Goal: Task Accomplishment & Management: Complete application form

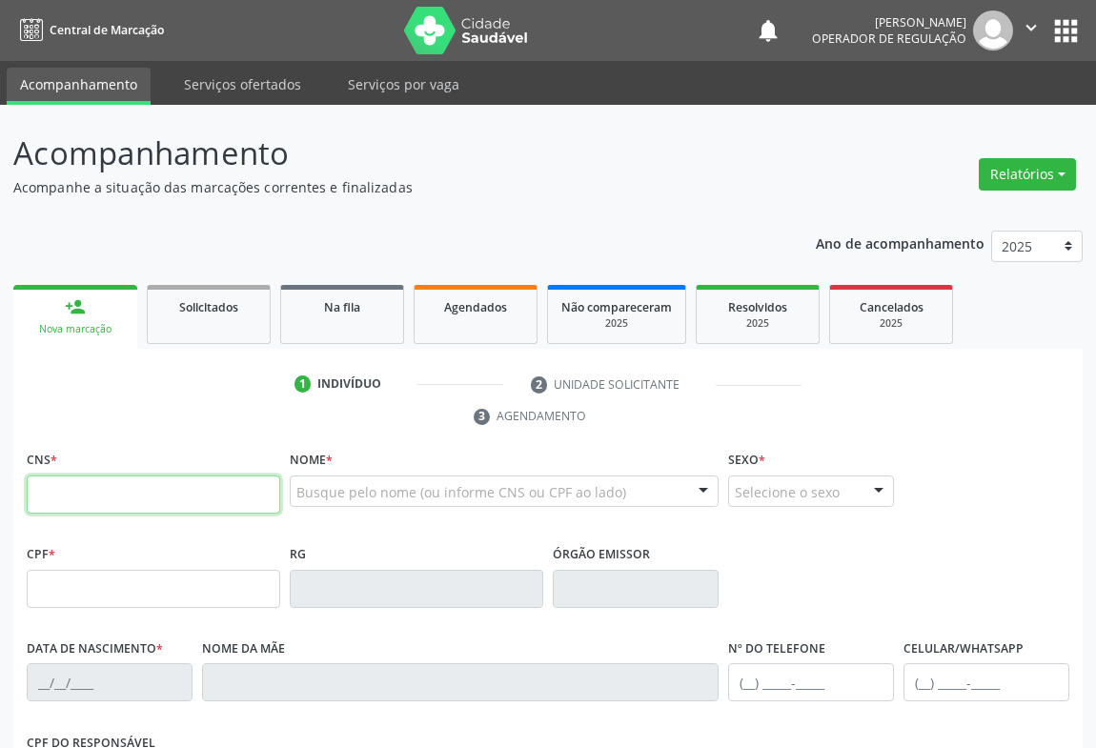
click at [87, 499] on input "text" at bounding box center [154, 495] width 254 height 38
click at [86, 491] on input "text" at bounding box center [154, 495] width 254 height 38
type input "706 8022 4637 3529"
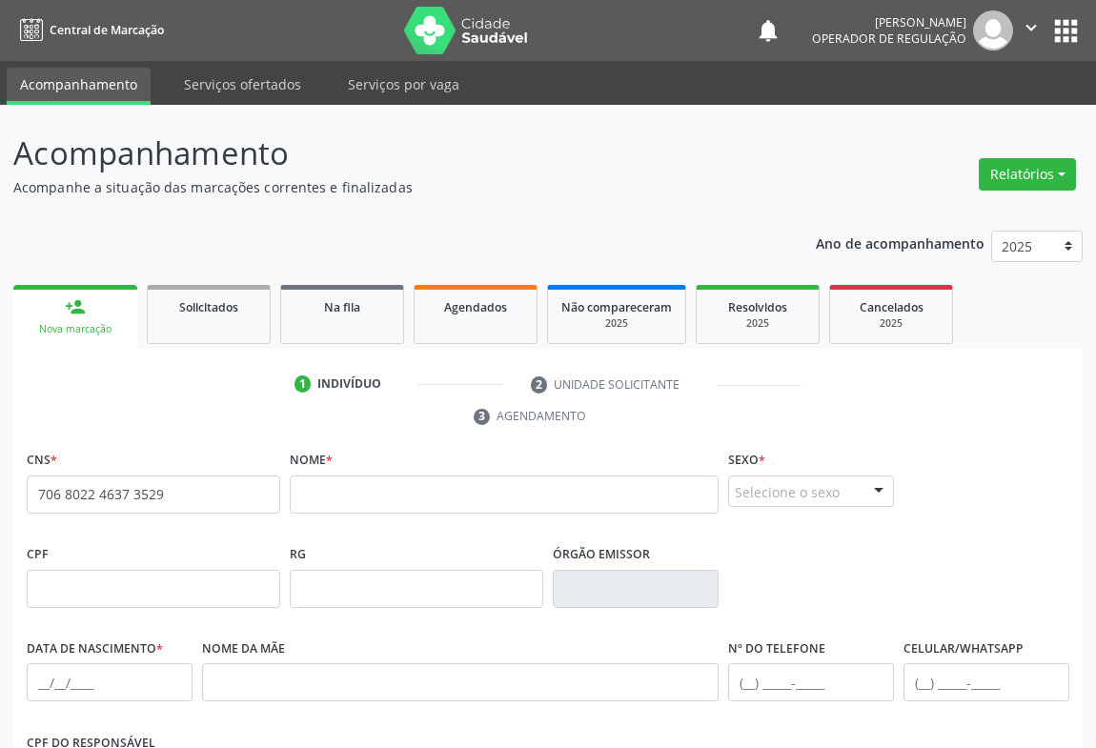
scroll to position [259, 0]
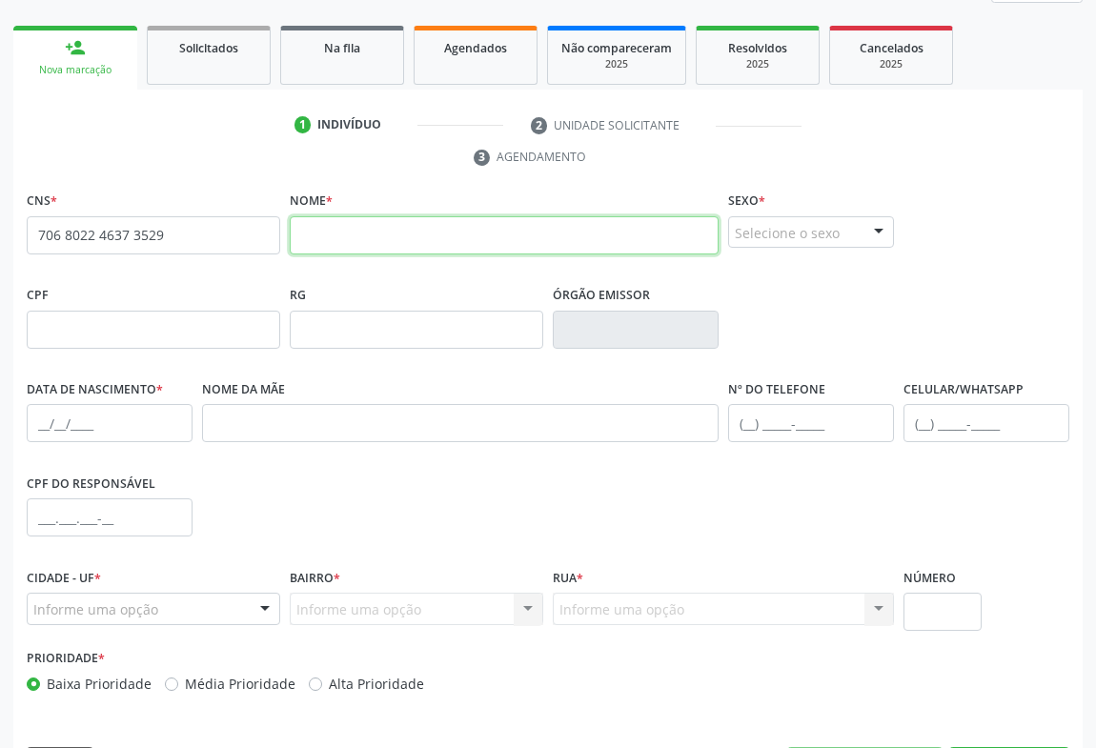
drag, startPoint x: 306, startPoint y: 220, endPoint x: 317, endPoint y: 228, distance: 13.7
click at [309, 223] on input "text" at bounding box center [504, 235] width 429 height 38
click at [318, 228] on input "text" at bounding box center [504, 235] width 429 height 38
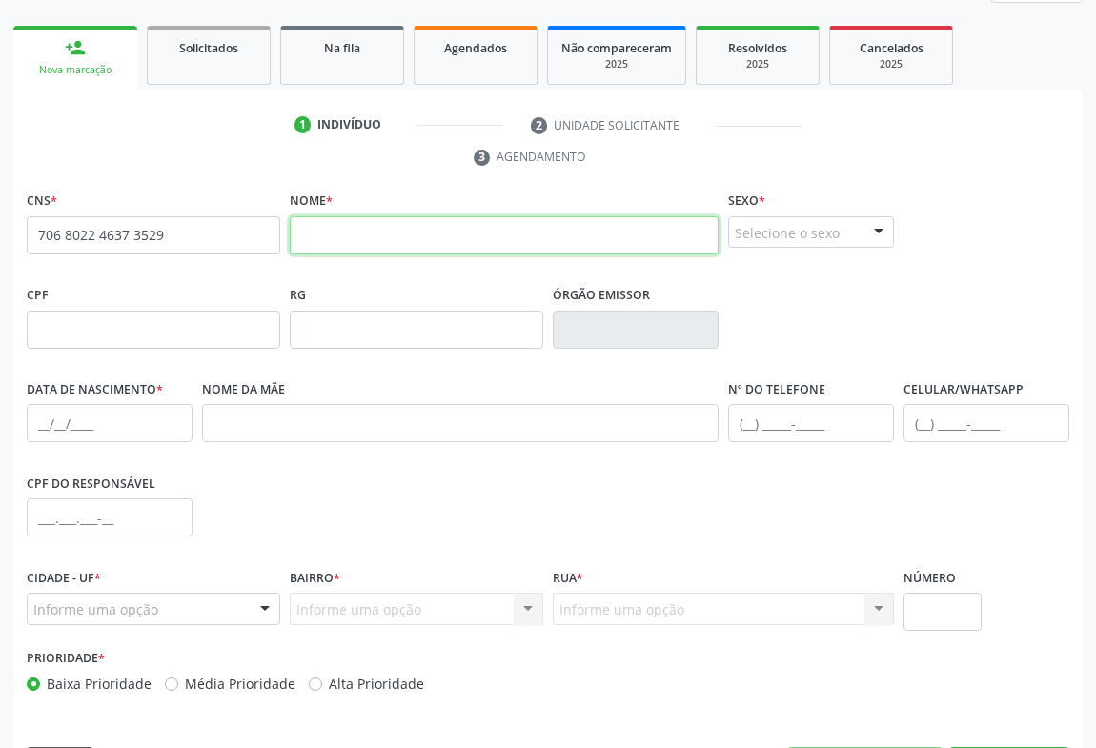
click at [318, 228] on input "text" at bounding box center [504, 235] width 429 height 38
click at [320, 228] on input "text" at bounding box center [504, 235] width 429 height 38
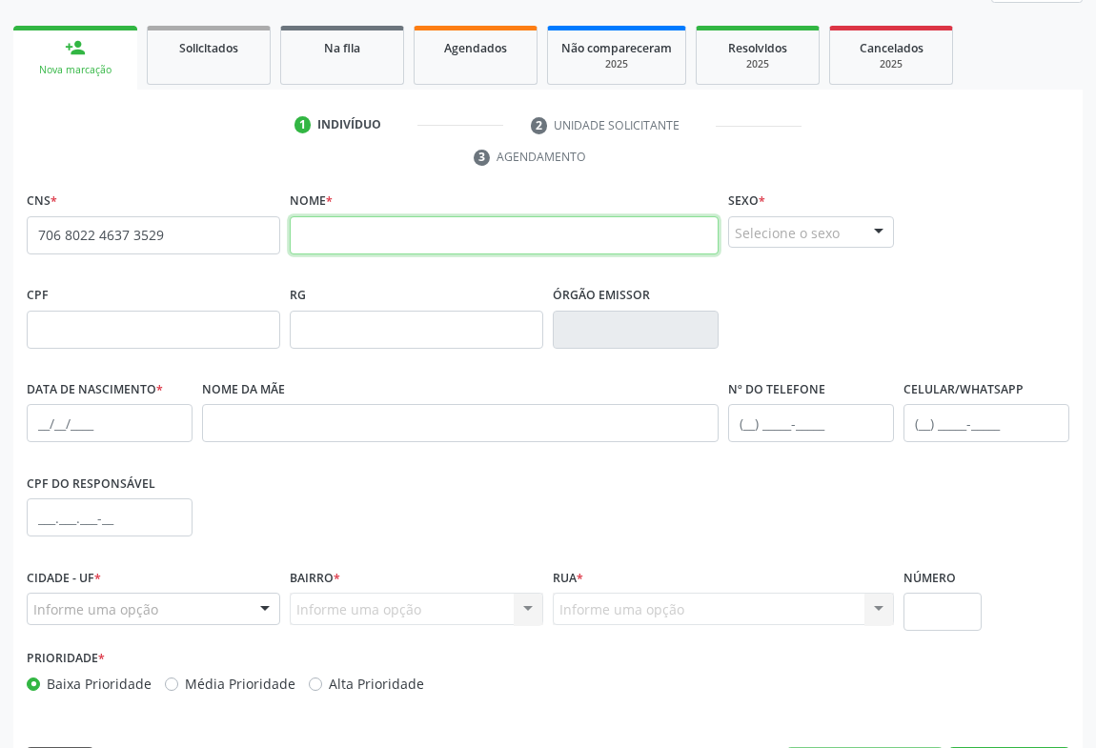
click at [320, 228] on input "text" at bounding box center [504, 235] width 429 height 38
type input "LEANDRA SOUZA FAGUNDES"
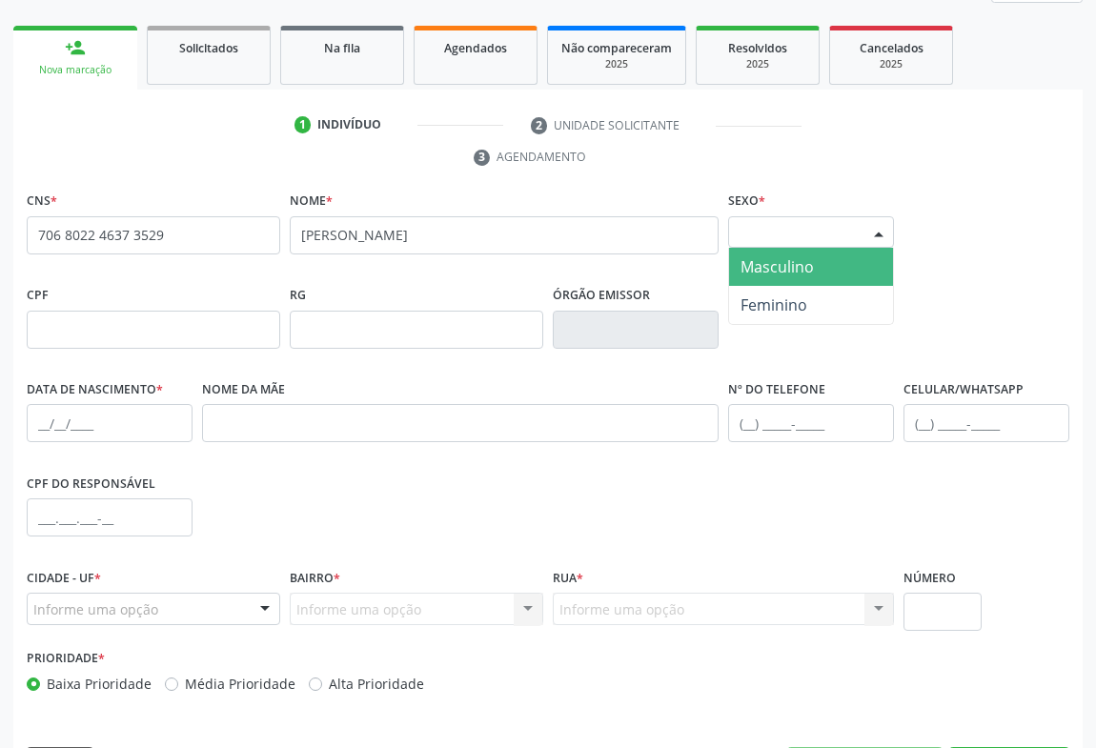
click at [866, 233] on div at bounding box center [879, 233] width 29 height 32
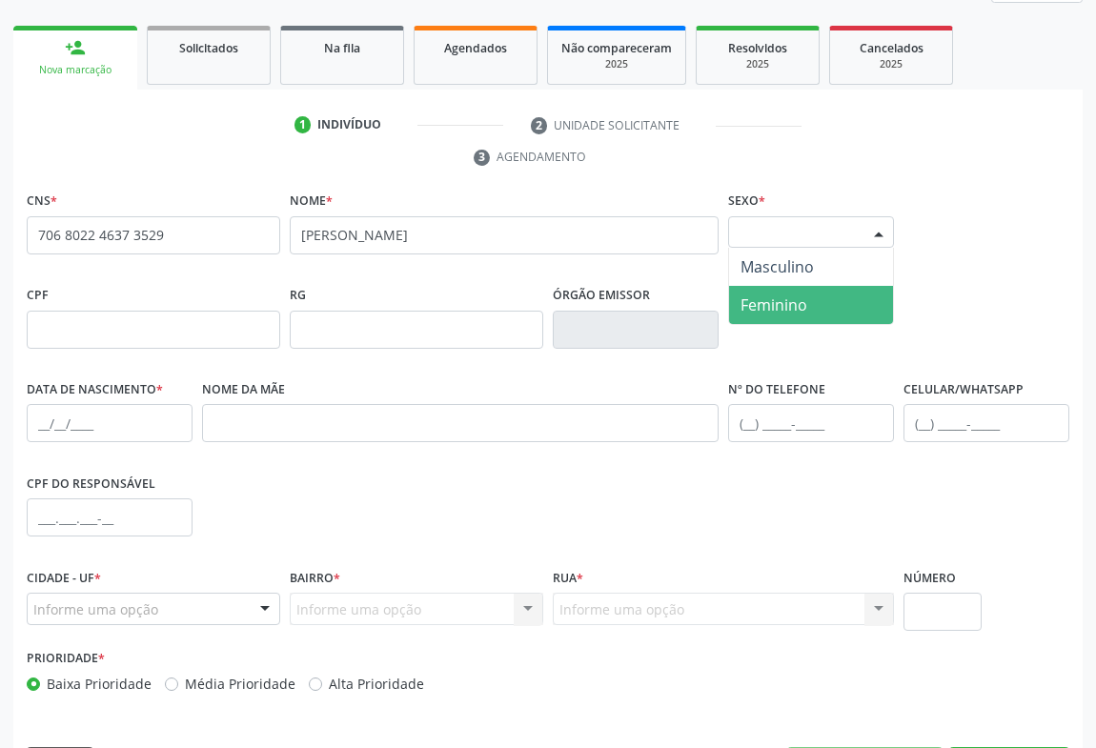
click at [805, 311] on span "Feminino" at bounding box center [774, 305] width 67 height 21
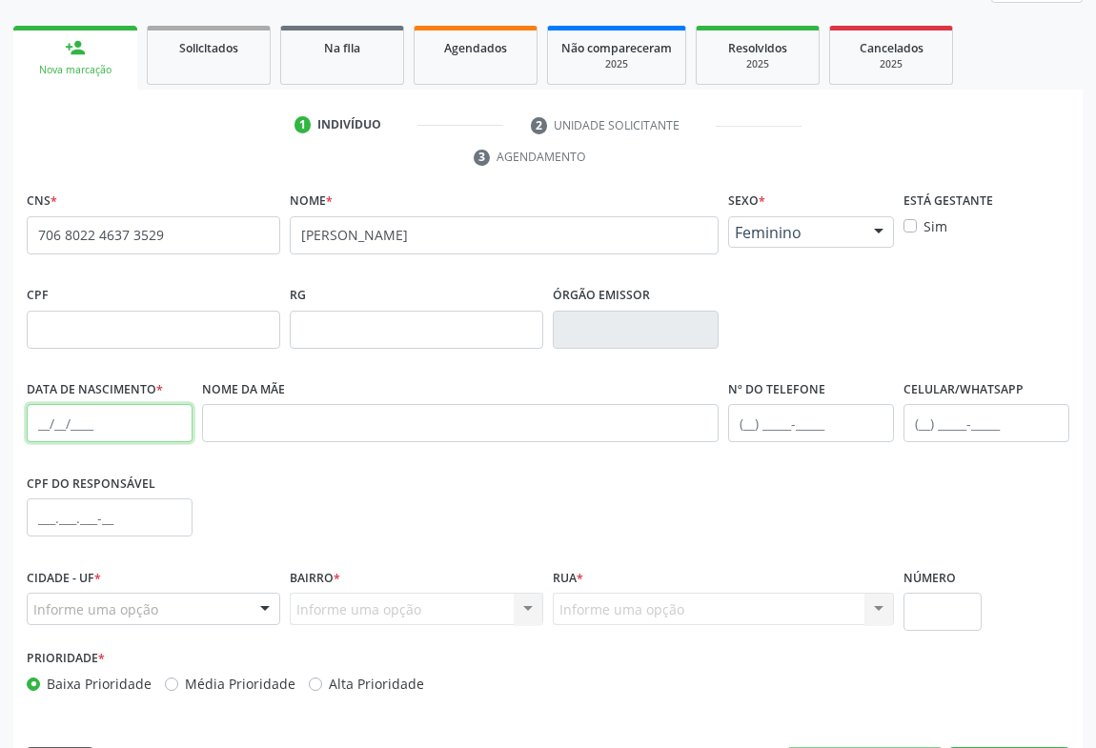
click at [135, 431] on input "text" at bounding box center [110, 423] width 166 height 38
type input "26/04/1995"
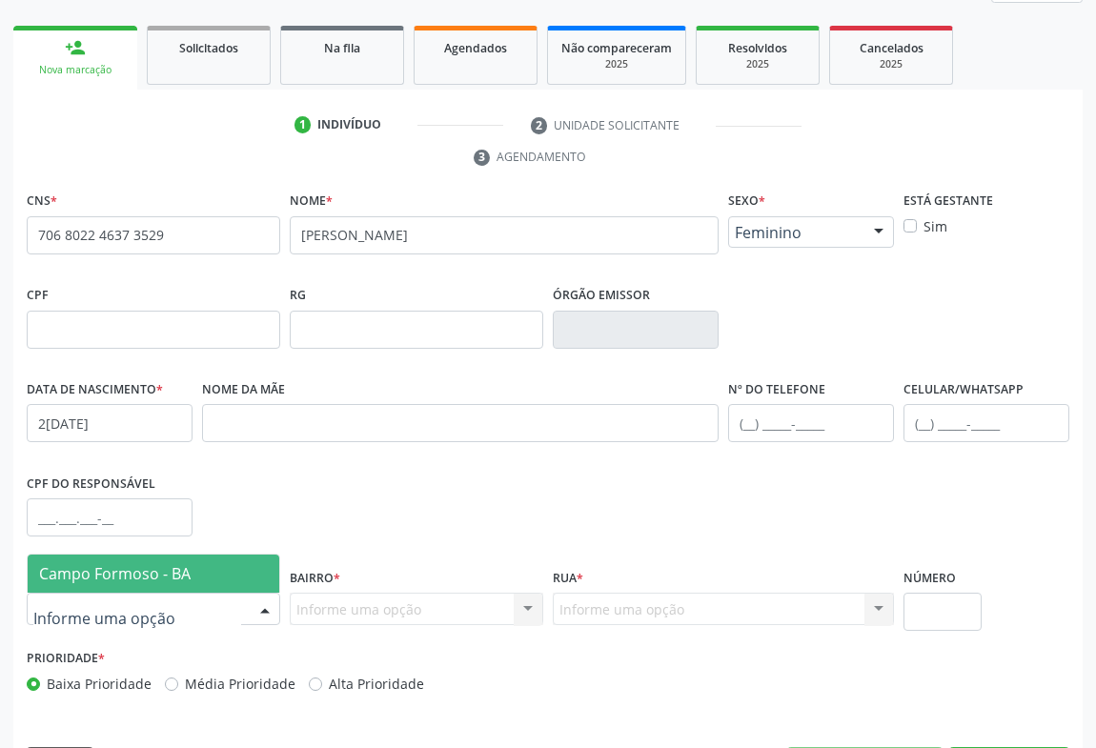
click at [273, 607] on div at bounding box center [265, 610] width 29 height 32
click at [234, 563] on span "Campo Formoso - BA" at bounding box center [154, 574] width 252 height 38
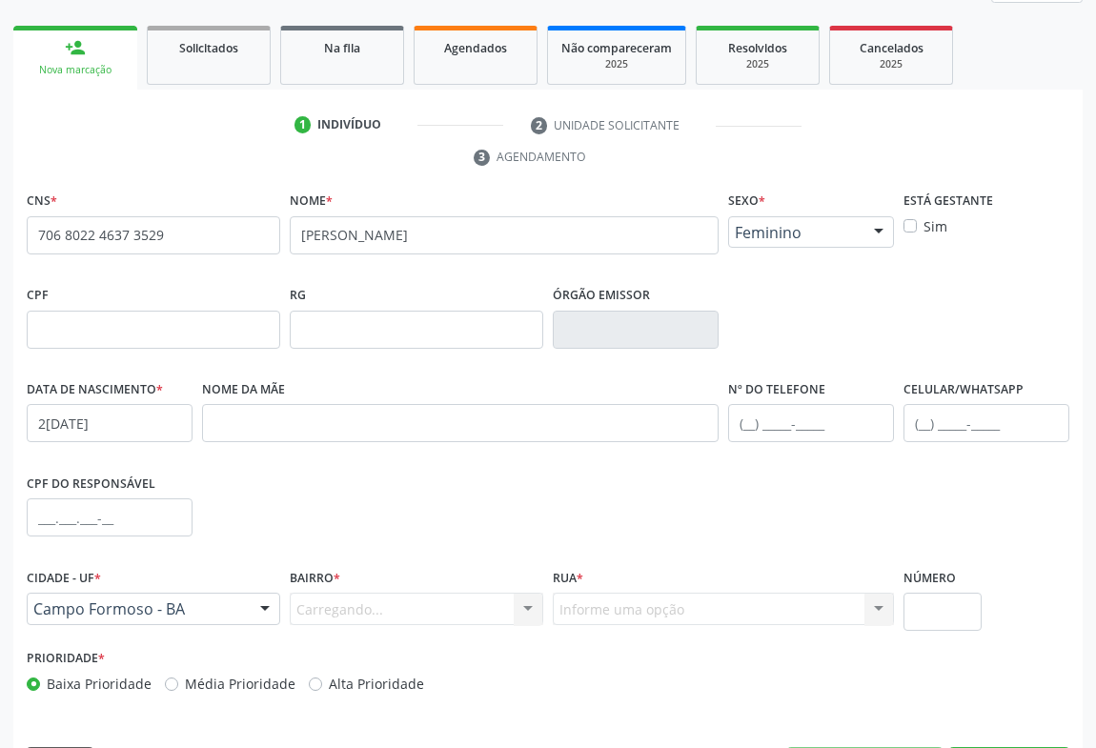
click at [357, 607] on div "Carregando... Nenhum resultado encontrado para: " " Nenhuma opção encontrada. D…" at bounding box center [417, 609] width 254 height 32
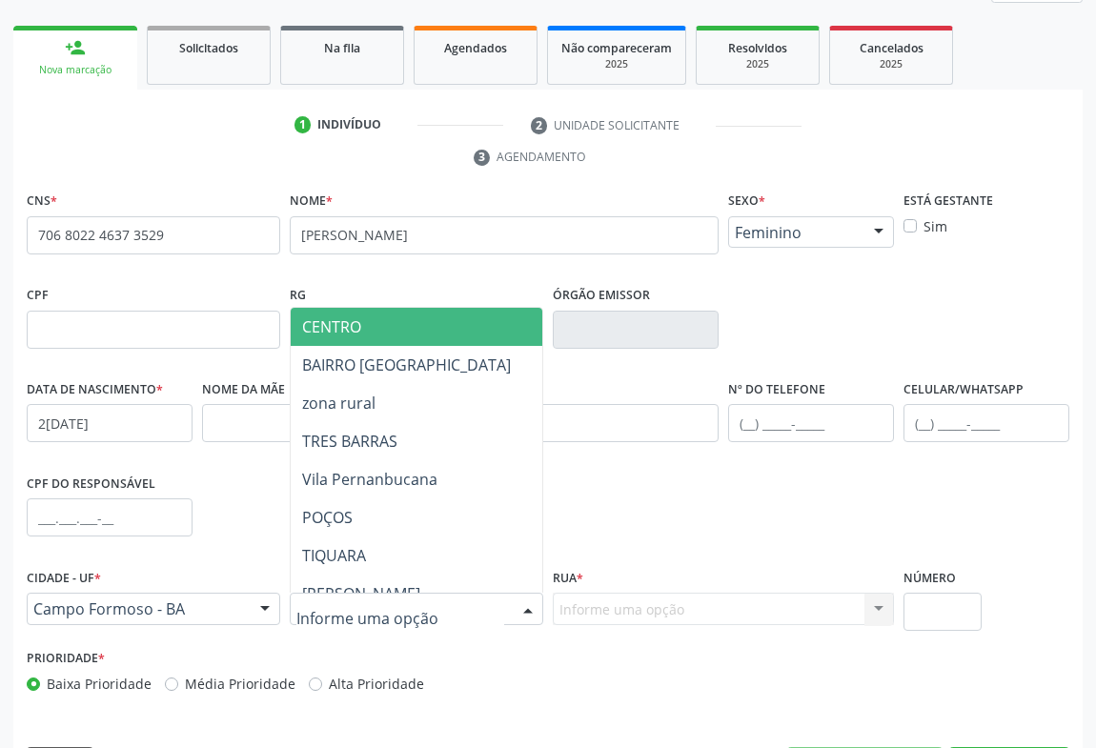
click at [395, 594] on div at bounding box center [417, 609] width 254 height 32
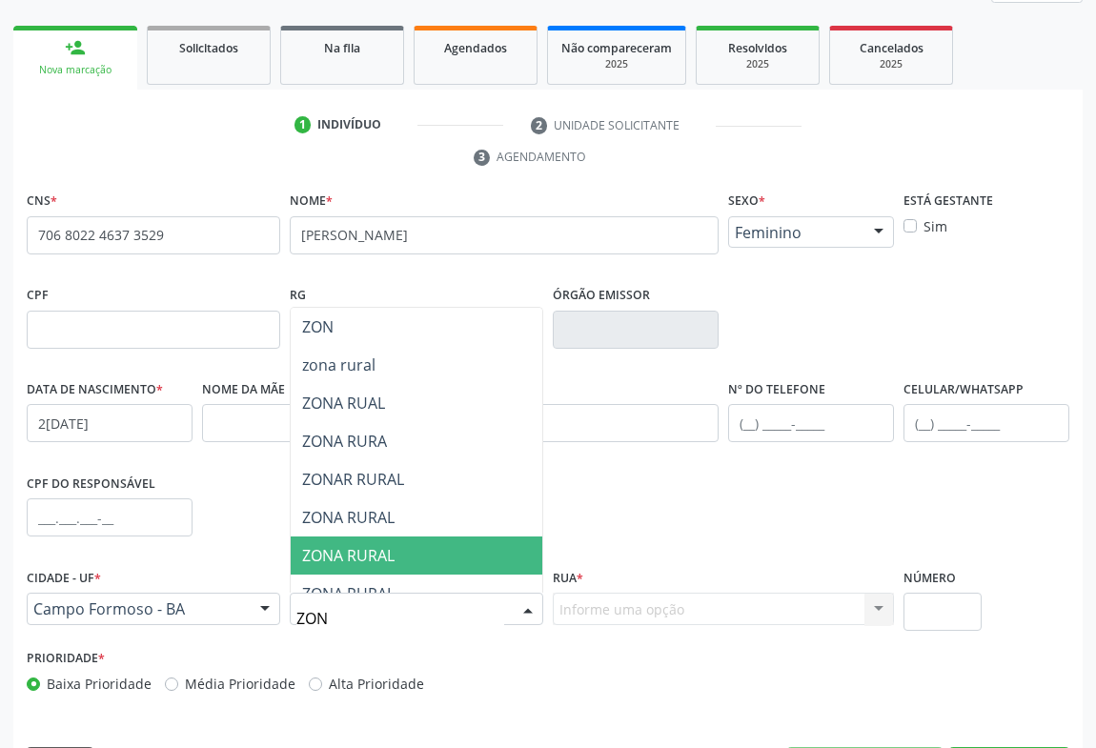
type input "ZONA"
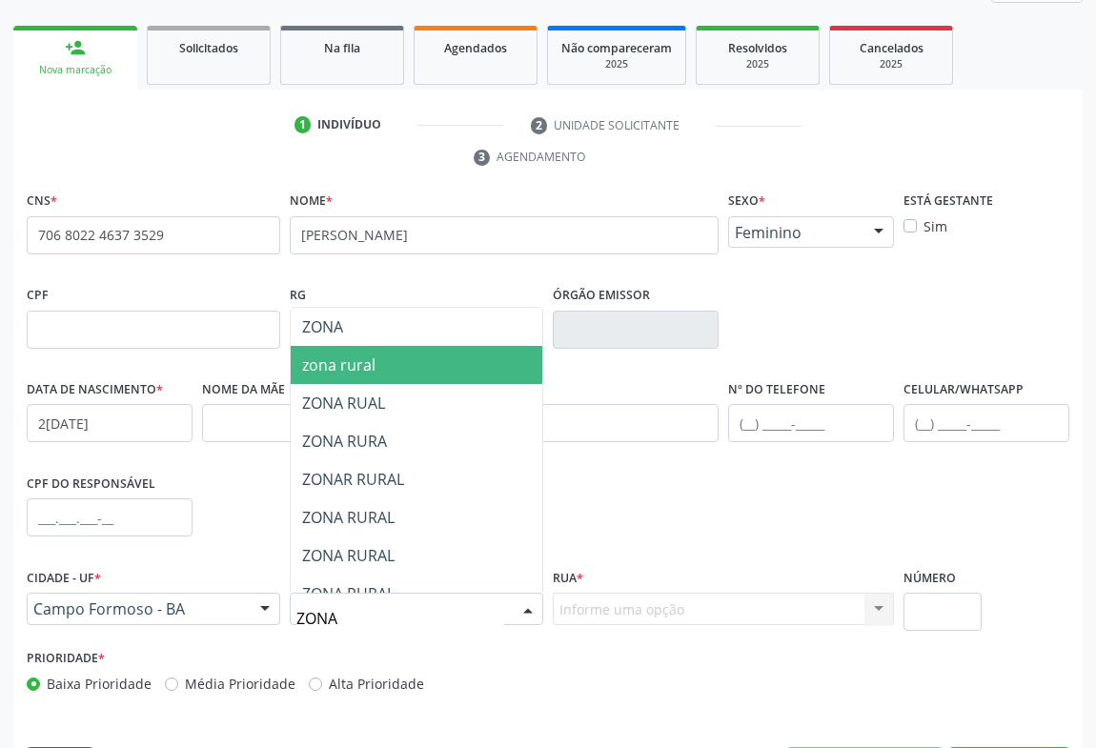
click at [381, 369] on span "zona rural" at bounding box center [417, 365] width 252 height 38
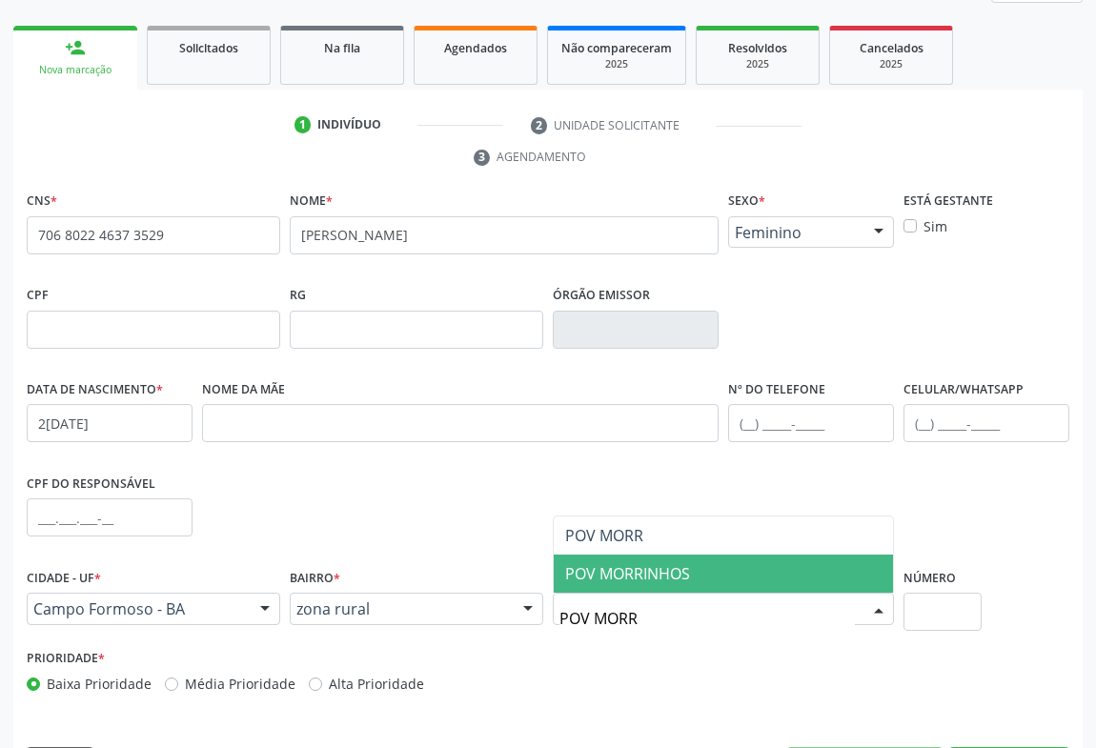
type input "POV MORRI"
click at [653, 580] on span "POV MORRINHOS" at bounding box center [627, 573] width 125 height 21
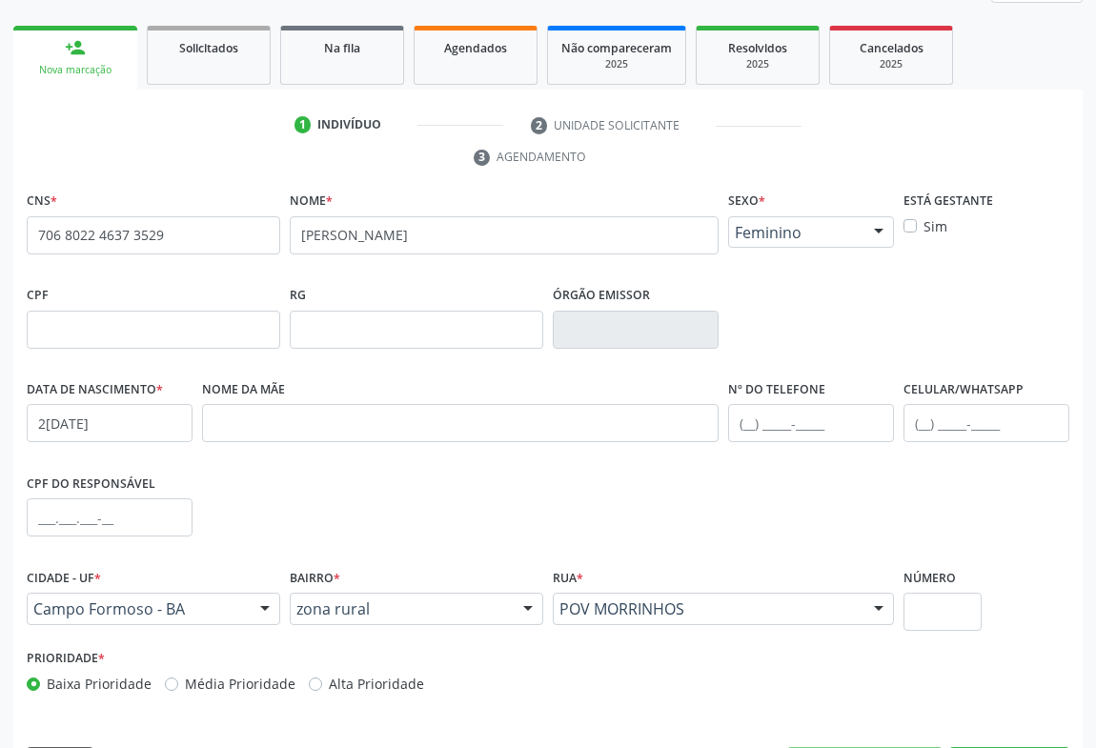
scroll to position [316, 0]
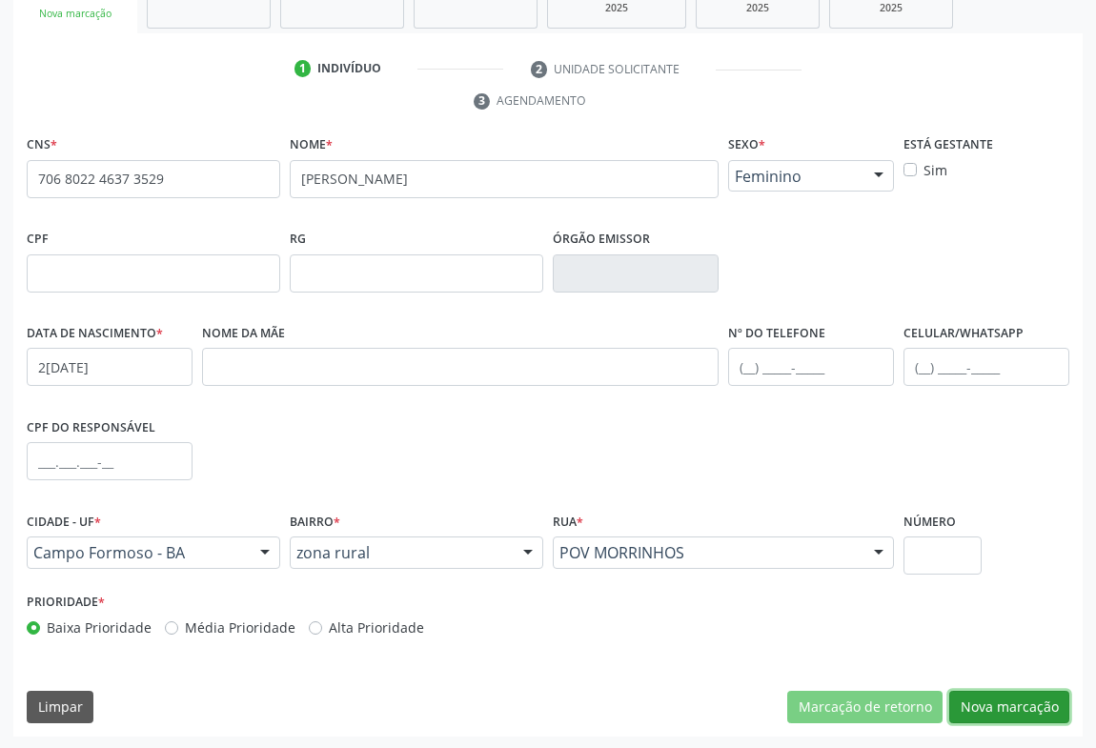
click at [1008, 711] on button "Nova marcação" at bounding box center [1009, 707] width 120 height 32
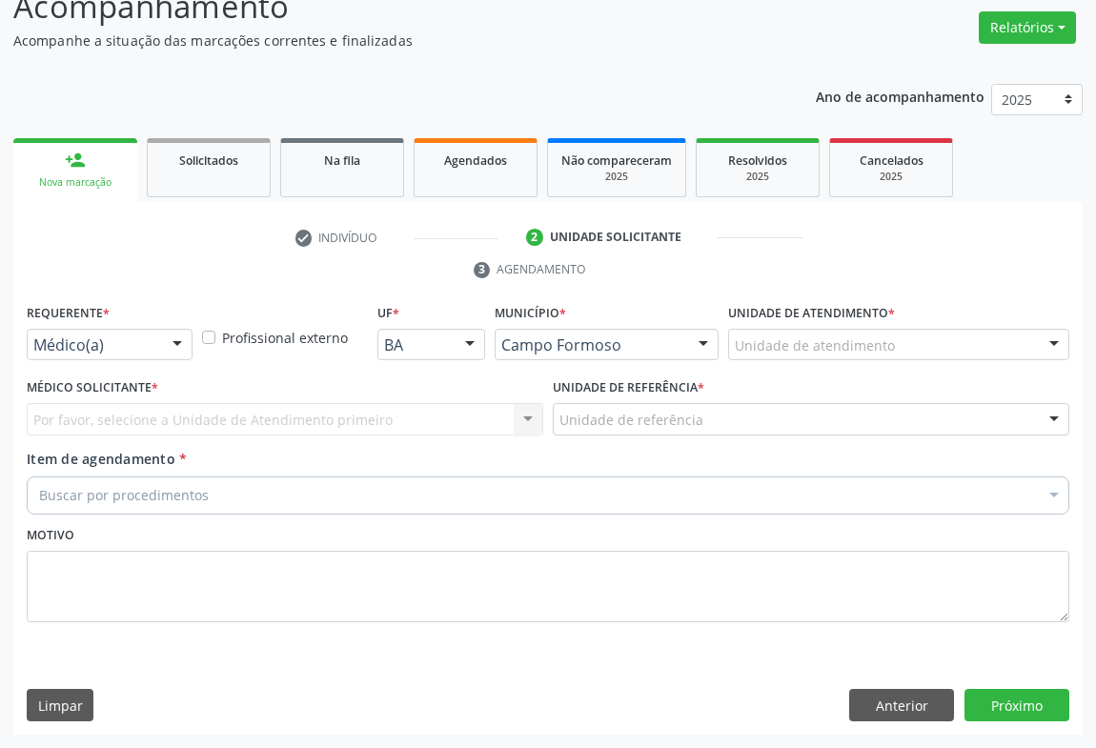
scroll to position [145, 0]
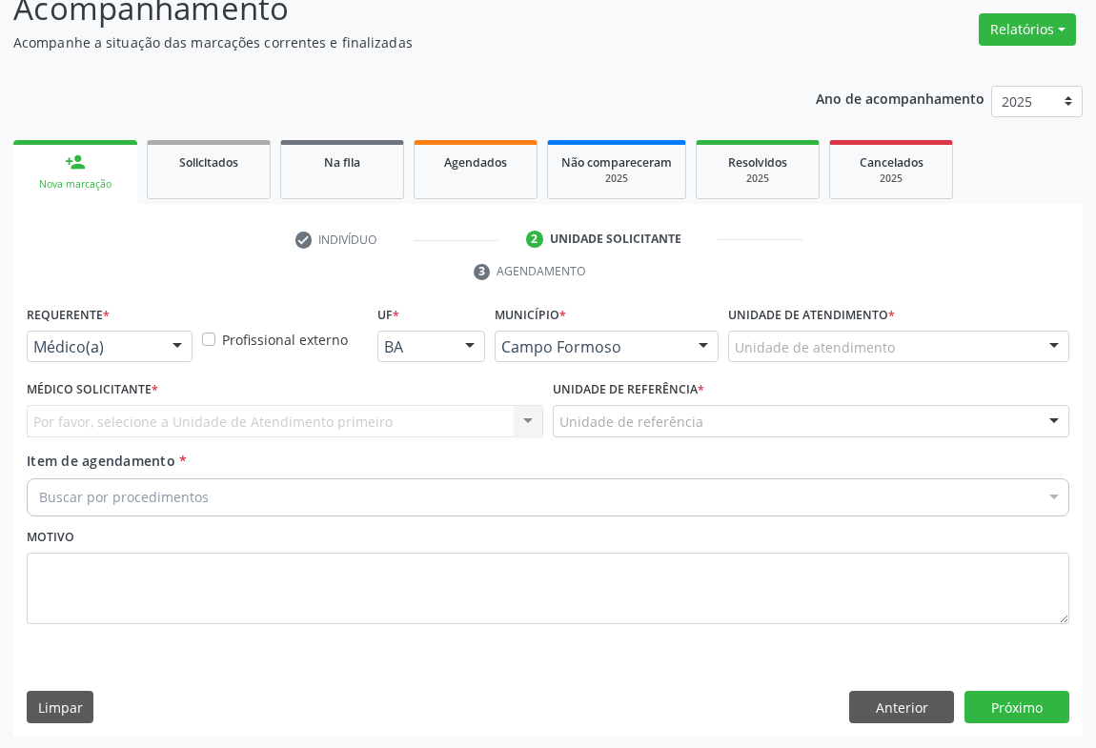
click at [174, 351] on div at bounding box center [177, 348] width 29 height 32
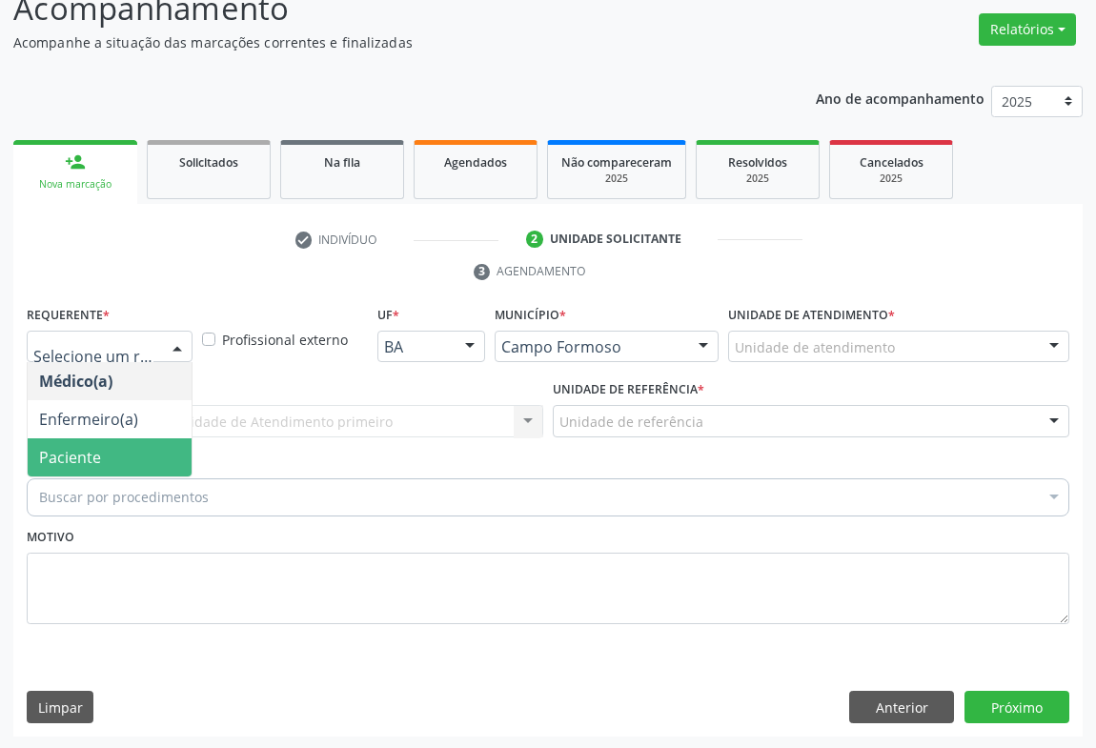
click at [143, 461] on span "Paciente" at bounding box center [110, 457] width 164 height 38
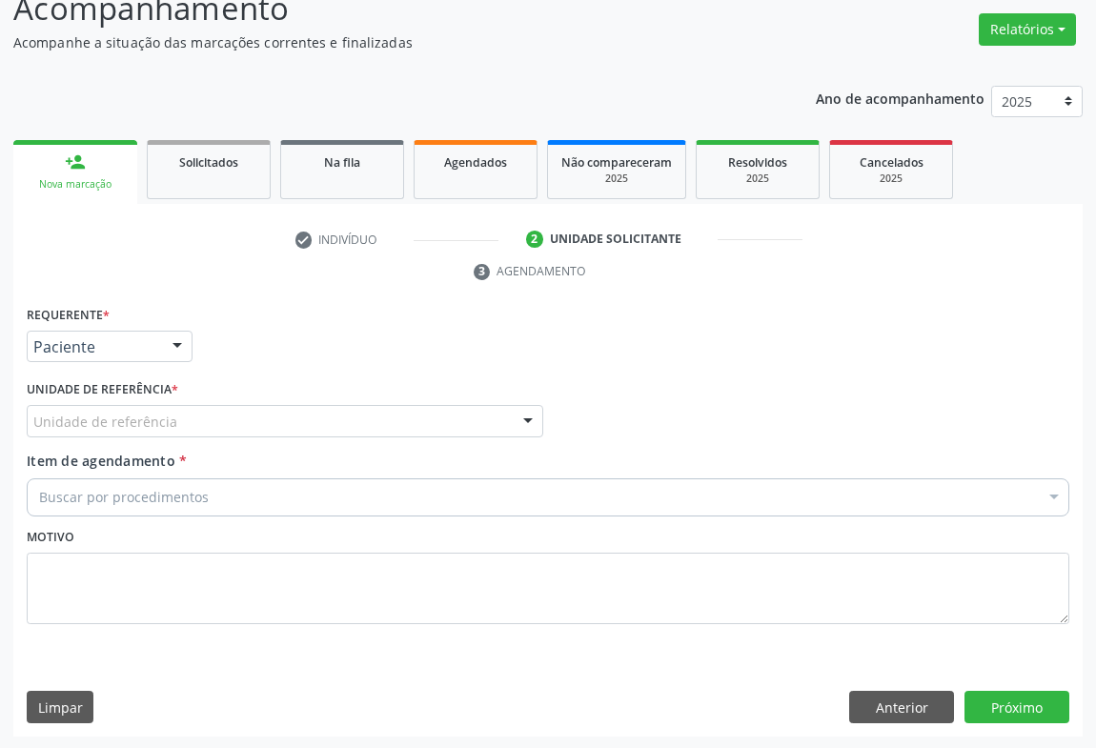
click at [227, 418] on div "Unidade de referência" at bounding box center [285, 421] width 517 height 32
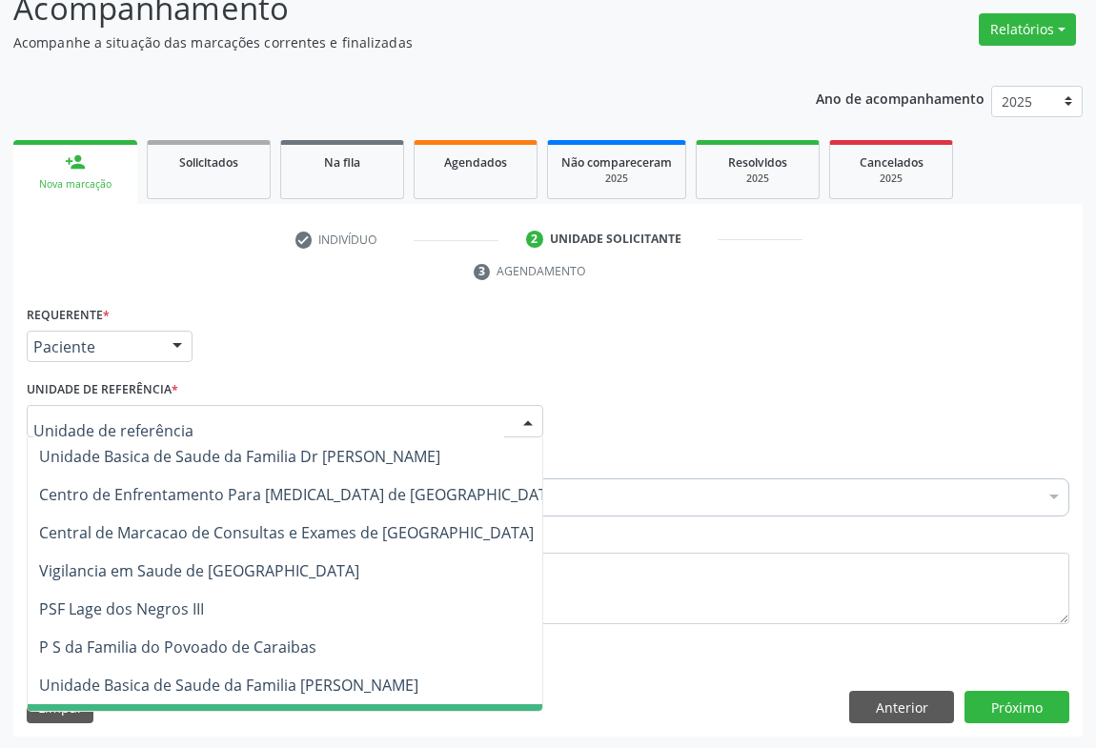
click at [228, 704] on span "P S de Curral da Ponta Psf [PERSON_NAME]" at bounding box center [300, 723] width 545 height 38
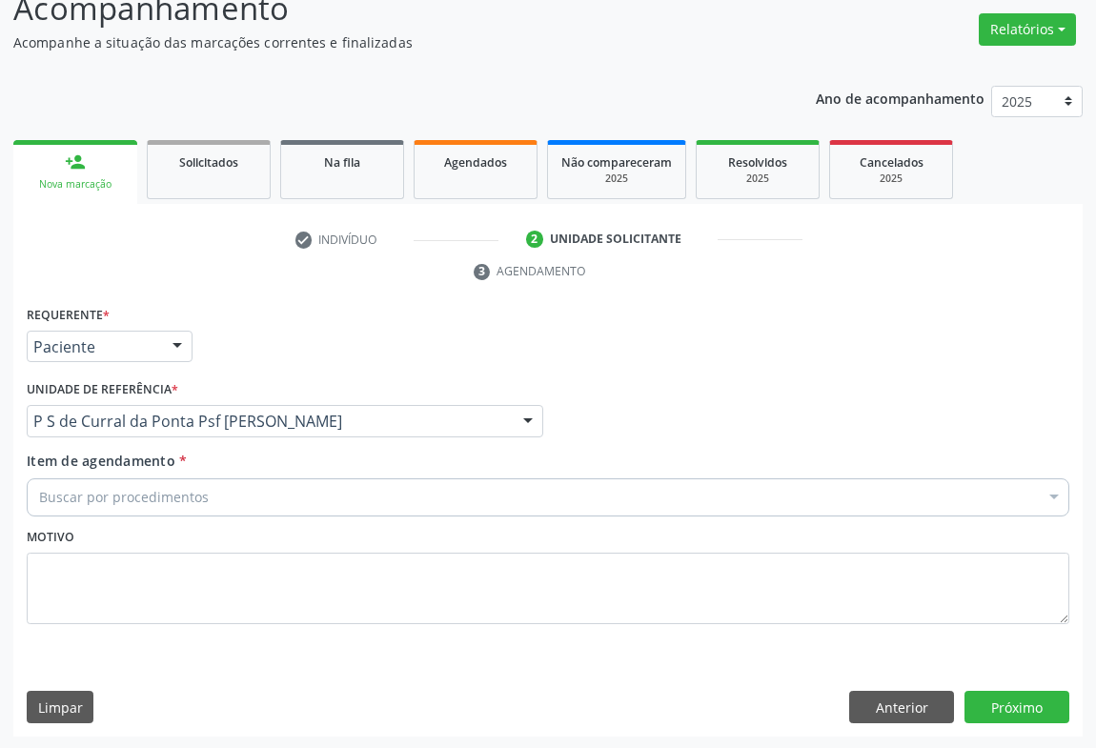
click at [214, 499] on div "Buscar por procedimentos" at bounding box center [548, 497] width 1043 height 38
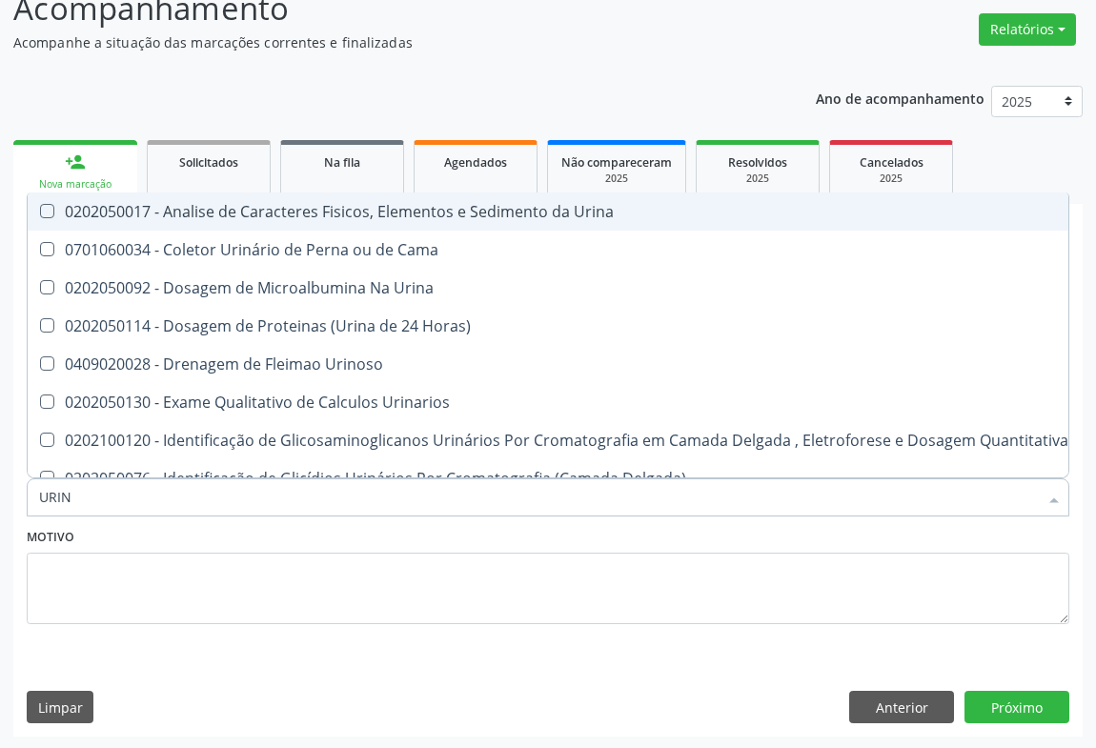
type input "URINA"
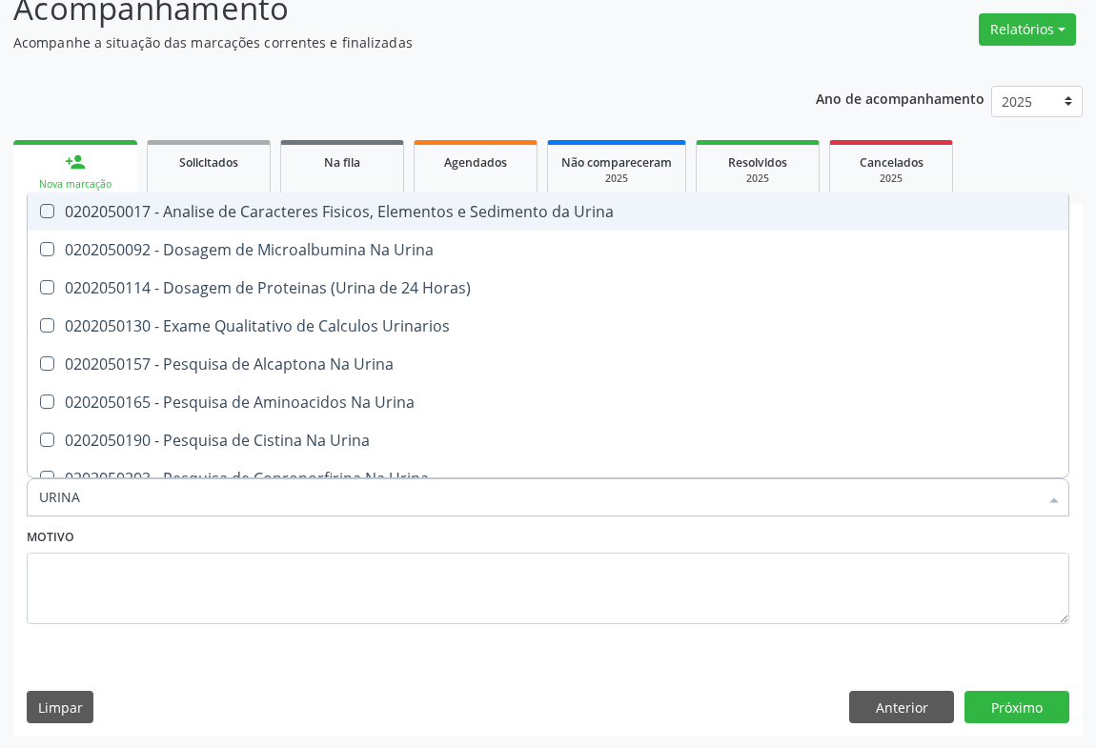
click at [297, 210] on div "0202050017 - Analise de Caracteres Fisicos, Elementos e Sedimento da Urina" at bounding box center [548, 211] width 1018 height 15
checkbox Urina "true"
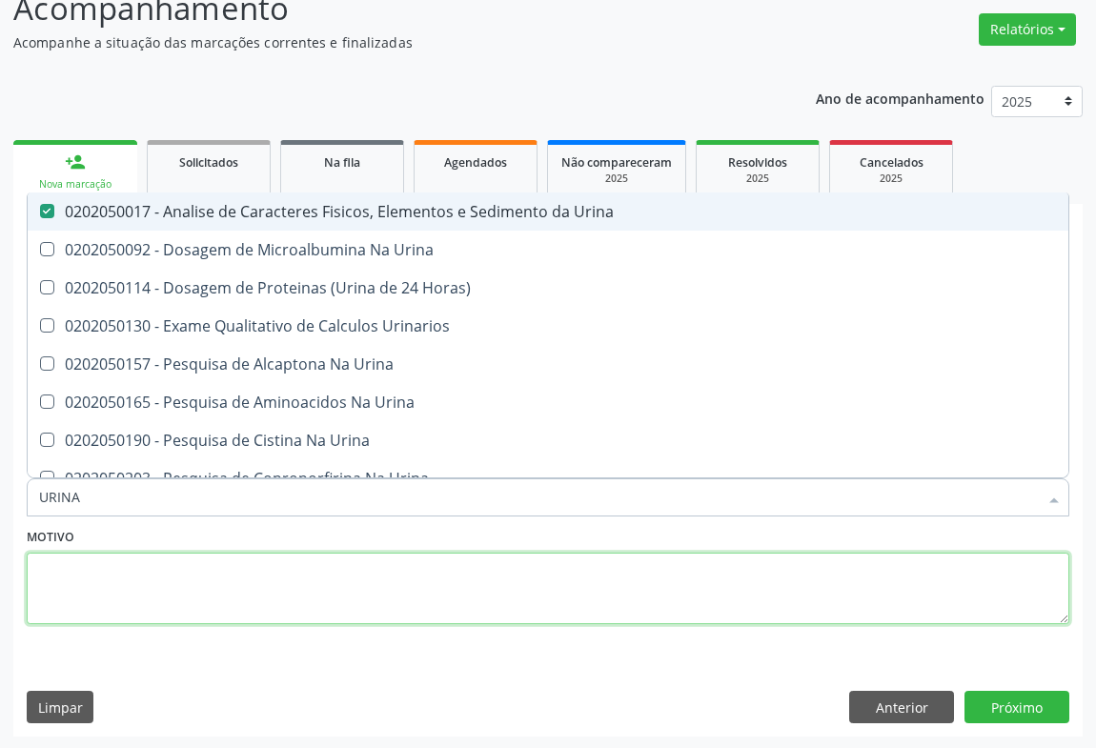
click at [240, 562] on textarea at bounding box center [548, 589] width 1043 height 72
checkbox Urina "true"
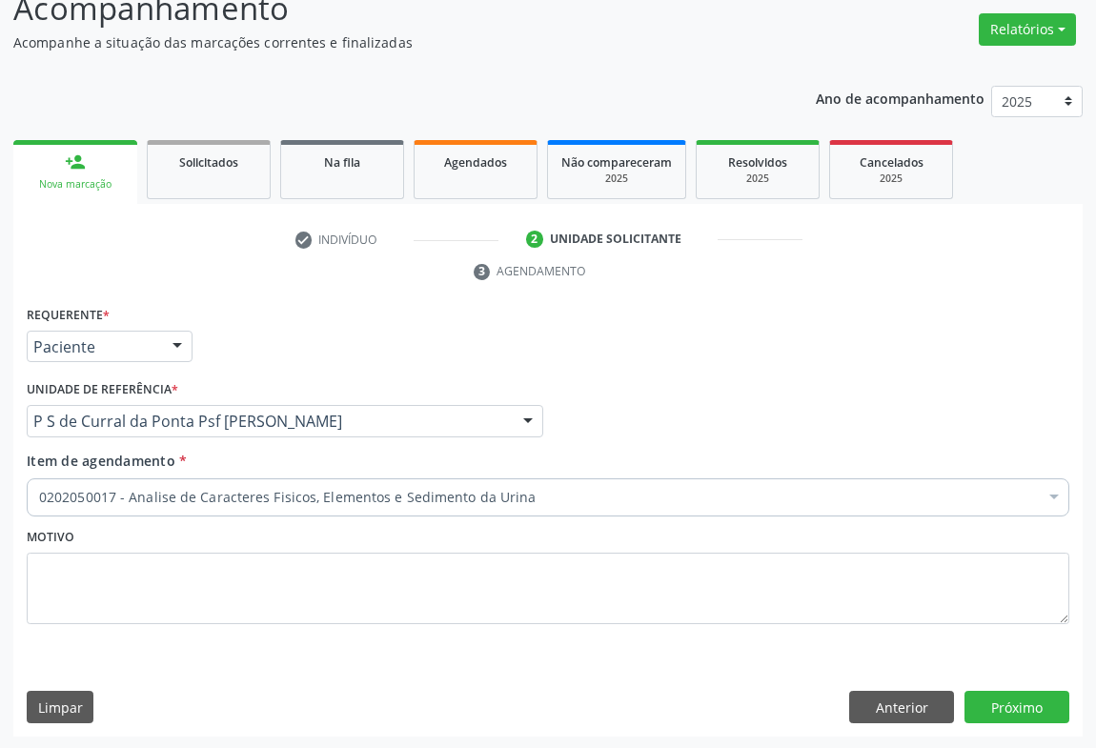
click at [132, 505] on div "0202050017 - Analise de Caracteres Fisicos, Elementos e Sedimento da Urina" at bounding box center [548, 497] width 1043 height 38
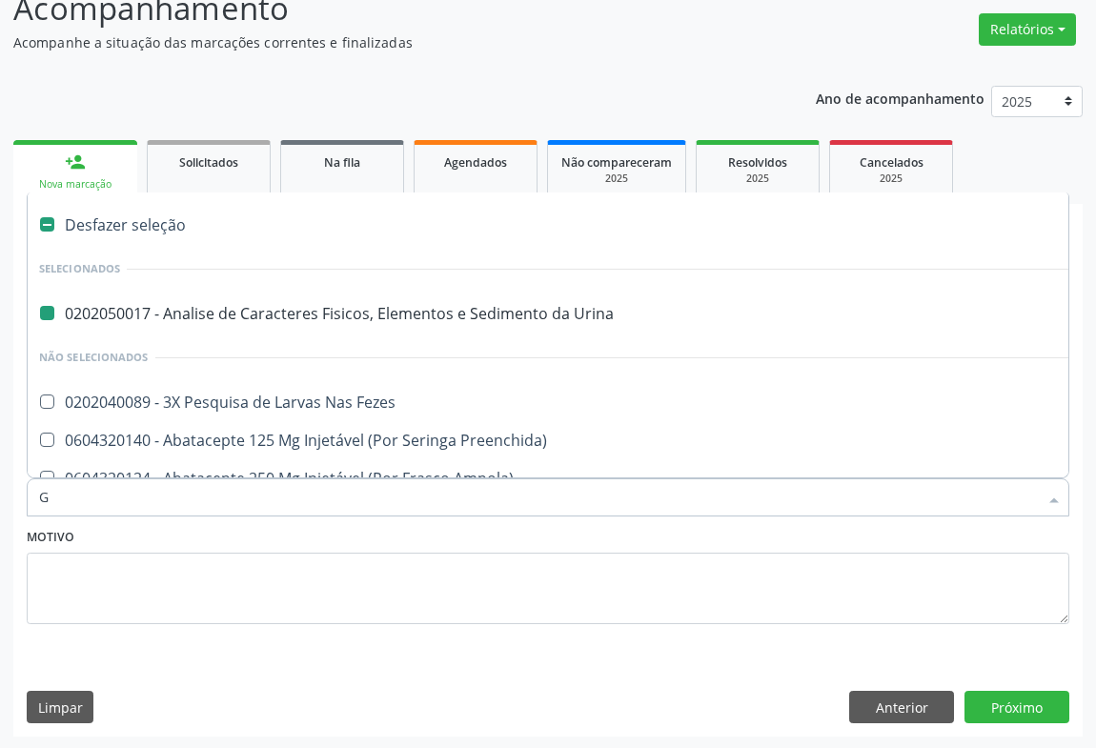
type input "GL"
checkbox Urina "false"
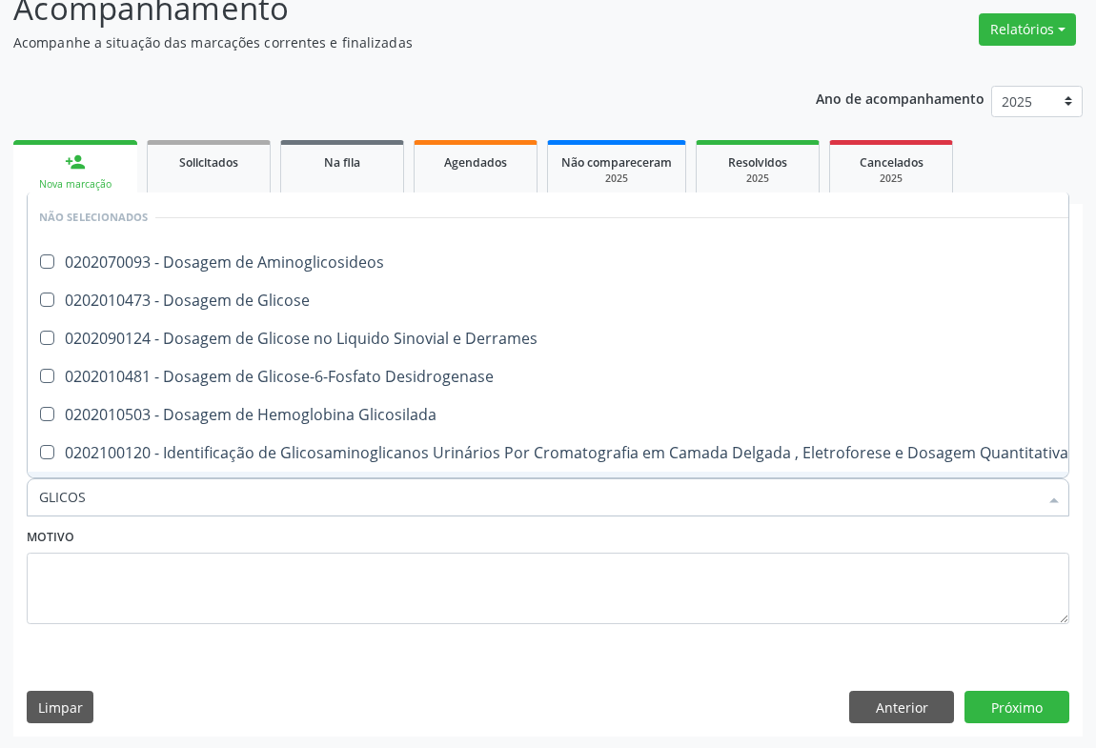
type input "GLICOSE"
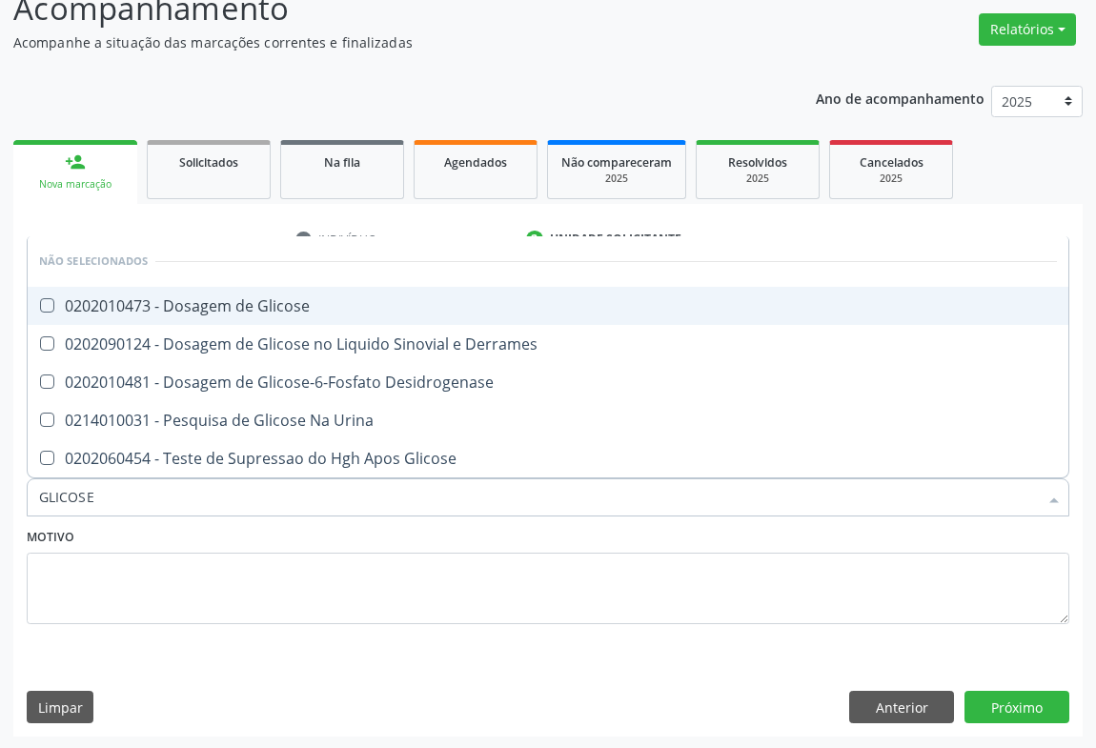
click at [221, 298] on div "0202010473 - Dosagem de Glicose" at bounding box center [548, 305] width 1018 height 15
checkbox Glicose "true"
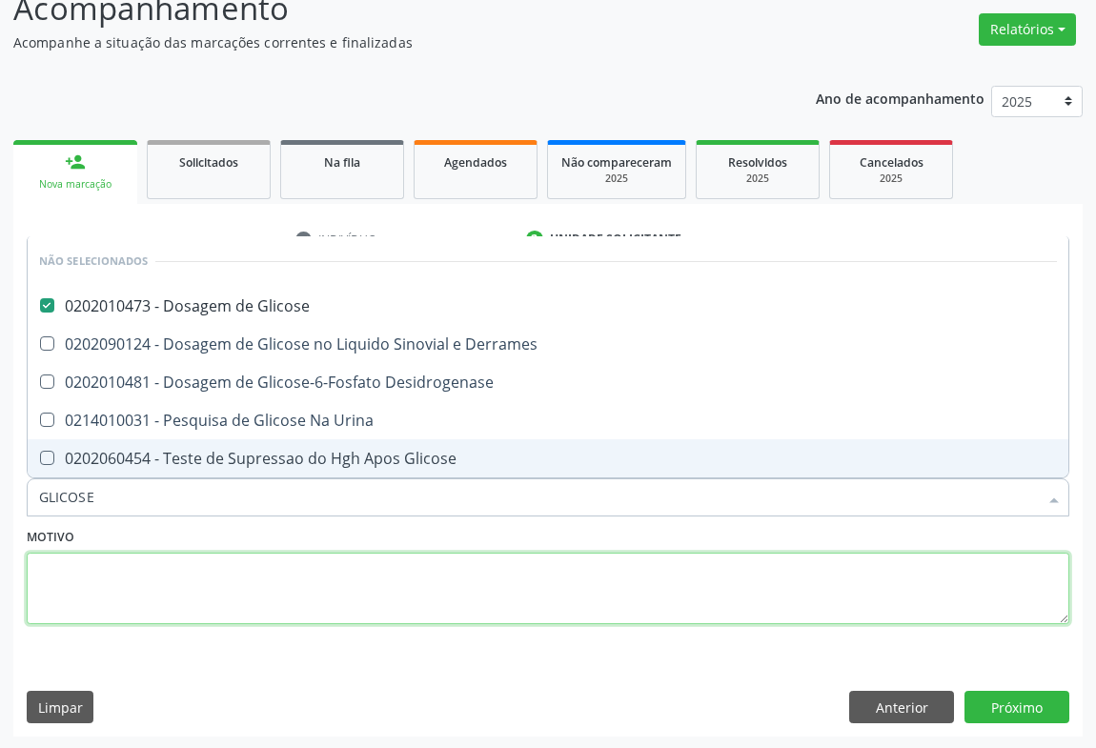
click at [192, 582] on textarea at bounding box center [548, 589] width 1043 height 72
checkbox Derrames "true"
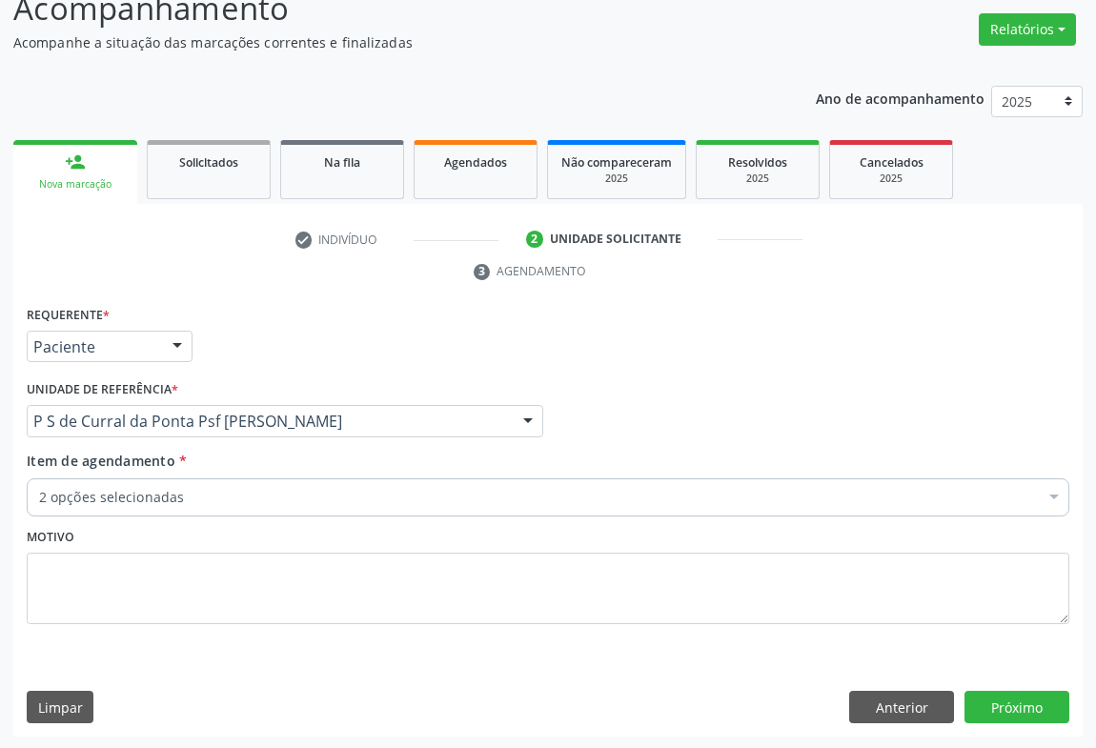
click at [187, 508] on div "2 opções selecionadas" at bounding box center [548, 497] width 1043 height 38
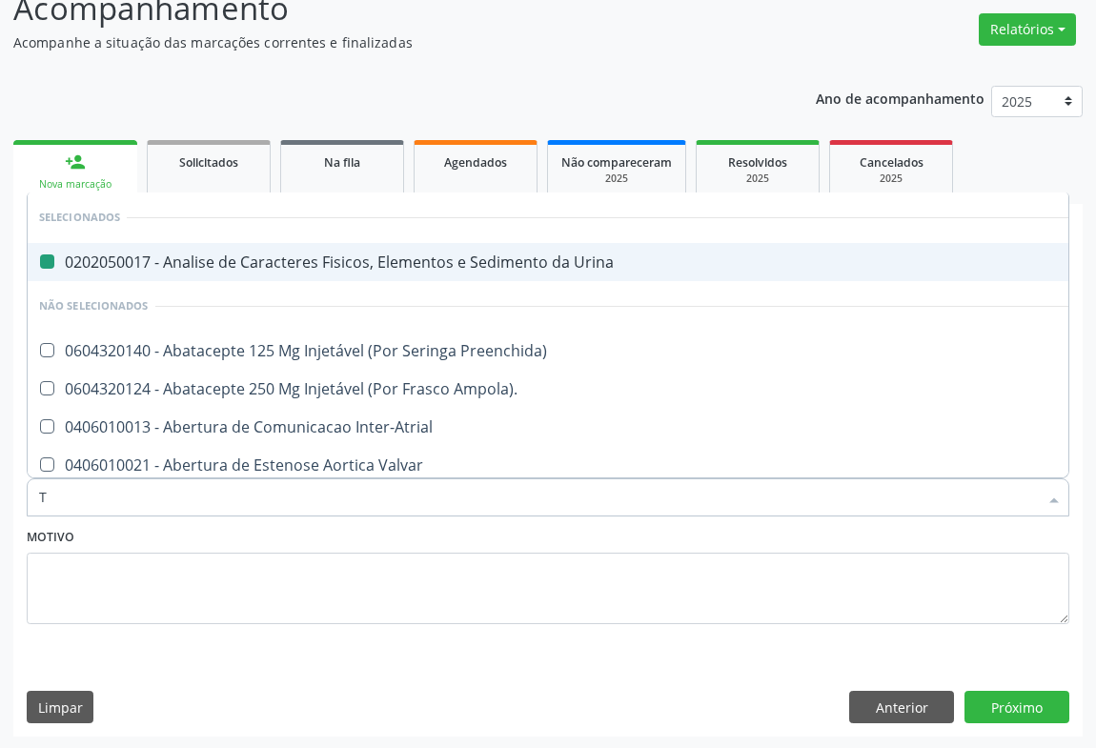
type input "TP"
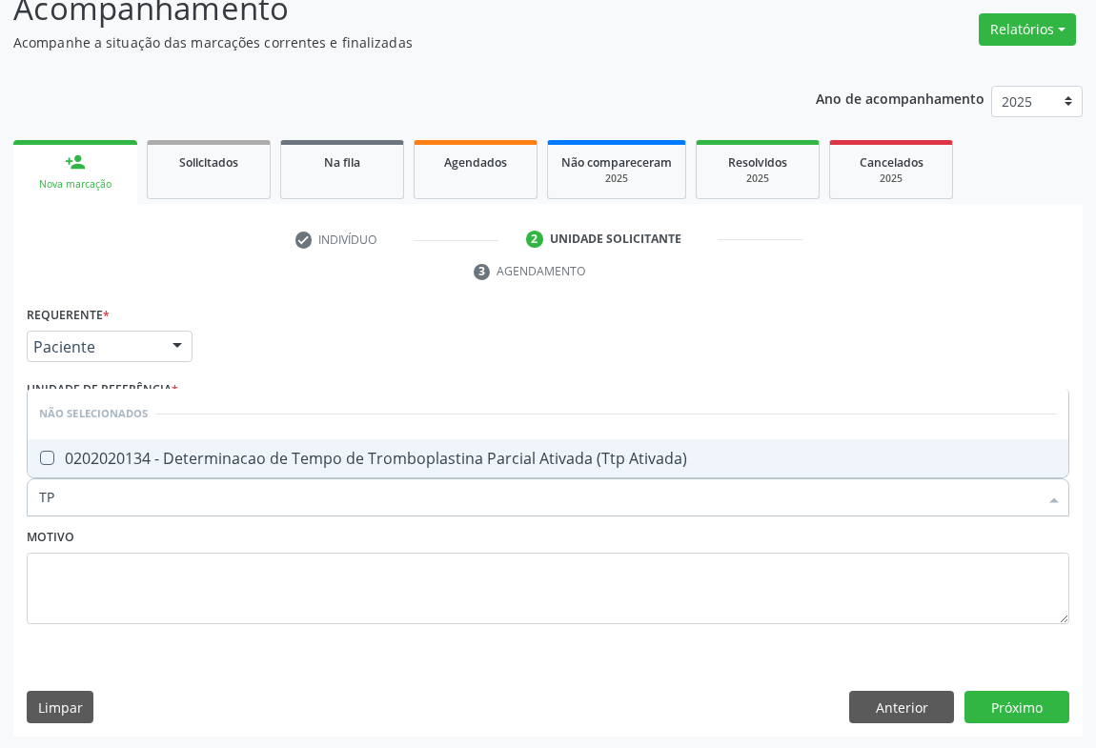
click at [237, 456] on div "0202020134 - Determinacao de Tempo de Tromboplastina Parcial Ativada (Ttp Ativa…" at bounding box center [548, 458] width 1018 height 15
checkbox Ativada\) "true"
type input "TP"
click at [129, 530] on div "Motivo" at bounding box center [548, 573] width 1043 height 101
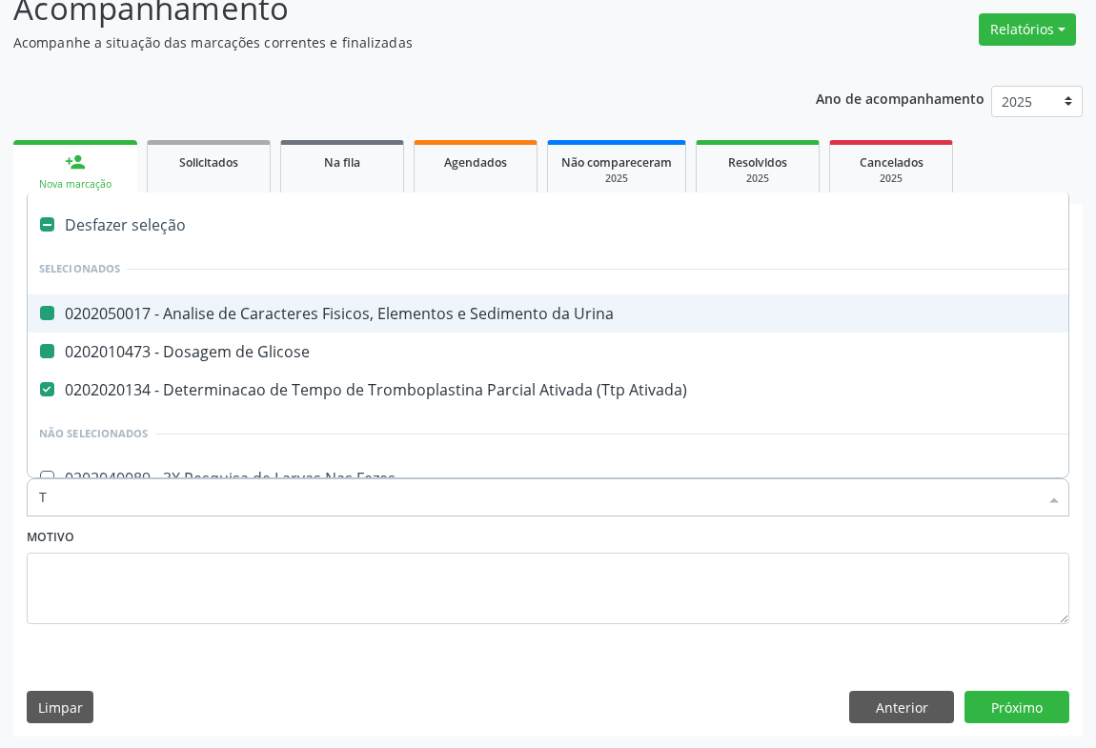
type input "TA"
checkbox Urina "false"
checkbox Glicose "false"
type input "TAP"
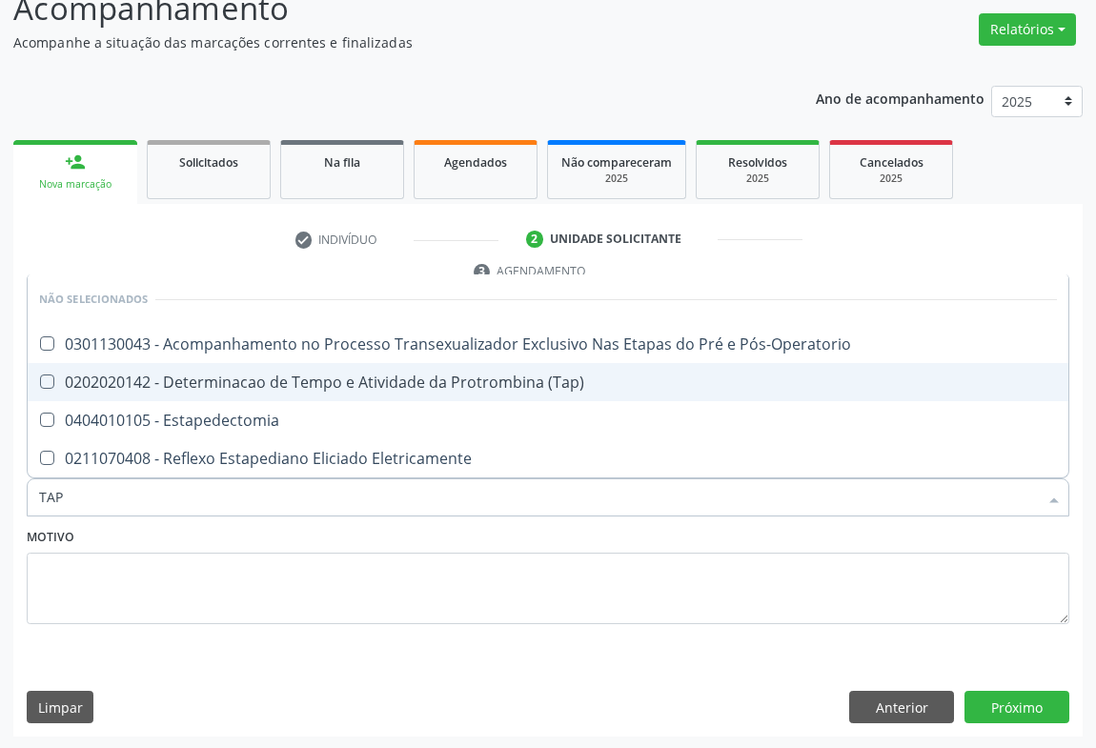
click at [377, 377] on div "0202020142 - Determinacao de Tempo e Atividade da Protrombina (Tap)" at bounding box center [548, 382] width 1018 height 15
checkbox \(Tap\) "true"
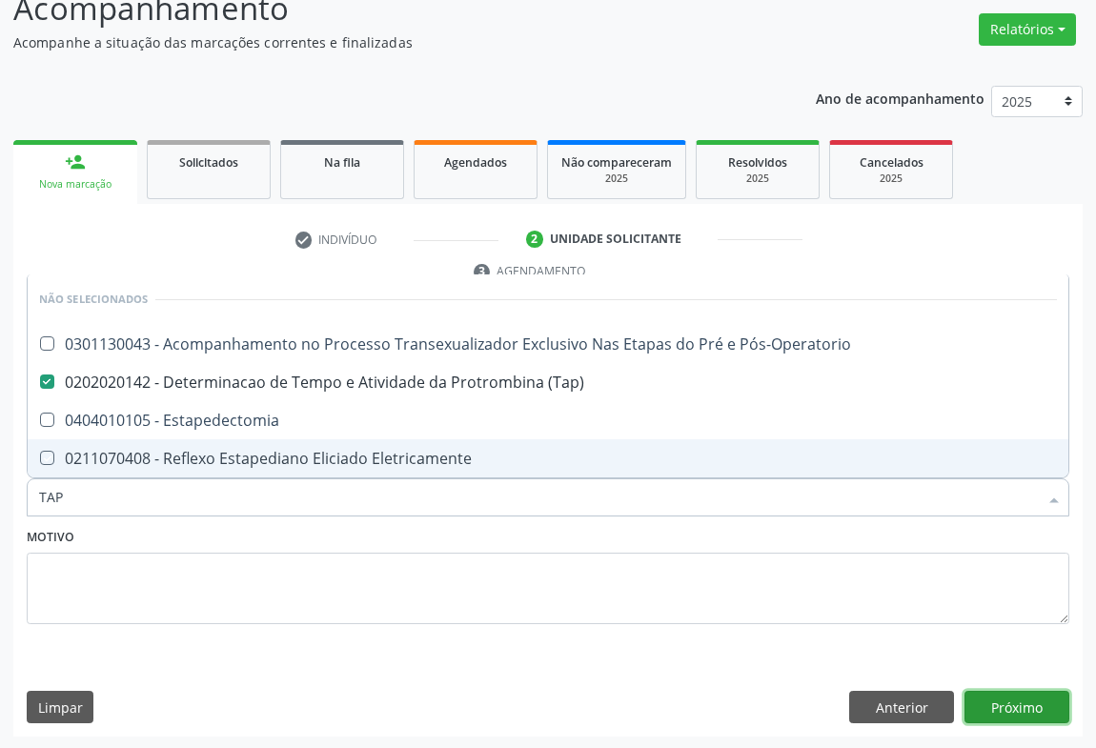
click at [1022, 694] on button "Próximo" at bounding box center [1017, 707] width 105 height 32
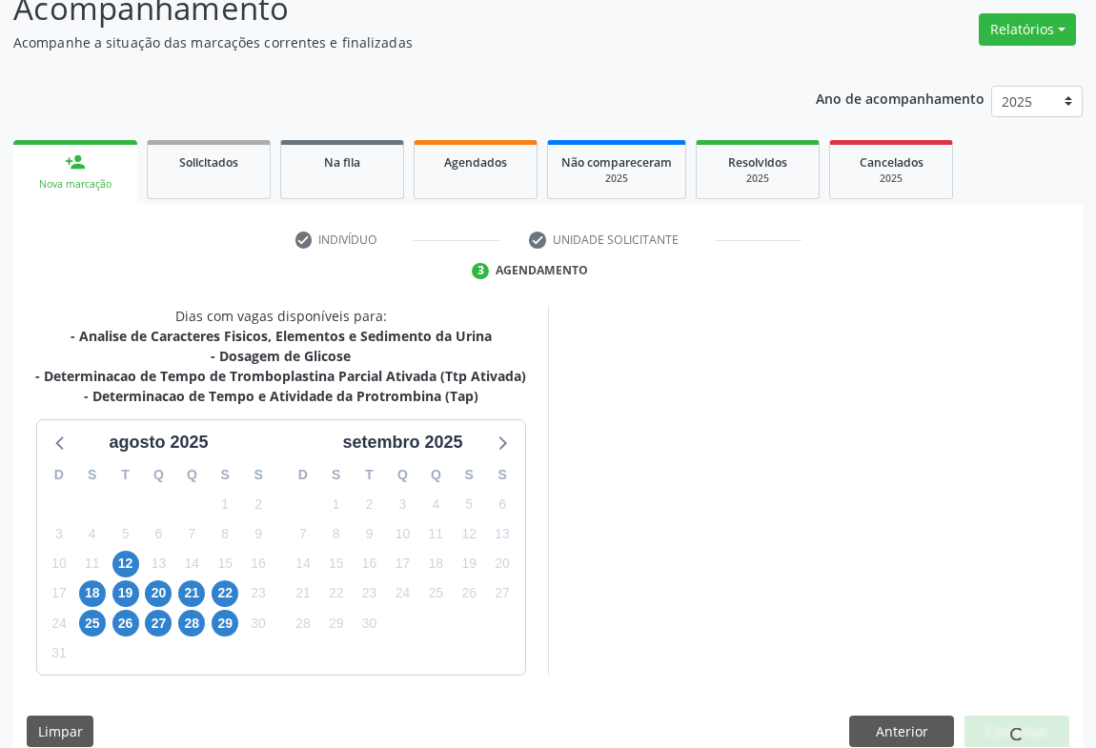
scroll to position [171, 0]
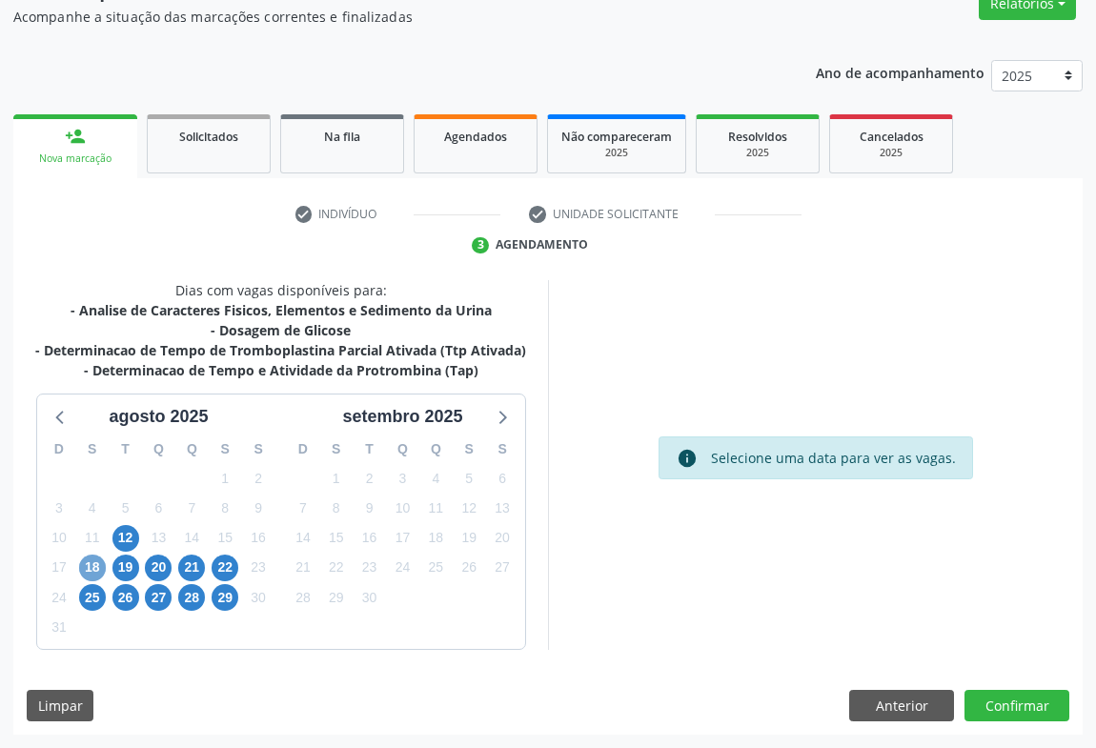
click at [86, 568] on span "18" at bounding box center [92, 568] width 27 height 27
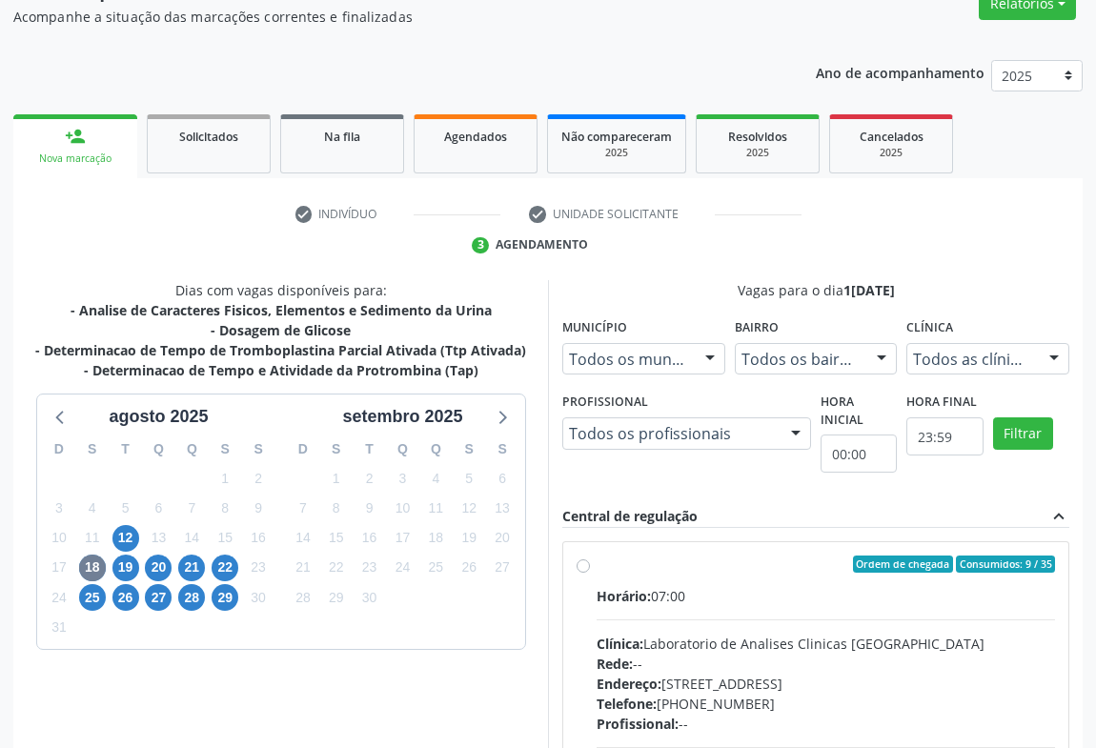
click at [679, 630] on div "Horário: 07:00 Clínica: Laboratorio de Analises Clinicas Sao Francisco Rede: --…" at bounding box center [826, 717] width 458 height 262
click at [590, 573] on input "Ordem de chegada Consumidos: 9 / 35 Horário: 07:00 Clínica: Laboratorio de Anal…" at bounding box center [583, 564] width 13 height 17
radio input "true"
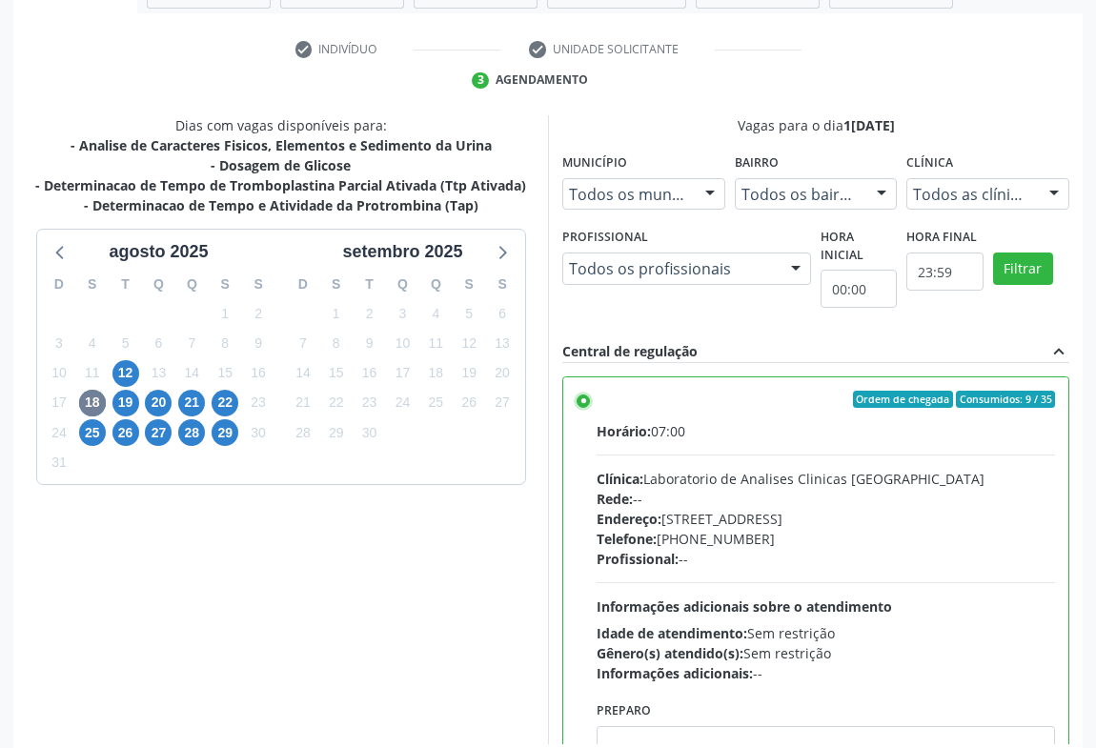
scroll to position [430, 0]
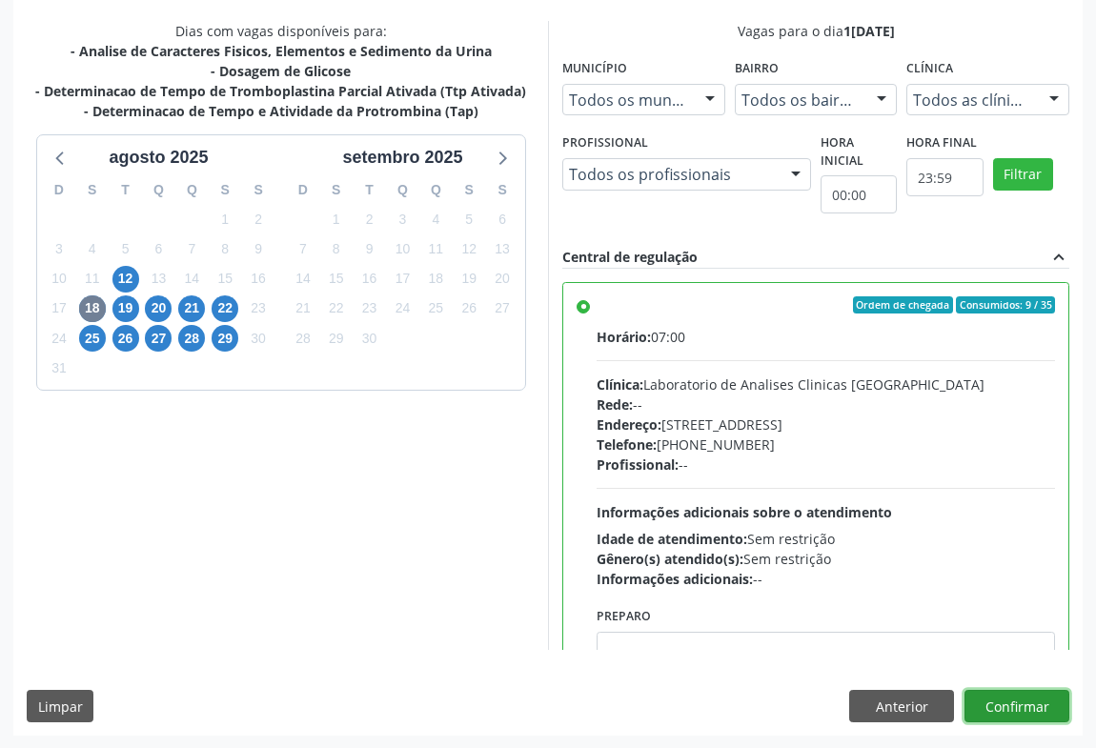
click at [1016, 705] on button "Confirmar" at bounding box center [1017, 706] width 105 height 32
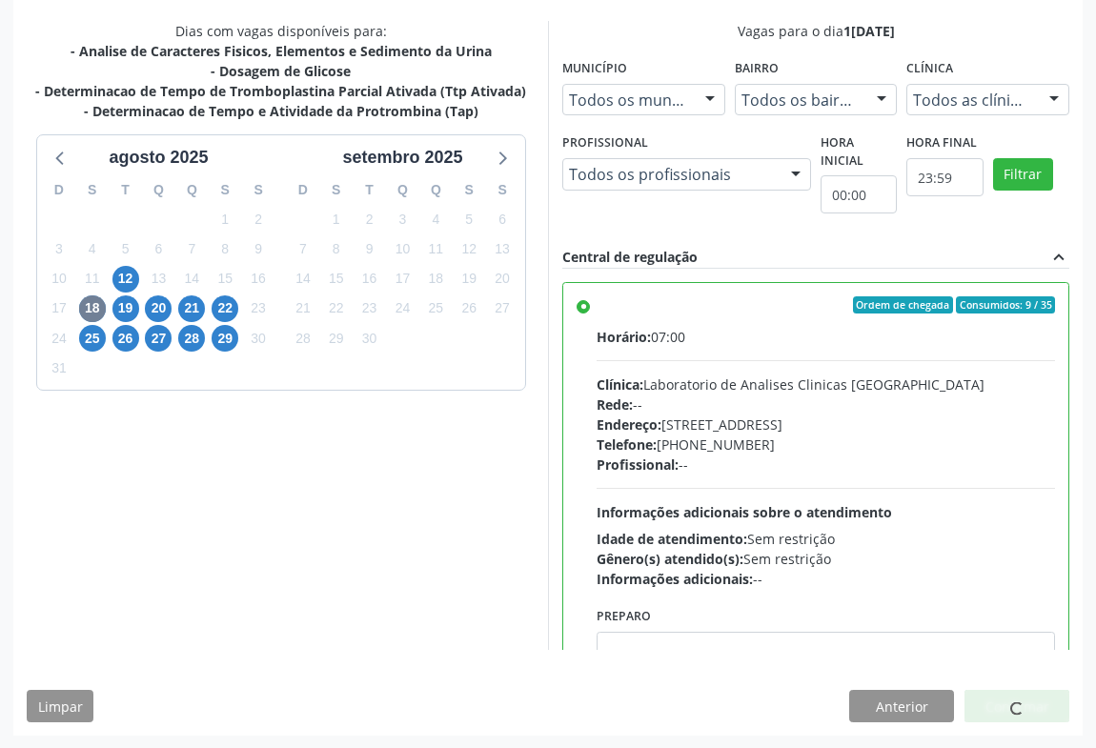
scroll to position [0, 0]
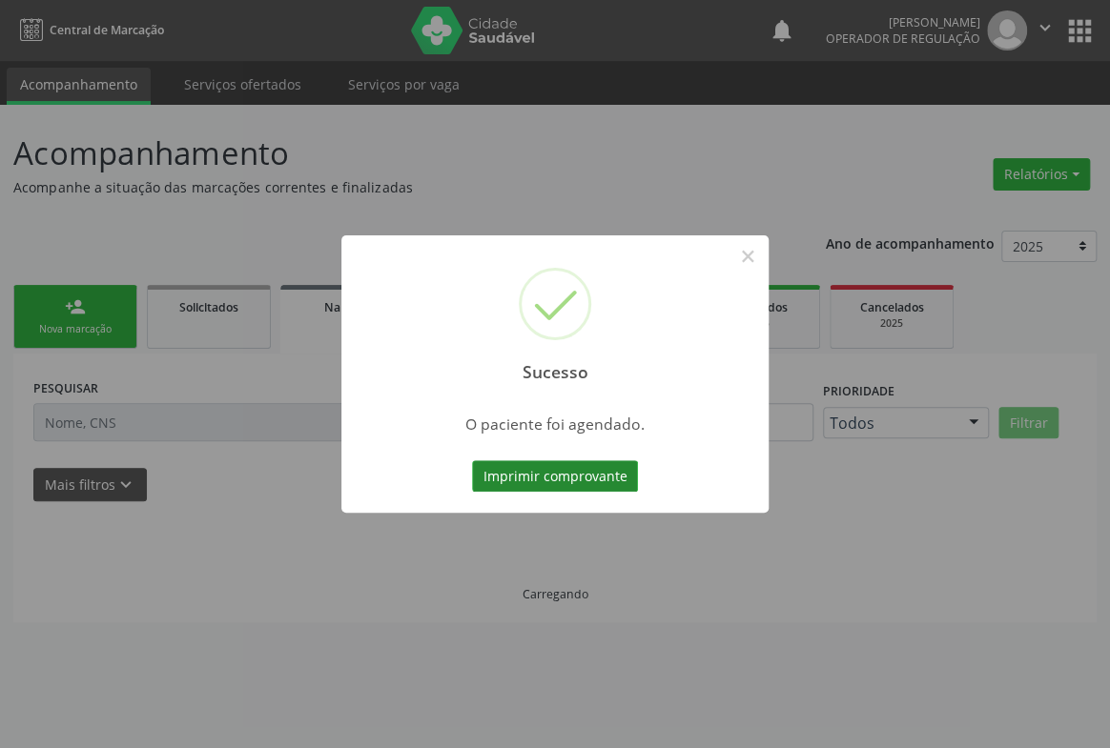
click at [554, 483] on button "Imprimir comprovante" at bounding box center [555, 476] width 166 height 32
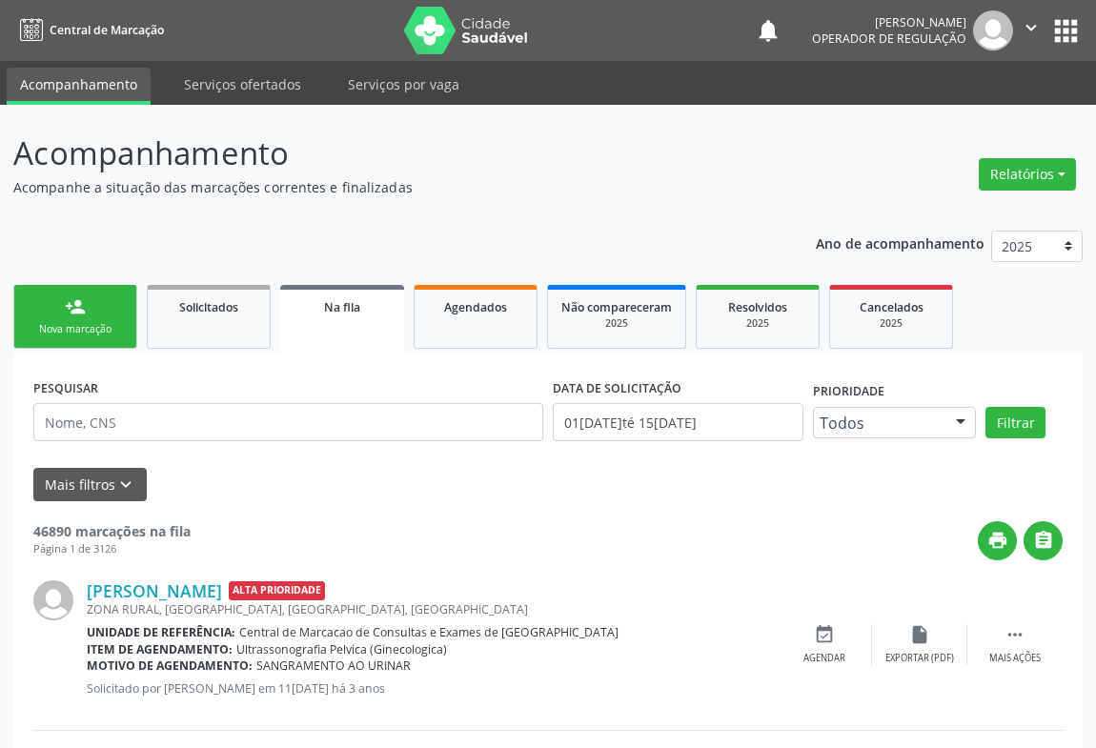
click at [75, 335] on div "Nova marcação" at bounding box center [75, 329] width 95 height 14
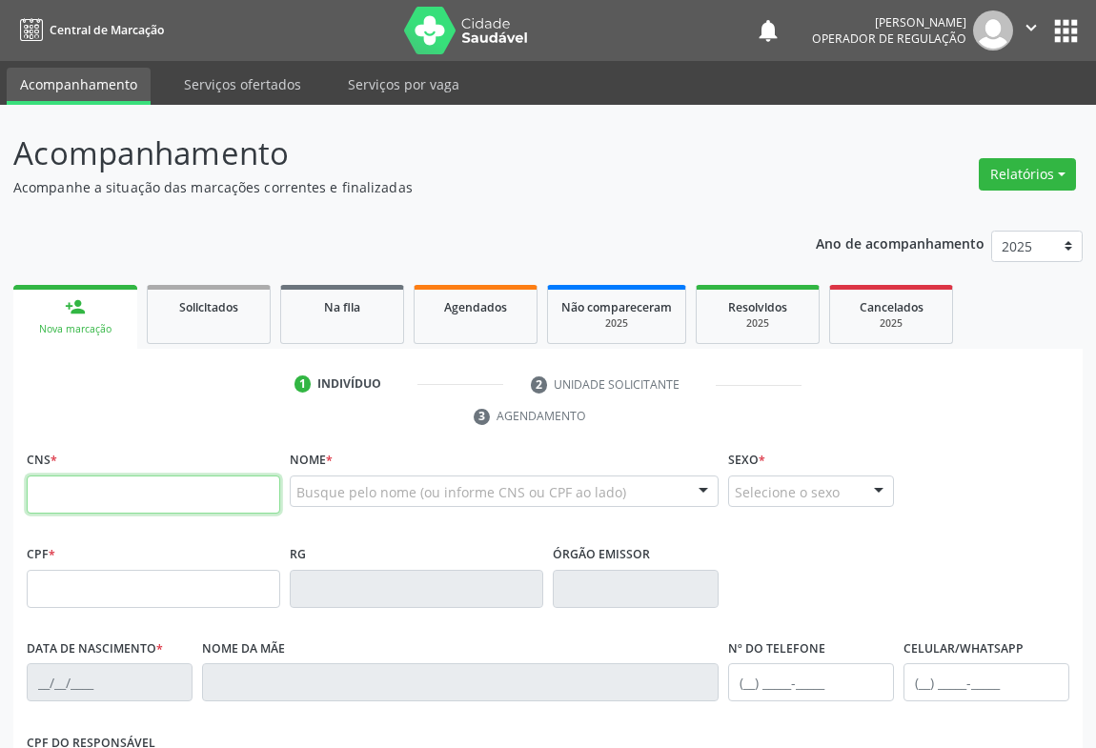
click at [85, 489] on input "text" at bounding box center [154, 495] width 254 height 38
type input "700 7059 3884 1680"
type input "4383376"
type input "27/06/1964"
type input "SN"
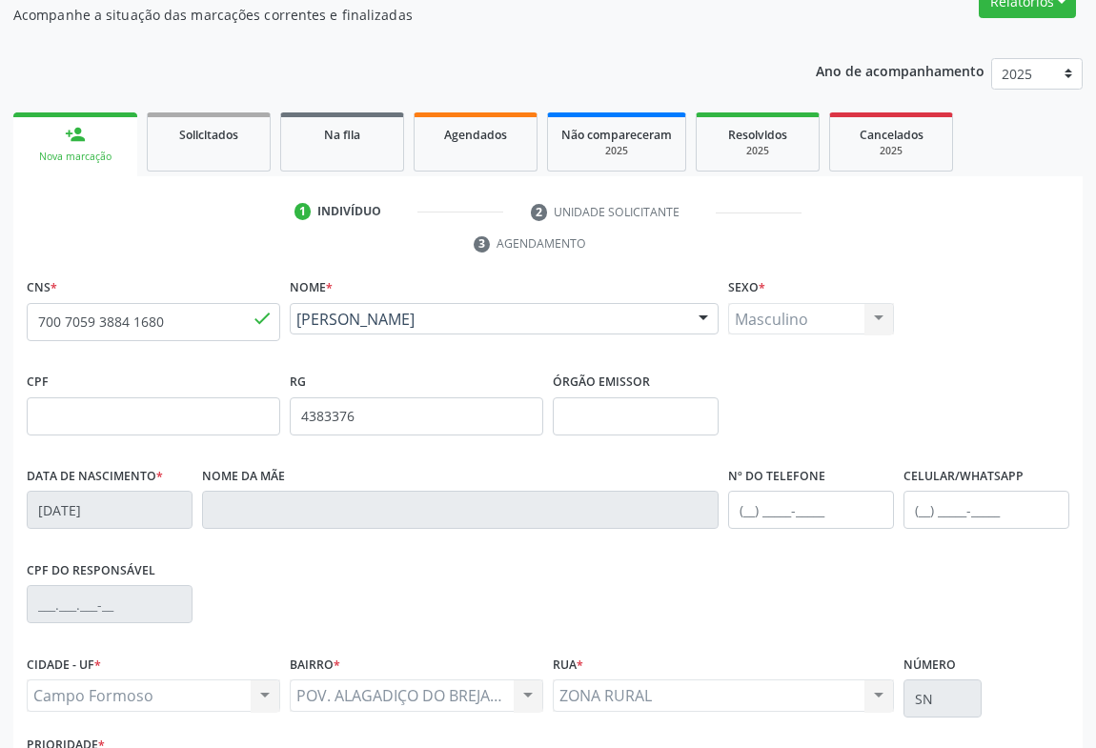
scroll to position [316, 0]
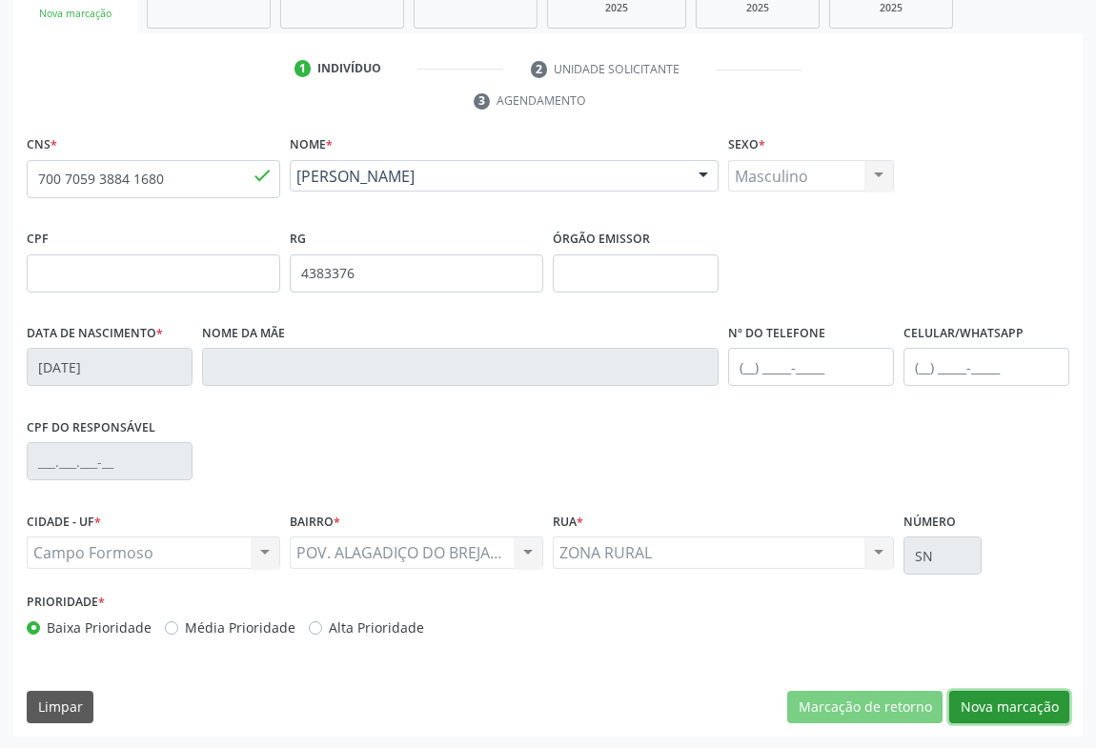
click at [995, 704] on button "Nova marcação" at bounding box center [1009, 707] width 120 height 32
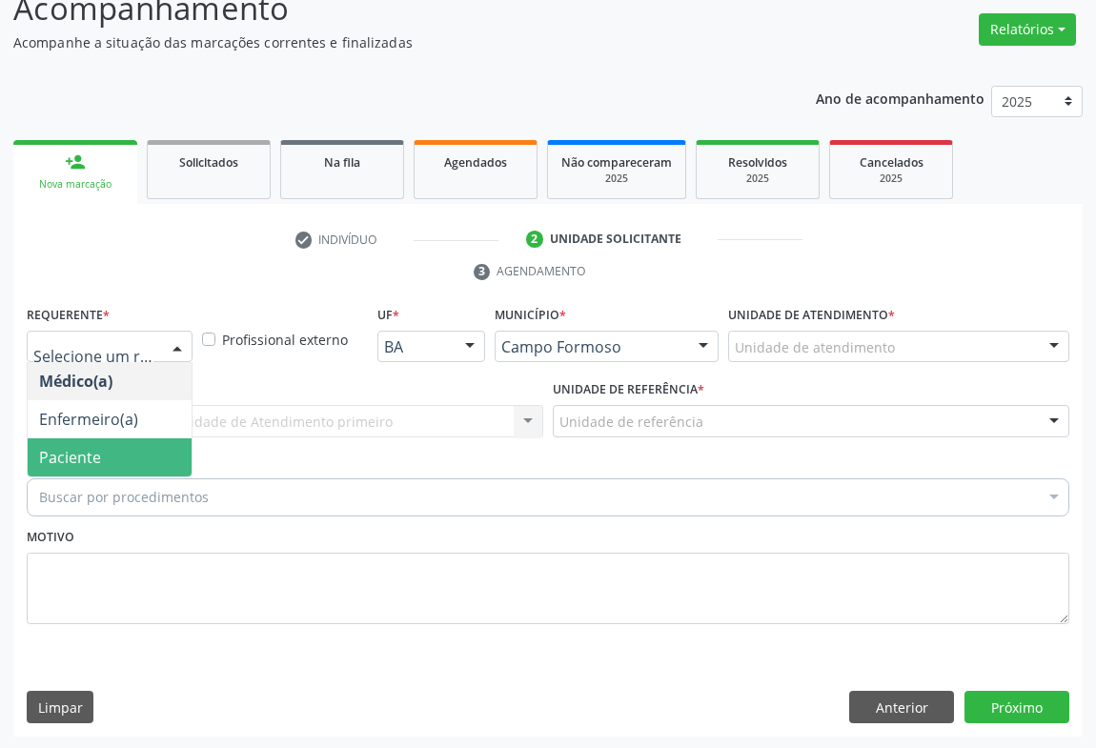
click at [86, 467] on span "Paciente" at bounding box center [110, 457] width 164 height 38
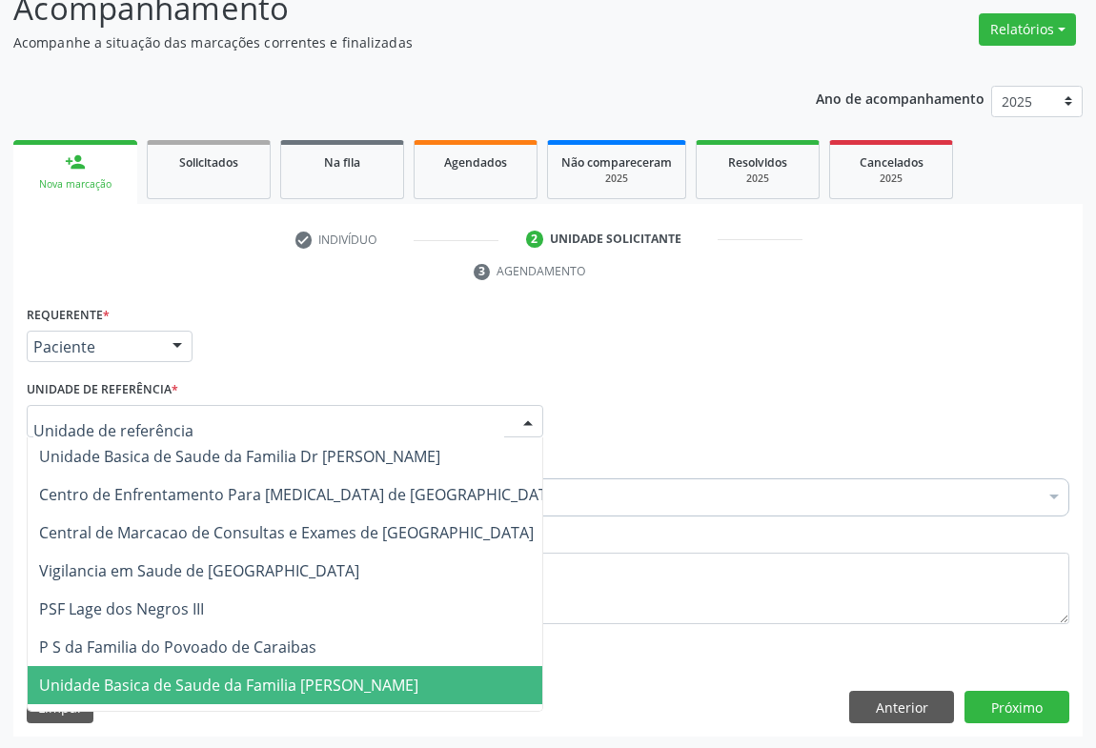
drag, startPoint x: 172, startPoint y: 691, endPoint x: 156, endPoint y: 568, distance: 123.9
click at [172, 689] on span "Unidade Basica de Saude da Familia [PERSON_NAME]" at bounding box center [228, 685] width 379 height 21
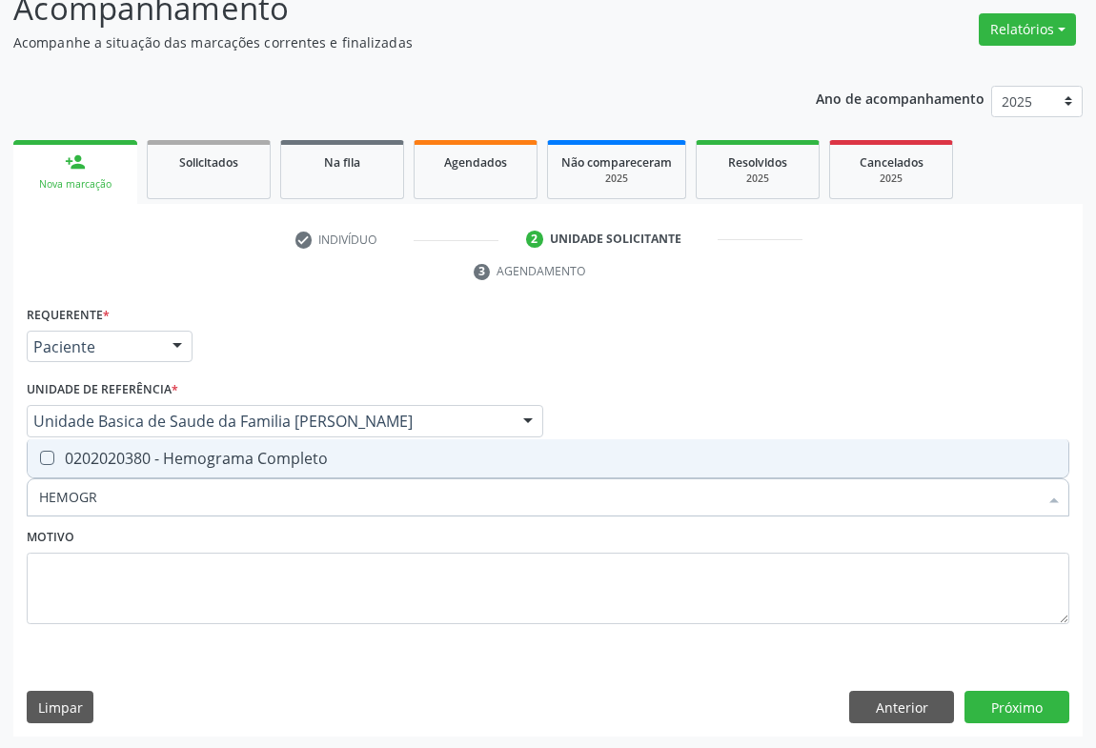
type input "HEMOGRA"
click at [213, 457] on div "0202020380 - Hemograma Completo" at bounding box center [548, 458] width 1018 height 15
checkbox Completo "true"
click at [206, 497] on input "HEMOGRA" at bounding box center [538, 497] width 999 height 38
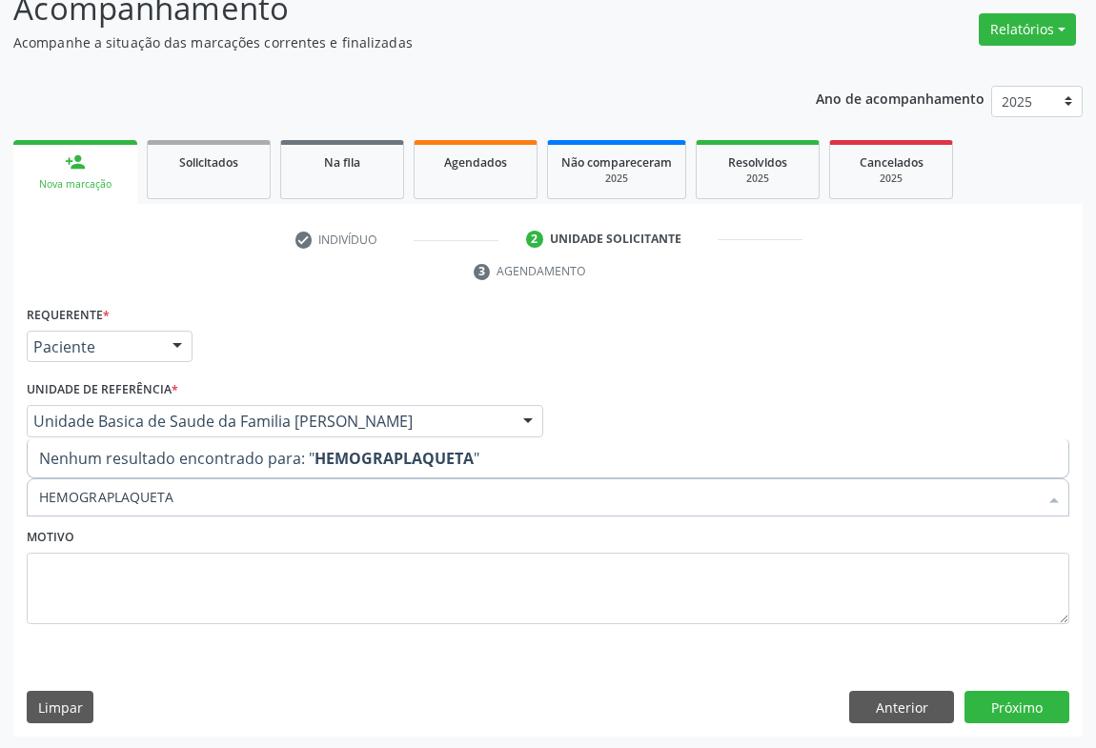
drag, startPoint x: 218, startPoint y: 489, endPoint x: 0, endPoint y: 478, distance: 218.5
click at [0, 478] on div "Acompanhamento Acompanhe a situação das marcações correntes e finalizadas Relat…" at bounding box center [548, 355] width 1096 height 790
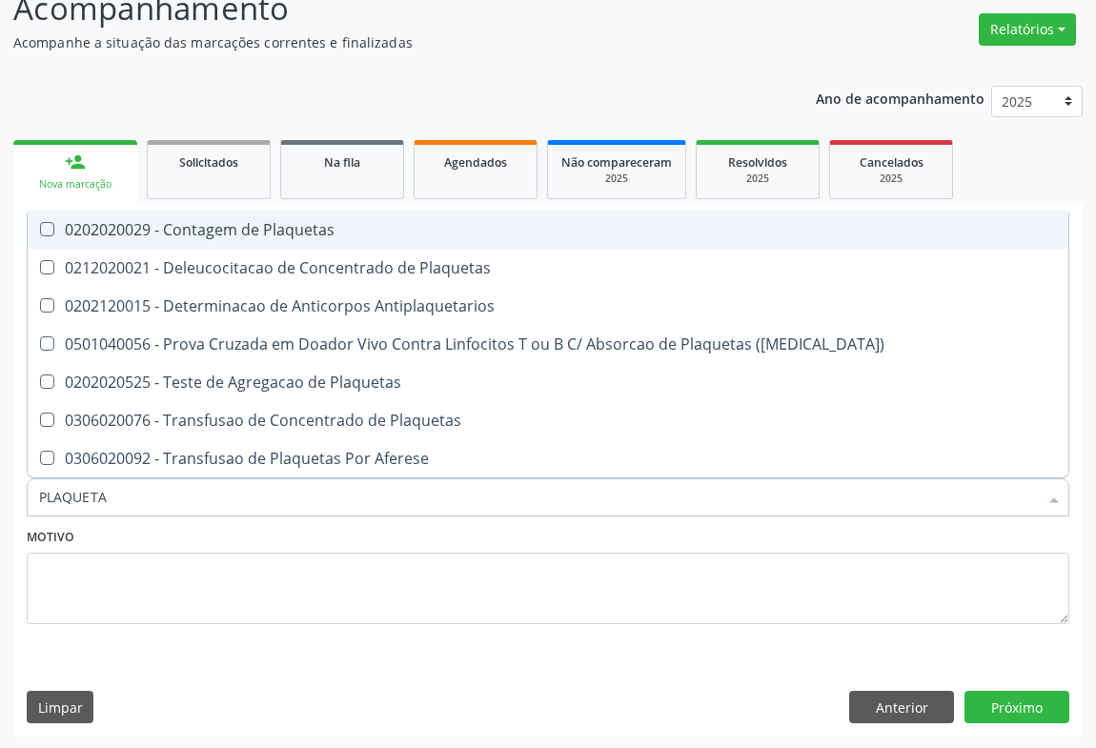
type input "PLAQUETAS"
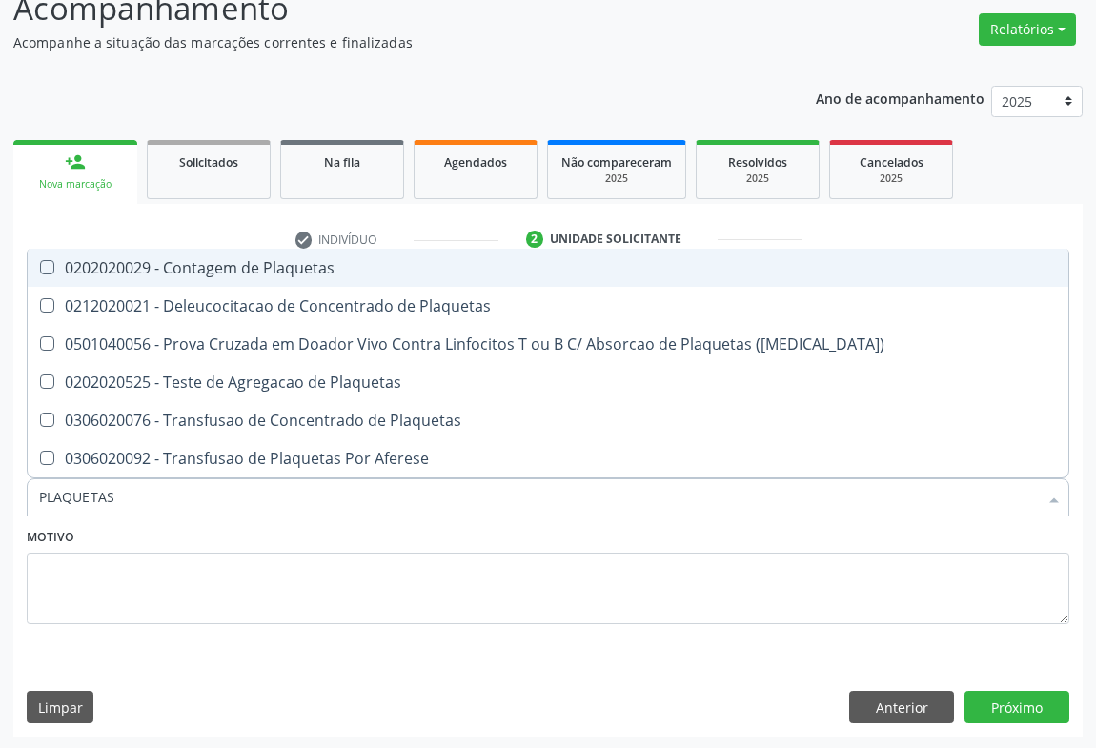
click at [275, 264] on div "0202020029 - Contagem de Plaquetas" at bounding box center [548, 267] width 1018 height 15
checkbox Plaquetas "true"
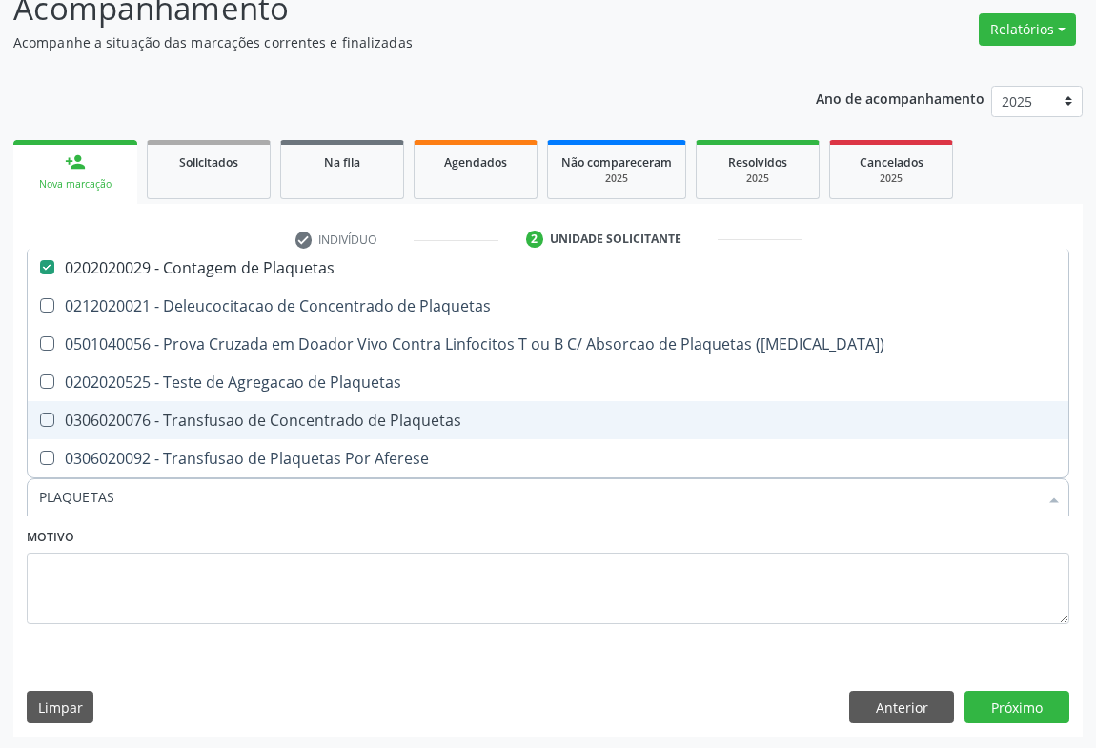
type input "PLAQUETAS"
click at [205, 538] on div "Motivo" at bounding box center [548, 573] width 1043 height 101
checkbox Plaquetas "true"
checkbox Match\) "true"
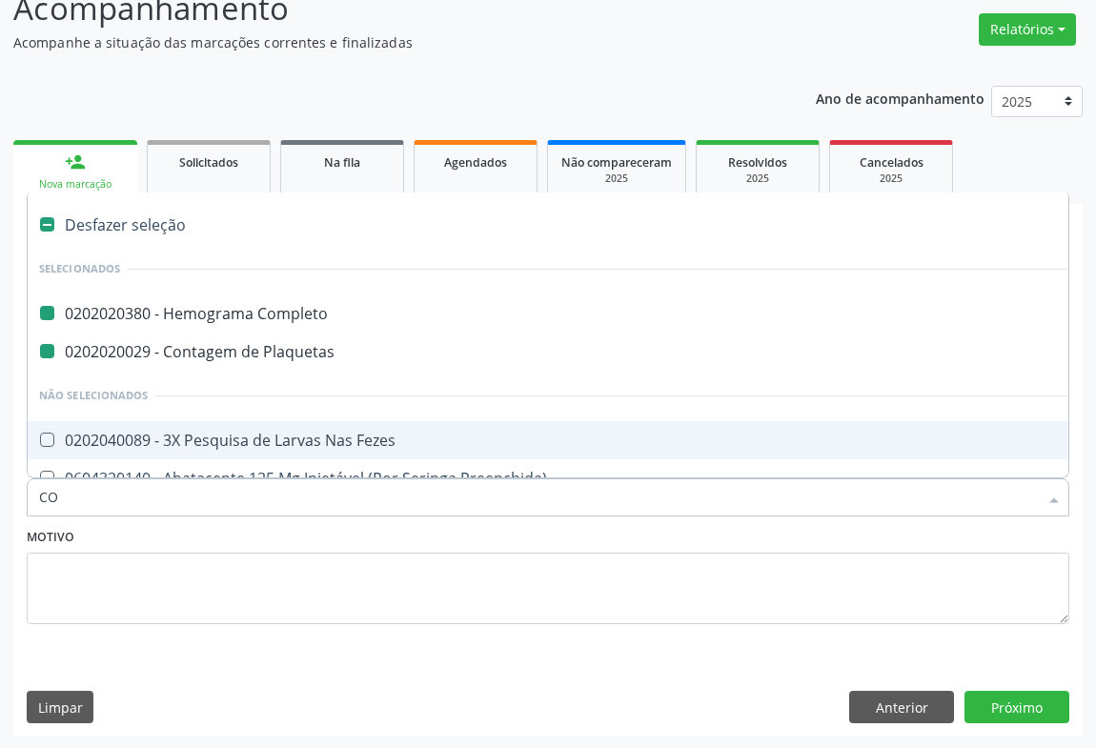
type input "COL"
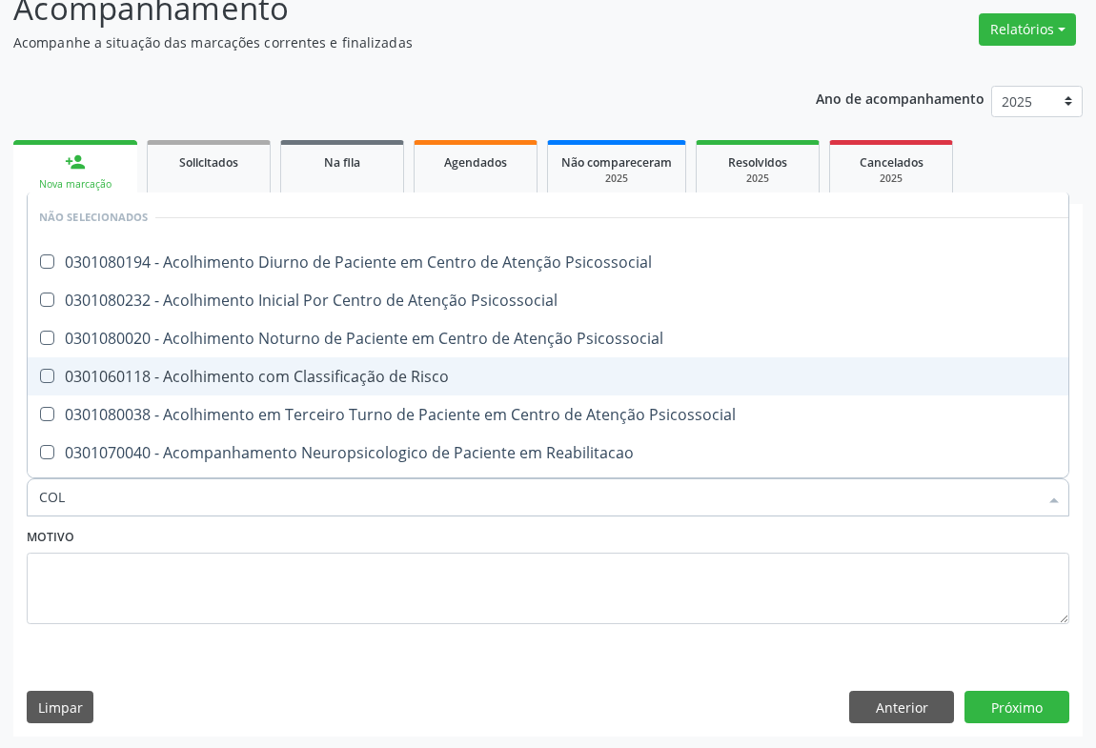
checkbox Psicossocial "false"
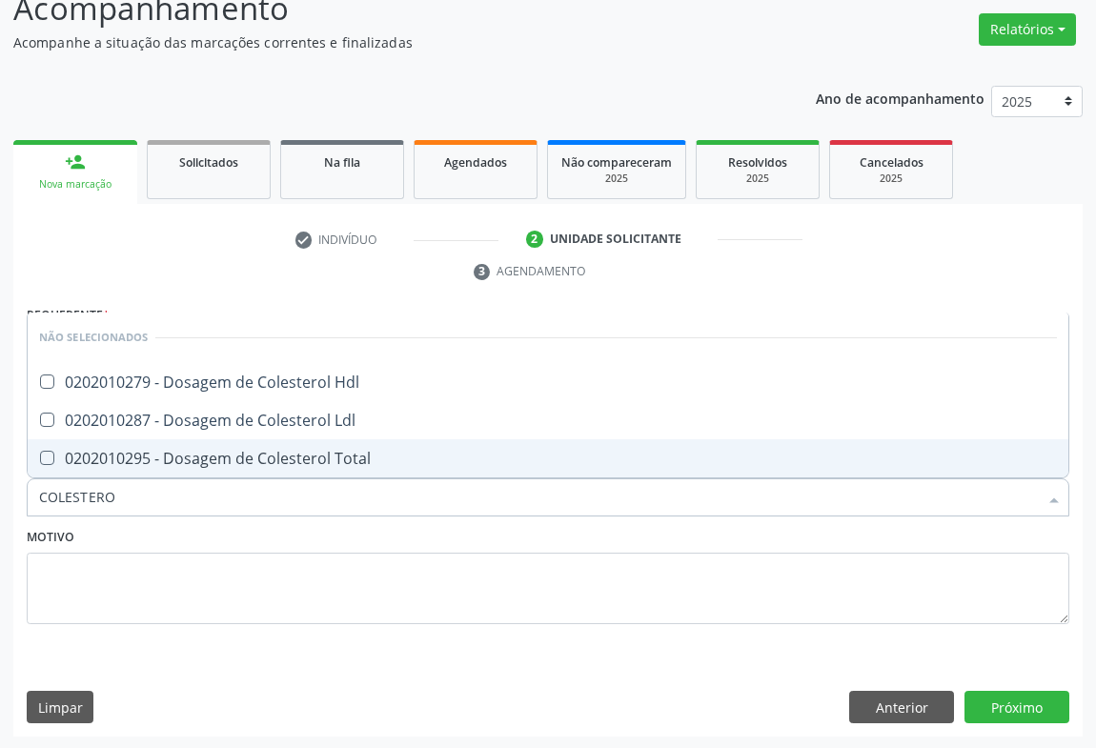
type input "COLESTEROL"
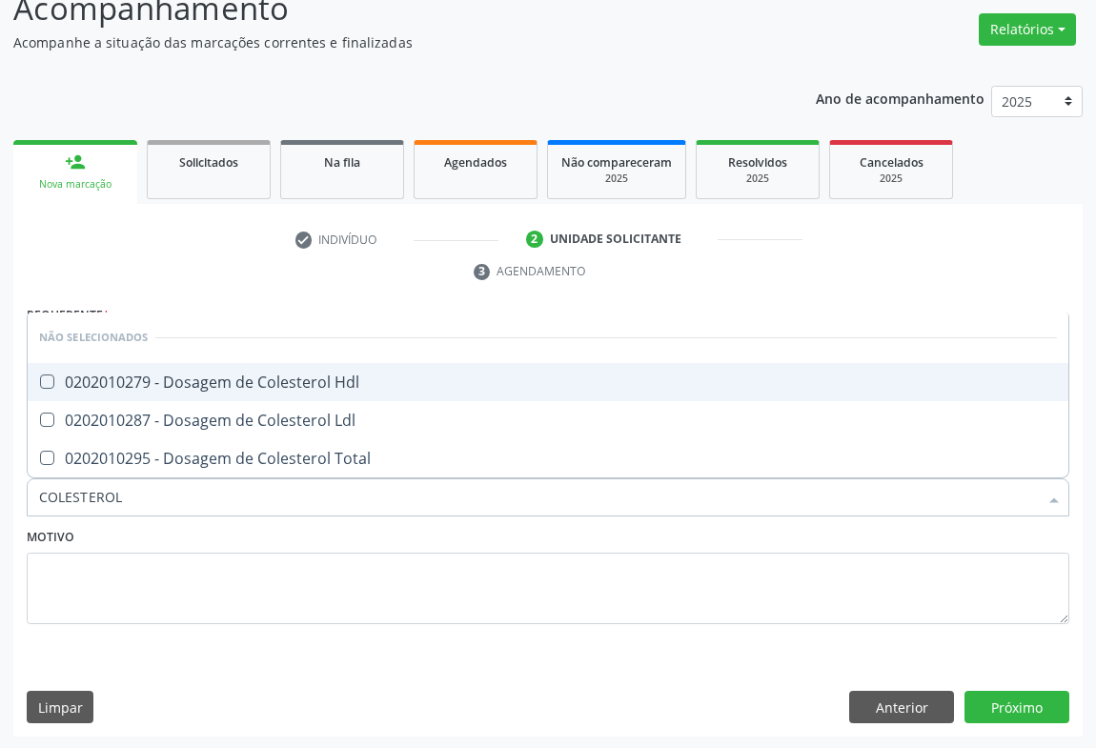
click at [176, 375] on div "0202010279 - Dosagem de Colesterol Hdl" at bounding box center [548, 382] width 1018 height 15
checkbox Hdl "true"
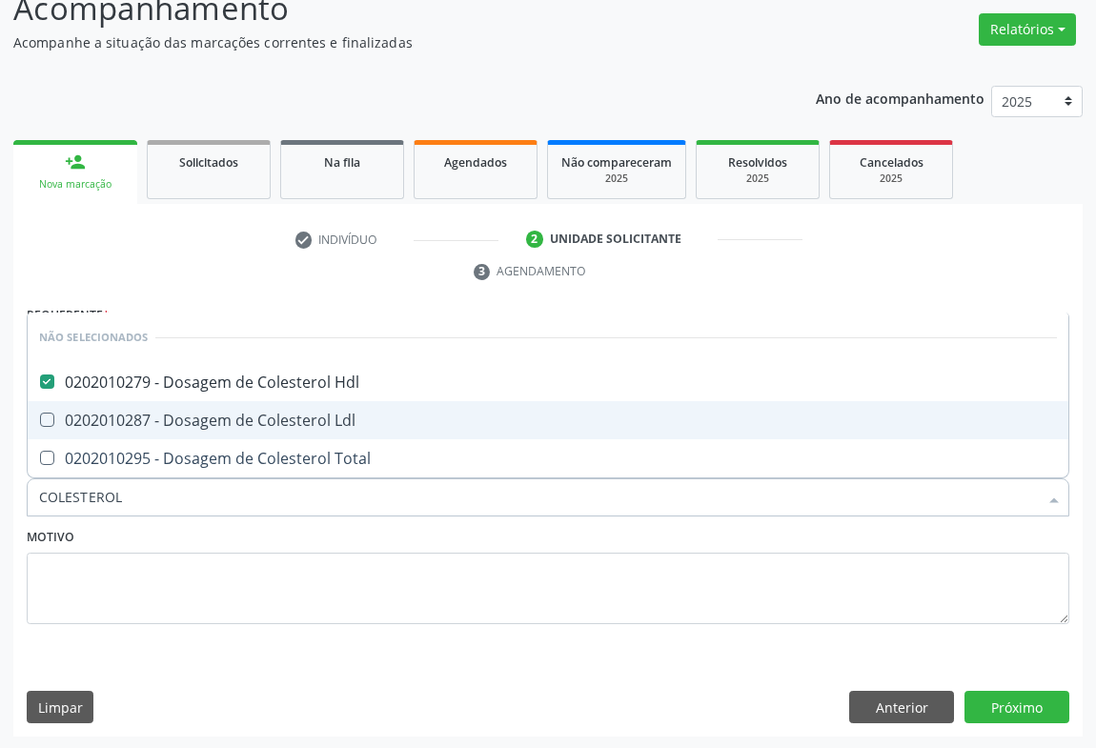
click at [180, 413] on div "0202010287 - Dosagem de Colesterol Ldl" at bounding box center [548, 420] width 1018 height 15
checkbox Ldl "true"
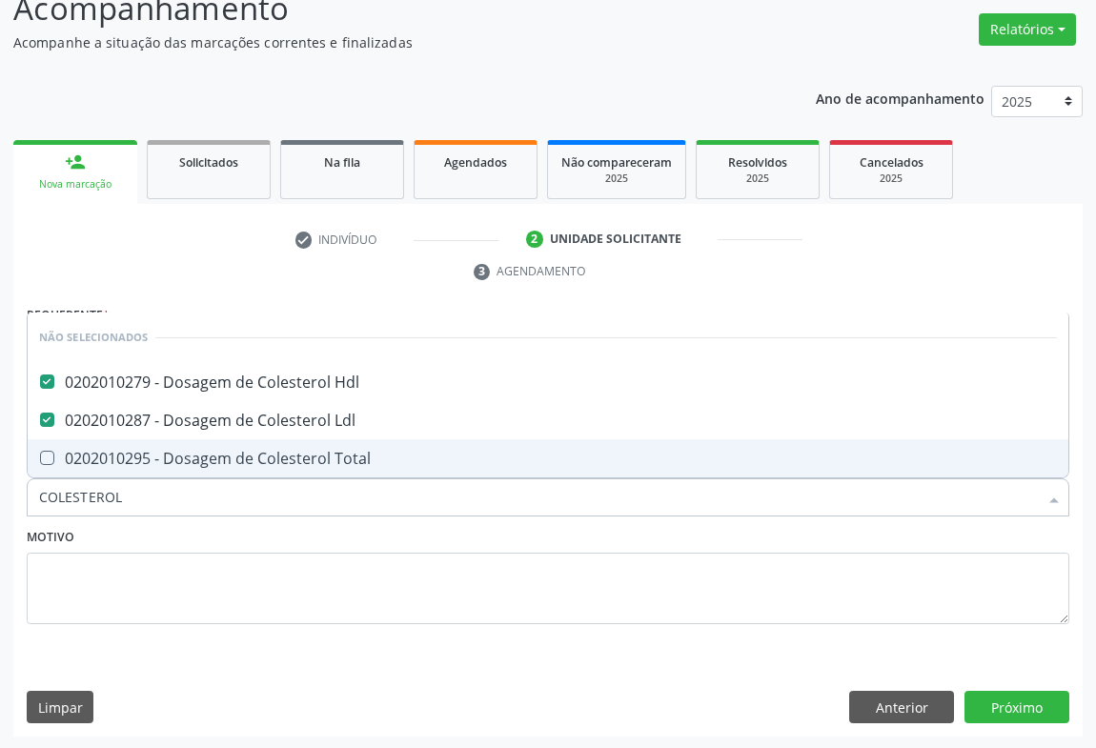
click at [172, 457] on div "0202010295 - Dosagem de Colesterol Total" at bounding box center [548, 458] width 1018 height 15
checkbox Total "true"
type input "COLESTEROL"
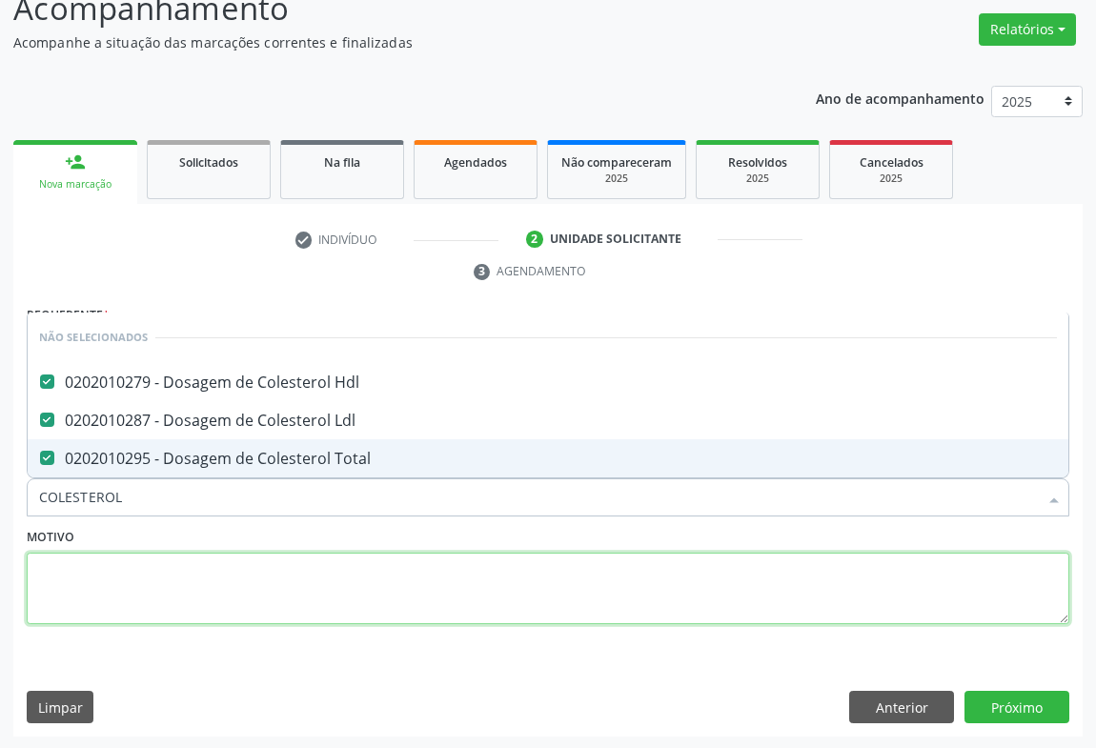
click at [162, 592] on textarea at bounding box center [548, 589] width 1043 height 72
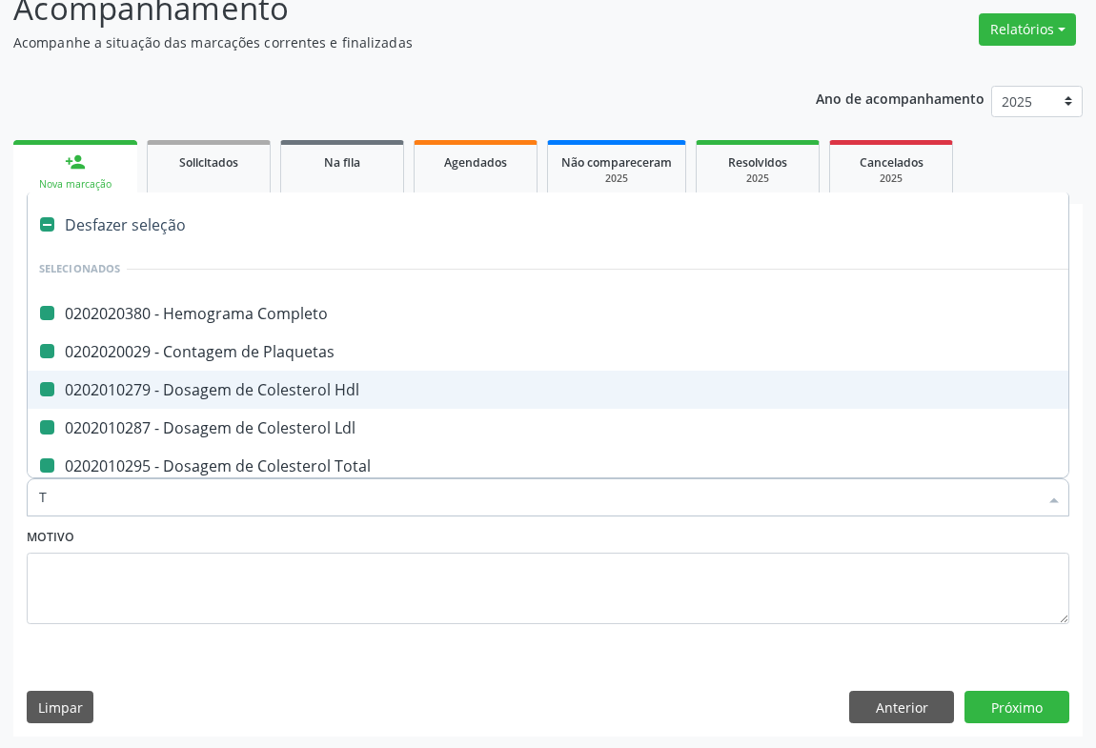
type input "TR"
checkbox Completo "false"
checkbox Plaquetas "false"
checkbox Hdl "false"
checkbox Ldl "false"
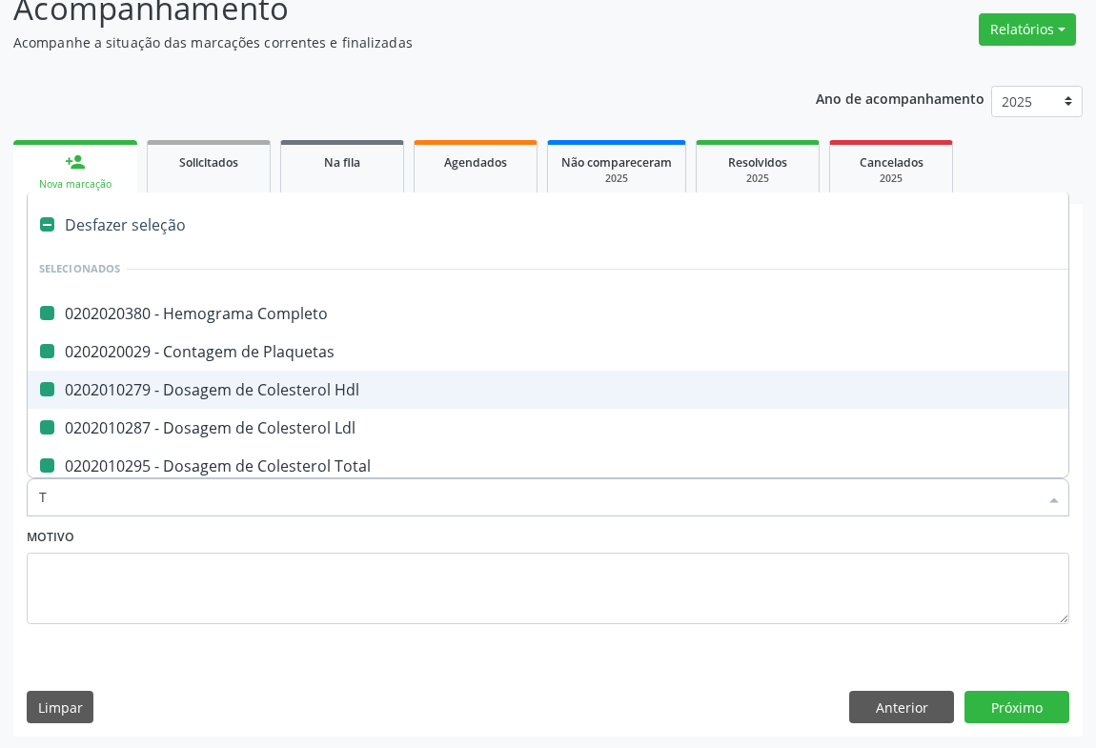
checkbox Total "false"
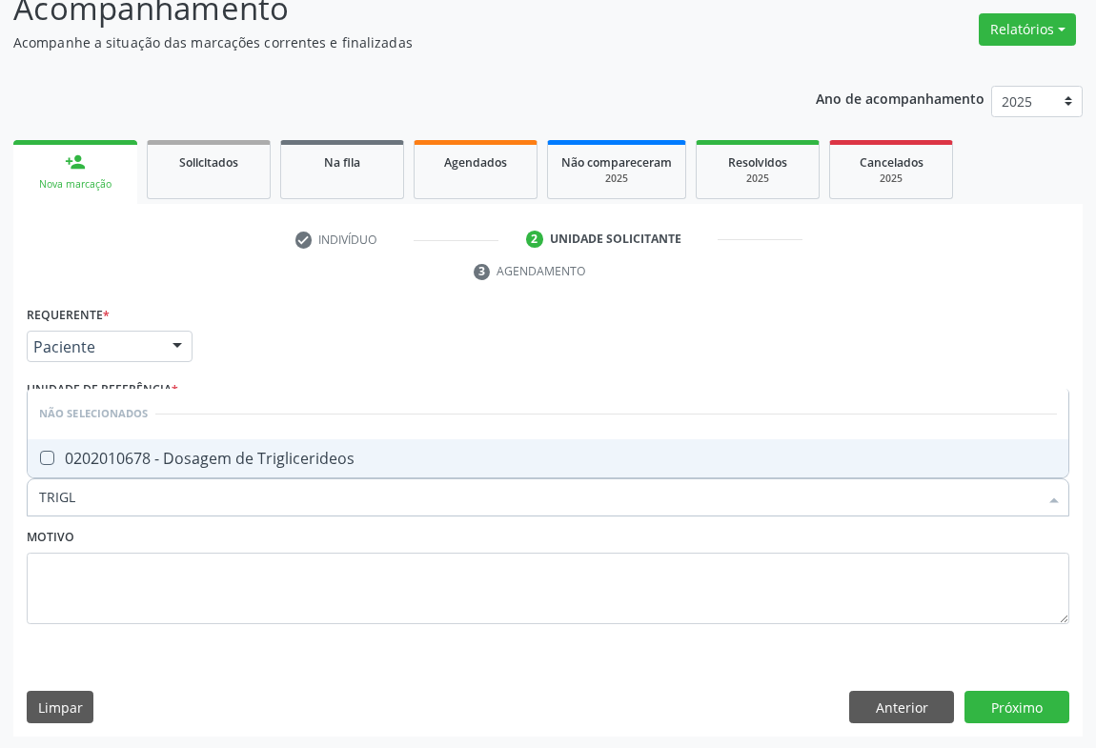
type input "TRIGLI"
click at [194, 453] on div "0202010678 - Dosagem de Triglicerideos" at bounding box center [548, 458] width 1018 height 15
checkbox Triglicerideos "true"
type input "TRIGLI"
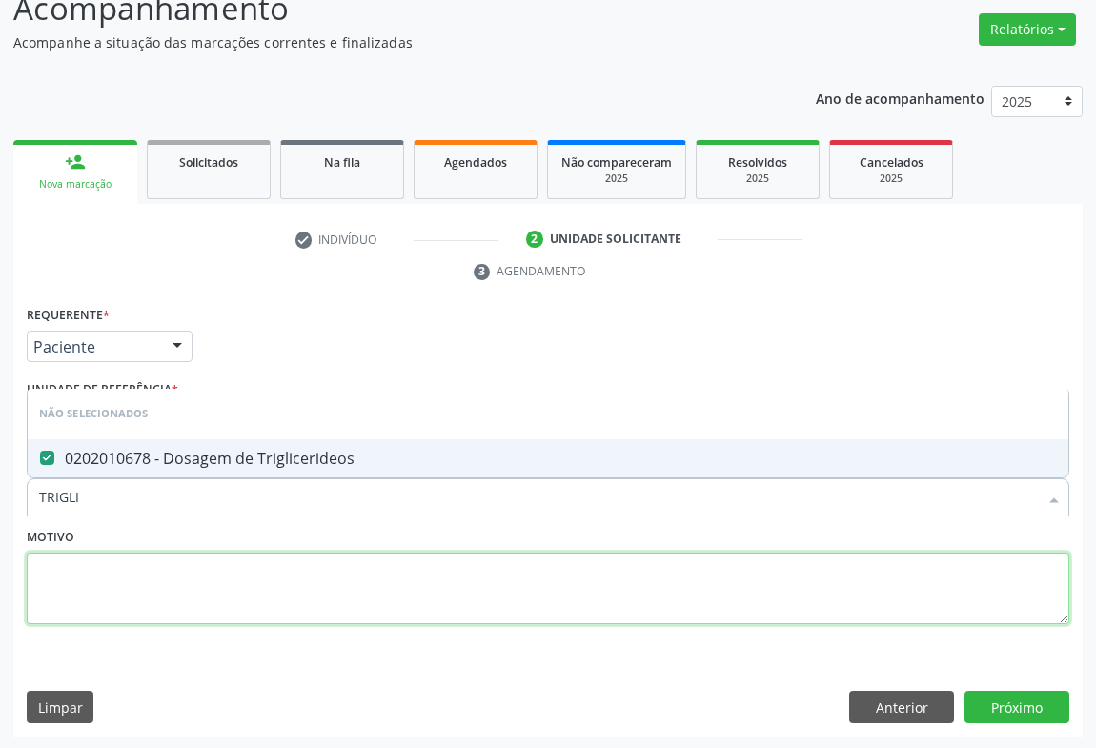
drag, startPoint x: 172, startPoint y: 561, endPoint x: 133, endPoint y: 506, distance: 67.2
click at [165, 558] on textarea at bounding box center [548, 589] width 1043 height 72
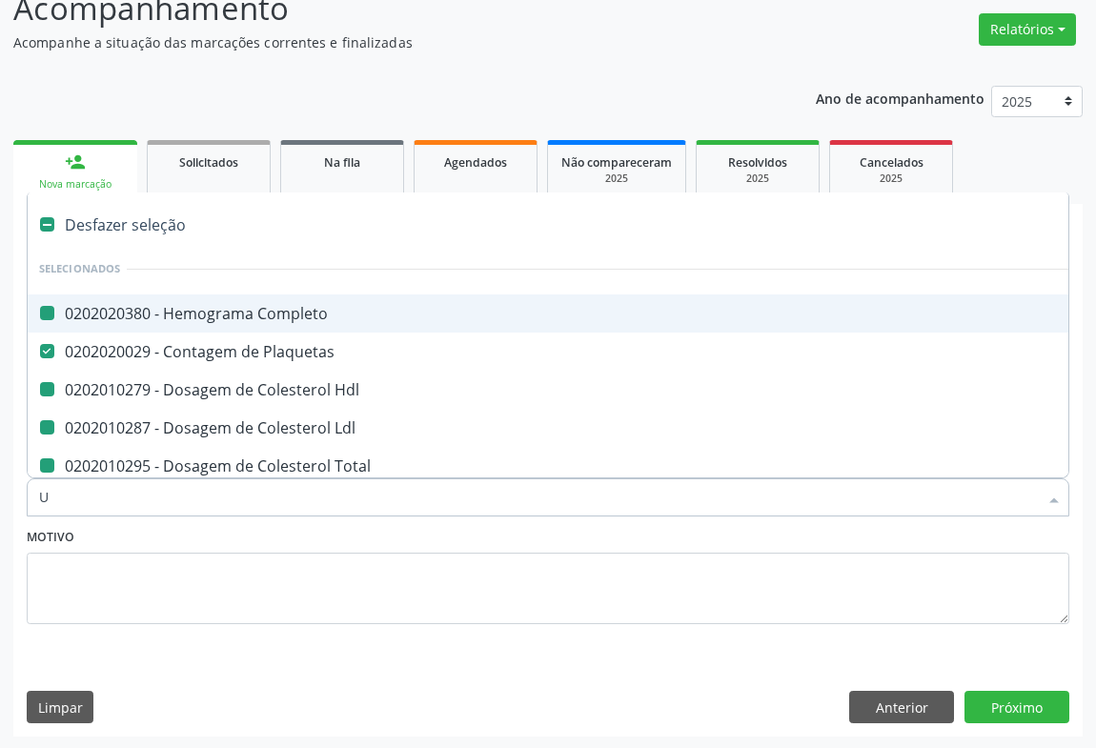
type input "UR"
checkbox Completo "false"
checkbox Hdl "false"
checkbox Ldl "false"
checkbox Total "false"
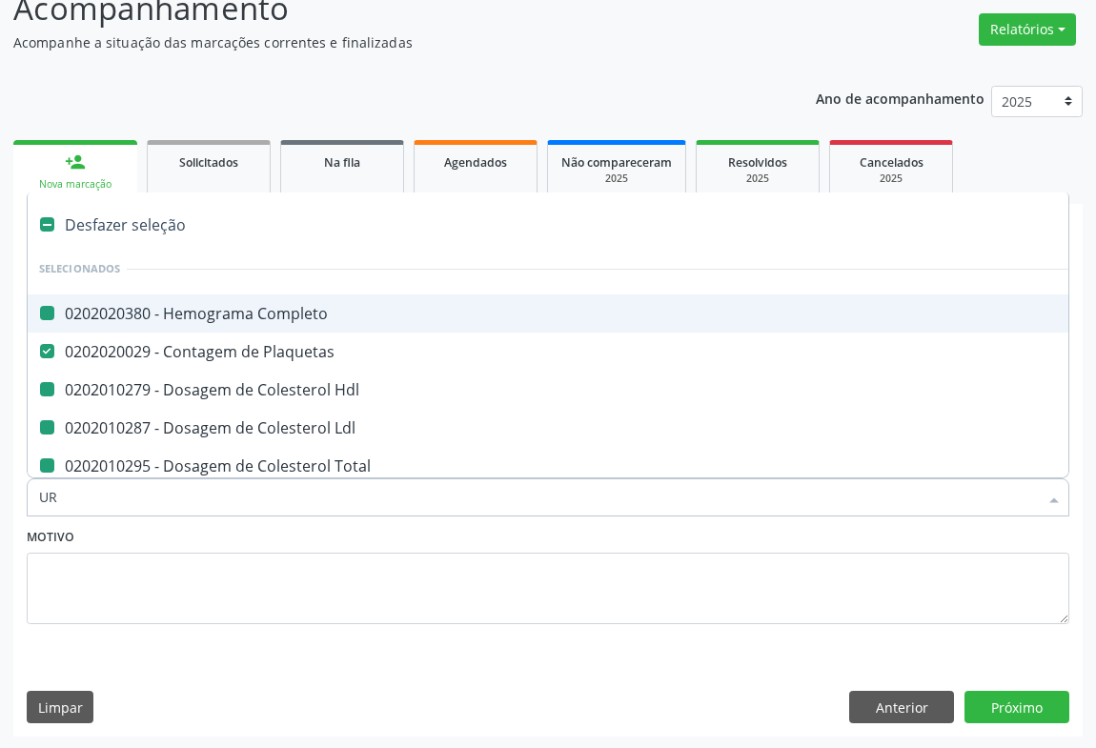
checkbox Triglicerideos "false"
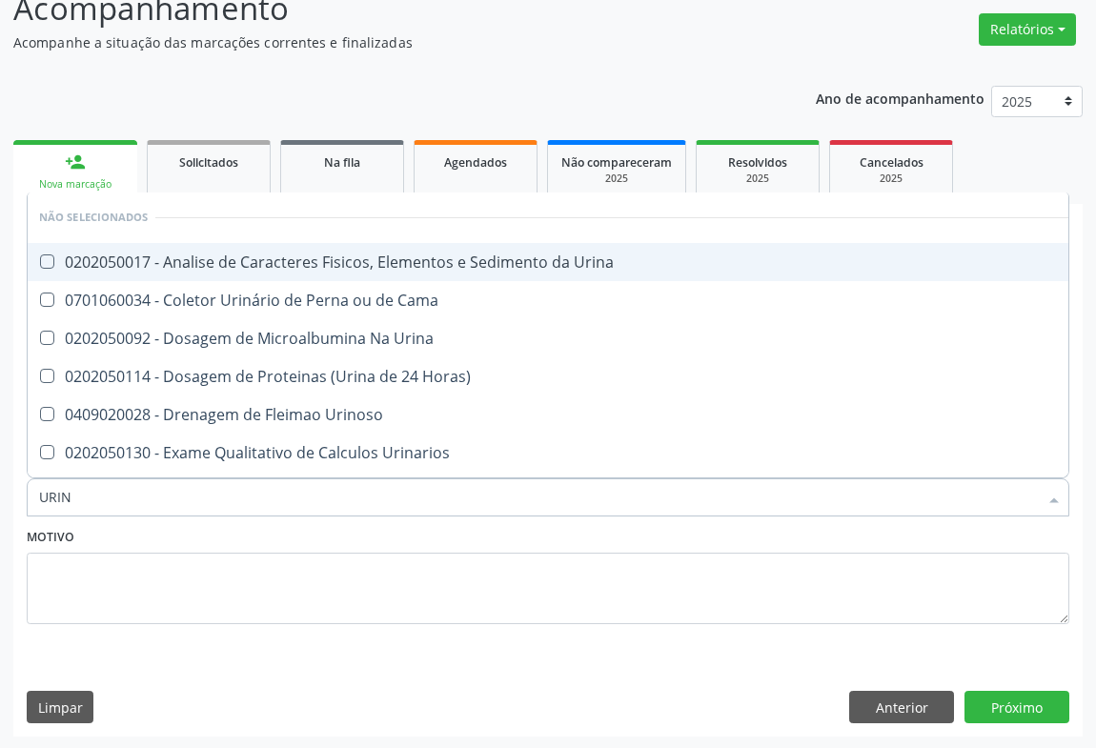
type input "URINA"
click at [306, 260] on div "0202050017 - Analise de Caracteres Fisicos, Elementos e Sedimento da Urina" at bounding box center [548, 261] width 1018 height 15
checkbox Urina "true"
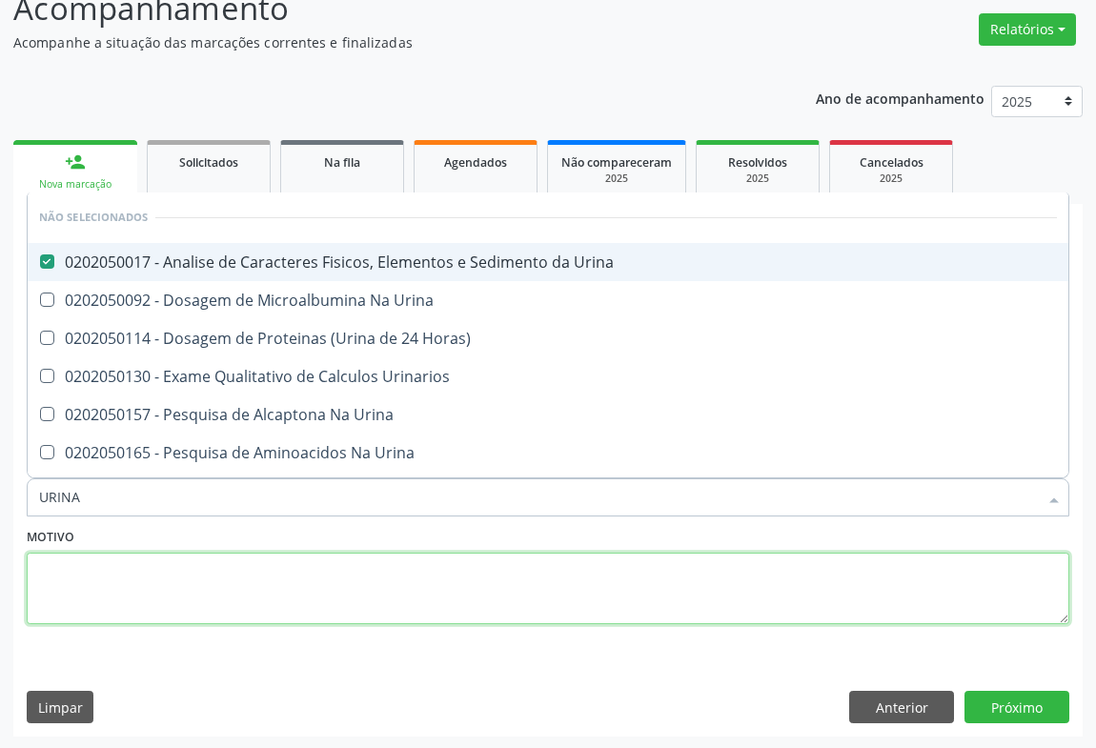
click at [214, 560] on textarea at bounding box center [548, 589] width 1043 height 72
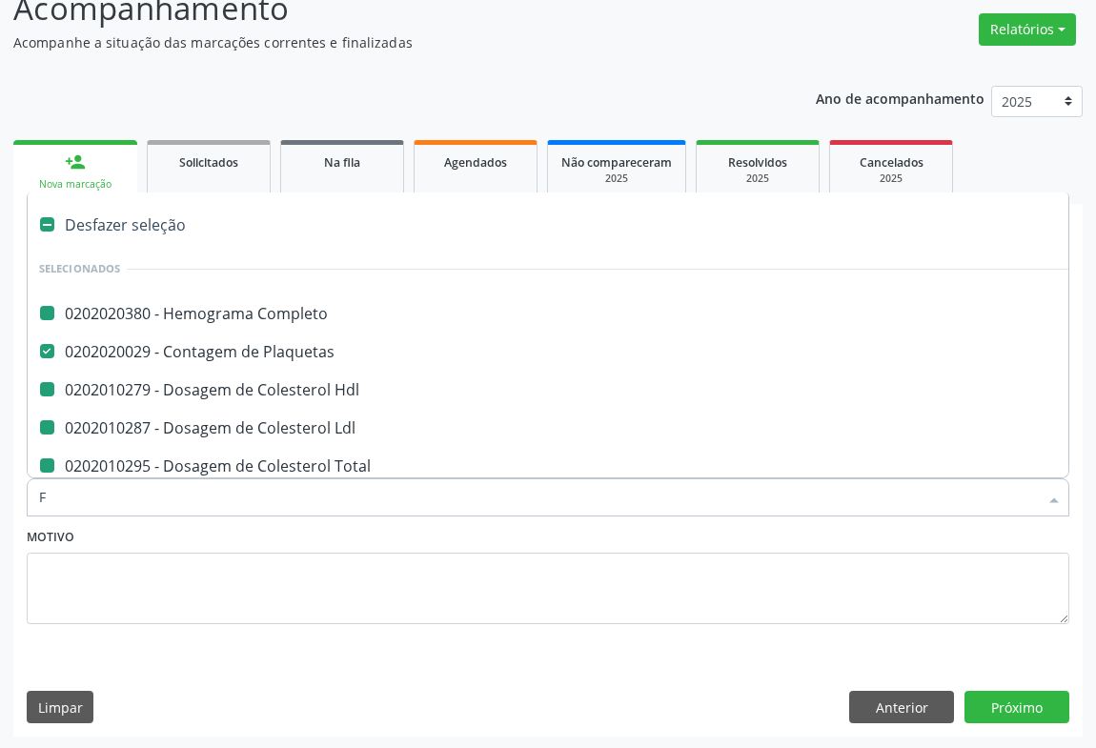
type input "FE"
checkbox Completo "false"
checkbox Hdl "false"
checkbox Ldl "false"
checkbox Total "false"
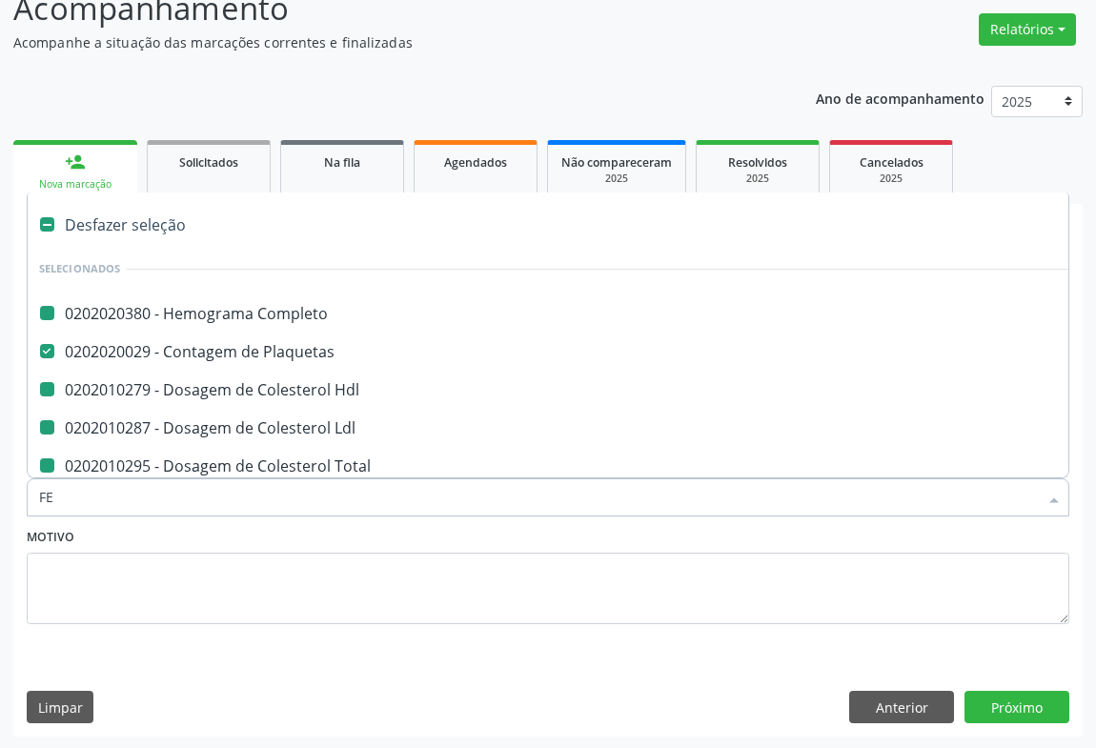
checkbox Triglicerideos "false"
checkbox Urina "false"
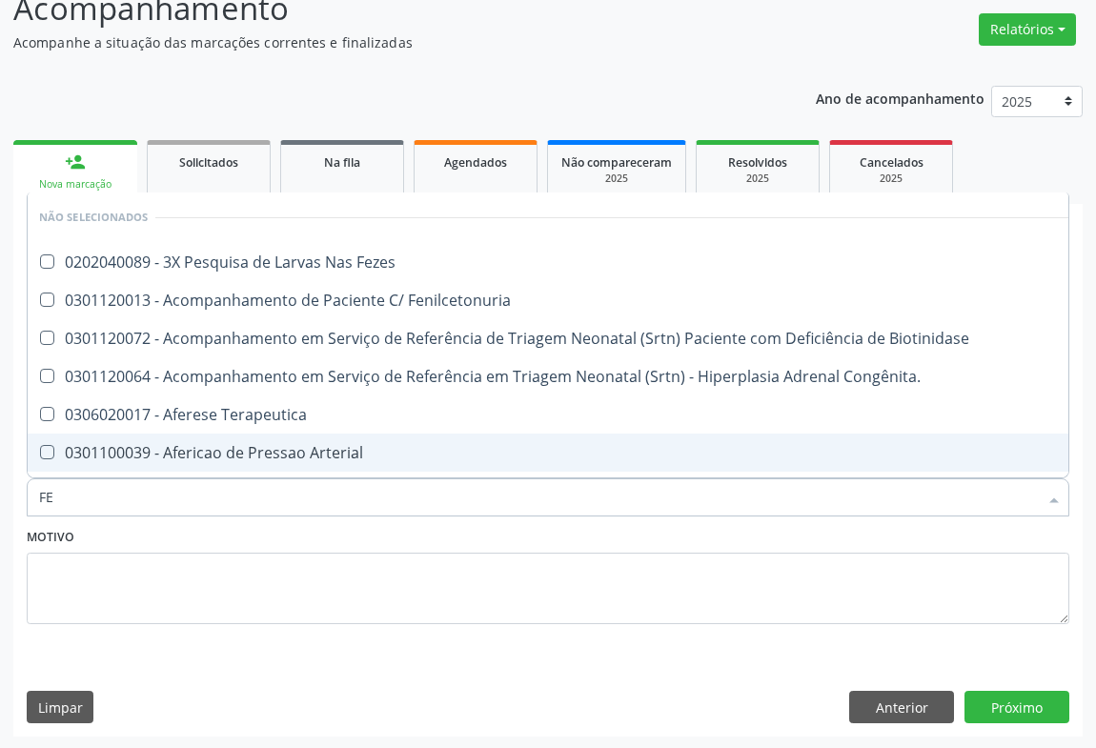
type input "FEZ"
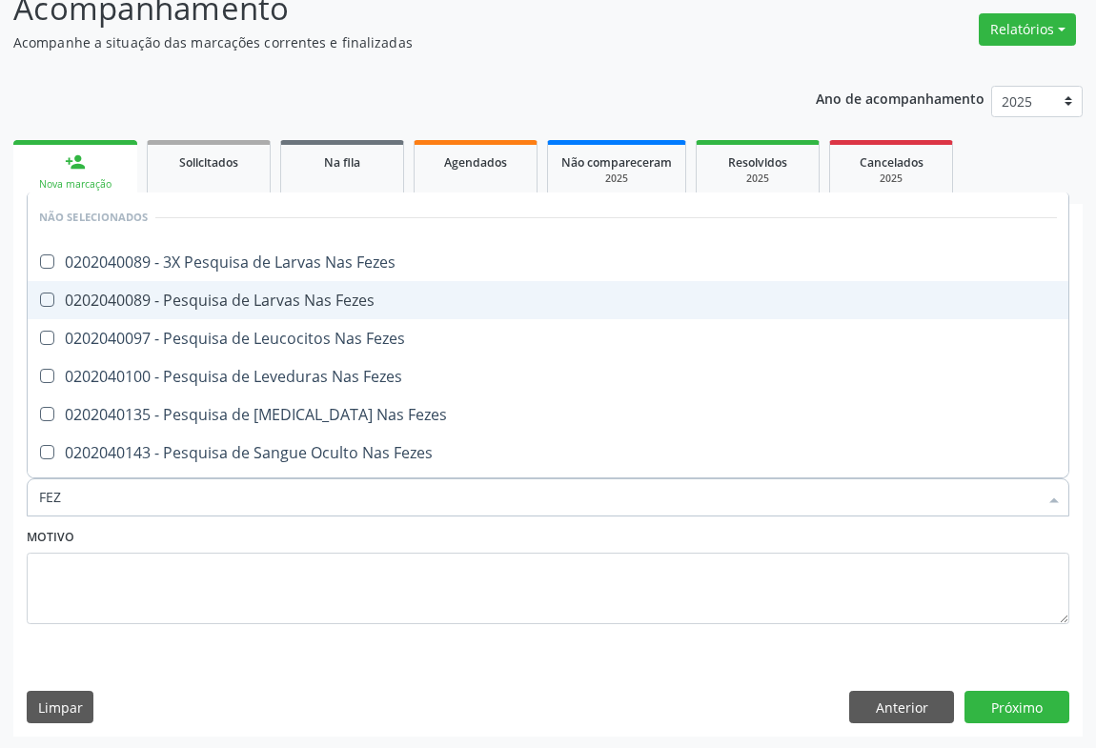
click at [315, 298] on div "0202040089 - Pesquisa de Larvas Nas Fezes" at bounding box center [548, 300] width 1018 height 15
checkbox Fezes "true"
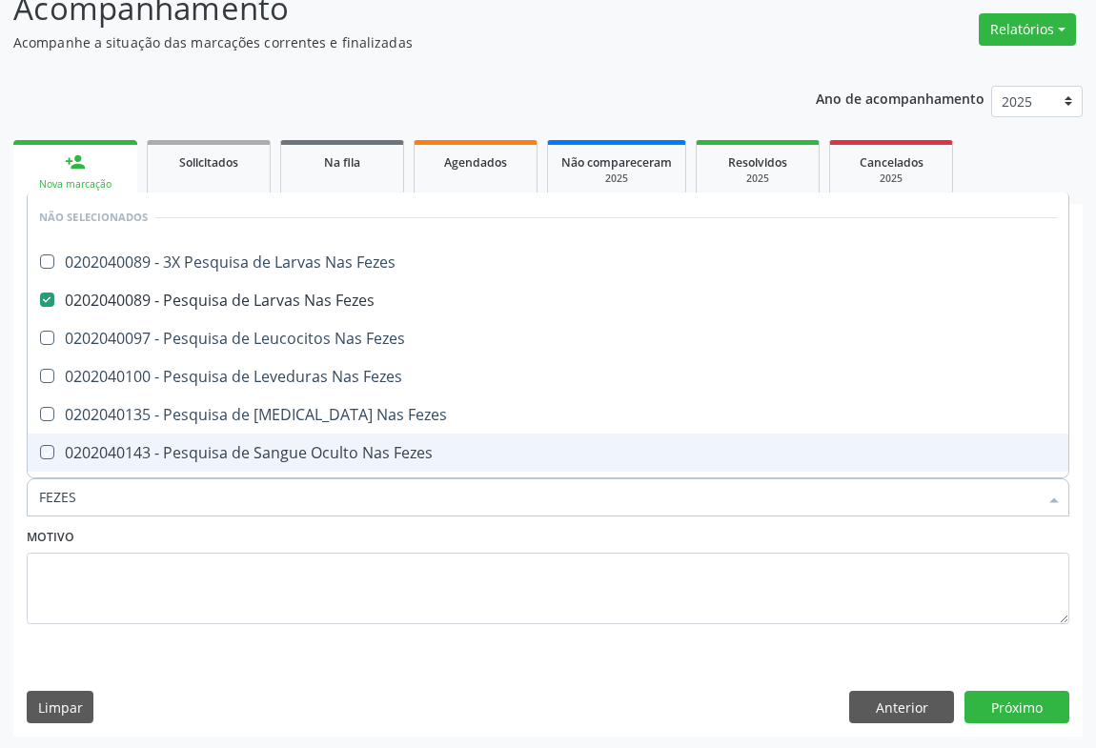
click at [104, 533] on div "Motivo" at bounding box center [548, 573] width 1043 height 101
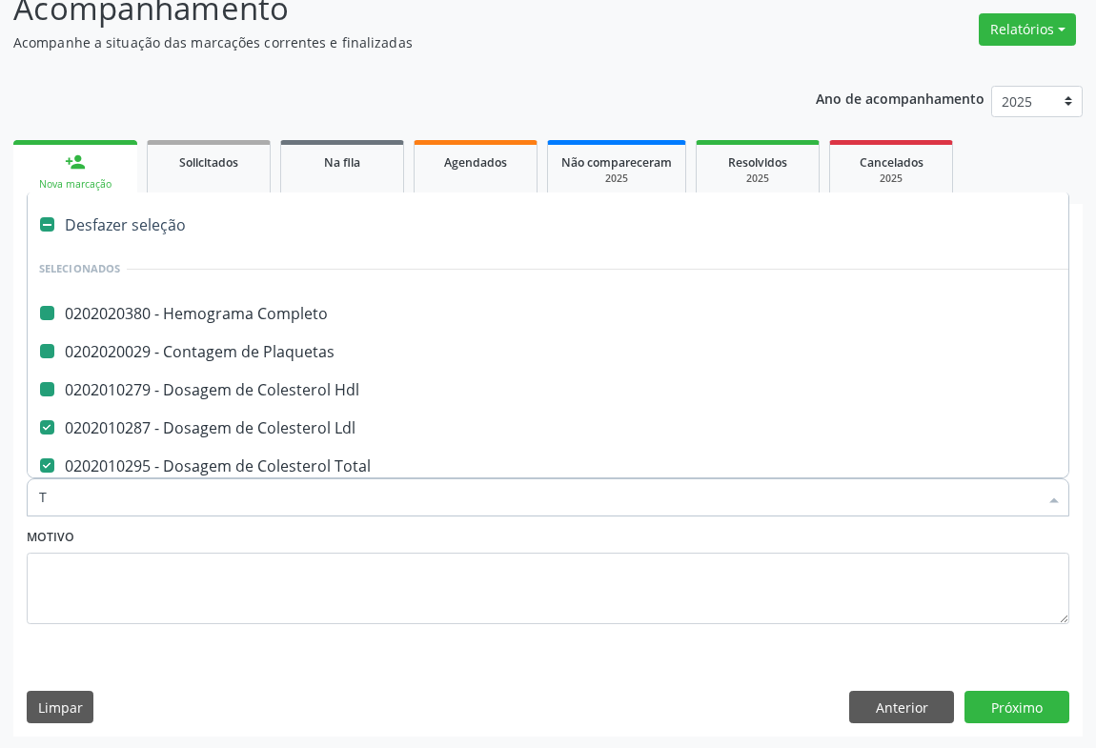
type input "TG"
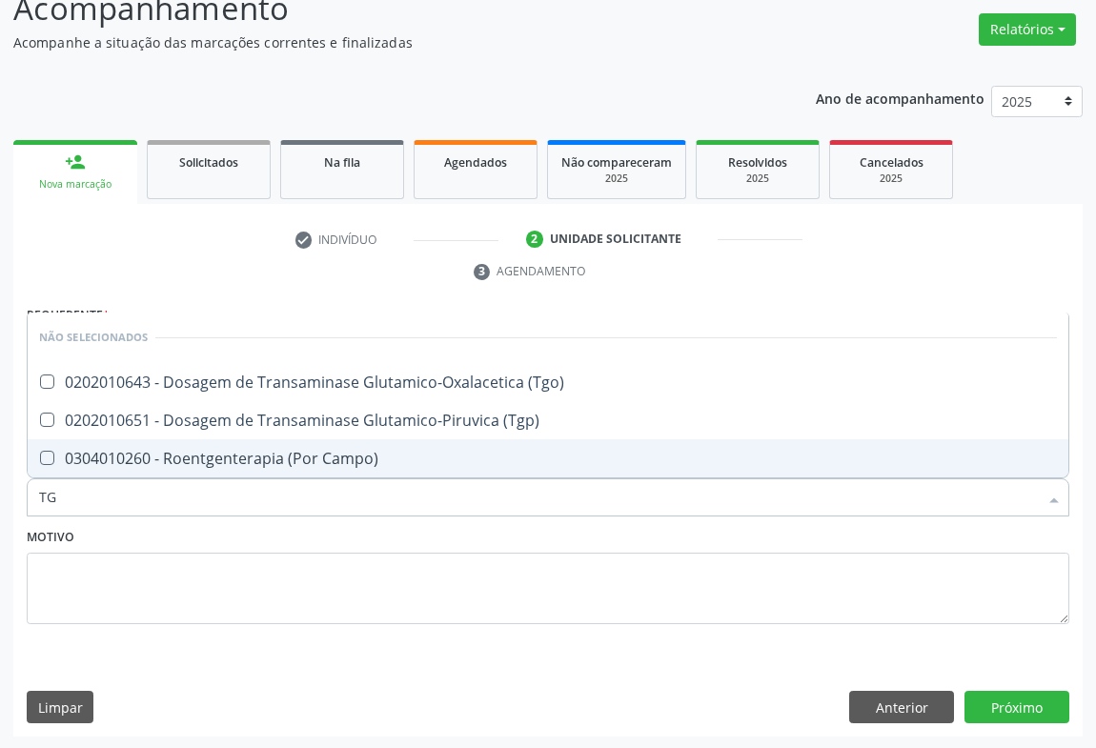
checkbox \(Tgo\) "false"
checkbox Campo\) "false"
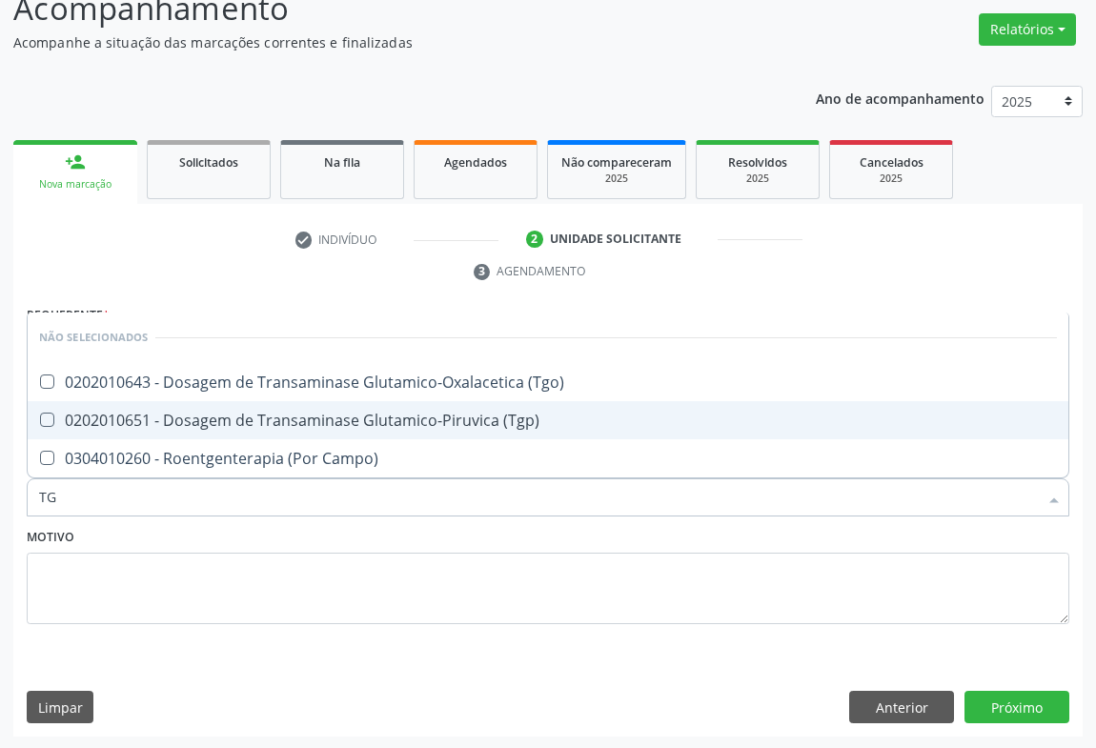
drag, startPoint x: 207, startPoint y: 413, endPoint x: 209, endPoint y: 388, distance: 24.9
click at [207, 413] on div "0202010651 - Dosagem de Transaminase Glutamico-Piruvica (Tgp)" at bounding box center [548, 420] width 1018 height 15
checkbox \(Tgp\) "true"
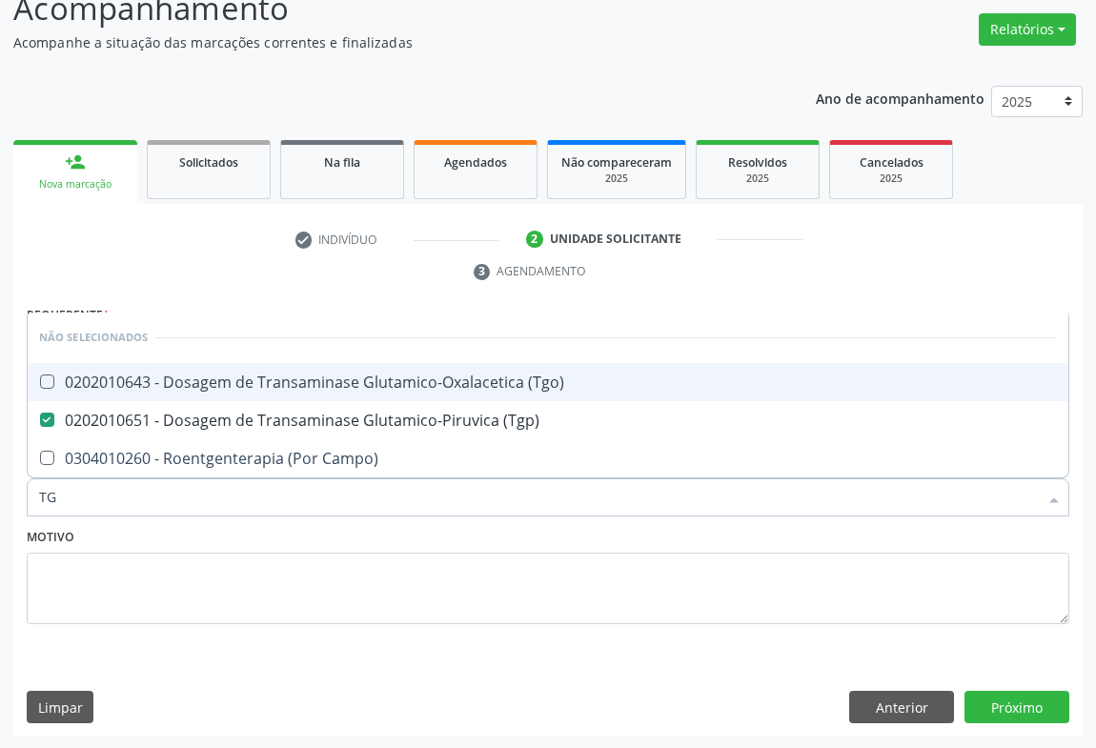
click at [211, 380] on div "0202010643 - Dosagem de Transaminase Glutamico-Oxalacetica (Tgo)" at bounding box center [548, 382] width 1018 height 15
checkbox \(Tgo\) "true"
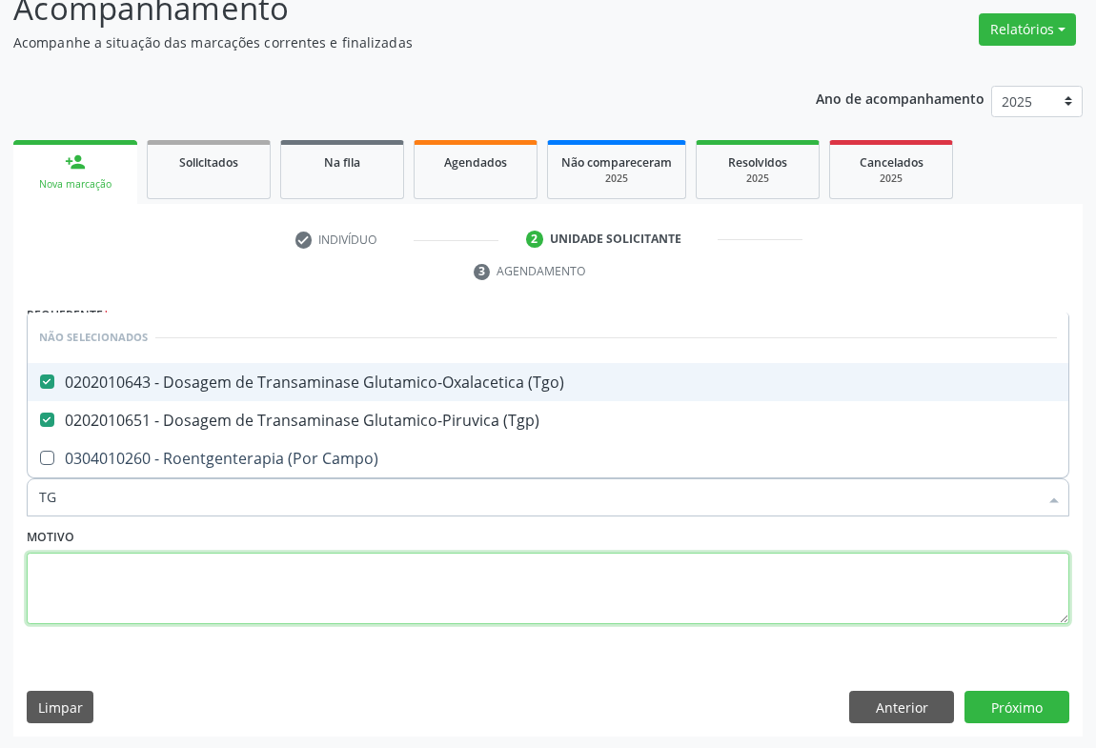
click at [191, 563] on textarea at bounding box center [548, 589] width 1043 height 72
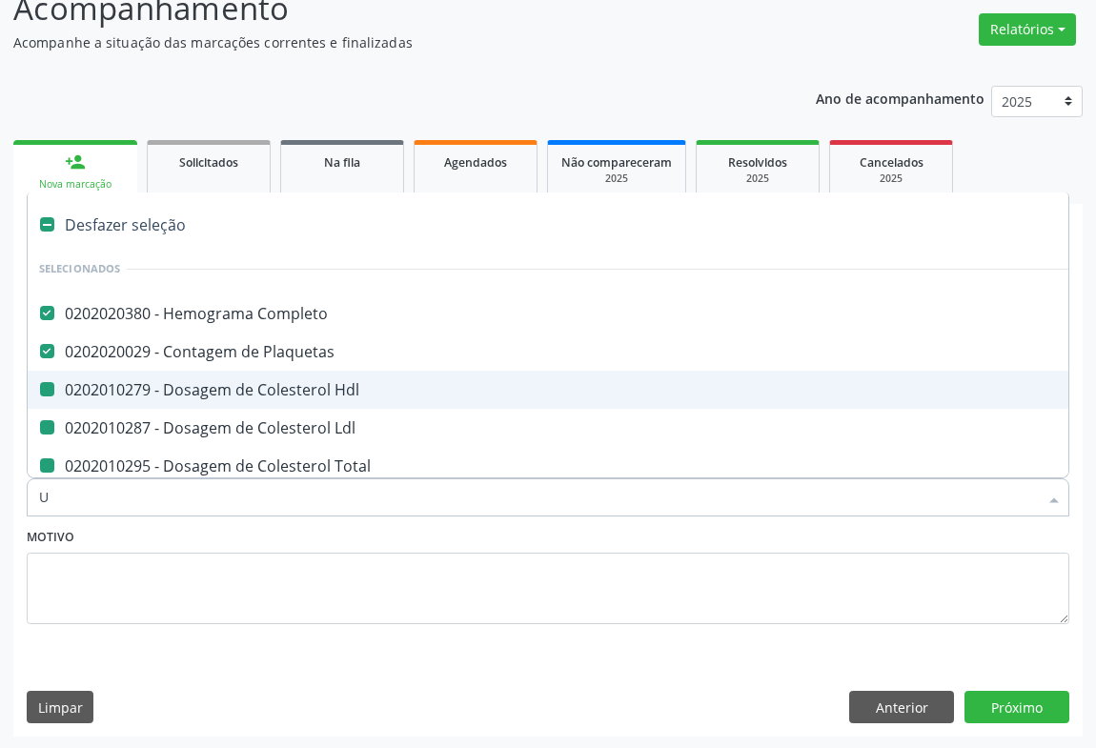
type input "UR"
checkbox Hdl "false"
checkbox Ldl "false"
checkbox Total "false"
checkbox Urina "false"
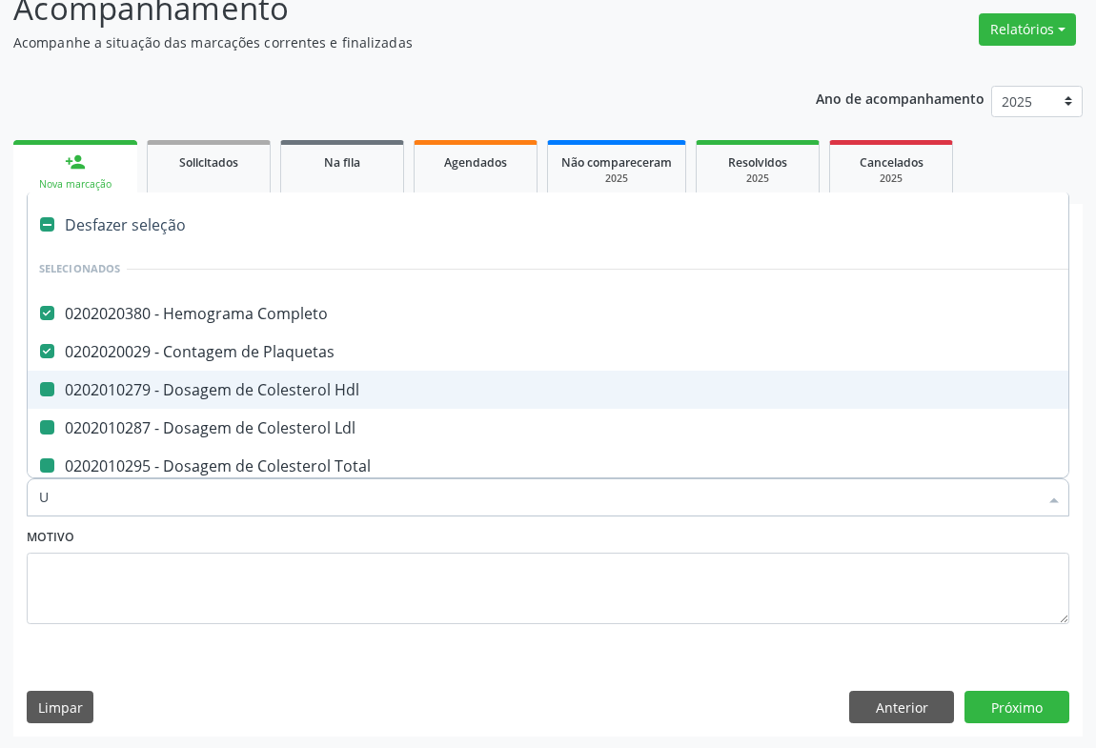
checkbox Fezes "false"
checkbox \(Tgp\) "false"
checkbox \(Tgo\) "false"
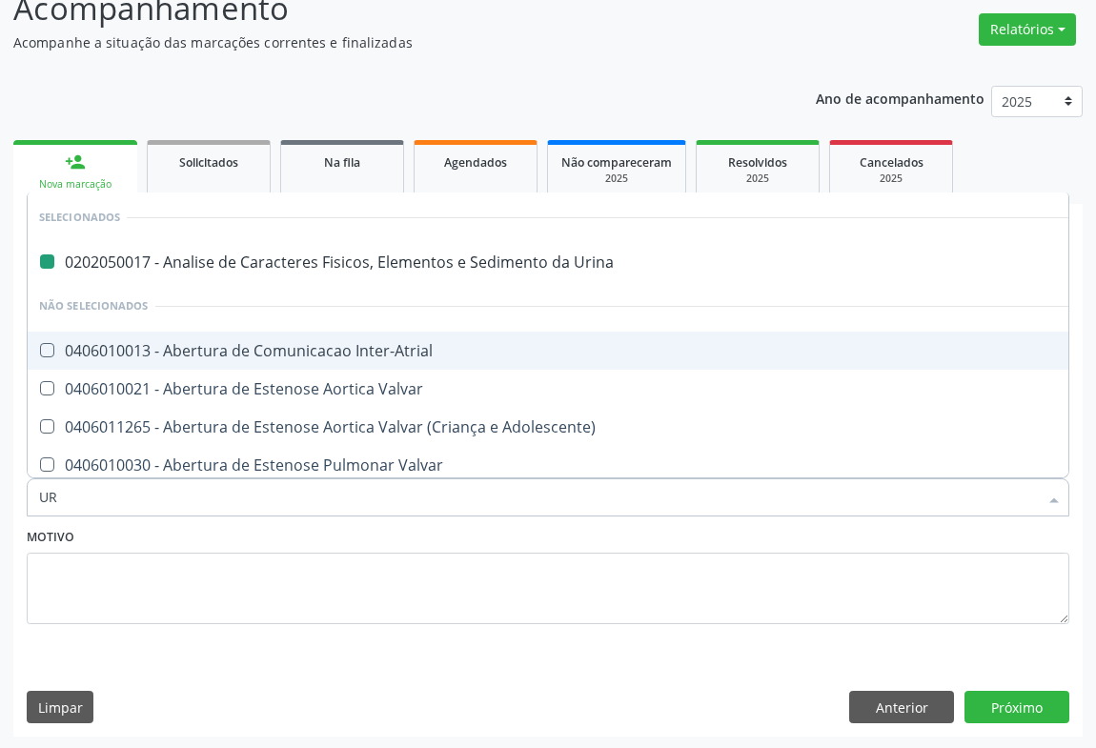
type input "URE"
checkbox Urina "false"
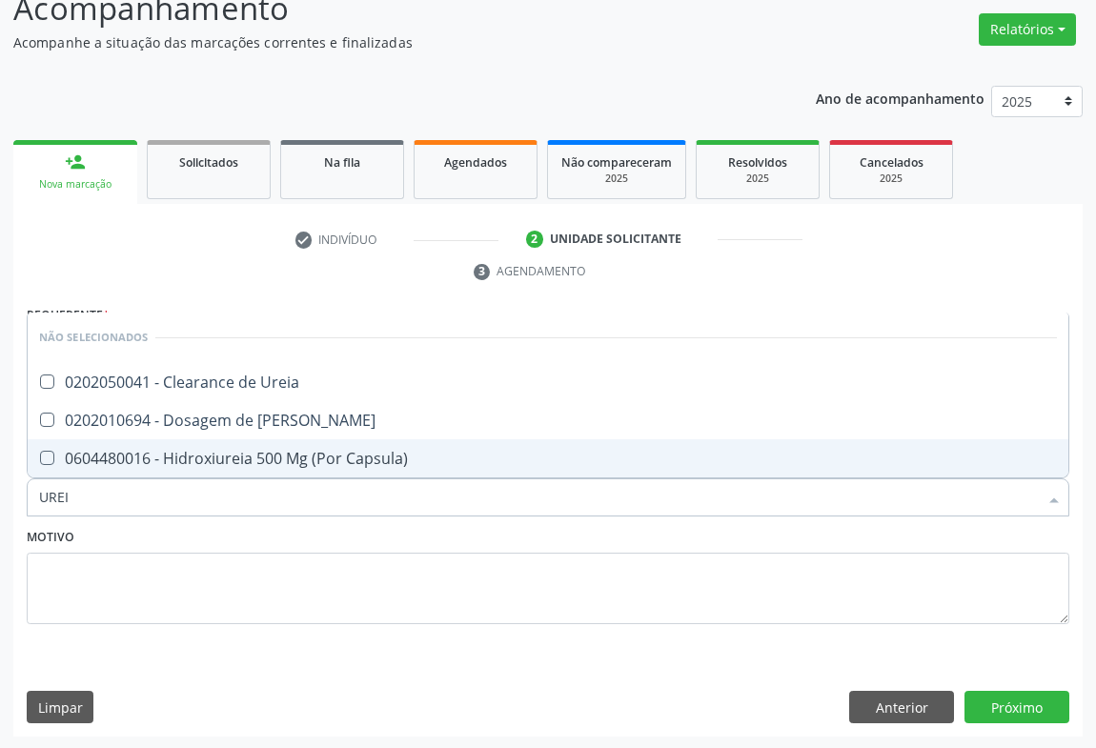
type input "UREIA"
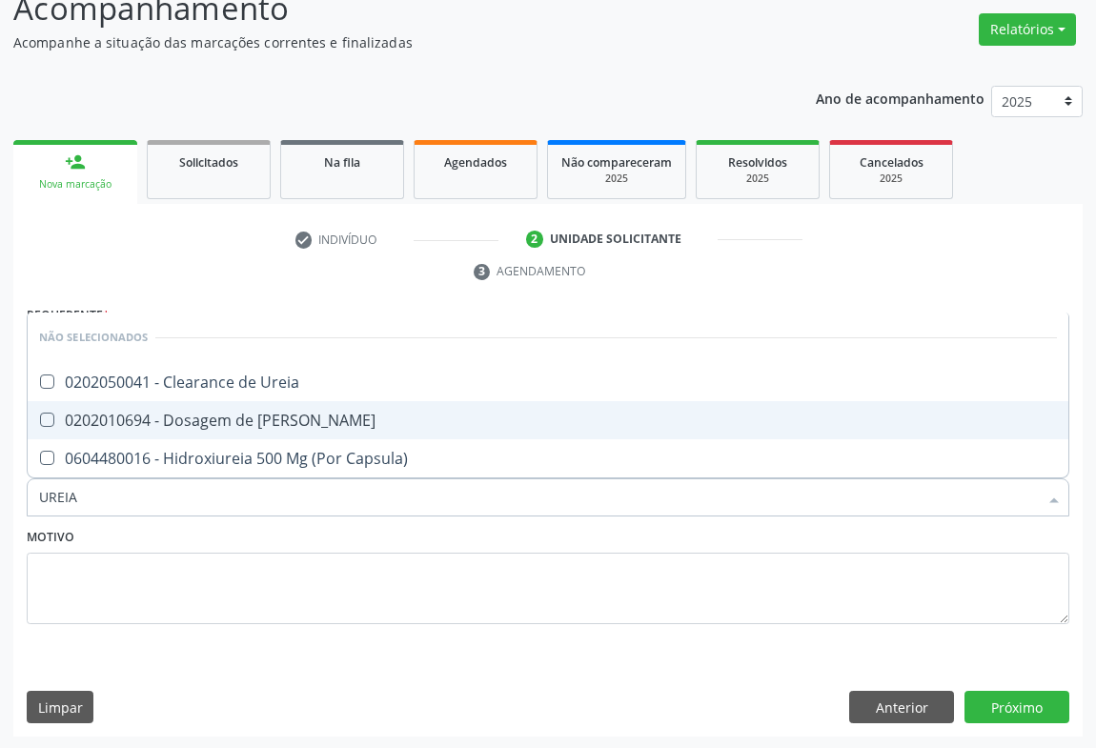
drag, startPoint x: 188, startPoint y: 413, endPoint x: 109, endPoint y: 609, distance: 211.7
click at [186, 414] on div "0202010694 - Dosagem de [PERSON_NAME]" at bounding box center [548, 420] width 1018 height 15
checkbox Ureia "true"
type input "UREIA"
click at [111, 604] on fieldset "Motivo" at bounding box center [548, 580] width 1043 height 114
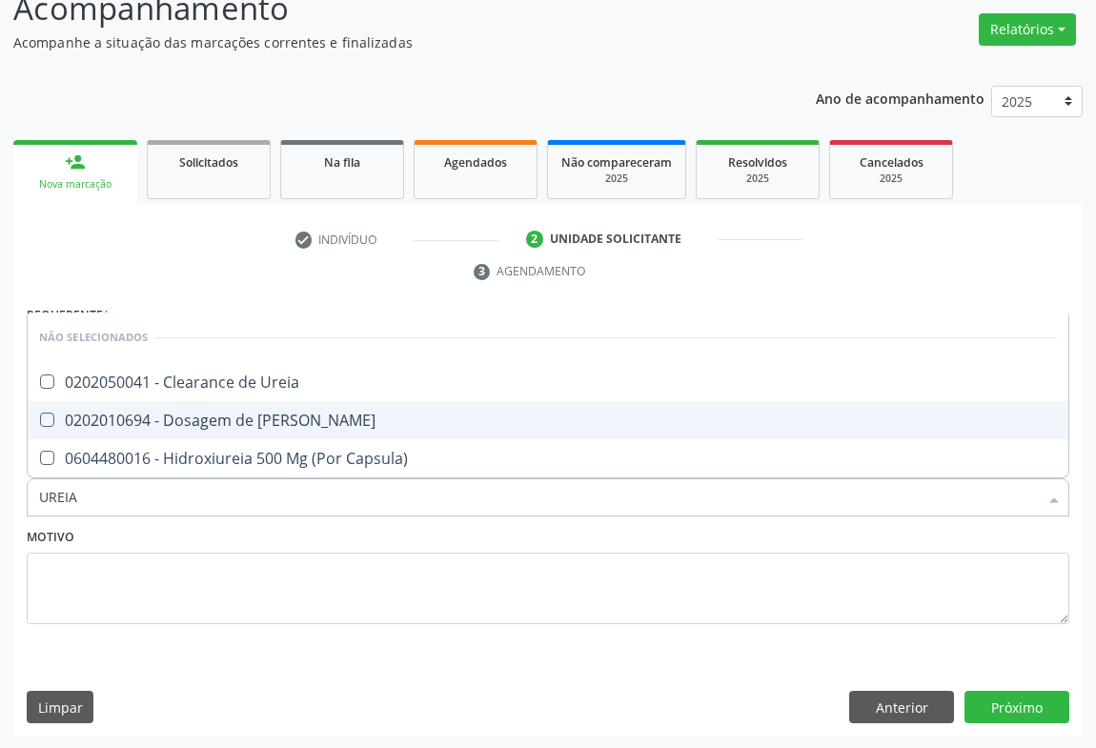
checkbox Ureia "true"
checkbox Capsula\) "true"
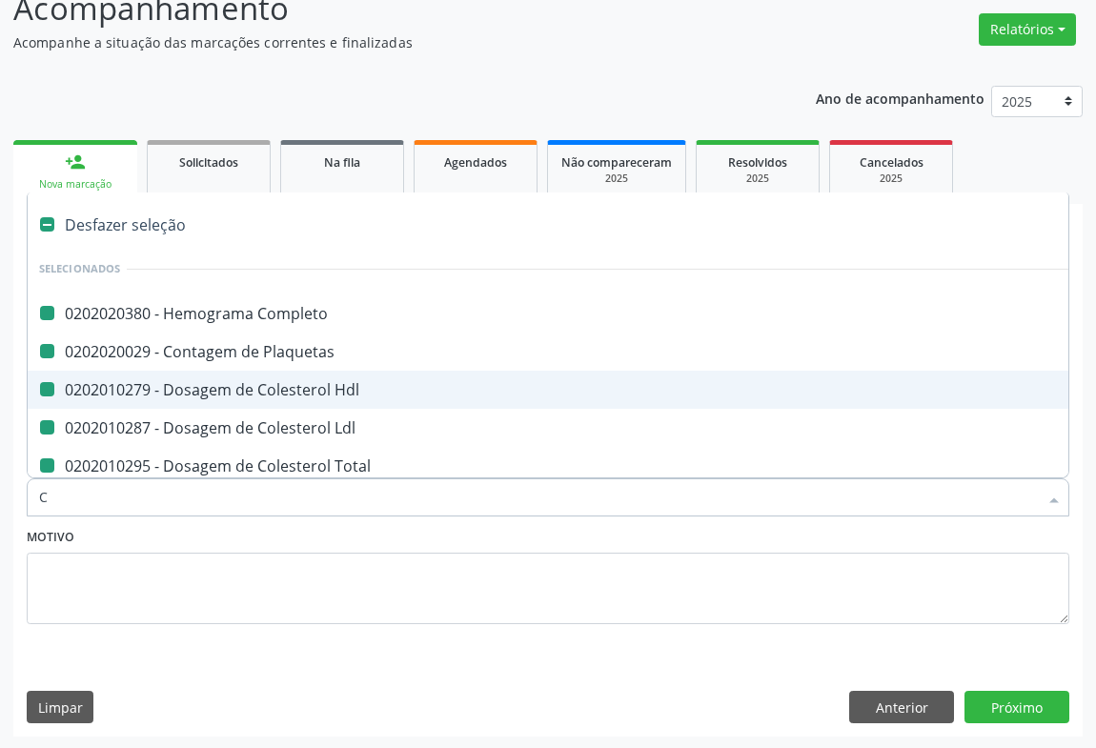
type input "CR"
checkbox Completo "false"
checkbox Hdl "false"
checkbox Plaquetas "false"
checkbox Ldl "false"
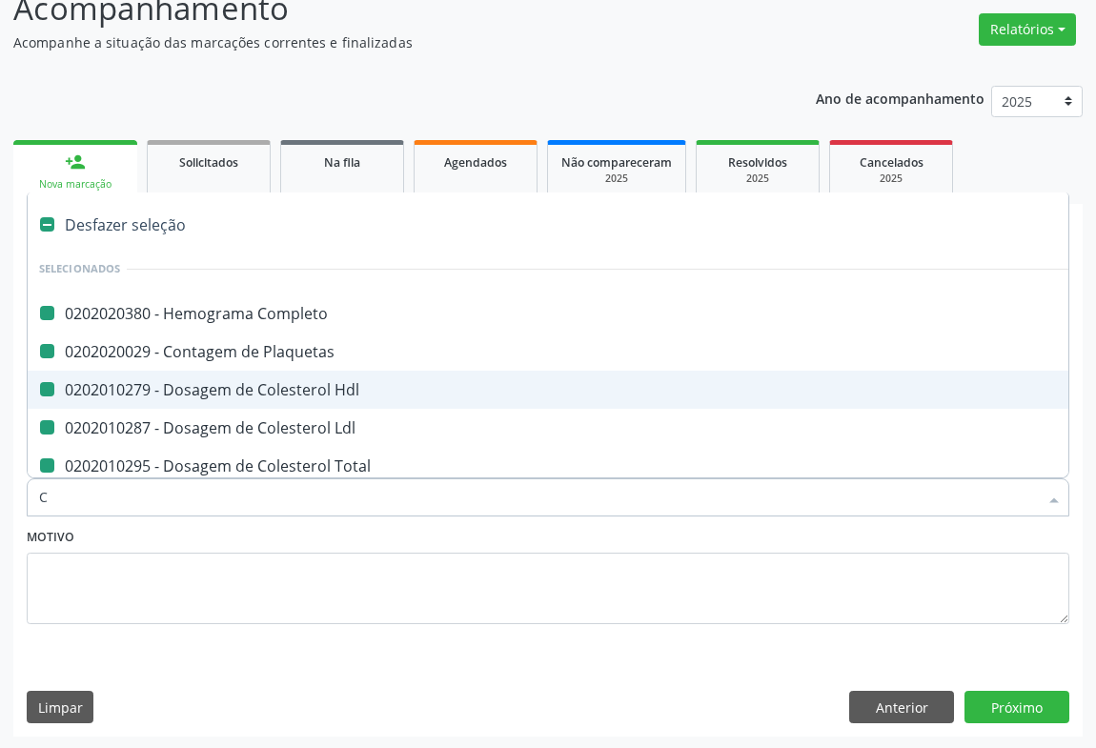
checkbox Total "false"
checkbox Triglicerideos "false"
checkbox Urina "false"
checkbox Fezes "false"
checkbox \(Tgp\) "false"
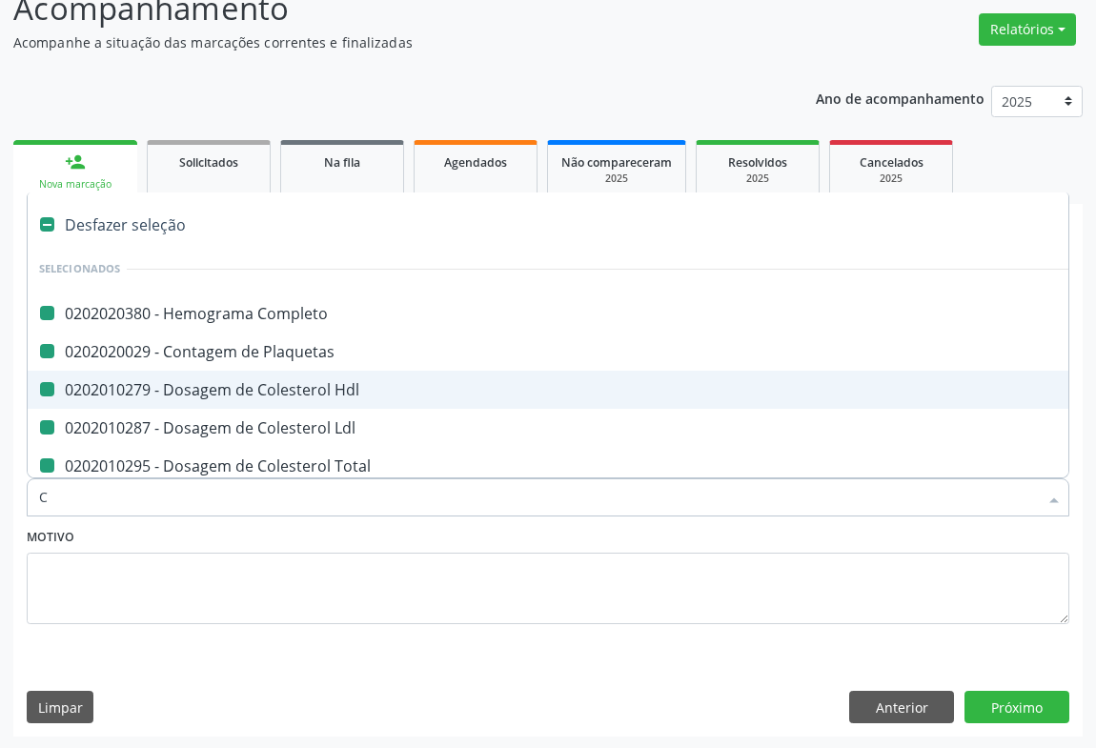
checkbox Ureia "false"
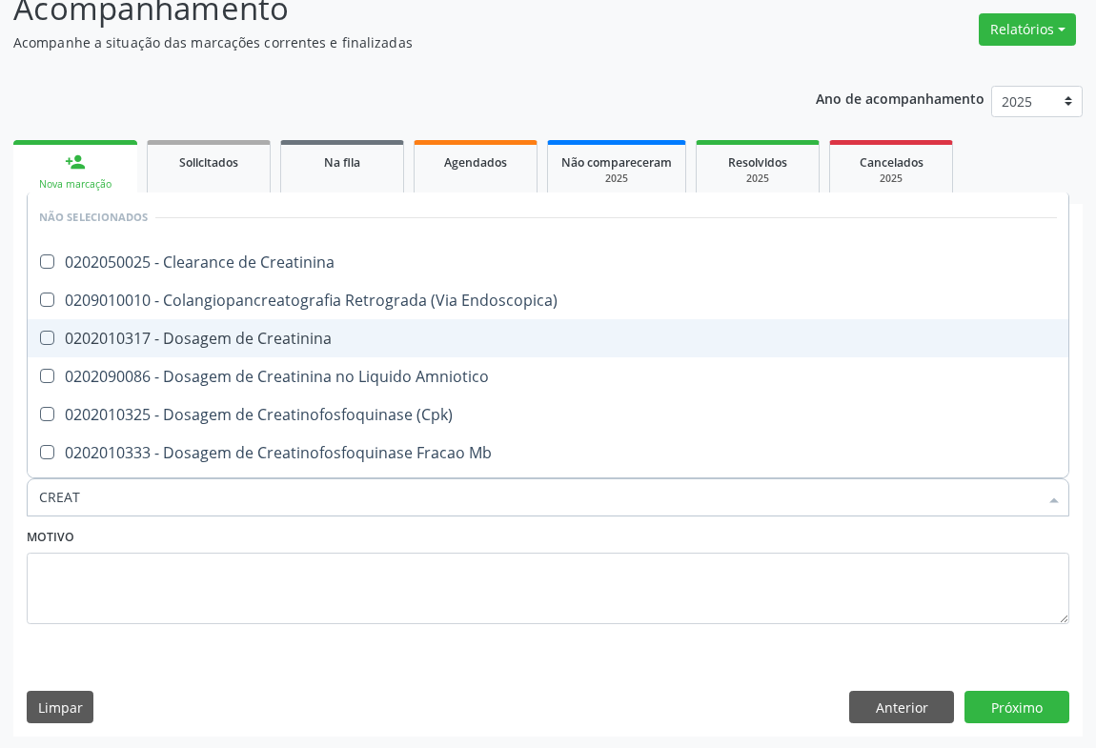
type input "CREATI"
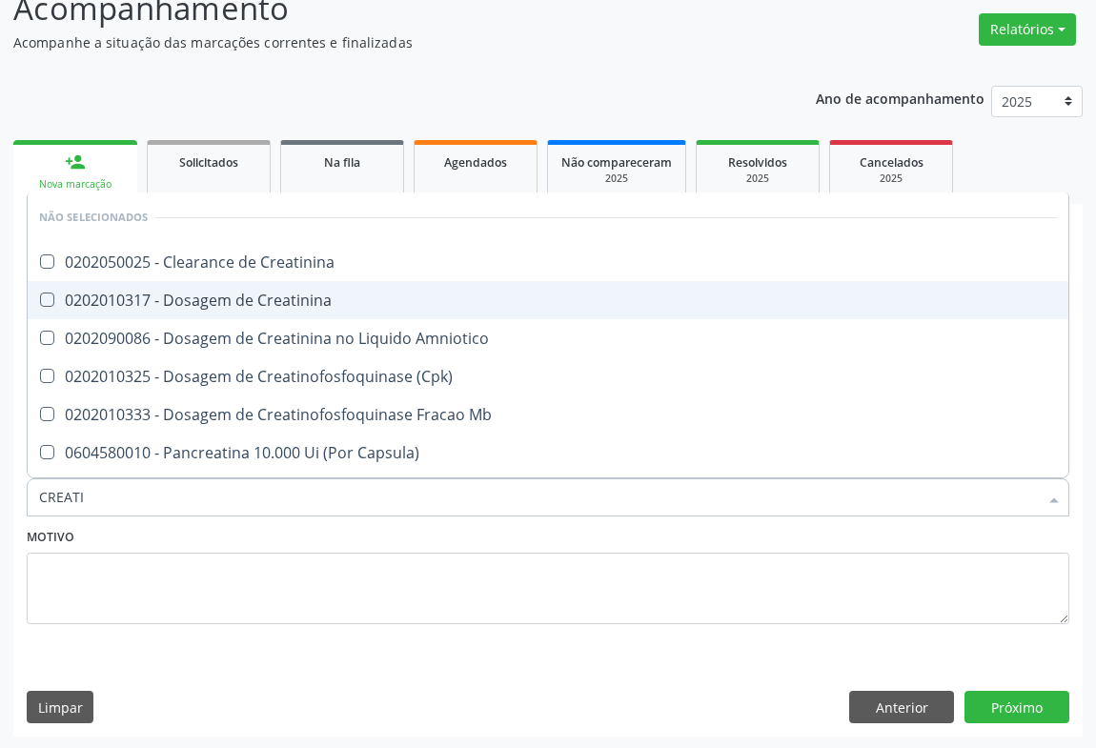
click at [303, 298] on div "0202010317 - Dosagem de Creatinina" at bounding box center [548, 300] width 1018 height 15
checkbox Creatinina "true"
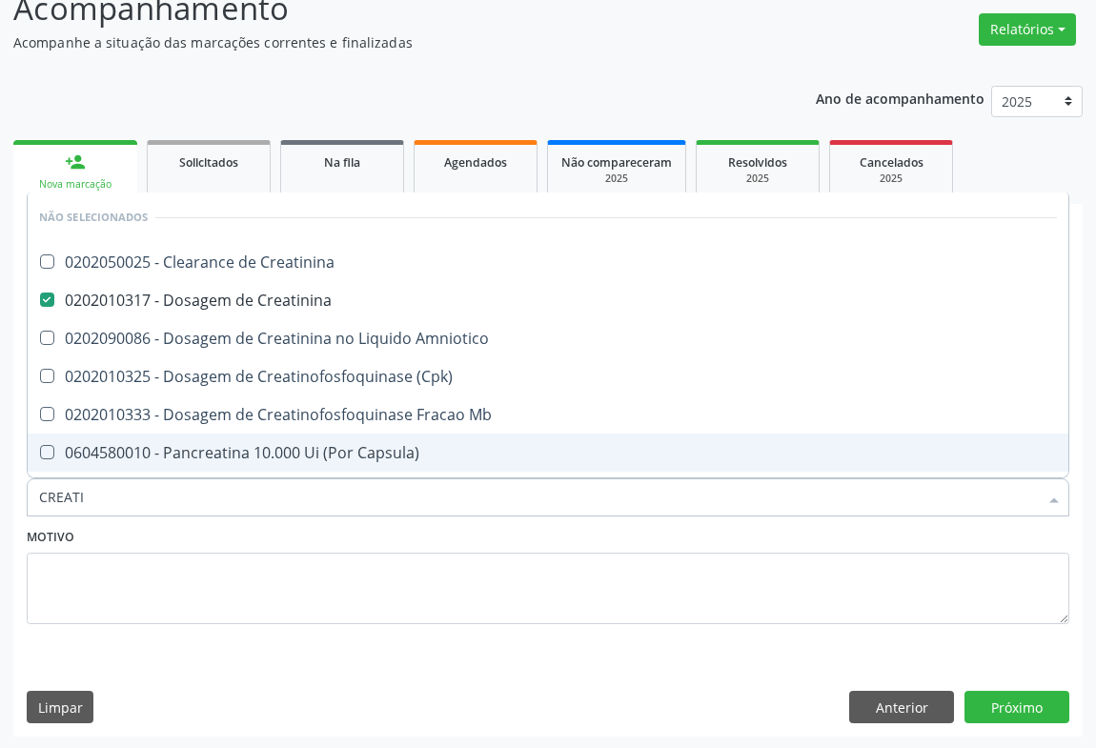
click at [214, 506] on input "CREATI" at bounding box center [538, 497] width 999 height 38
click at [197, 534] on div "Motivo" at bounding box center [548, 573] width 1043 height 101
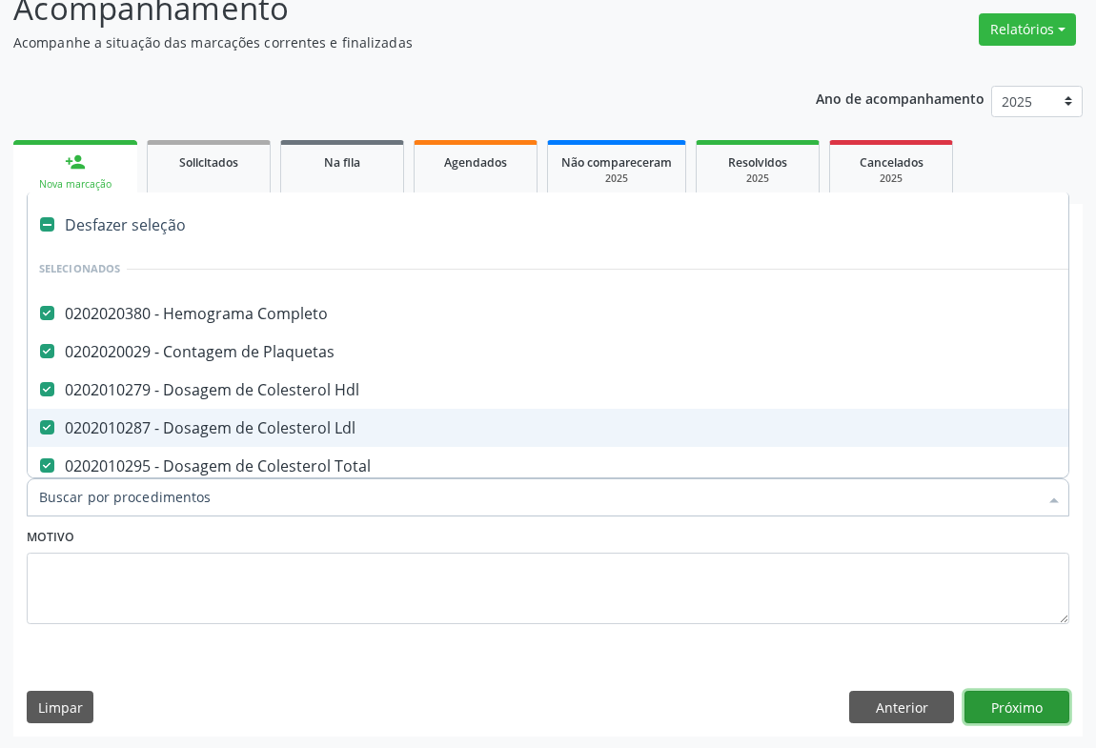
click at [1001, 709] on button "Próximo" at bounding box center [1017, 707] width 105 height 32
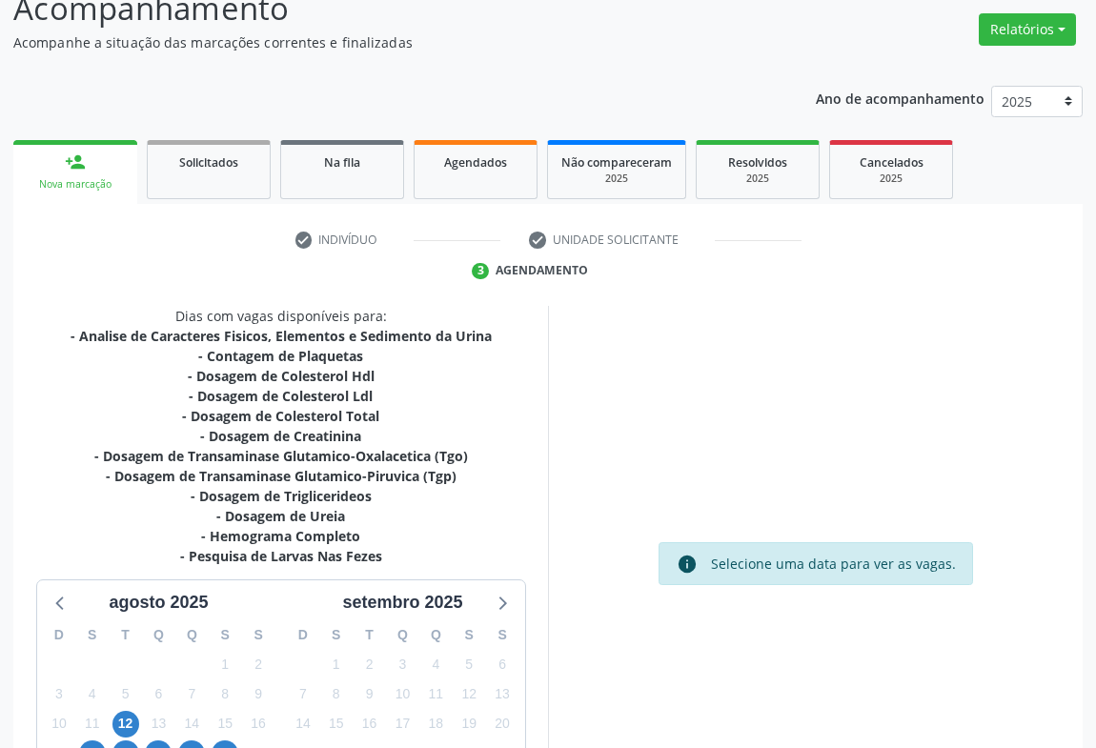
scroll to position [331, 0]
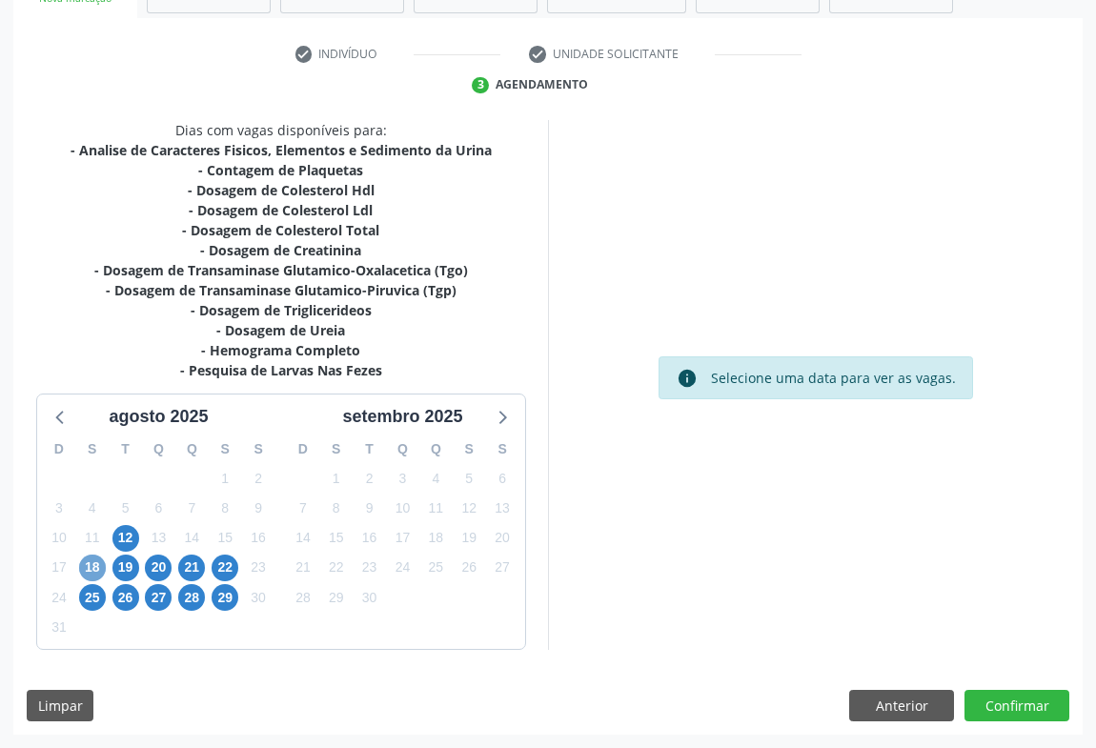
click at [95, 572] on span "18" at bounding box center [92, 568] width 27 height 27
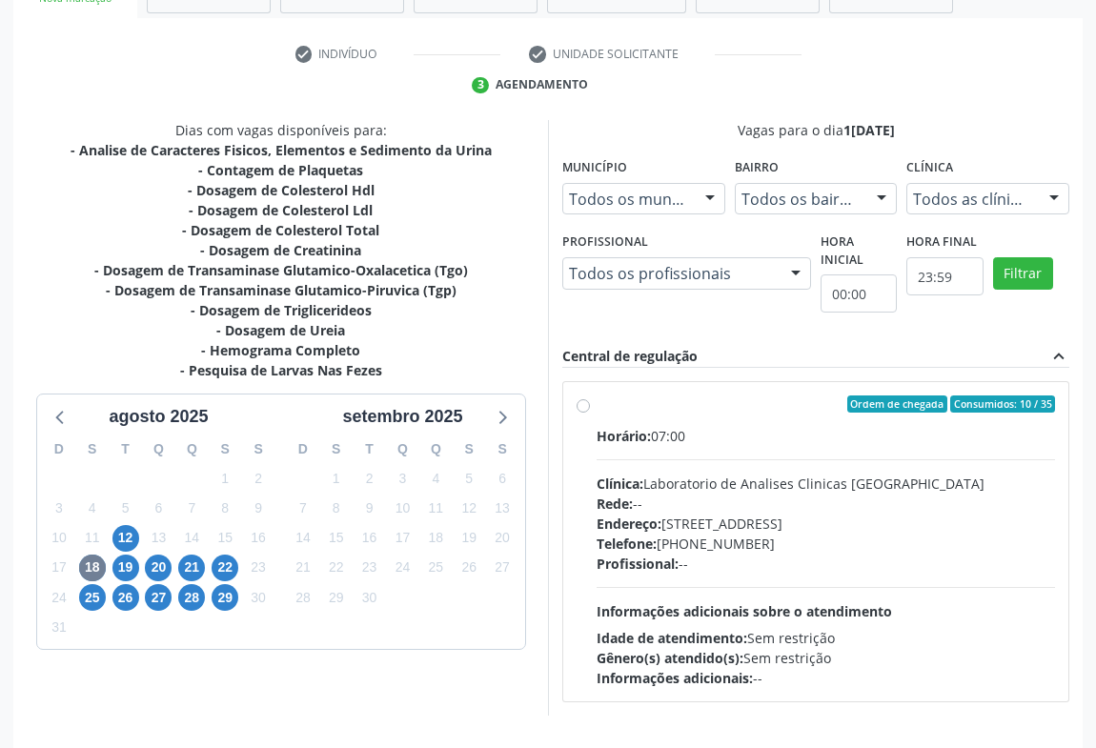
click at [700, 478] on div "Clínica: Laboratorio de Analises Clinicas Sao Francisco" at bounding box center [826, 484] width 458 height 20
click at [590, 413] on input "Ordem de chegada Consumidos: 10 / 35 Horário: 07:00 Clínica: Laboratorio de Ana…" at bounding box center [583, 404] width 13 height 17
radio input "true"
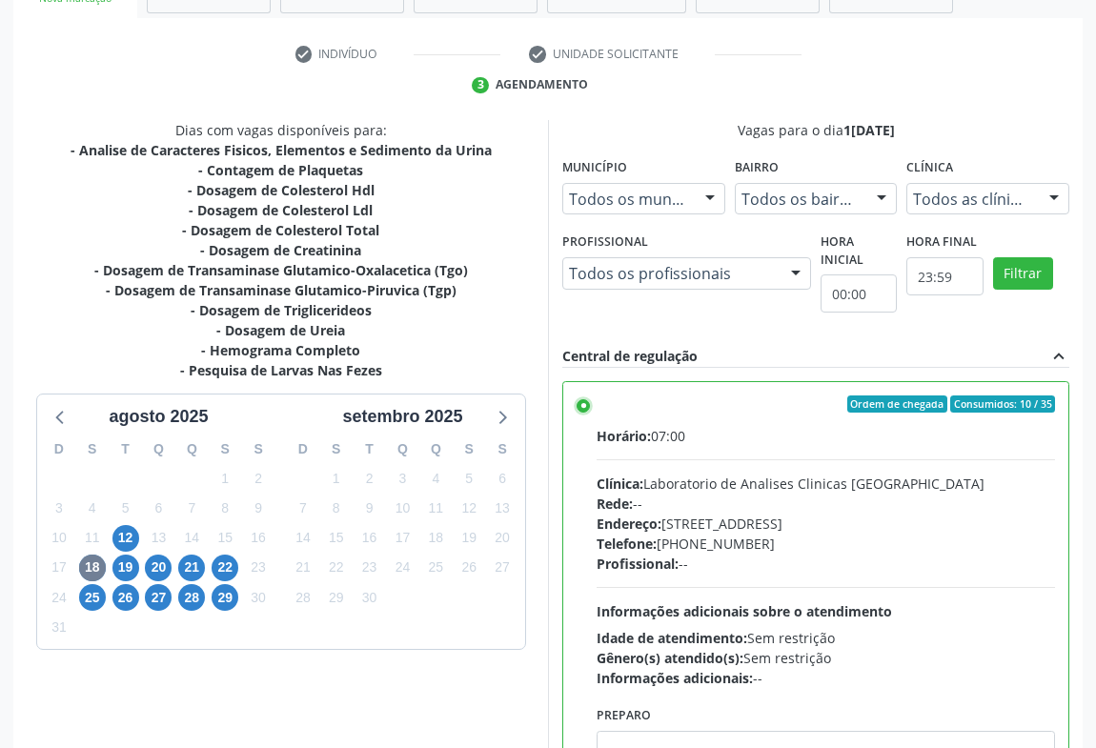
scroll to position [430, 0]
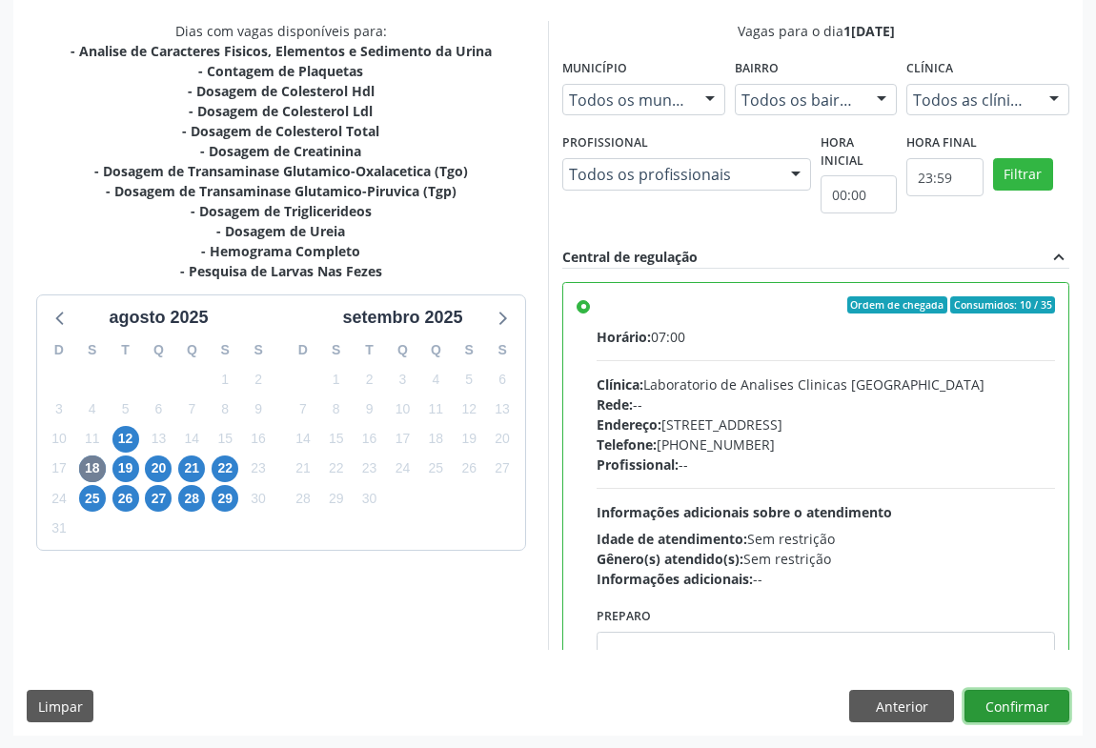
click at [1011, 710] on button "Confirmar" at bounding box center [1017, 706] width 105 height 32
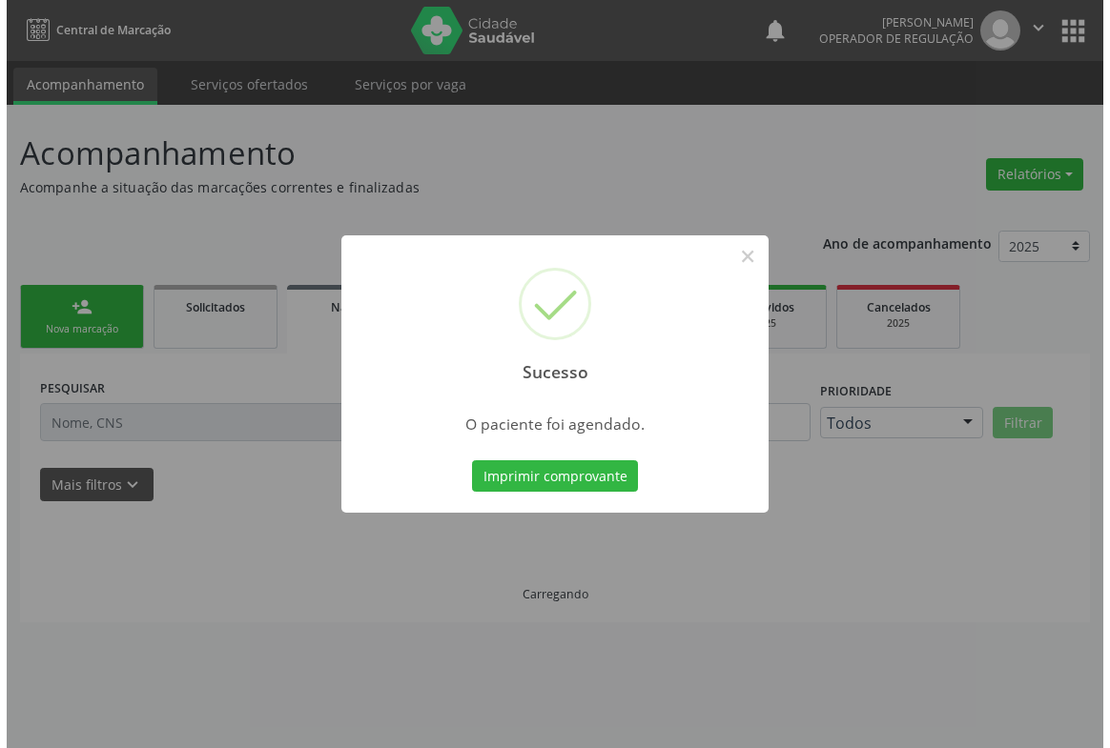
scroll to position [0, 0]
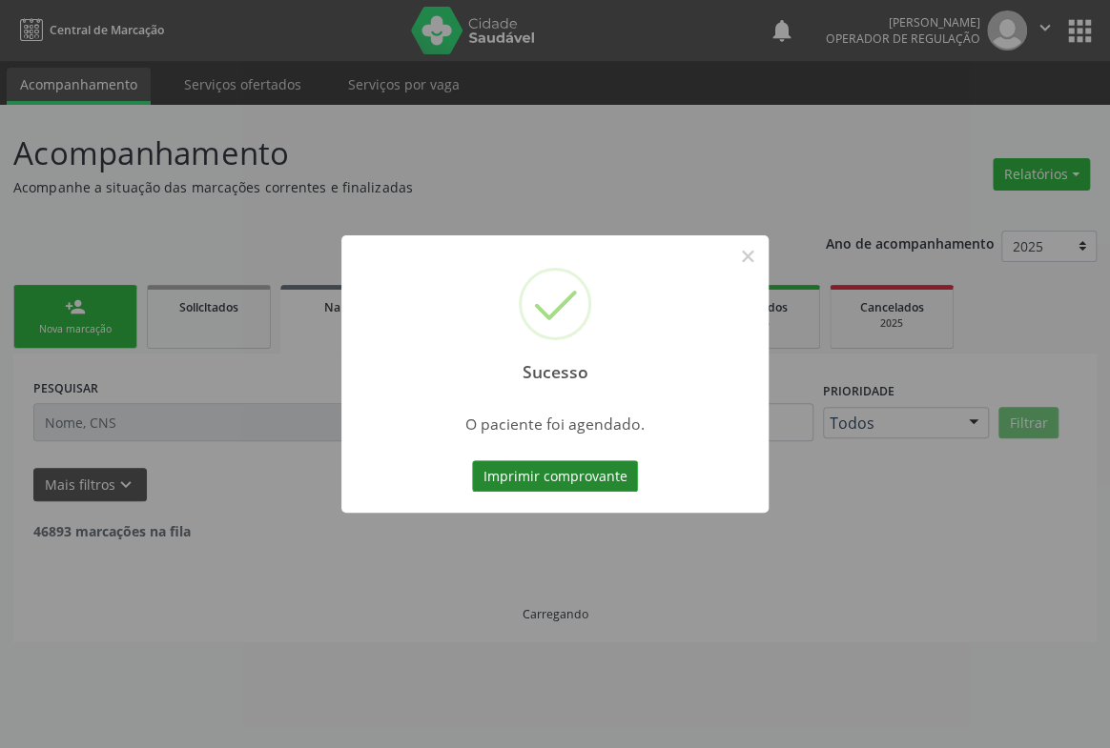
click at [610, 482] on button "Imprimir comprovante" at bounding box center [555, 476] width 166 height 32
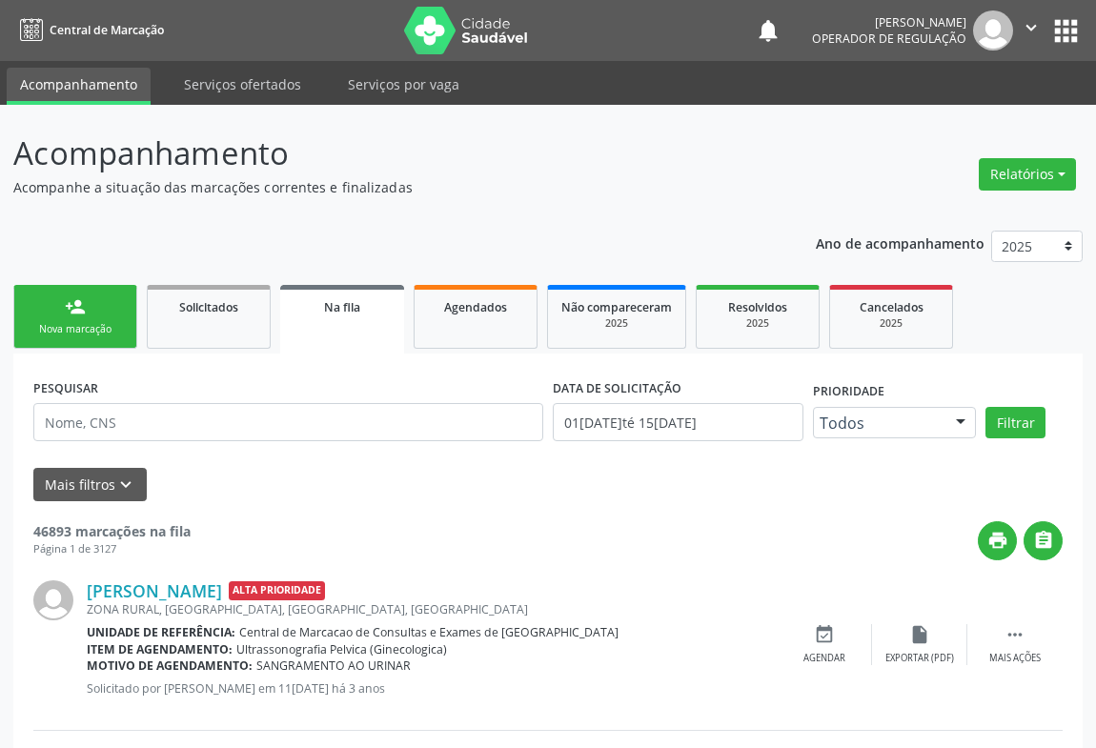
click at [54, 319] on link "person_add Nova marcação" at bounding box center [75, 317] width 124 height 64
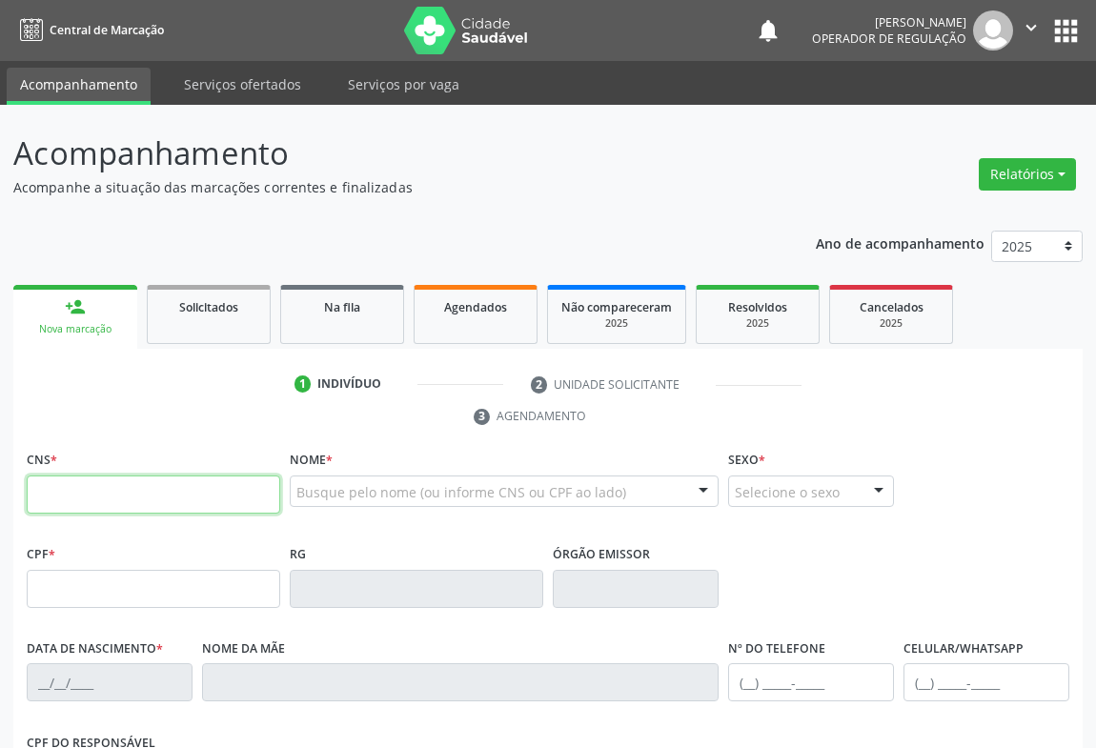
click at [94, 505] on input "text" at bounding box center [154, 495] width 254 height 38
type input "708 2036 0828 4042"
type input "1311198504"
type input "17[DATE]"
type input "[PHONE_NUMBER]"
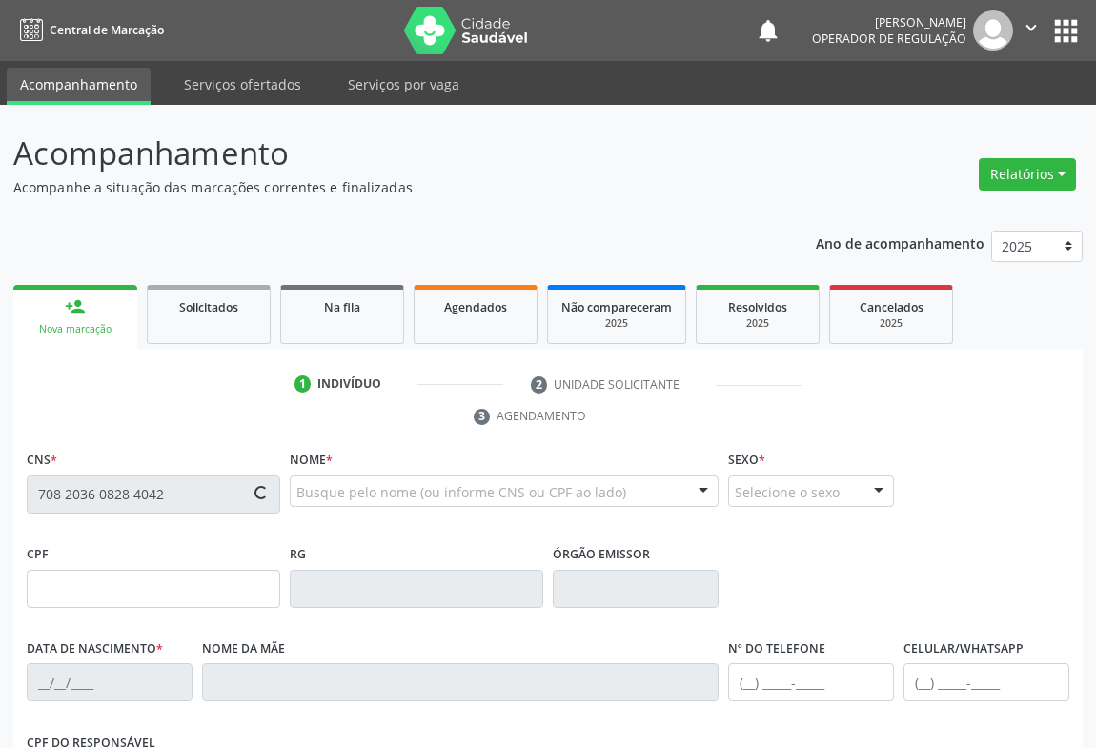
type input "[PHONE_NUMBER]"
type input "012.568.945-40"
type input "SN"
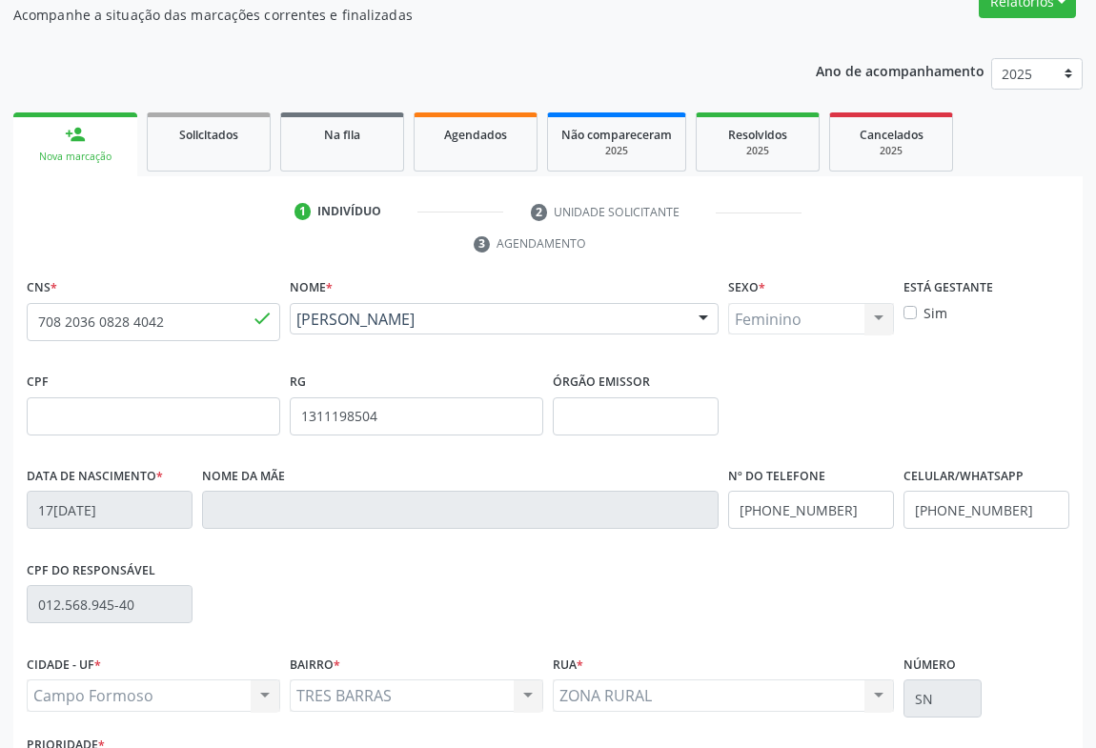
scroll to position [316, 0]
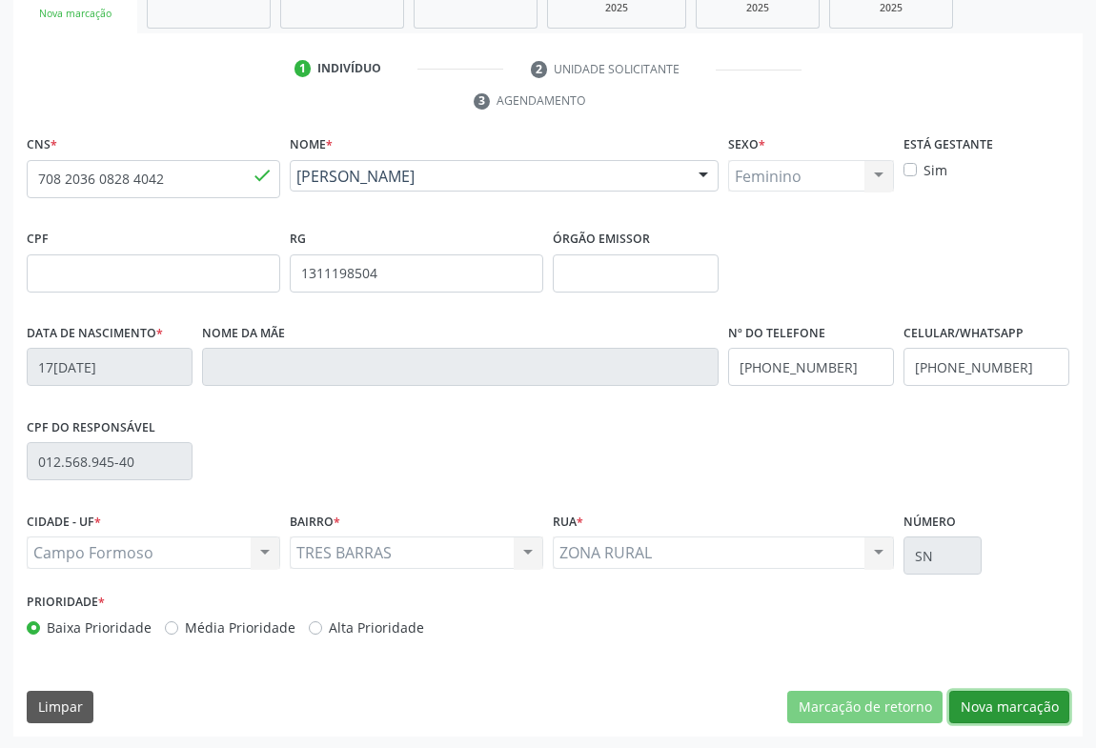
click at [980, 712] on button "Nova marcação" at bounding box center [1009, 707] width 120 height 32
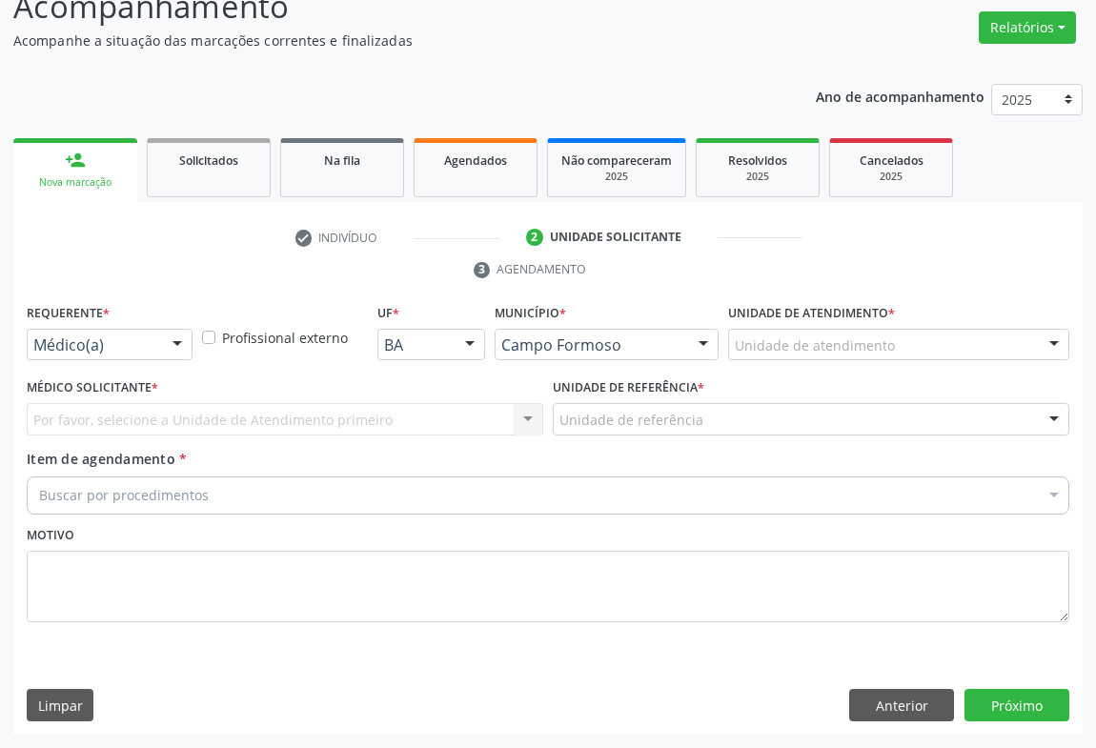
scroll to position [145, 0]
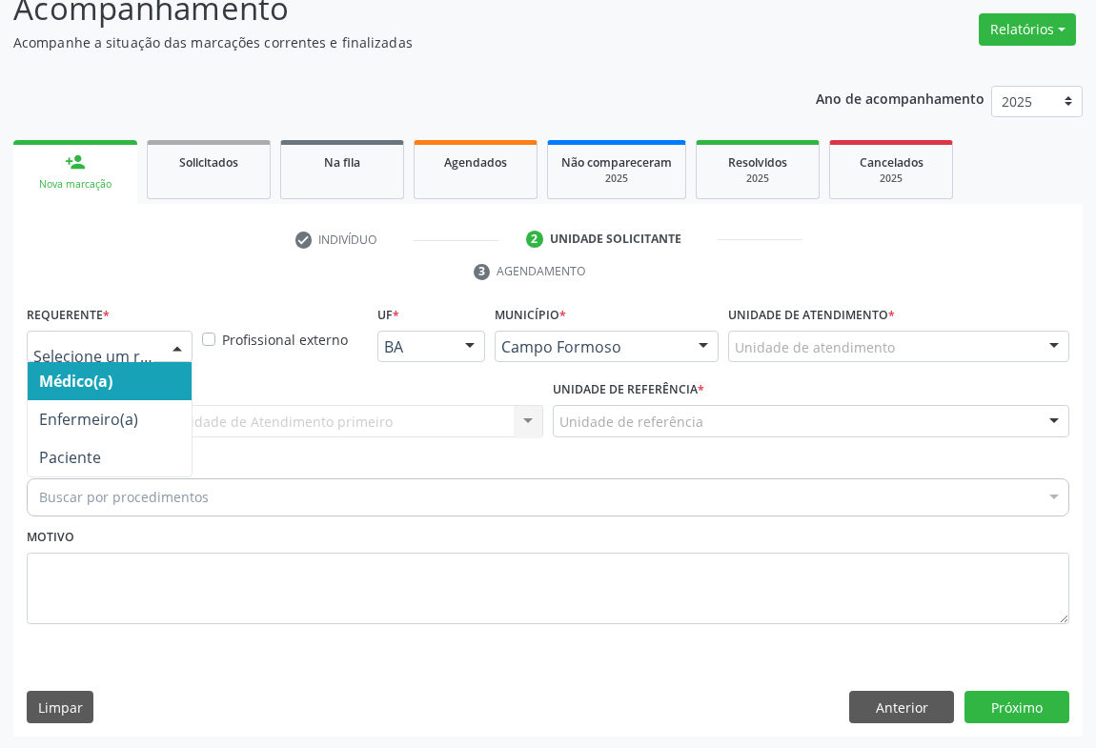
click at [170, 348] on div at bounding box center [177, 348] width 29 height 32
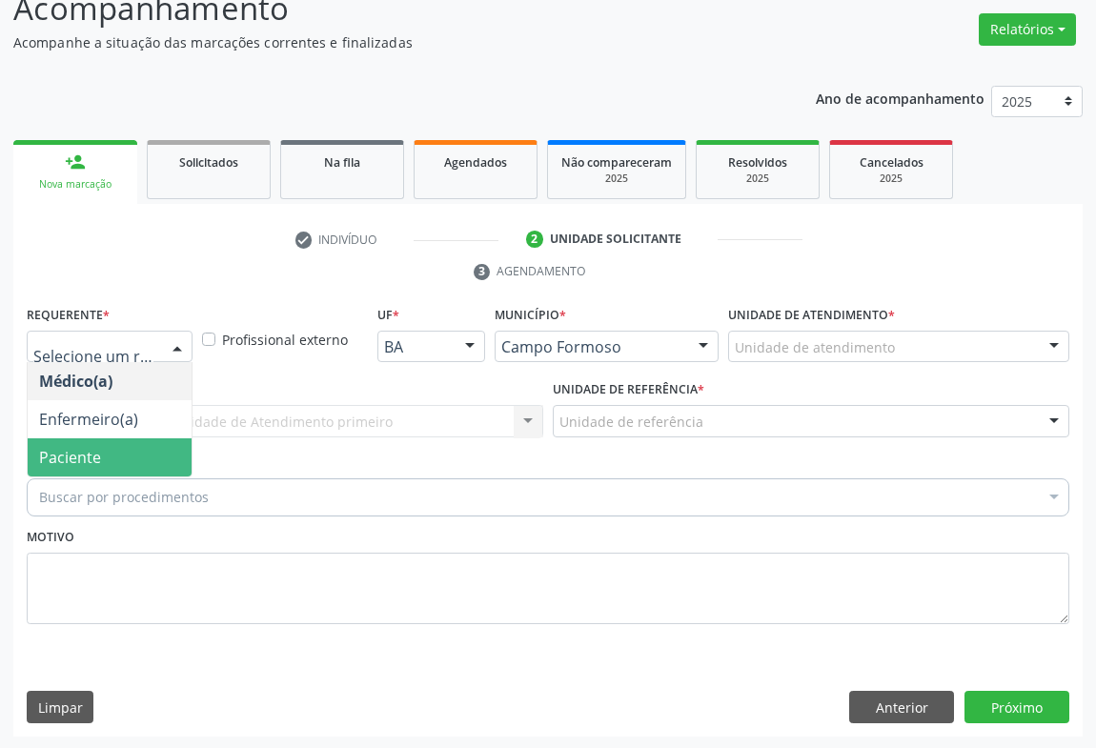
click at [76, 469] on span "Paciente" at bounding box center [110, 457] width 164 height 38
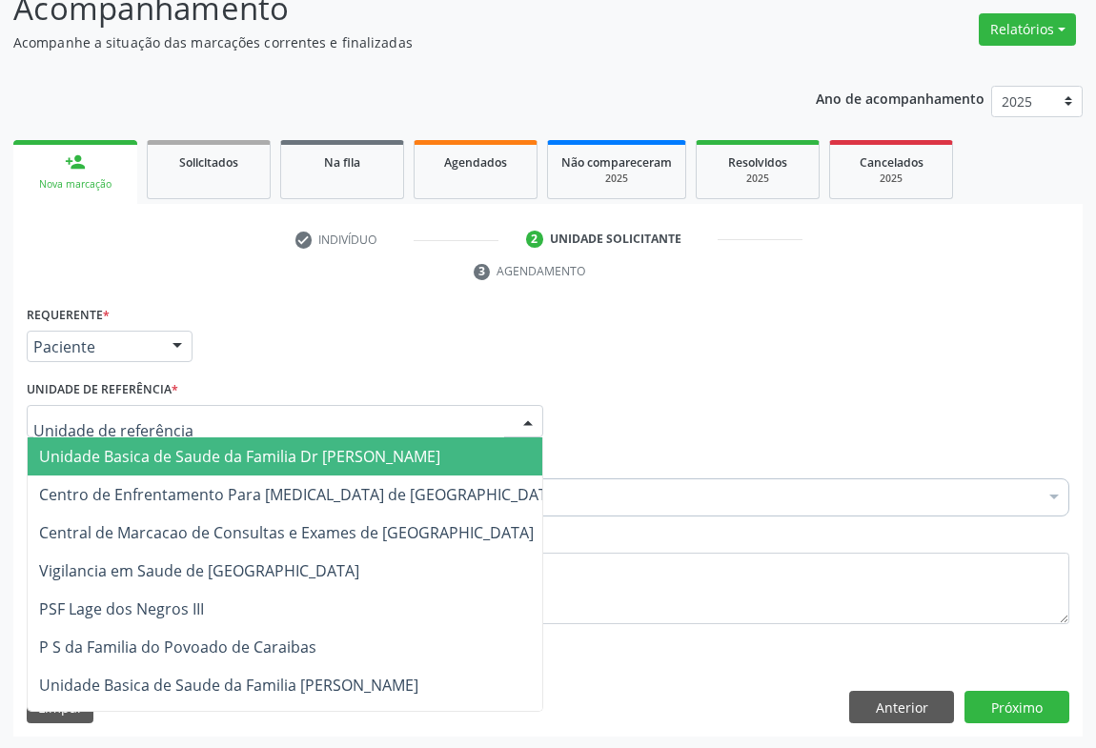
click at [215, 418] on div at bounding box center [285, 421] width 517 height 32
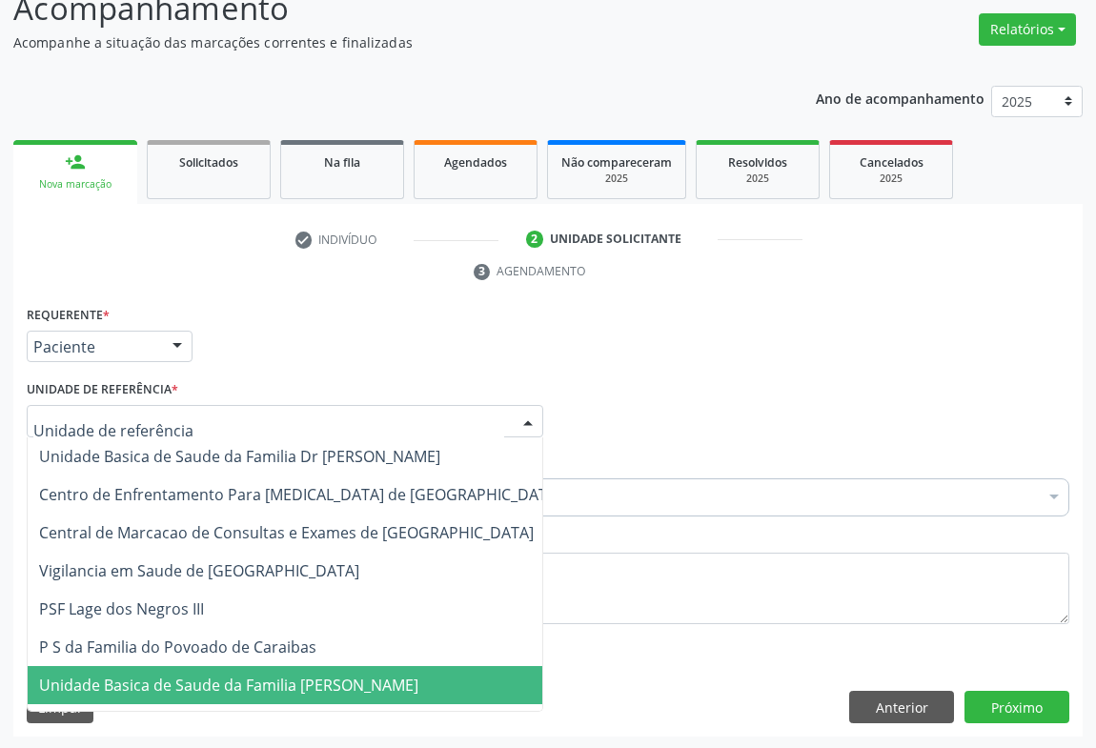
click at [220, 684] on span "Unidade Basica de Saude da Familia [PERSON_NAME]" at bounding box center [228, 685] width 379 height 21
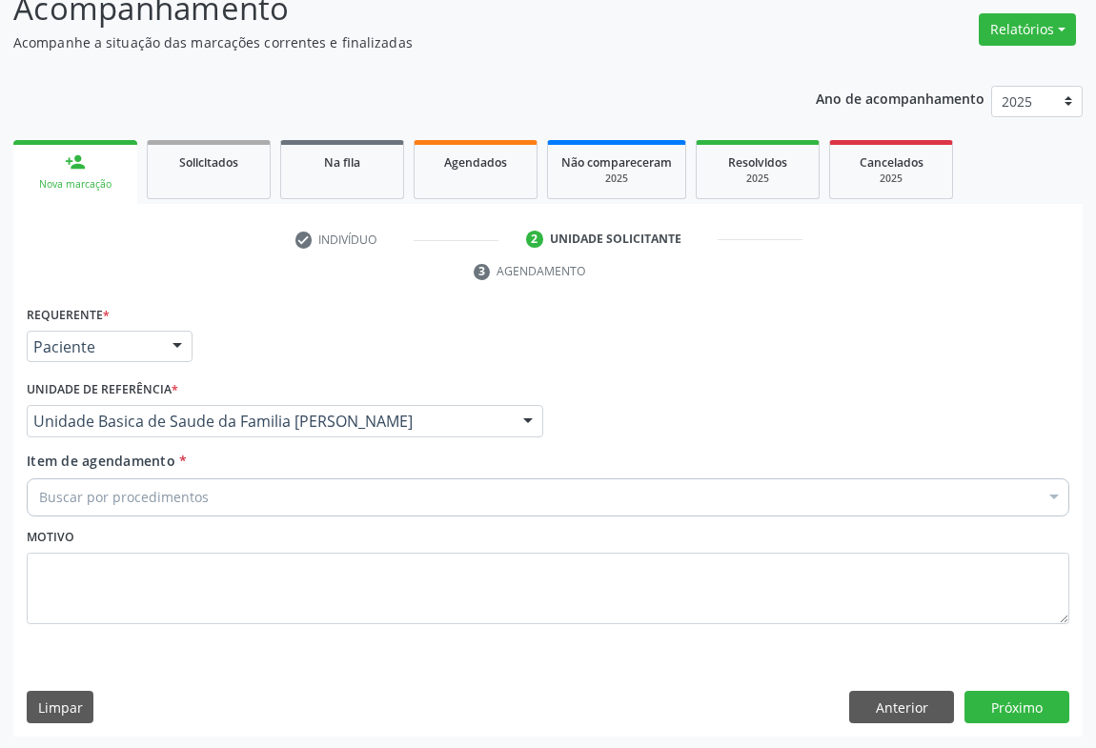
click at [219, 491] on div "Buscar por procedimentos" at bounding box center [548, 497] width 1043 height 38
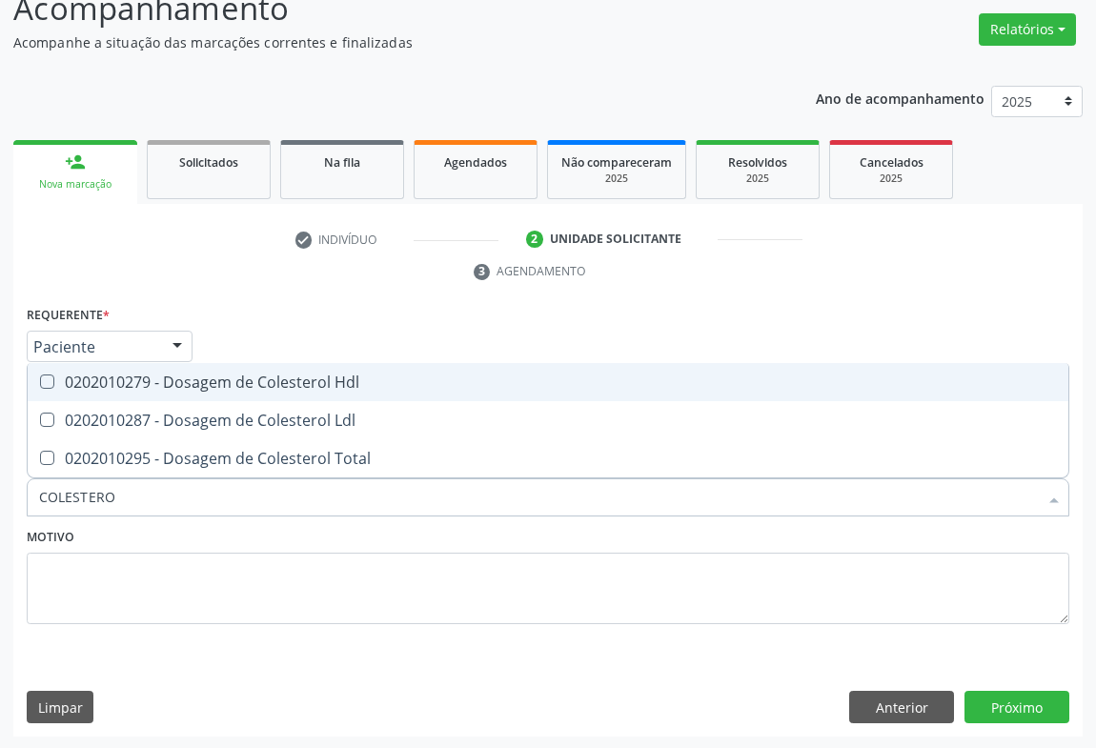
type input "COLESTEROL"
click at [252, 376] on div "0202010279 - Dosagem de Colesterol Hdl" at bounding box center [548, 382] width 1018 height 15
checkbox Hdl "true"
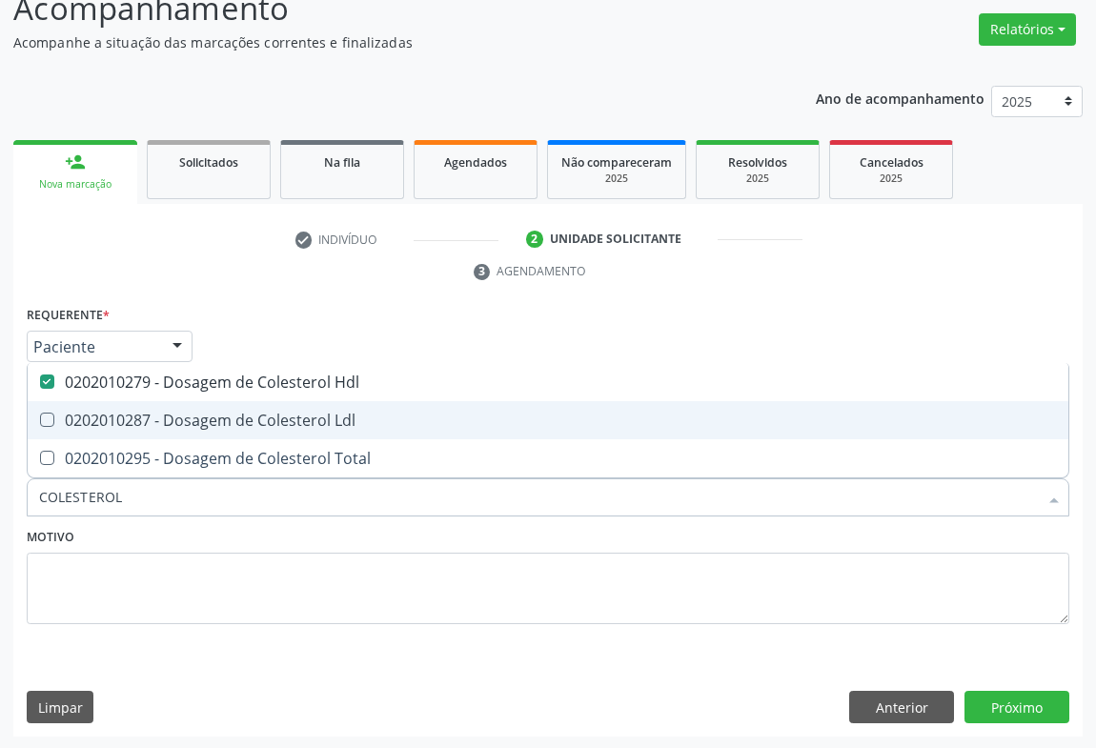
click at [242, 404] on span "0202010287 - Dosagem de Colesterol Ldl" at bounding box center [548, 420] width 1041 height 38
checkbox Ldl "true"
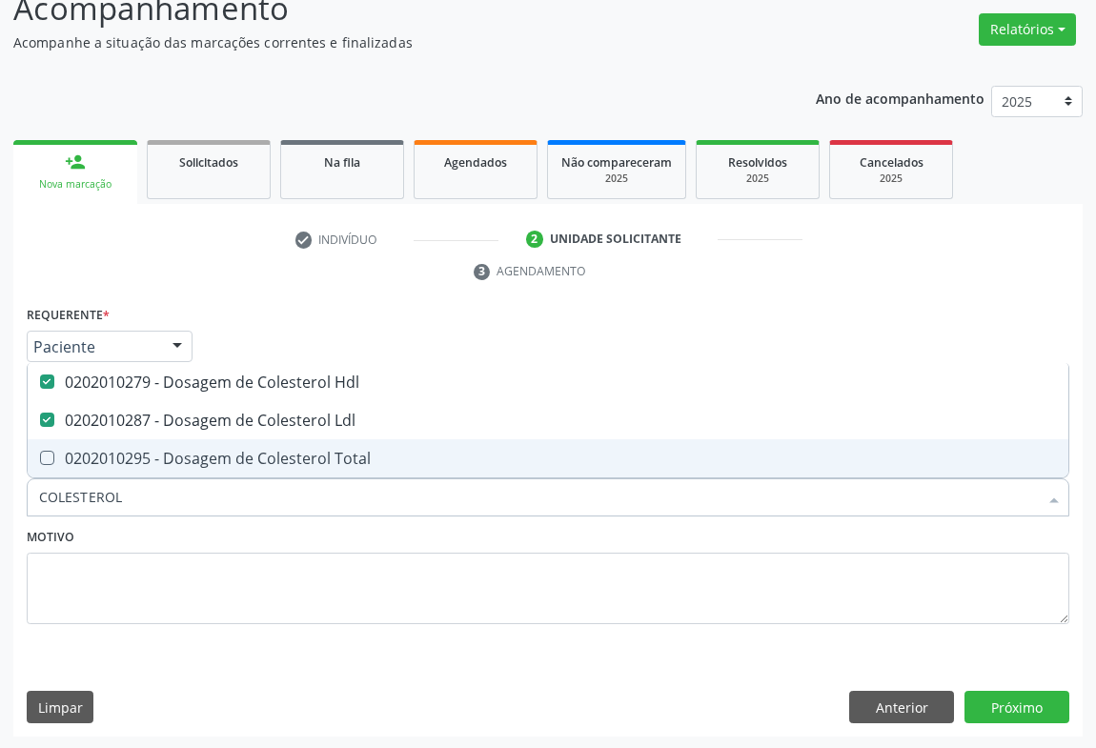
drag, startPoint x: 233, startPoint y: 449, endPoint x: 222, endPoint y: 524, distance: 76.0
click at [232, 451] on div "0202010295 - Dosagem de Colesterol Total" at bounding box center [548, 458] width 1018 height 15
checkbox Total "true"
type input "COLESTEROL"
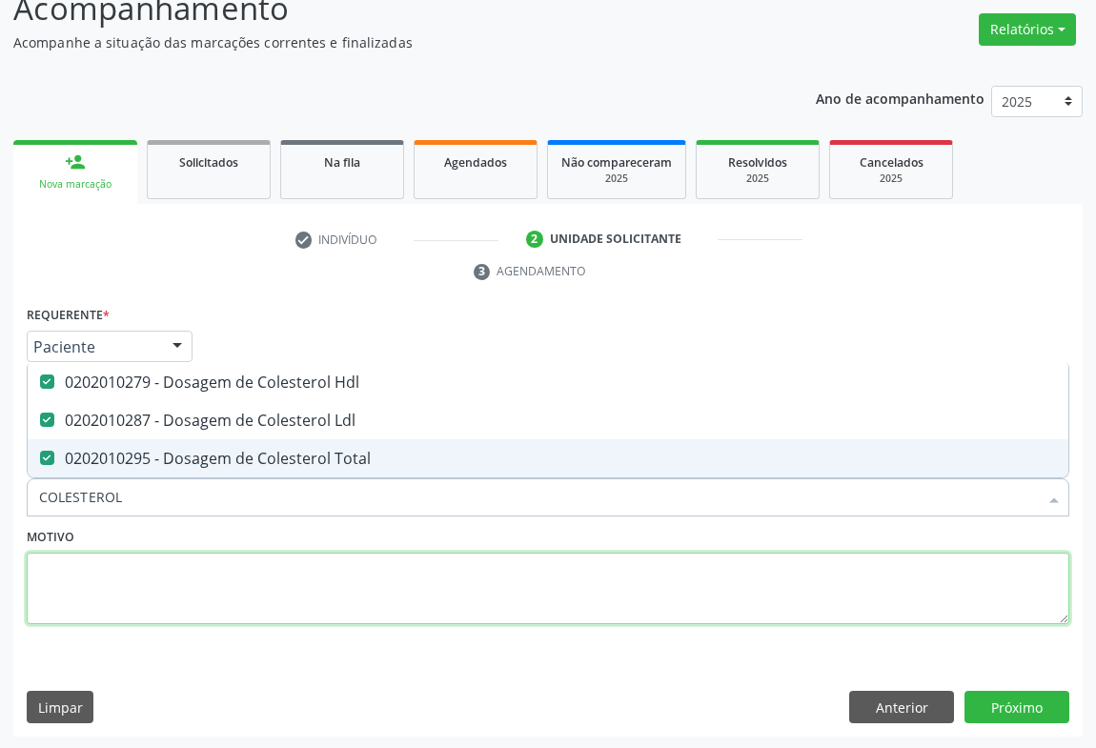
click at [216, 601] on textarea at bounding box center [548, 589] width 1043 height 72
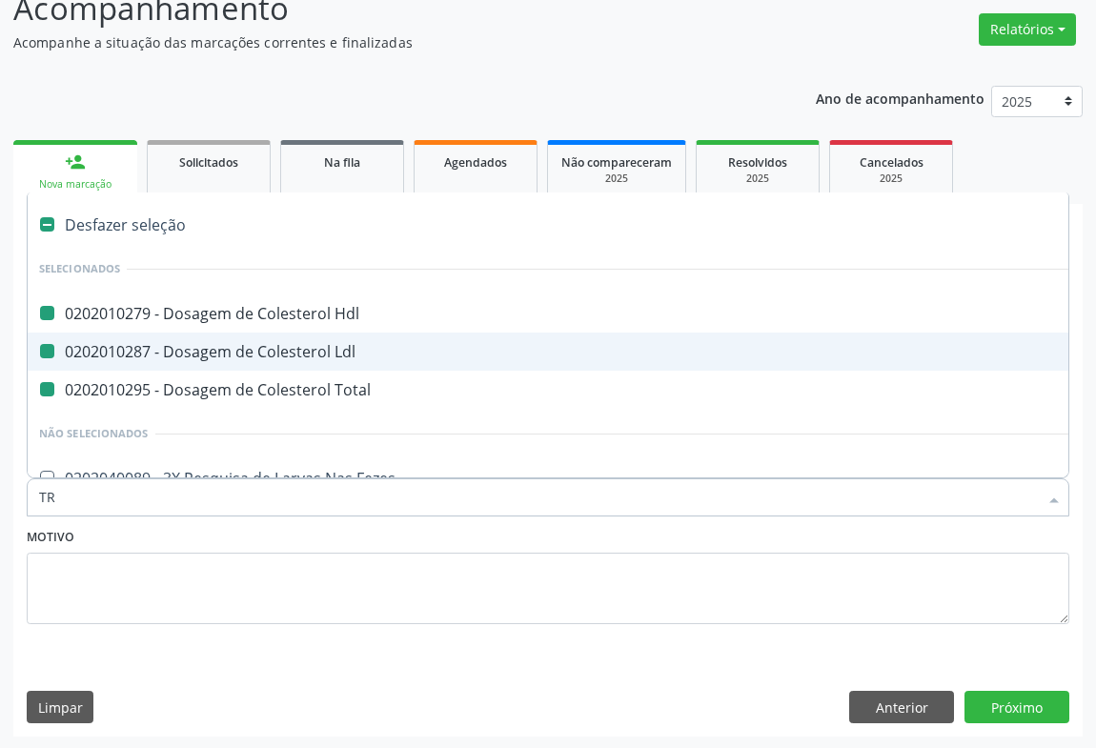
type input "TRI"
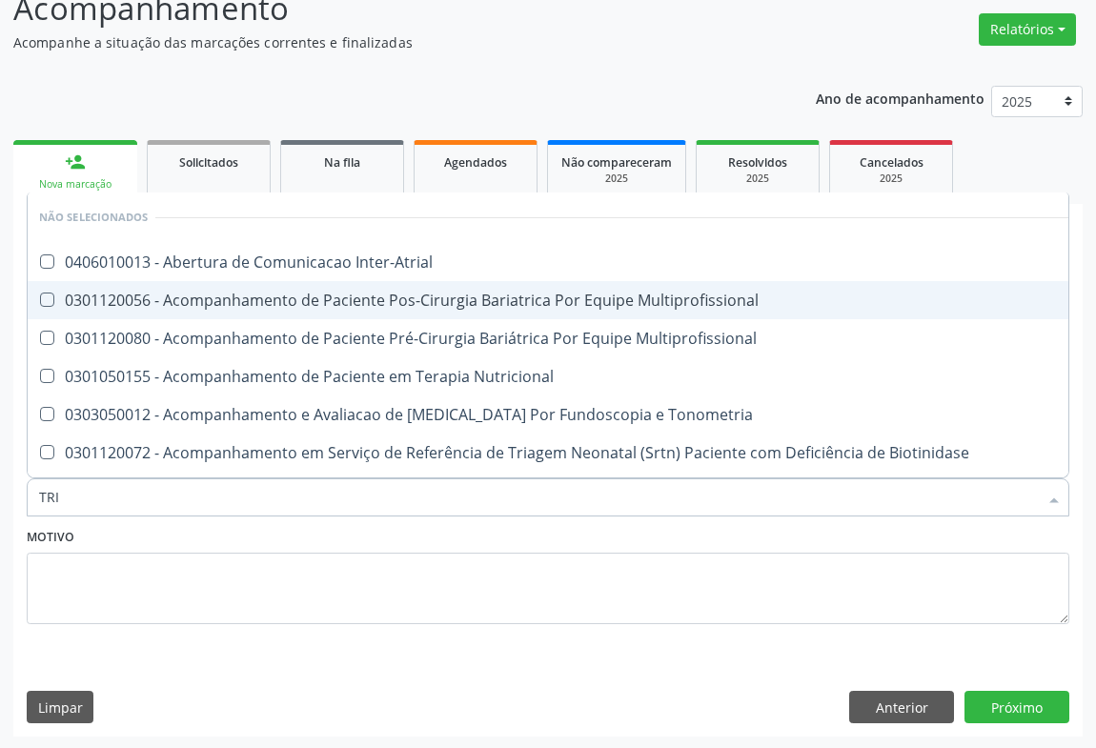
checkbox Inter-Atrial "false"
checkbox Multiprofissional "false"
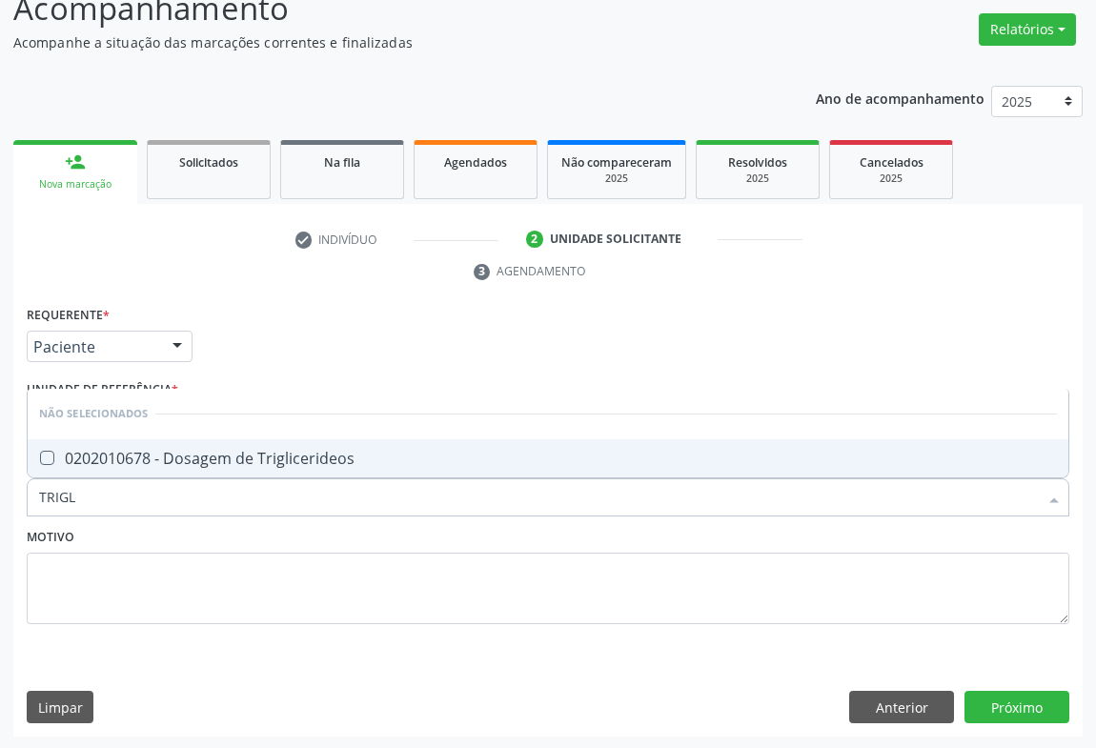
type input "TRIGLI"
click at [172, 461] on div "0202010678 - Dosagem de Triglicerideos" at bounding box center [548, 458] width 1018 height 15
checkbox Triglicerideos "true"
type input "TRIGLI"
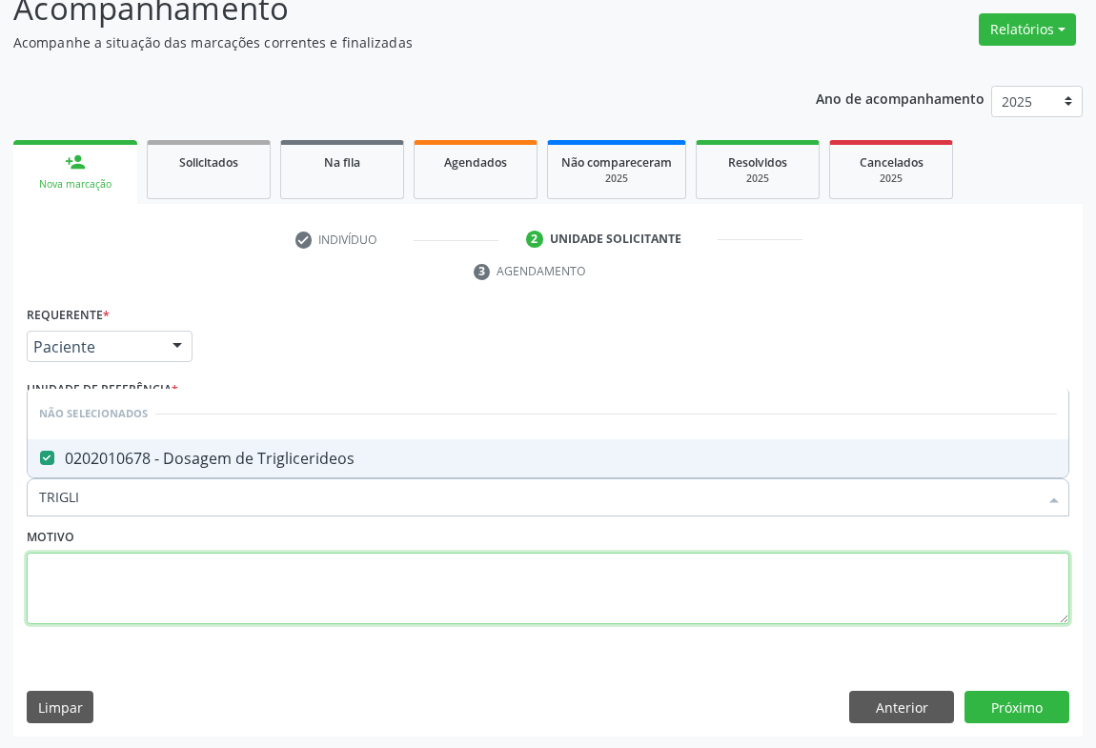
click at [151, 591] on textarea at bounding box center [548, 589] width 1043 height 72
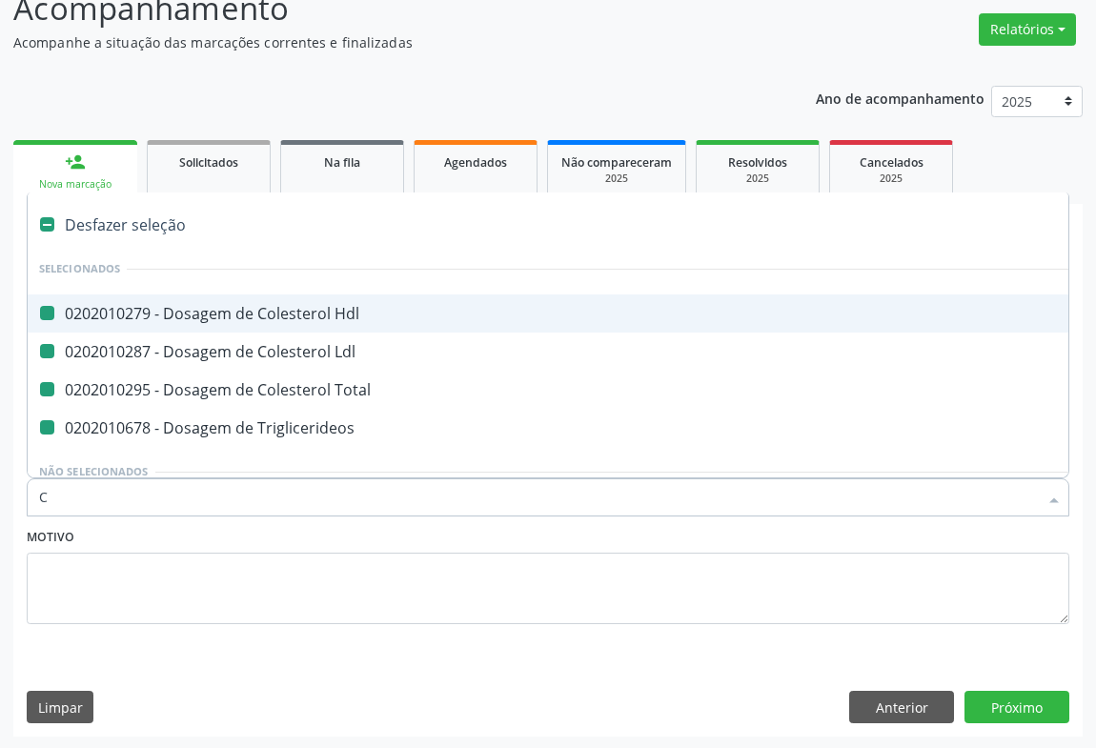
type input "CR"
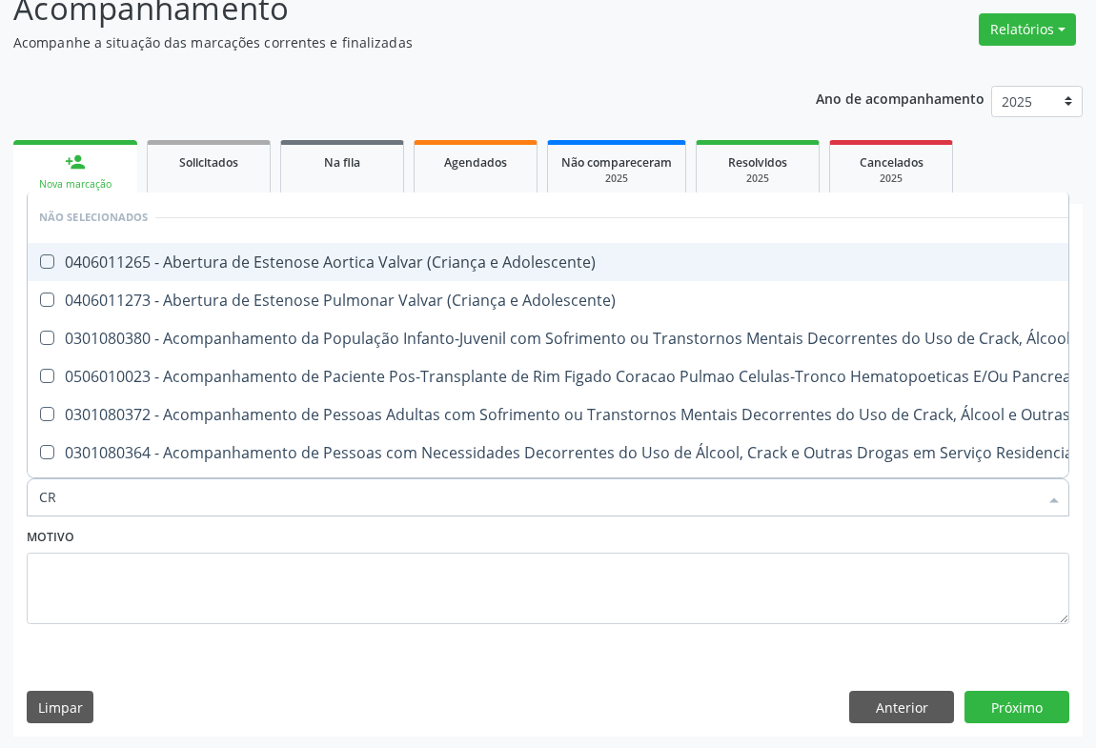
checkbox Adolescente\) "false"
checkbox \(Uai\)\ "false"
checkbox Pancreas "false"
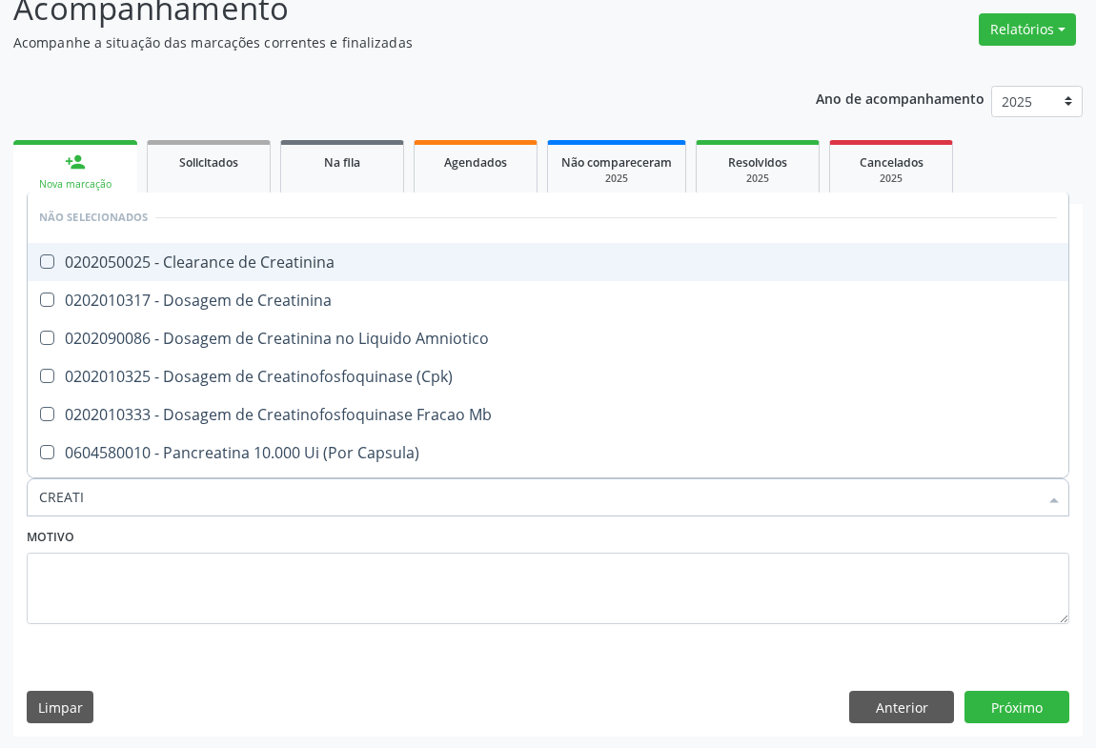
type input "CREATIN"
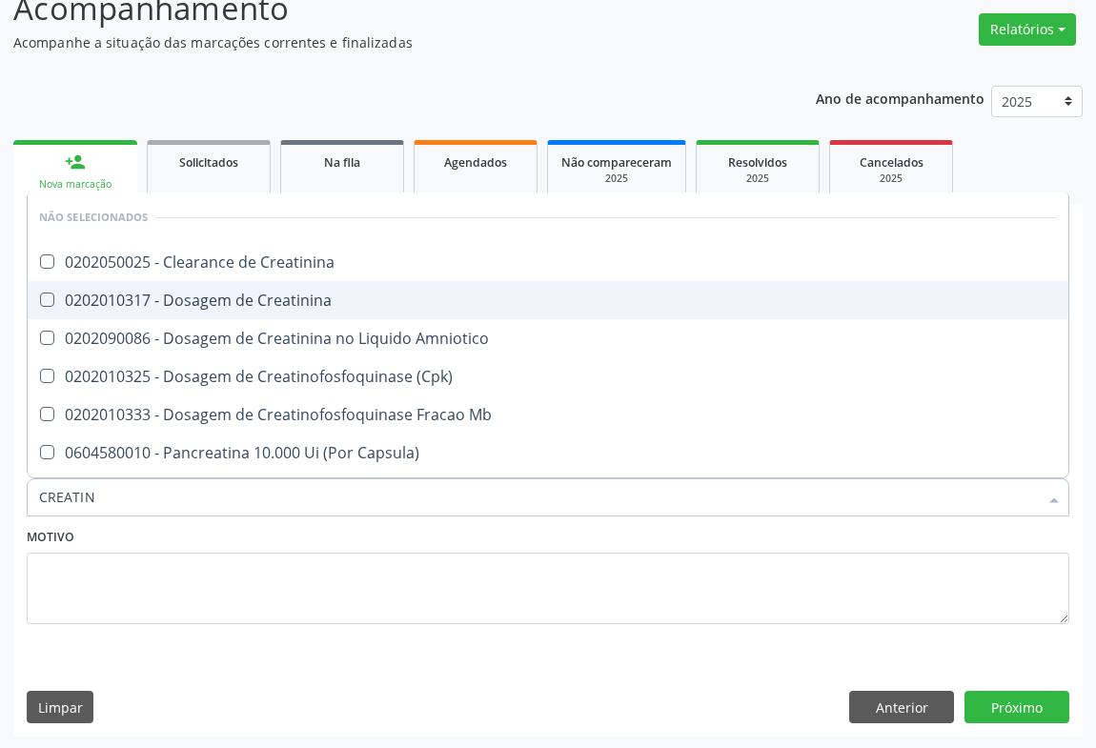
click at [258, 294] on div "0202010317 - Dosagem de Creatinina" at bounding box center [548, 300] width 1018 height 15
checkbox Creatinina "true"
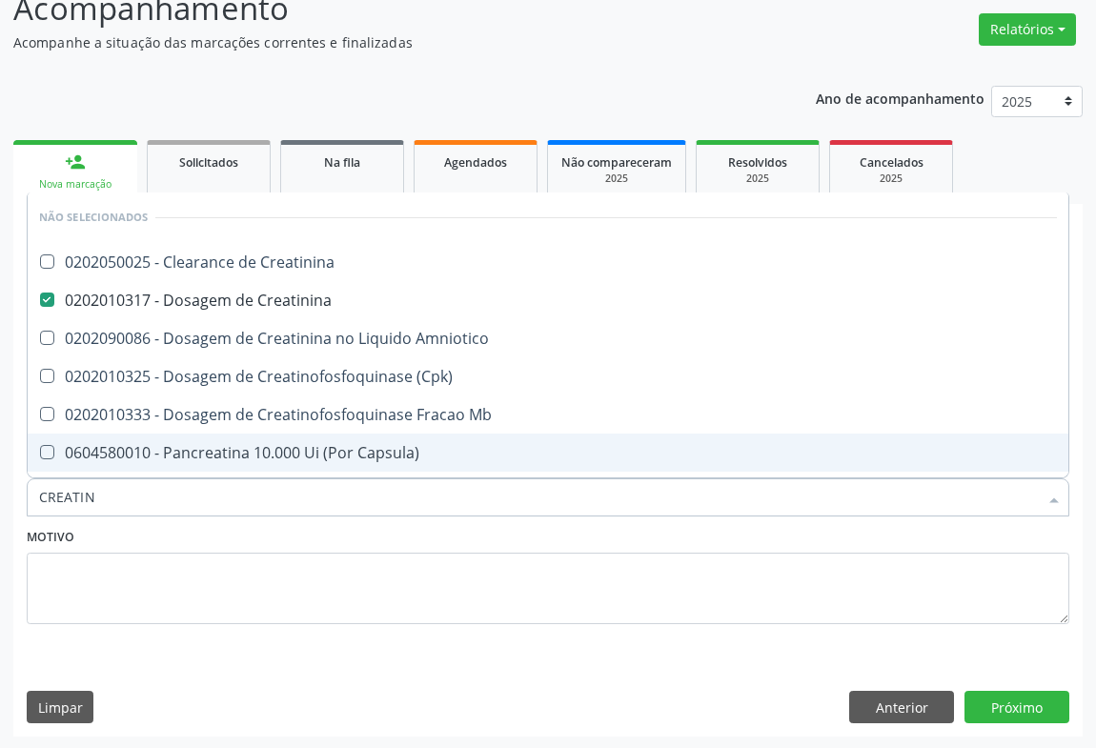
click at [219, 523] on div "Motivo" at bounding box center [548, 573] width 1043 height 101
checkbox Creatinina "true"
checkbox Amniotico "true"
checkbox \(Cpk\) "true"
checkbox Mb "true"
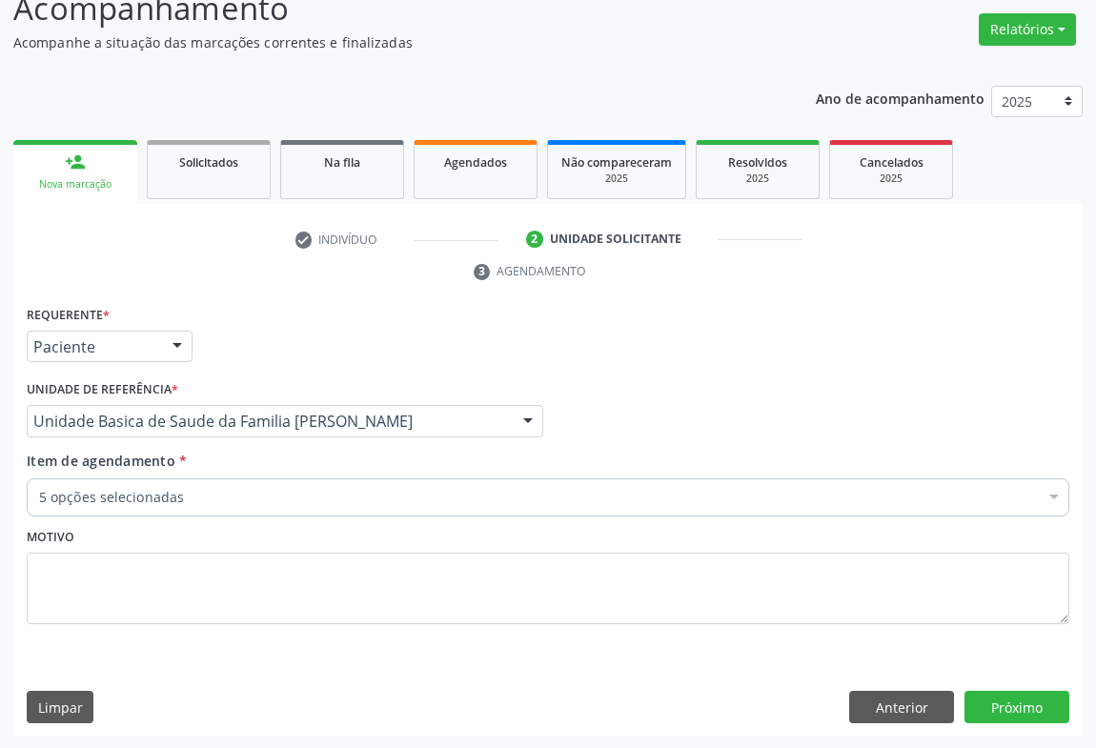
scroll to position [0, 0]
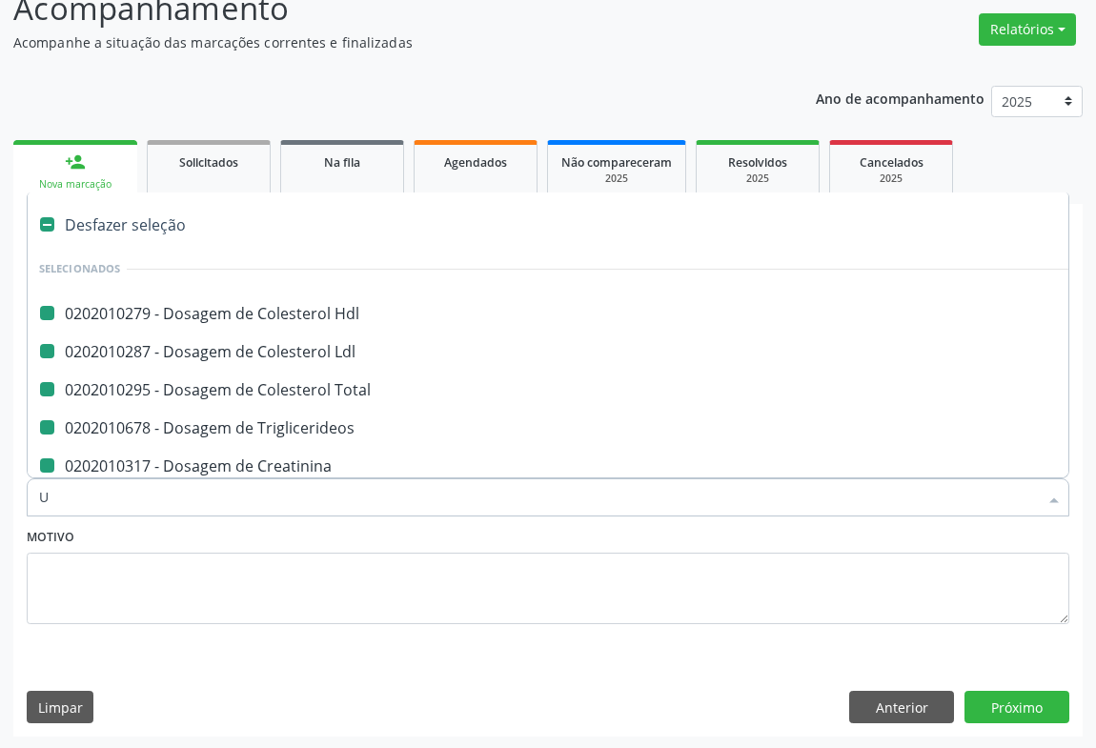
type input "UR"
checkbox Hdl "false"
checkbox Ldl "false"
checkbox Total "false"
checkbox Triglicerideos "false"
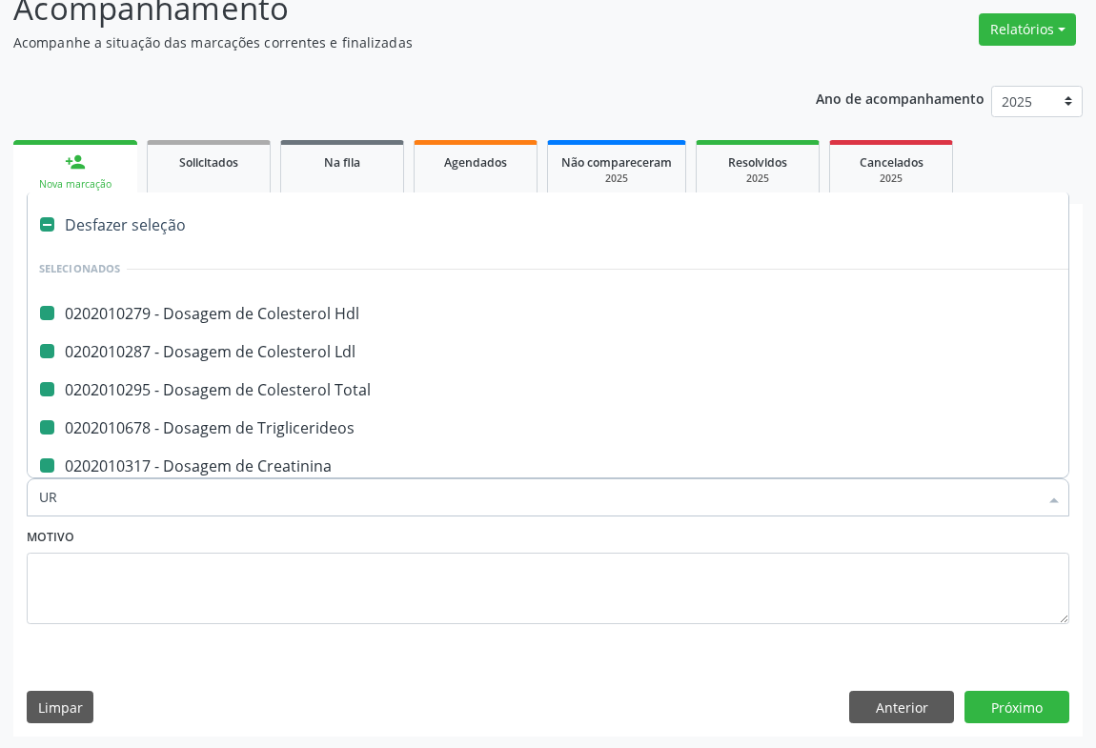
checkbox Creatinina "false"
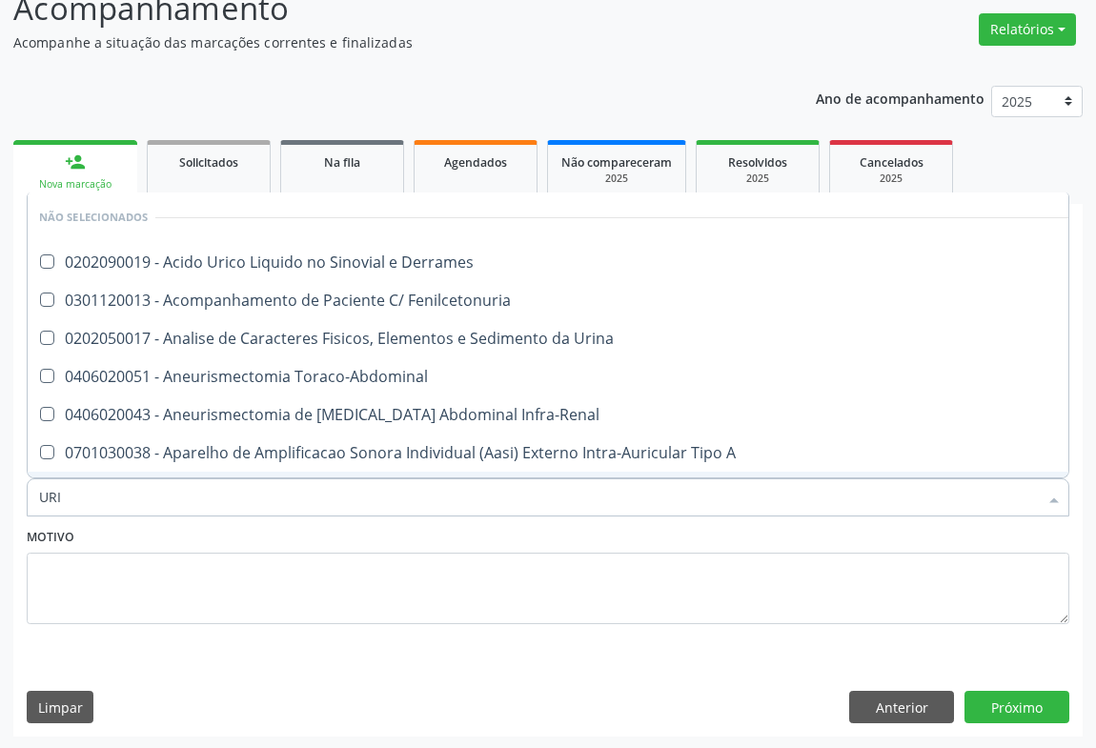
scroll to position [19, 0]
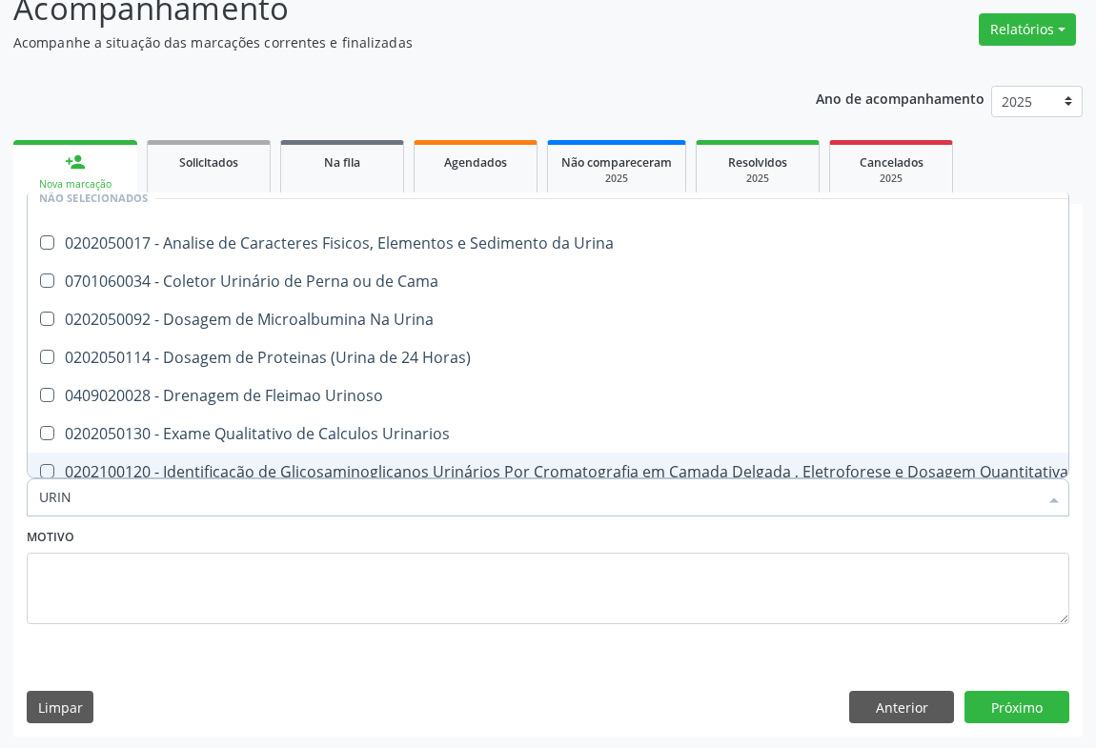
type input "URINA"
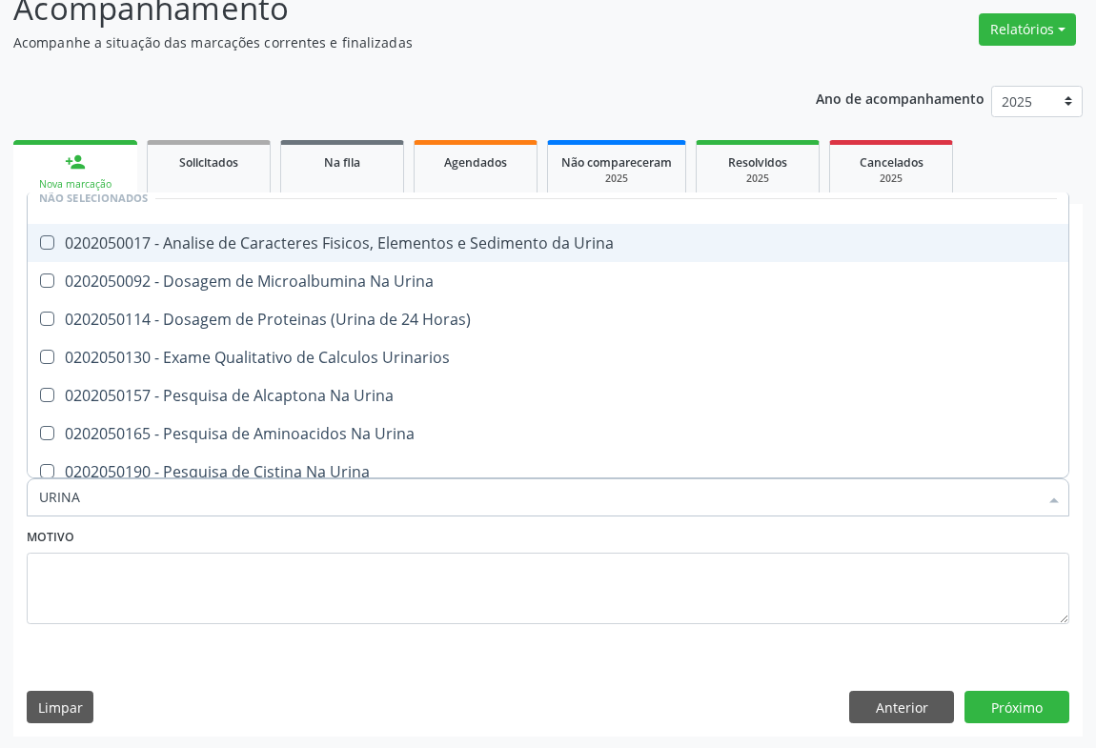
click at [318, 243] on div "0202050017 - Analise de Caracteres Fisicos, Elementos e Sedimento da Urina" at bounding box center [548, 242] width 1018 height 15
checkbox Urina "true"
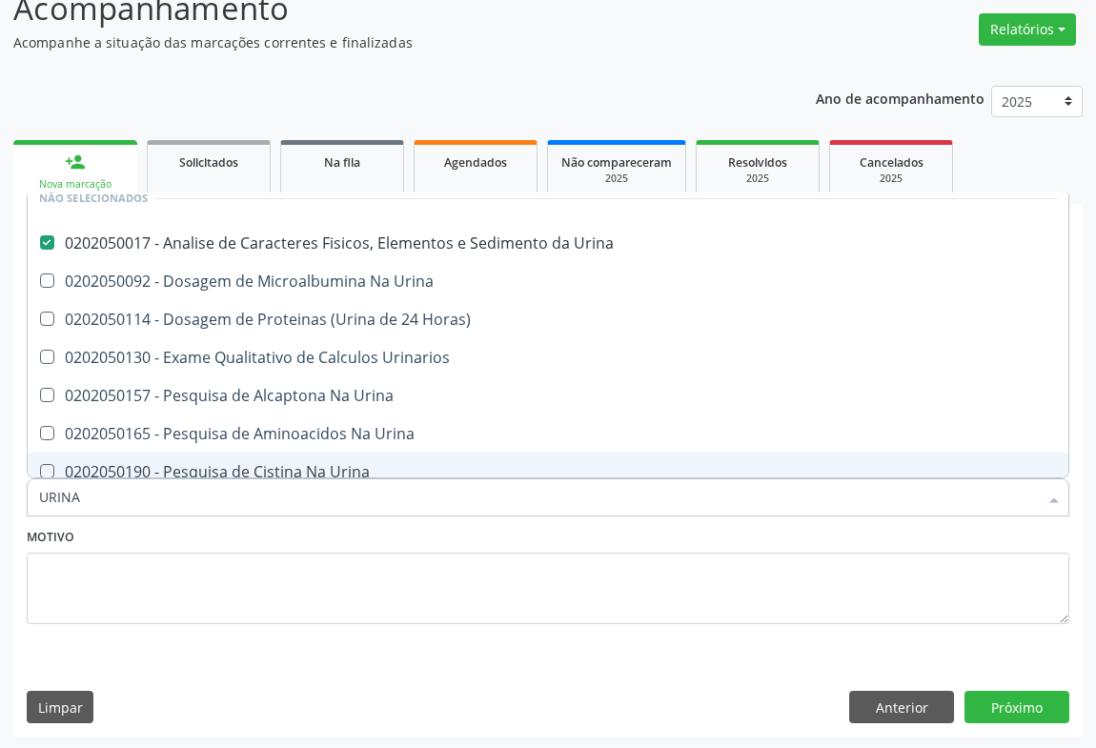
click at [208, 639] on div "Motivo" at bounding box center [548, 587] width 1052 height 128
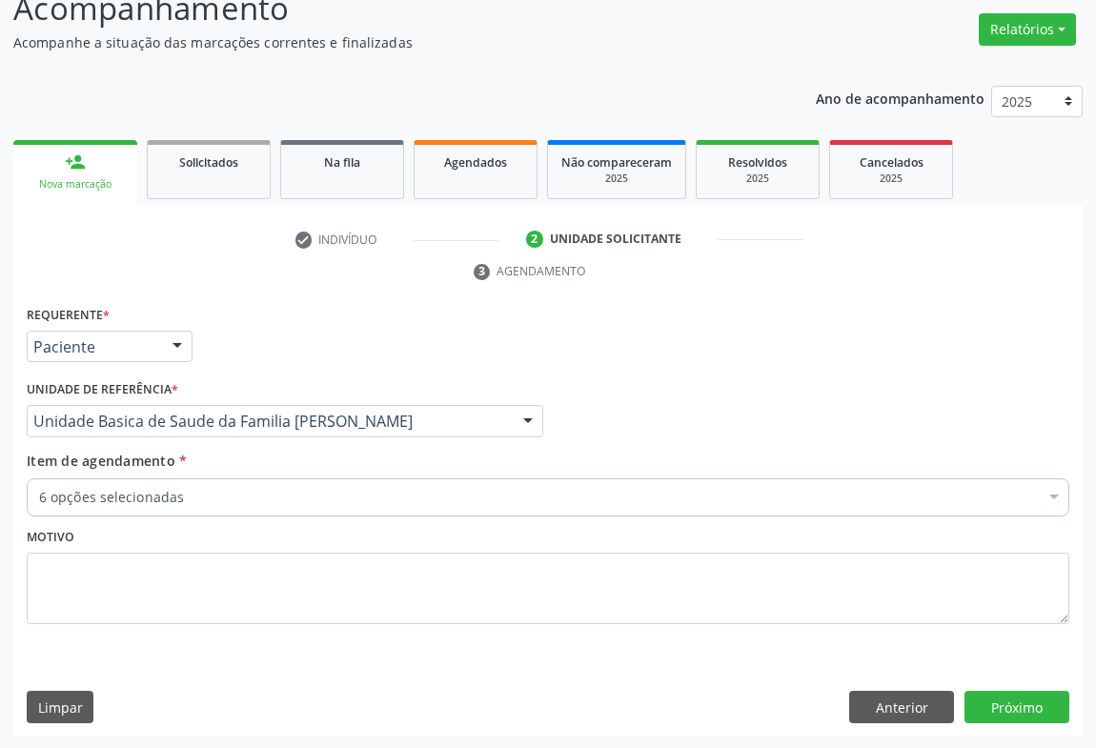
scroll to position [0, 0]
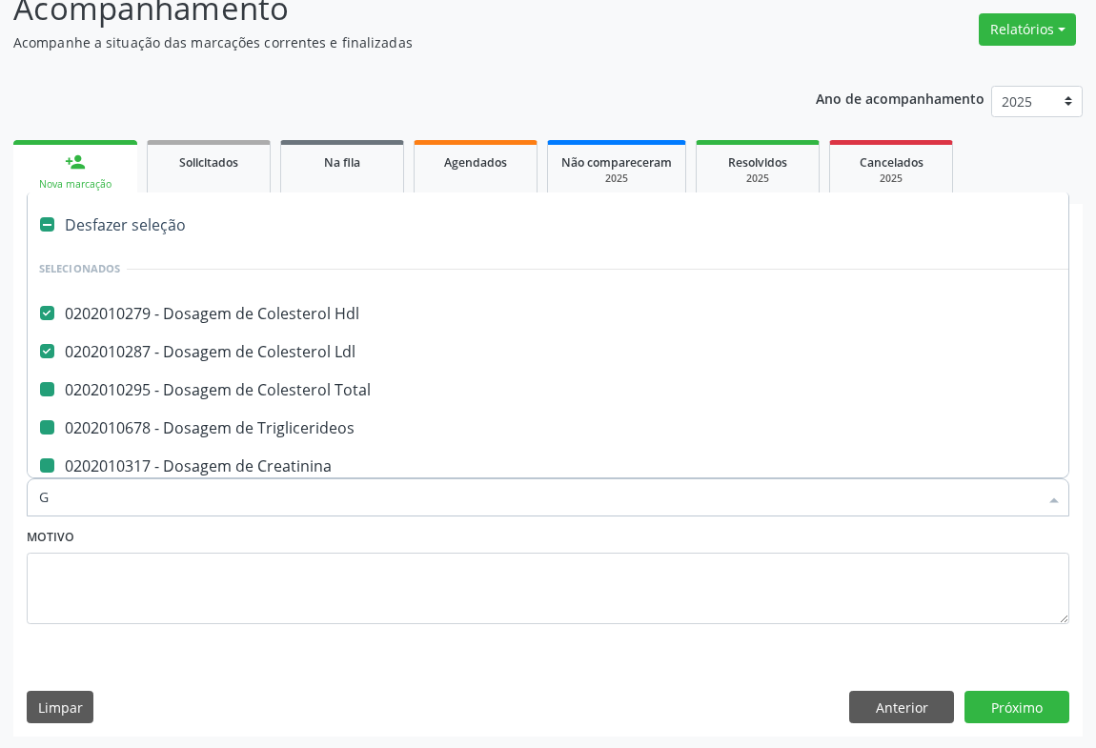
type input "GL"
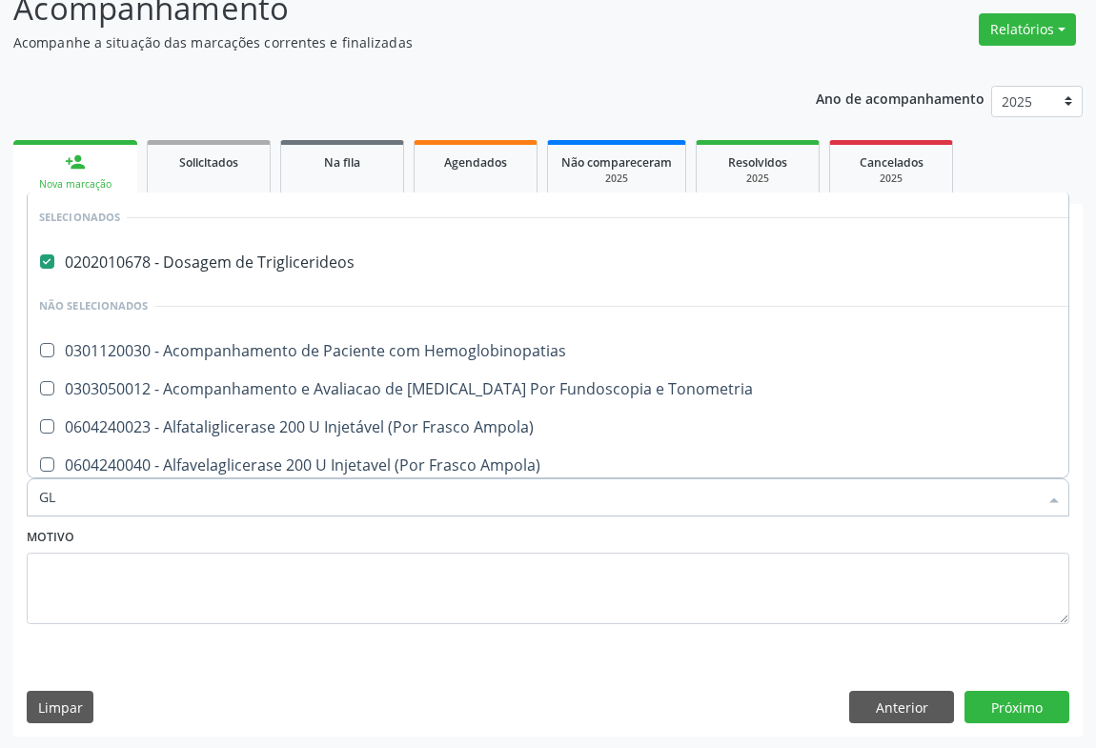
checkbox Hemoglobinopatias "false"
checkbox Tonometria "false"
checkbox Ampola\) "false"
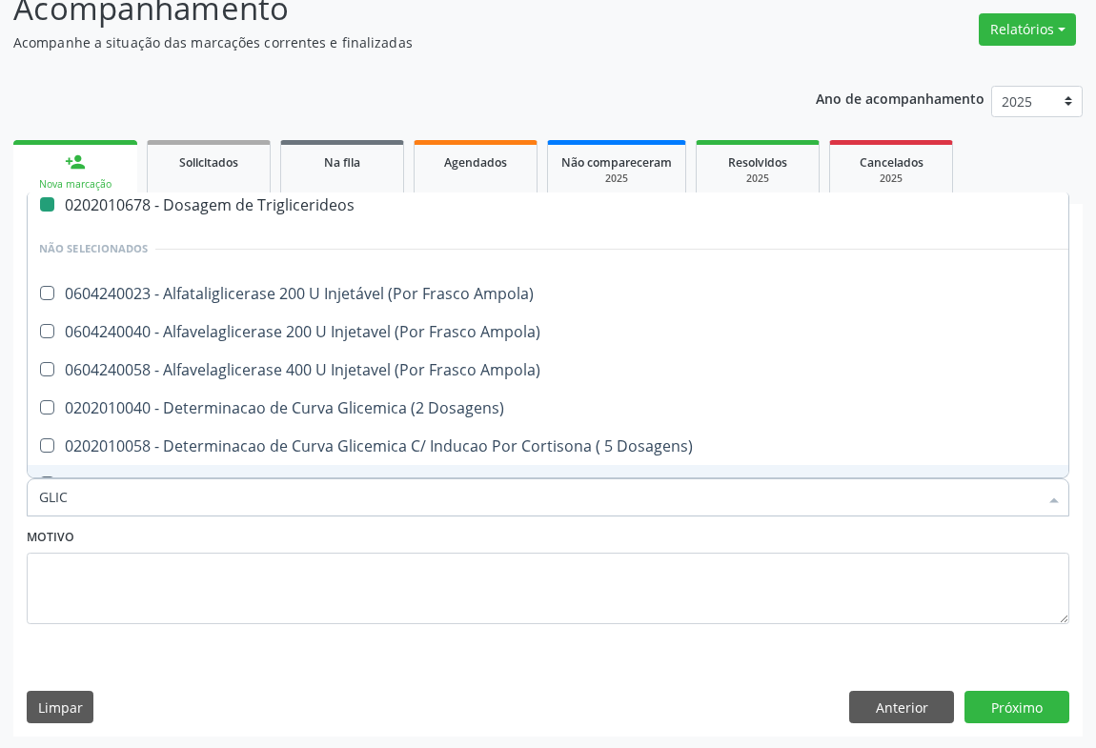
type input "GLICO"
checkbox Triglicerideos "false"
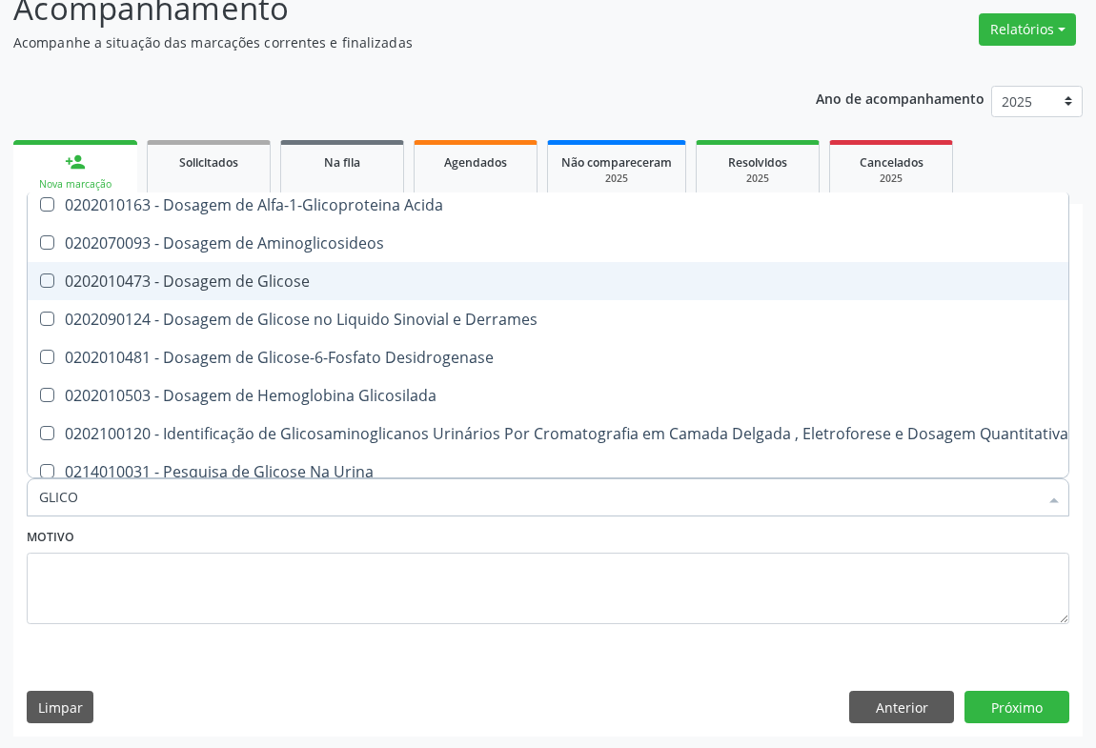
click at [266, 285] on div "0202010473 - Dosagem de Glicose" at bounding box center [553, 281] width 1029 height 15
checkbox Glicose "true"
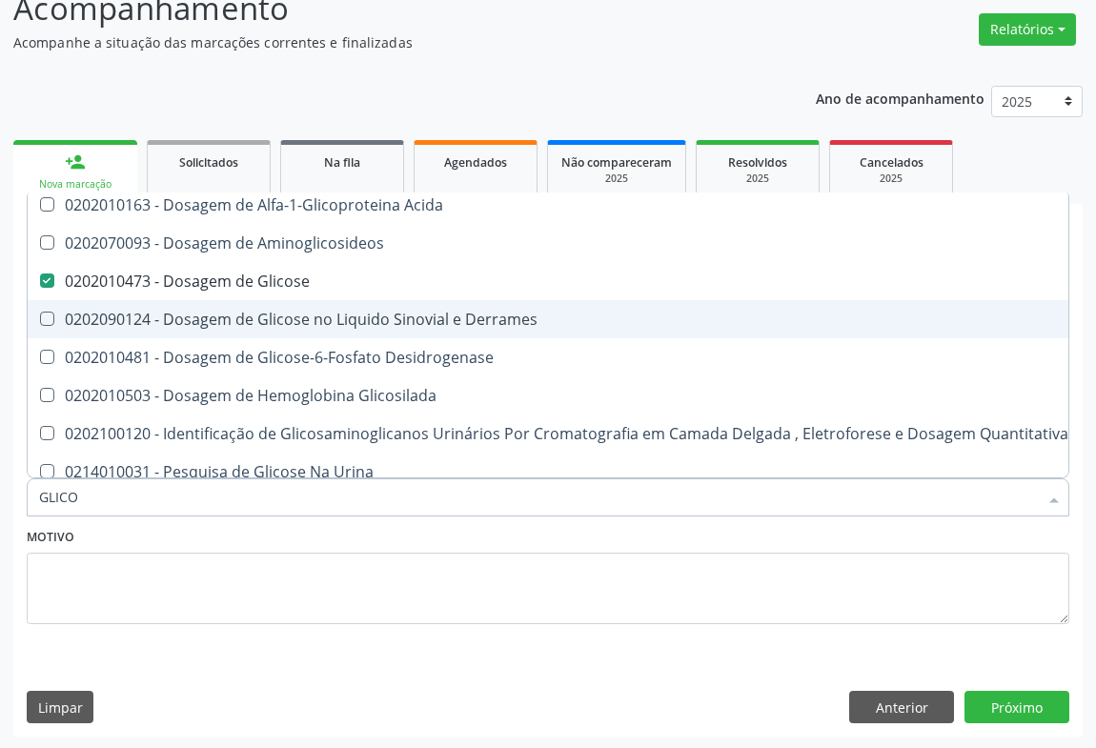
type input "GLICO"
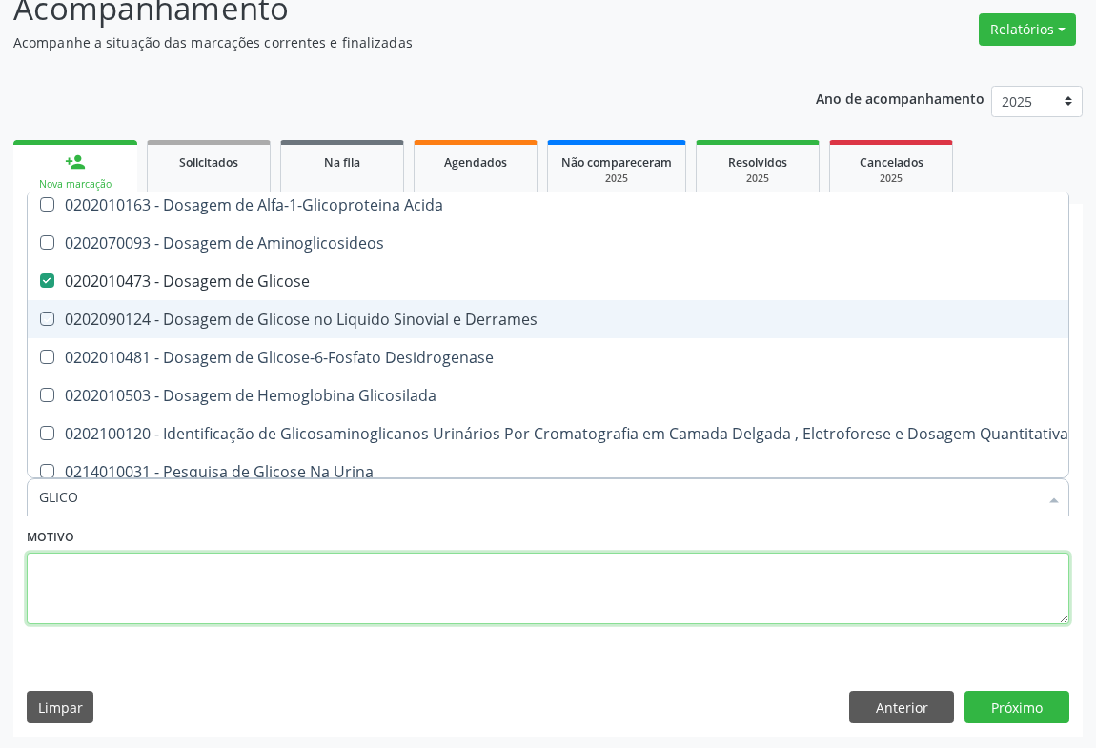
click at [234, 570] on textarea at bounding box center [548, 589] width 1043 height 72
checkbox Acida "true"
checkbox Derrames "true"
checkbox Desidrogenase "true"
checkbox Glicosilada "true"
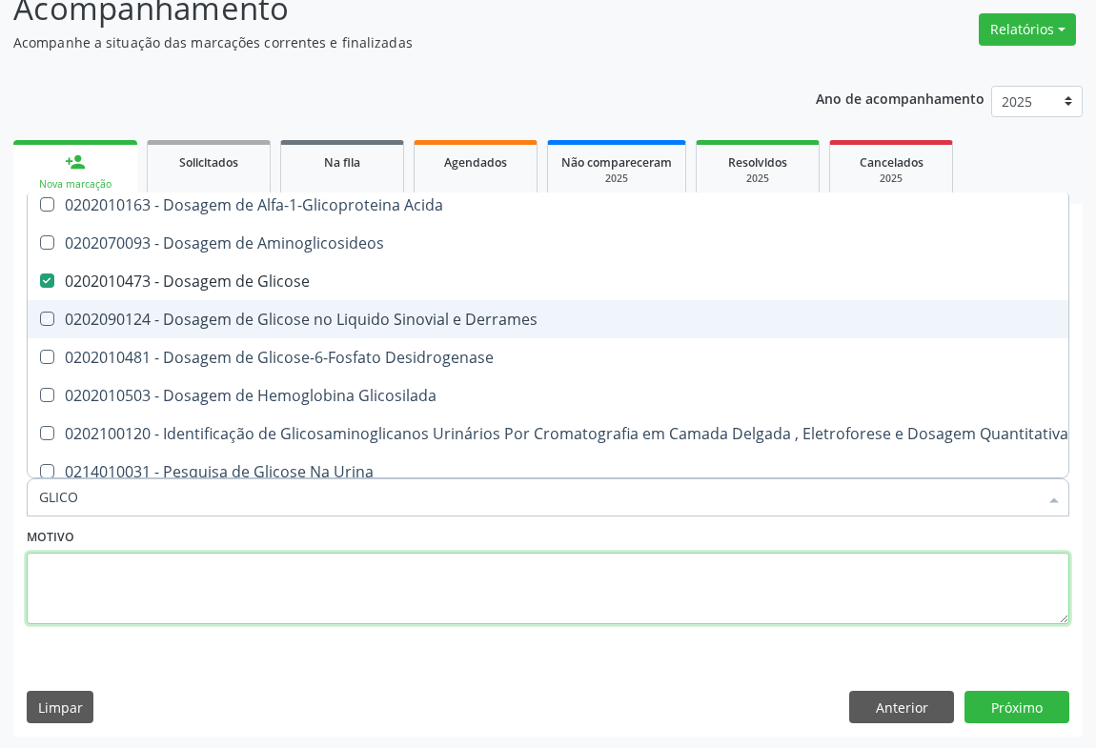
checkbox Quantitativa "true"
checkbox Aminoglicosideos "true"
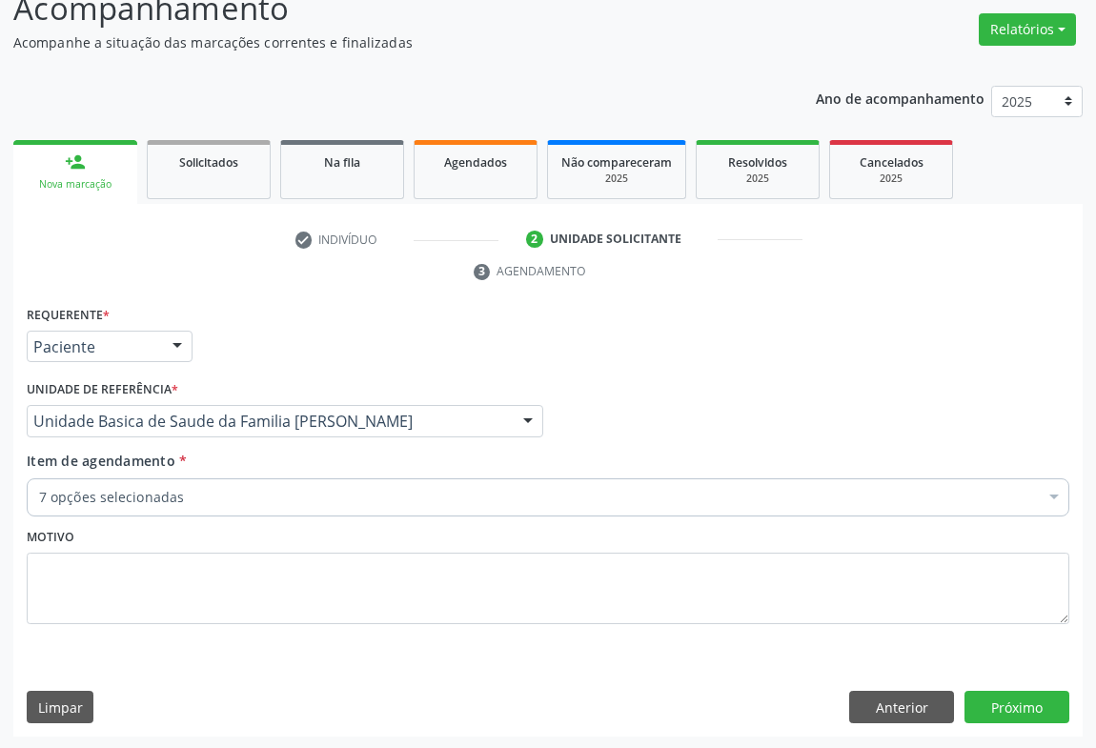
scroll to position [0, 0]
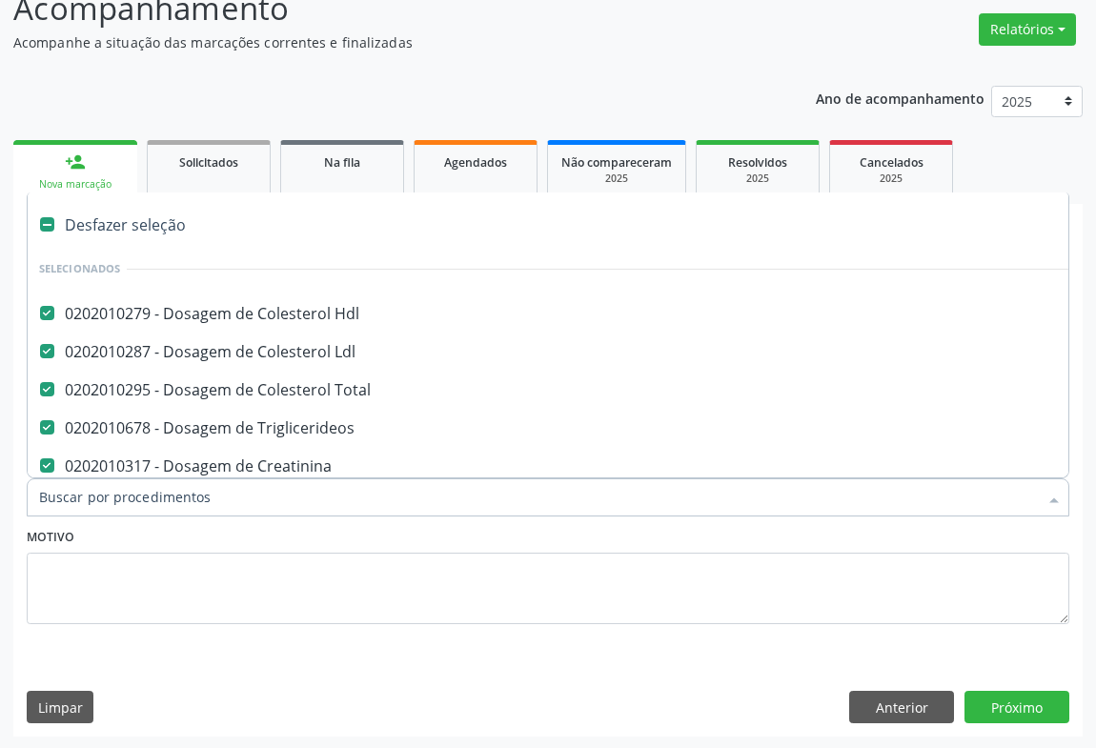
drag, startPoint x: 234, startPoint y: 570, endPoint x: 131, endPoint y: 496, distance: 127.0
click at [131, 496] on input "Item de agendamento *" at bounding box center [538, 497] width 999 height 38
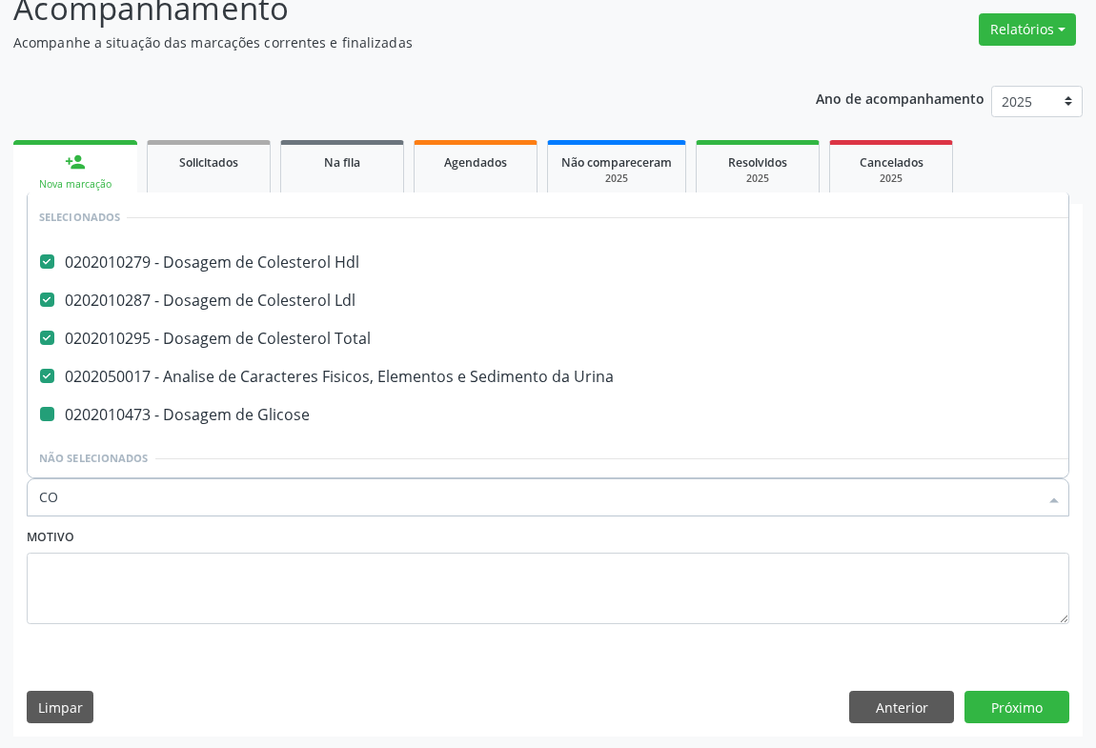
type input "COL"
checkbox Glicose "false"
checkbox Ampola\)\ "false"
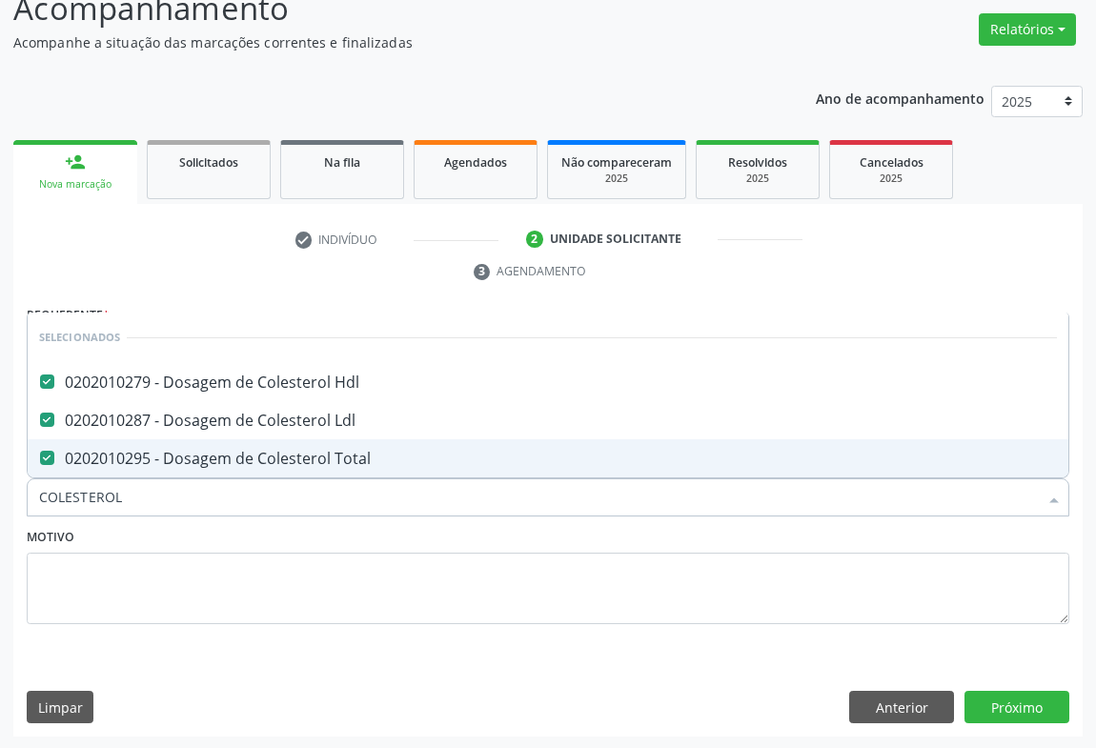
drag, startPoint x: 130, startPoint y: 542, endPoint x: 138, endPoint y: 507, distance: 36.3
click at [130, 541] on div "Motivo" at bounding box center [548, 573] width 1043 height 101
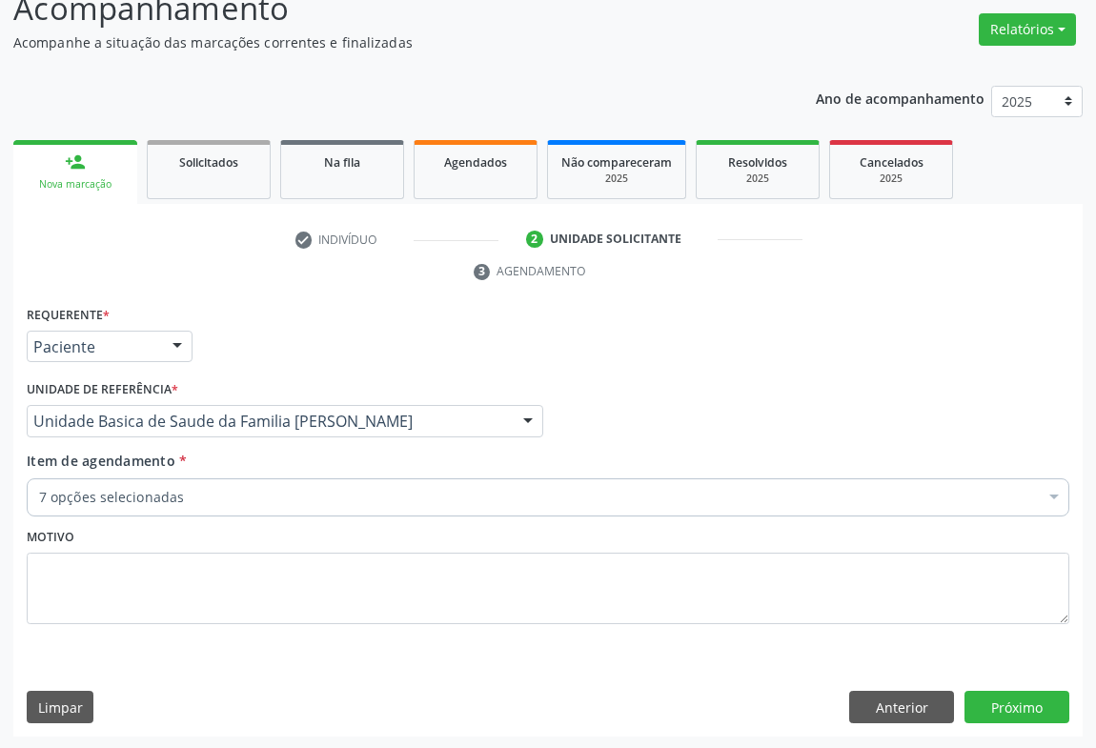
click at [153, 478] on div "7 opções selecionadas" at bounding box center [548, 497] width 1043 height 38
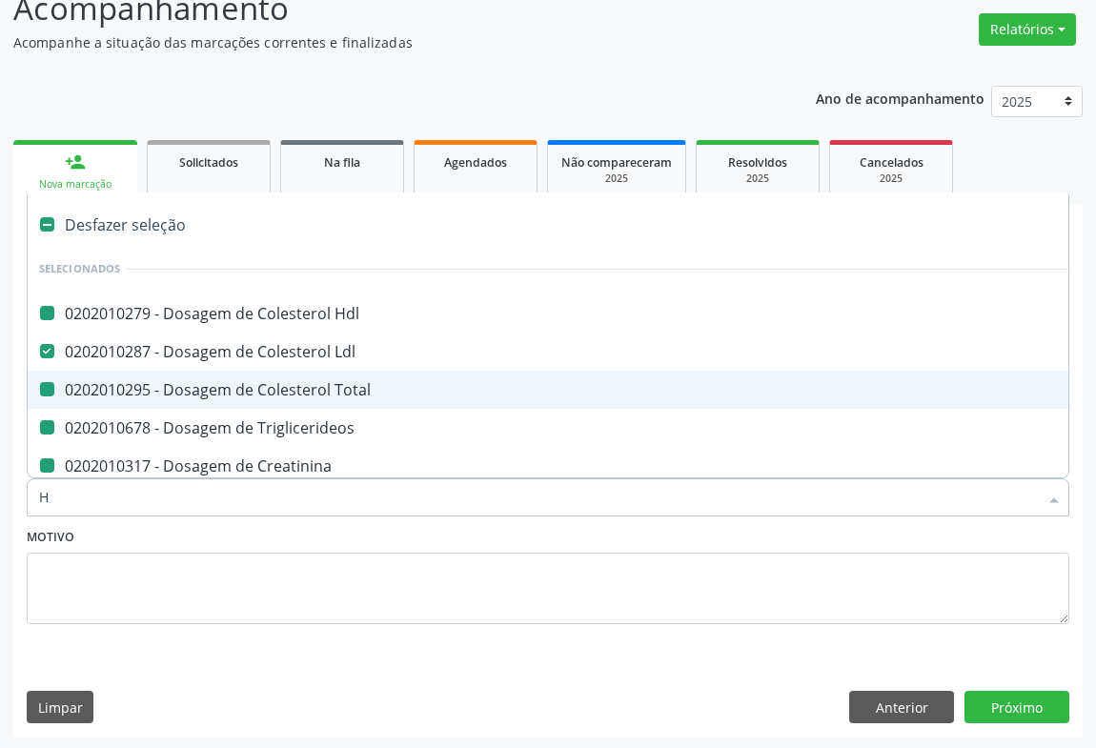
type input "HE"
checkbox Hdl "false"
checkbox Total "false"
checkbox Triglicerideos "false"
checkbox Creatinina "false"
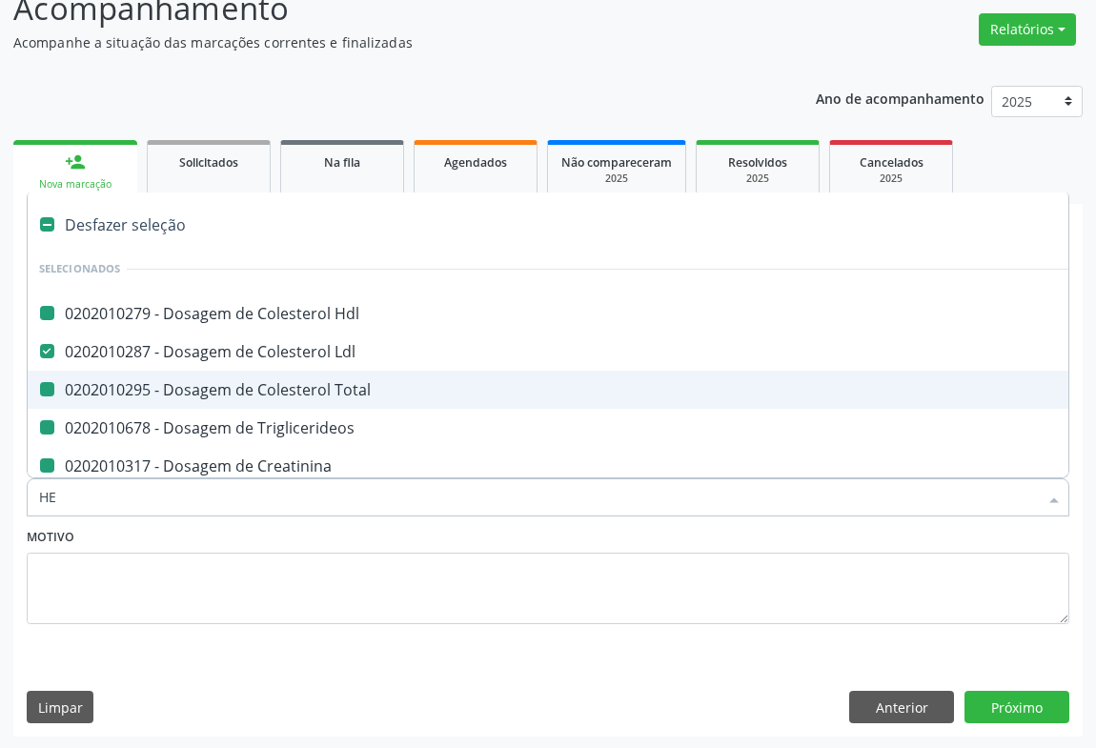
checkbox Urina "false"
checkbox Glicose "false"
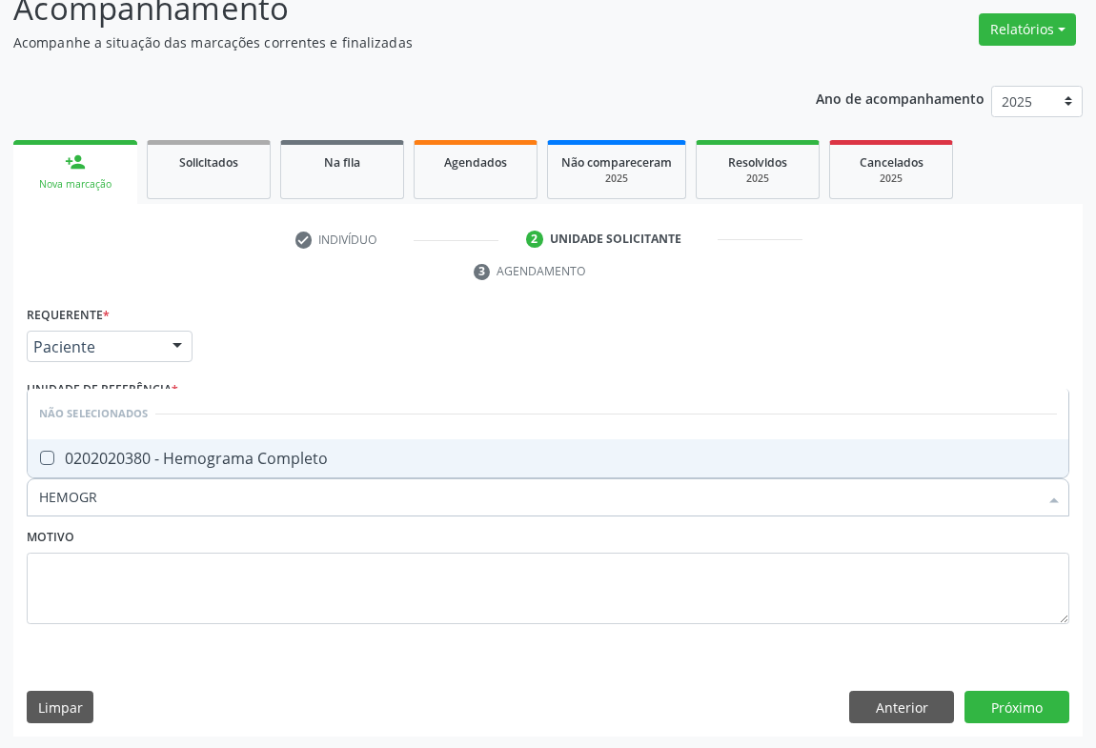
type input "HEMOGRA"
click at [176, 451] on div "0202020380 - Hemograma Completo" at bounding box center [548, 458] width 1018 height 15
checkbox Completo "true"
click at [150, 546] on div "Motivo" at bounding box center [548, 573] width 1043 height 101
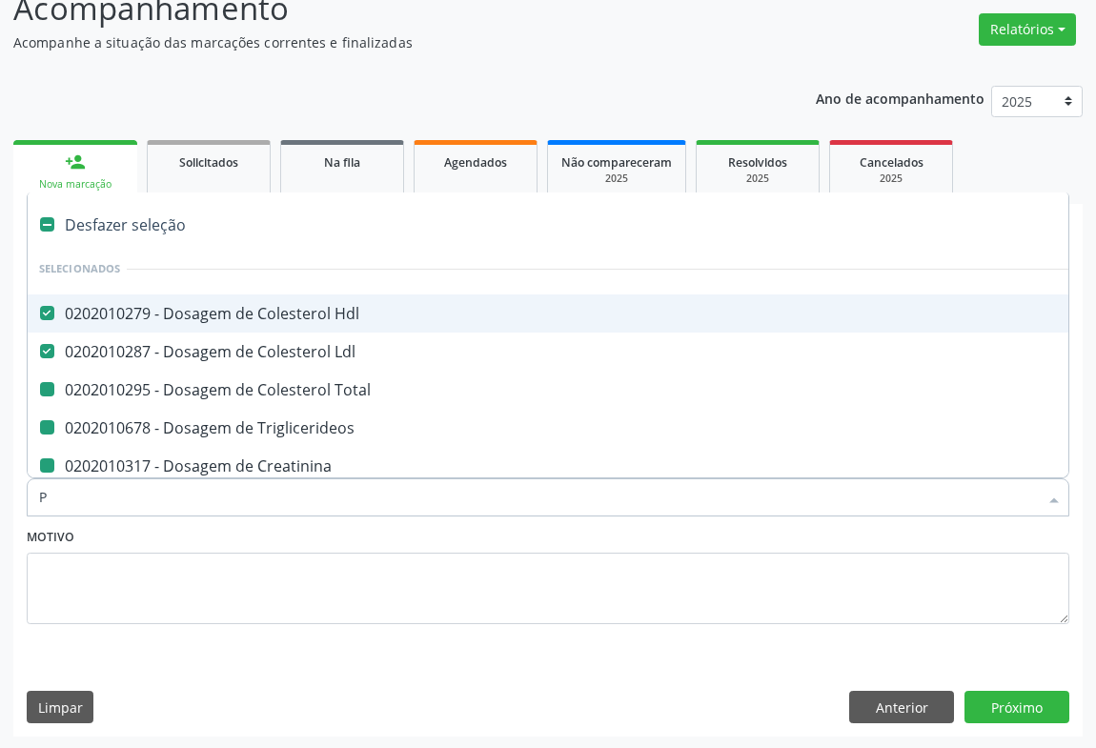
type input "PL"
checkbox Total "false"
checkbox Triglicerideos "false"
checkbox Creatinina "false"
checkbox Urina "false"
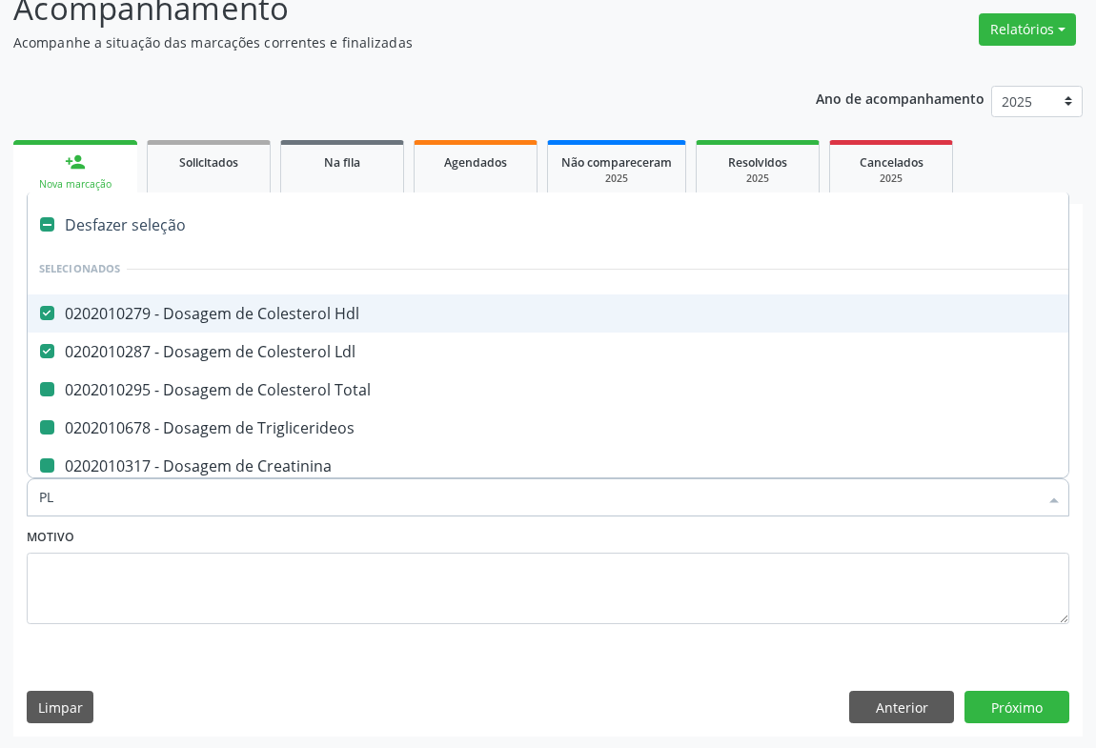
checkbox Glicose "false"
checkbox Completo "false"
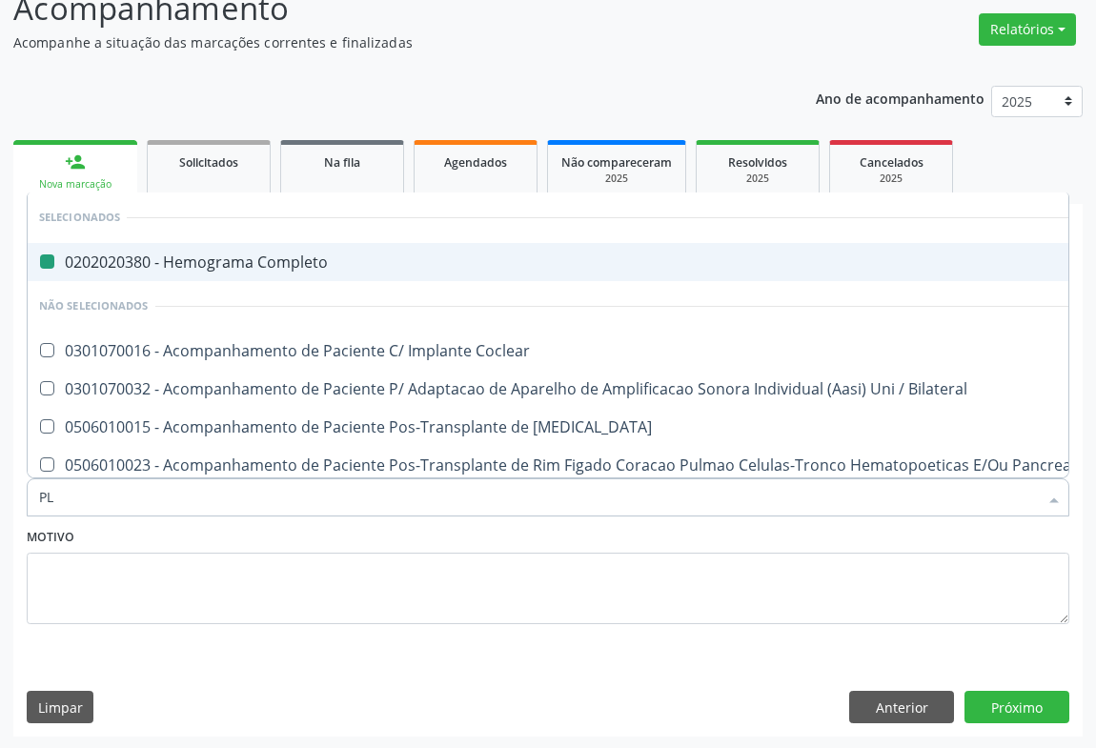
type input "PLA"
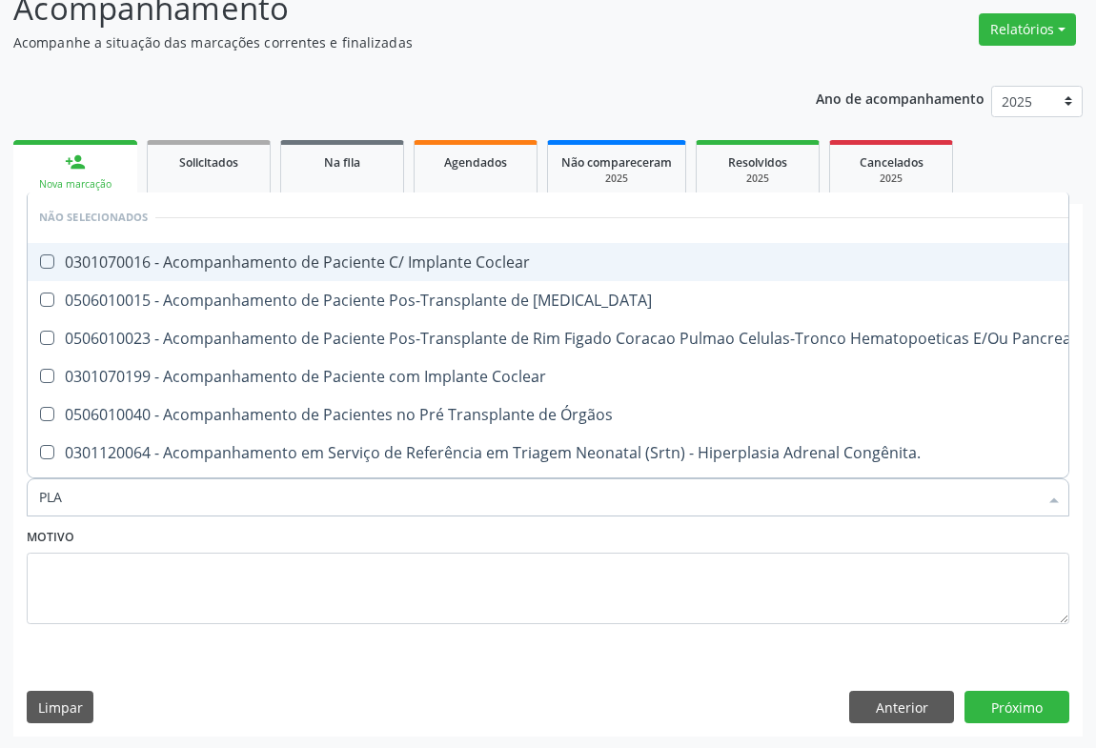
checkbox Coclear "false"
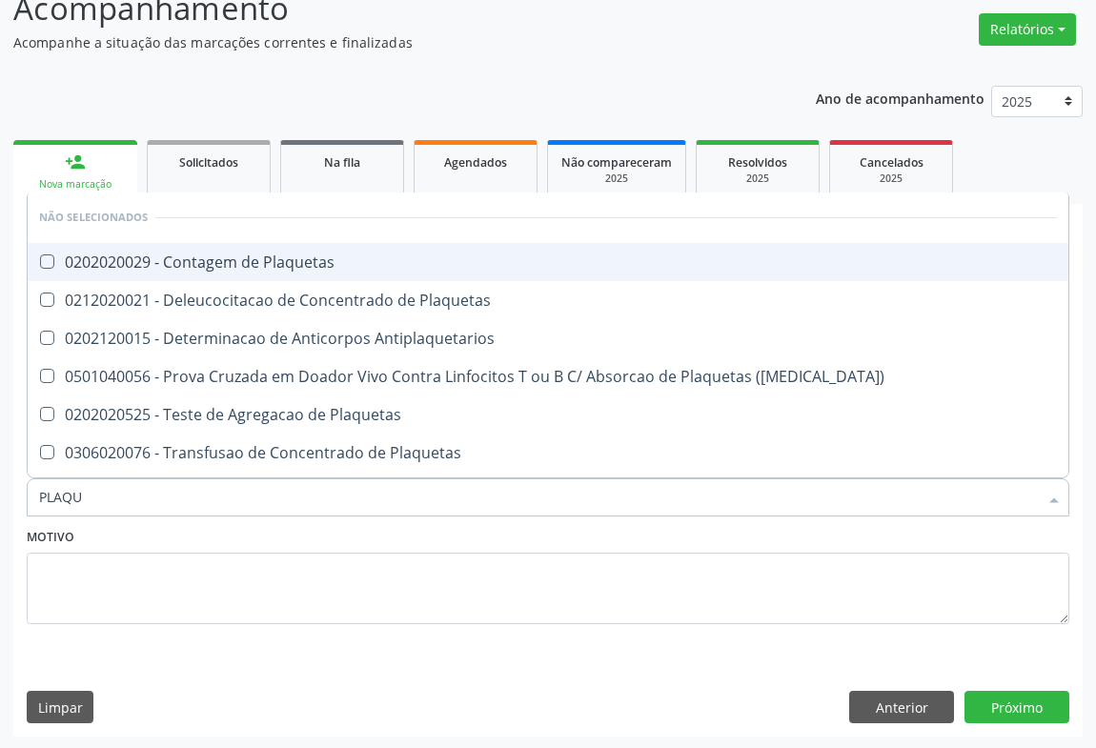
type input "PLAQUE"
click at [233, 254] on div "0202020029 - Contagem de Plaquetas" at bounding box center [548, 261] width 1018 height 15
checkbox Plaquetas "true"
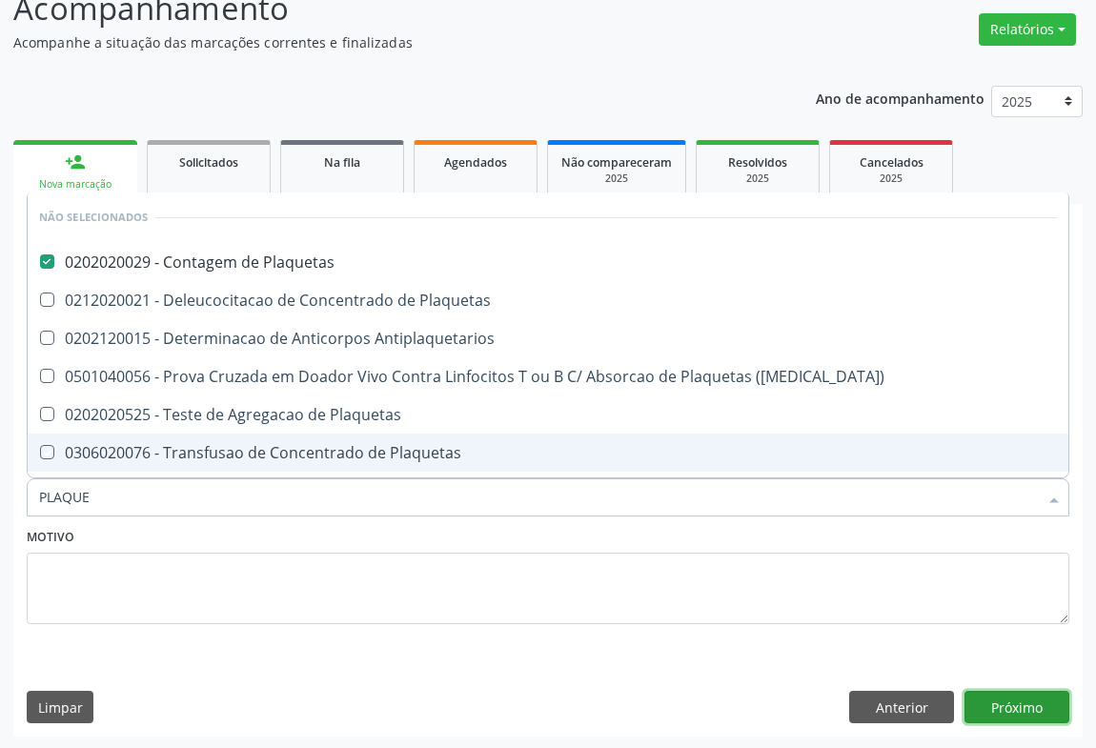
click at [999, 702] on button "Próximo" at bounding box center [1017, 707] width 105 height 32
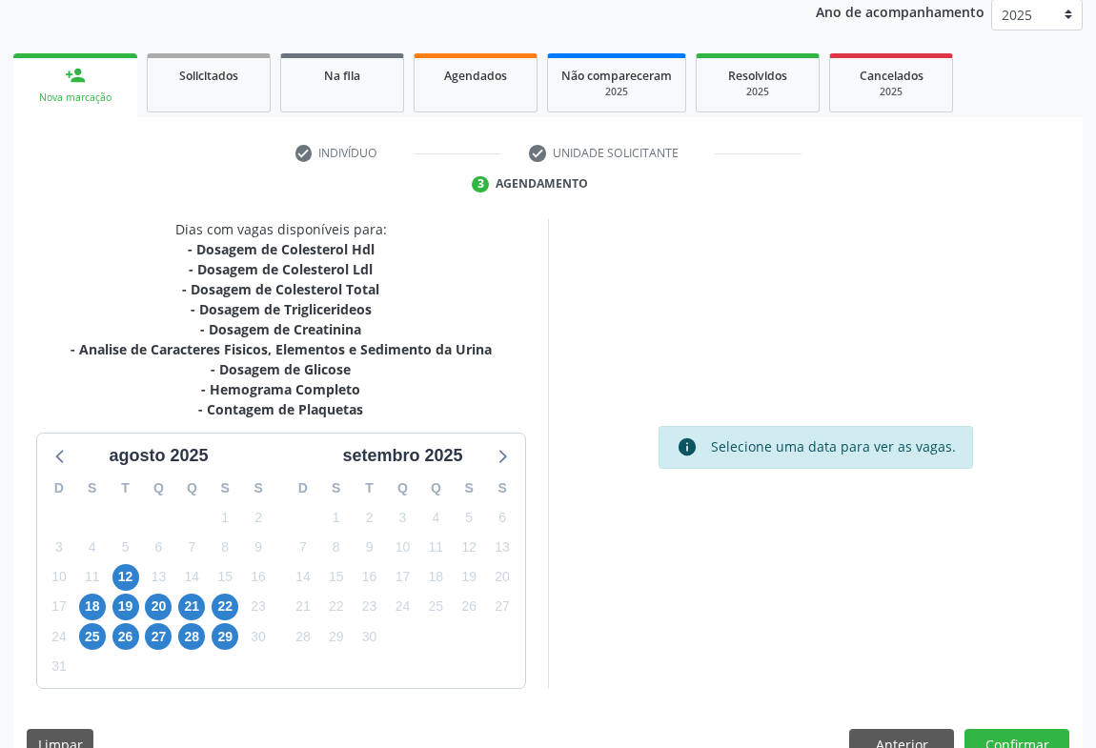
scroll to position [270, 0]
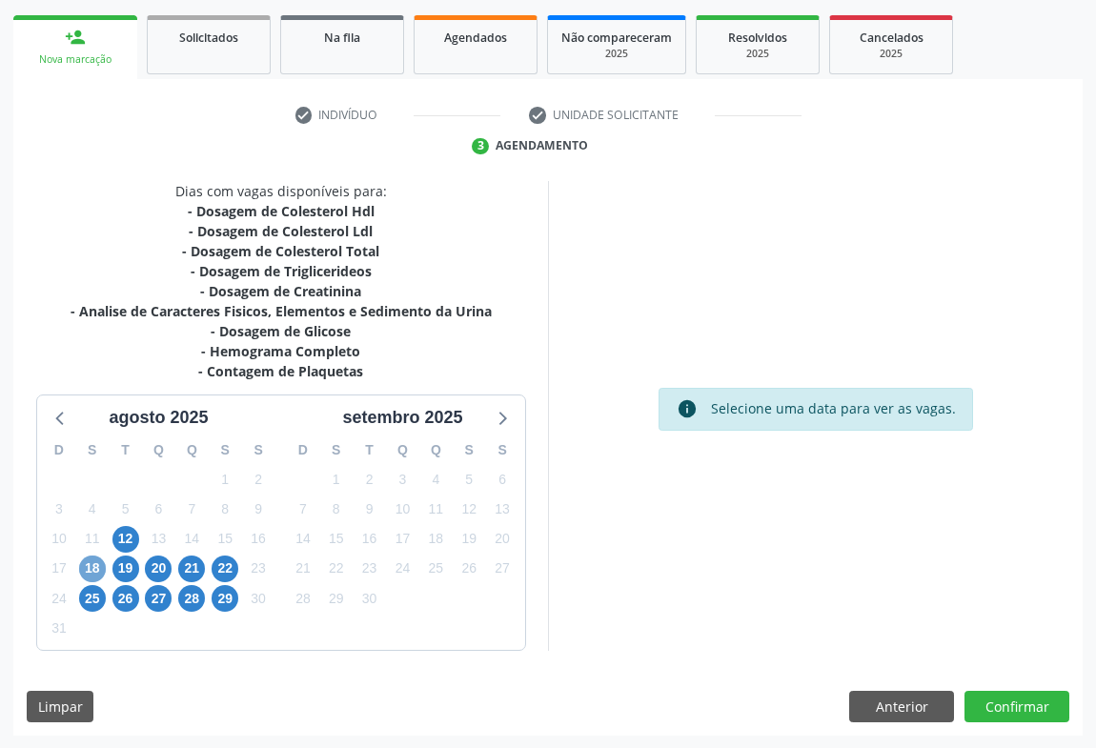
click at [95, 566] on span "18" at bounding box center [92, 569] width 27 height 27
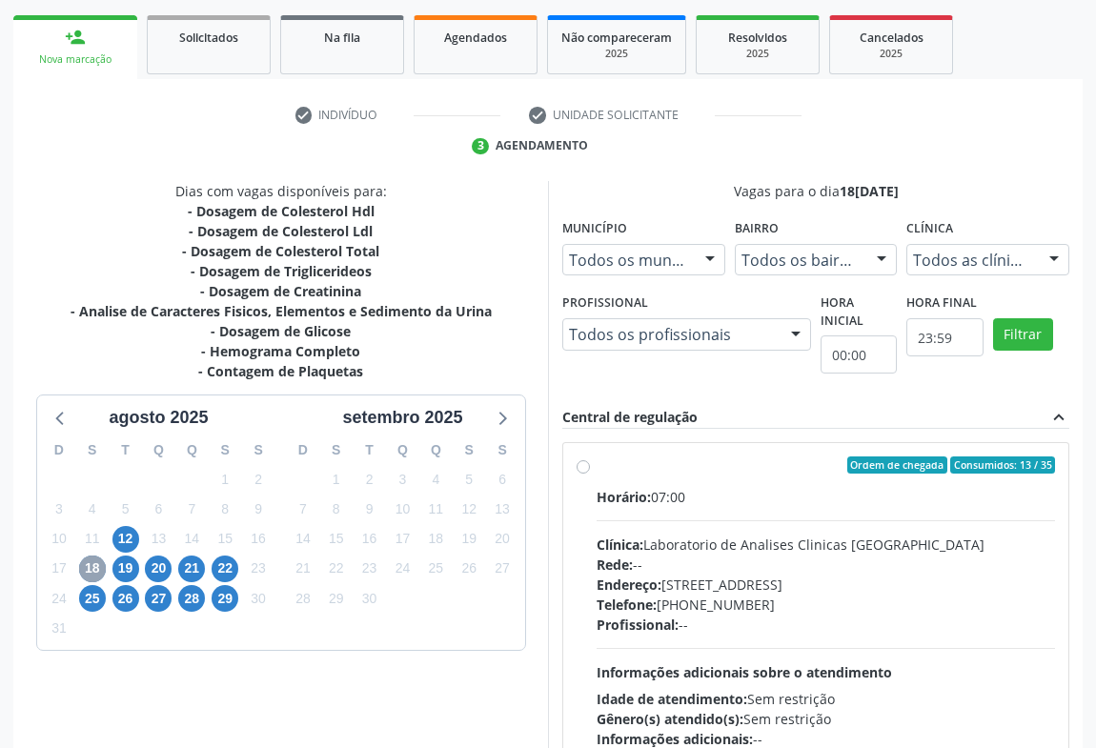
scroll to position [396, 0]
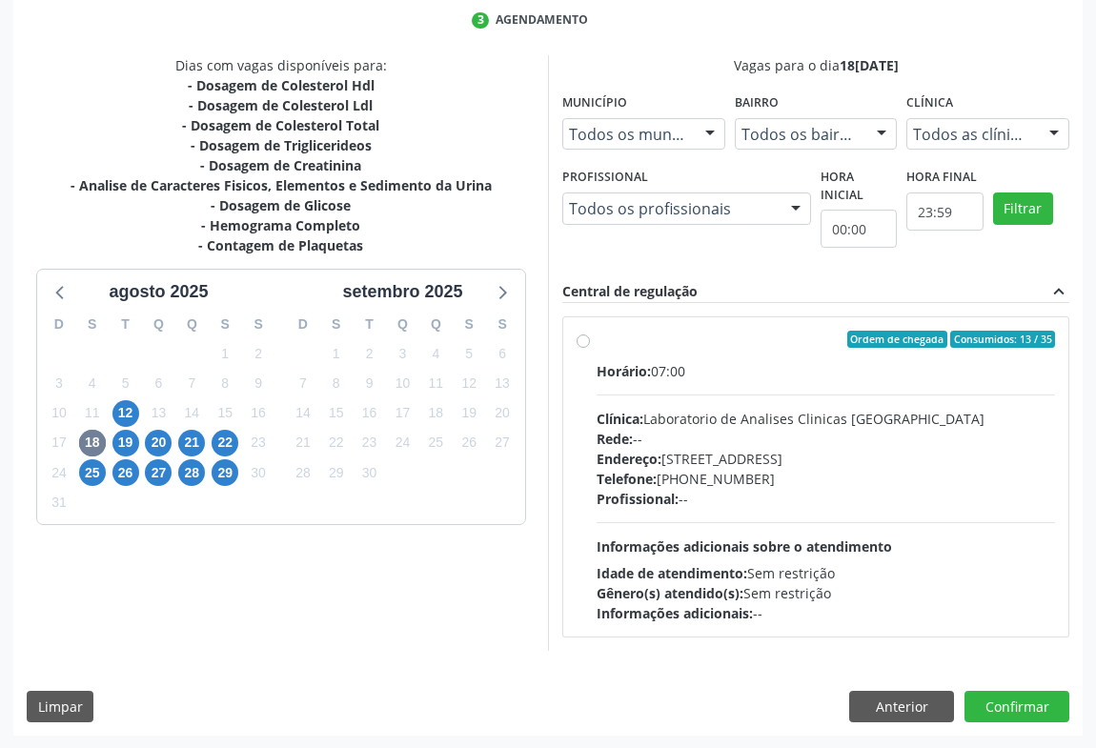
click at [823, 476] on div "Telefone: [PHONE_NUMBER]" at bounding box center [826, 479] width 458 height 20
click at [590, 348] on input "Ordem de chegada Consumidos: 13 / 35 Horário: 07:00 Clínica: Laboratorio de Ana…" at bounding box center [583, 339] width 13 height 17
radio input "true"
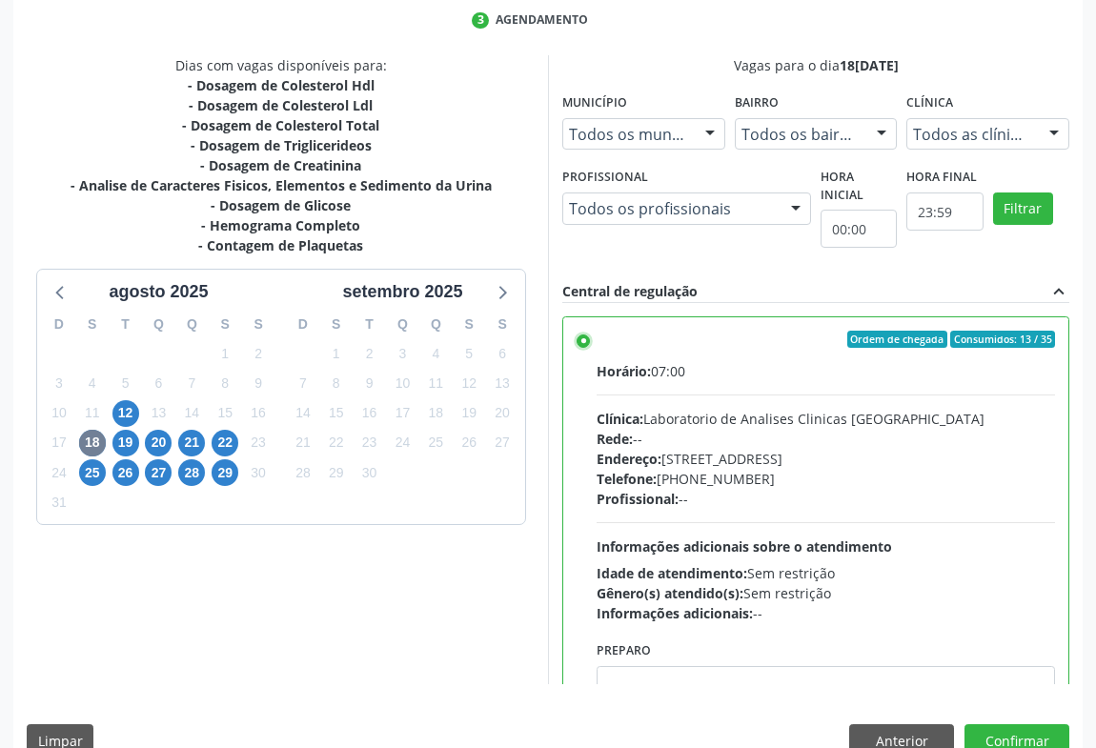
scroll to position [94, 0]
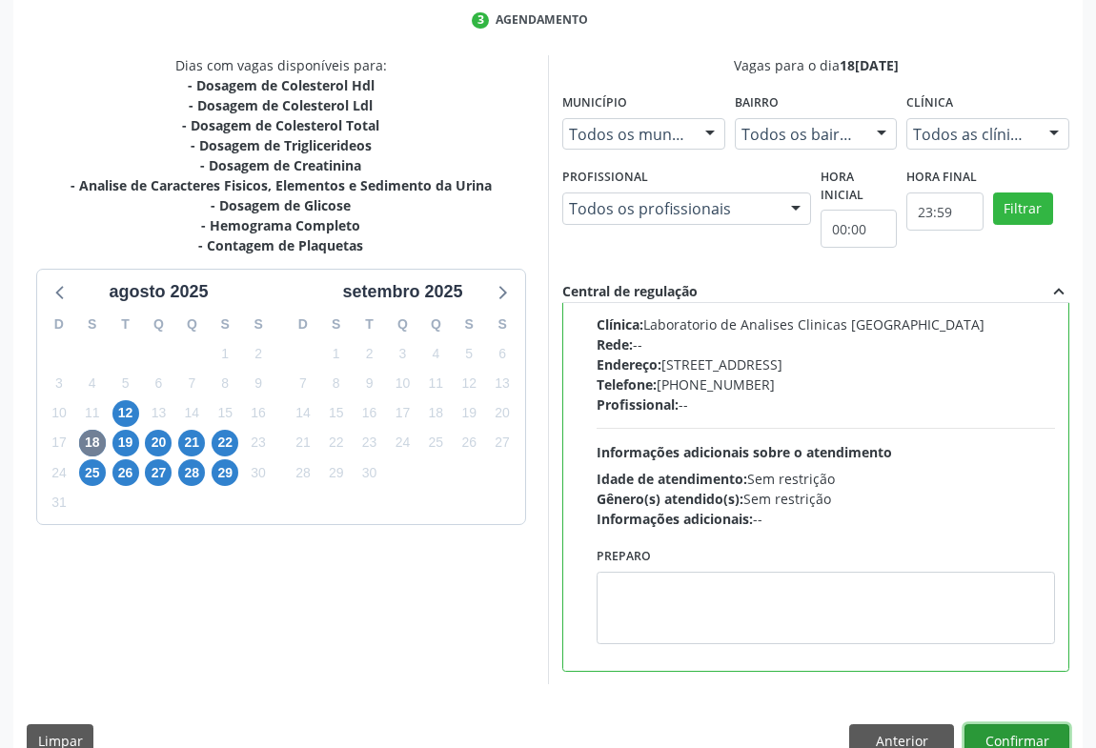
click at [998, 729] on button "Confirmar" at bounding box center [1017, 740] width 105 height 32
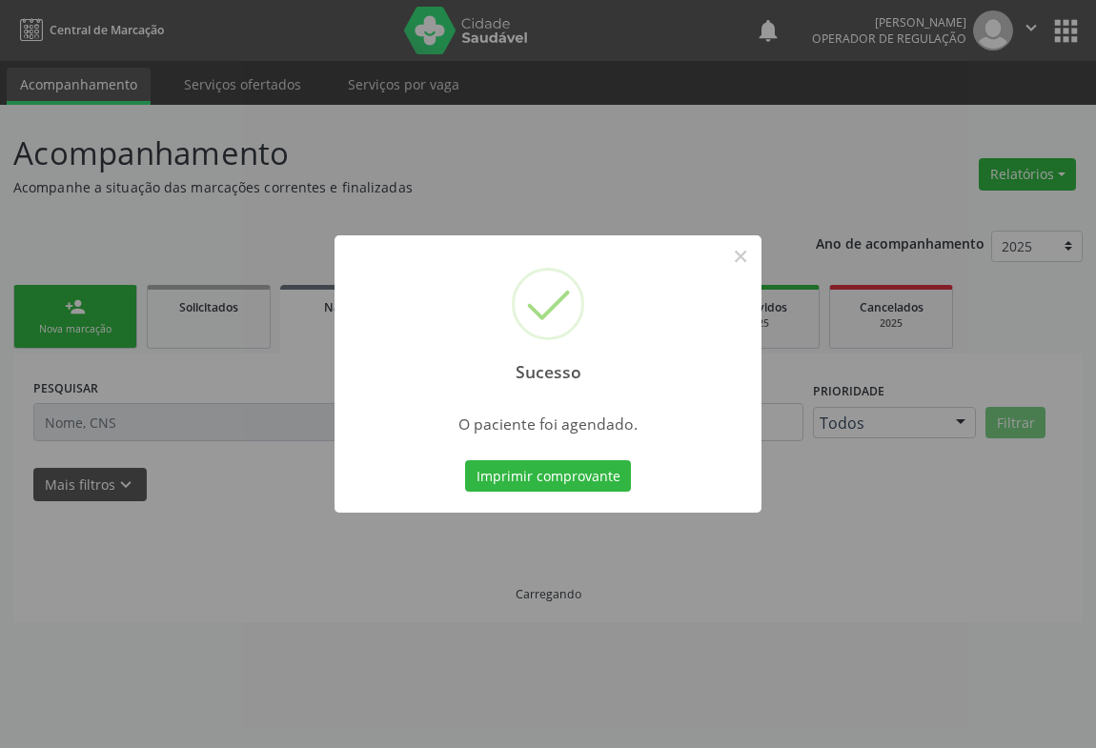
scroll to position [0, 0]
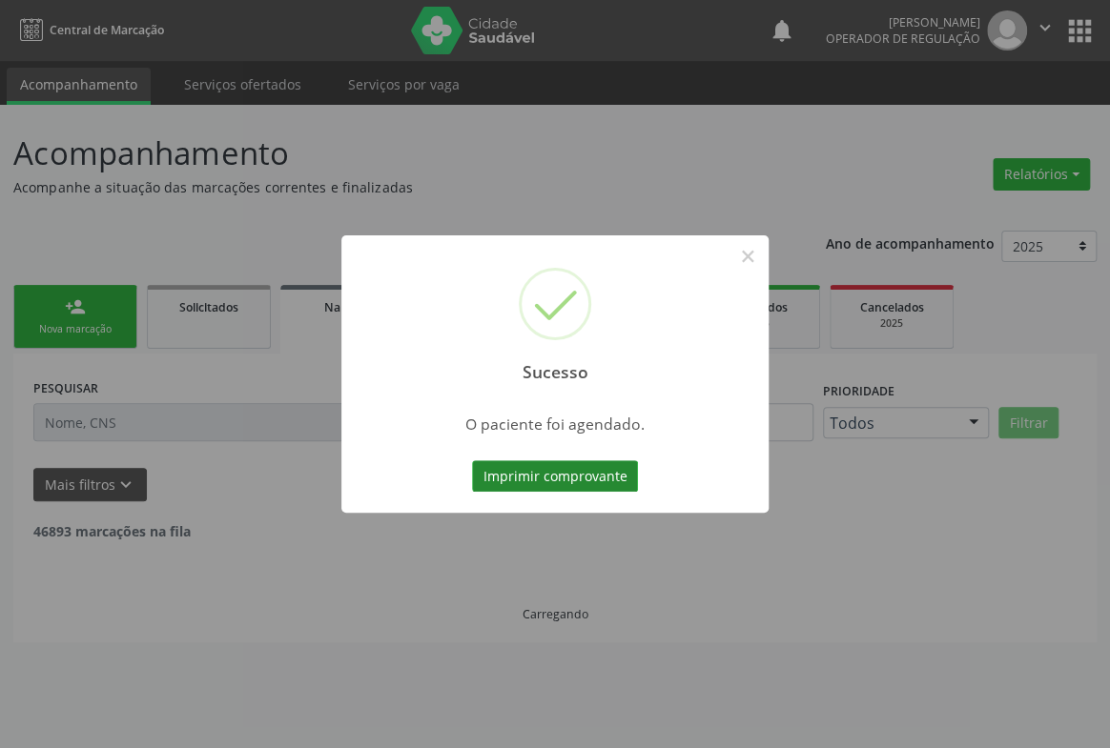
click at [581, 479] on button "Imprimir comprovante" at bounding box center [555, 476] width 166 height 32
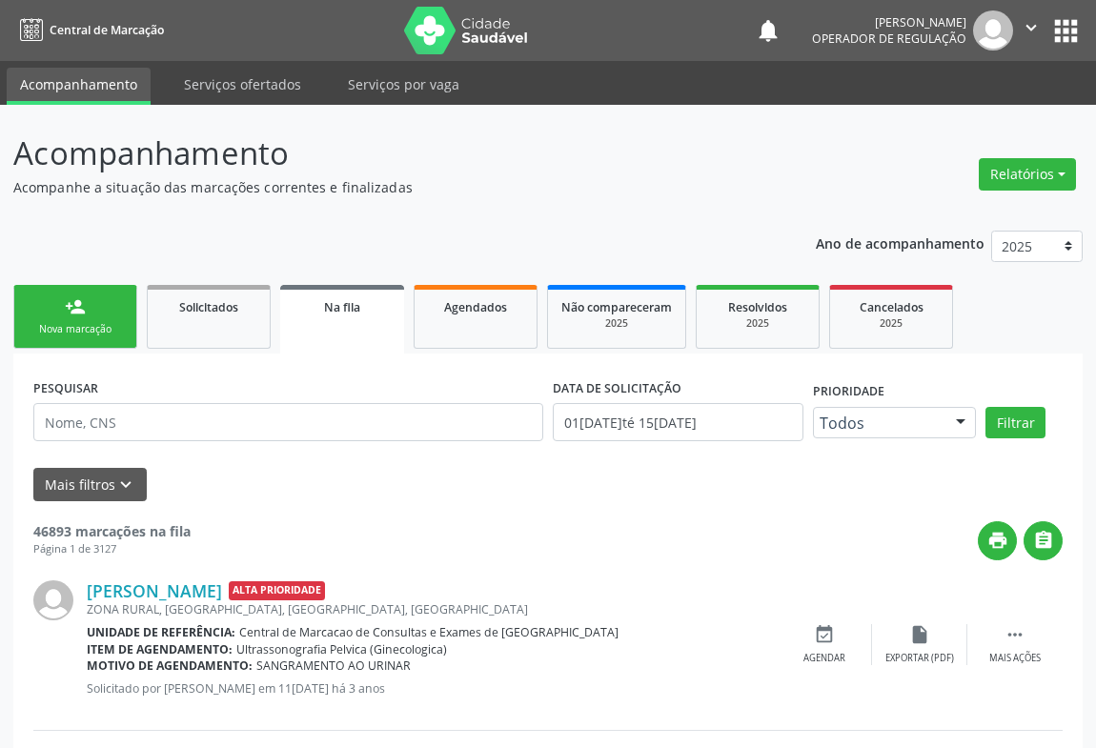
click at [112, 315] on link "person_add Nova marcação" at bounding box center [75, 317] width 124 height 64
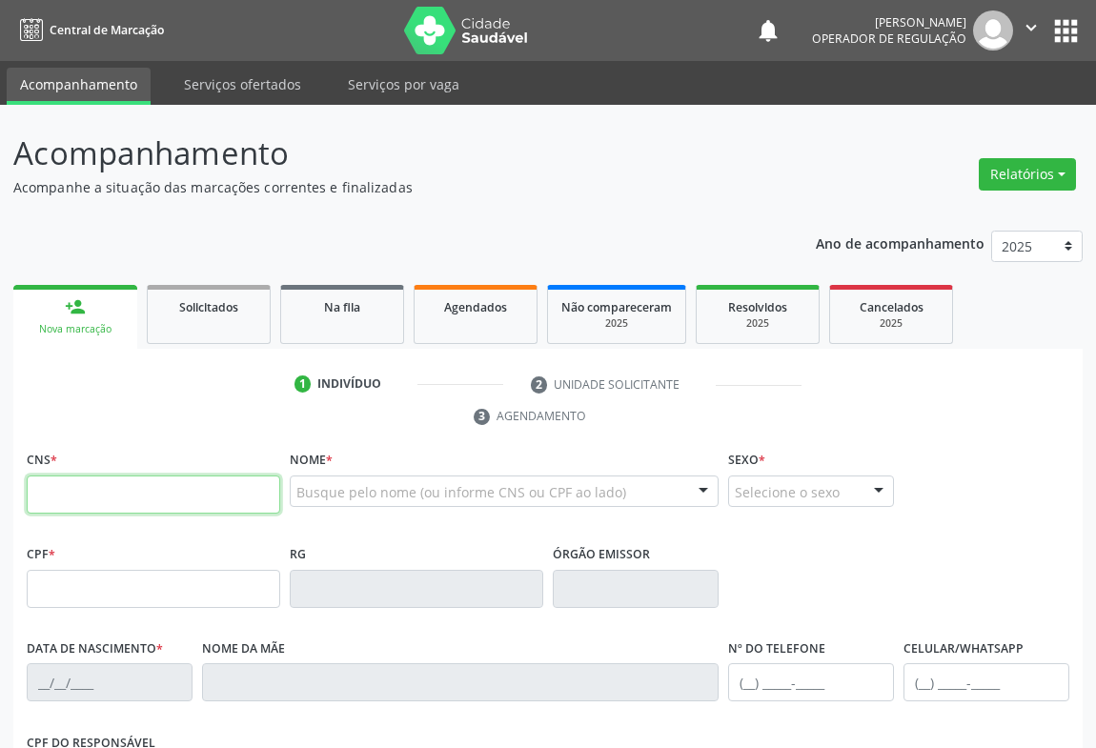
click at [108, 488] on input "text" at bounding box center [154, 495] width 254 height 38
type input "706 4011 8699 3383"
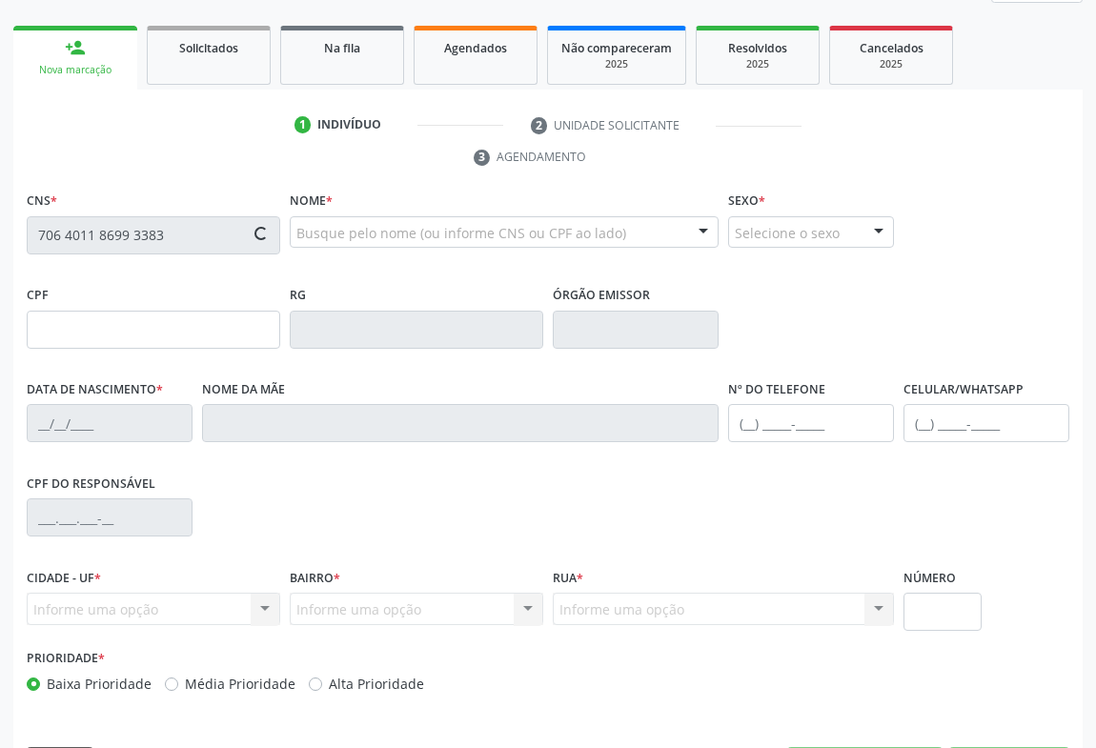
type input "0[DATE]"
type input "S/N"
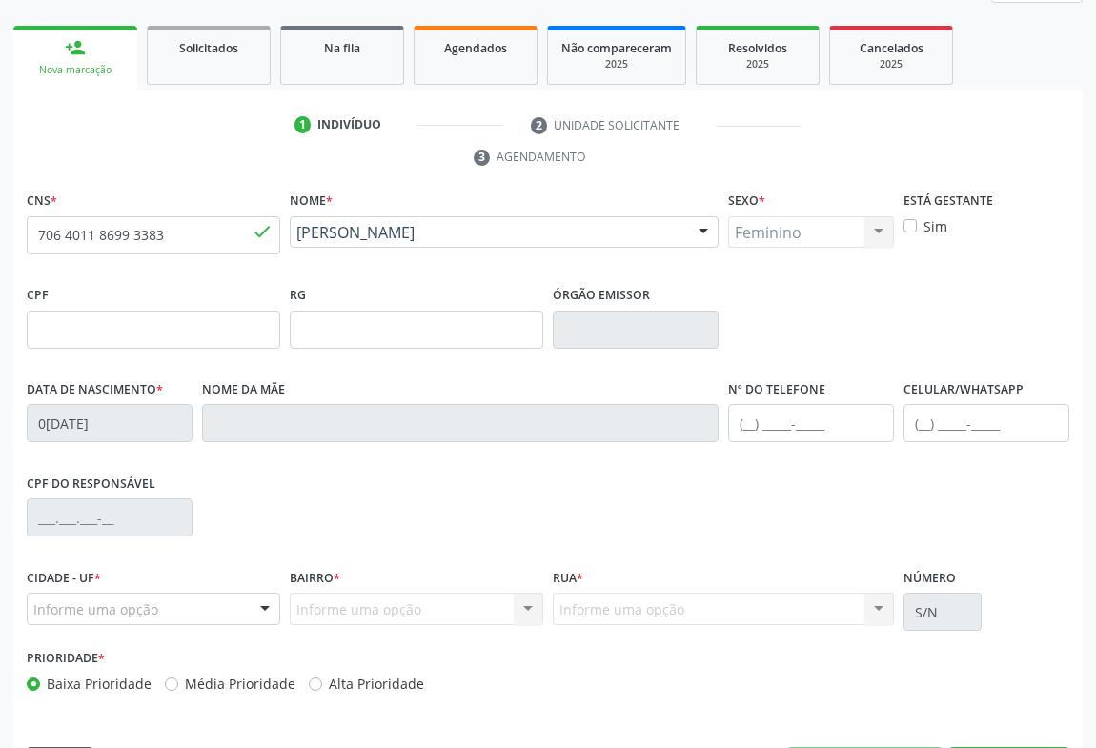
scroll to position [316, 0]
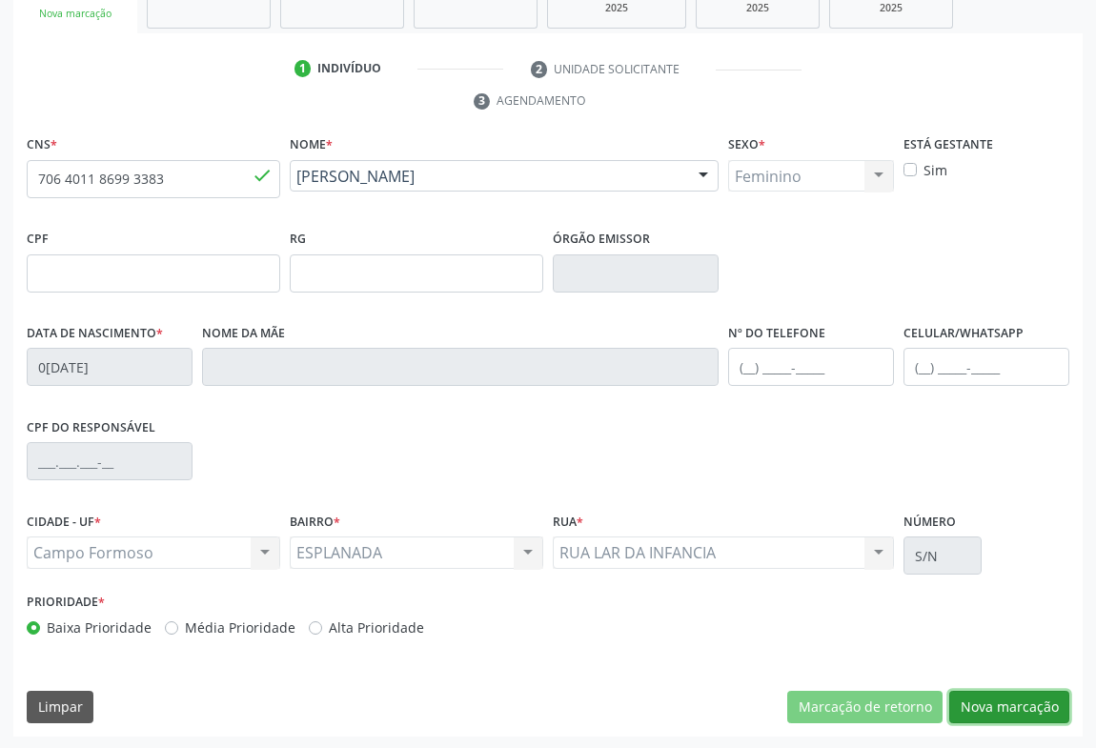
click at [1023, 702] on button "Nova marcação" at bounding box center [1009, 707] width 120 height 32
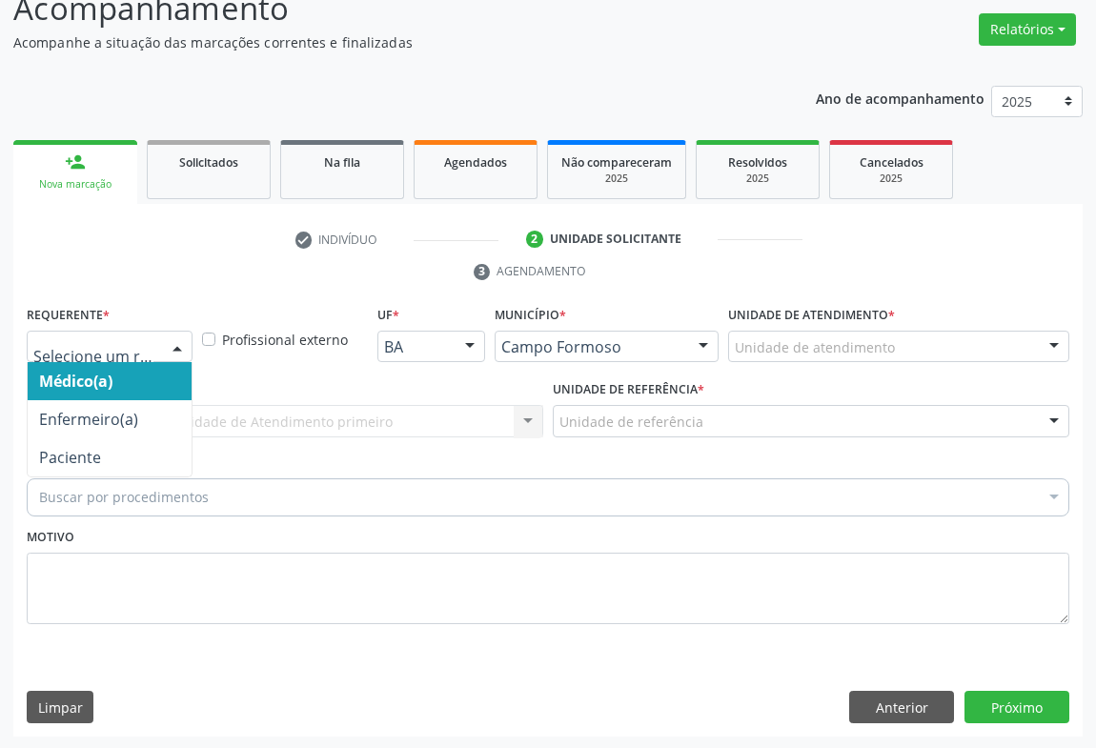
click at [172, 354] on div at bounding box center [177, 348] width 29 height 32
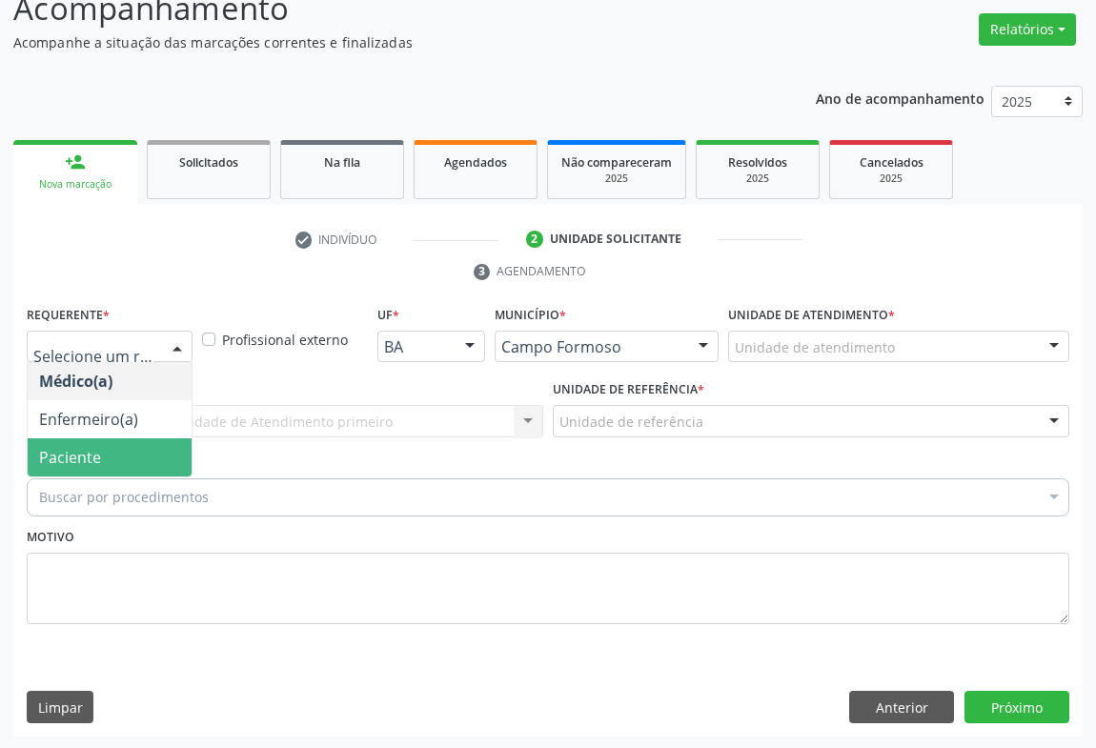
click at [130, 448] on span "Paciente" at bounding box center [110, 457] width 164 height 38
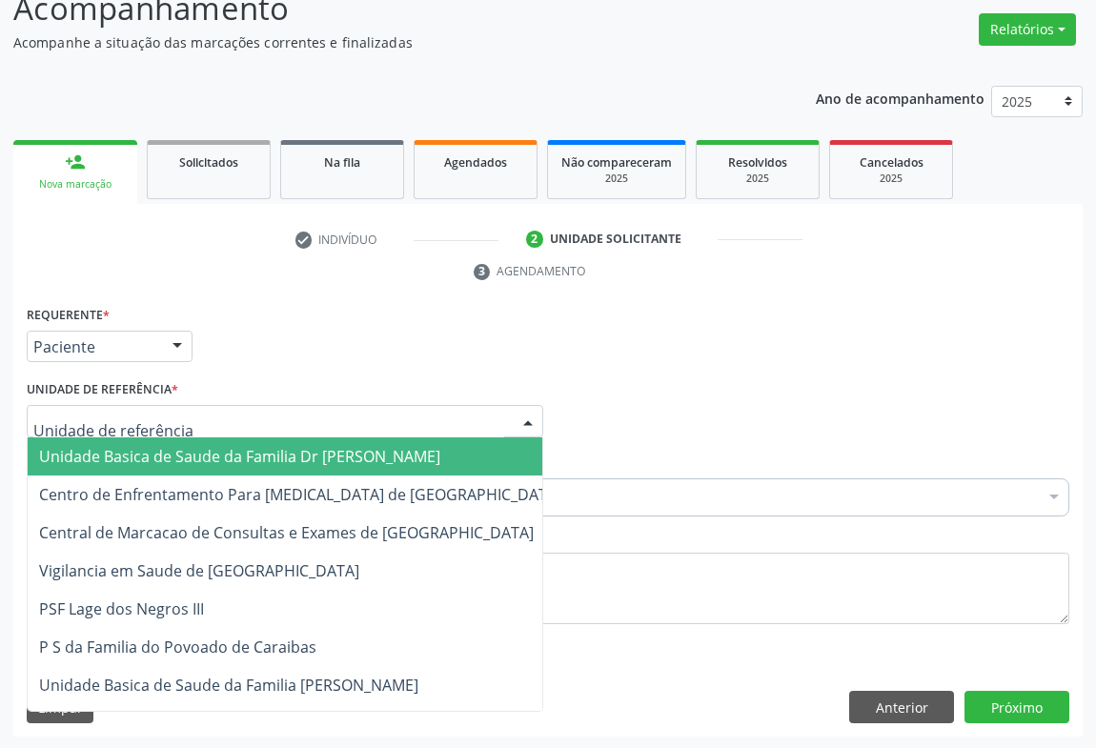
click at [208, 413] on div at bounding box center [285, 421] width 517 height 32
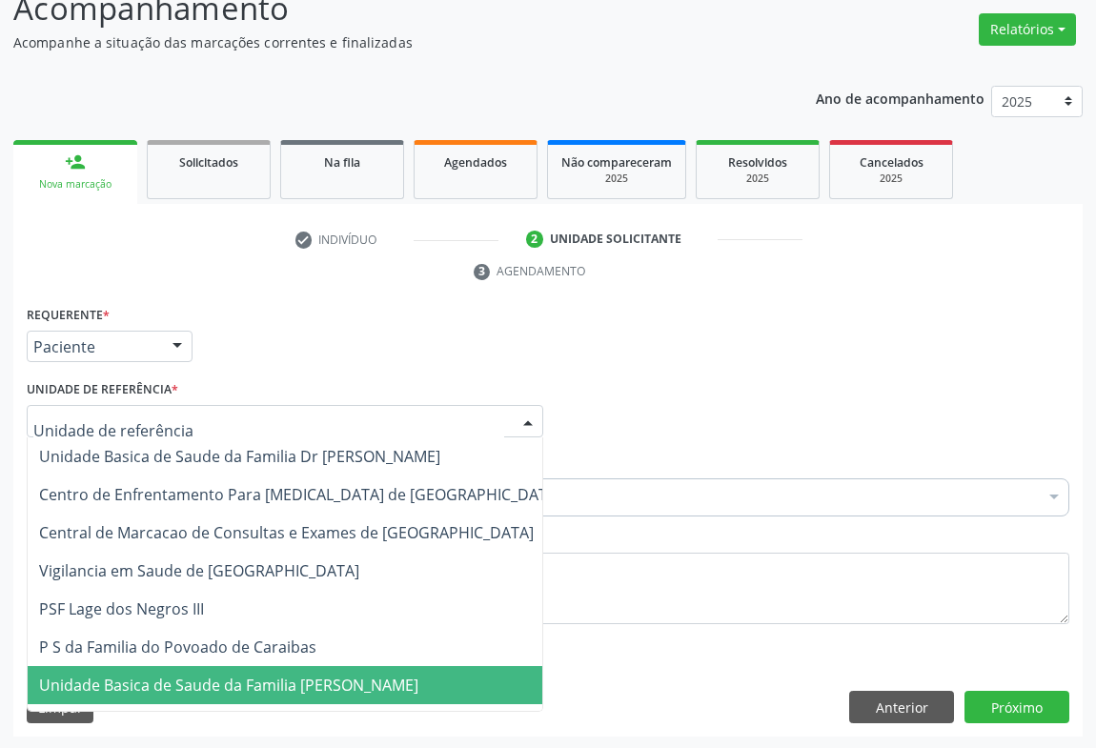
click at [208, 682] on span "Unidade Basica de Saude da Familia [PERSON_NAME]" at bounding box center [228, 685] width 379 height 21
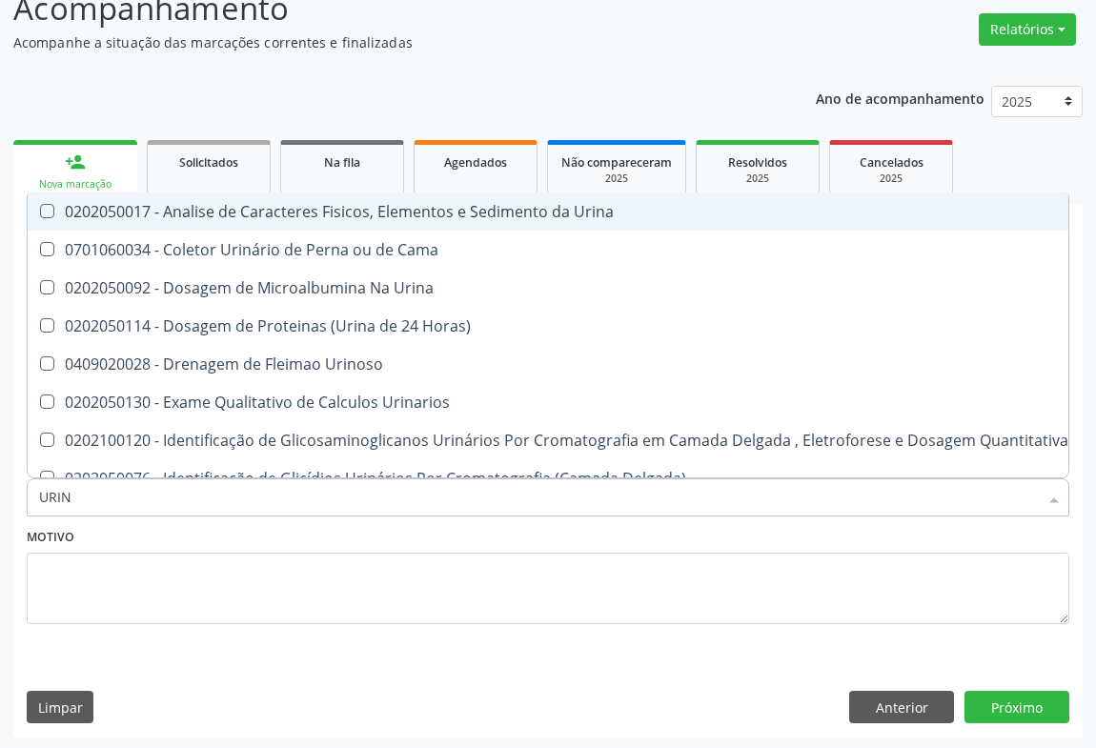
type input "URINA"
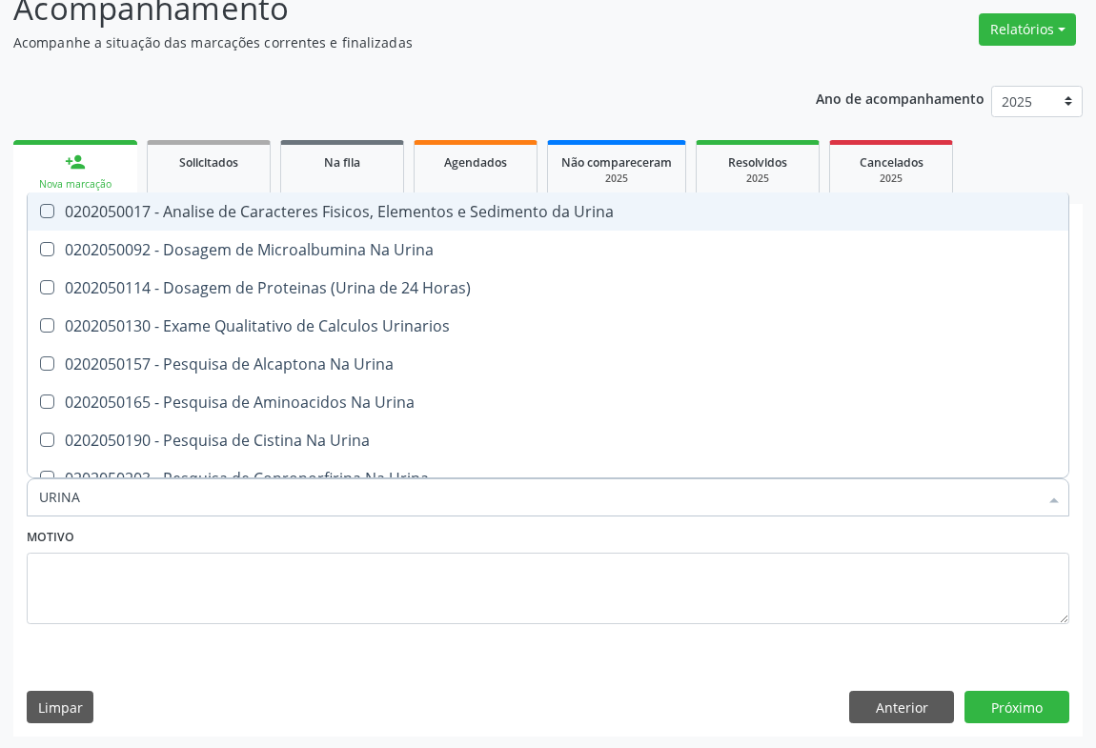
click at [300, 208] on div "0202050017 - Analise de Caracteres Fisicos, Elementos e Sedimento da Urina" at bounding box center [548, 211] width 1018 height 15
checkbox Urina "true"
type input "URINA"
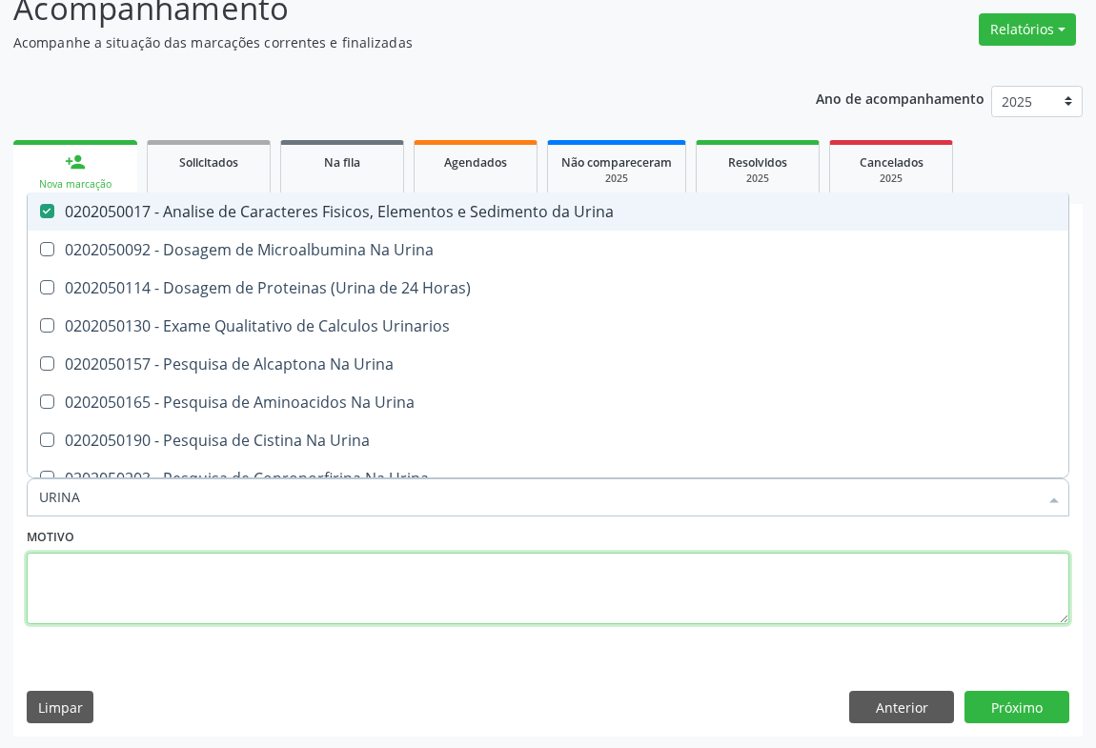
click at [238, 599] on textarea at bounding box center [548, 589] width 1043 height 72
checkbox Urina "true"
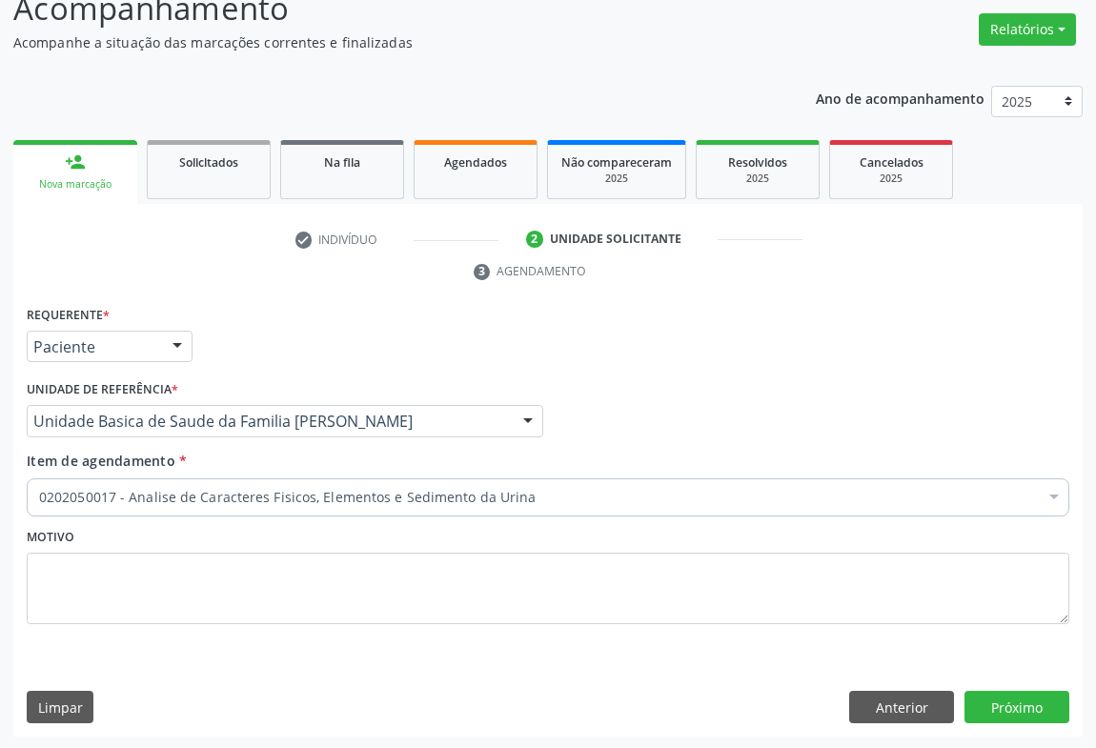
click at [150, 480] on div "0202050017 - Analise de Caracteres Fisicos, Elementos e Sedimento da Urina" at bounding box center [548, 497] width 1043 height 38
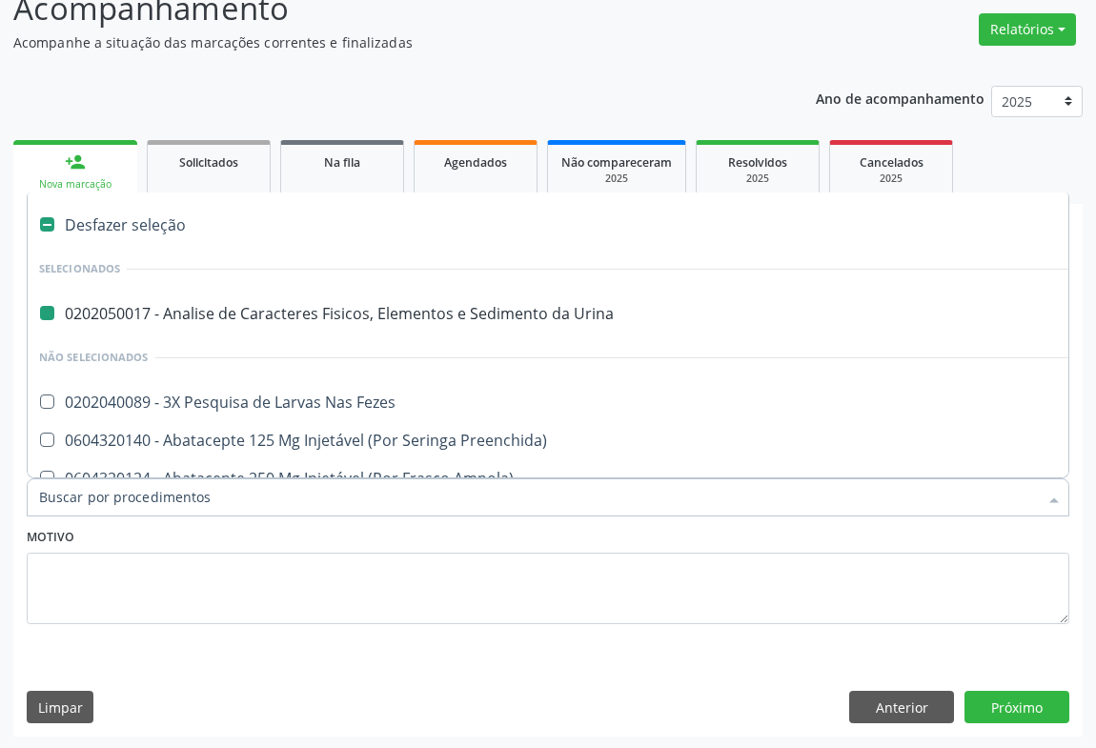
type input "H"
checkbox Urina "false"
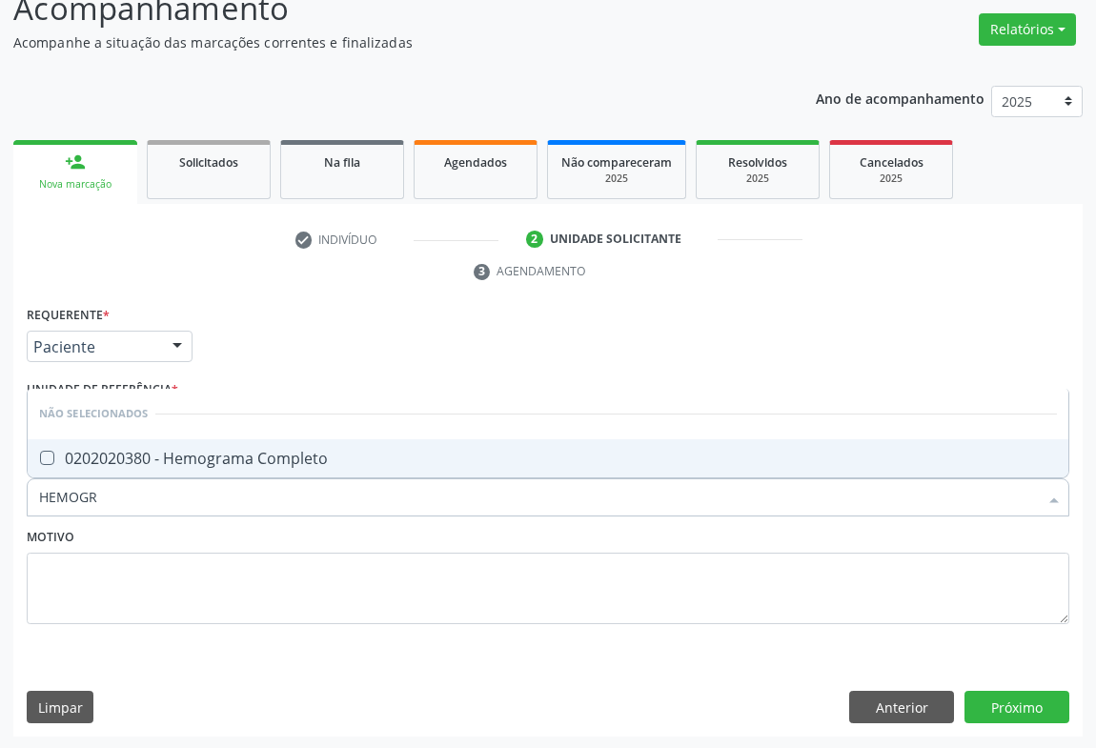
type input "HEMOGRA"
click at [172, 456] on div "0202020380 - Hemograma Completo" at bounding box center [548, 458] width 1018 height 15
checkbox Completo "true"
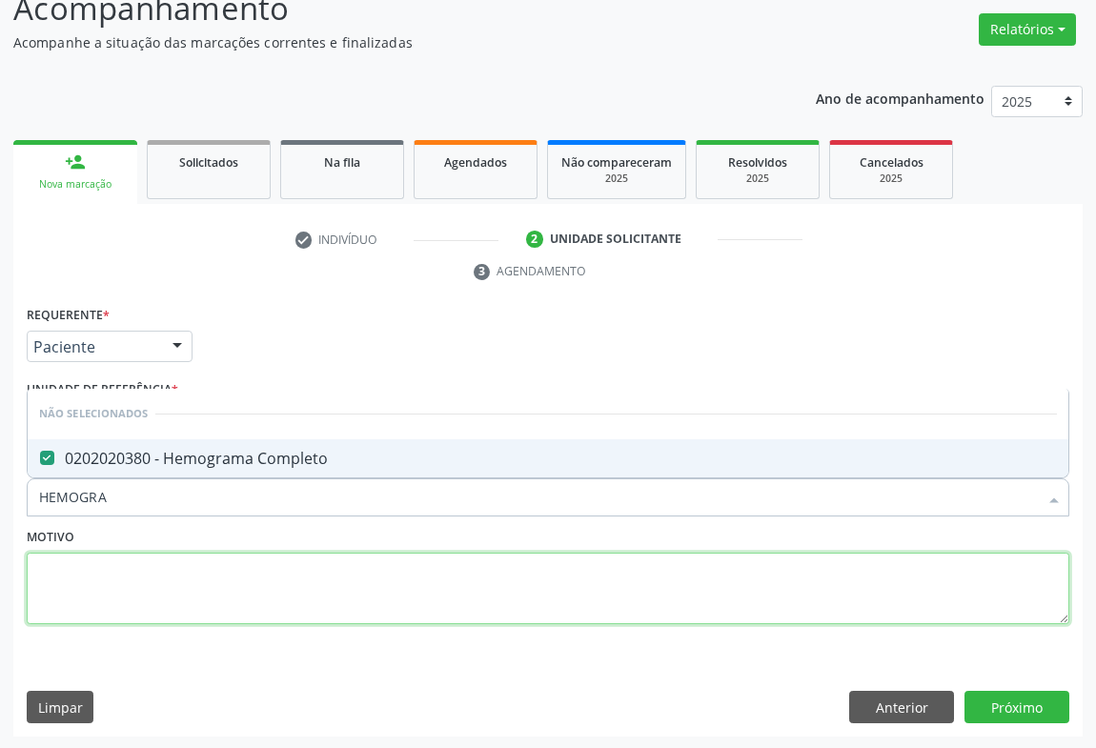
click at [172, 580] on textarea at bounding box center [548, 589] width 1043 height 72
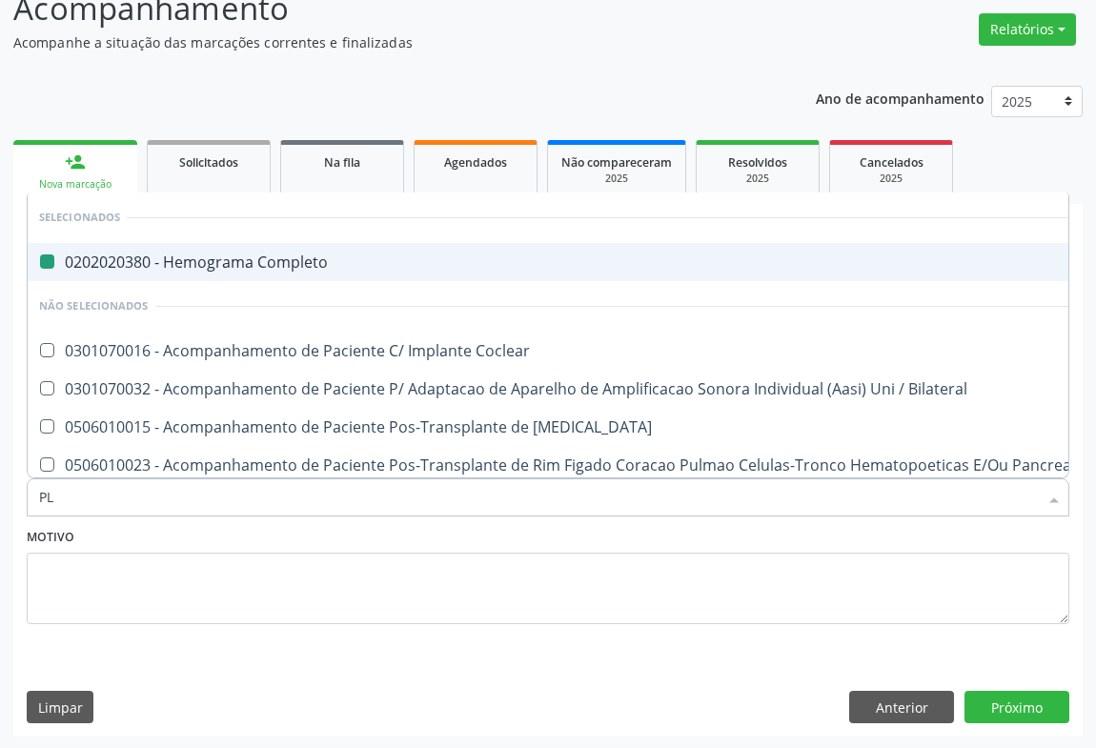
type input "PLA"
checkbox Completo "false"
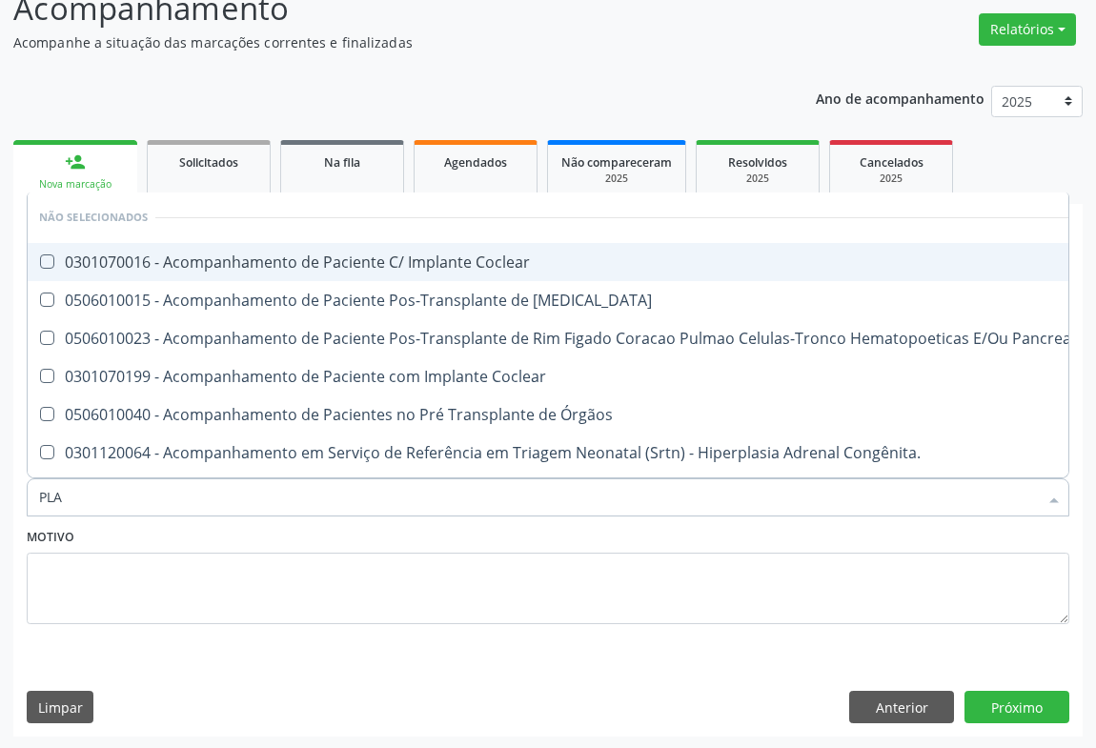
type input "PLAQ"
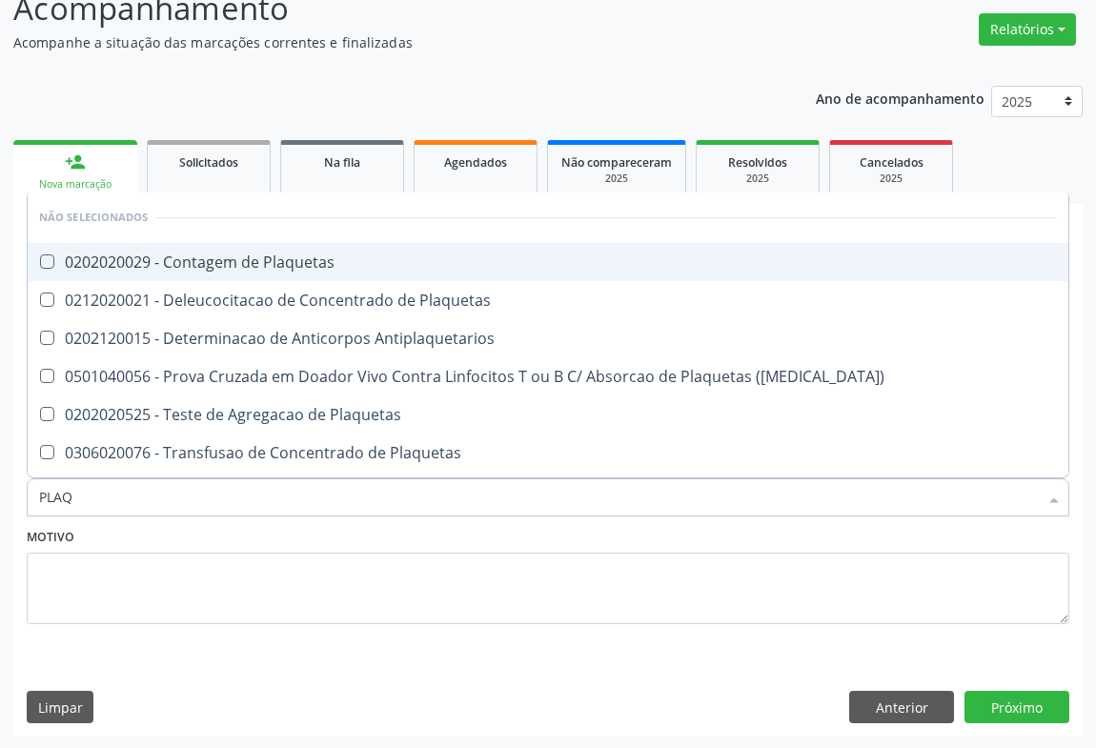
drag, startPoint x: 197, startPoint y: 246, endPoint x: 189, endPoint y: 389, distance: 143.2
click at [198, 246] on span "0202020029 - Contagem de Plaquetas" at bounding box center [548, 262] width 1041 height 38
checkbox Plaquetas "true"
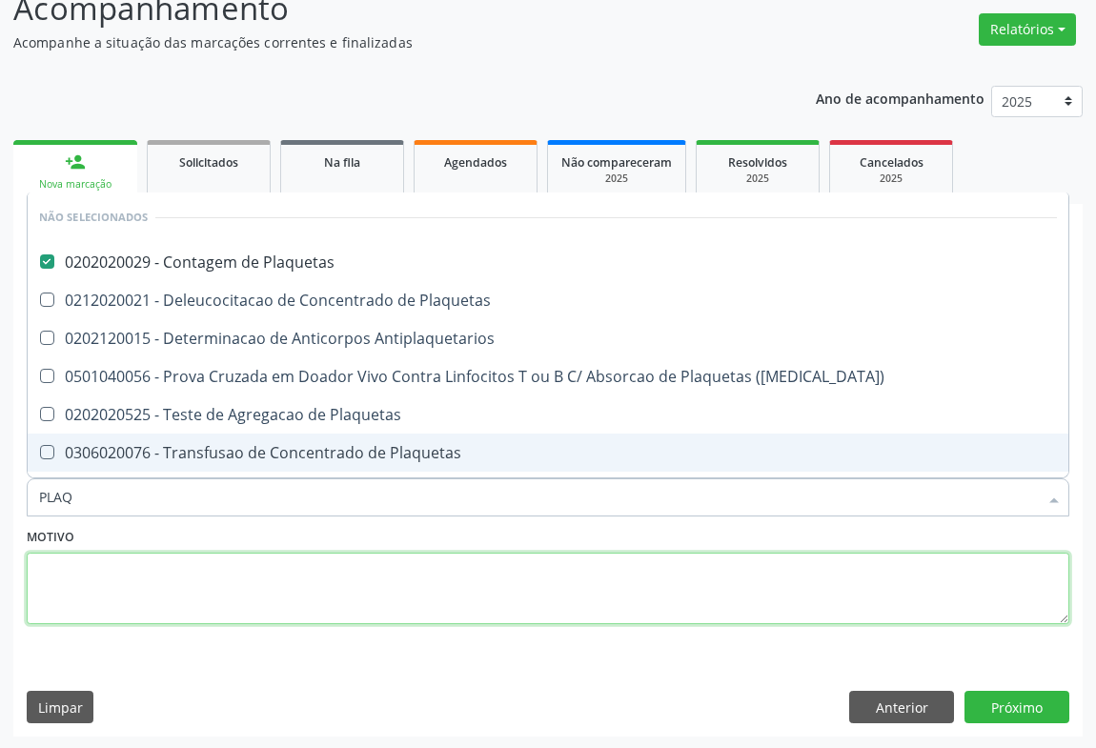
click at [182, 579] on textarea at bounding box center [548, 589] width 1043 height 72
checkbox Antiplaquetarios "true"
checkbox Plaquetas "true"
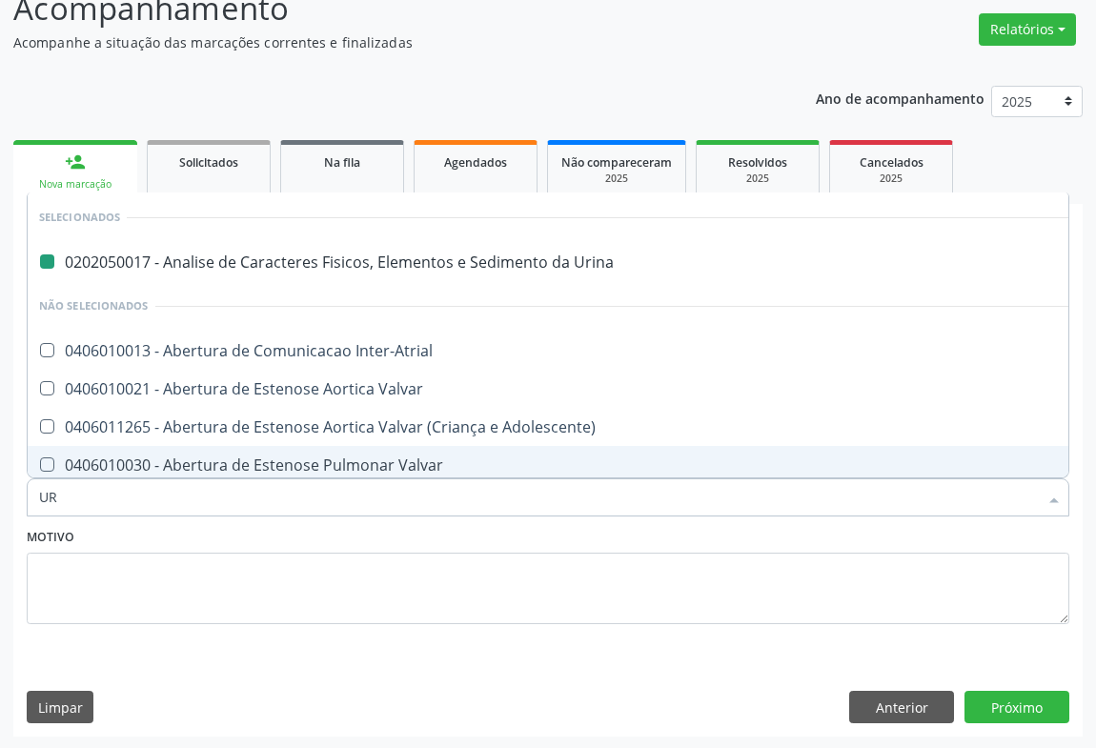
type input "URE"
checkbox Urina "false"
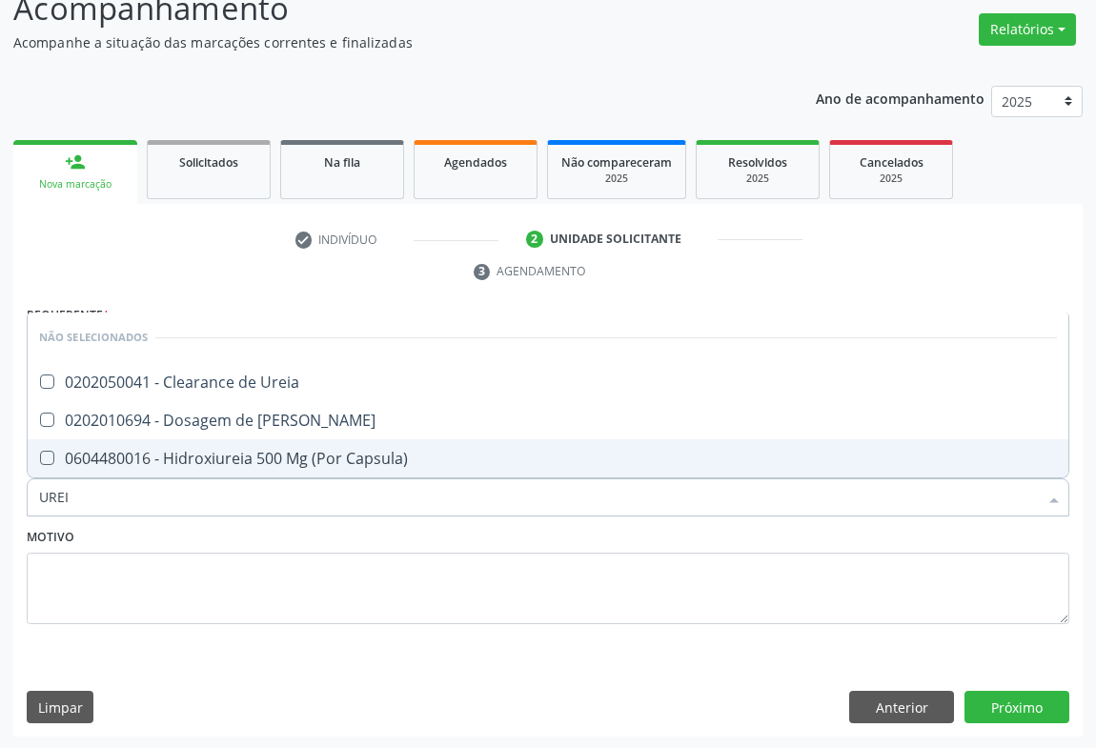
type input "UREIA"
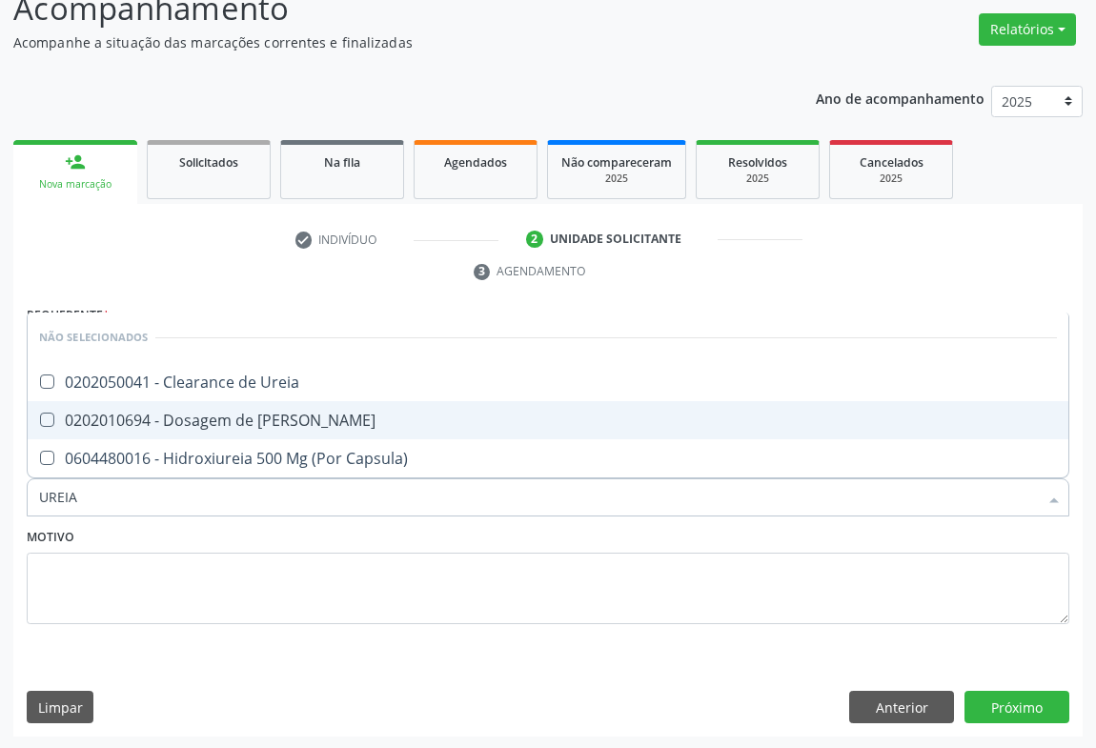
click at [182, 415] on div "0202010694 - Dosagem de [PERSON_NAME]" at bounding box center [548, 420] width 1018 height 15
checkbox Ureia "true"
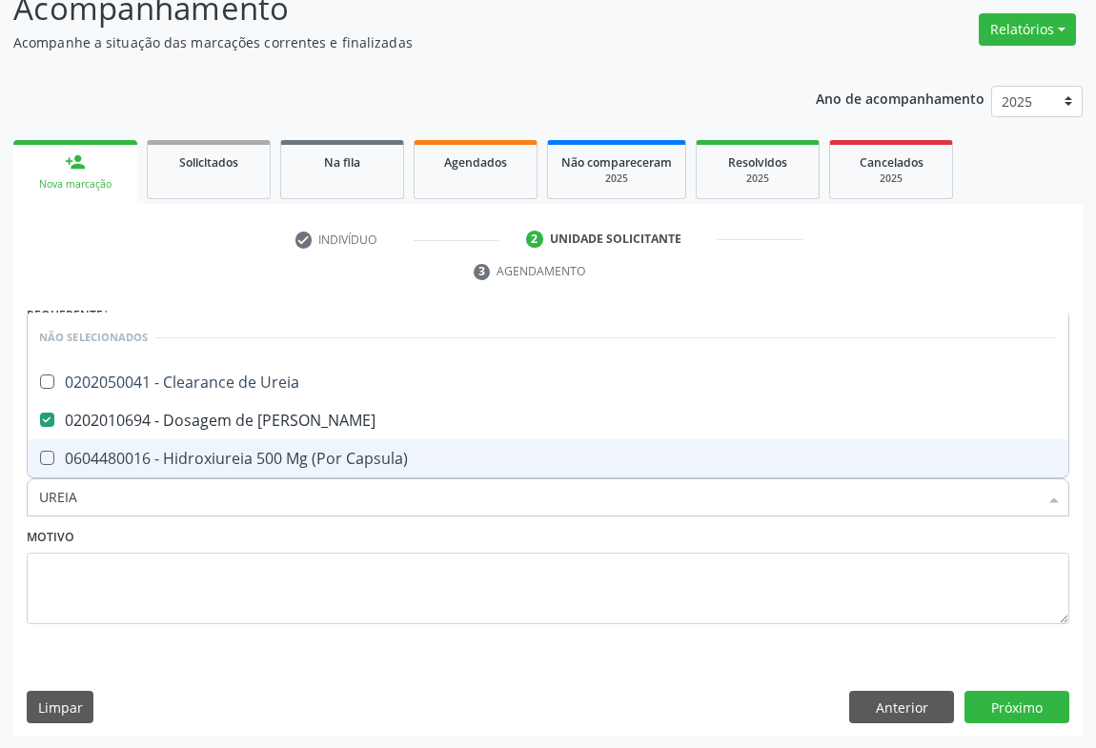
type input "UREIA"
click at [142, 550] on div "Motivo" at bounding box center [548, 573] width 1043 height 101
checkbox Ureia "true"
checkbox Capsula\) "true"
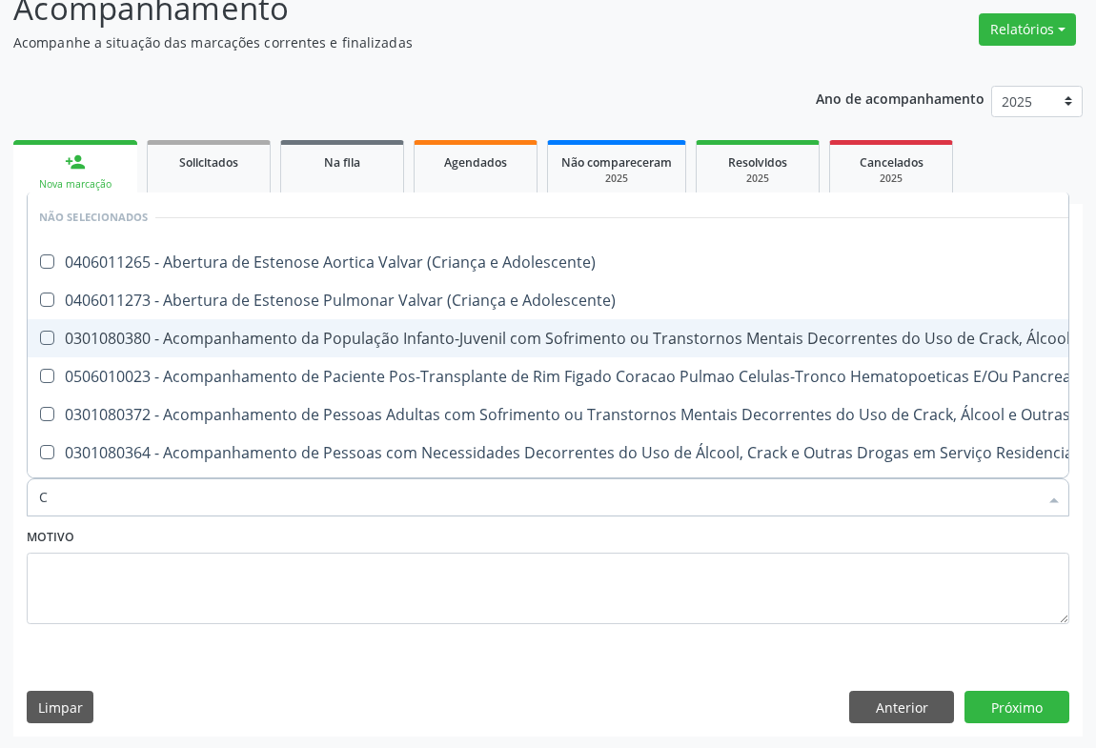
type input "CR"
checkbox Adolescente\) "false"
checkbox \(Uai\)\ "false"
checkbox Adolescente\) "false"
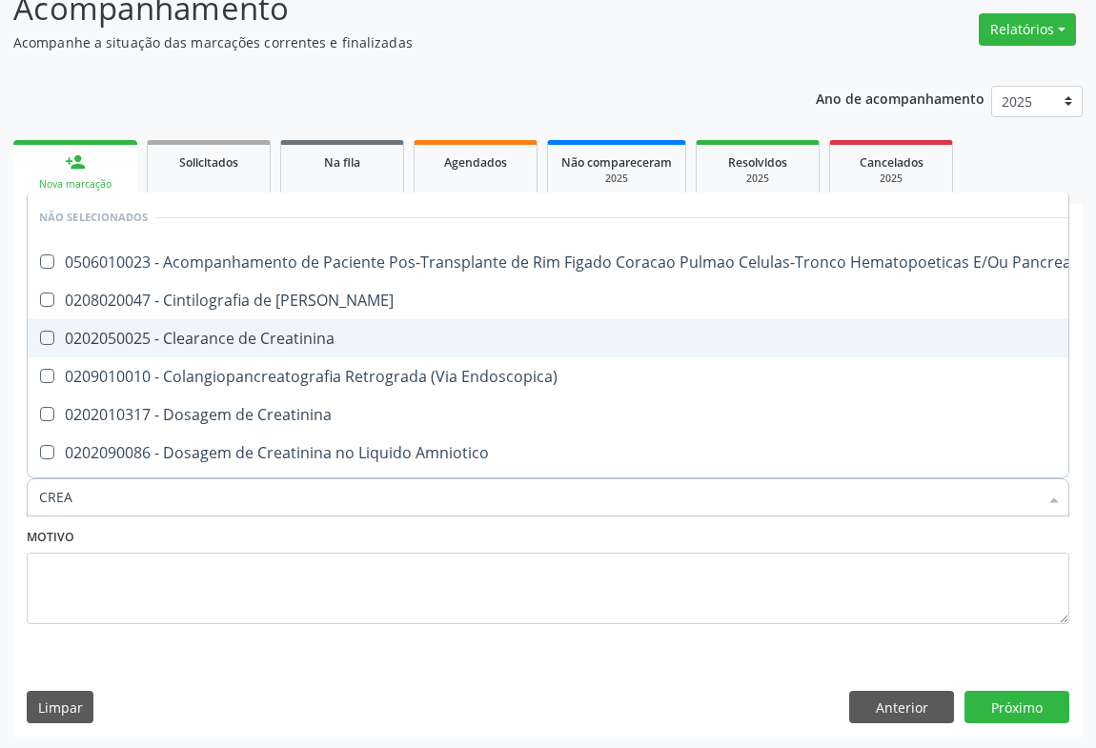
type input "CREAT"
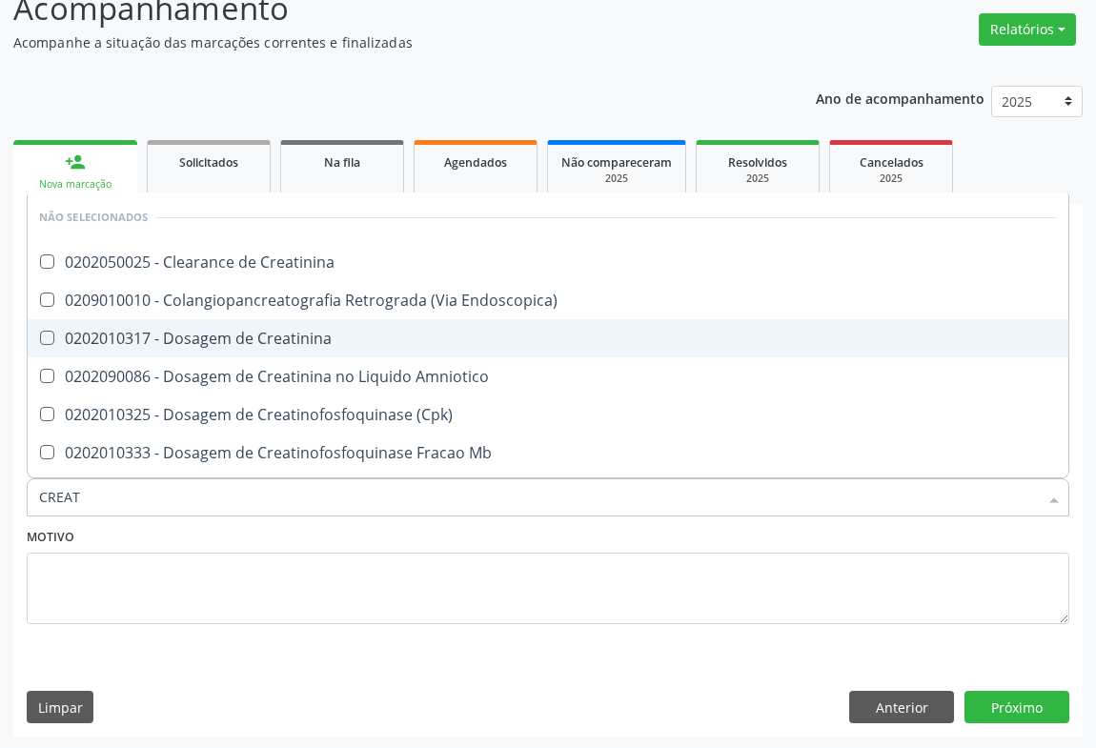
click at [212, 335] on div "0202010317 - Dosagem de Creatinina" at bounding box center [548, 338] width 1018 height 15
checkbox Creatinina "true"
click at [183, 523] on div "Motivo" at bounding box center [548, 573] width 1043 height 101
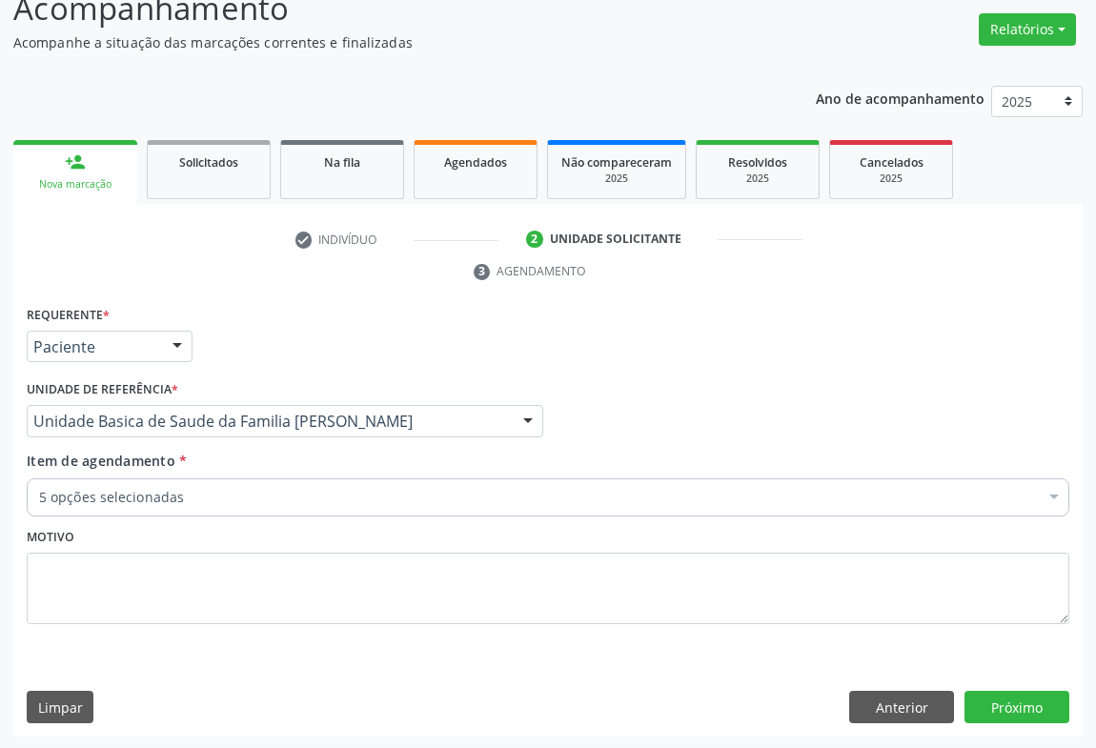
scroll to position [0, 0]
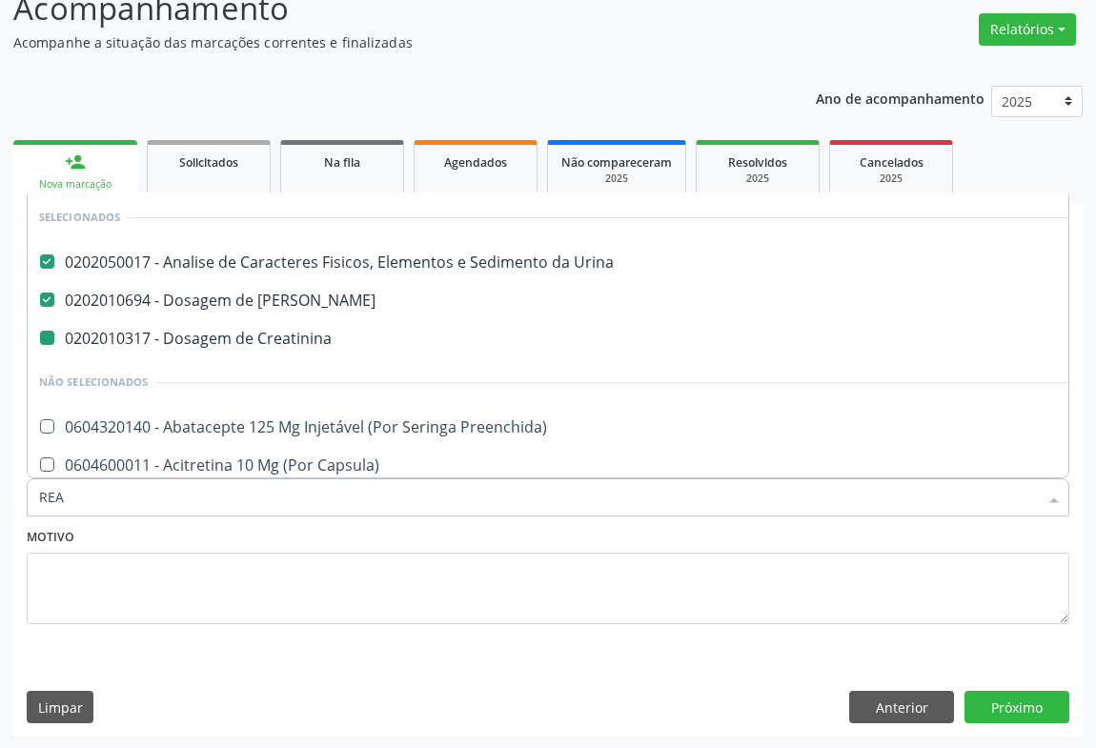
type input "REAT"
checkbox Creatinina "false"
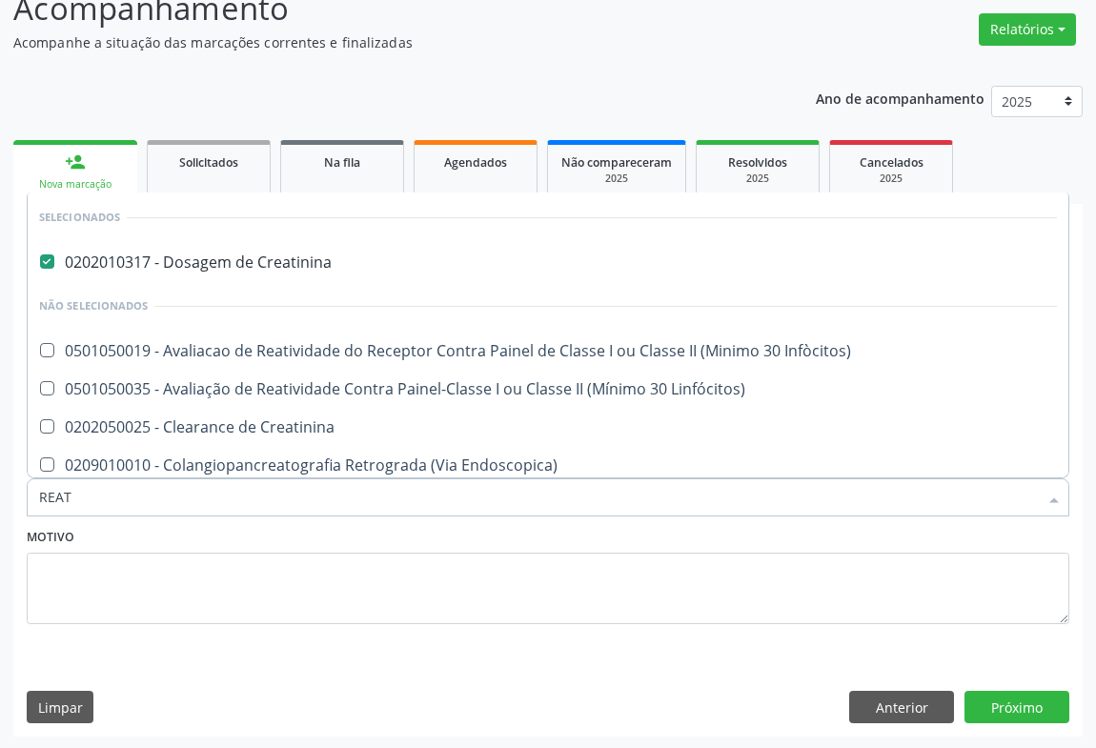
scroll to position [19, 0]
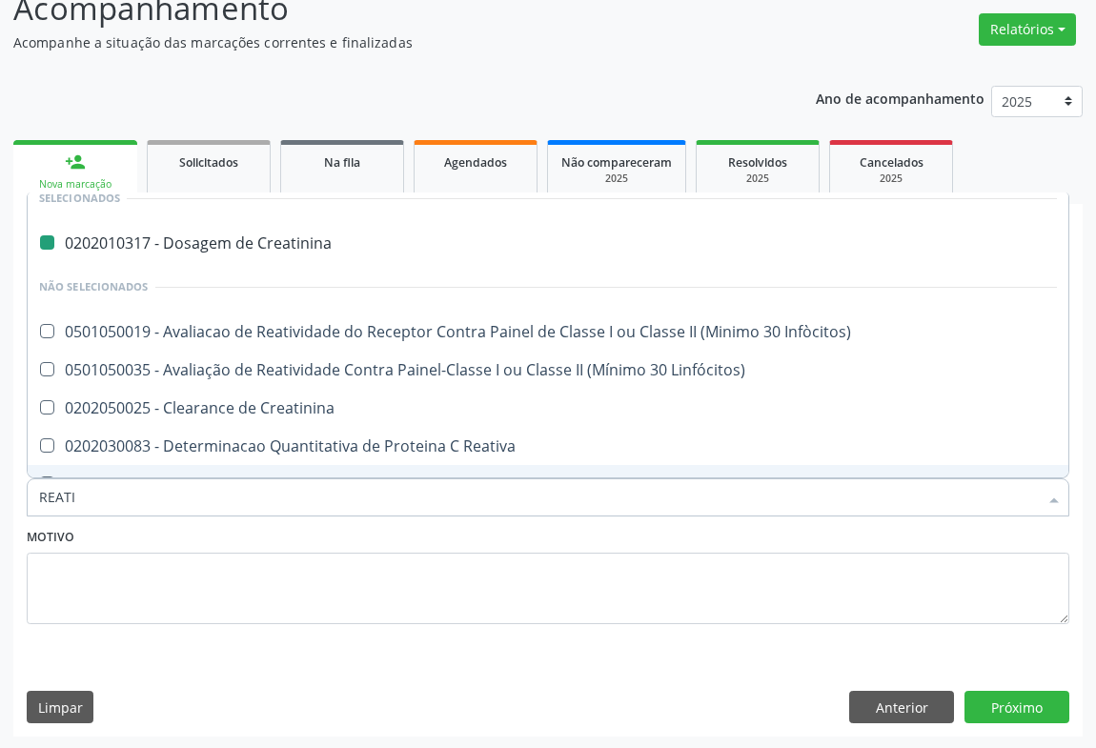
type input "REATIV"
checkbox Creatinina "false"
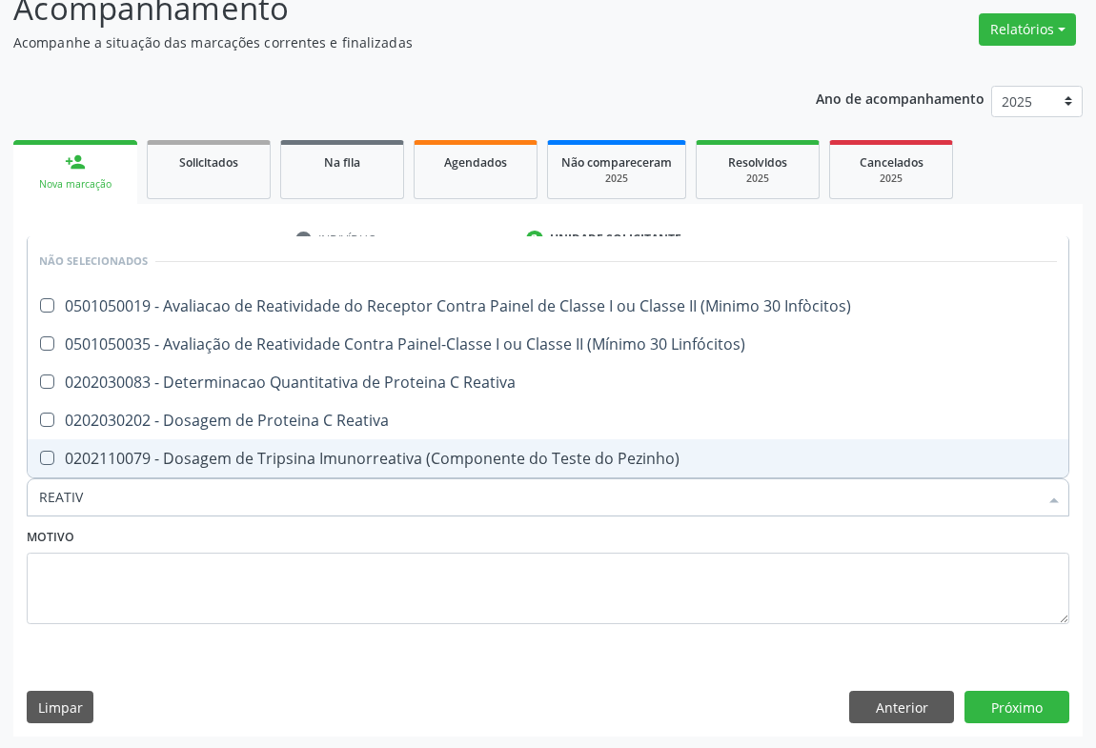
scroll to position [0, 0]
type input "REATIVA"
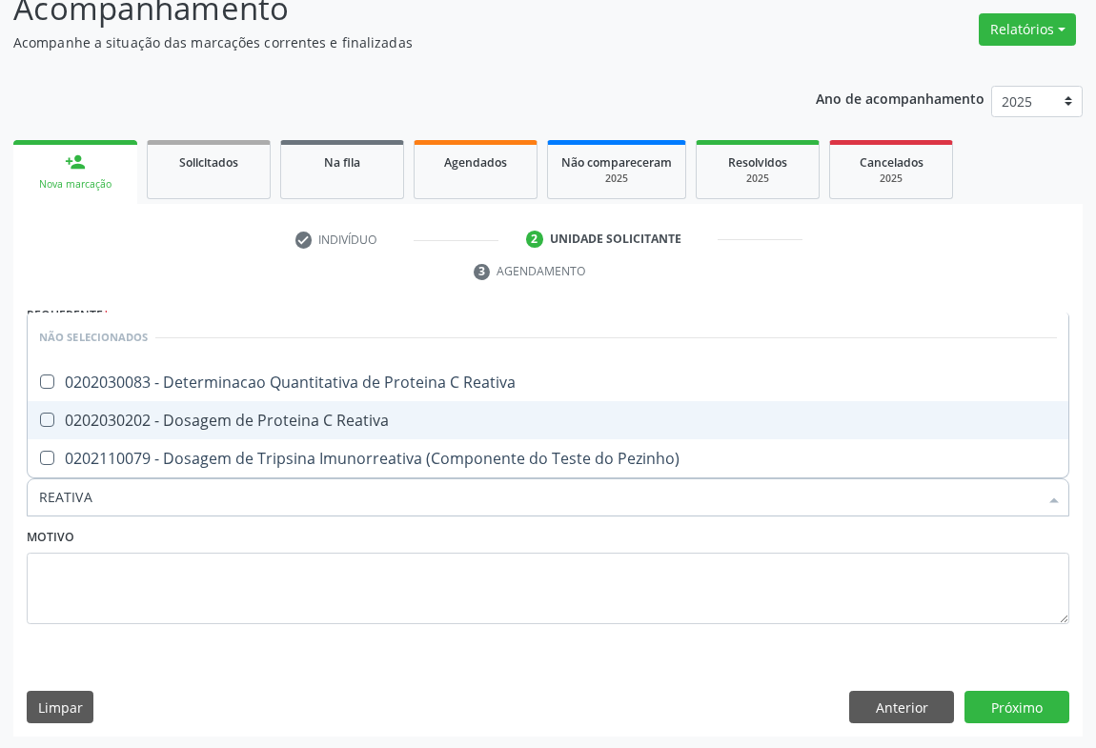
drag, startPoint x: 279, startPoint y: 419, endPoint x: 247, endPoint y: 490, distance: 77.6
click at [280, 419] on div "0202030202 - Dosagem de Proteina C Reativa" at bounding box center [548, 420] width 1018 height 15
checkbox Reativa "true"
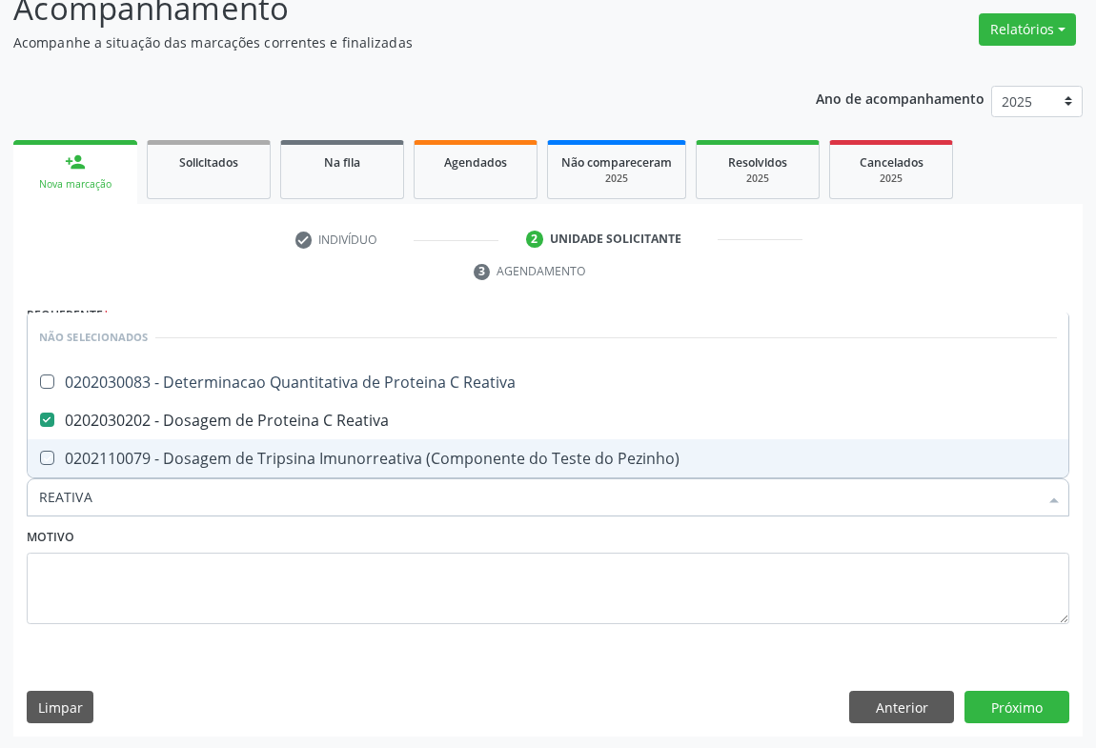
click at [223, 572] on div "Motivo" at bounding box center [548, 573] width 1043 height 101
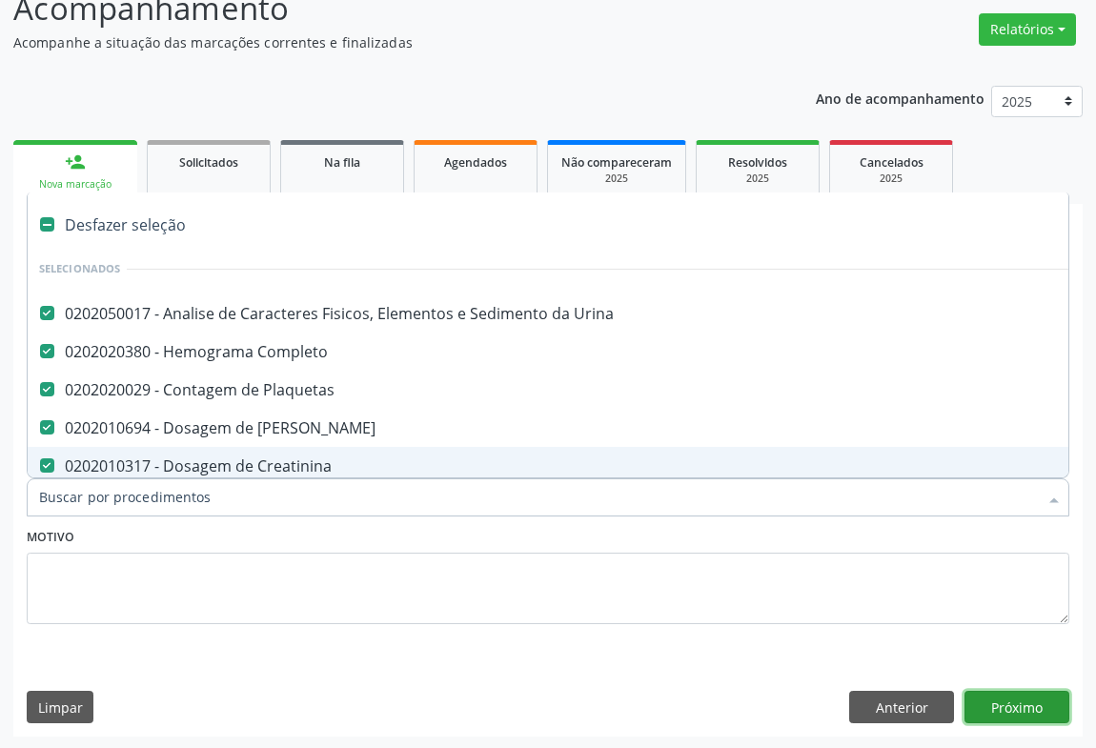
click at [1021, 698] on button "Próximo" at bounding box center [1017, 707] width 105 height 32
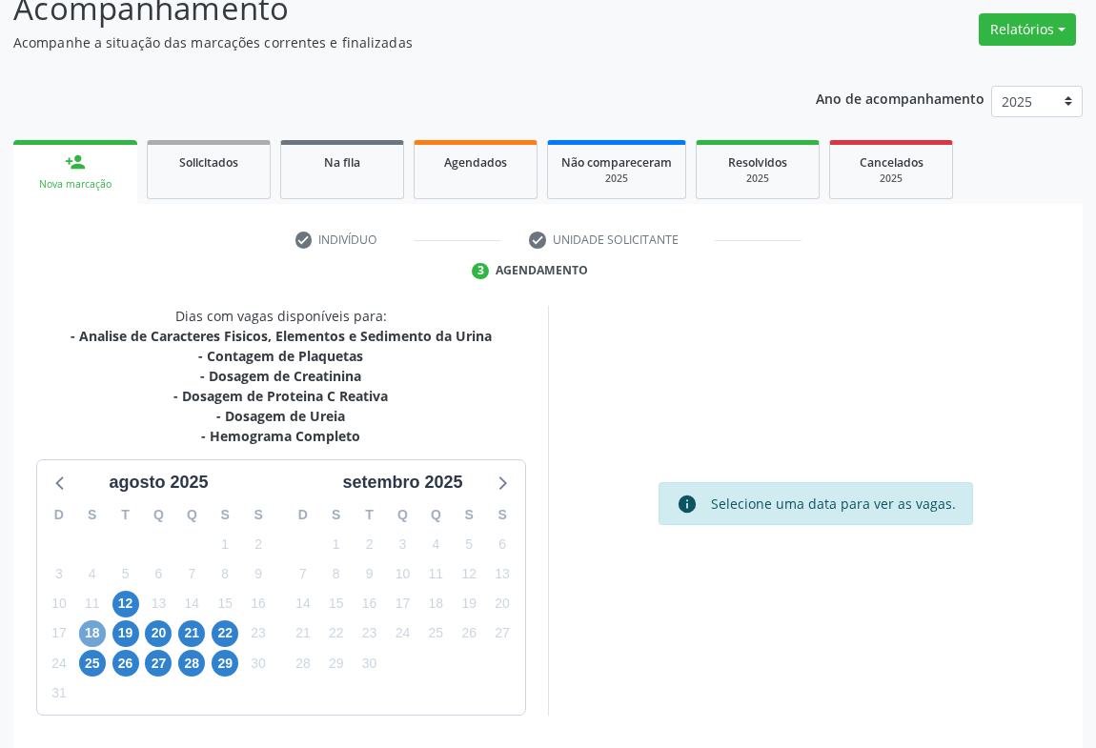
click at [89, 629] on span "18" at bounding box center [92, 634] width 27 height 27
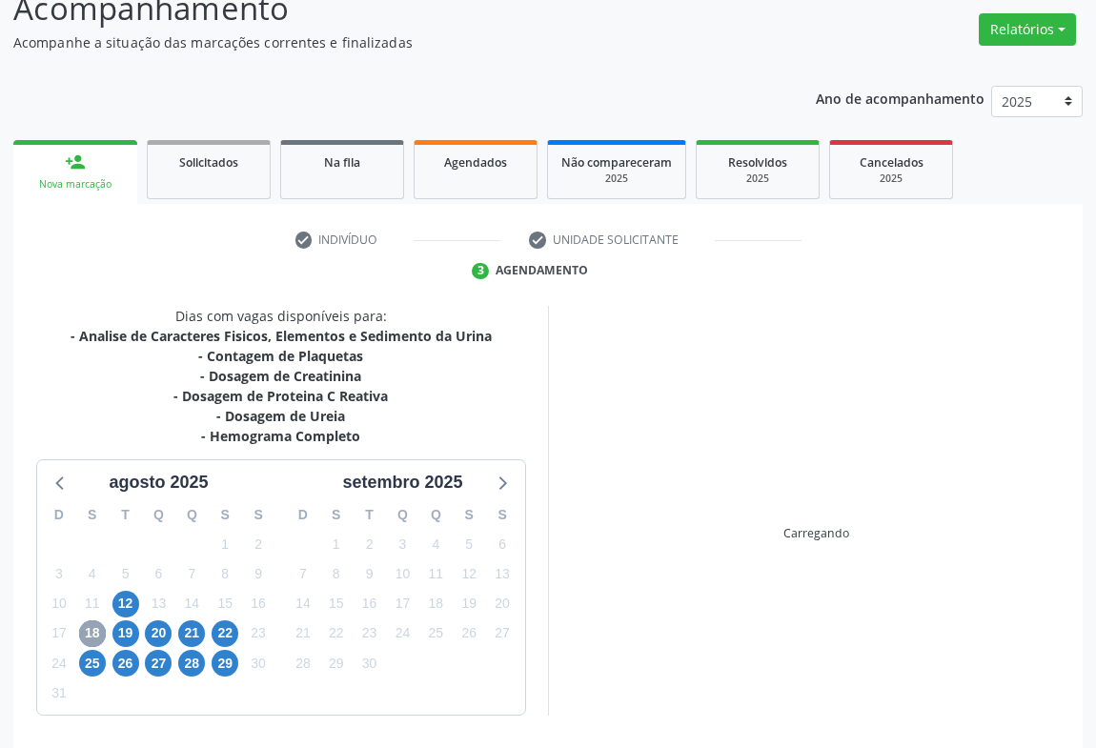
scroll to position [210, 0]
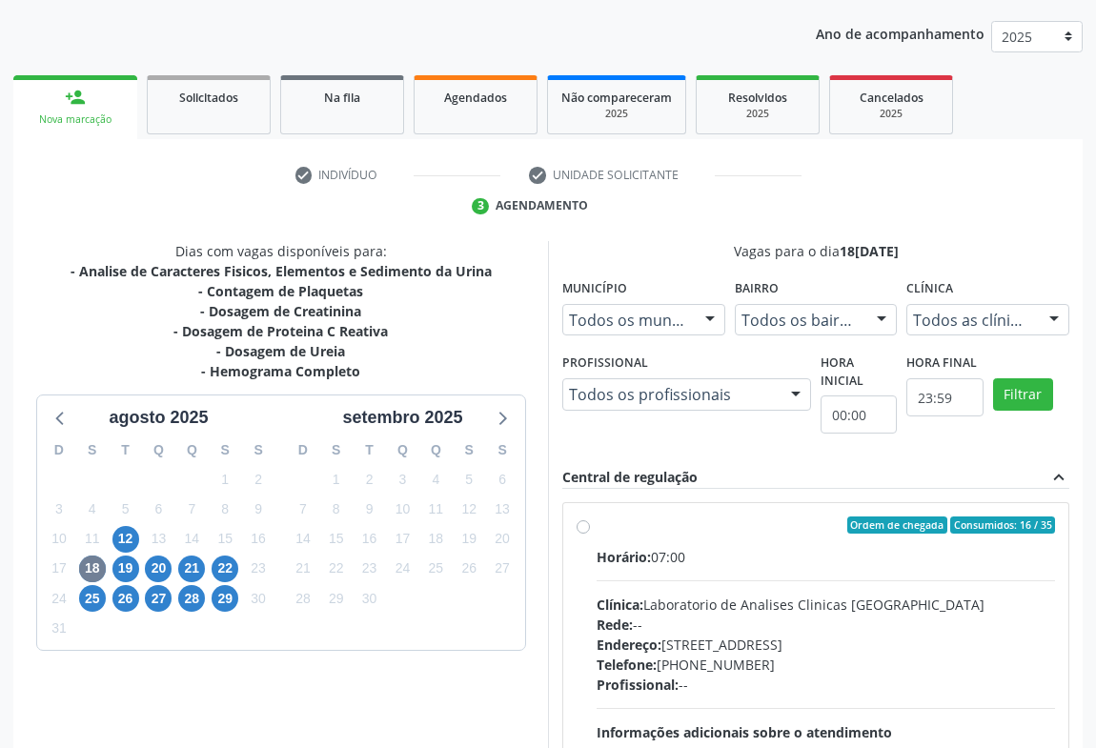
click at [809, 629] on div "Rede: --" at bounding box center [826, 625] width 458 height 20
click at [590, 534] on input "Ordem de chegada Consumidos: 16 / 35 Horário: 07:00 Clínica: Laboratorio de Ana…" at bounding box center [583, 525] width 13 height 17
radio input "true"
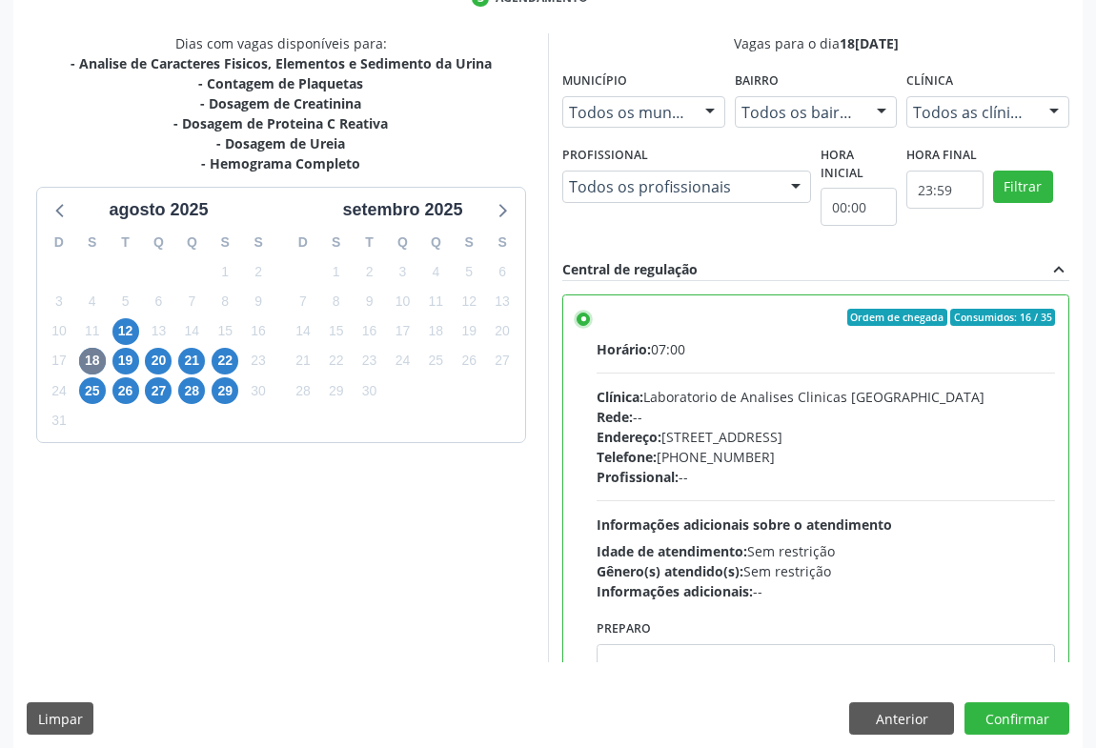
scroll to position [430, 0]
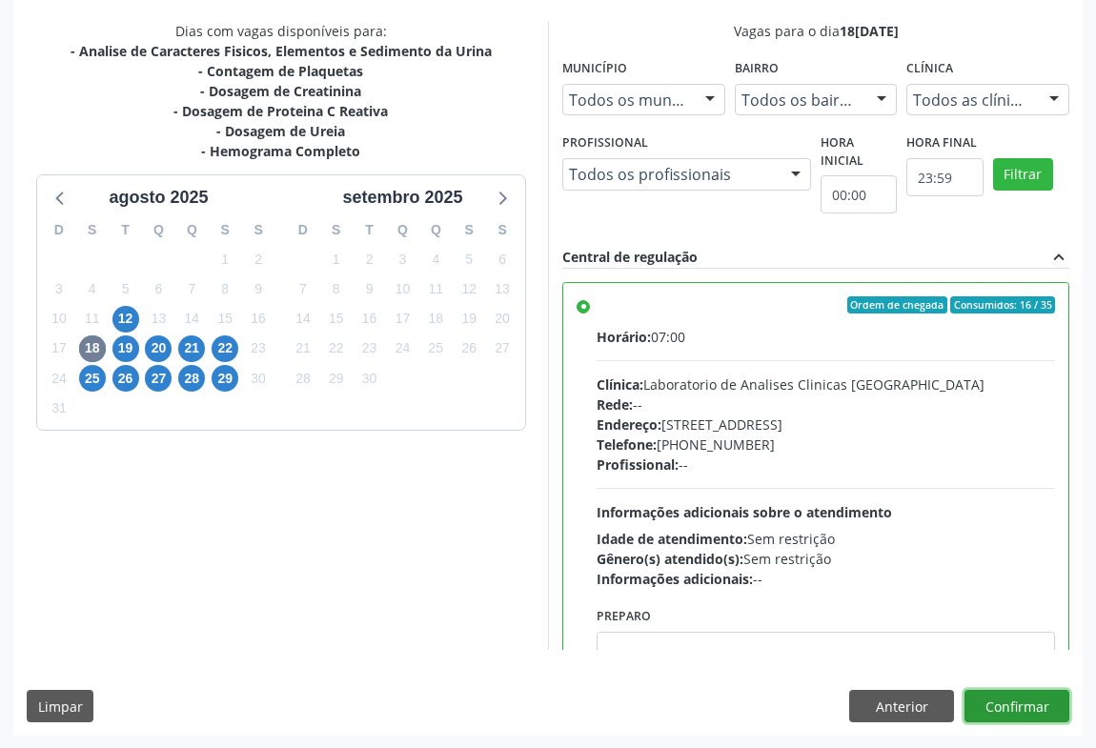
click at [1012, 702] on button "Confirmar" at bounding box center [1017, 706] width 105 height 32
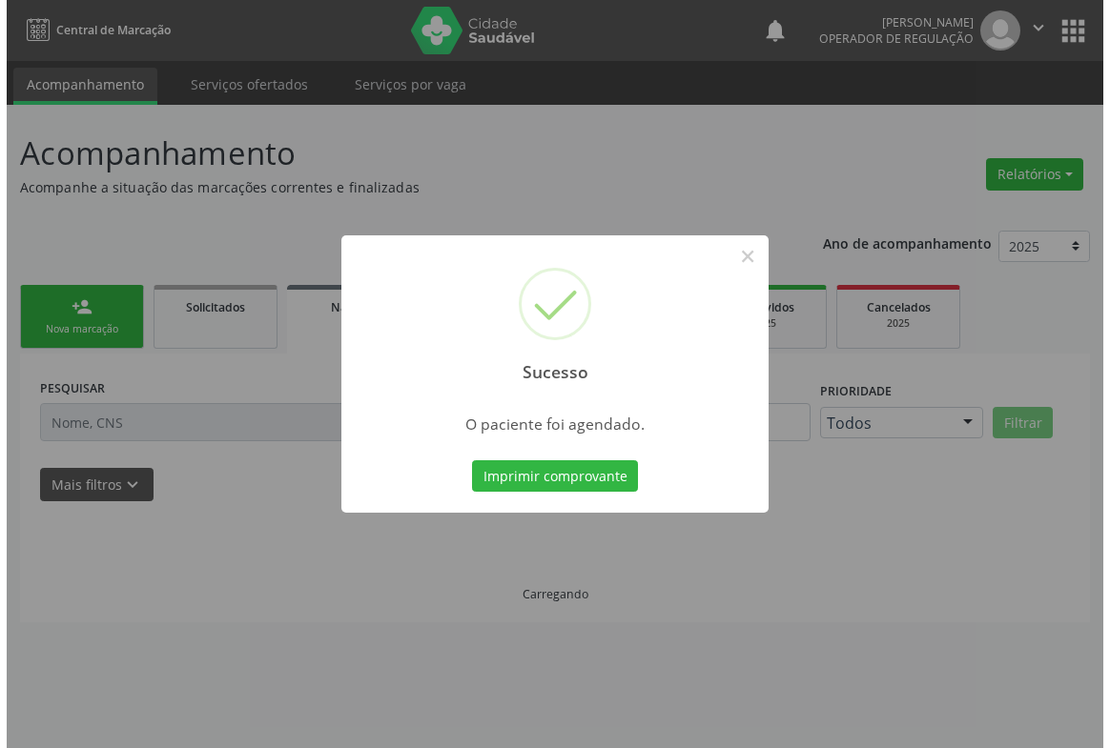
scroll to position [0, 0]
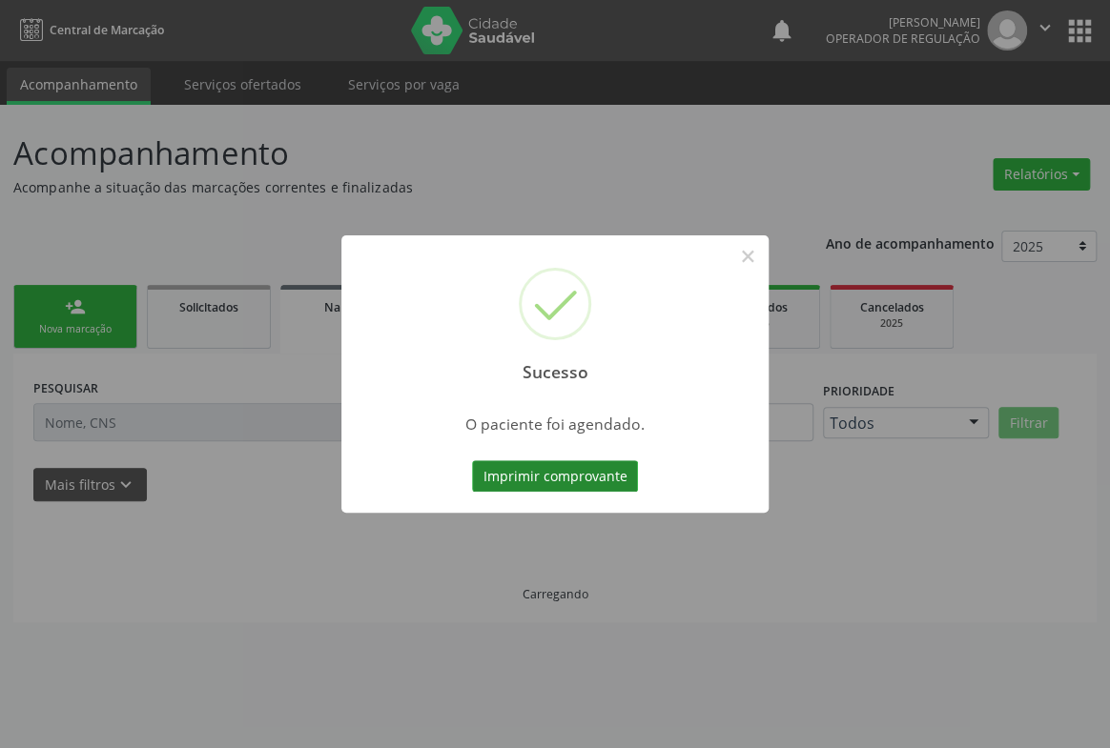
click at [548, 464] on button "Imprimir comprovante" at bounding box center [555, 476] width 166 height 32
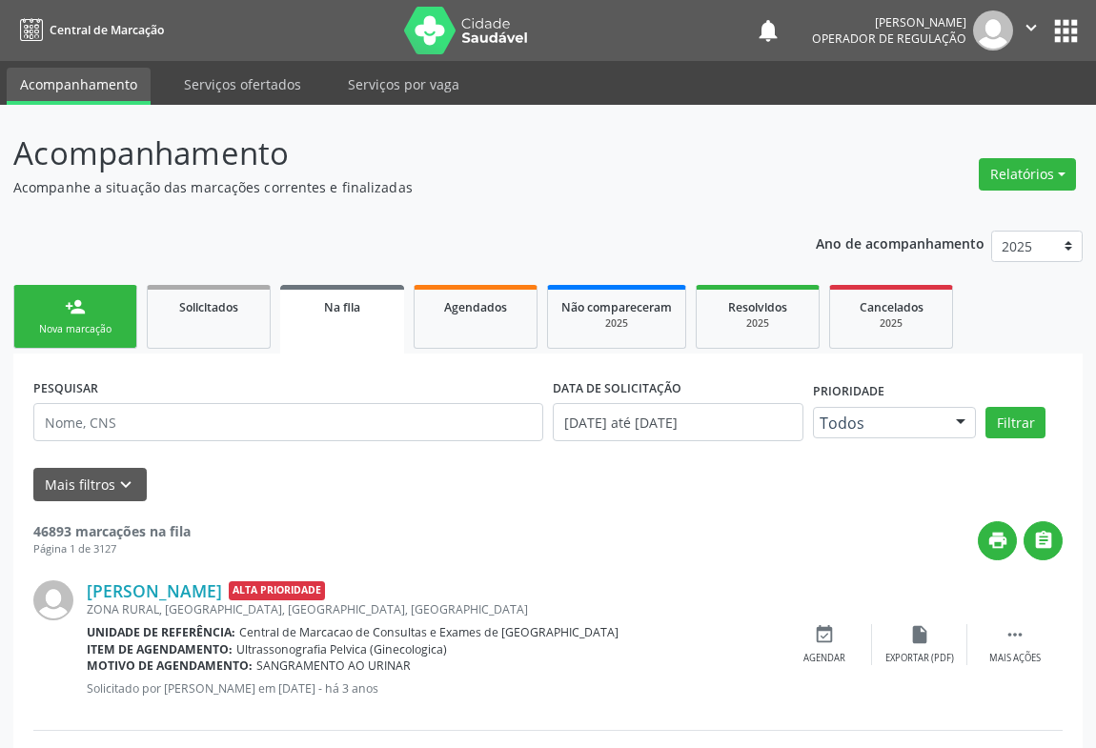
click at [689, 154] on p "Acompanhamento" at bounding box center [387, 154] width 748 height 48
click at [88, 324] on div "Nova marcação" at bounding box center [75, 329] width 95 height 14
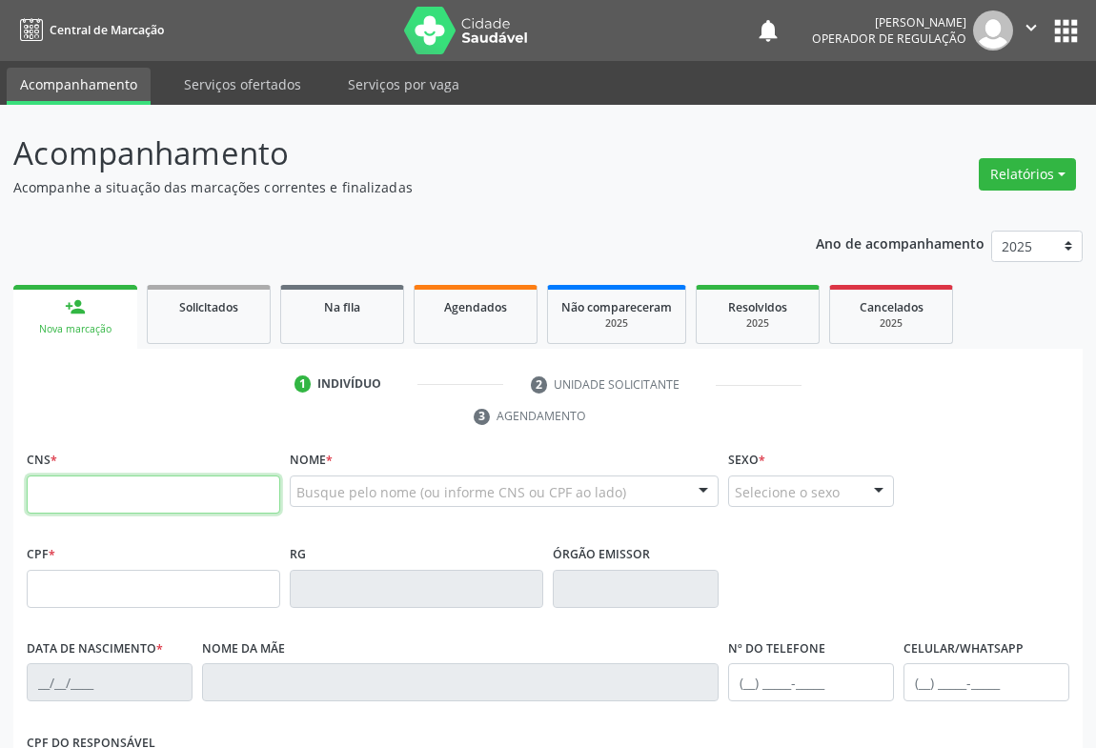
click at [95, 481] on input "text" at bounding box center [154, 495] width 254 height 38
type input "704 1032 4309 4980"
type input "1117449890"
type input "21/02/1981"
type input "(74) 99910-3779"
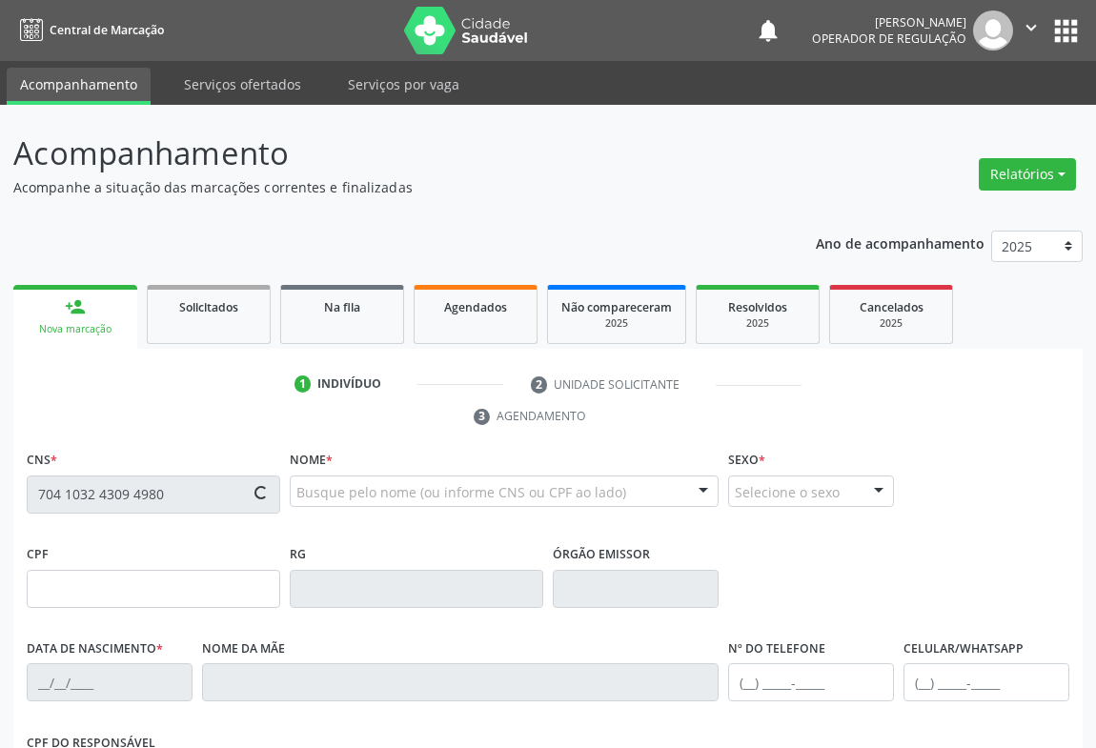
type input "SN"
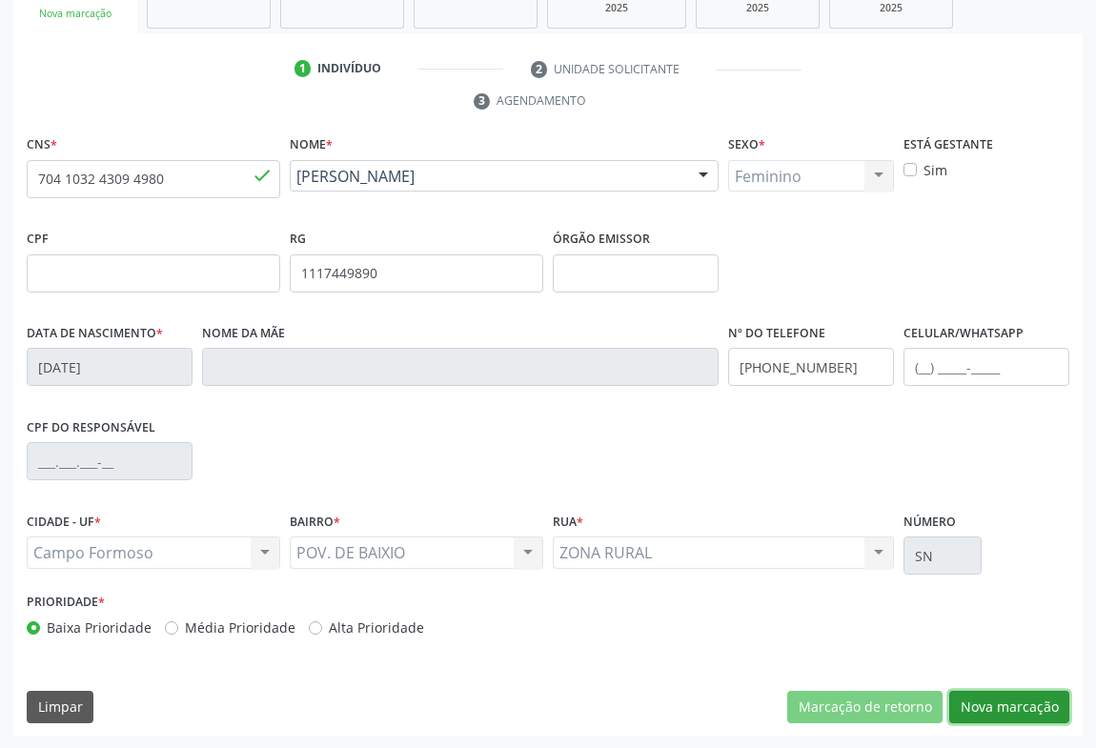
drag, startPoint x: 988, startPoint y: 713, endPoint x: 967, endPoint y: 705, distance: 23.2
click at [989, 713] on button "Nova marcação" at bounding box center [1009, 707] width 120 height 32
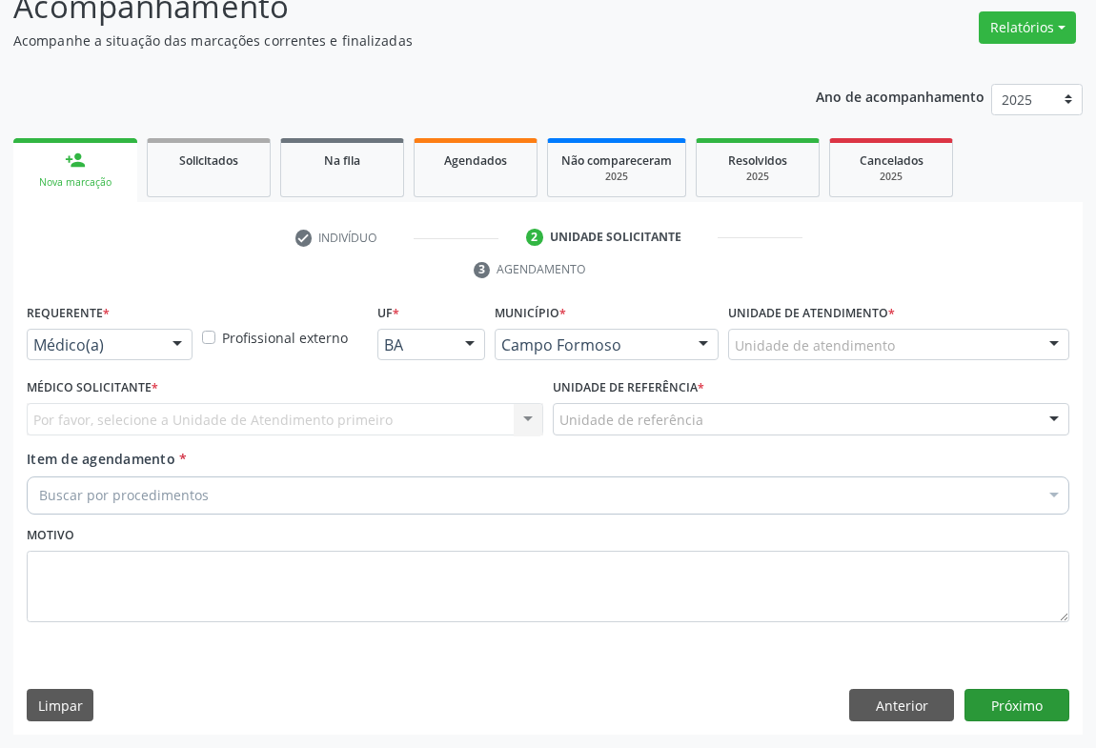
scroll to position [145, 0]
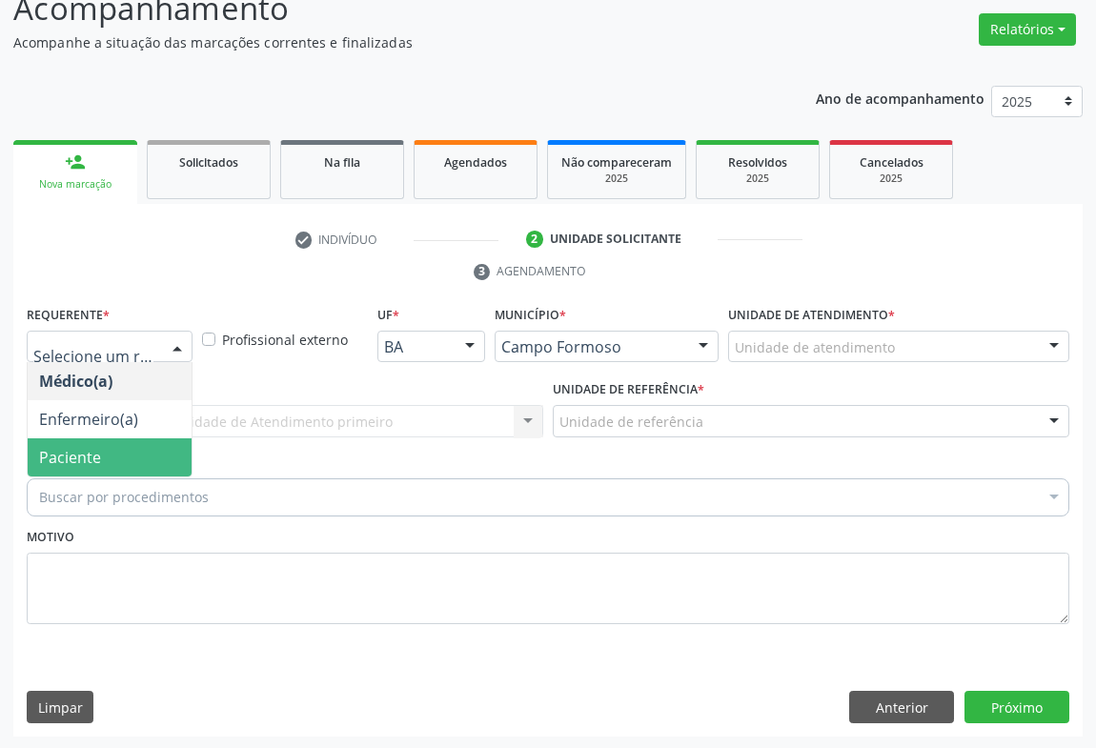
click at [104, 461] on span "Paciente" at bounding box center [110, 457] width 164 height 38
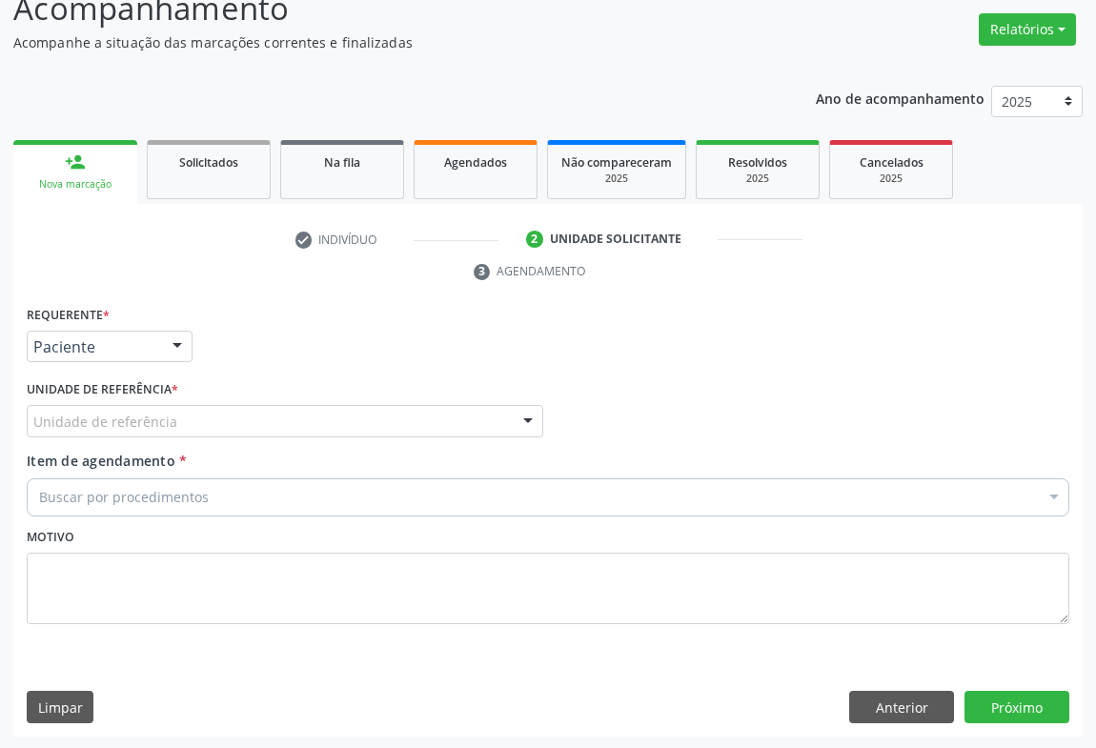
click at [289, 419] on div "Unidade de referência" at bounding box center [285, 421] width 517 height 32
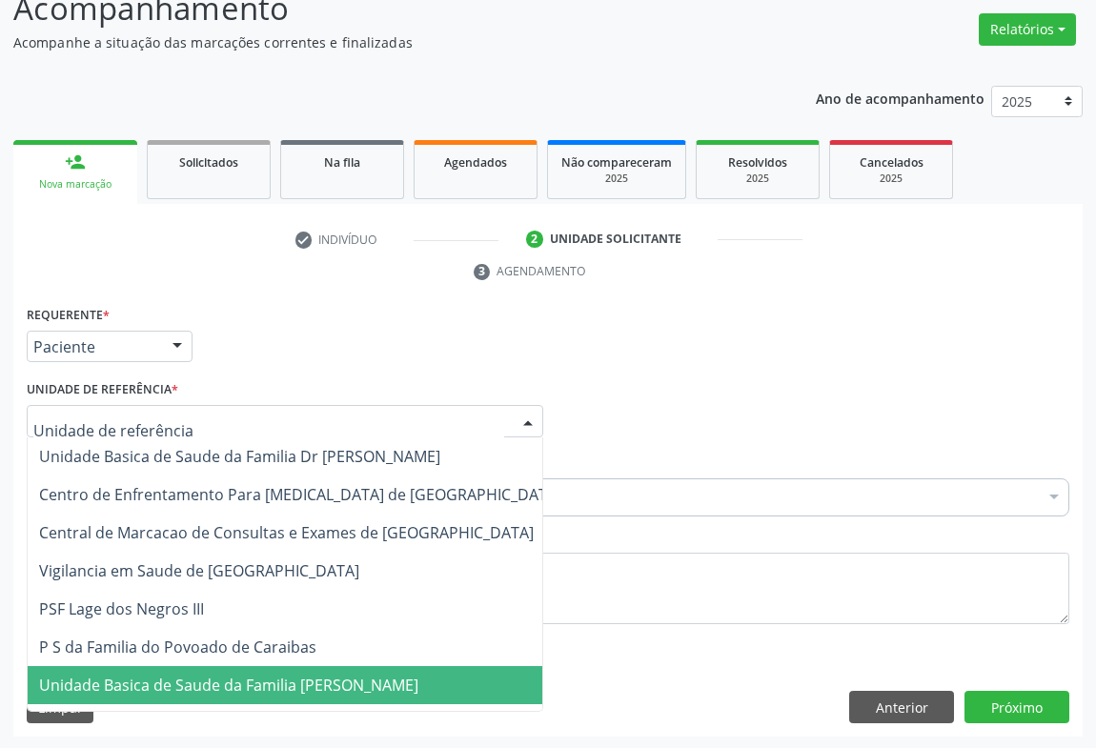
click at [275, 695] on span "Unidade Basica de Saude da Familia [PERSON_NAME]" at bounding box center [300, 685] width 545 height 38
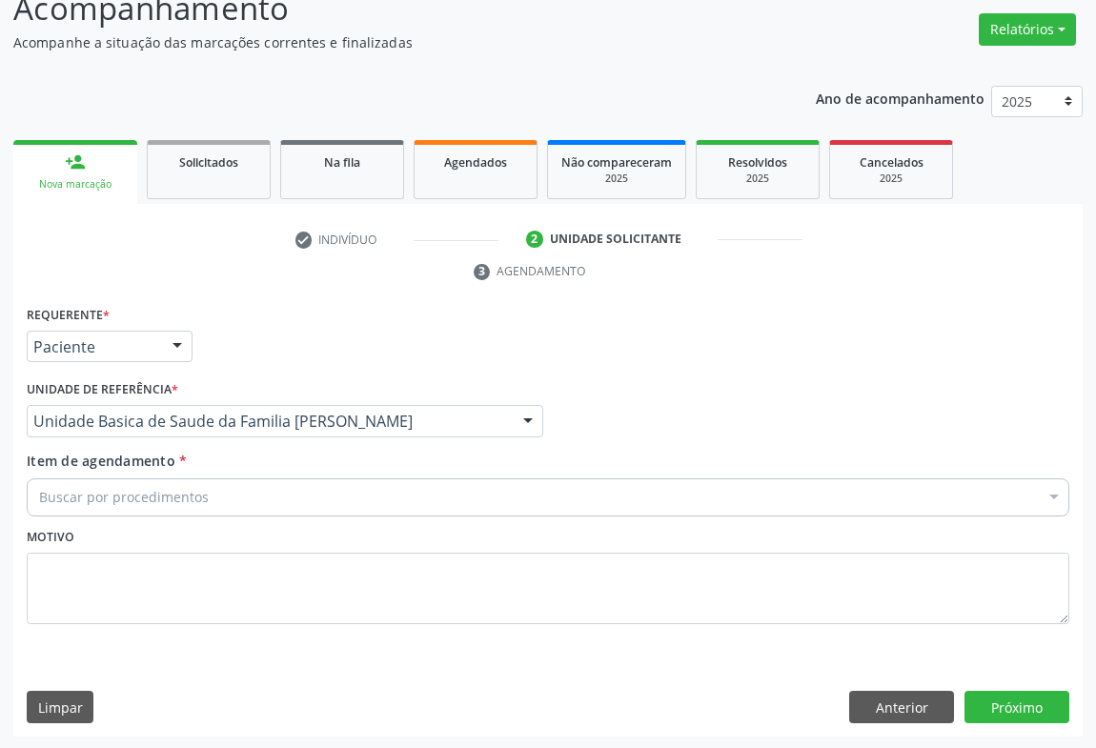
click at [204, 489] on div "Buscar por procedimentos" at bounding box center [548, 497] width 1043 height 38
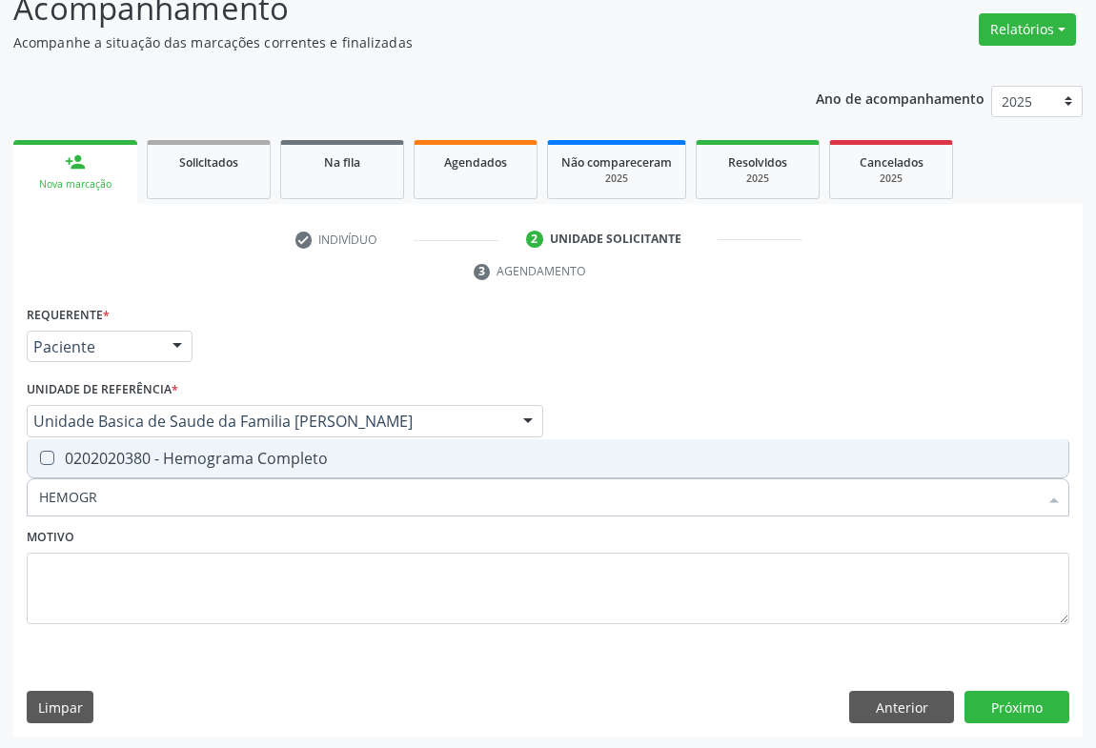
type input "HEMOGRA"
click at [204, 458] on div "0202020380 - Hemograma Completo" at bounding box center [548, 458] width 1018 height 15
checkbox Completo "true"
click at [137, 542] on div "Motivo" at bounding box center [548, 573] width 1043 height 101
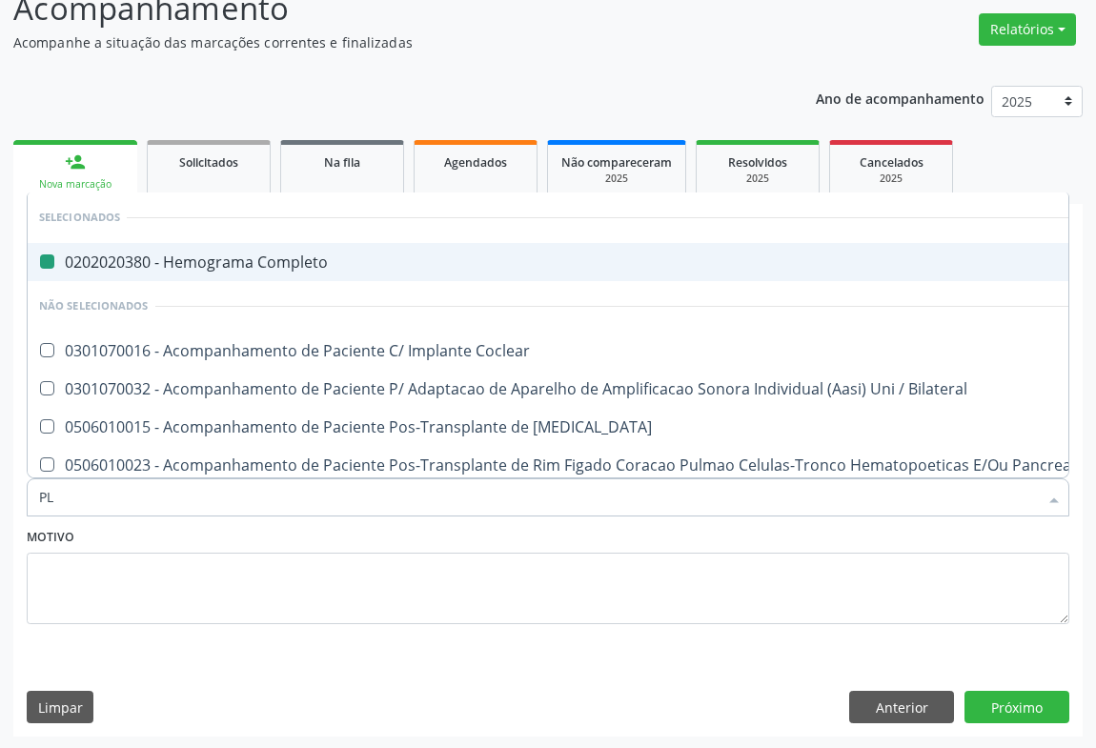
type input "PLA"
checkbox Completo "false"
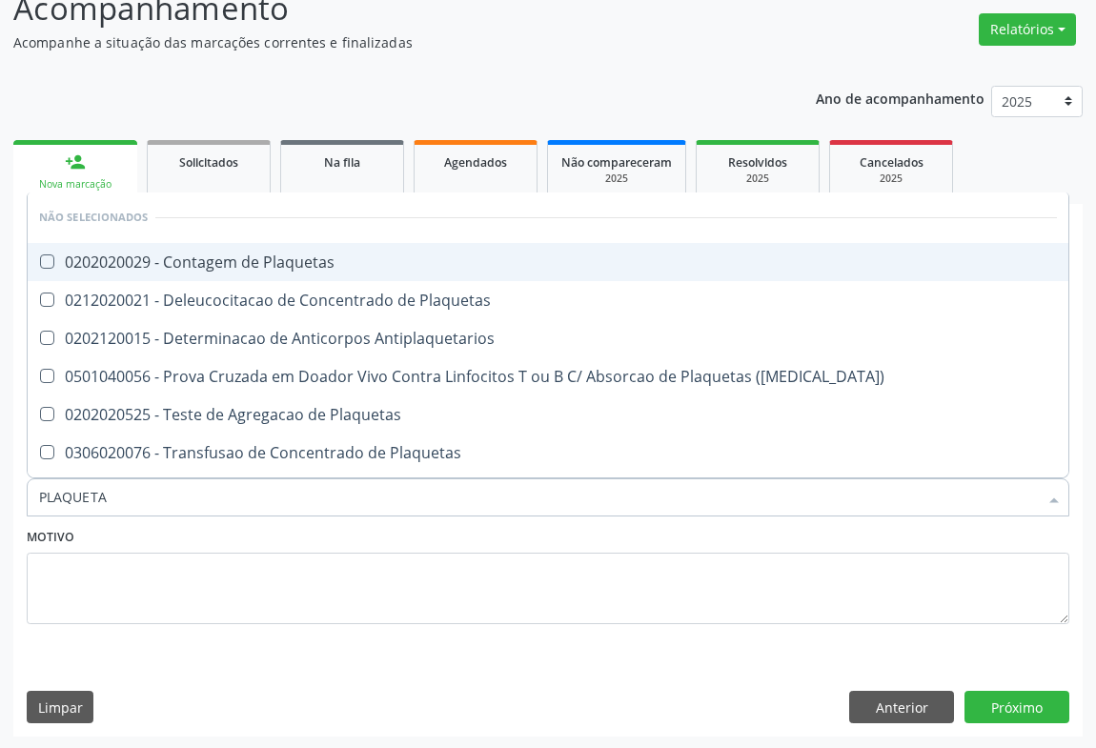
type input "PLAQUETAS"
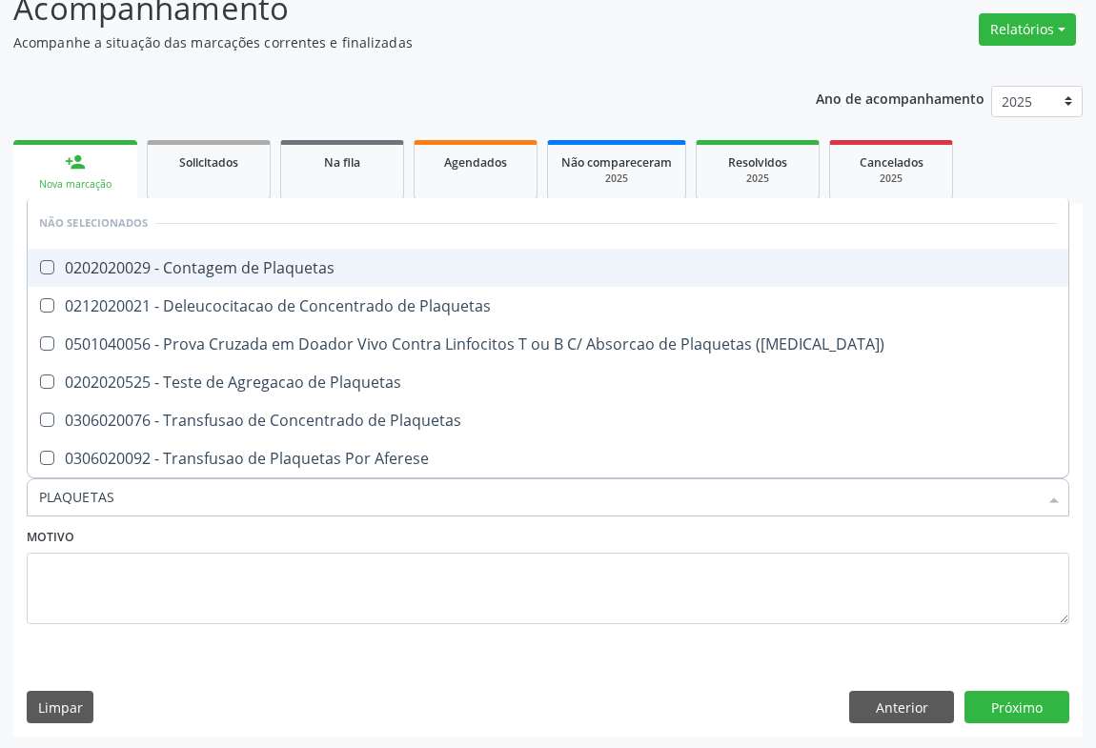
click at [267, 273] on div "0202020029 - Contagem de Plaquetas" at bounding box center [548, 267] width 1018 height 15
checkbox Plaquetas "true"
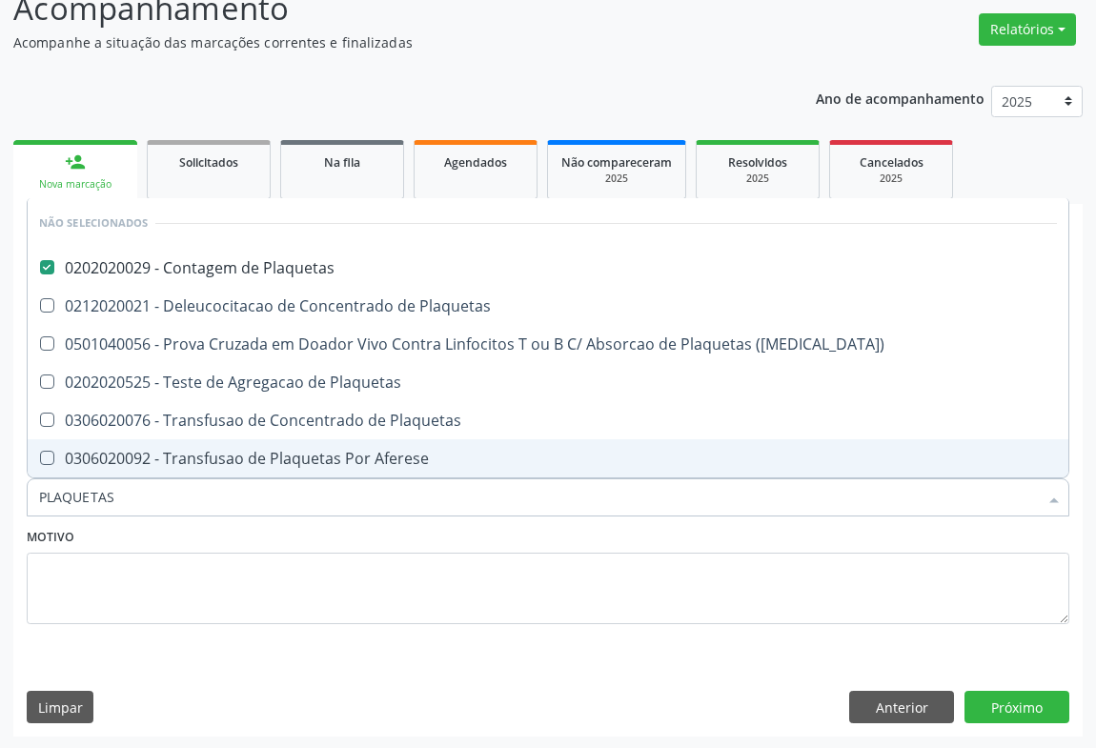
click at [131, 542] on div "Motivo" at bounding box center [548, 573] width 1043 height 101
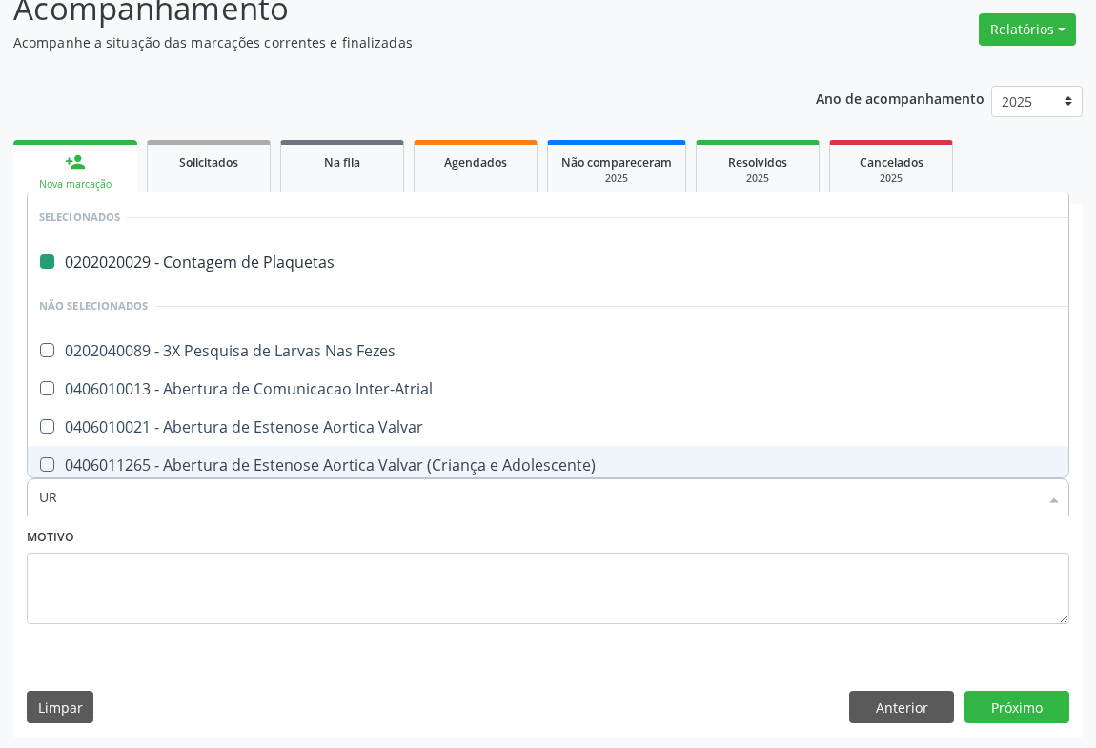
type input "URE"
checkbox Plaquetas "false"
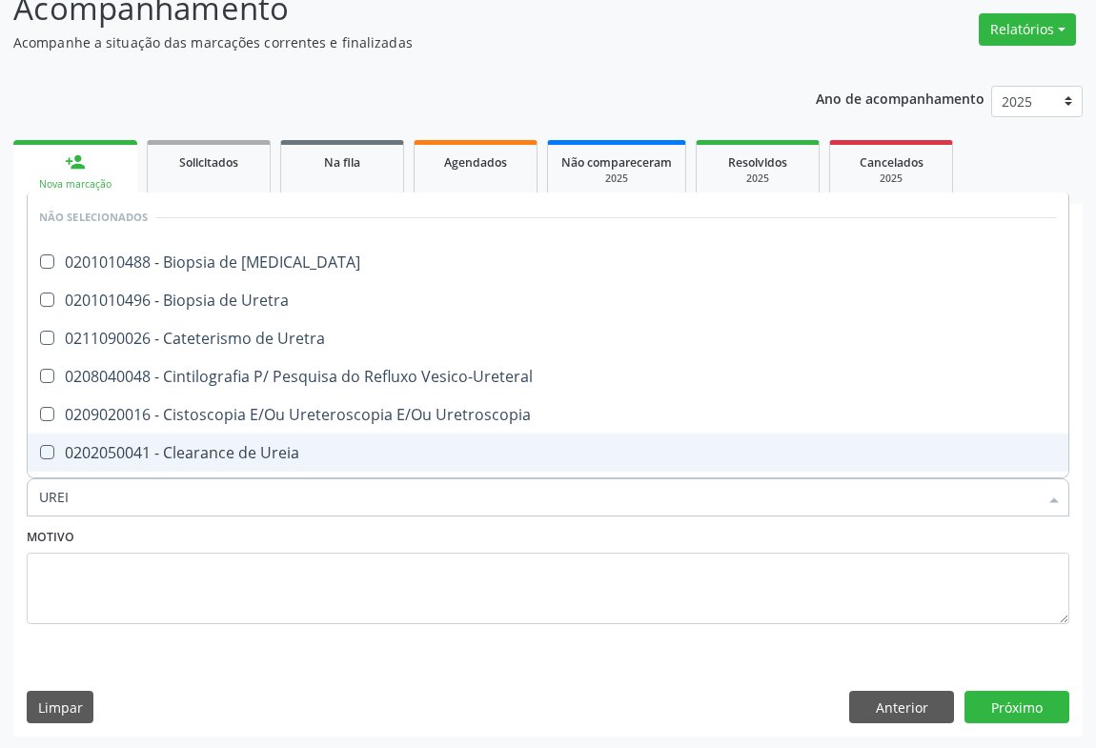
type input "UREIA"
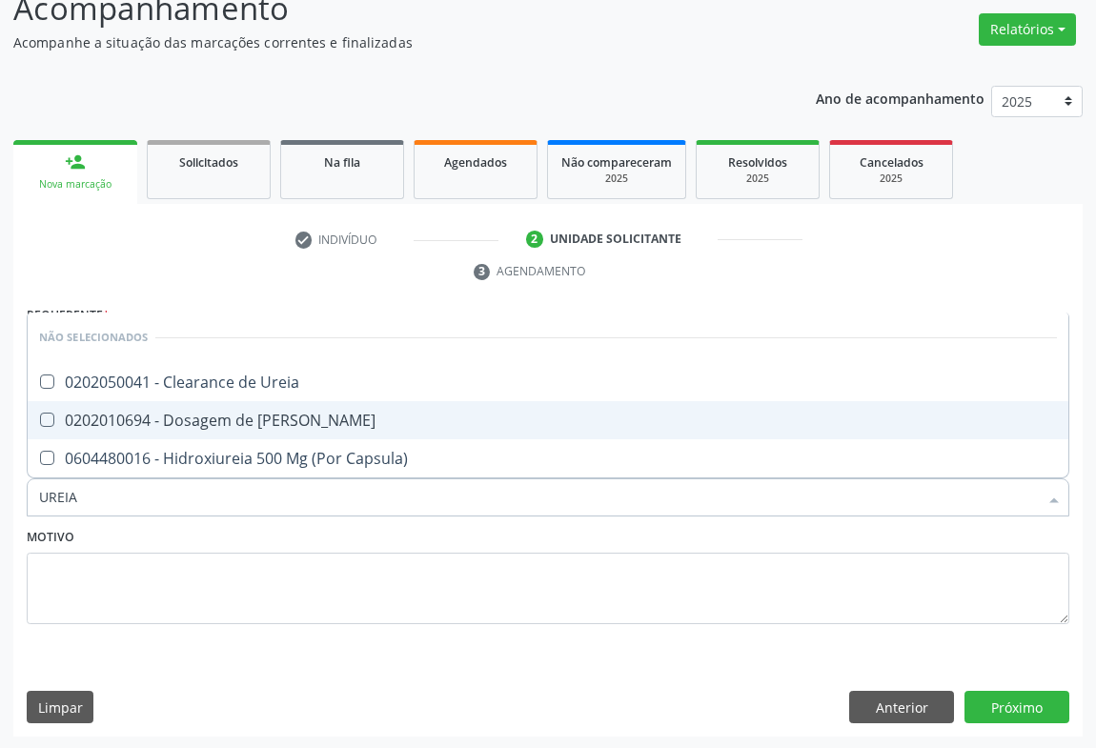
click at [197, 417] on div "0202010694 - Dosagem de [PERSON_NAME]" at bounding box center [548, 420] width 1018 height 15
checkbox Ureia "true"
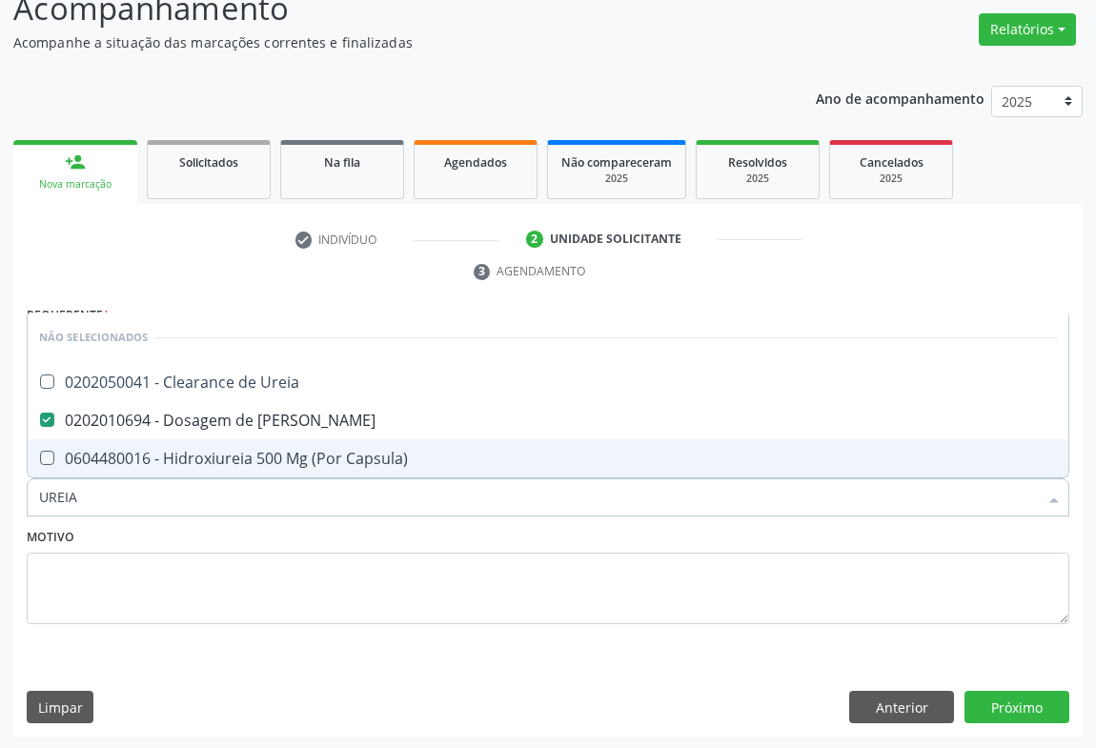
click at [105, 535] on div "Motivo" at bounding box center [548, 573] width 1043 height 101
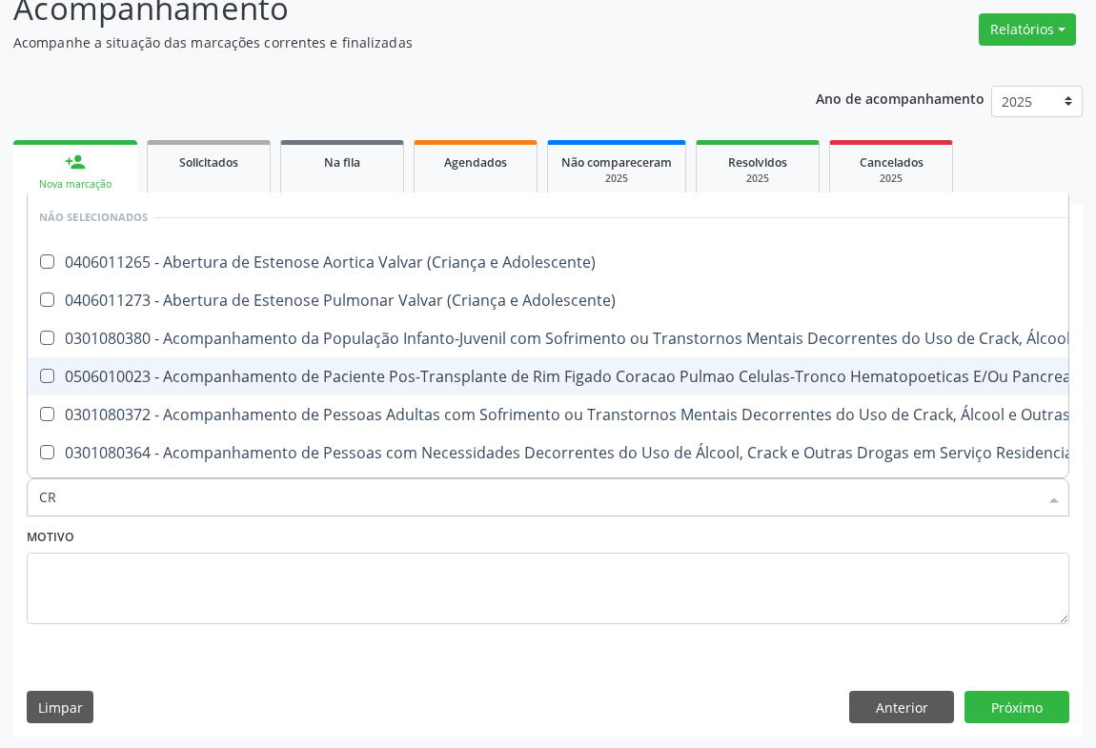
type input "CRE"
checkbox Adolescente\) "false"
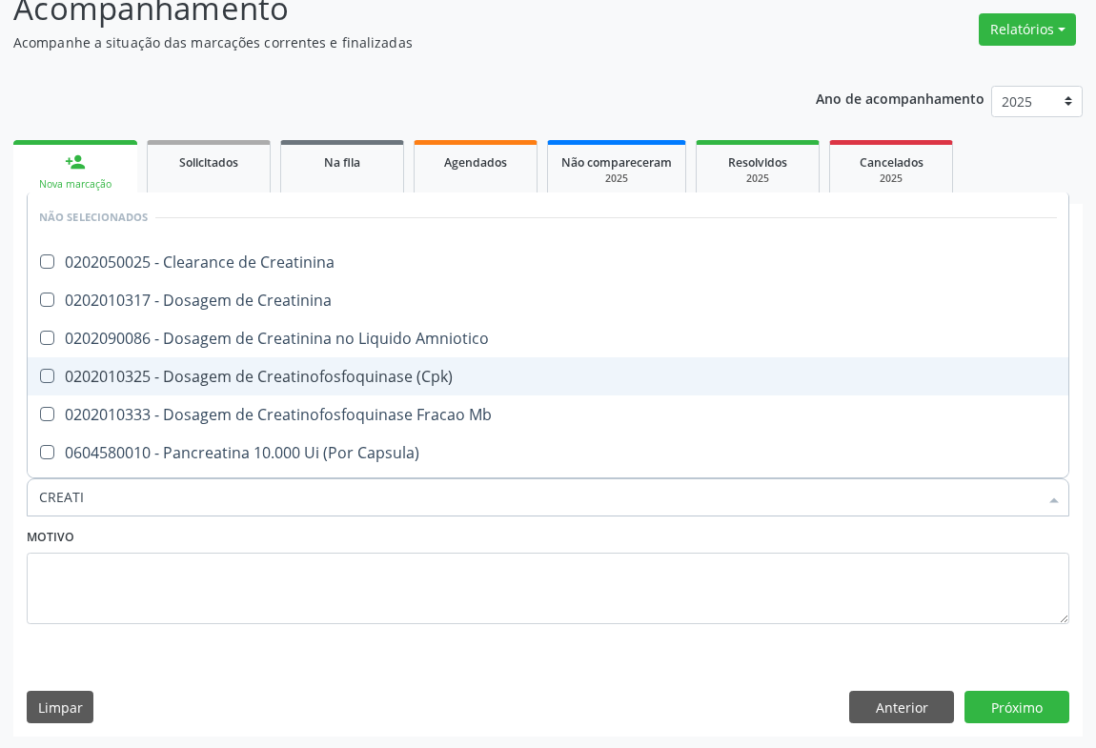
type input "CREATIN"
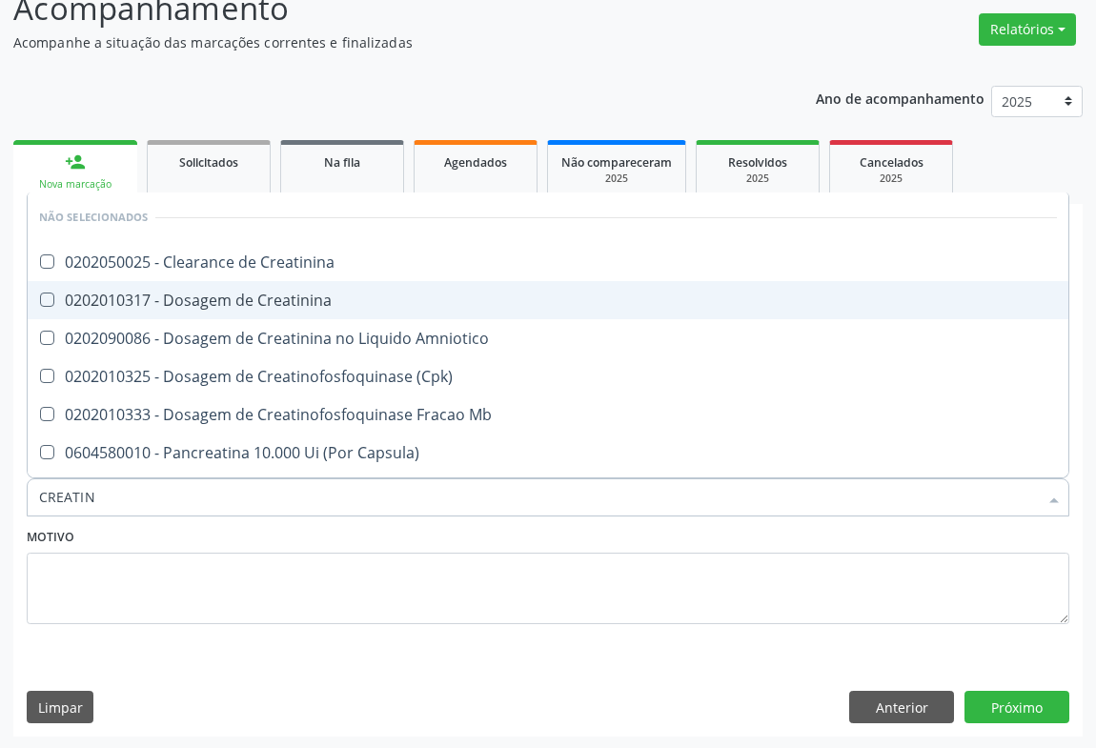
click at [223, 293] on div "0202010317 - Dosagem de Creatinina" at bounding box center [548, 300] width 1018 height 15
checkbox Creatinina "true"
type input "CREATIN"
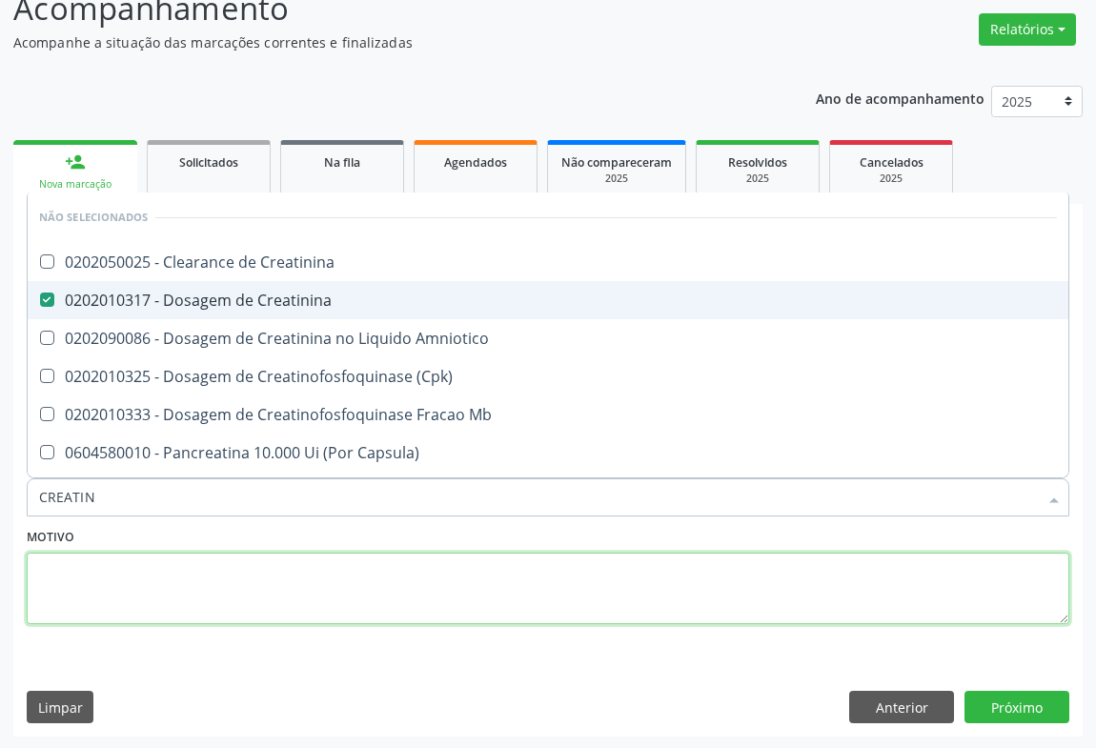
click at [157, 572] on textarea at bounding box center [548, 589] width 1043 height 72
checkbox Creatinina "true"
checkbox Amniotico "true"
checkbox \(Cpk\) "true"
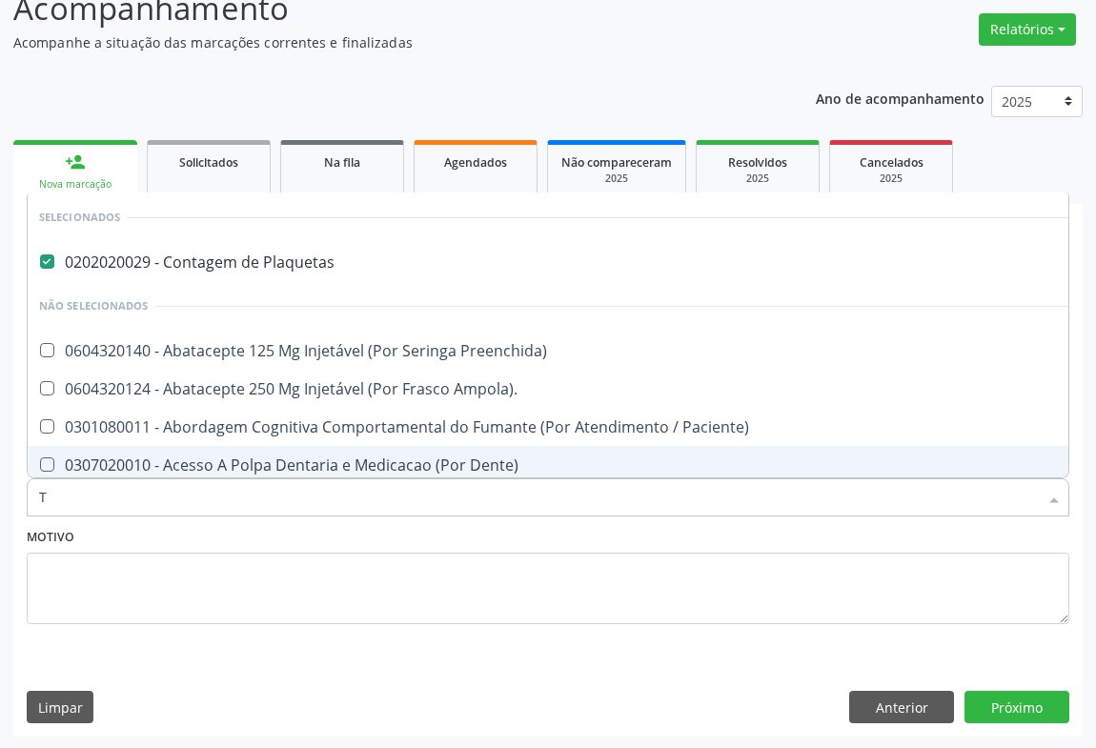
type input "TA"
checkbox Preenchida\) "false"
type input "TAP"
checkbox Plaquetas "false"
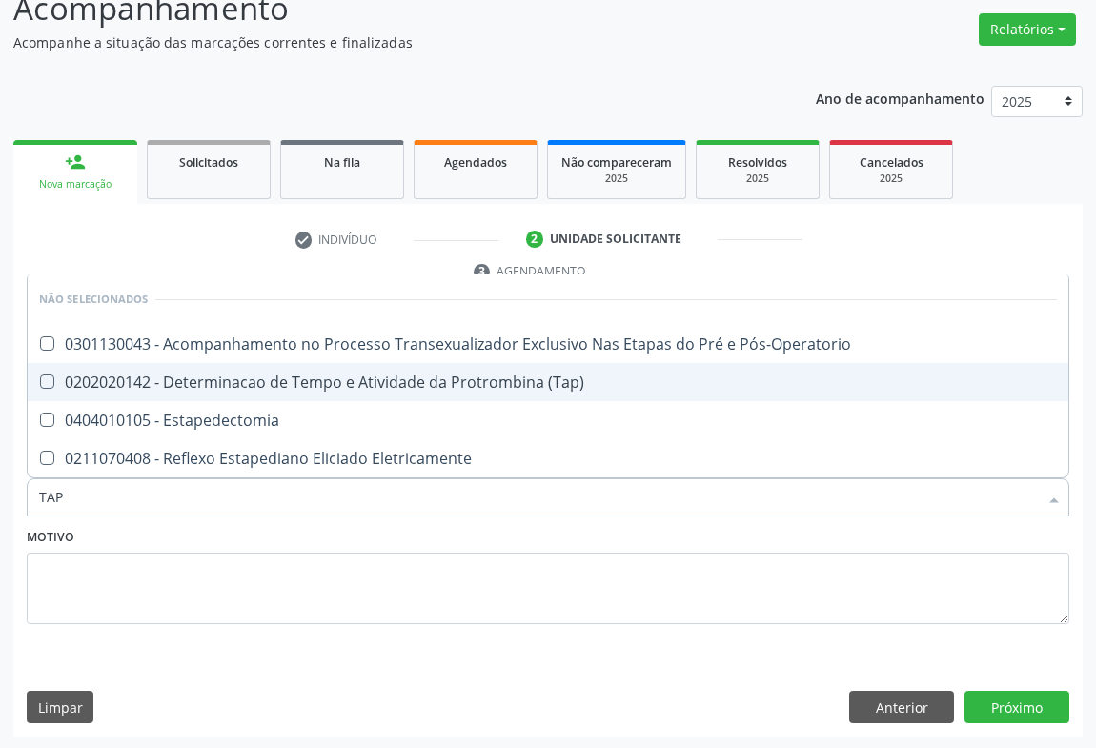
click at [409, 382] on div "0202020142 - Determinacao de Tempo e Atividade da Protrombina (Tap)" at bounding box center [548, 382] width 1018 height 15
checkbox \(Tap\) "true"
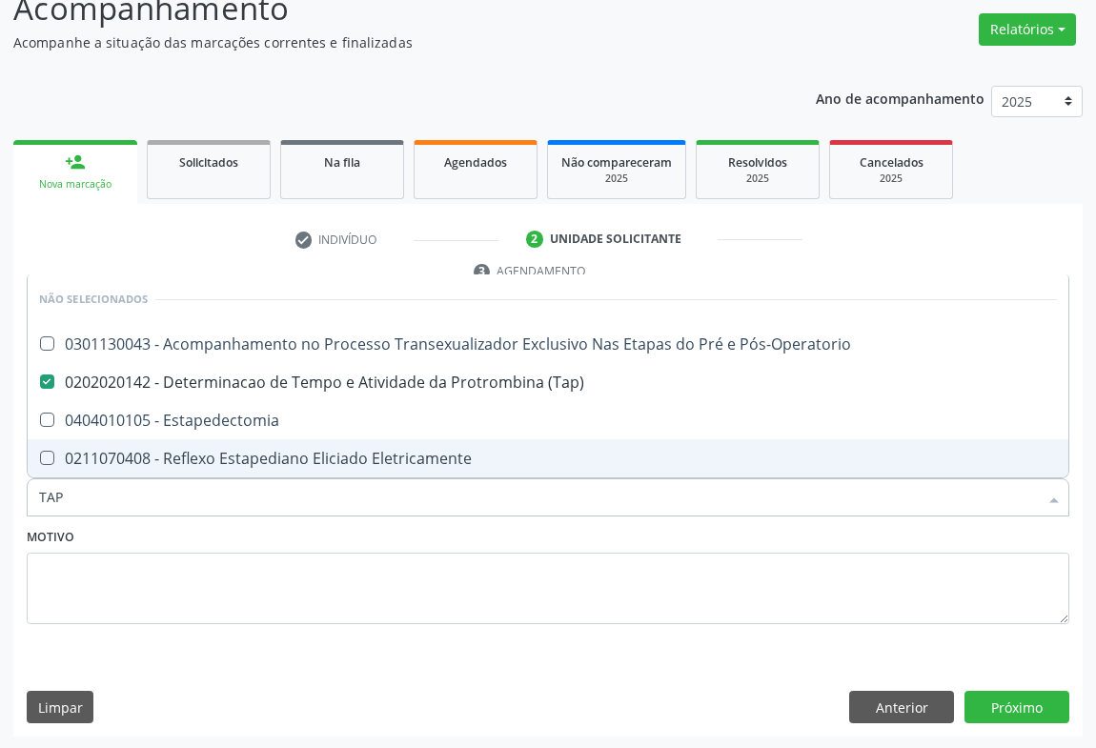
type input "TAP"
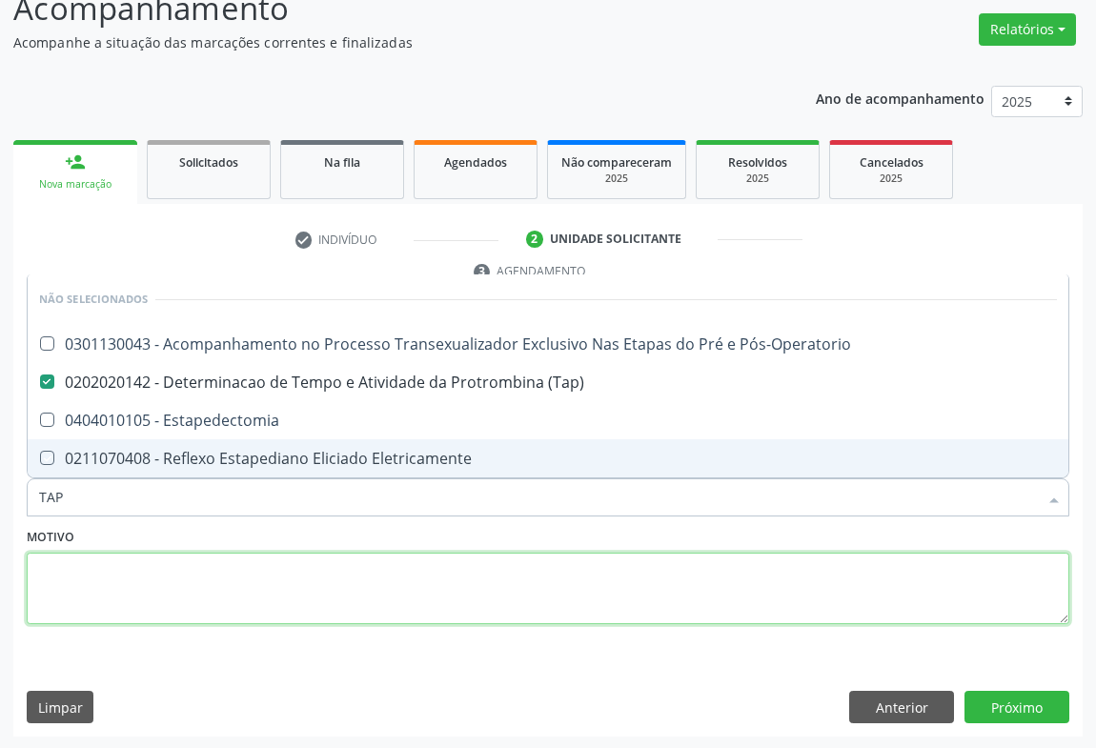
click at [167, 597] on textarea at bounding box center [548, 589] width 1043 height 72
checkbox Pós-Operatorio "true"
checkbox Estapedectomia "true"
checkbox Eletricamente "true"
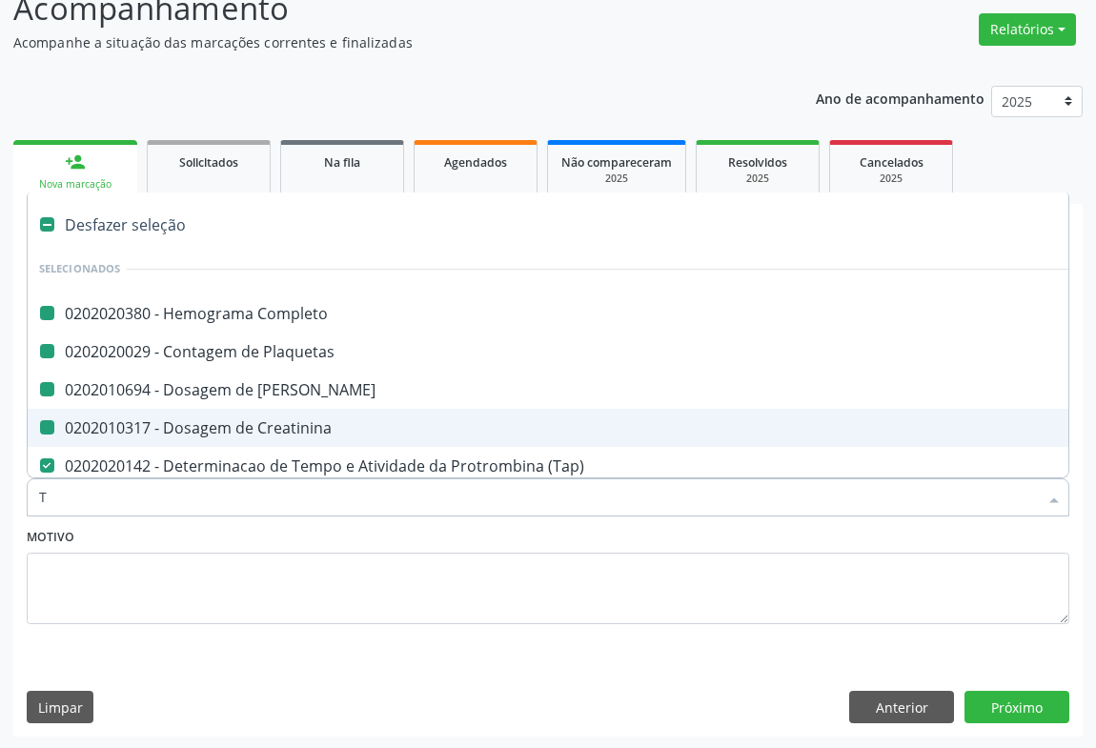
type input "TT"
checkbox Completo "false"
checkbox Ureia "false"
checkbox Creatinina "false"
checkbox Plaquetas "false"
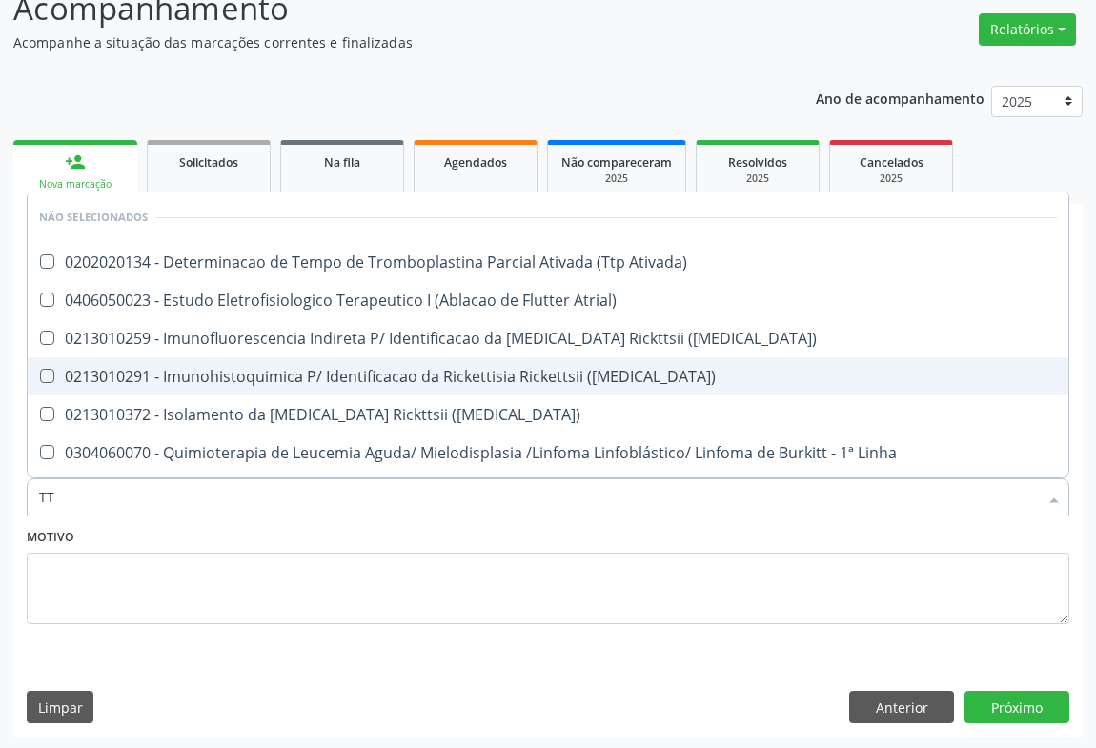
type input "TTP"
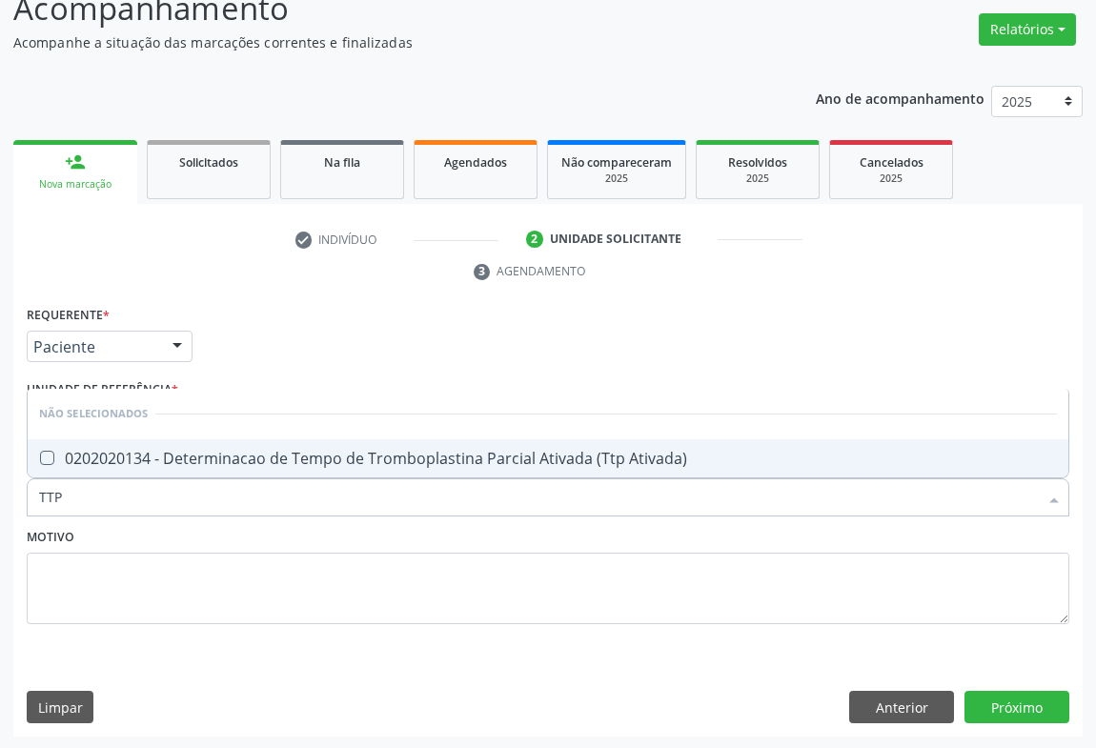
click at [151, 454] on div "0202020134 - Determinacao de Tempo de Tromboplastina Parcial Ativada (Ttp Ativa…" at bounding box center [548, 458] width 1018 height 15
checkbox Ativada\) "true"
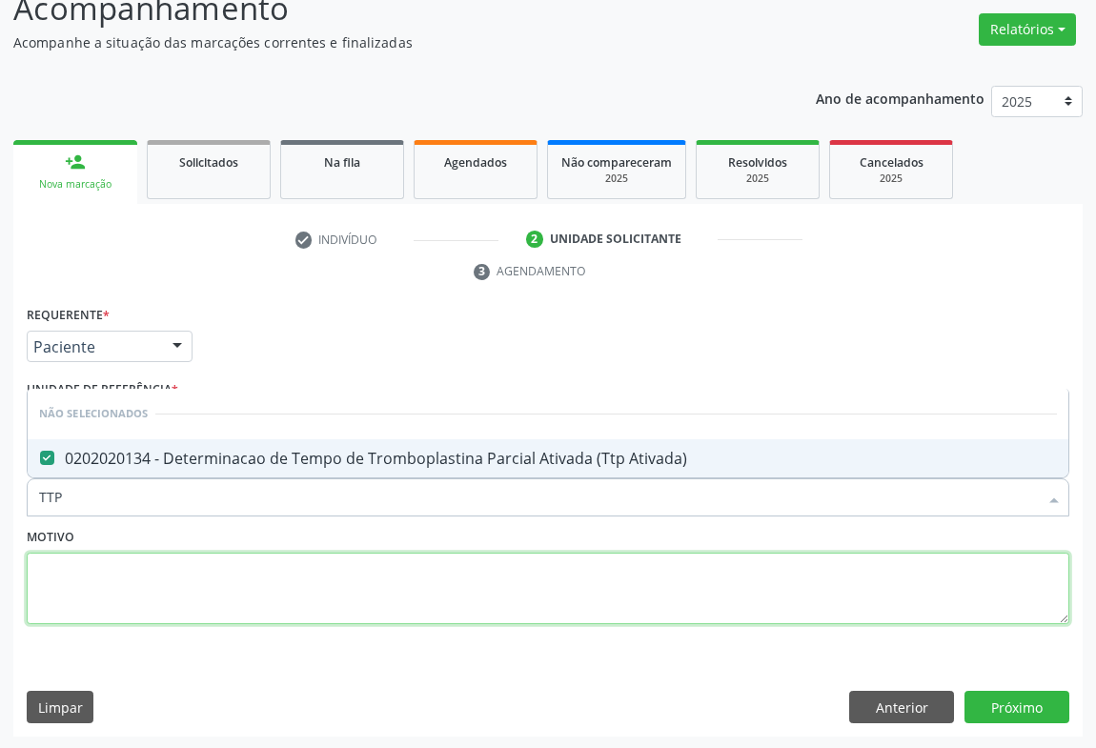
click at [137, 560] on textarea at bounding box center [548, 589] width 1043 height 72
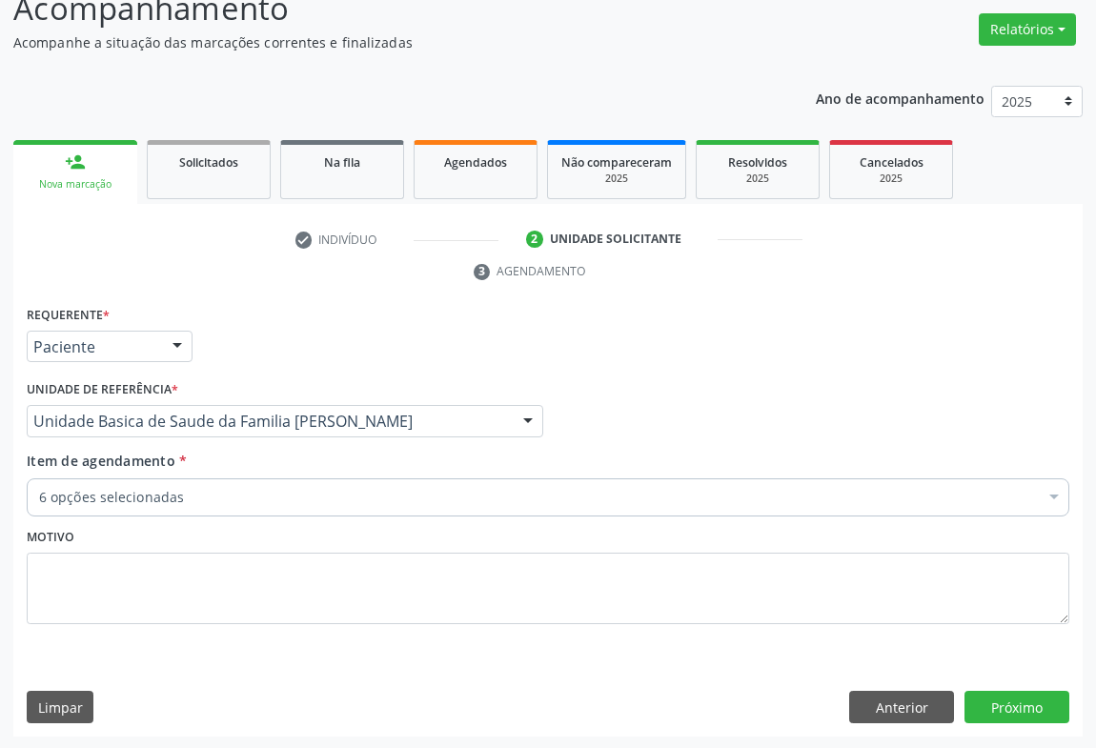
click at [113, 505] on div "6 opções selecionadas" at bounding box center [548, 497] width 1043 height 38
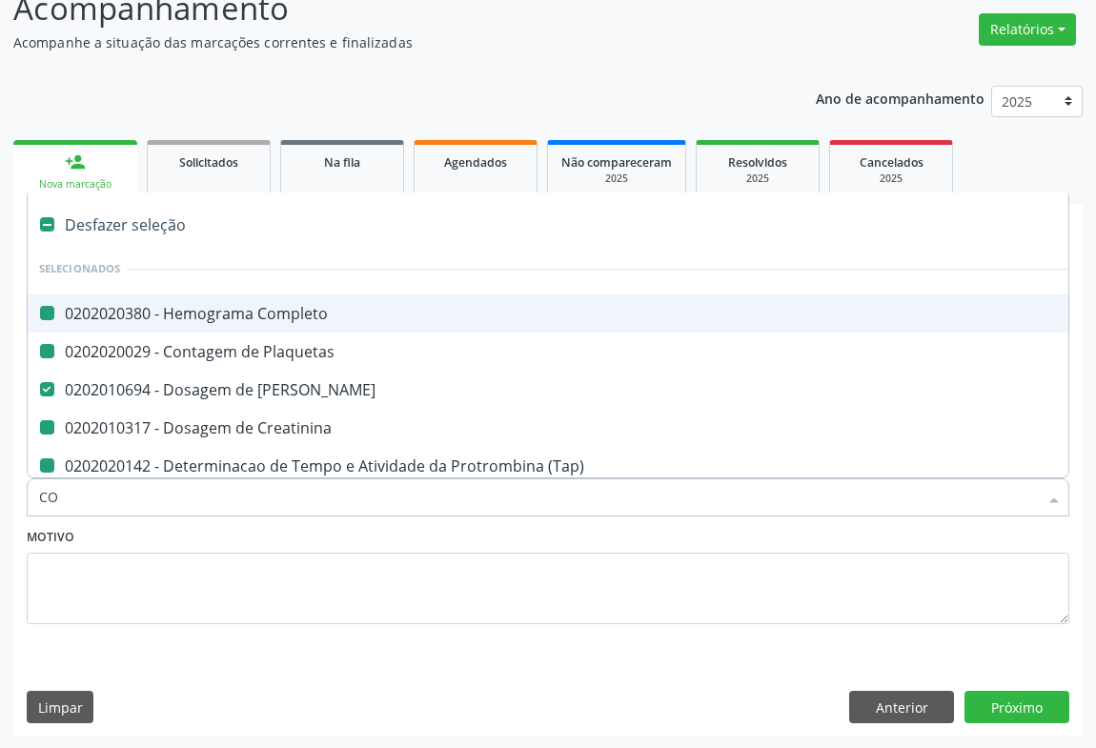
type input "COA"
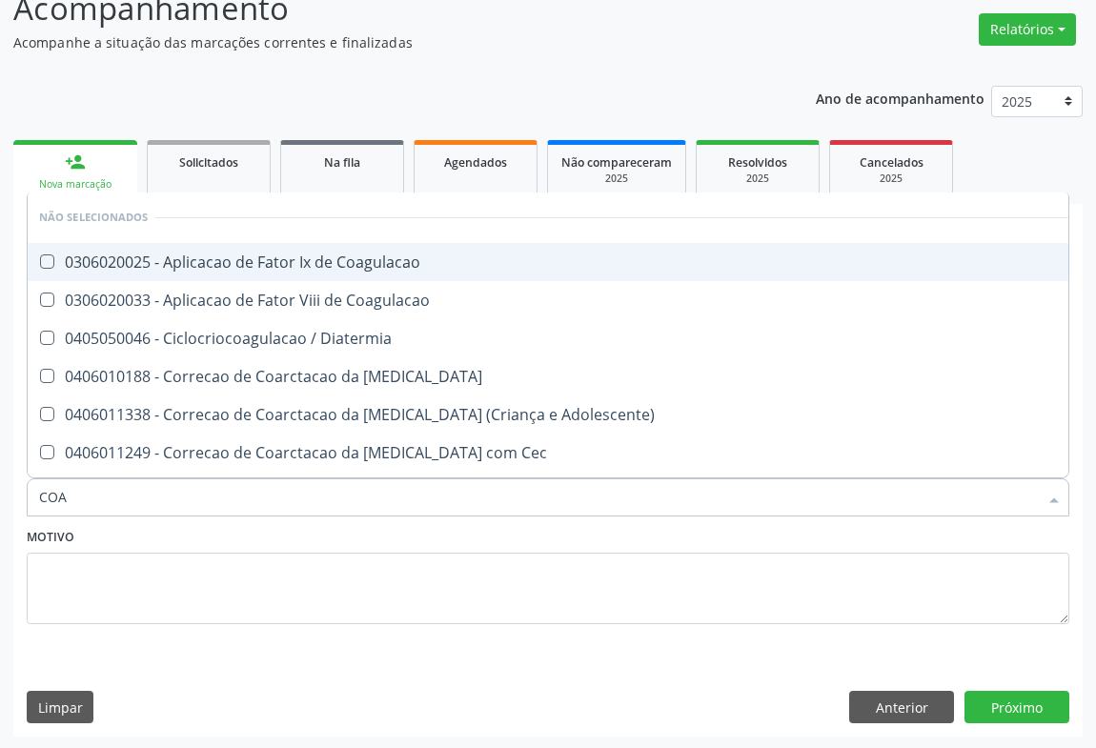
checkbox Coagulacao "false"
checkbox Aorta "false"
checkbox Adolescente\) "false"
type input "COAGULA"
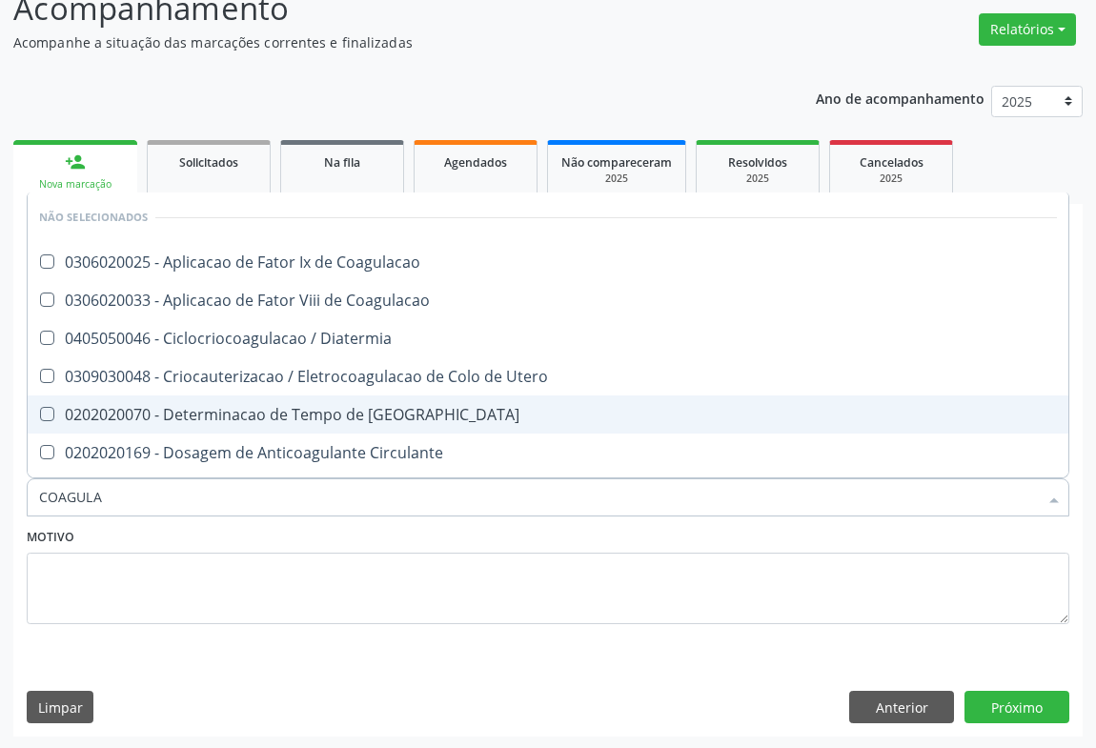
click at [359, 416] on div "0202020070 - Determinacao de Tempo de [GEOGRAPHIC_DATA]" at bounding box center [548, 414] width 1018 height 15
checkbox Coagulacao "true"
click at [298, 529] on div "Motivo" at bounding box center [548, 573] width 1043 height 101
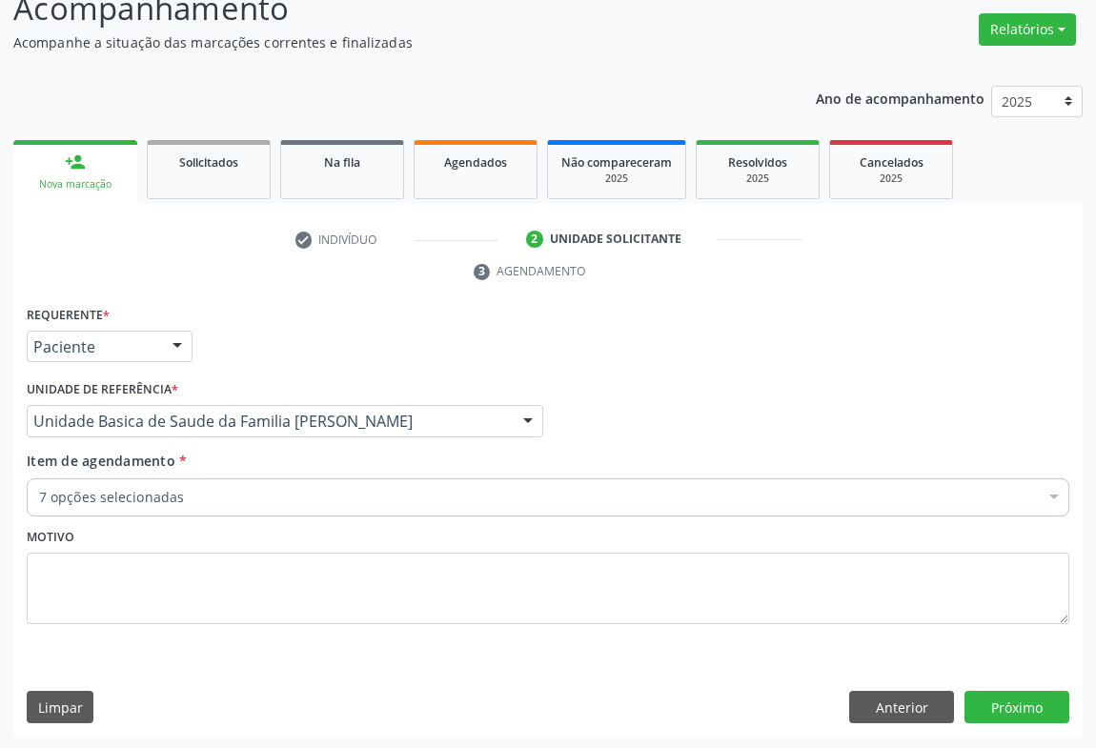
click at [173, 505] on div "7 opções selecionadas" at bounding box center [548, 497] width 1043 height 38
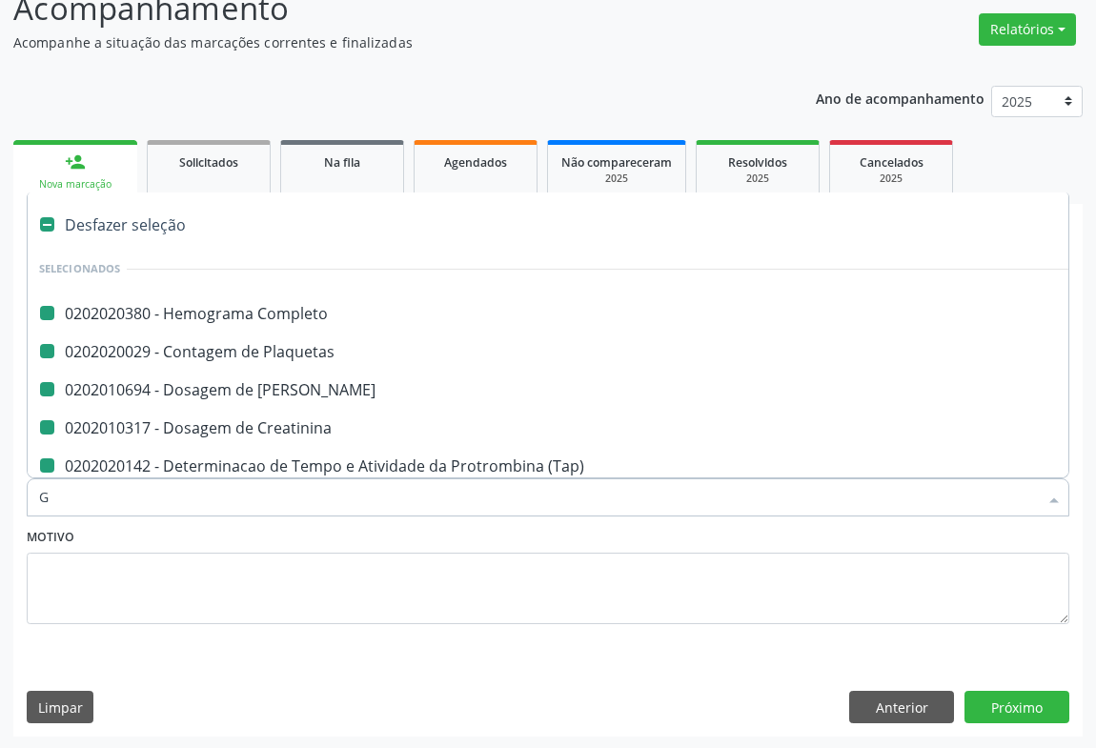
type input "GL"
checkbox Completo "false"
checkbox Plaquetas "false"
checkbox Creatinina "false"
checkbox \(Tap\) "false"
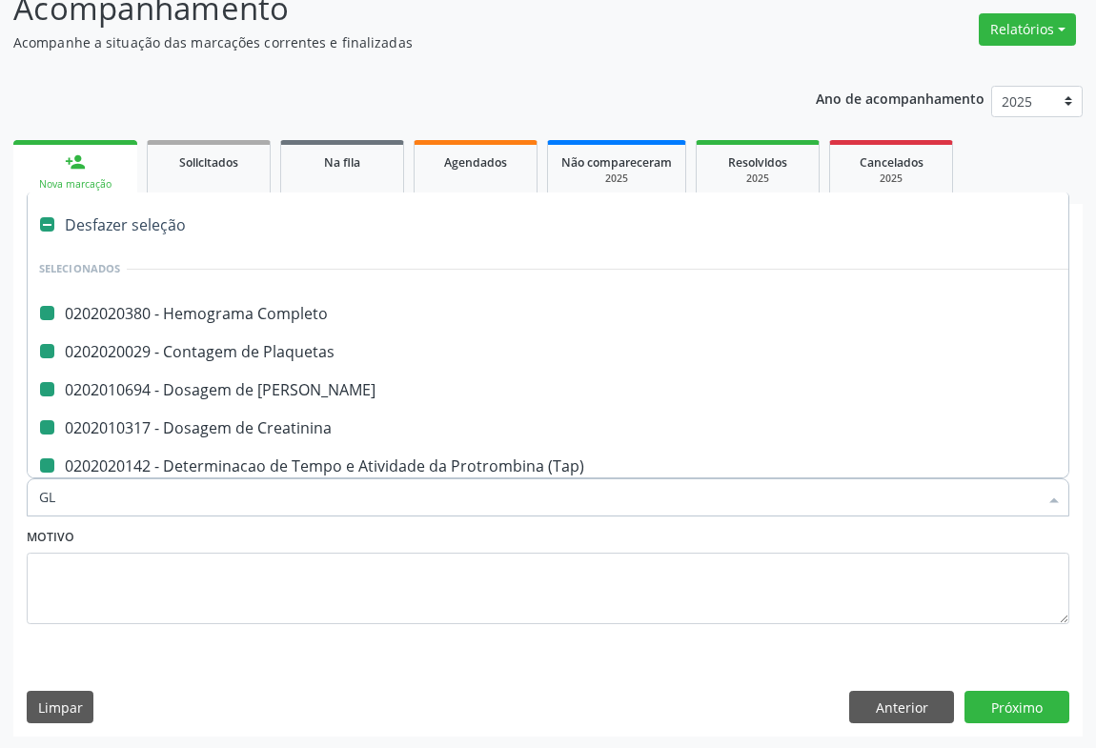
checkbox Ureia "false"
checkbox Coagulacao "false"
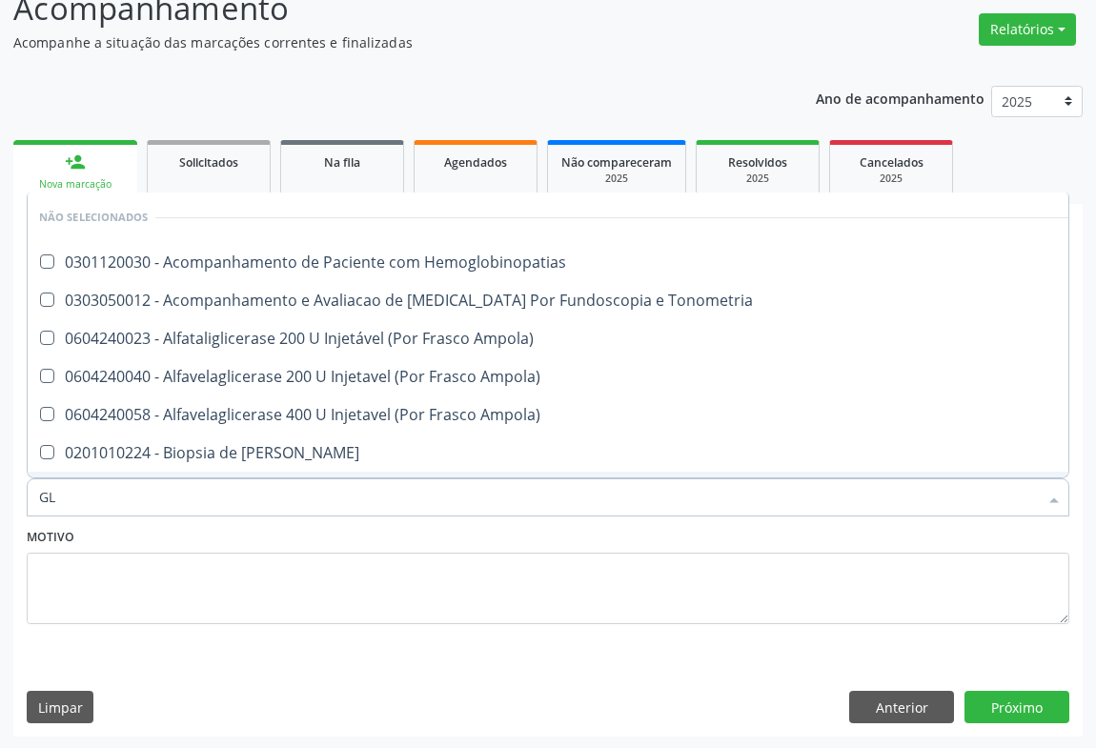
scroll to position [0, 0]
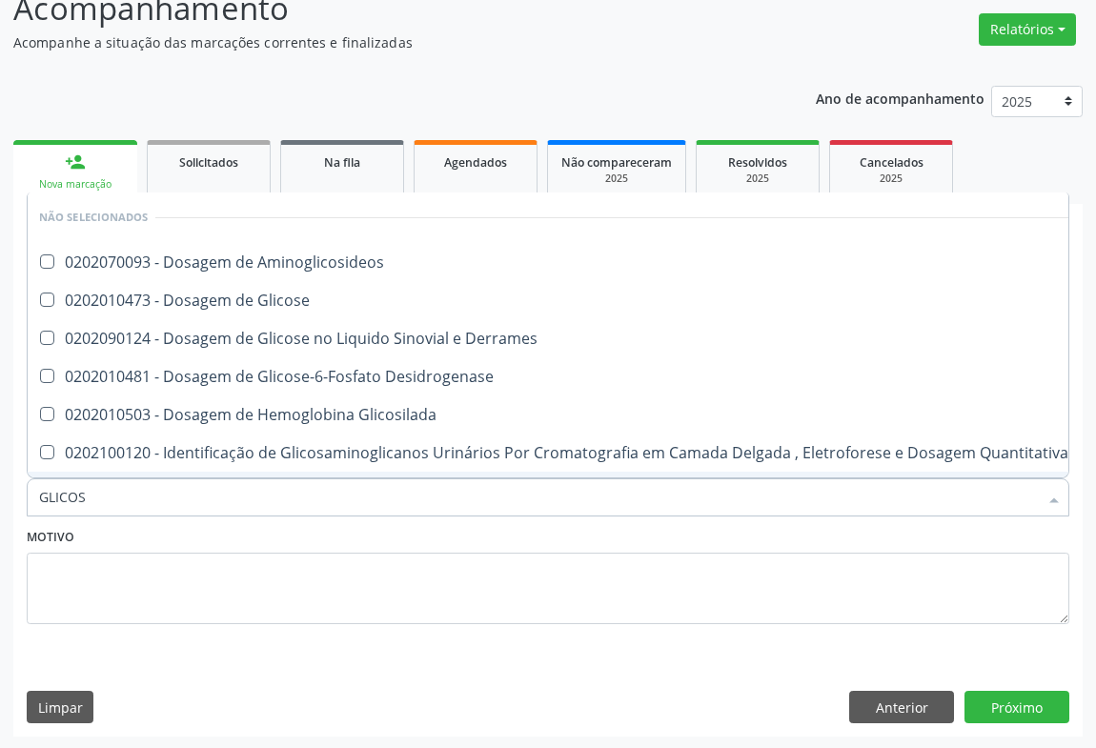
type input "GLICOSE"
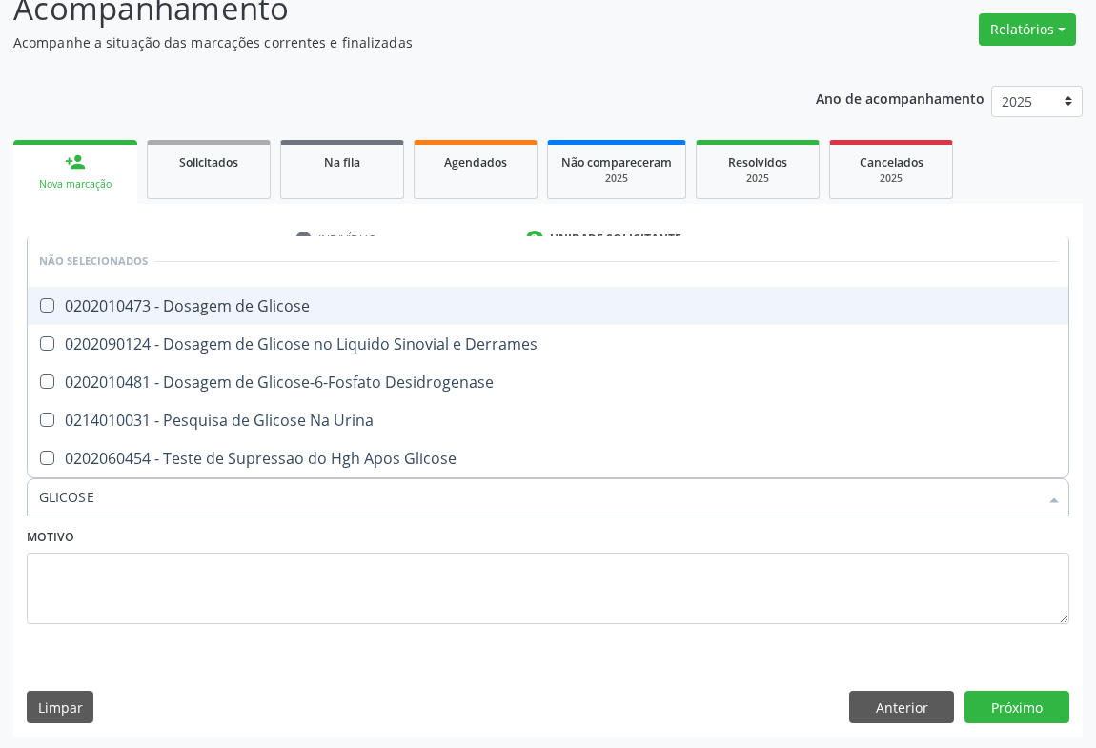
click at [251, 314] on span "0202010473 - Dosagem de Glicose" at bounding box center [548, 306] width 1041 height 38
checkbox Glicose "true"
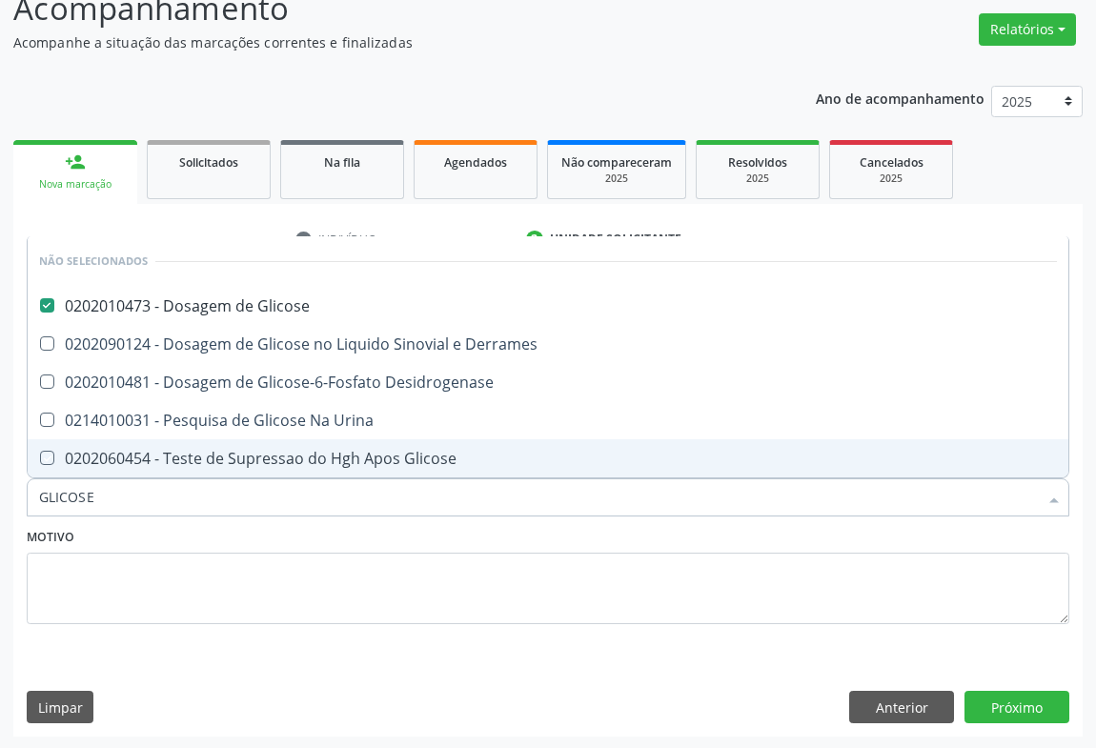
click at [1022, 684] on div "Requerente * Paciente Médico(a) Enfermeiro(a) Paciente Nenhum resultado encontr…" at bounding box center [547, 519] width 1069 height 436
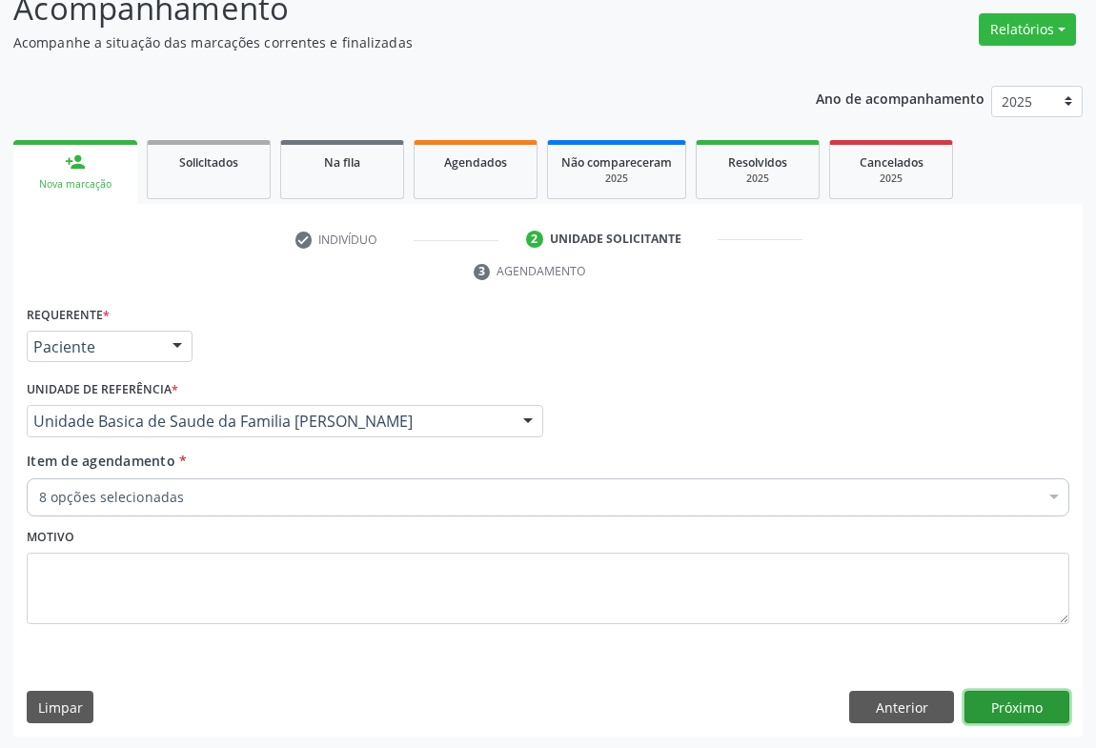
click at [1028, 711] on button "Próximo" at bounding box center [1017, 707] width 105 height 32
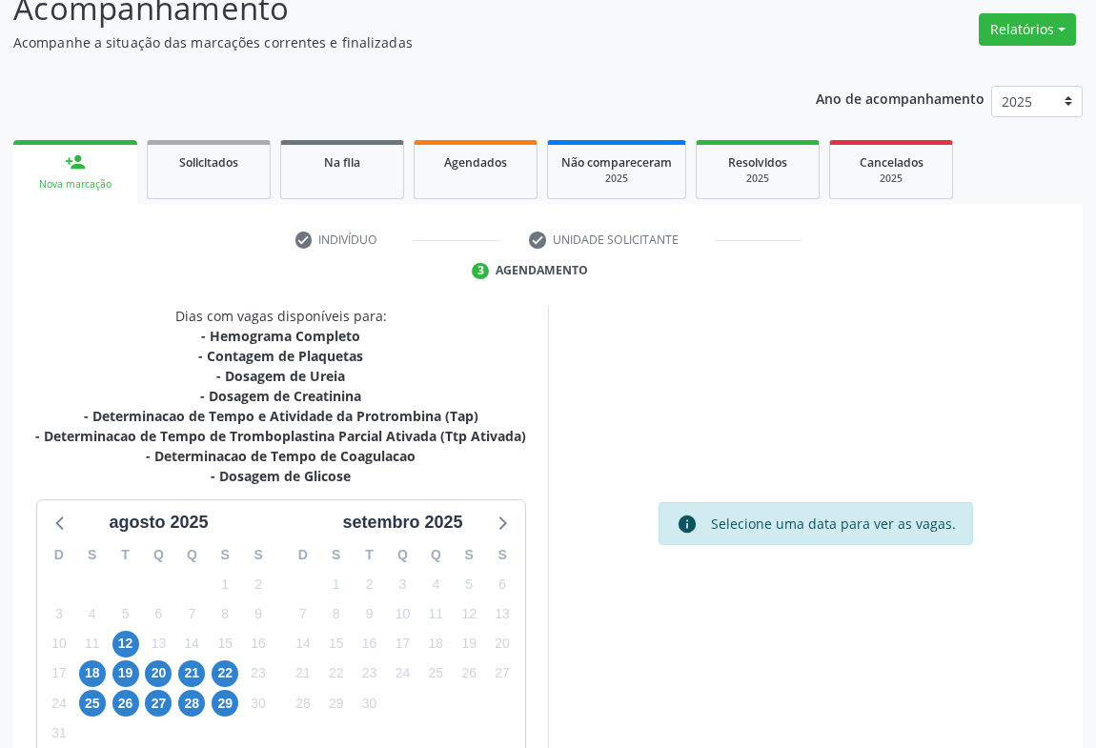
scroll to position [250, 0]
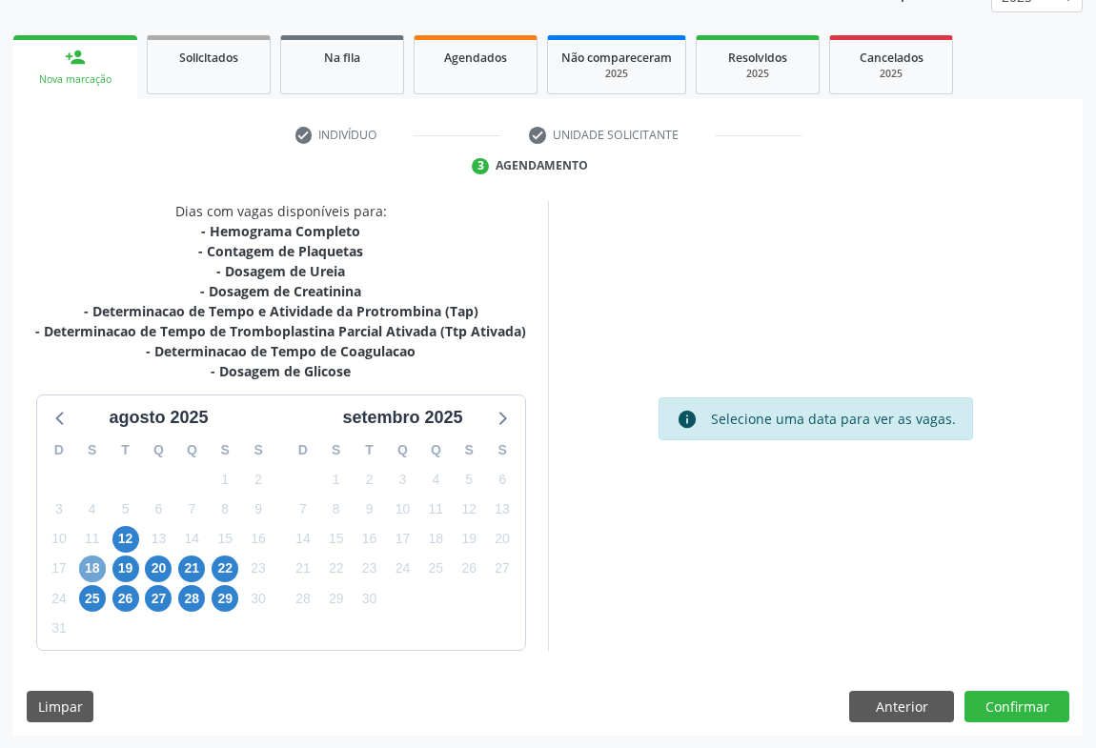
click at [95, 564] on span "18" at bounding box center [92, 569] width 27 height 27
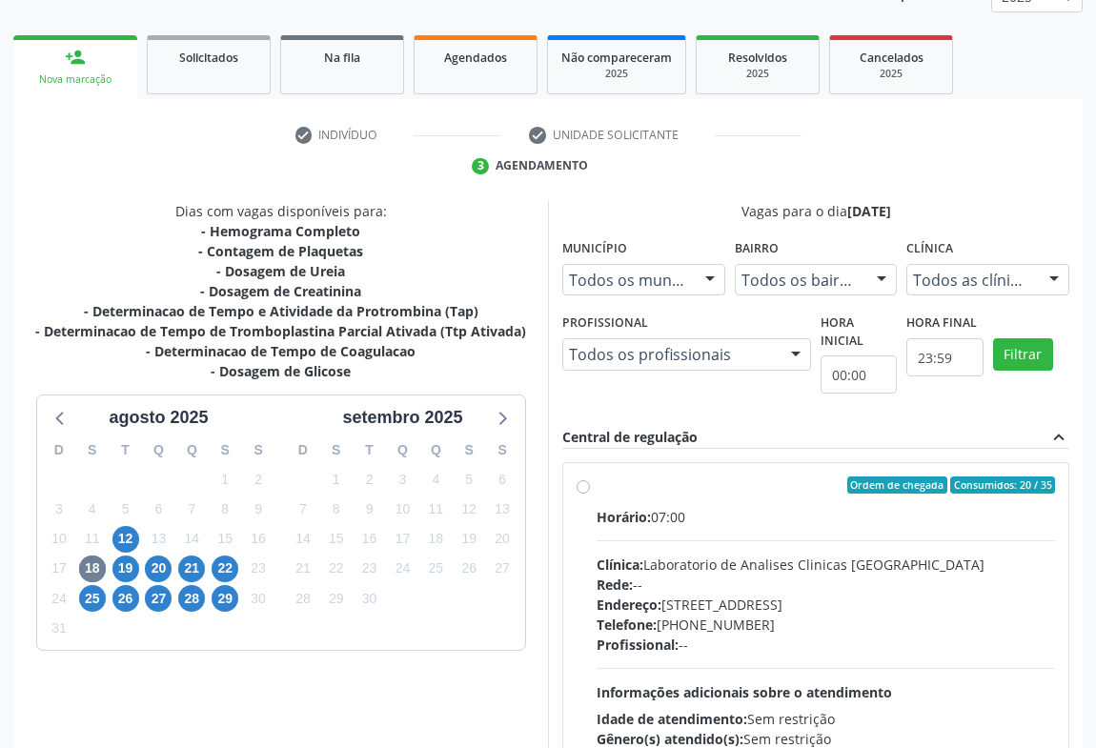
click at [831, 615] on div "Telefone: [PHONE_NUMBER]" at bounding box center [826, 625] width 458 height 20
click at [590, 494] on input "Ordem de chegada Consumidos: 20 / 35 Horário: 07:00 Clínica: Laboratorio de Ana…" at bounding box center [583, 485] width 13 height 17
radio input "true"
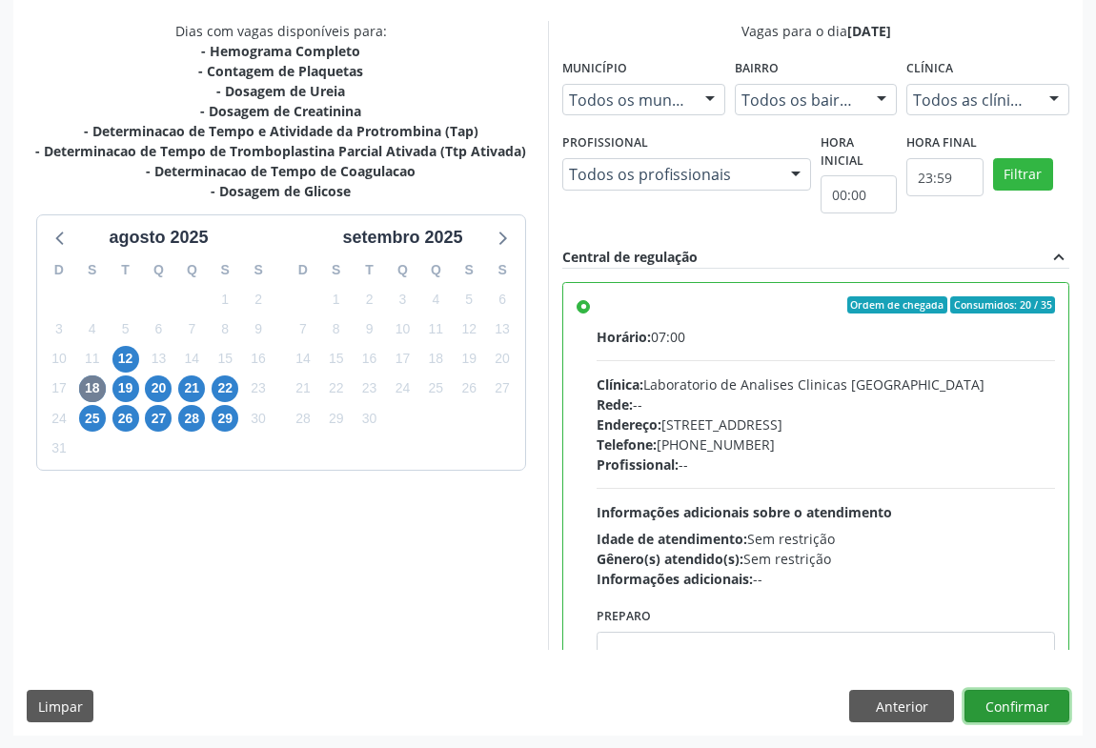
click at [1011, 717] on button "Confirmar" at bounding box center [1017, 706] width 105 height 32
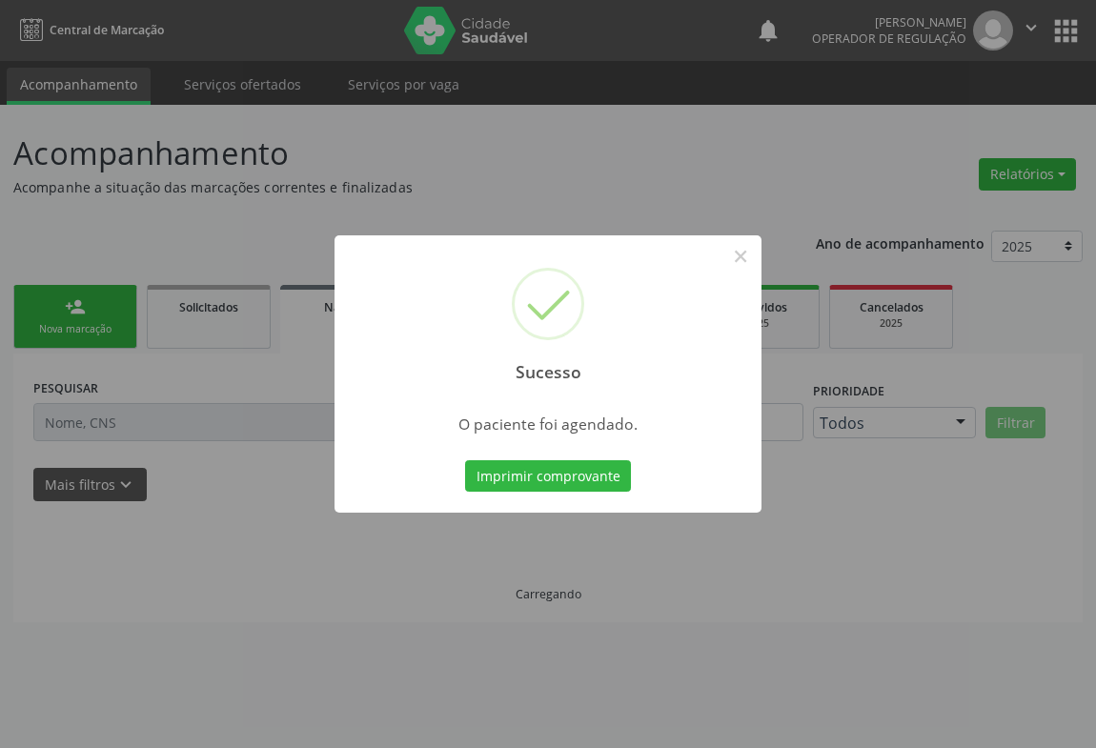
scroll to position [0, 0]
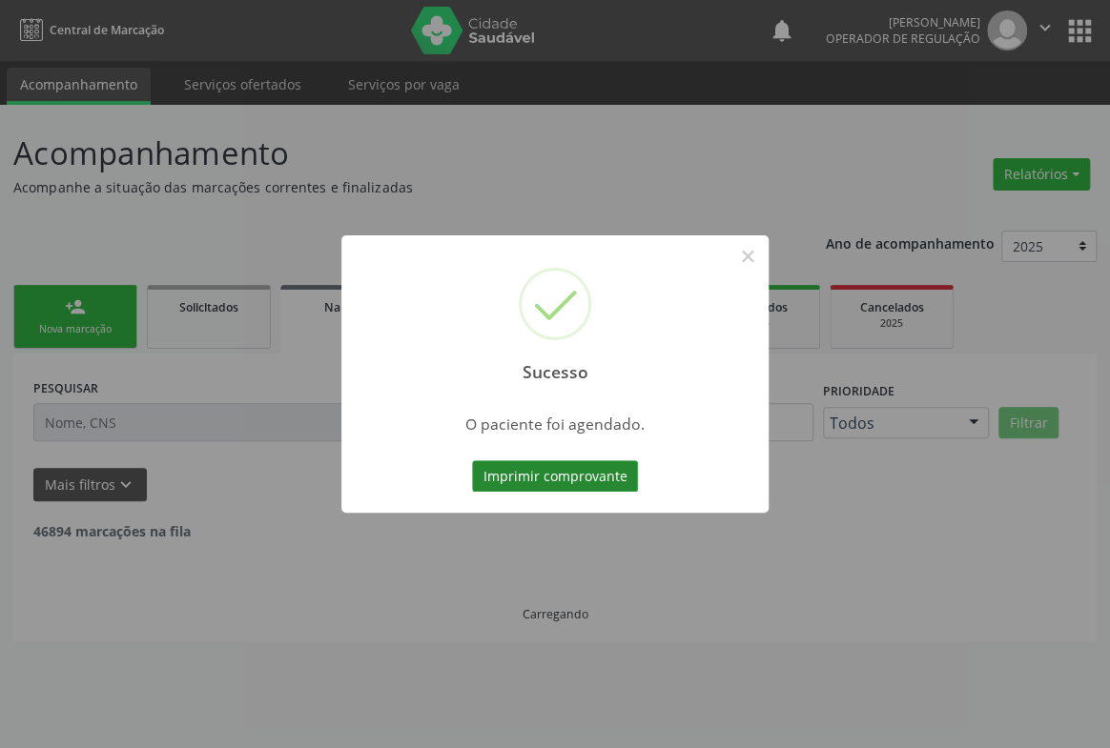
click at [562, 488] on button "Imprimir comprovante" at bounding box center [555, 476] width 166 height 32
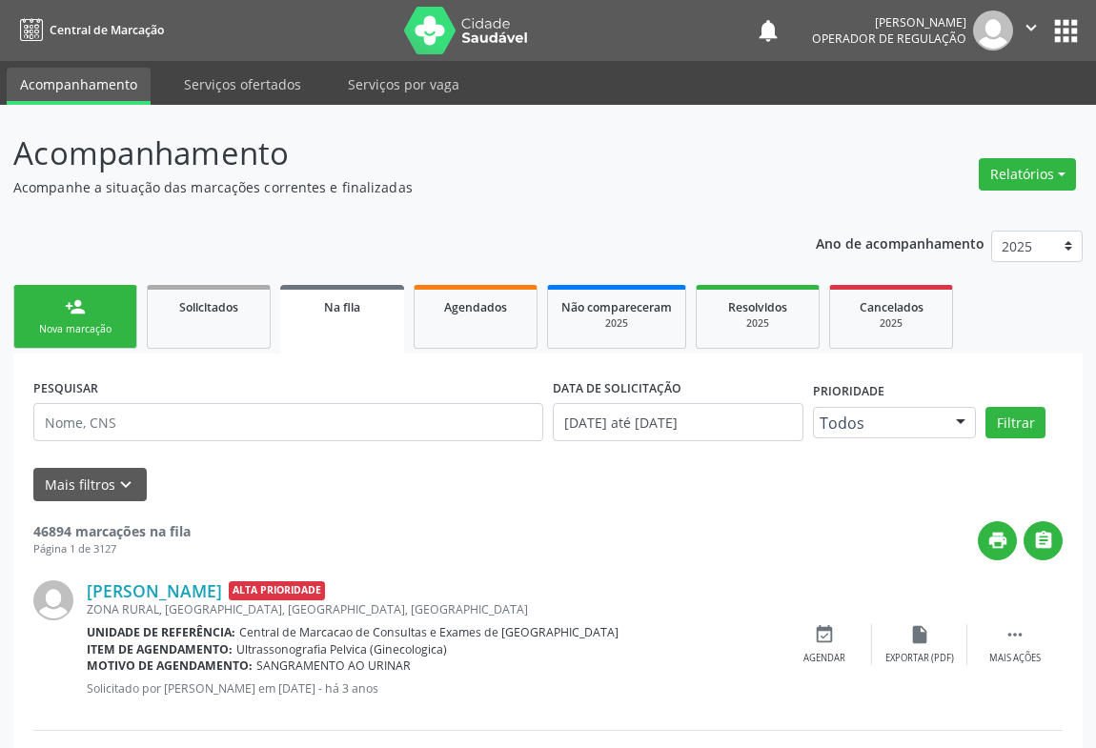
click at [95, 300] on link "person_add Nova marcação" at bounding box center [75, 317] width 124 height 64
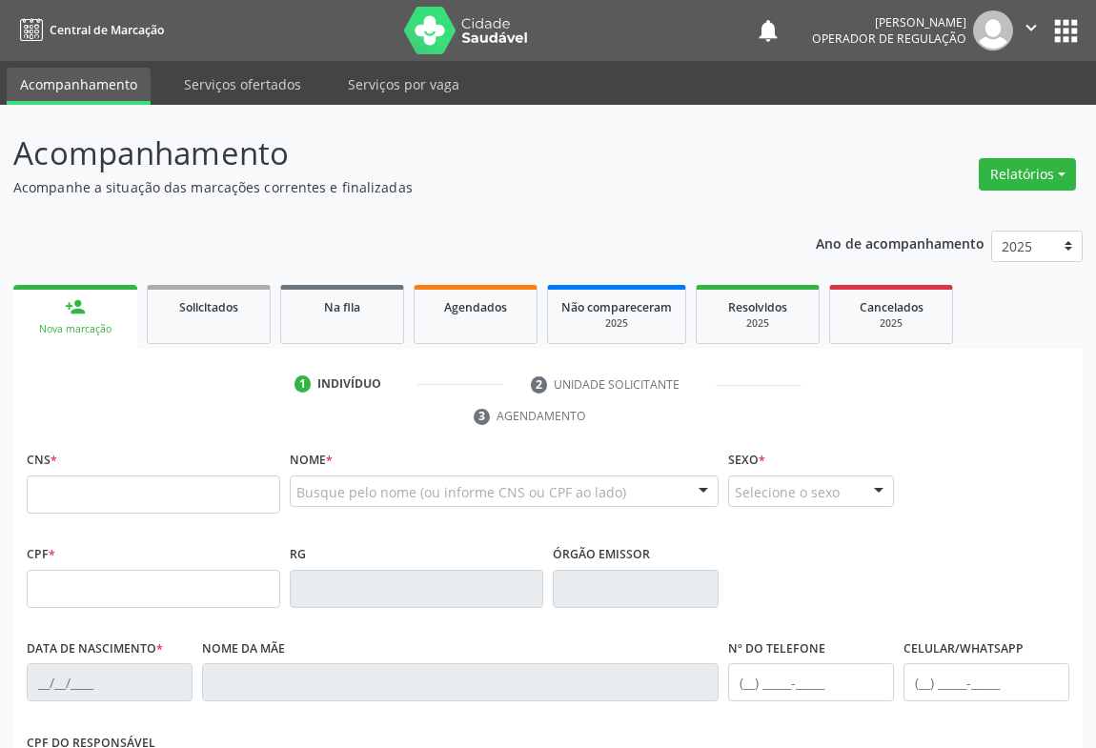
click at [85, 475] on div "CNS *" at bounding box center [154, 480] width 254 height 68
click at [85, 496] on input "text" at bounding box center [154, 495] width 254 height 38
type input "704 1032 4309 4980"
type input "1117449890"
type input "21/02/1981"
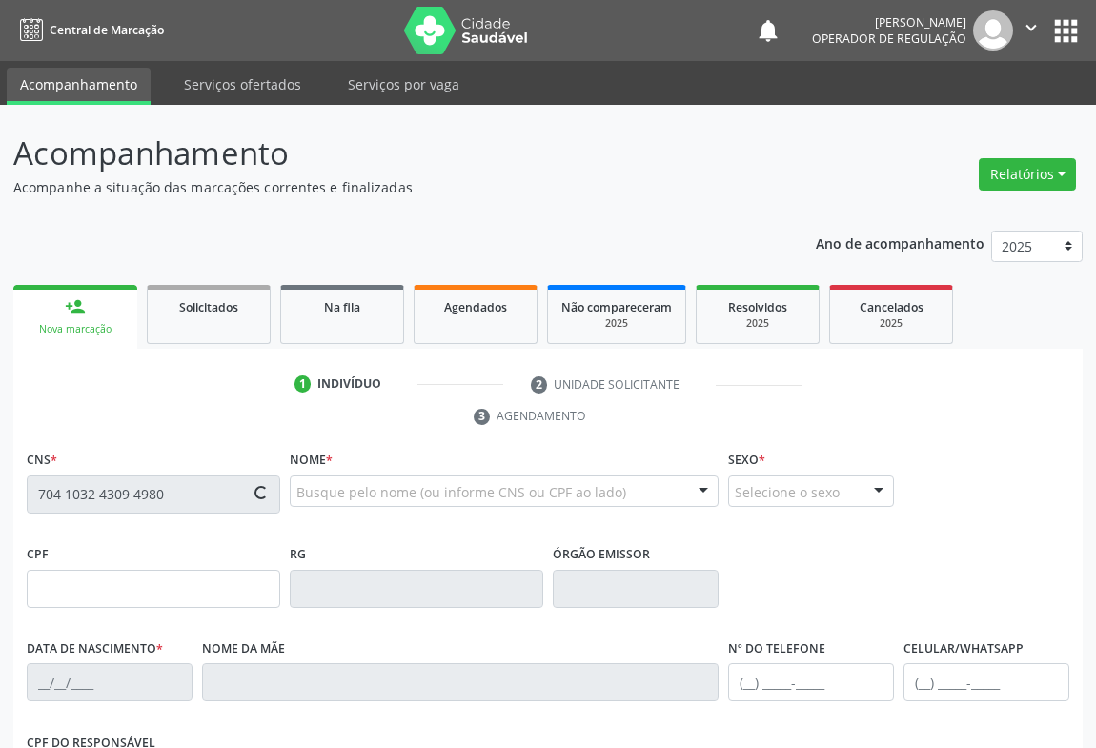
type input "(74) 99910-3779"
type input "016.157.275-82"
type input "SN"
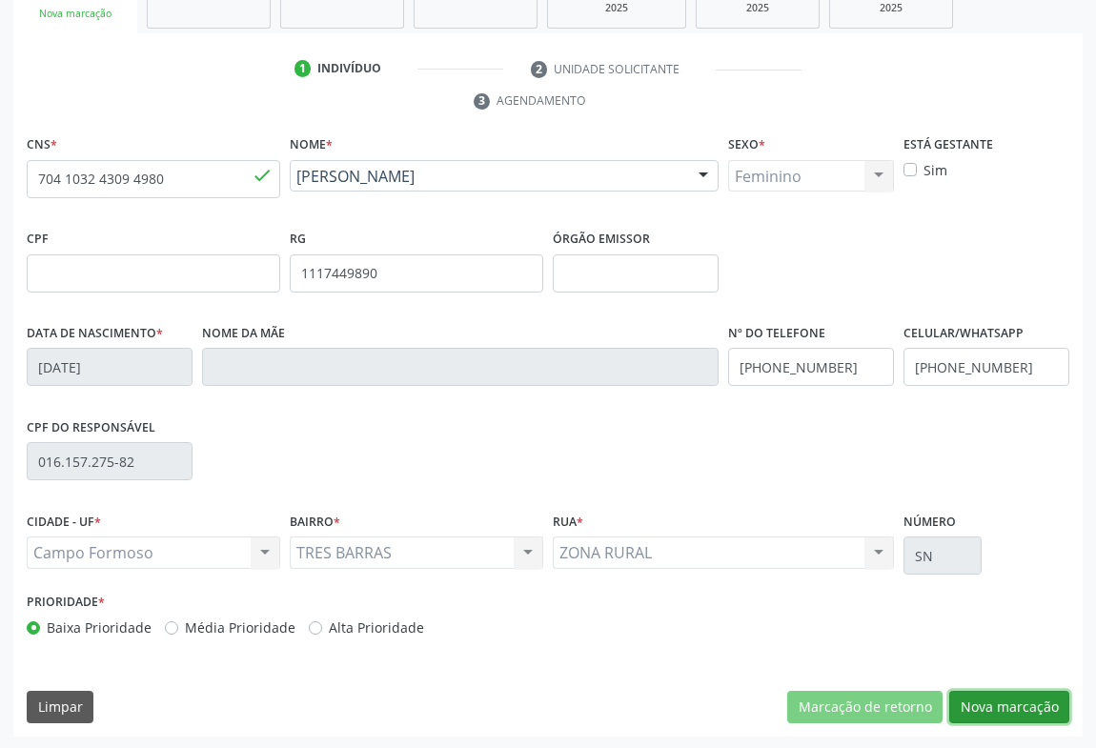
click at [992, 706] on button "Nova marcação" at bounding box center [1009, 707] width 120 height 32
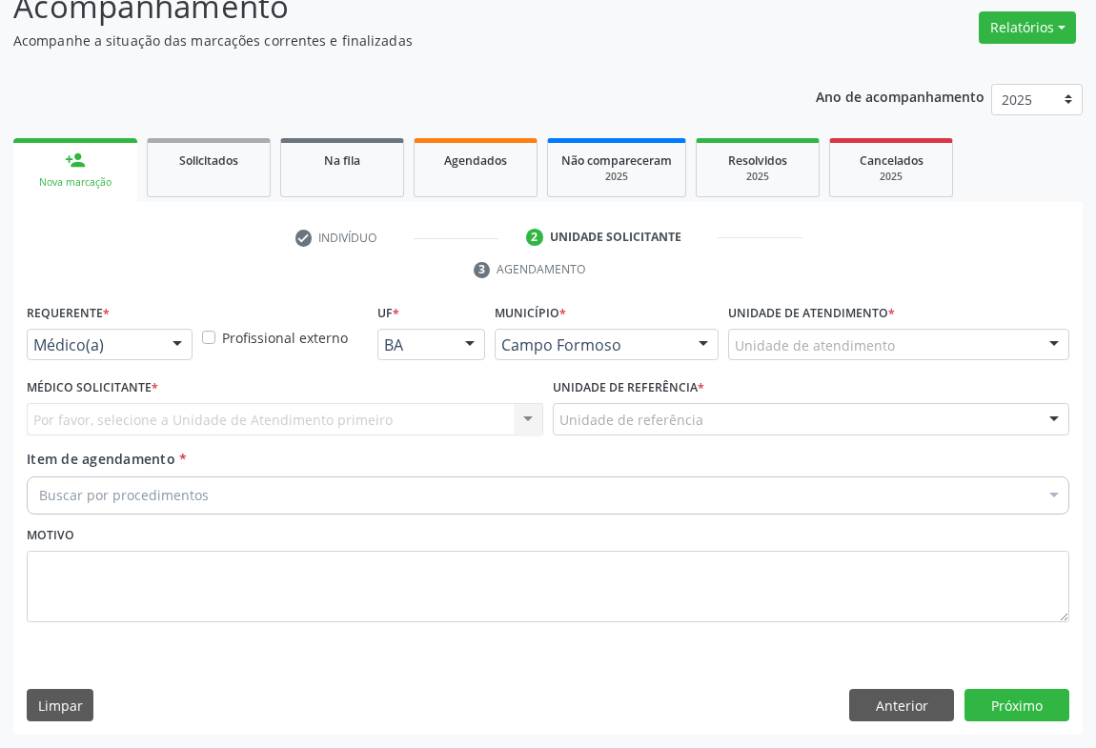
scroll to position [145, 0]
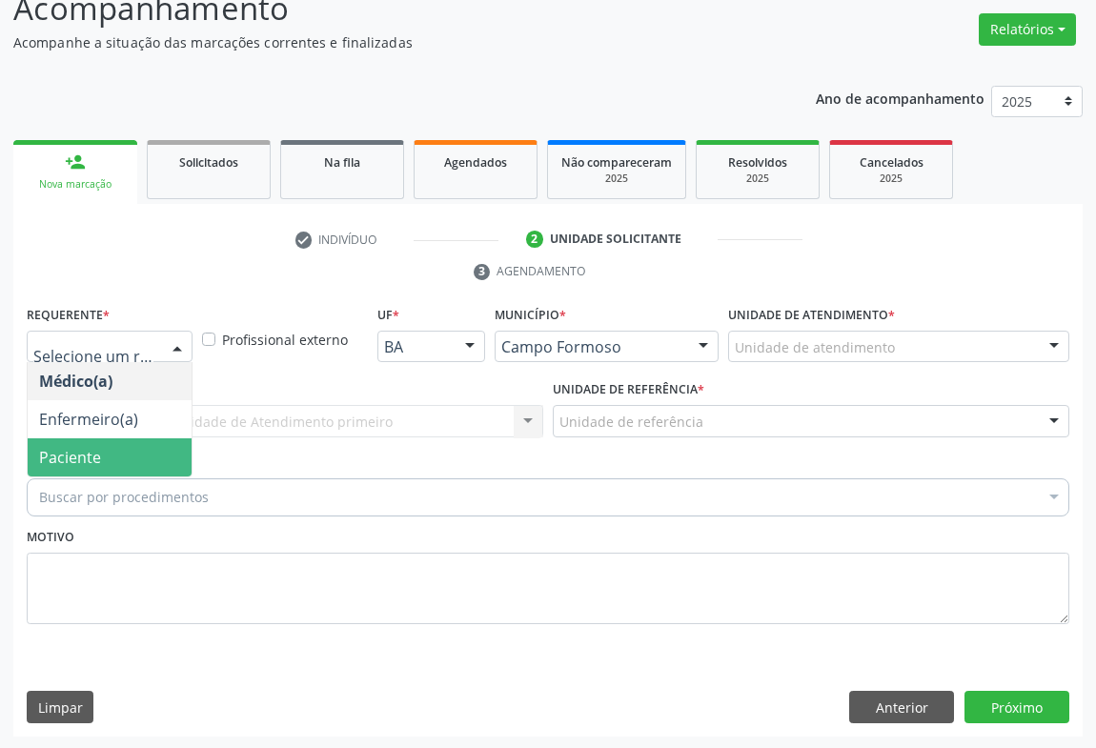
click at [95, 457] on span "Paciente" at bounding box center [70, 457] width 62 height 21
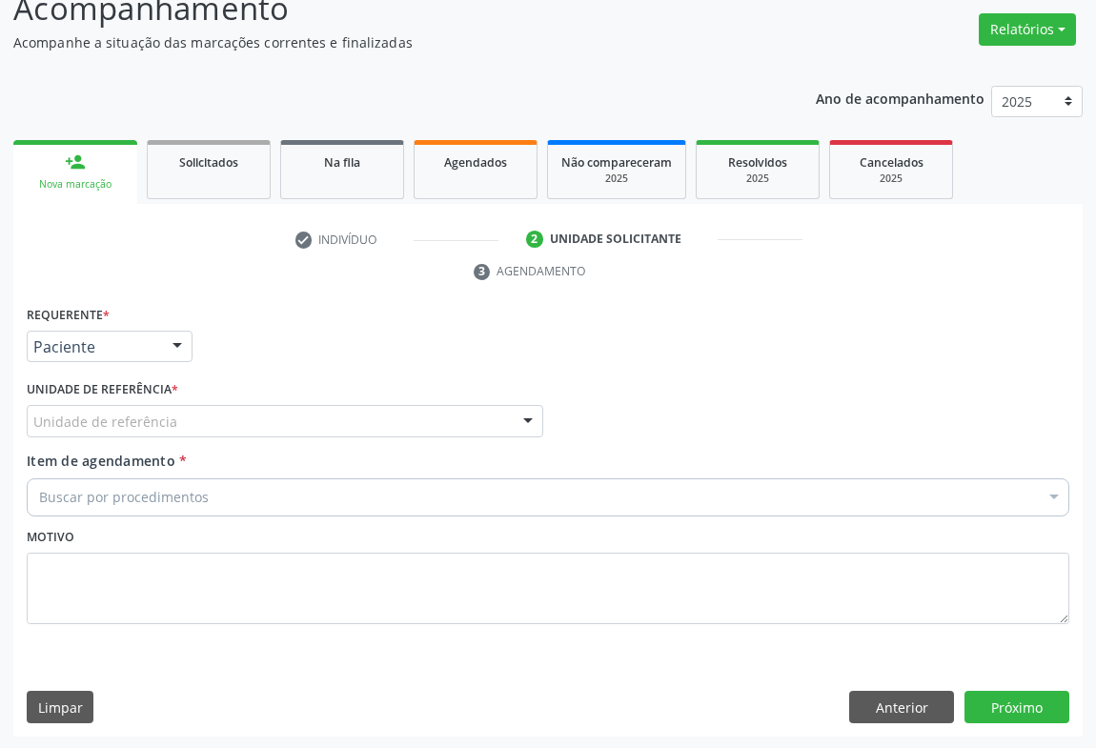
click at [170, 430] on div "Unidade de referência" at bounding box center [285, 421] width 517 height 32
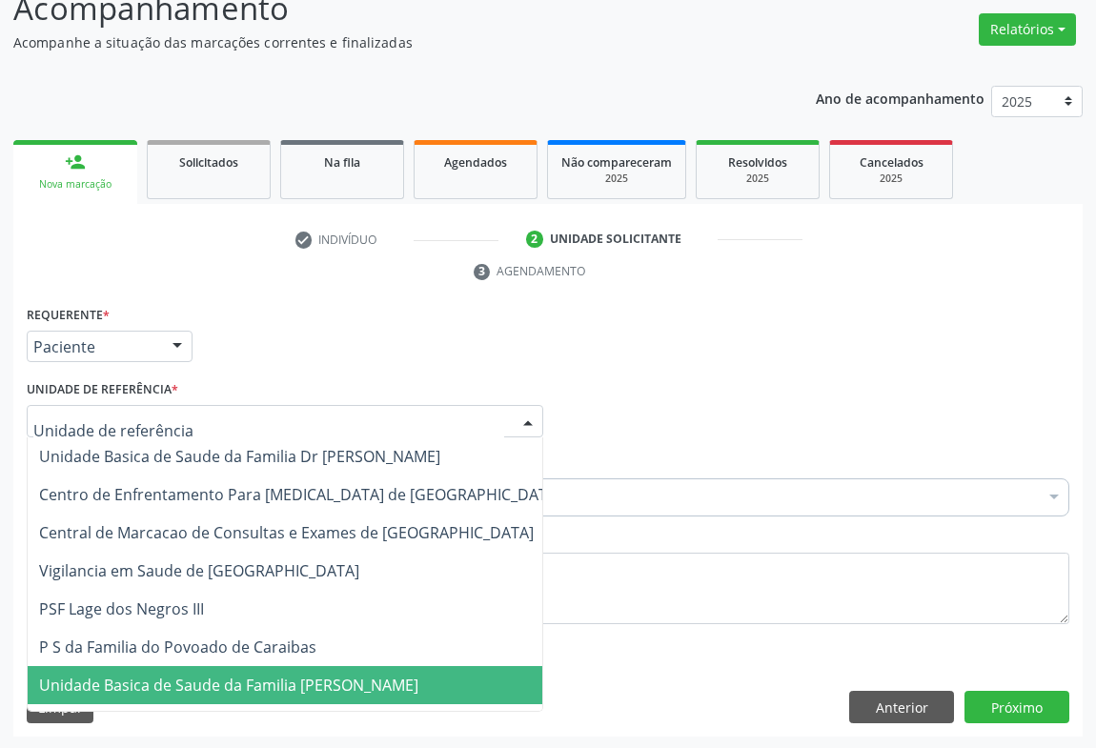
click at [188, 686] on span "Unidade Basica de Saude da Familia [PERSON_NAME]" at bounding box center [228, 685] width 379 height 21
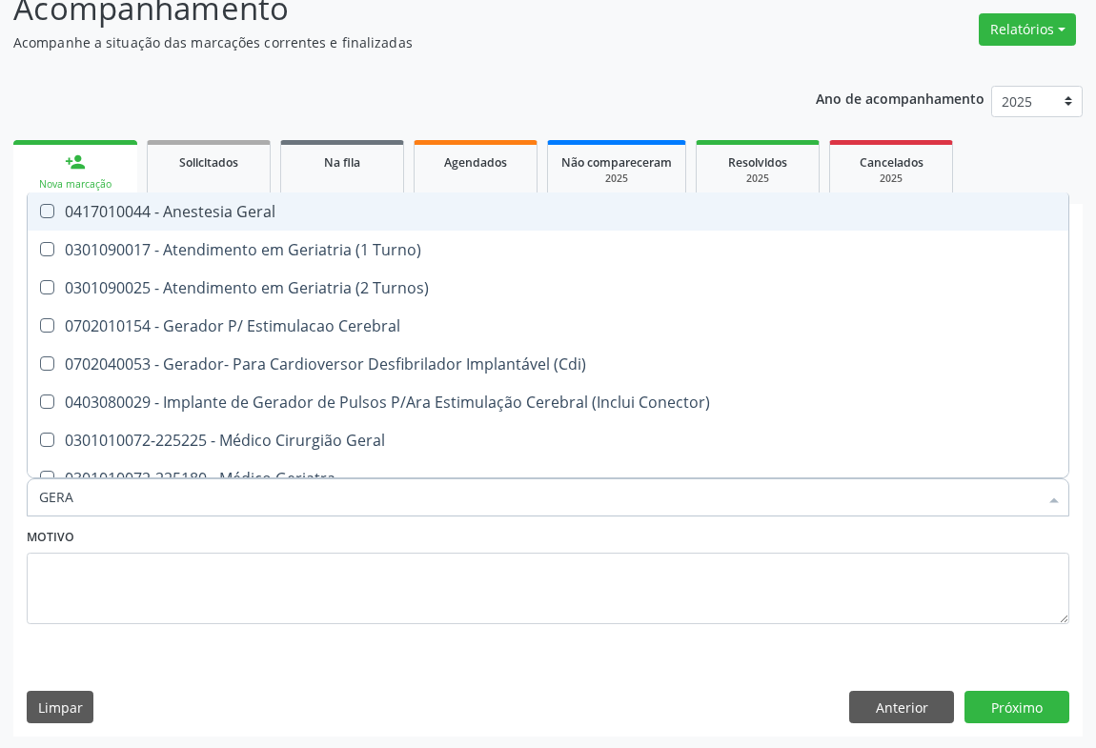
type input "GERAL"
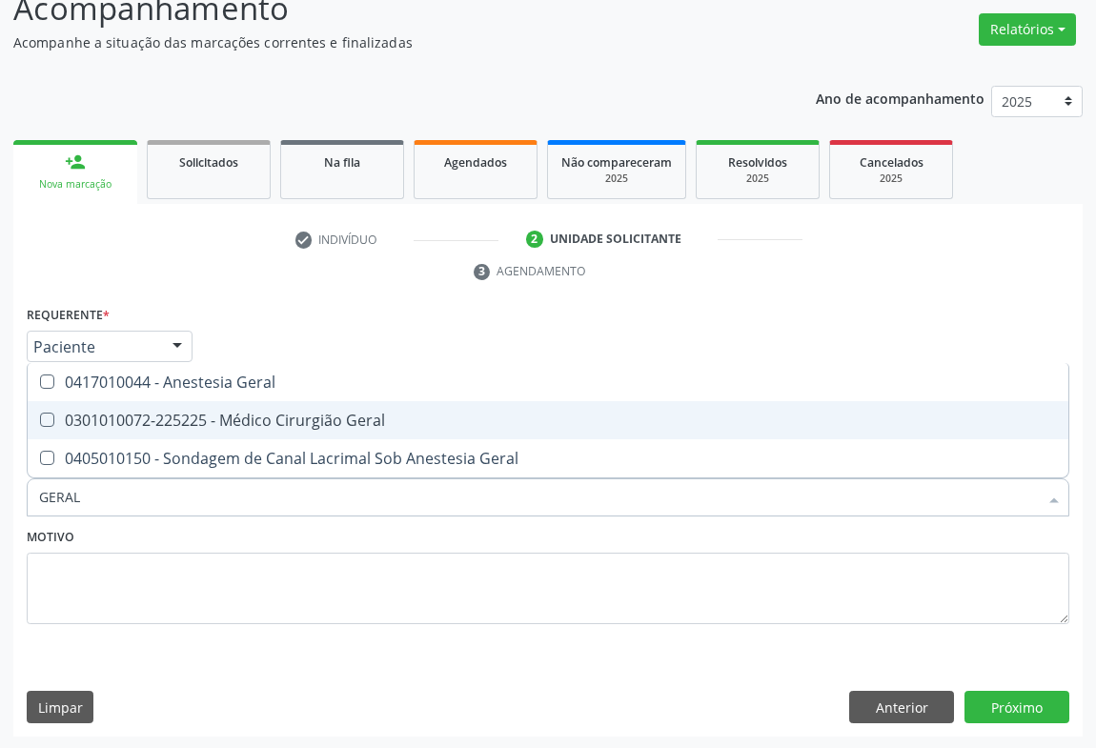
click at [285, 405] on span "0301010072-225225 - Médico Cirurgião Geral" at bounding box center [548, 420] width 1041 height 38
checkbox Geral "true"
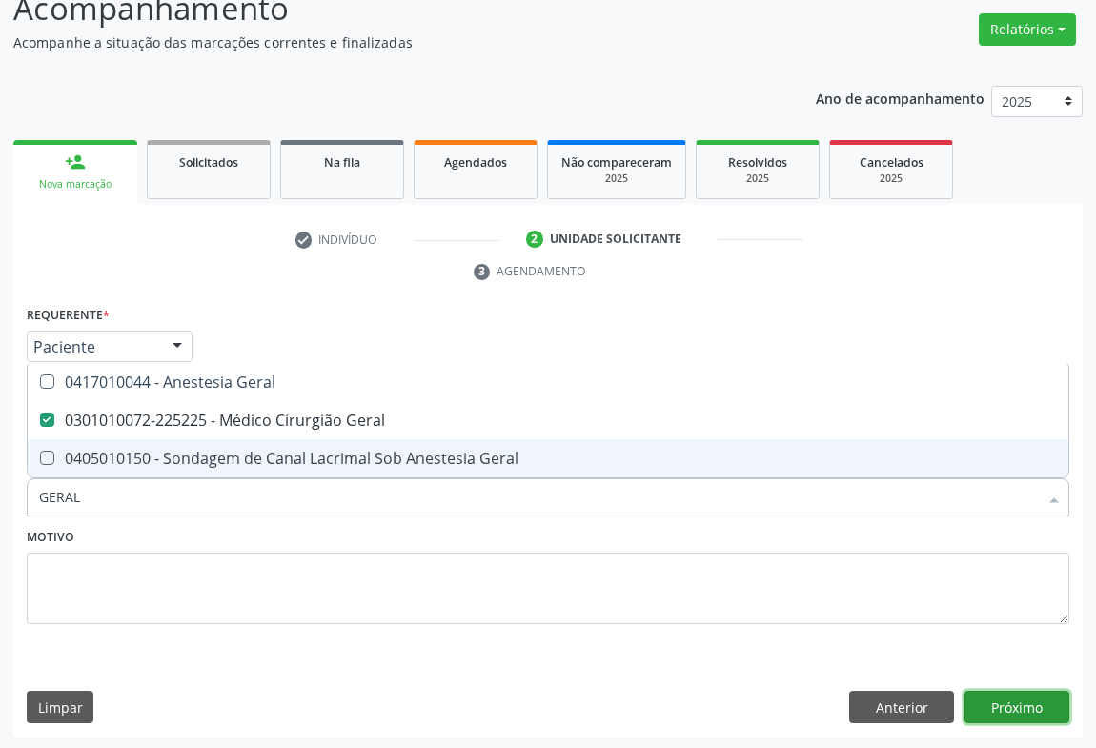
click at [1001, 704] on button "Próximo" at bounding box center [1017, 707] width 105 height 32
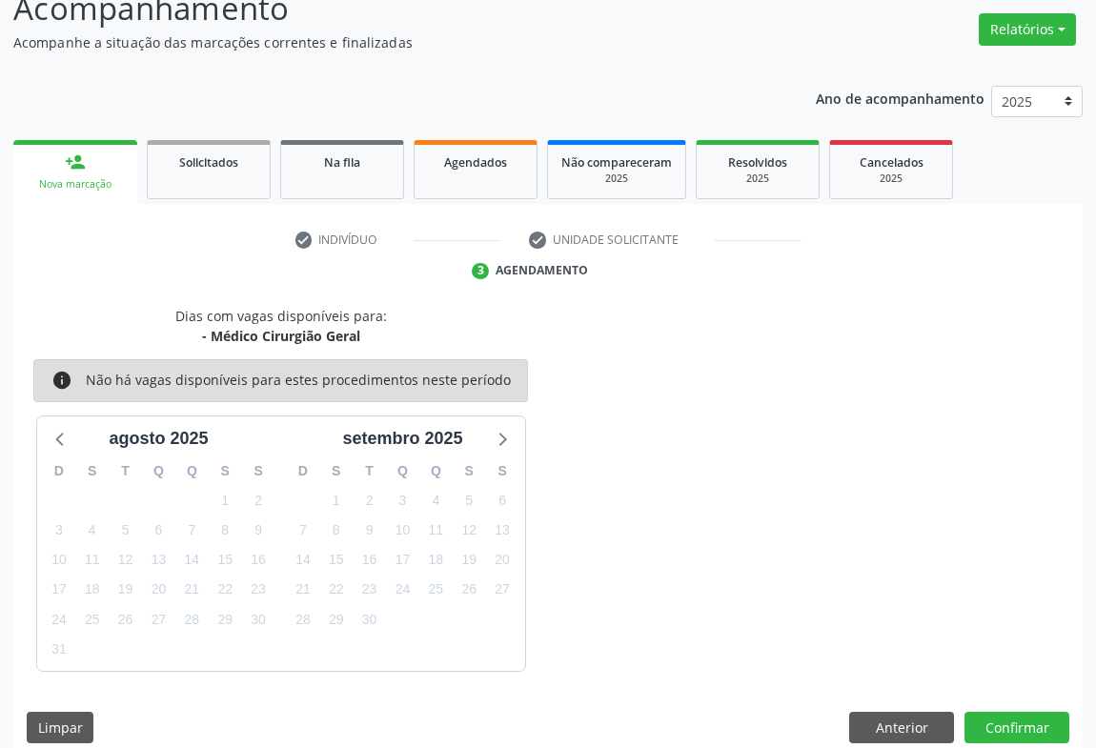
scroll to position [166, 0]
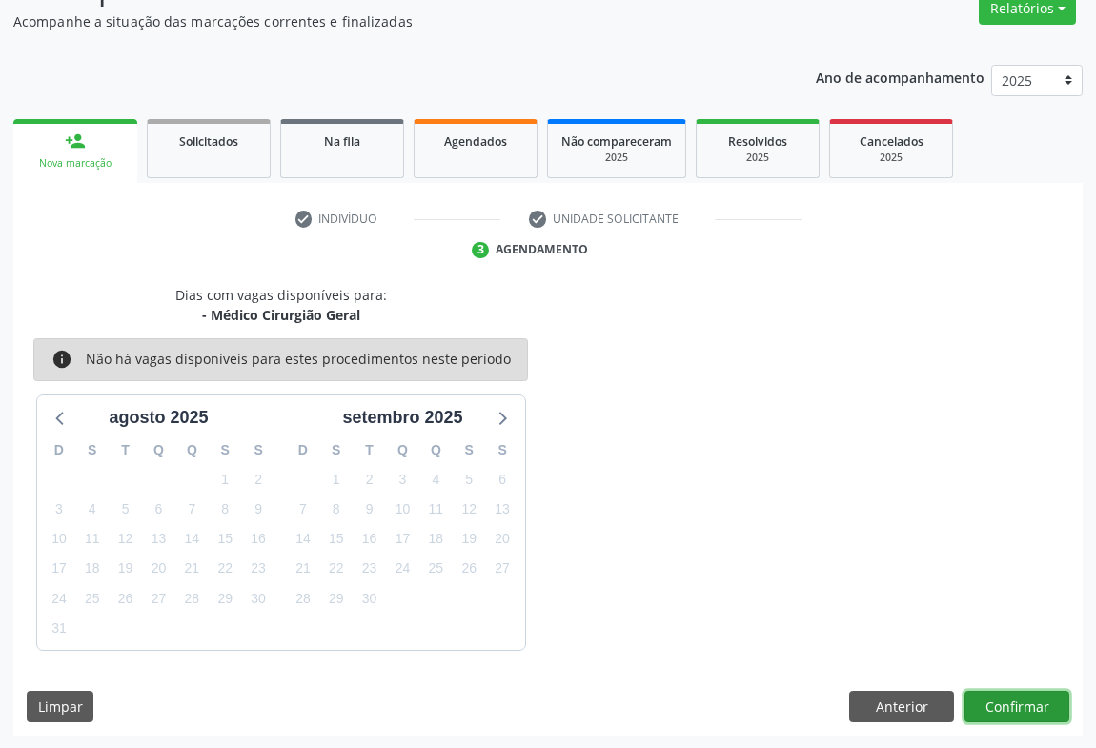
click at [1004, 705] on button "Confirmar" at bounding box center [1017, 707] width 105 height 32
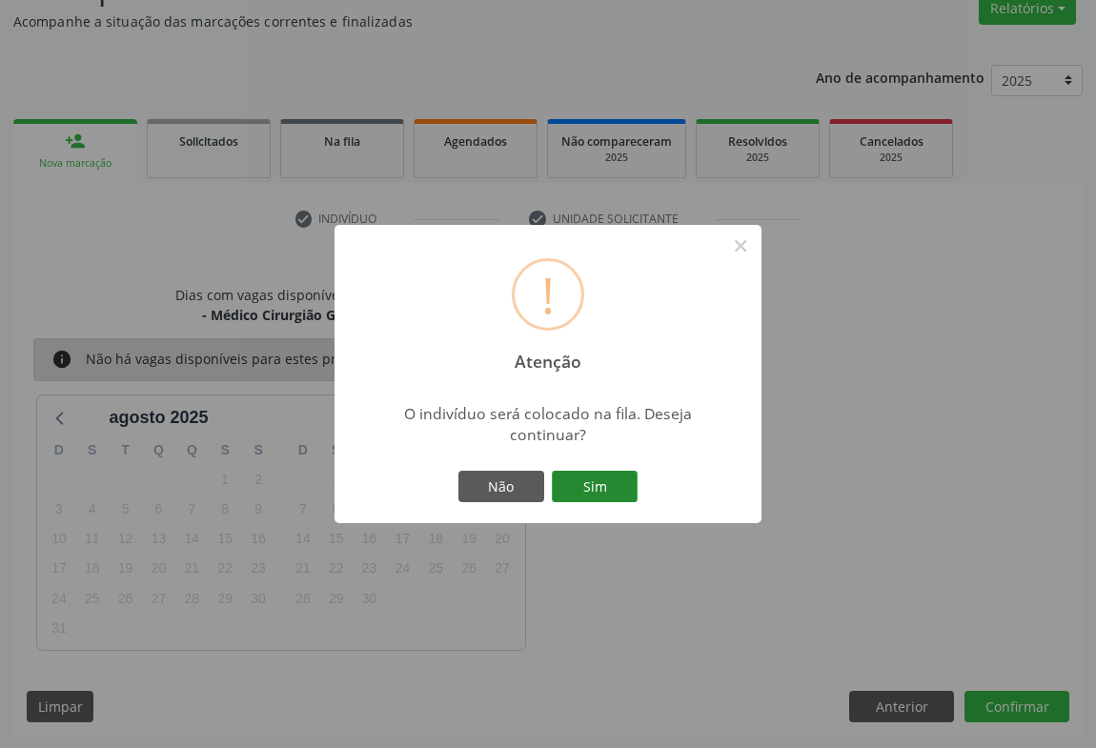
click at [592, 483] on button "Sim" at bounding box center [595, 487] width 86 height 32
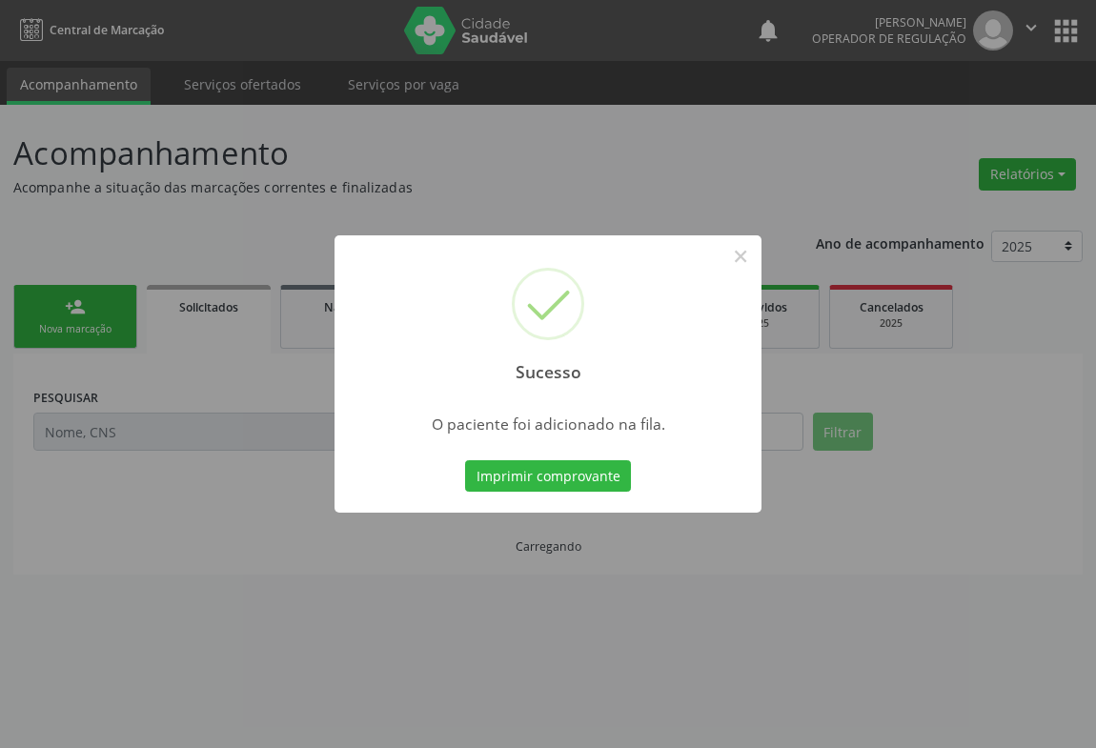
scroll to position [0, 0]
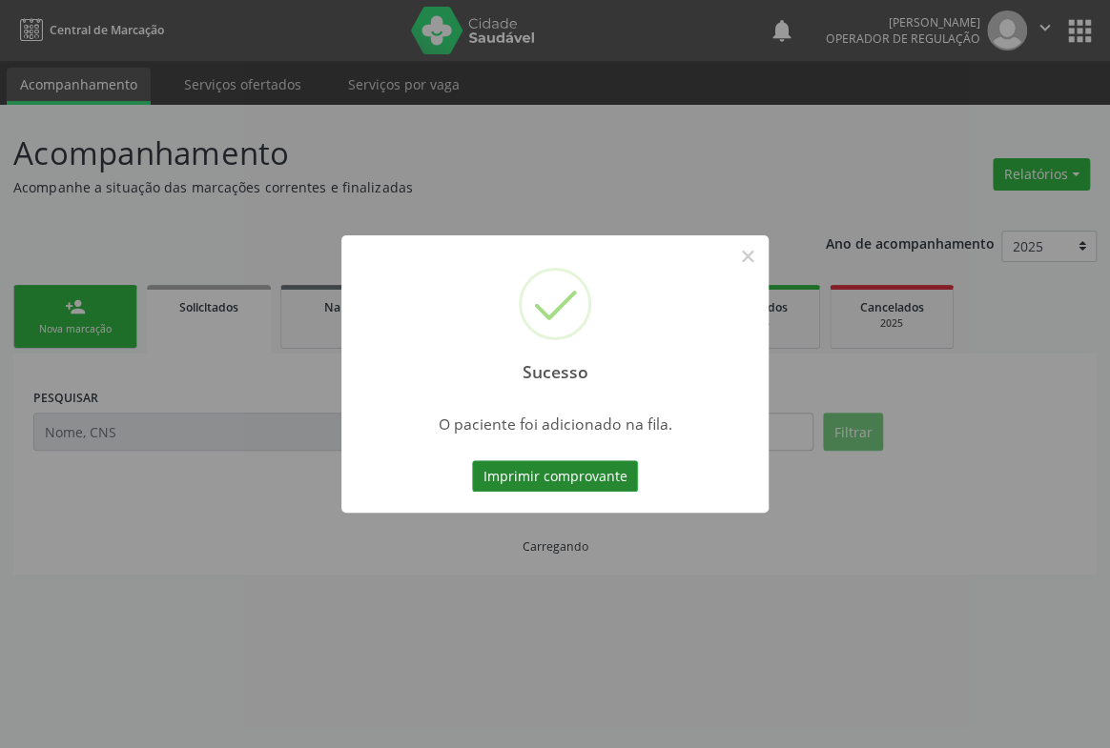
click at [620, 479] on button "Imprimir comprovante" at bounding box center [555, 476] width 166 height 32
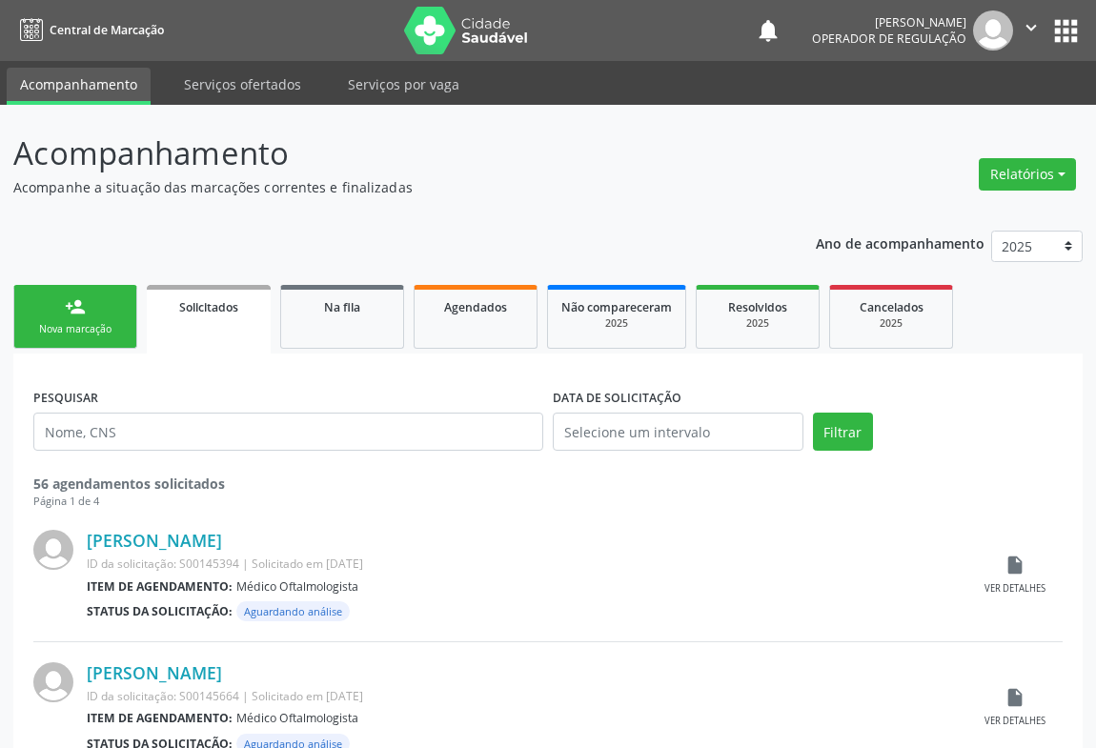
click at [71, 307] on div "person_add" at bounding box center [75, 306] width 21 height 21
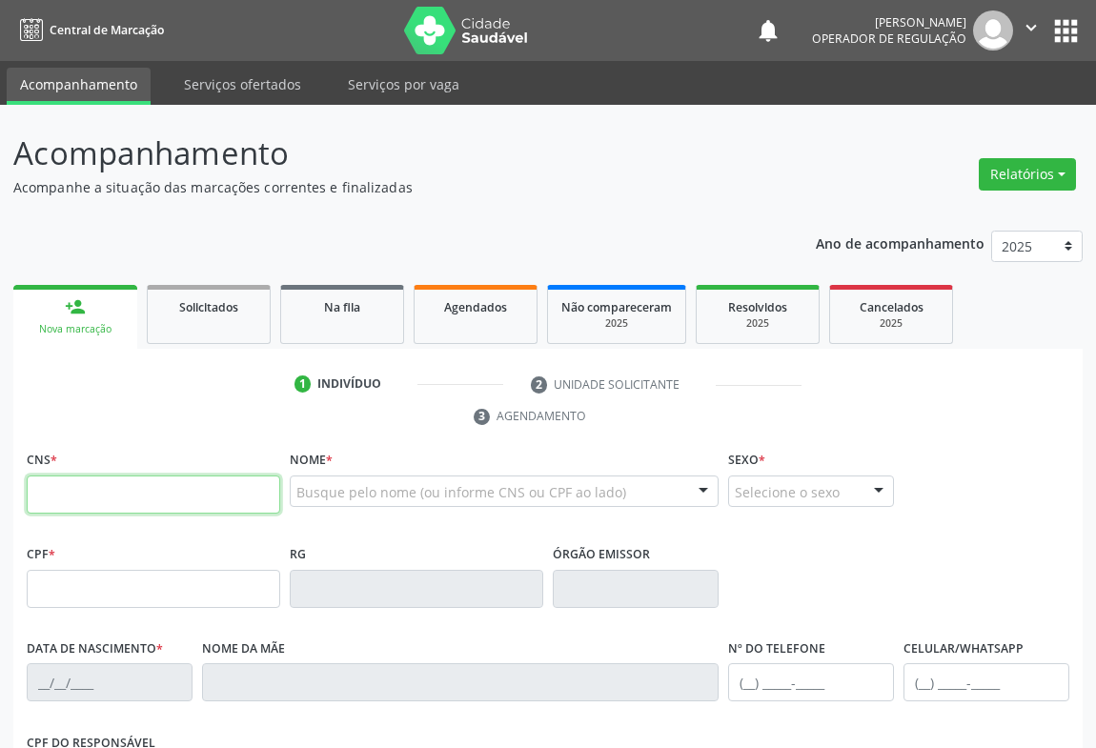
click at [104, 500] on input "text" at bounding box center [154, 495] width 254 height 38
type input "708 0008 9280 5021"
type input "0743766164"
type input "26/07/1965"
type input "S/N"
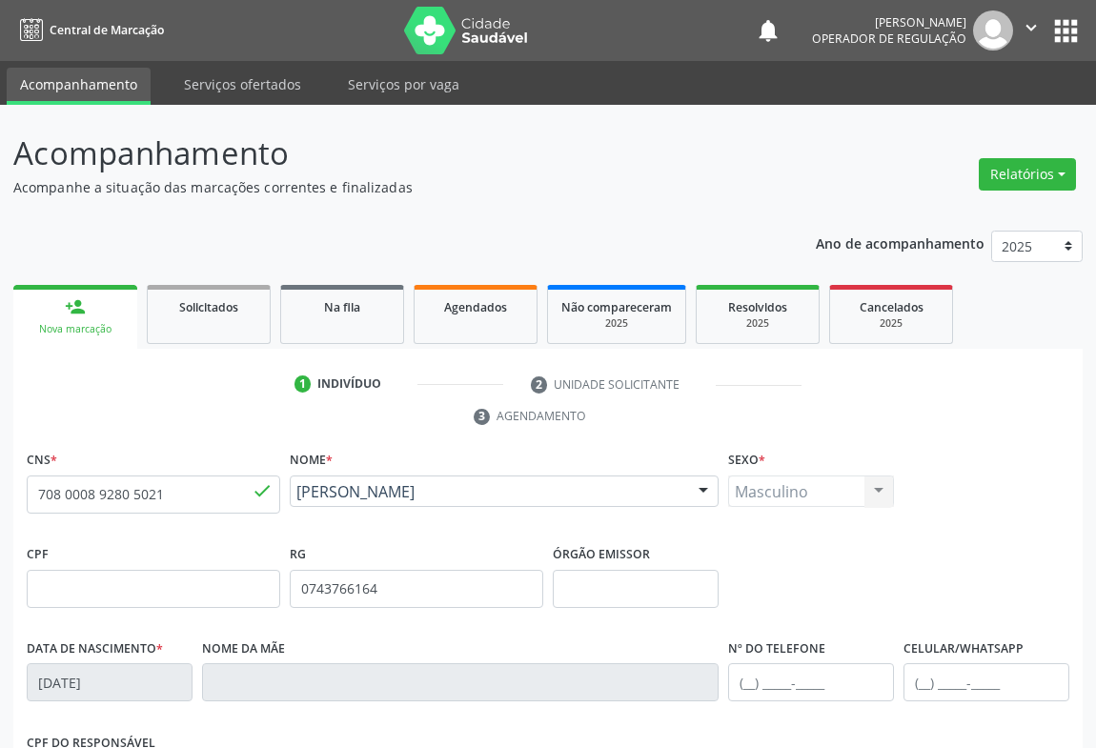
scroll to position [316, 0]
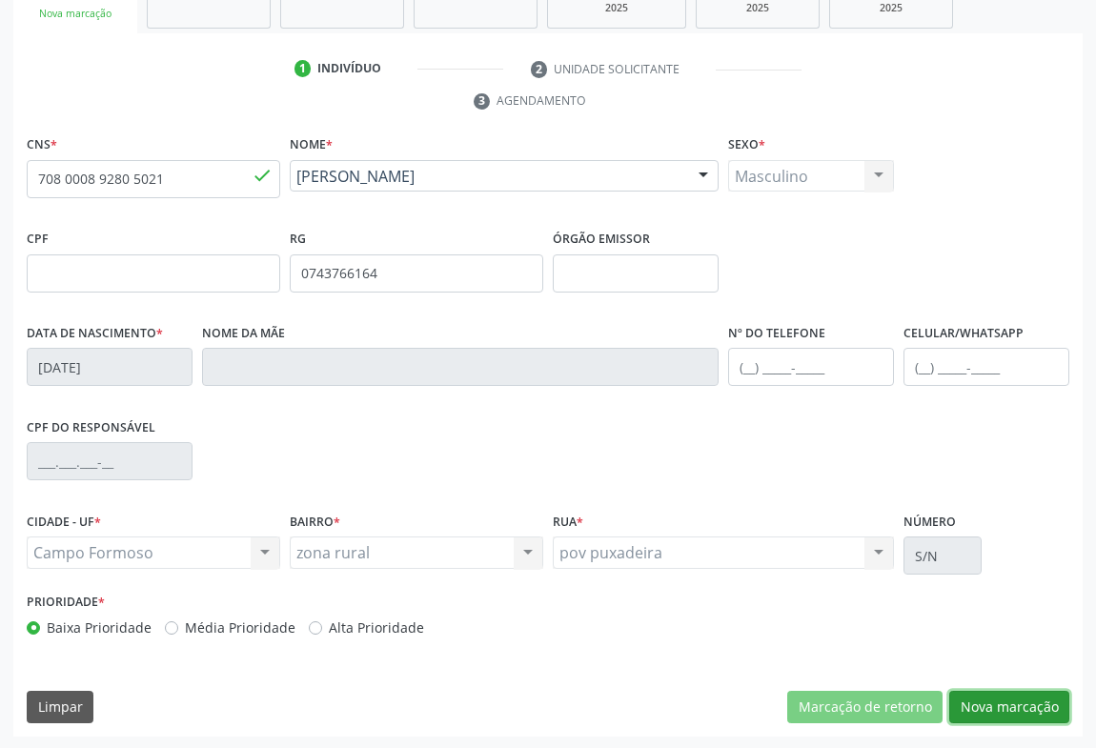
click at [1020, 705] on button "Nova marcação" at bounding box center [1009, 707] width 120 height 32
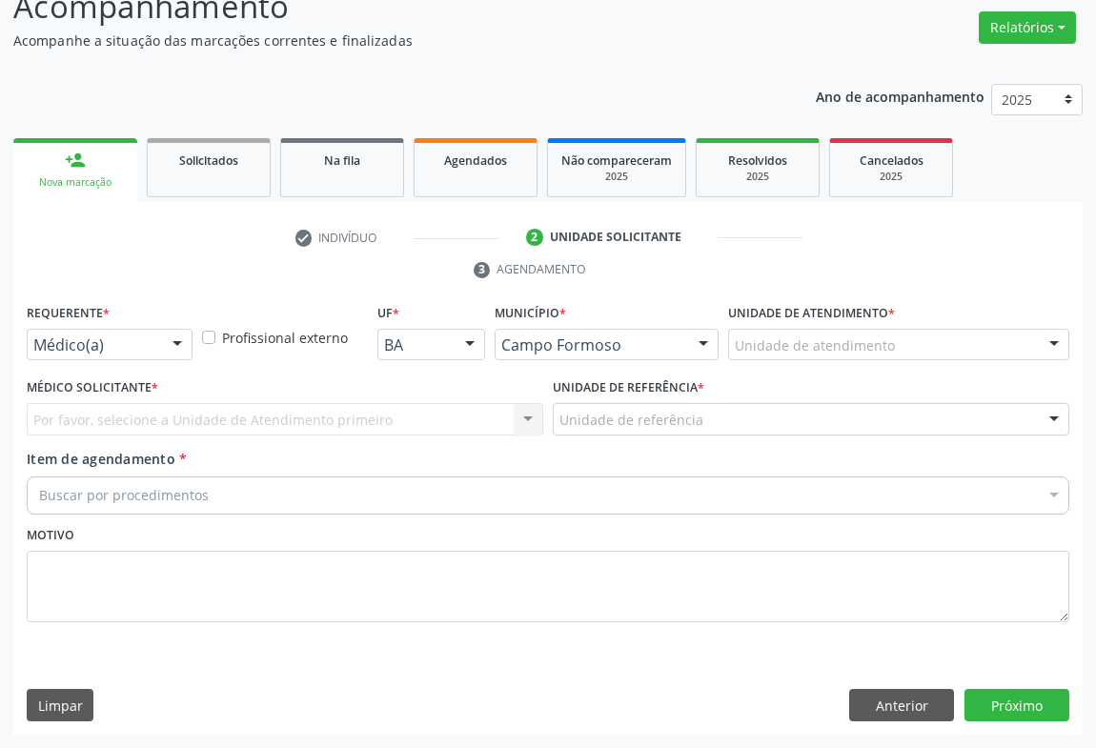
scroll to position [145, 0]
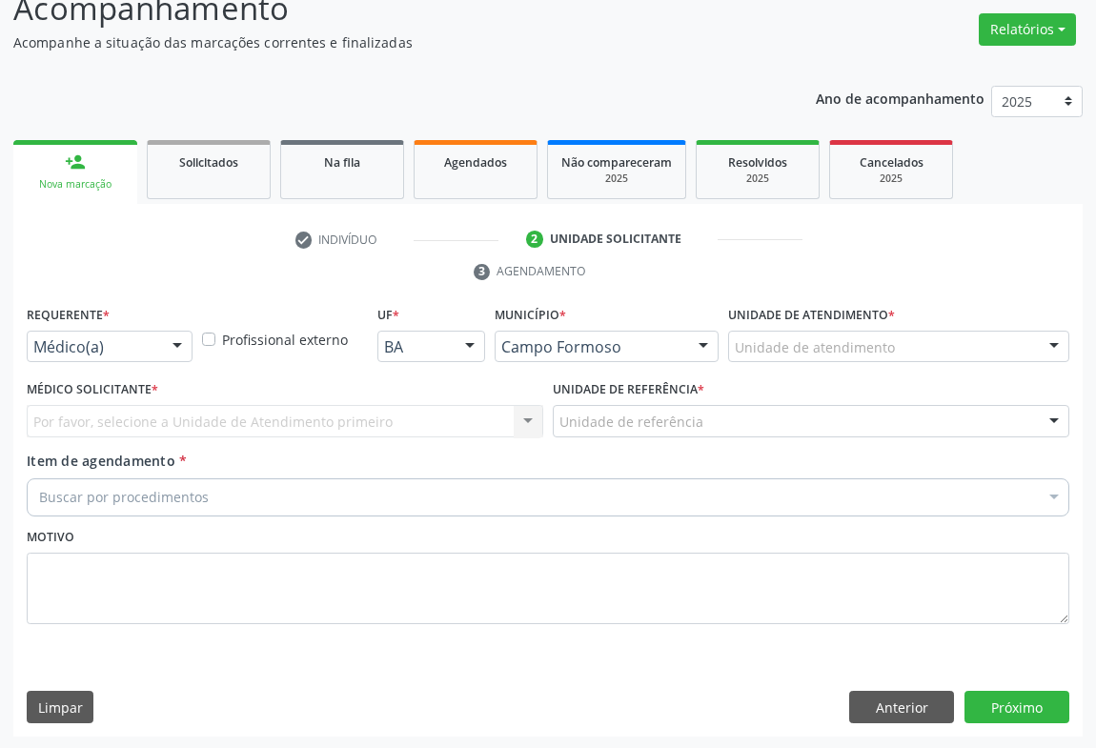
click at [181, 344] on div at bounding box center [177, 348] width 29 height 32
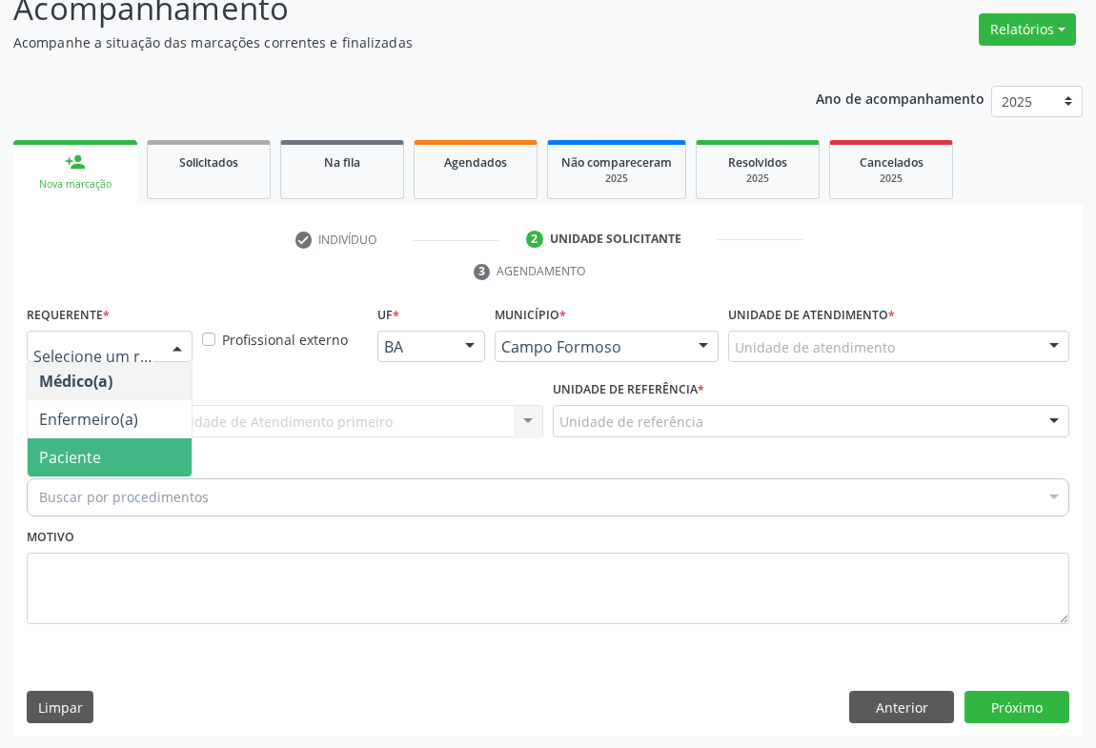
click at [100, 458] on span "Paciente" at bounding box center [110, 457] width 164 height 38
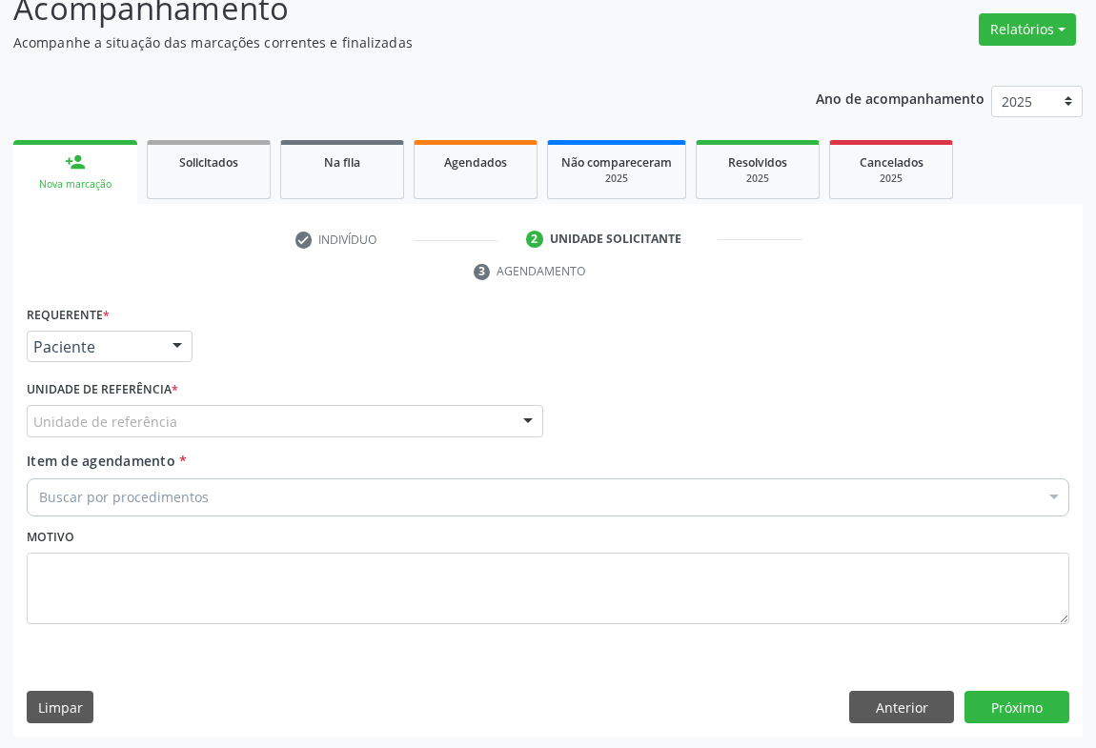
click at [176, 428] on div "Unidade de referência" at bounding box center [285, 421] width 517 height 32
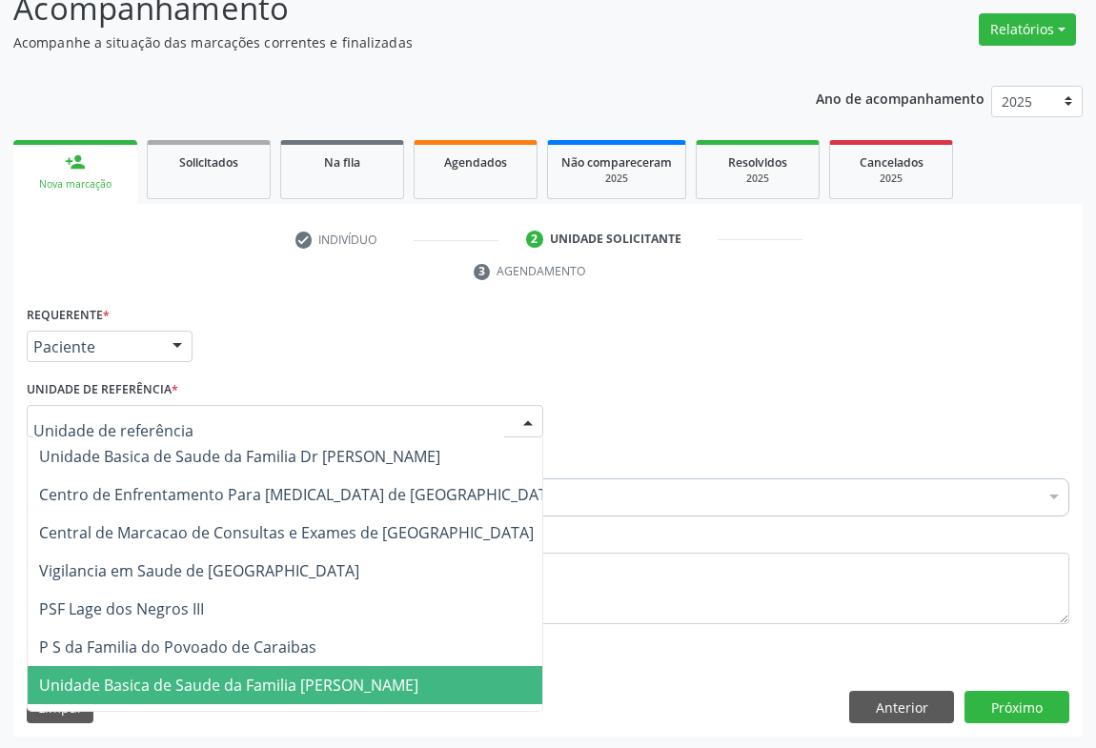
click at [176, 677] on span "Unidade Basica de Saude da Familia [PERSON_NAME]" at bounding box center [228, 685] width 379 height 21
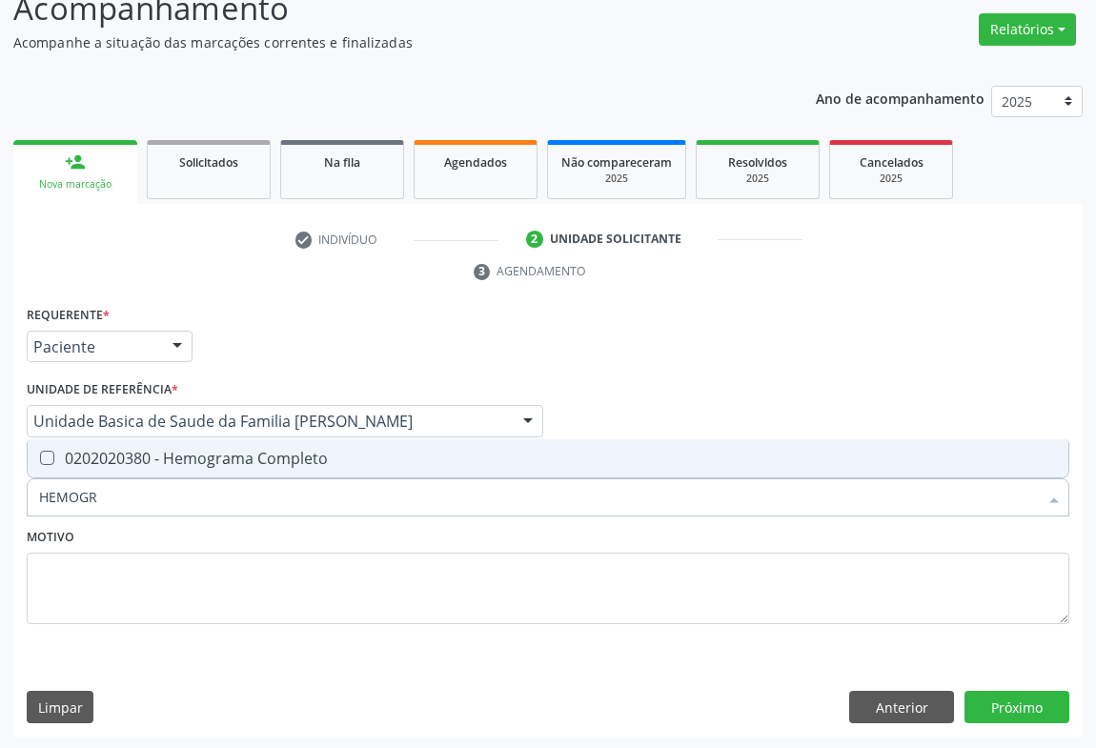
type input "HEMOGRA"
click at [202, 456] on div "0202020380 - Hemograma Completo" at bounding box center [548, 458] width 1018 height 15
checkbox Completo "true"
type input "HEMOGRA"
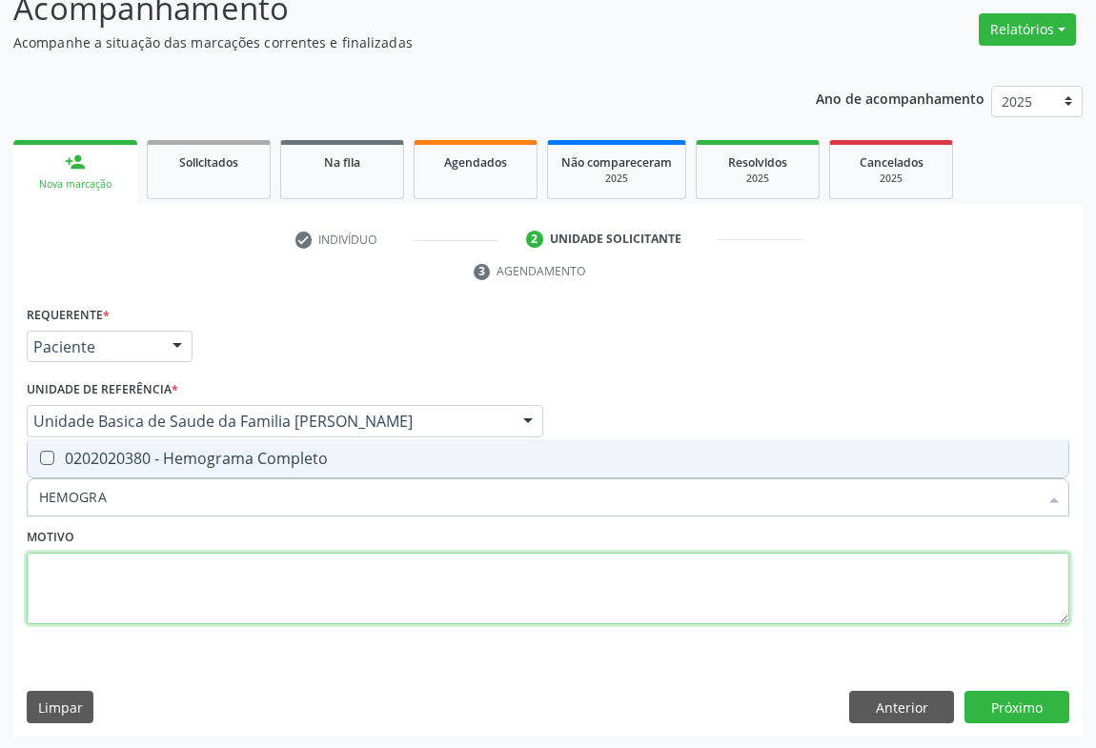
click at [177, 565] on textarea at bounding box center [548, 589] width 1043 height 72
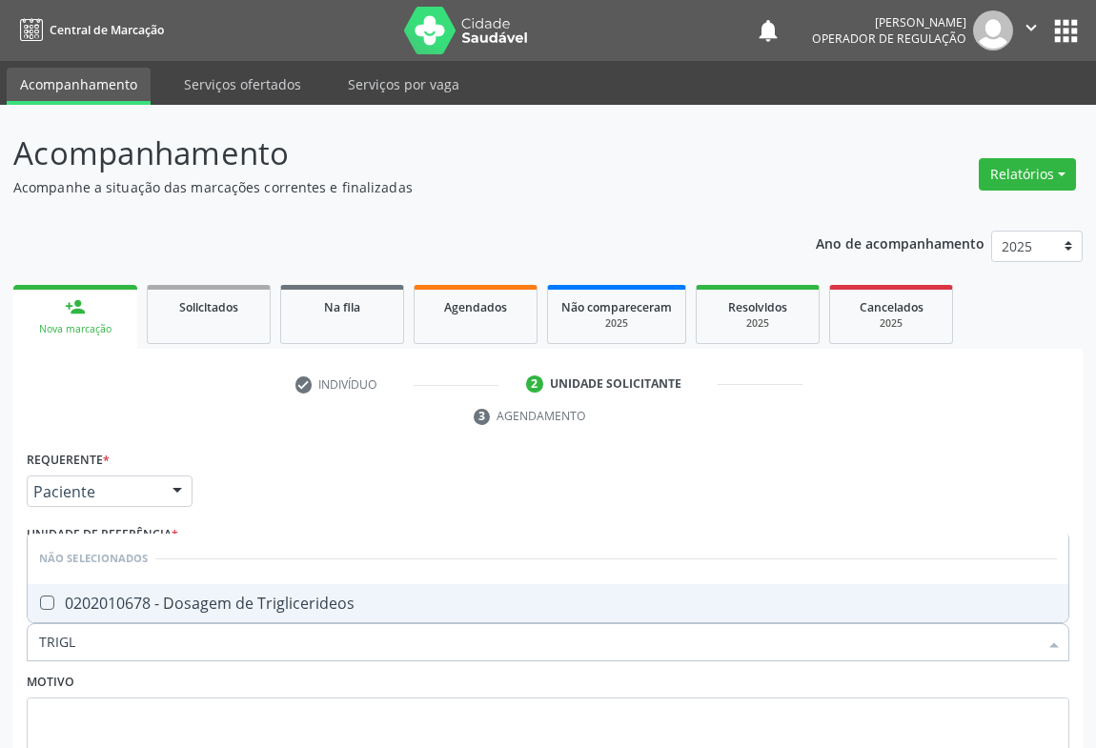
type input "TRIGLI"
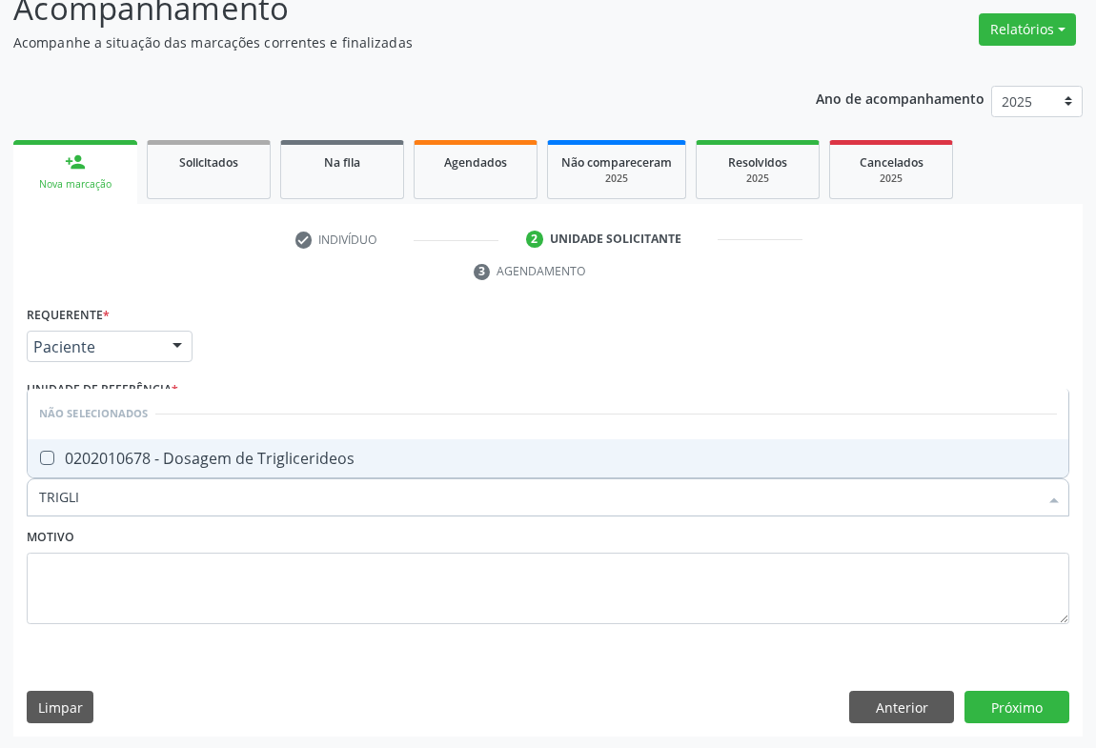
click at [180, 441] on span "0202010678 - Dosagem de Triglicerideos" at bounding box center [548, 458] width 1041 height 38
checkbox Triglicerideos "true"
type input "TRIGLI"
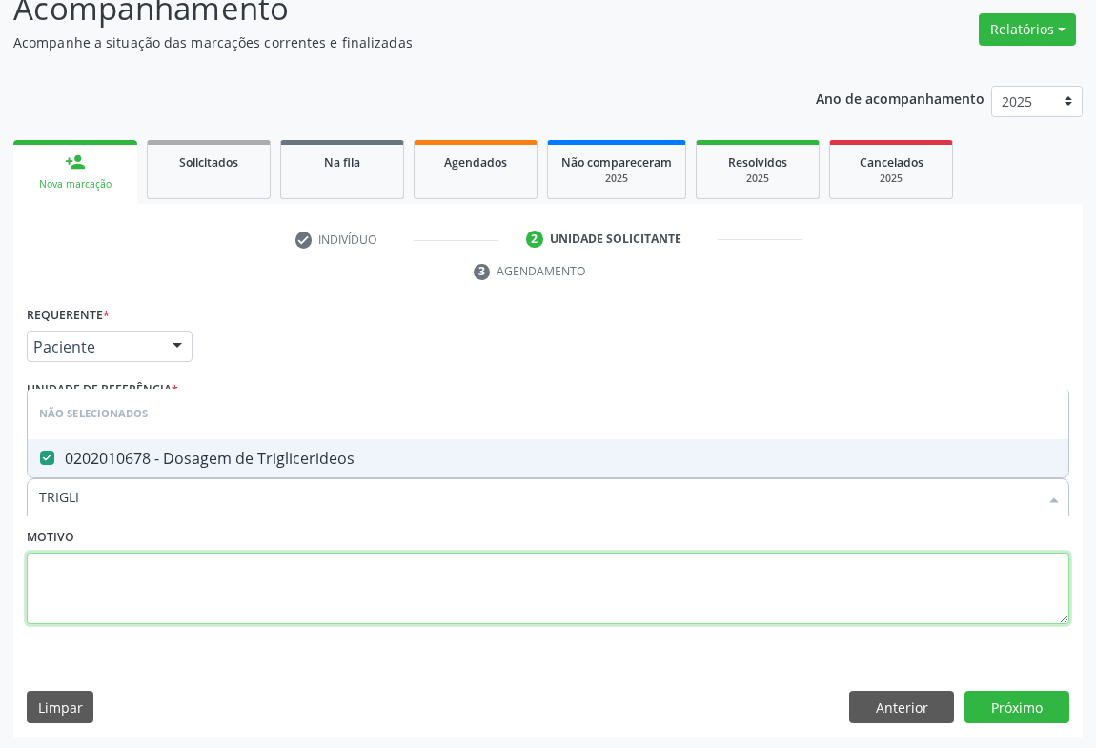
click at [160, 553] on textarea at bounding box center [548, 589] width 1043 height 72
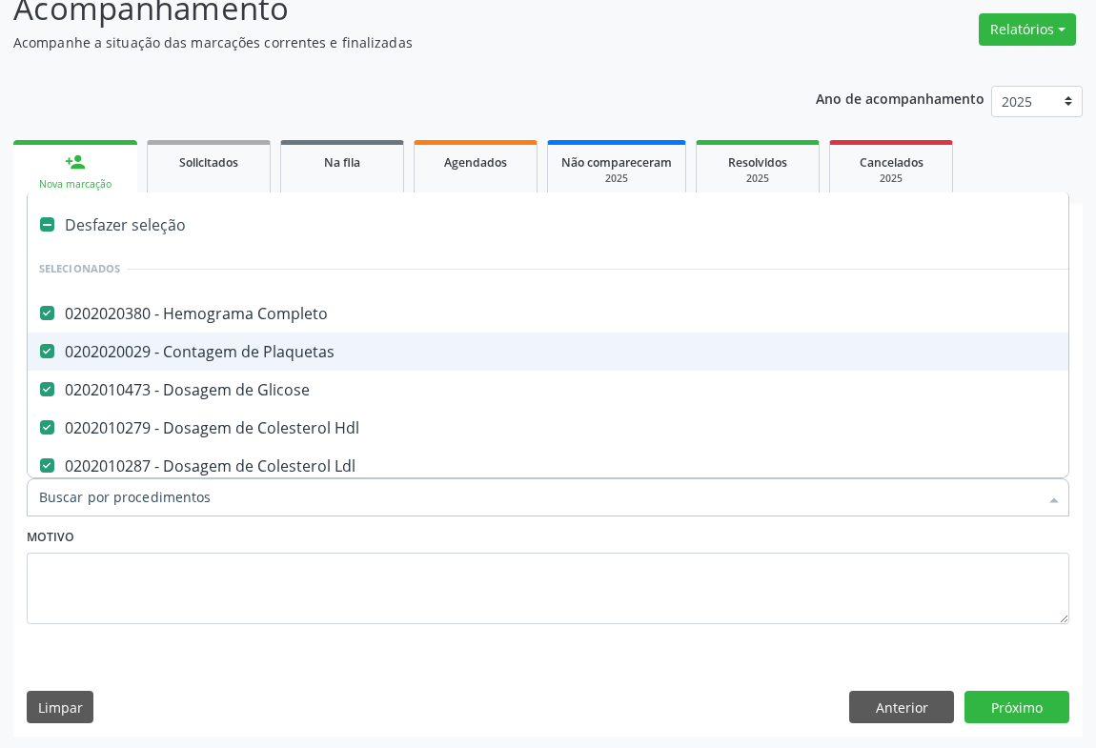
scroll to position [433, 0]
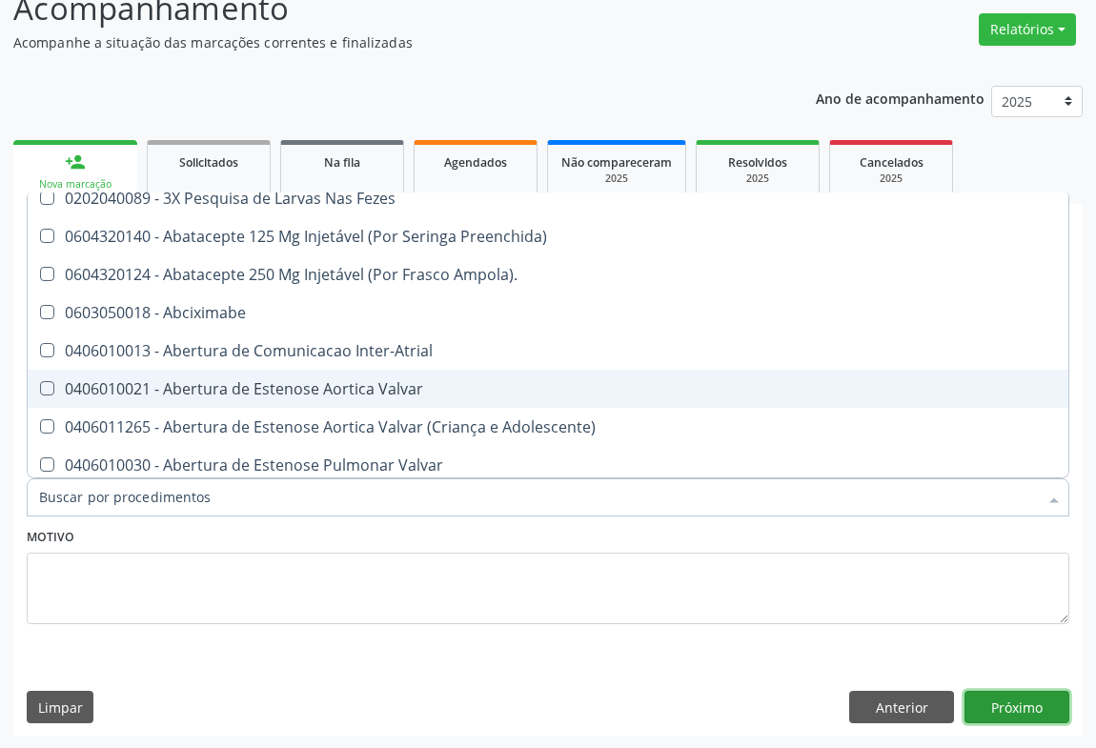
click at [1016, 702] on button "Próximo" at bounding box center [1017, 707] width 105 height 32
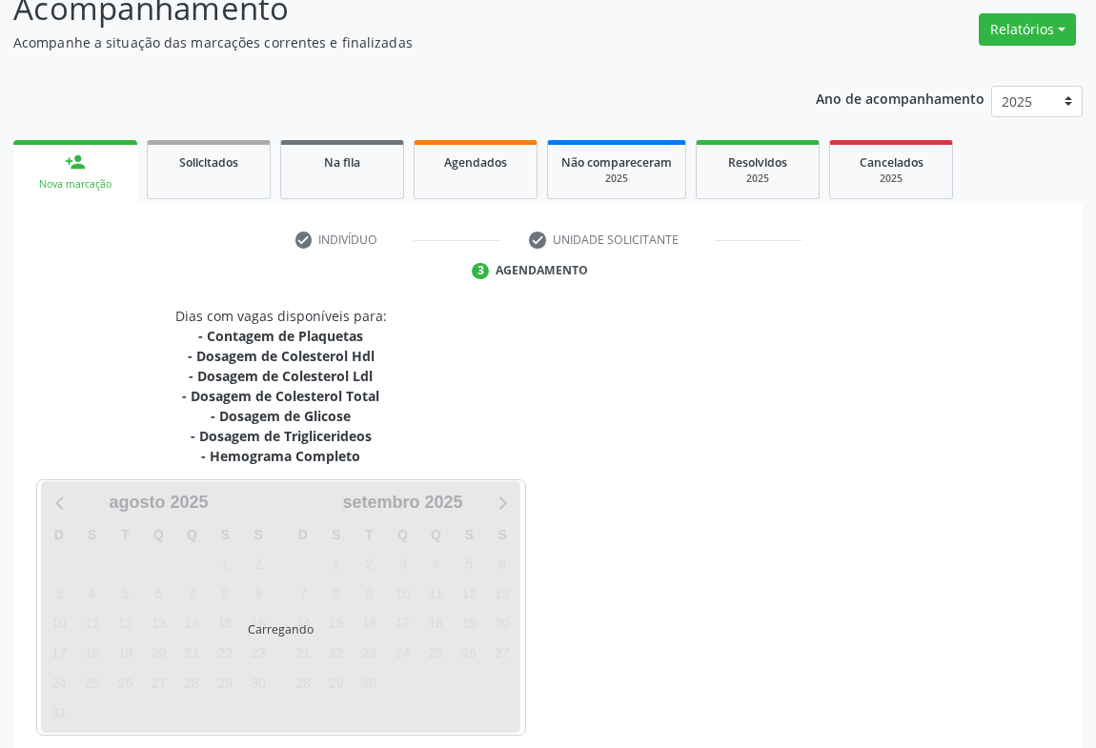
scroll to position [230, 0]
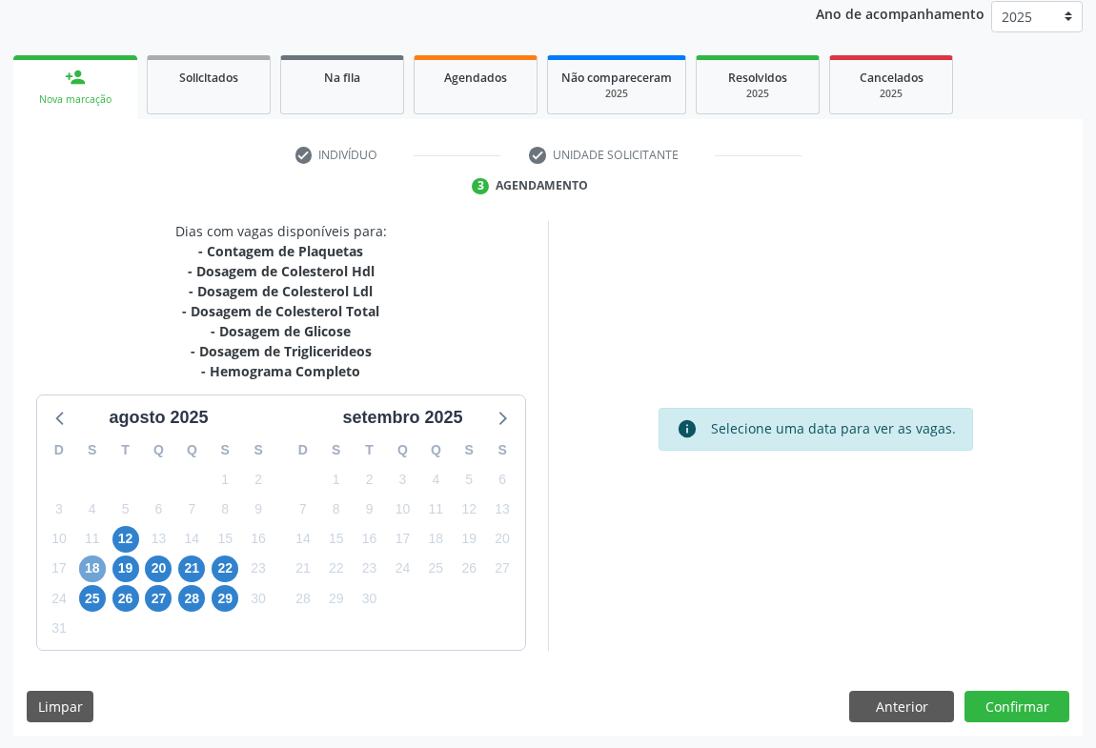
click at [81, 562] on span "18" at bounding box center [92, 569] width 27 height 27
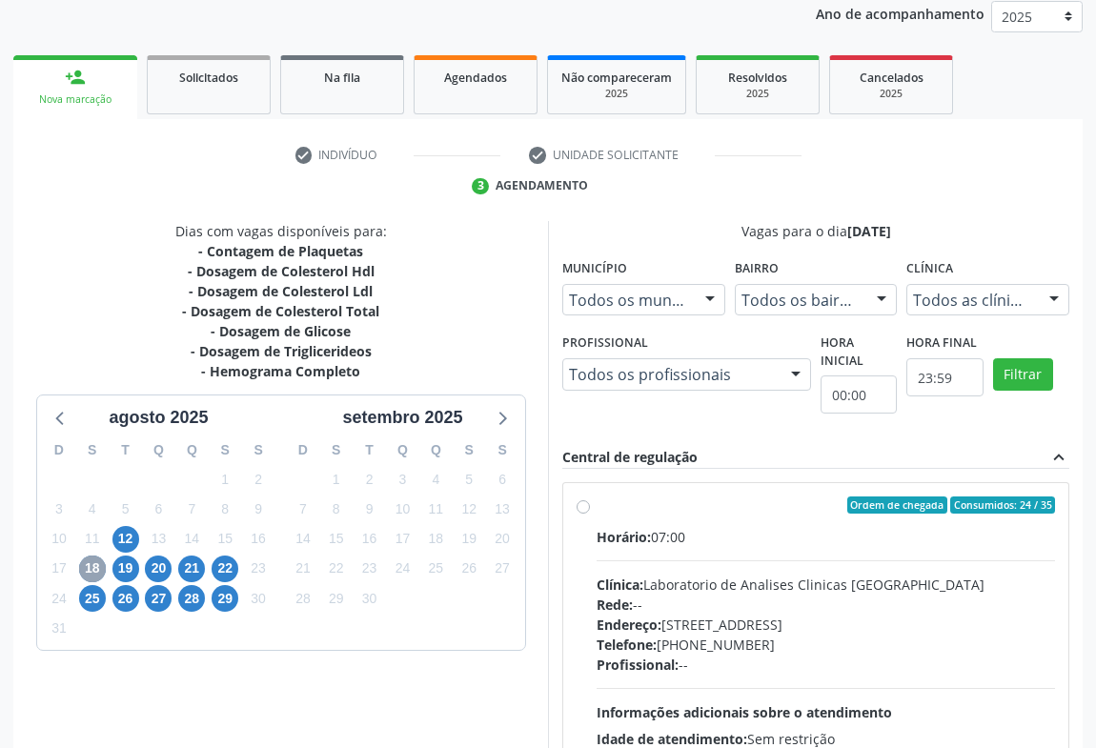
scroll to position [396, 0]
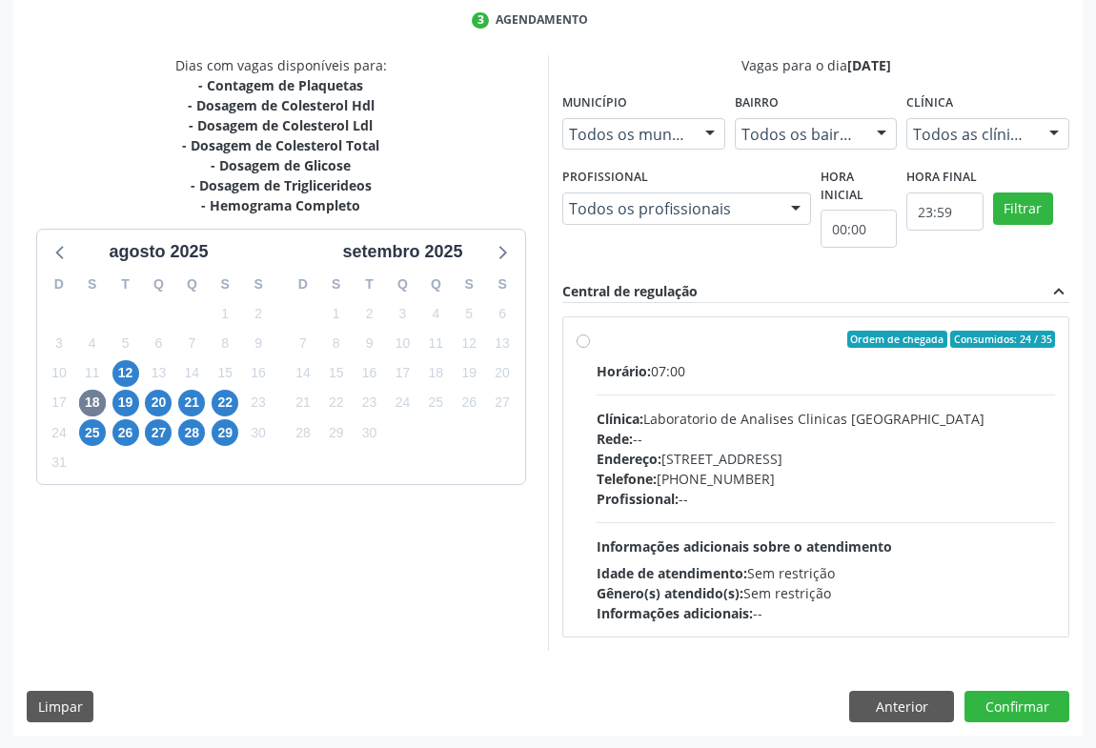
click at [756, 421] on div "Clínica: Laboratorio de Analises Clinicas Sao Francisco" at bounding box center [826, 419] width 458 height 20
click at [590, 348] on input "Ordem de chegada Consumidos: 24 / 35 Horário: 07:00 Clínica: Laboratorio de Ana…" at bounding box center [583, 339] width 13 height 17
radio input "true"
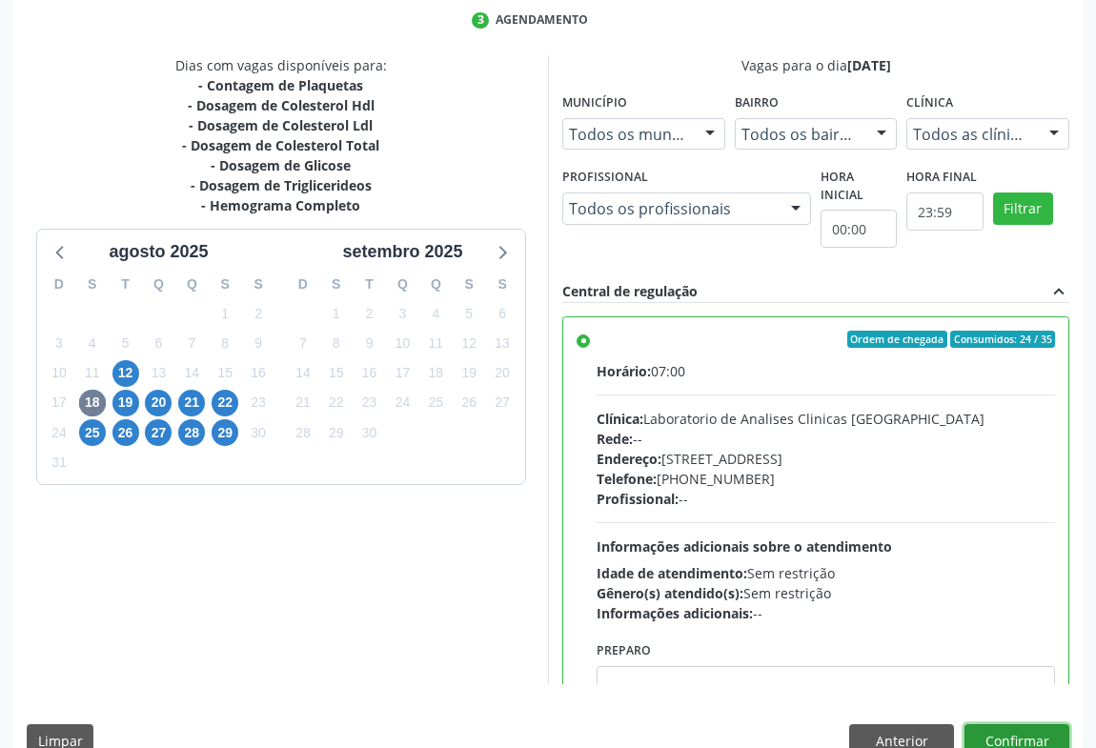
click at [995, 738] on button "Confirmar" at bounding box center [1017, 740] width 105 height 32
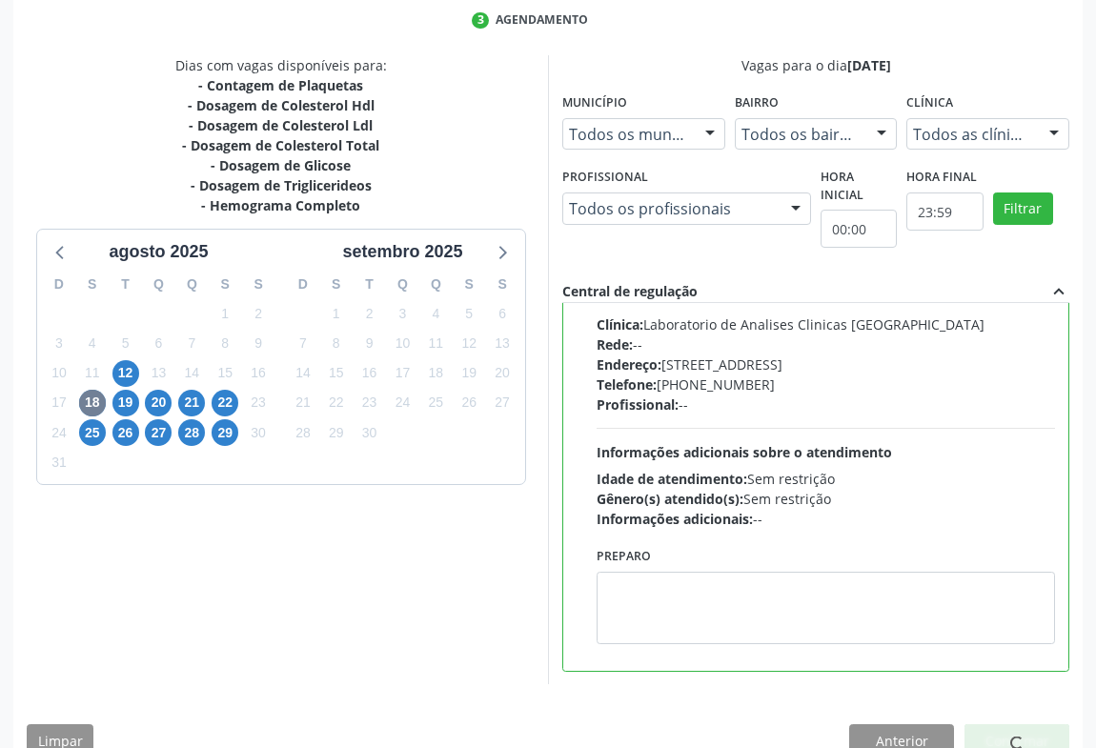
scroll to position [0, 0]
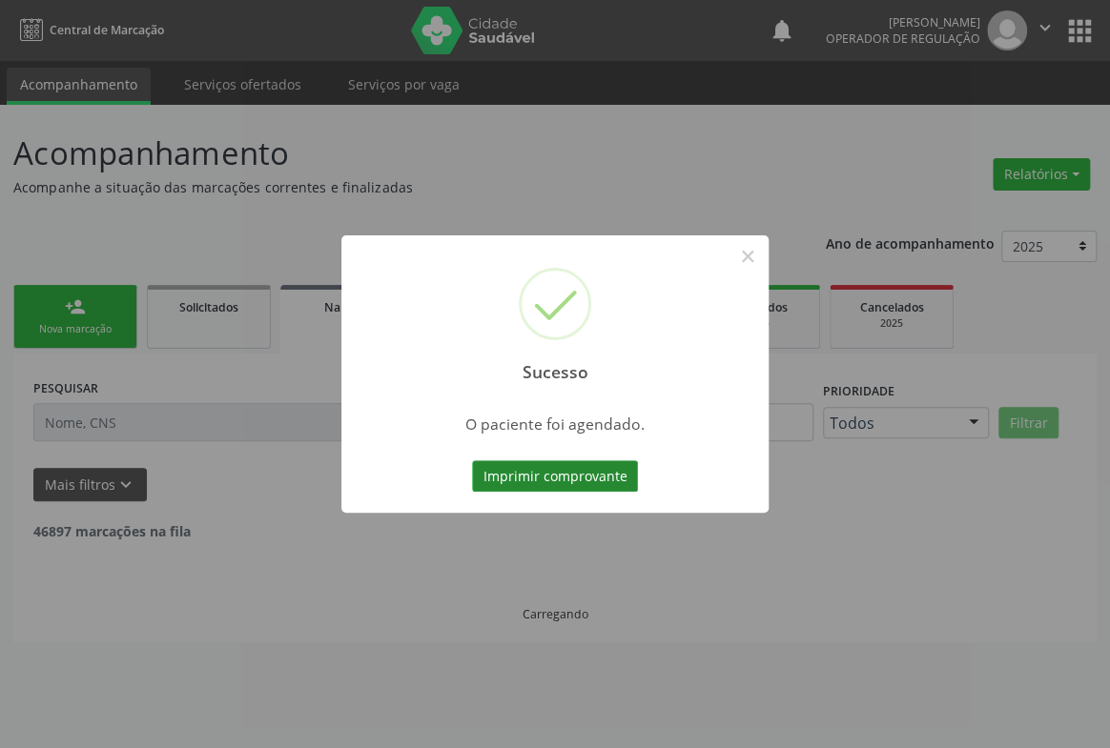
click at [614, 465] on button "Imprimir comprovante" at bounding box center [555, 476] width 166 height 32
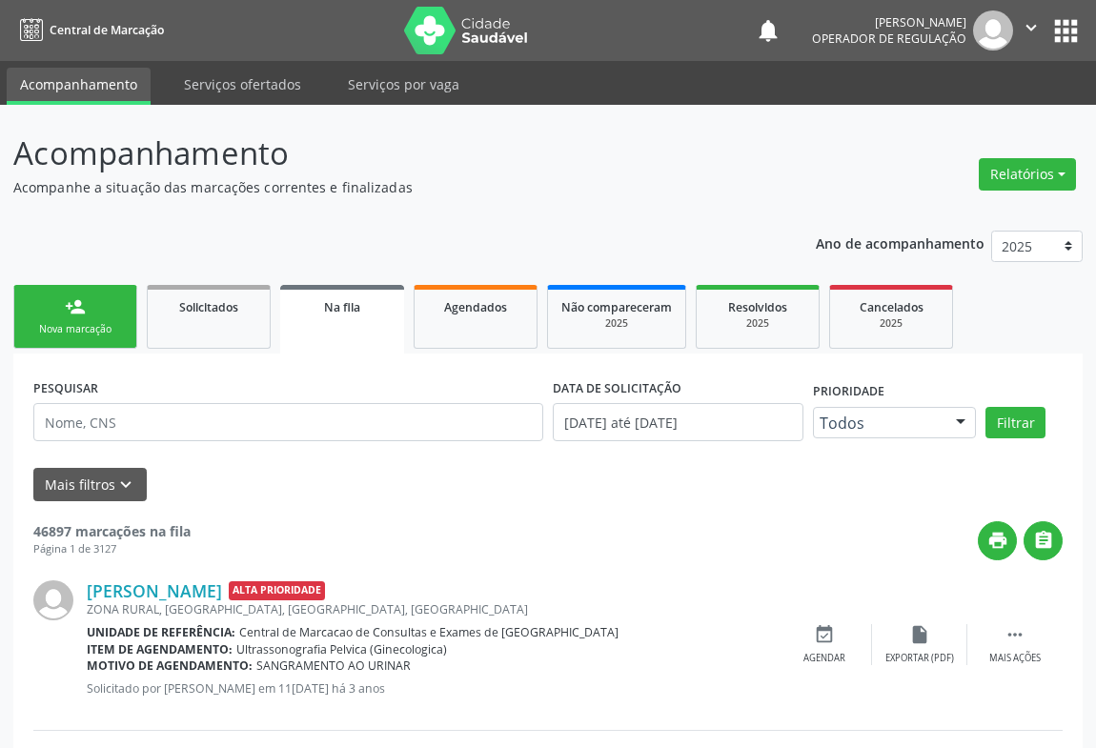
click at [113, 315] on link "person_add Nova marcação" at bounding box center [75, 317] width 124 height 64
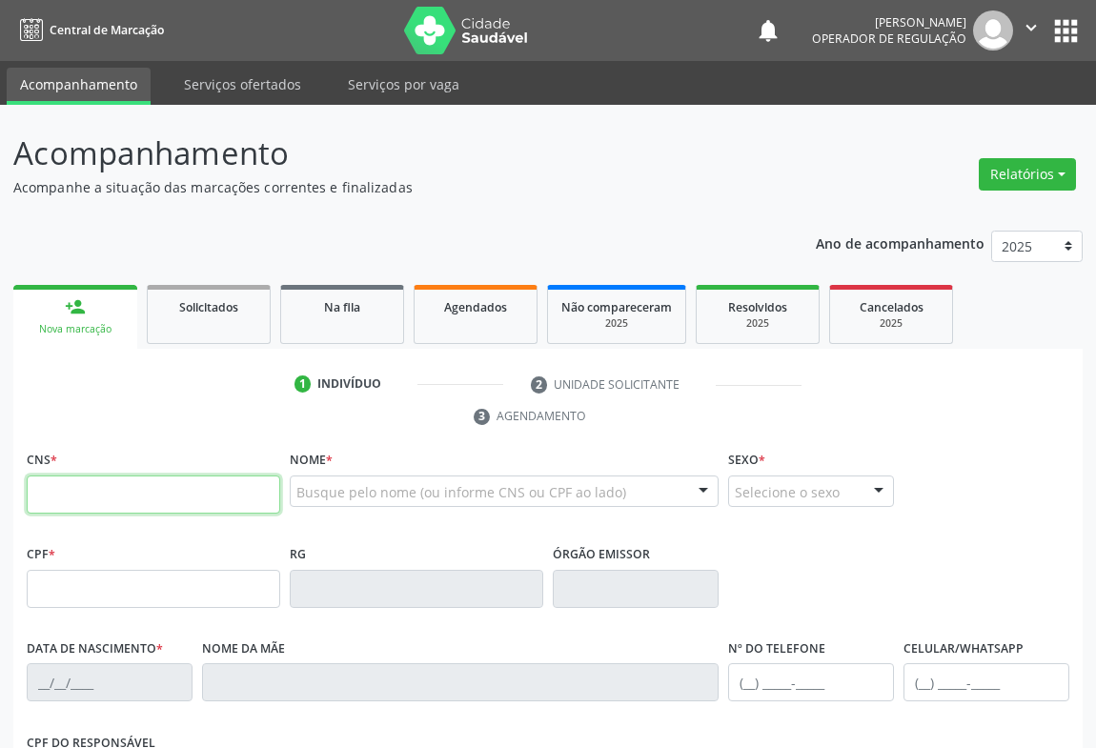
click at [67, 496] on input "text" at bounding box center [154, 495] width 254 height 38
type input "706 2060 6215 6060"
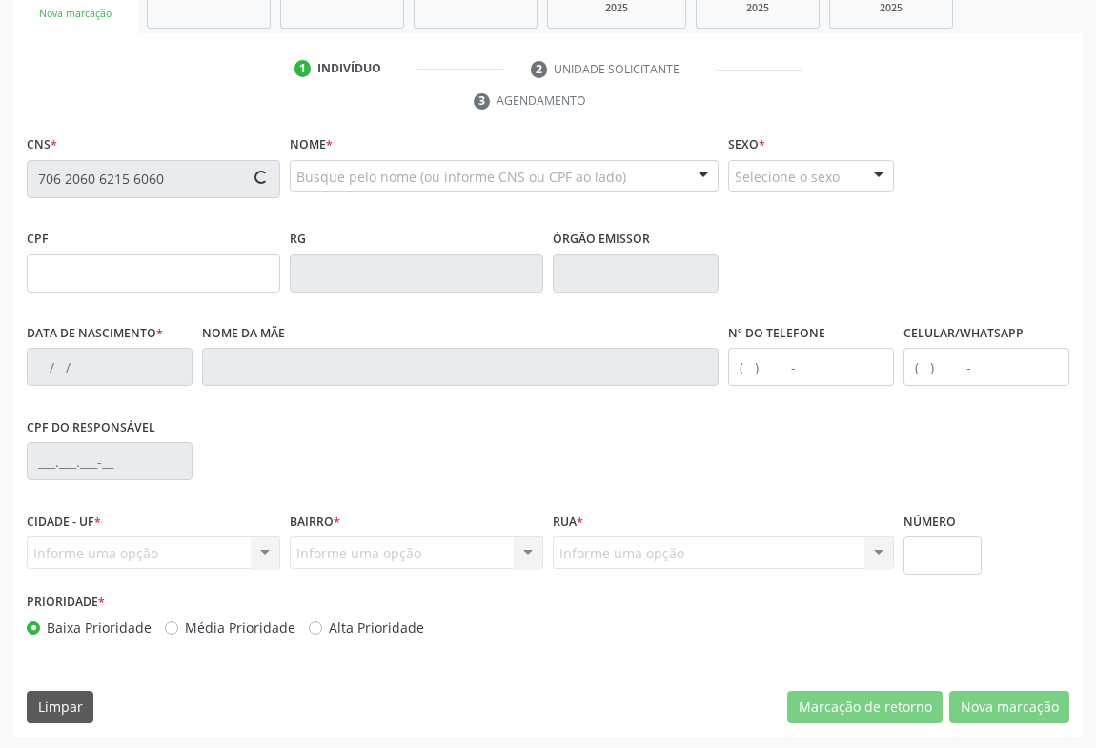
type input "14/03/2025"
type input "Maria das Dores Urbano da Costa"
type input "(74) 9198-0117"
type input "S/N"
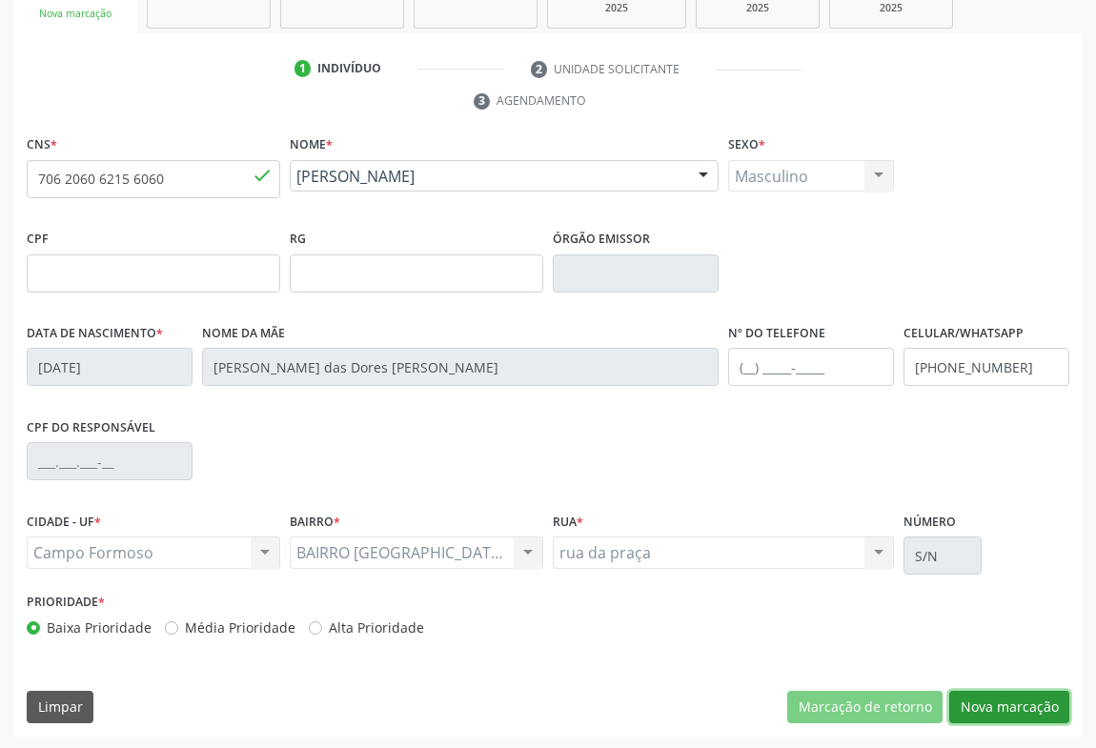
click at [996, 697] on button "Nova marcação" at bounding box center [1009, 707] width 120 height 32
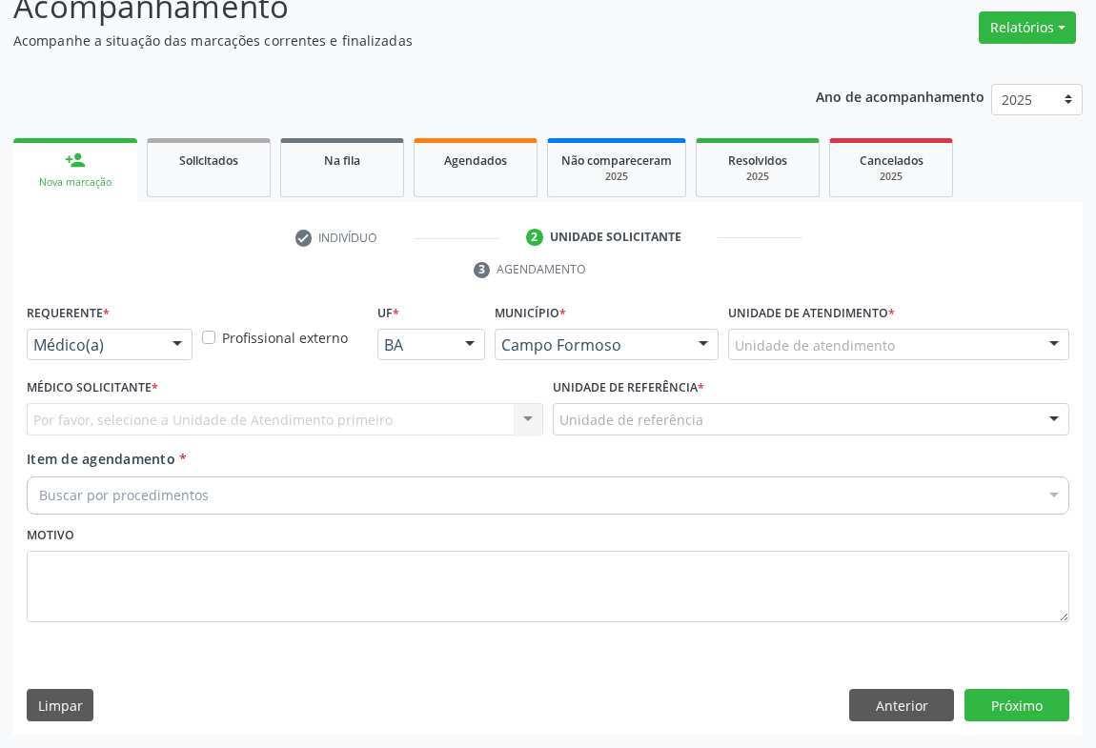
scroll to position [145, 0]
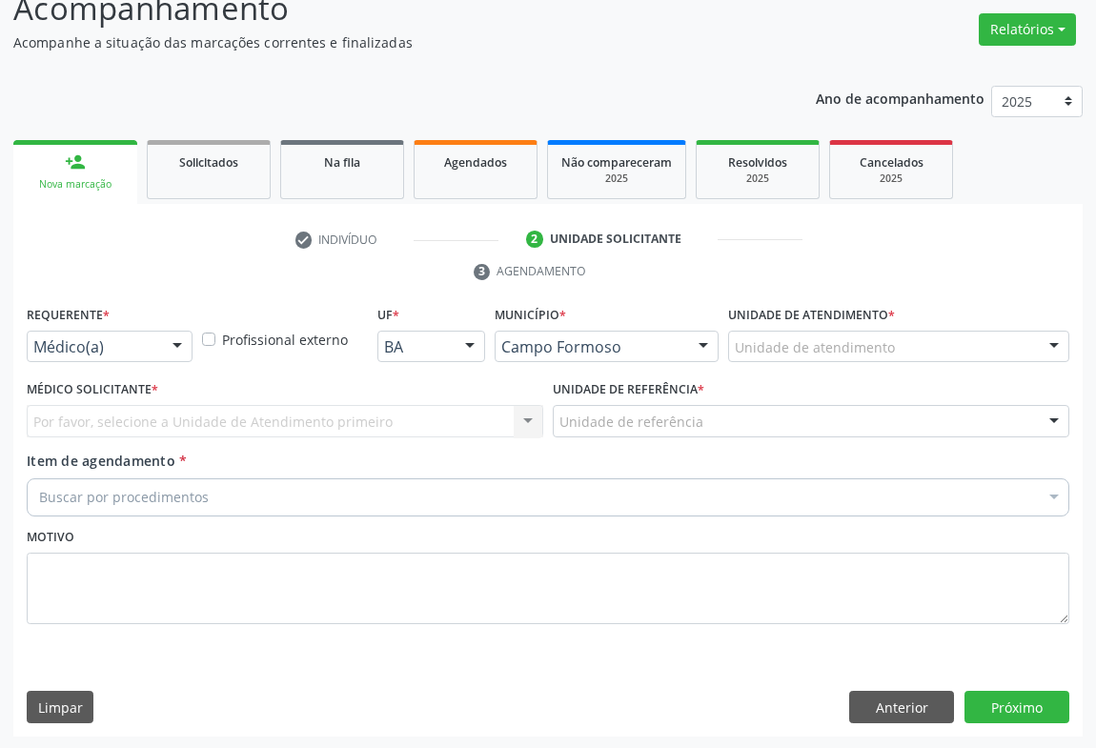
click at [174, 336] on div at bounding box center [177, 348] width 29 height 32
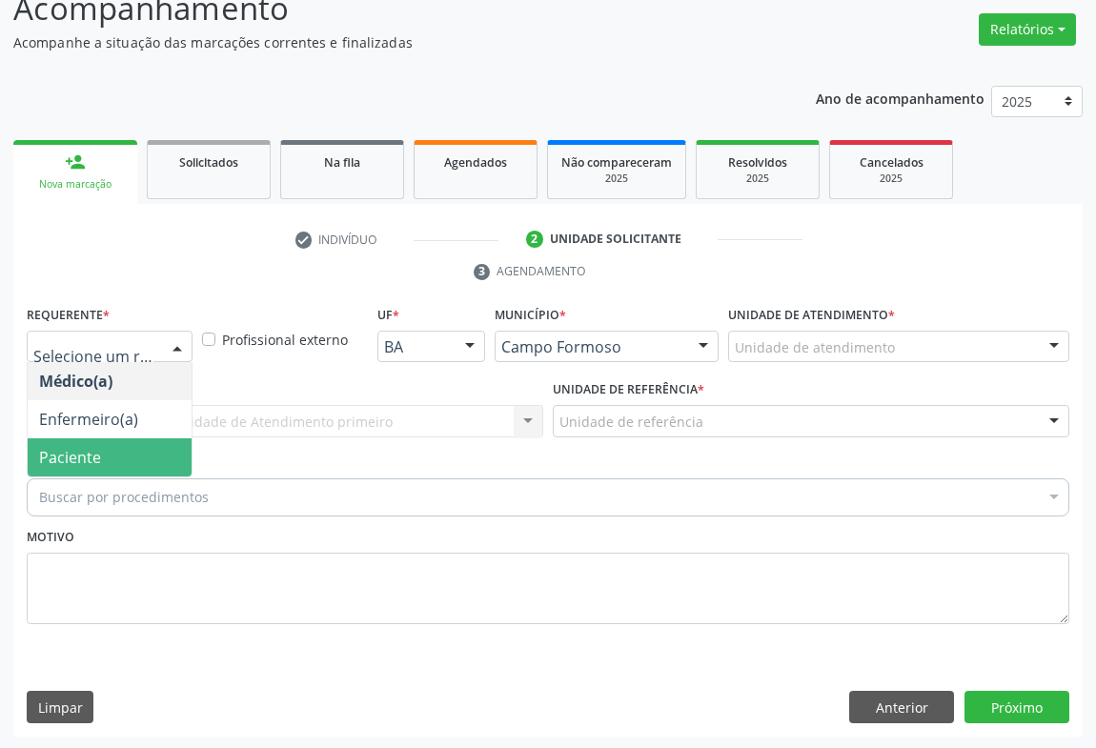
click at [87, 459] on span "Paciente" at bounding box center [70, 457] width 62 height 21
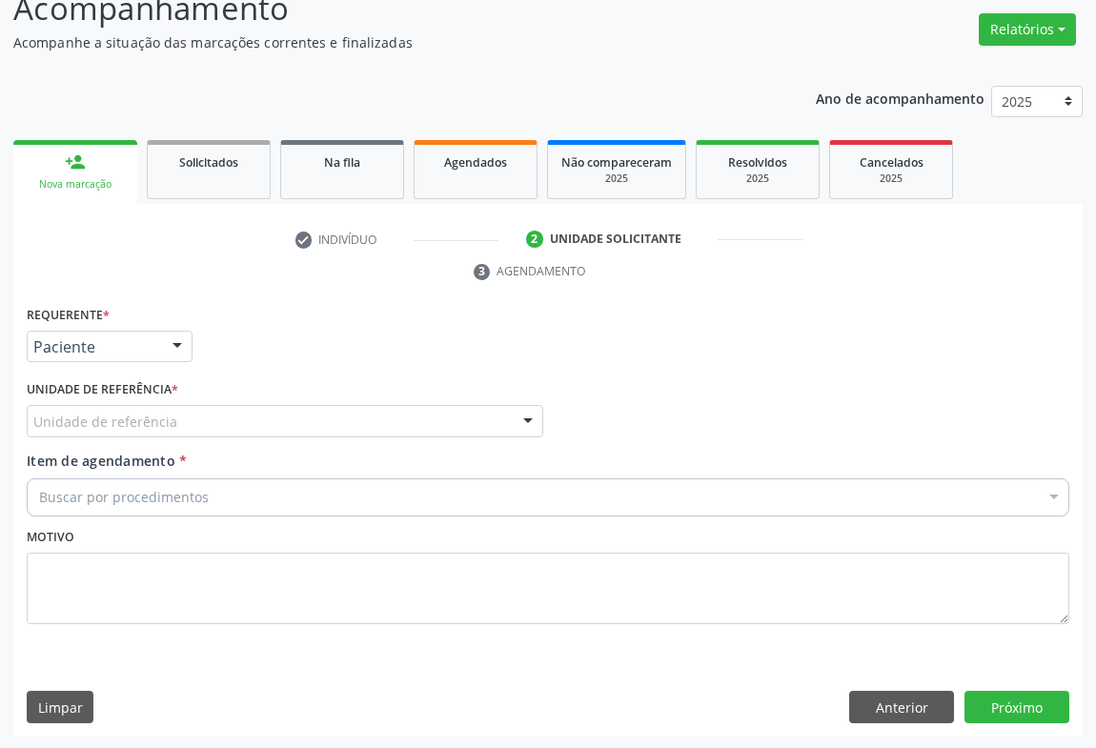
click at [295, 421] on div "Unidade de referência" at bounding box center [285, 421] width 517 height 32
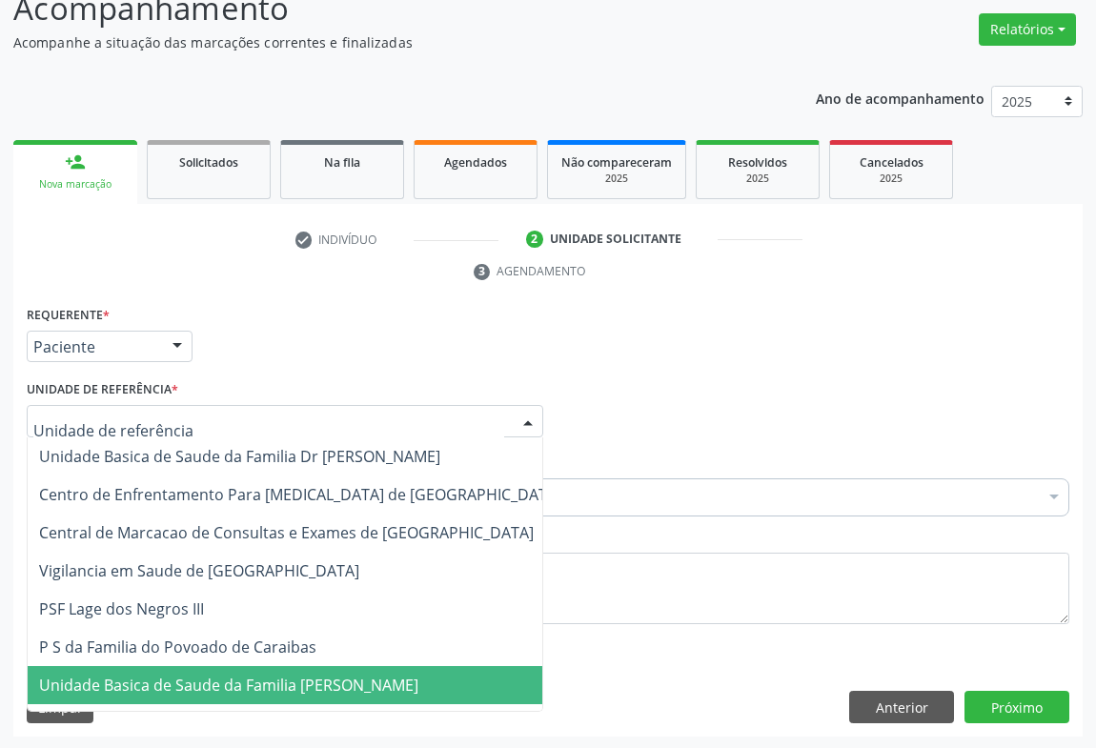
click at [274, 676] on span "Unidade Basica de Saude da Familia [PERSON_NAME]" at bounding box center [228, 685] width 379 height 21
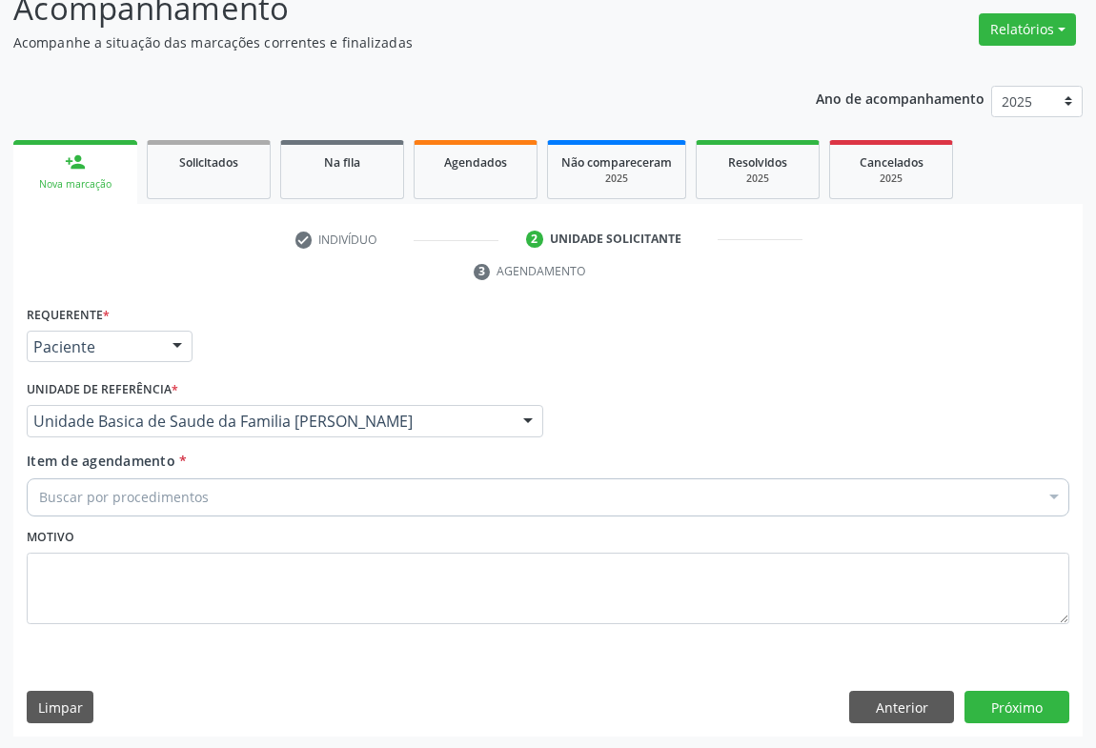
click at [237, 491] on div "Buscar por procedimentos" at bounding box center [548, 497] width 1043 height 38
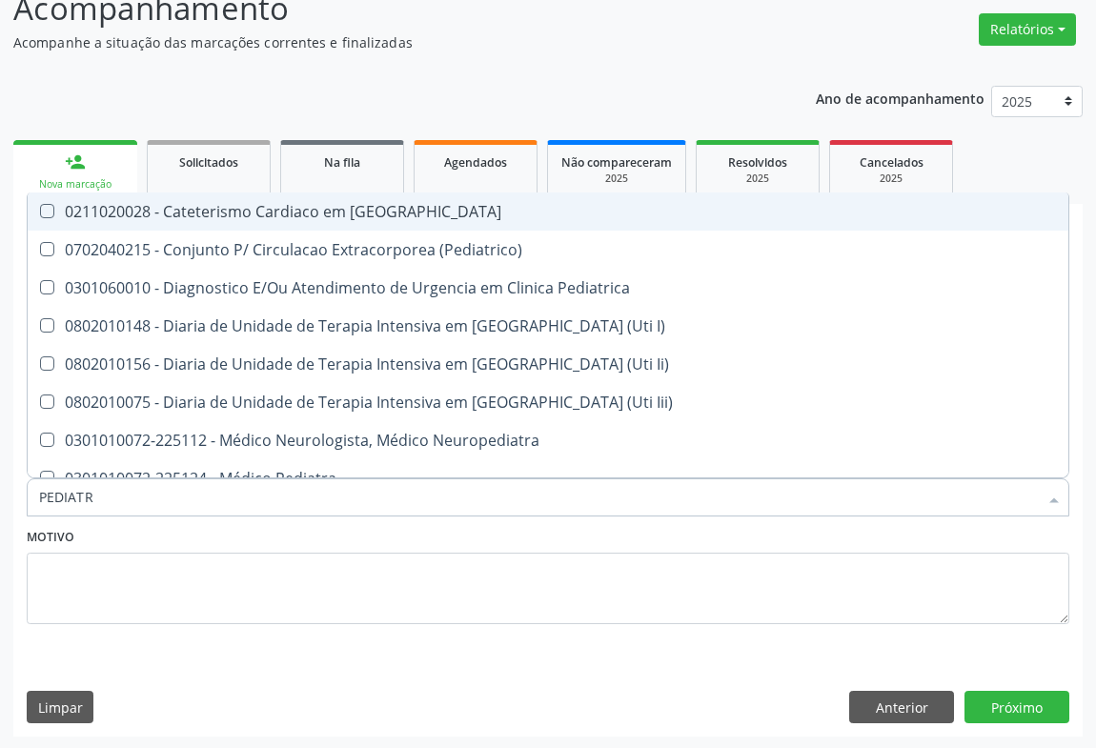
type input "PEDIATRA"
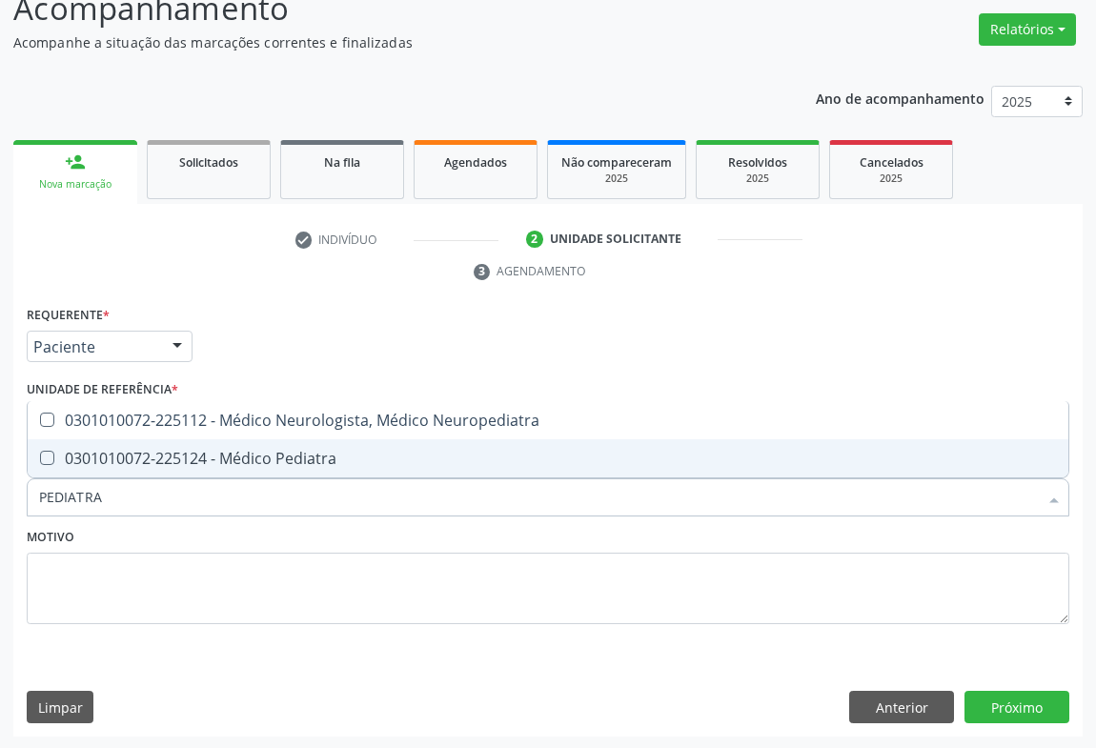
click at [247, 451] on div "0301010072-225124 - Médico Pediatra" at bounding box center [548, 458] width 1018 height 15
checkbox Pediatra "true"
click at [1009, 697] on button "Próximo" at bounding box center [1017, 707] width 105 height 32
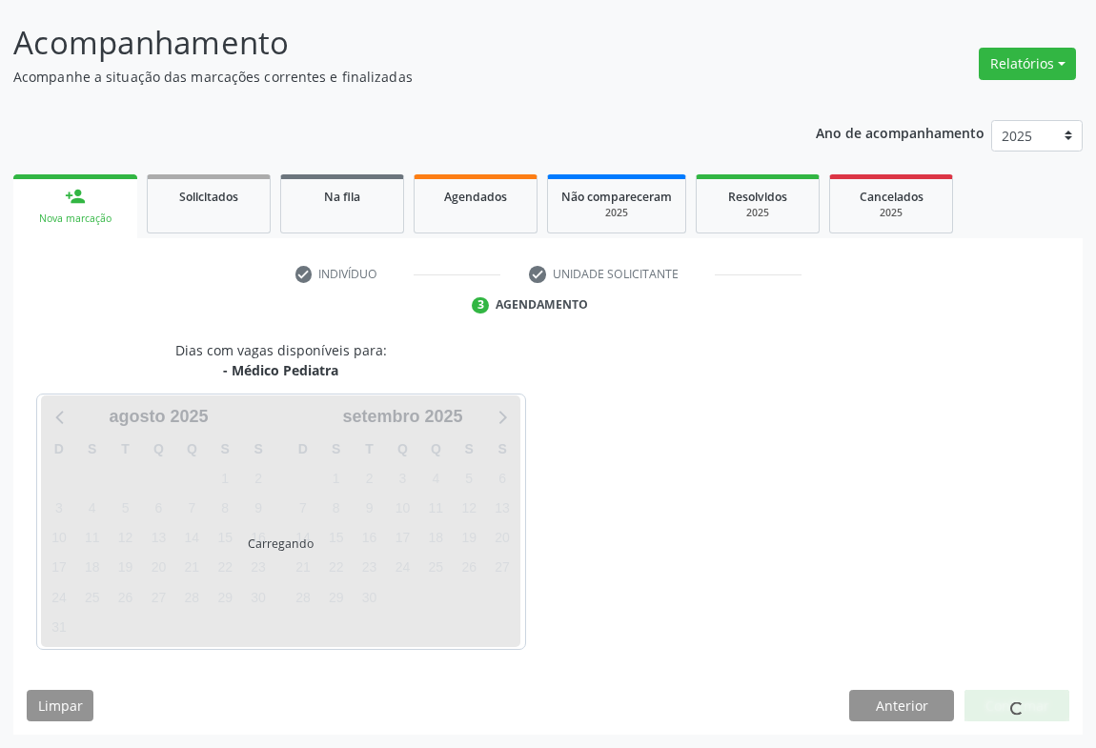
scroll to position [110, 0]
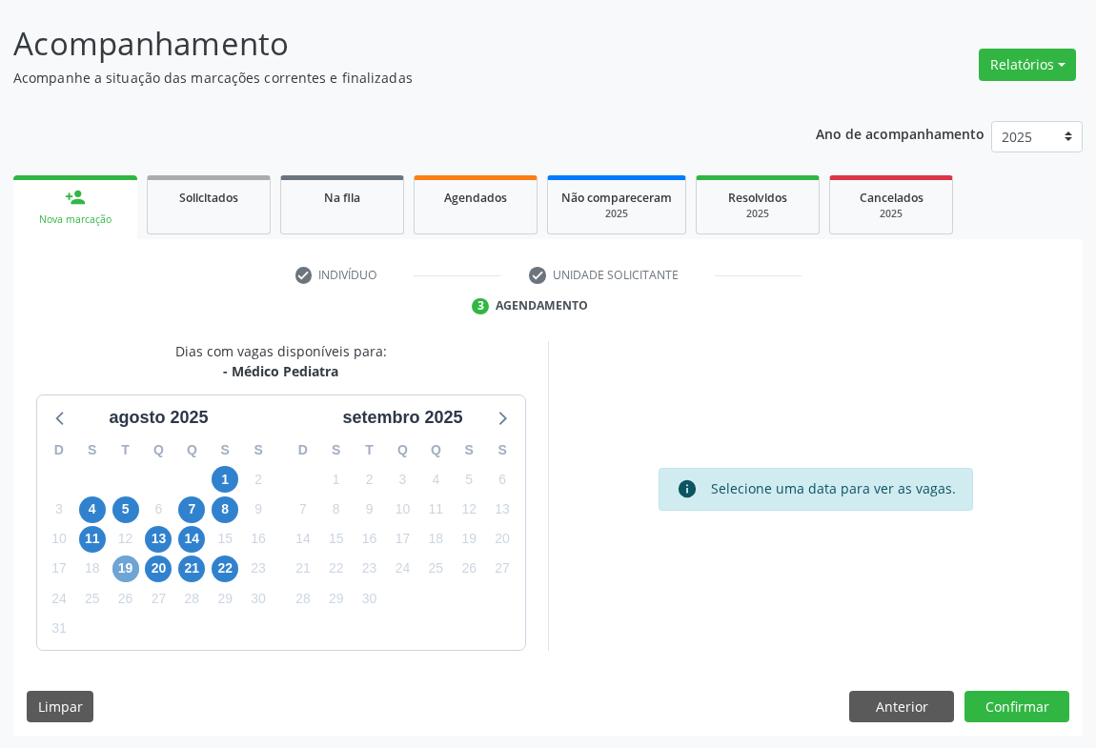
click at [125, 577] on span "19" at bounding box center [125, 569] width 27 height 27
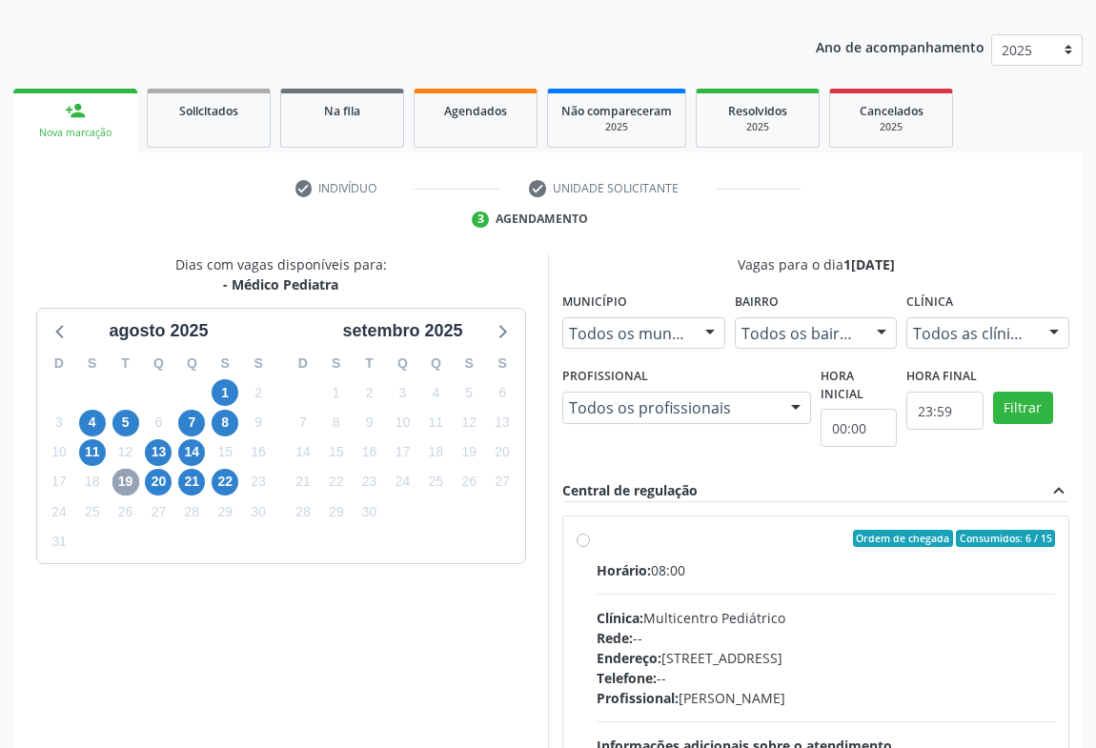
scroll to position [283, 0]
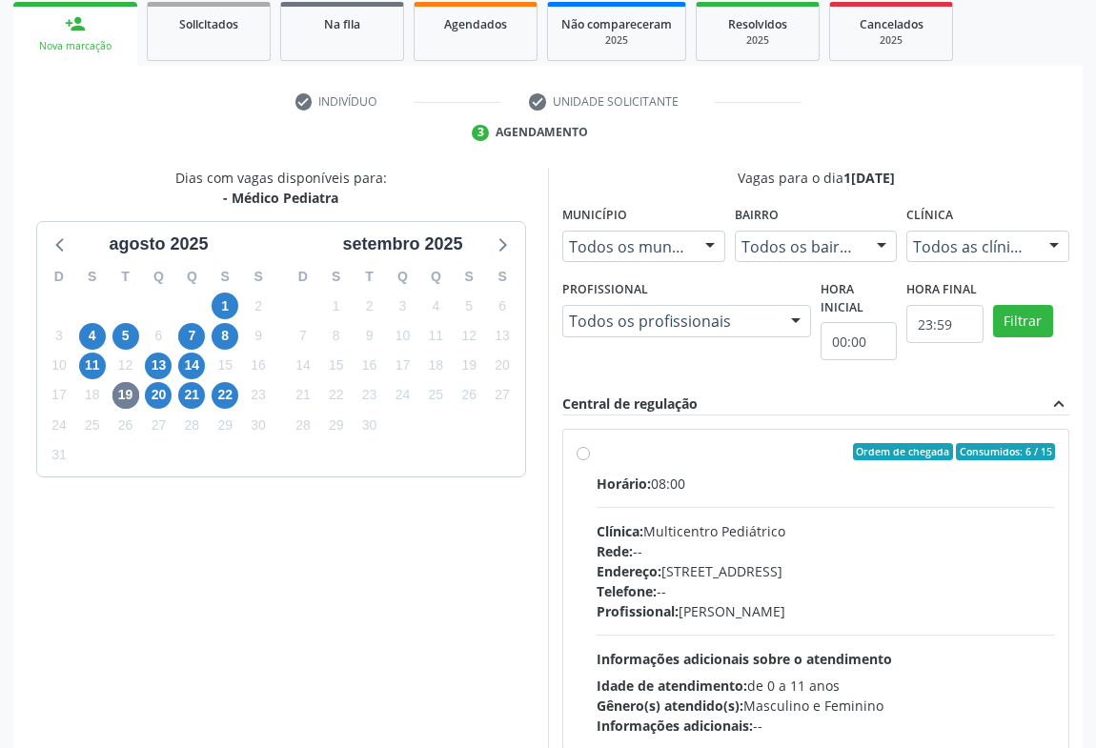
click at [752, 558] on div "Rede: --" at bounding box center [826, 551] width 458 height 20
click at [590, 460] on input "Ordem de chegada Consumidos: 6 / 15 Horário: 08:00 Clínica: Multicentro Pediátr…" at bounding box center [583, 451] width 13 height 17
radio input "true"
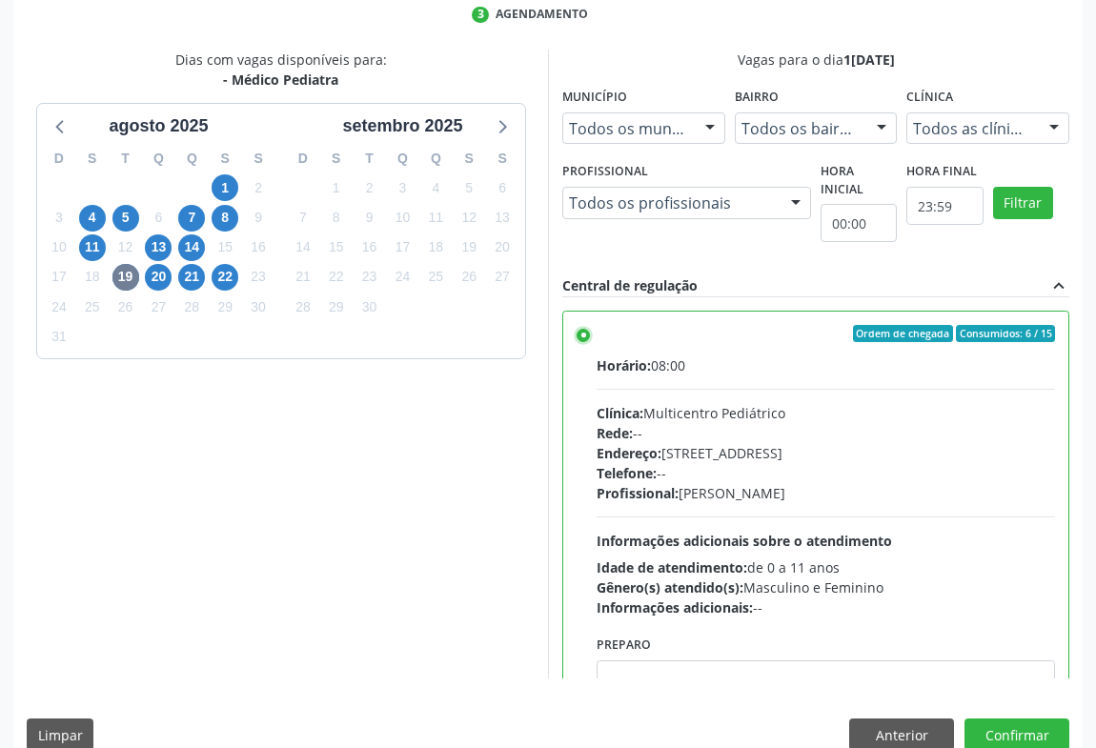
scroll to position [430, 0]
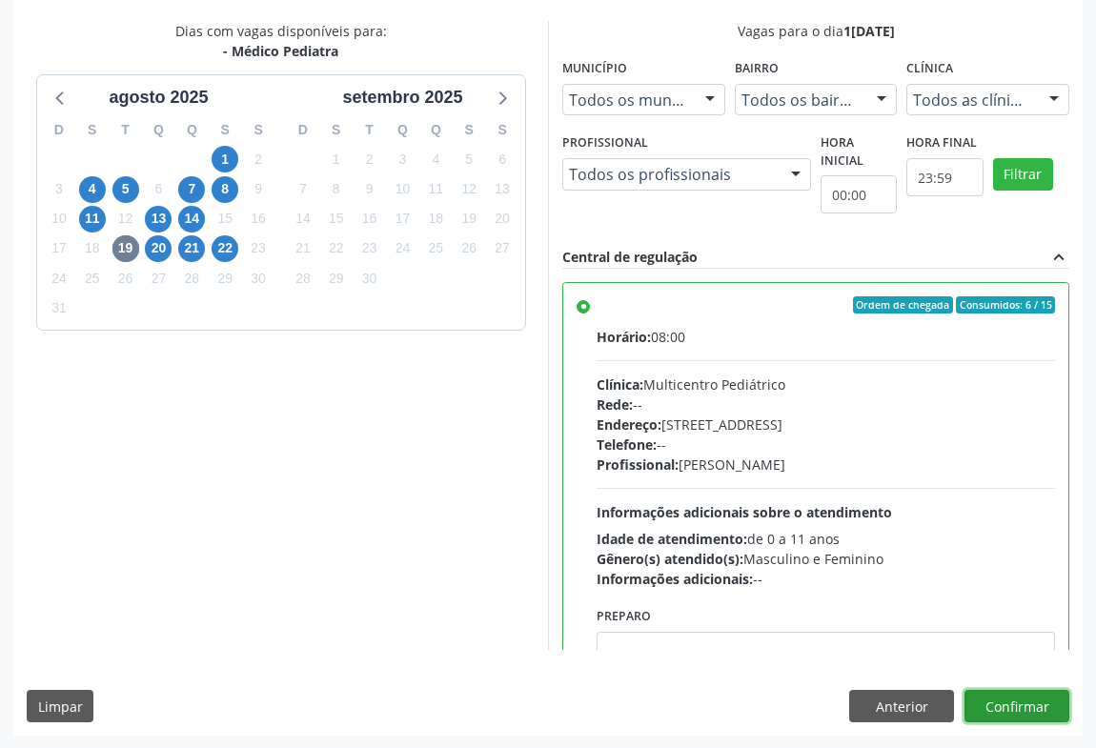
click at [1001, 696] on button "Confirmar" at bounding box center [1017, 706] width 105 height 32
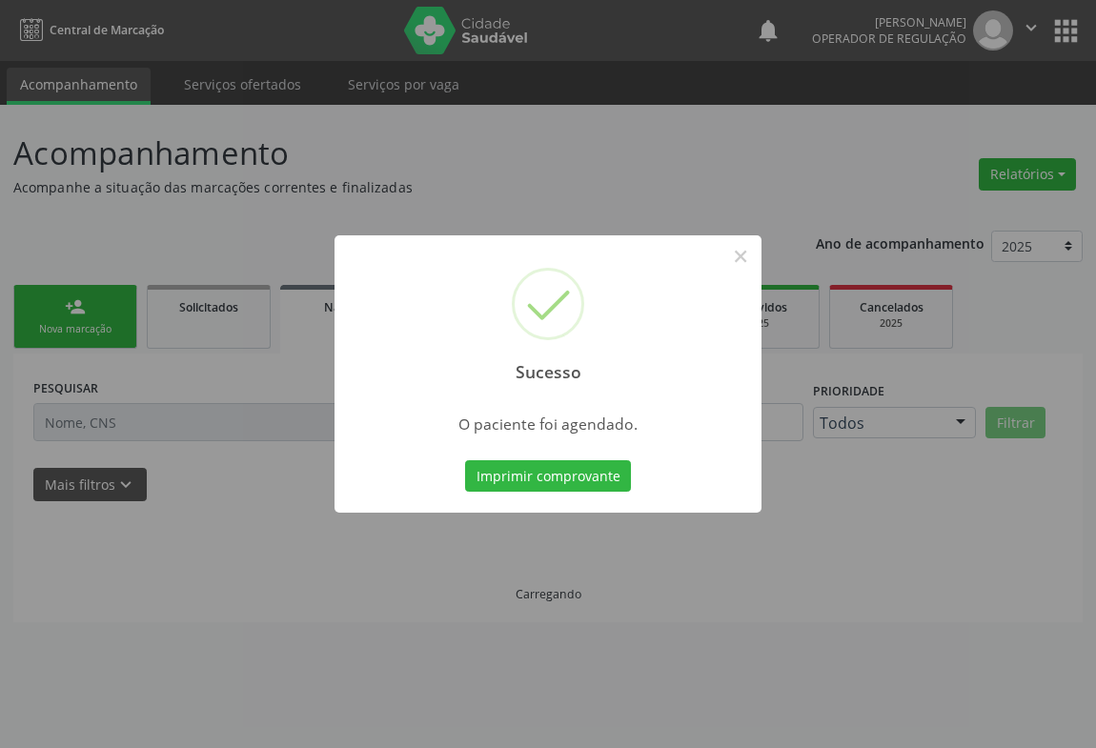
scroll to position [0, 0]
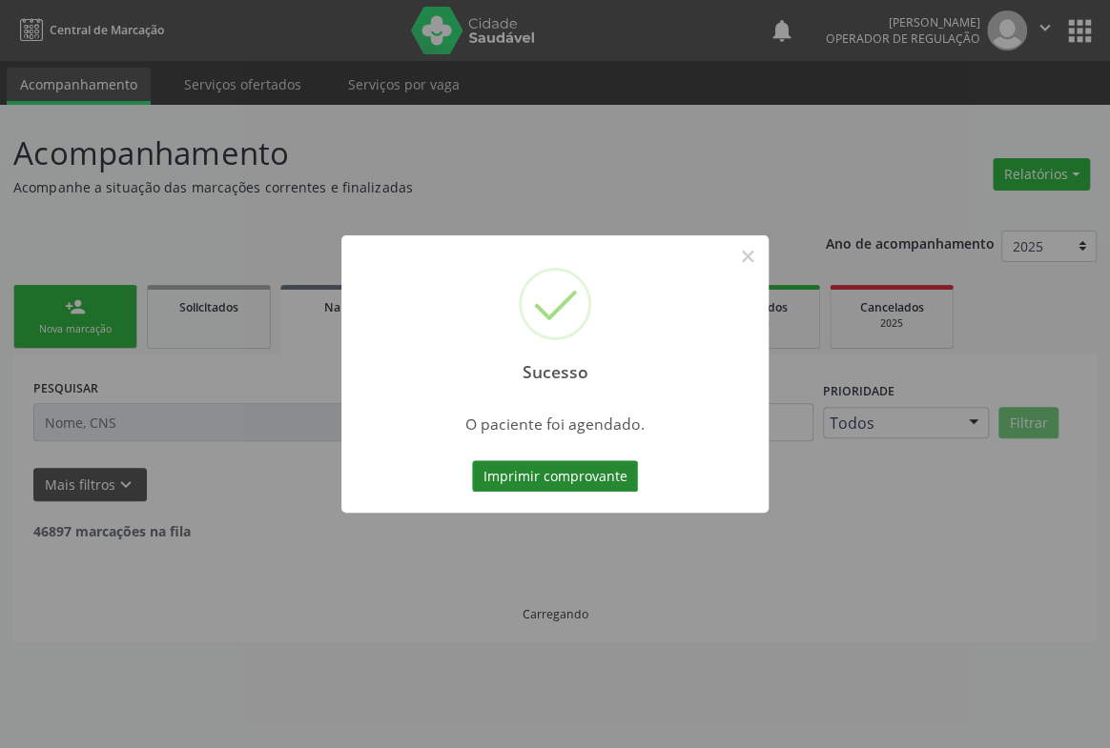
click at [587, 473] on button "Imprimir comprovante" at bounding box center [555, 476] width 166 height 32
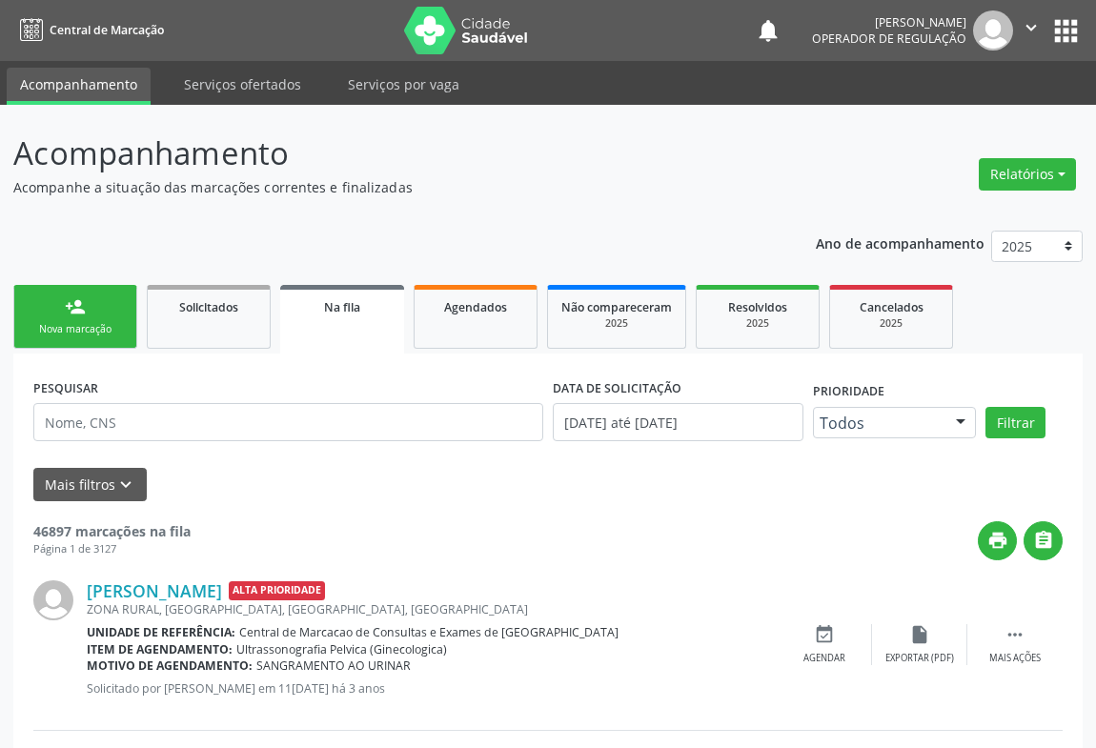
click at [86, 322] on div "Nova marcação" at bounding box center [75, 329] width 95 height 14
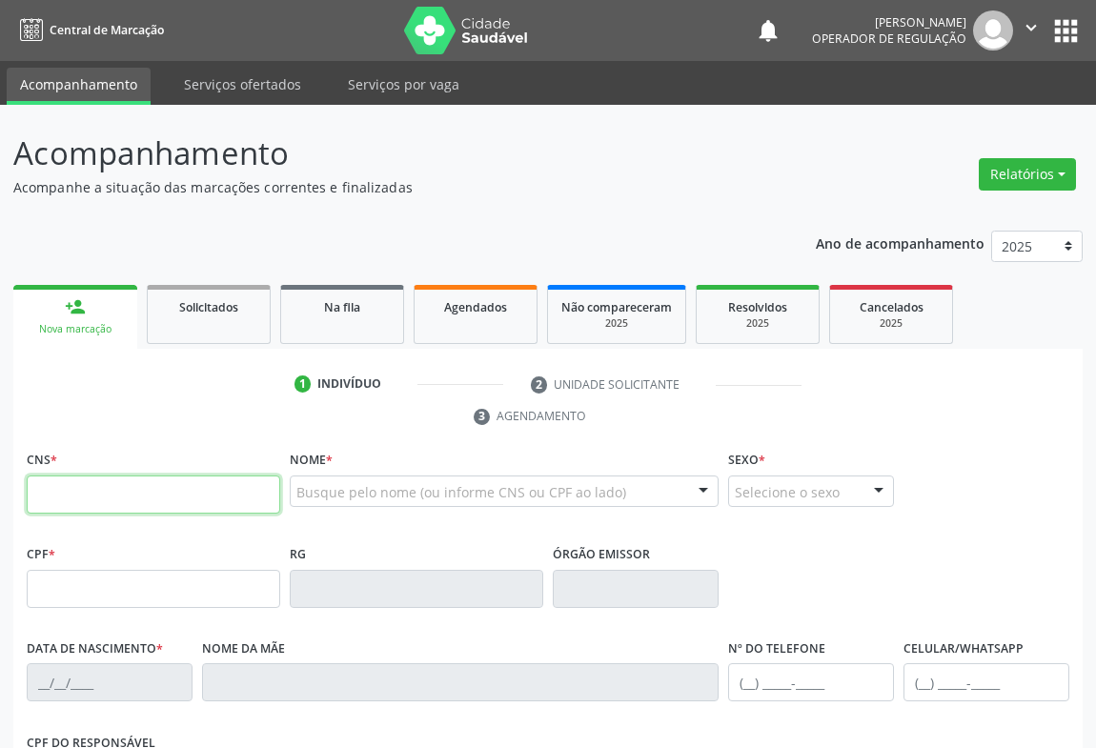
click at [87, 500] on input "text" at bounding box center [154, 495] width 254 height 38
type input "702 8031 7117 6460"
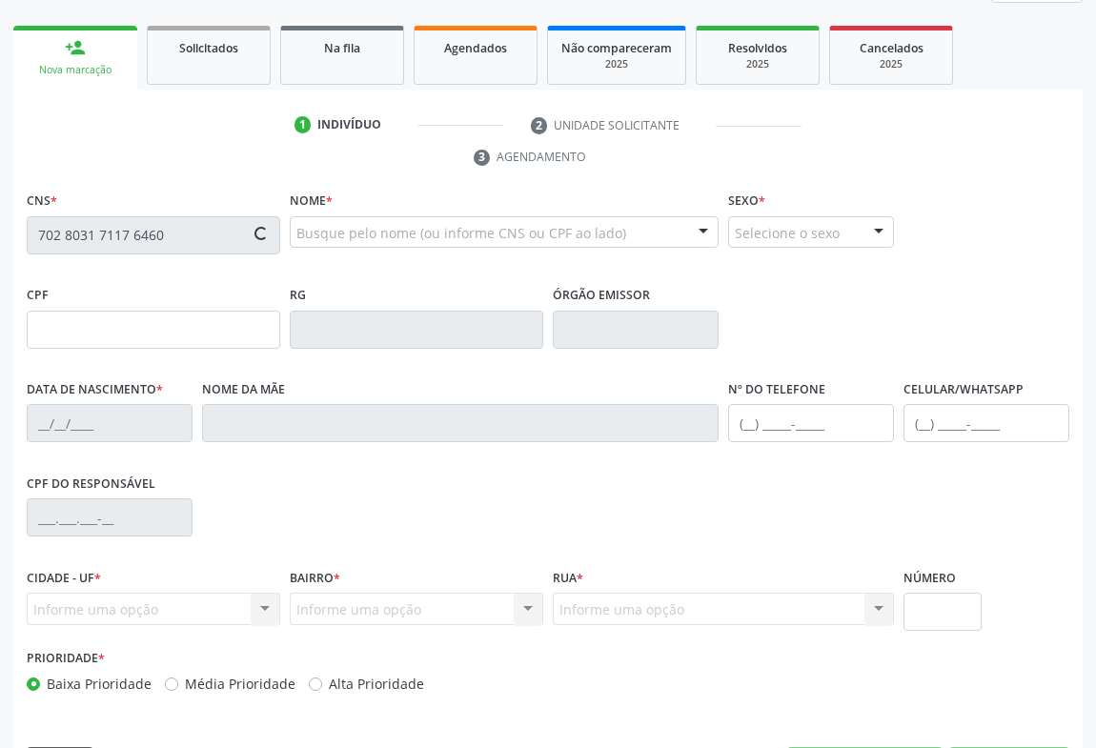
scroll to position [316, 0]
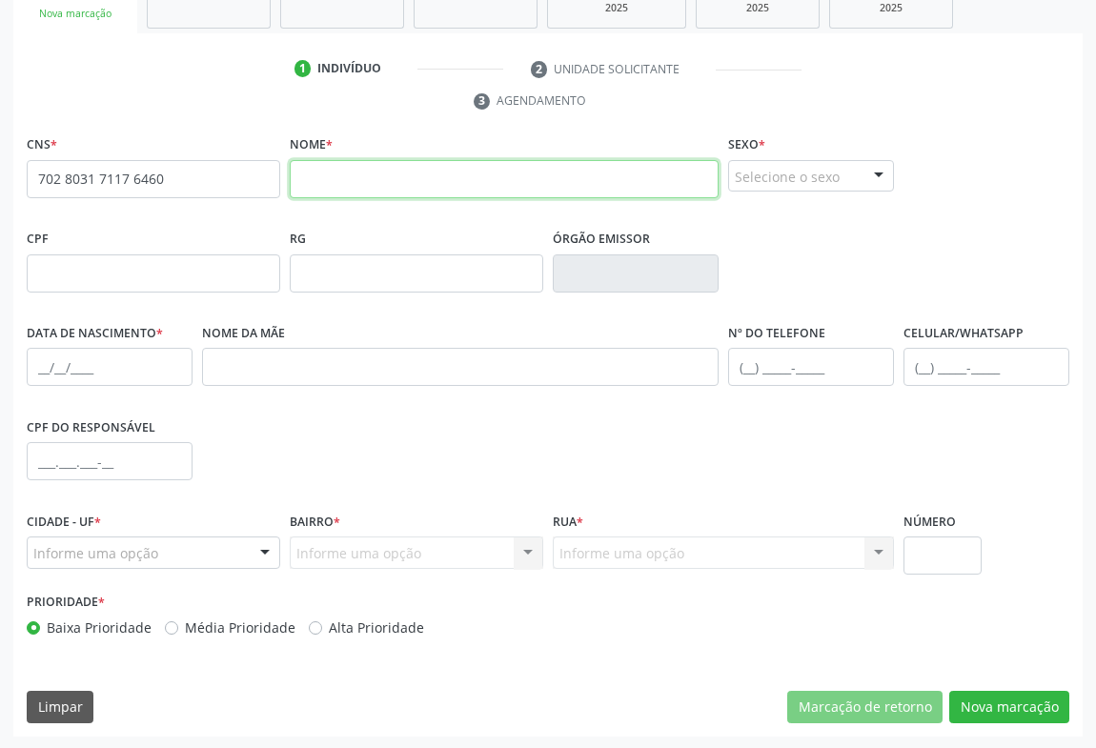
click at [371, 188] on input "text" at bounding box center [504, 179] width 429 height 38
type input "ELAINE DA SILVA DE SIQUEIRA"
click at [876, 182] on div at bounding box center [879, 177] width 29 height 32
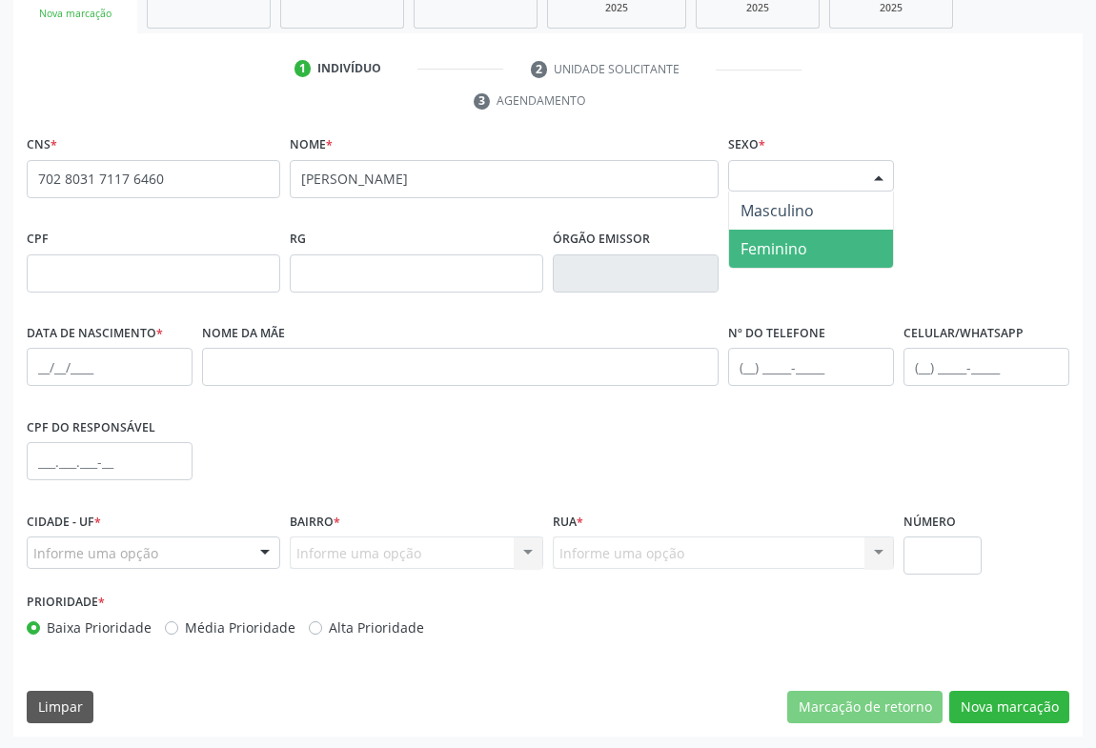
drag, startPoint x: 802, startPoint y: 237, endPoint x: 757, endPoint y: 273, distance: 57.0
click at [802, 238] on span "Feminino" at bounding box center [774, 248] width 67 height 21
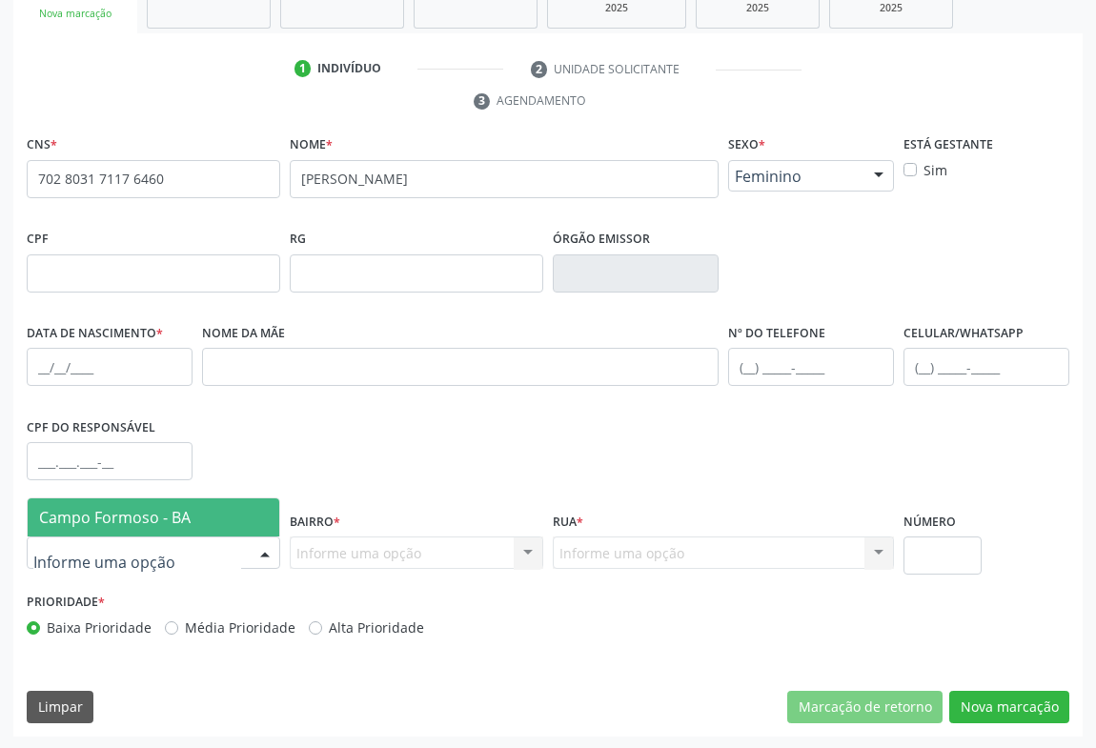
click at [253, 552] on div at bounding box center [265, 554] width 29 height 32
click at [228, 515] on span "Campo Formoso - BA" at bounding box center [154, 518] width 252 height 38
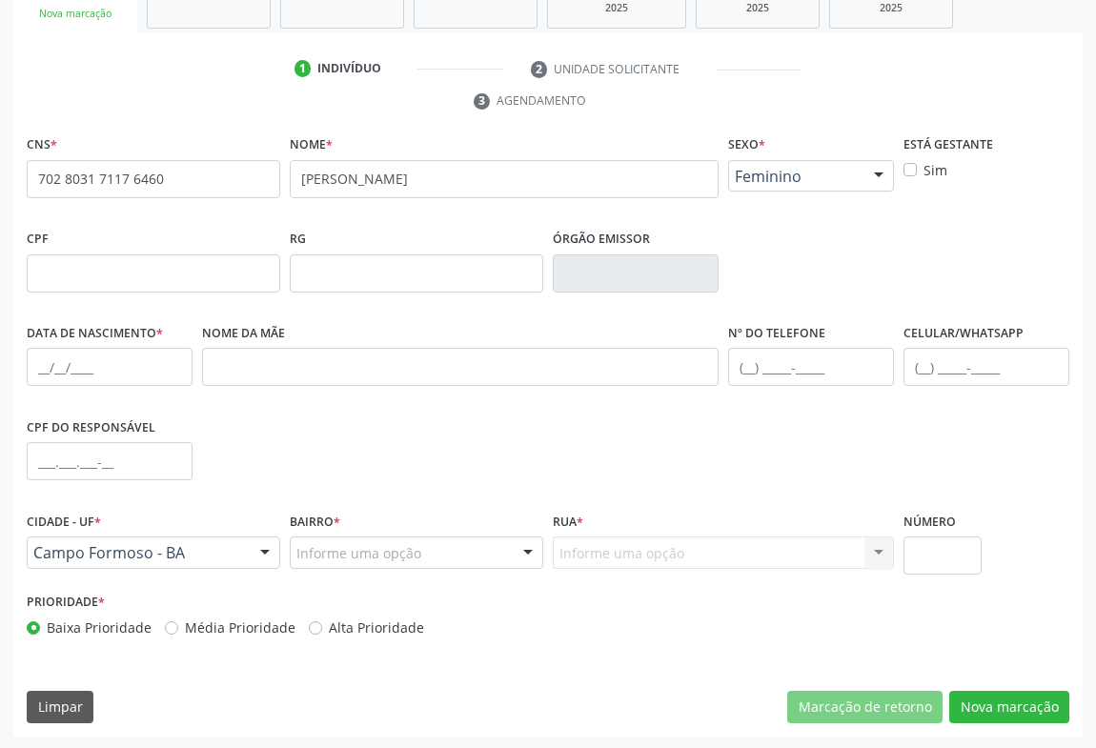
click at [526, 551] on div at bounding box center [528, 554] width 29 height 32
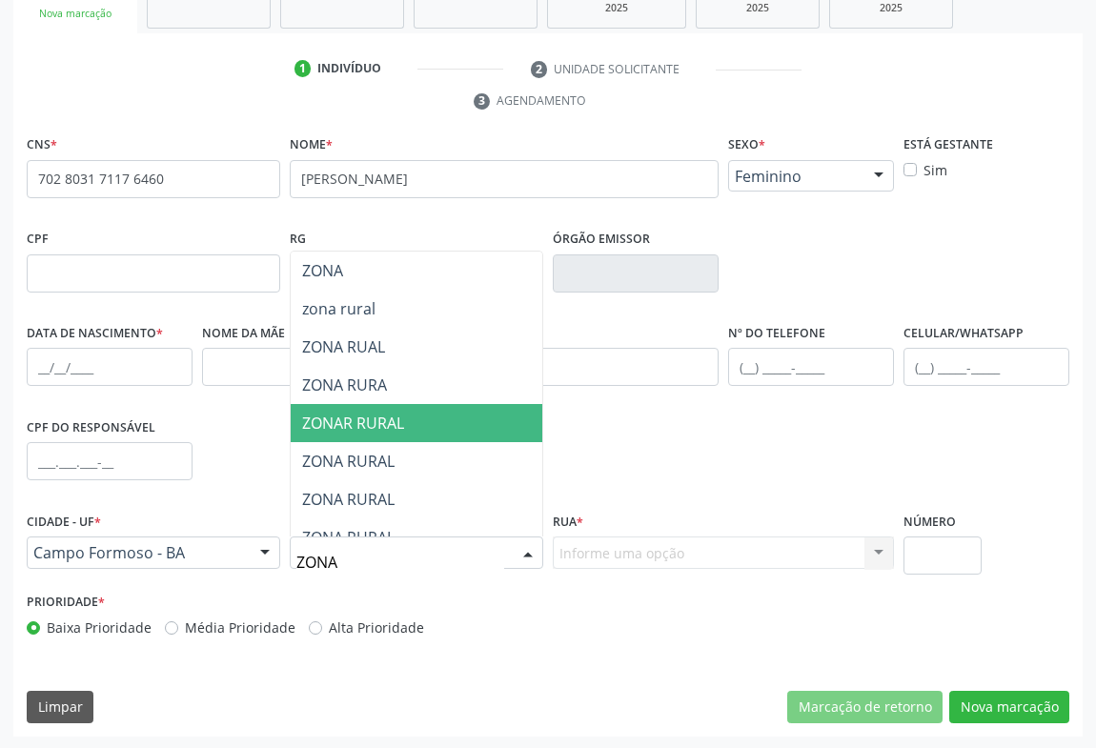
type input "ZONA R"
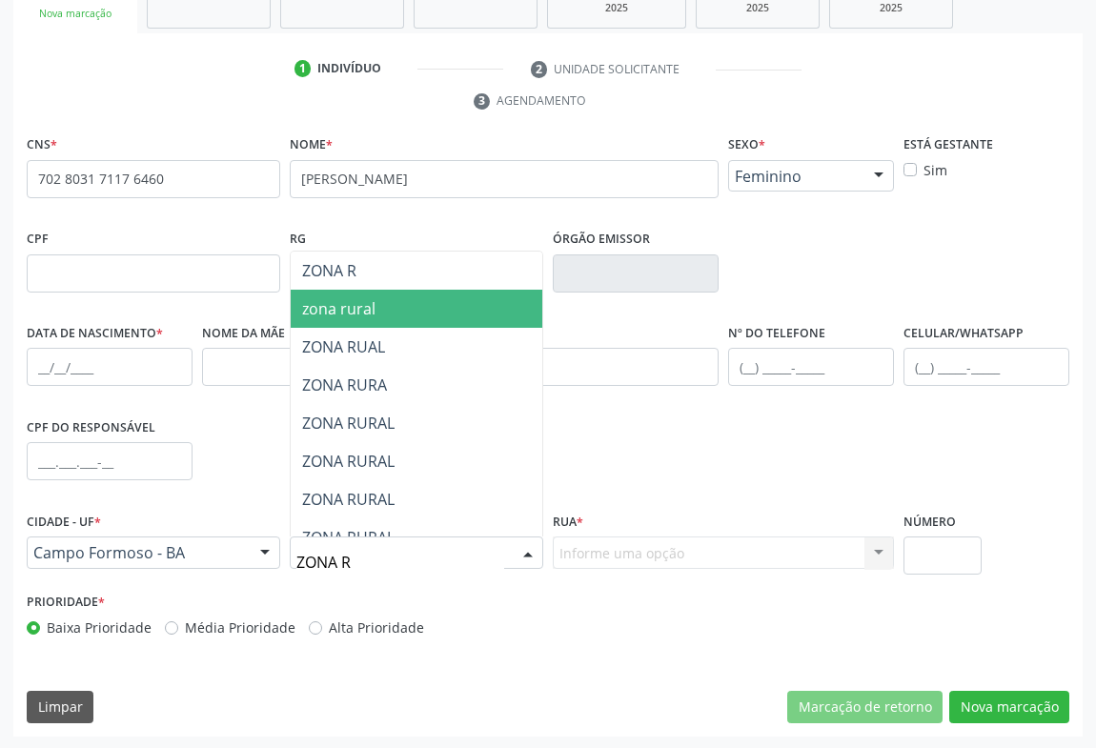
drag, startPoint x: 371, startPoint y: 309, endPoint x: 627, endPoint y: 524, distance: 334.9
click at [371, 309] on span "zona rural" at bounding box center [338, 308] width 73 height 21
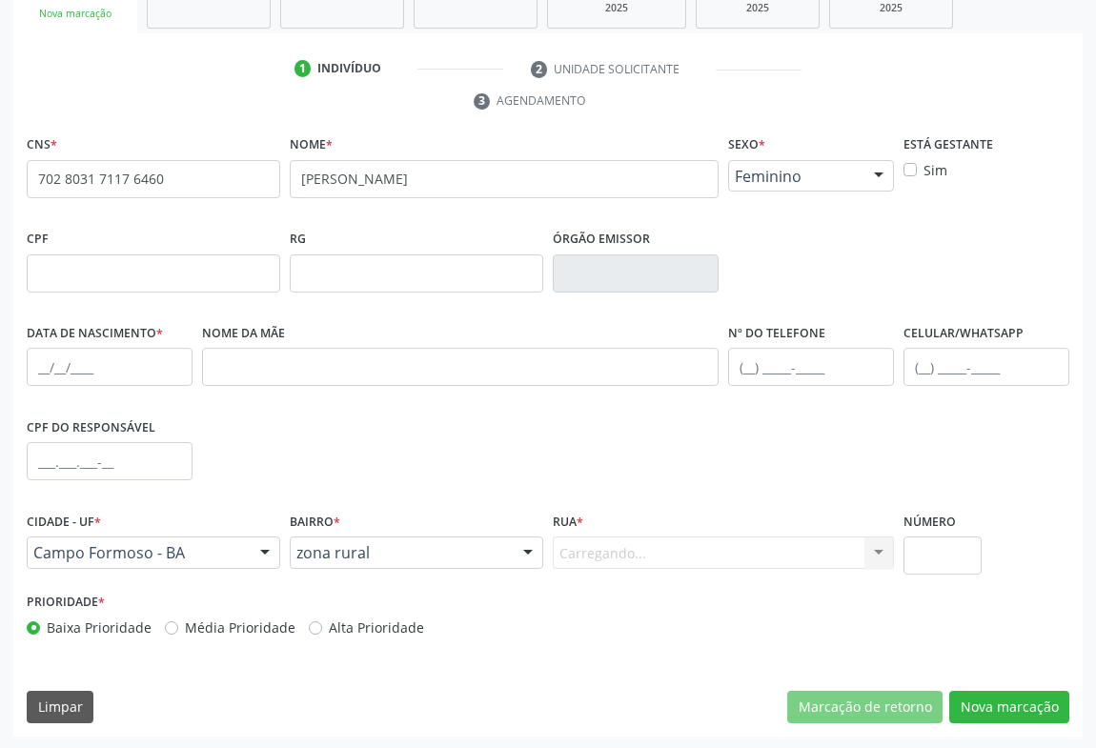
click at [585, 553] on div "Carregando... Nenhum resultado encontrado para: " " Nenhuma opção encontrada. D…" at bounding box center [723, 553] width 341 height 32
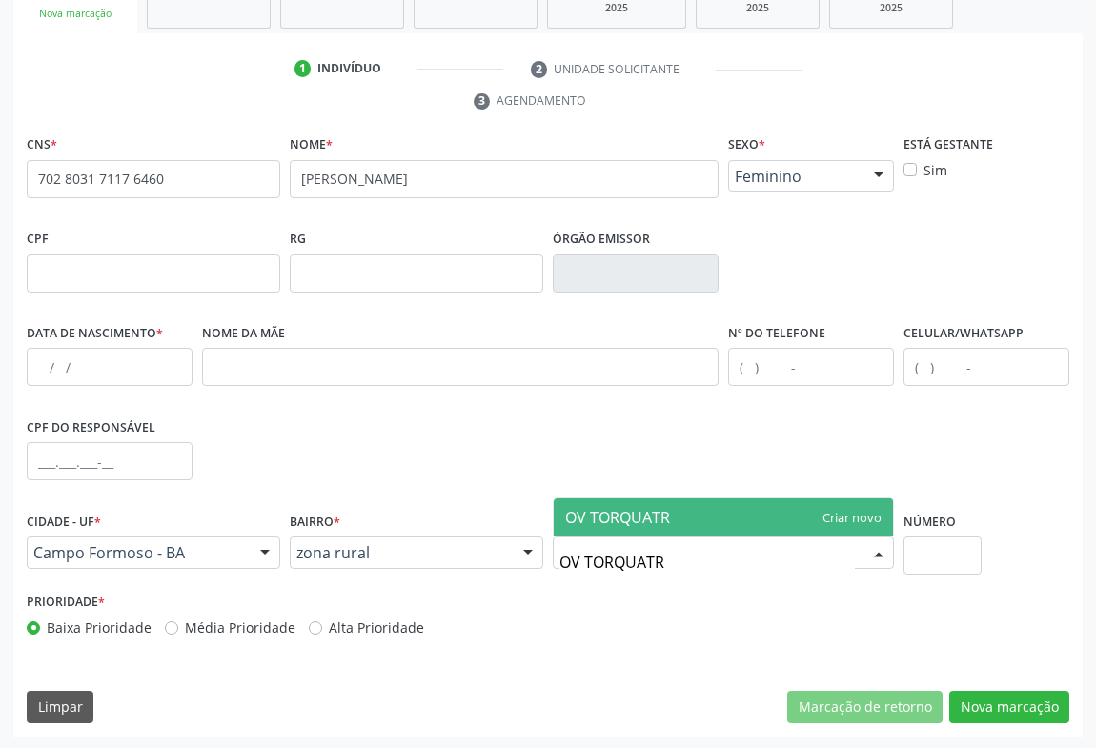
type input "OV TORQUATRO"
click at [616, 519] on span "OV TORQUATRO" at bounding box center [623, 517] width 116 height 21
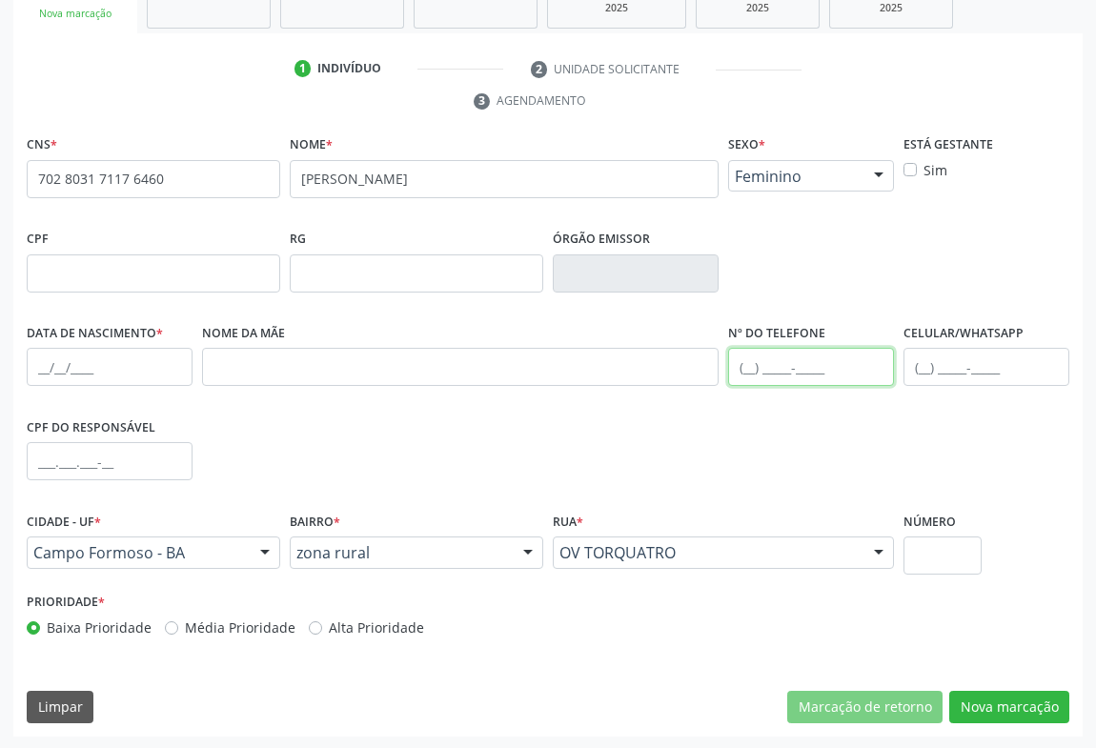
click at [798, 365] on input "text" at bounding box center [811, 367] width 166 height 38
type input "(74) 99140-6903"
click at [96, 373] on input "text" at bounding box center [110, 367] width 166 height 38
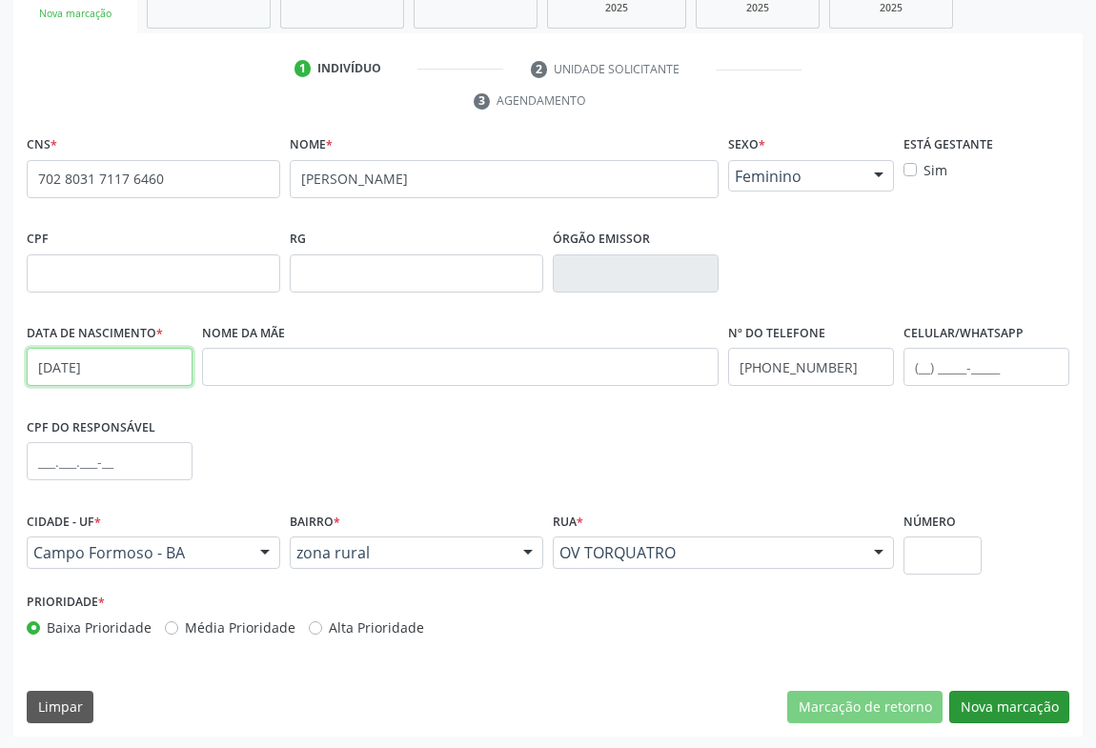
type input "11/01/1982"
click at [1013, 703] on button "Nova marcação" at bounding box center [1009, 707] width 120 height 32
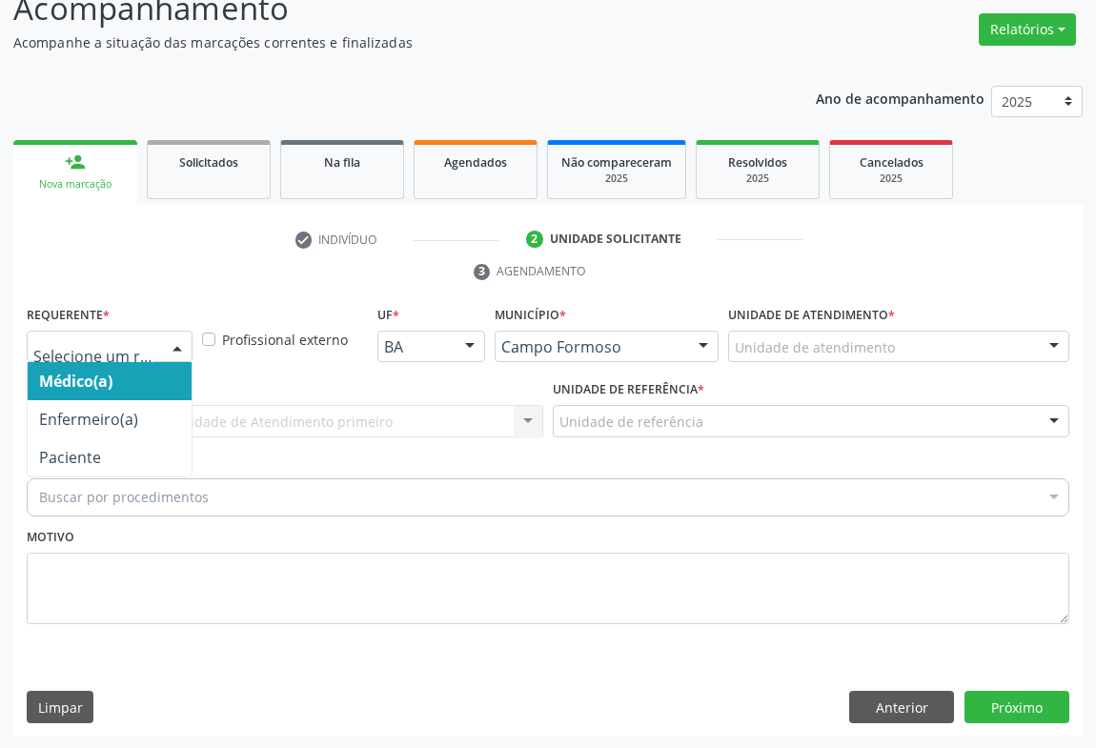
click at [177, 345] on div at bounding box center [177, 348] width 29 height 32
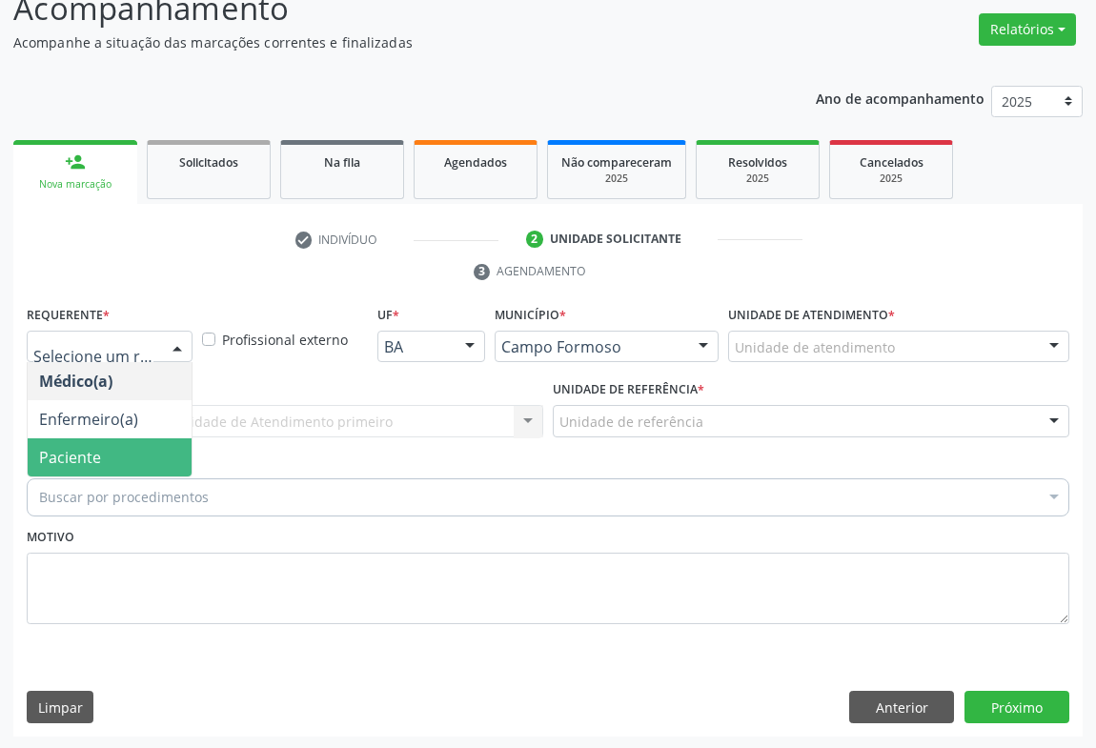
click at [96, 464] on span "Paciente" at bounding box center [70, 457] width 62 height 21
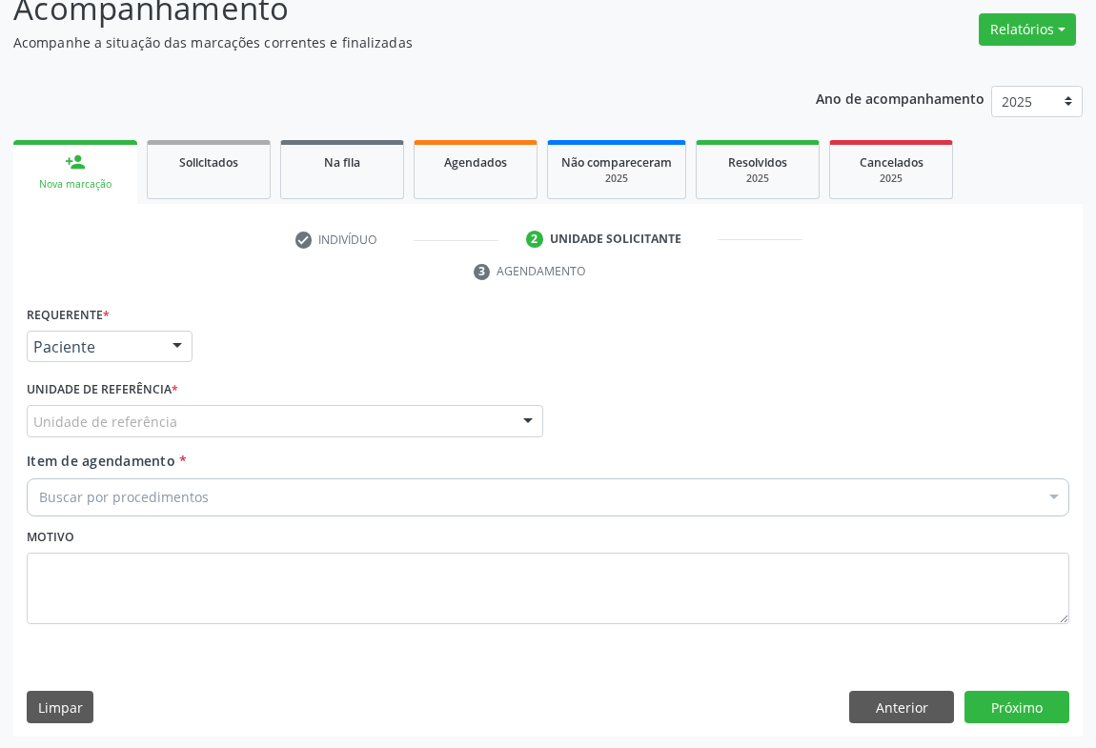
click at [281, 424] on div "Unidade de referência" at bounding box center [285, 421] width 517 height 32
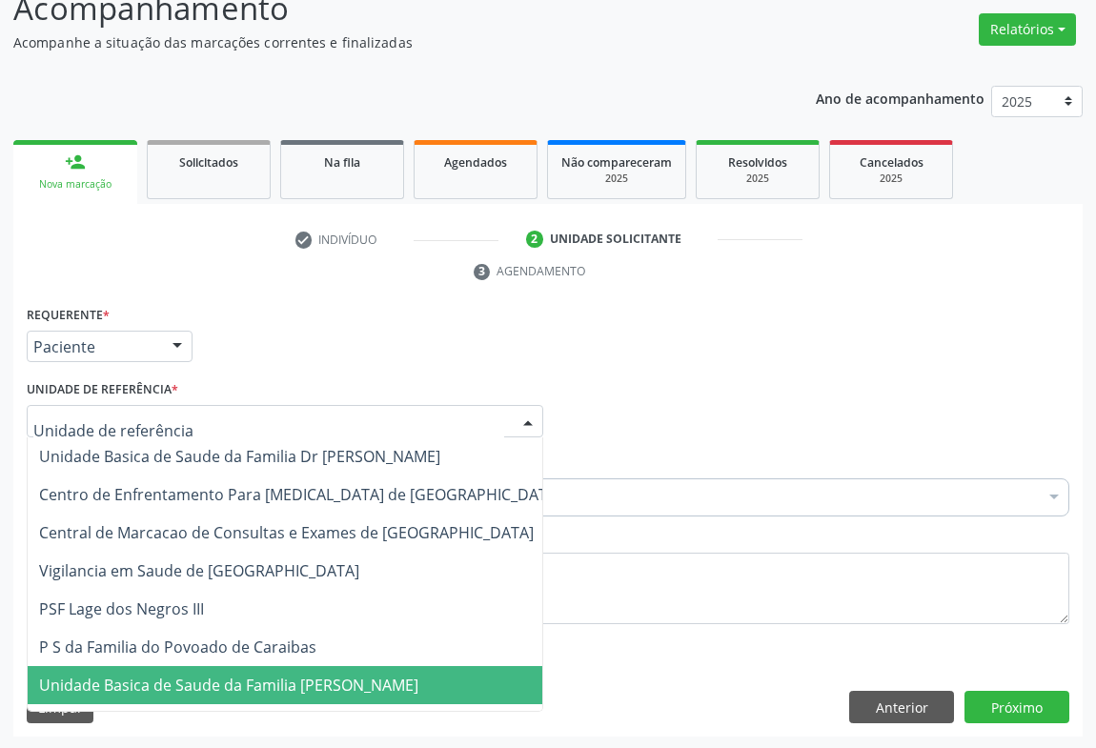
click at [192, 697] on span "Unidade Basica de Saude da Familia [PERSON_NAME]" at bounding box center [300, 685] width 545 height 38
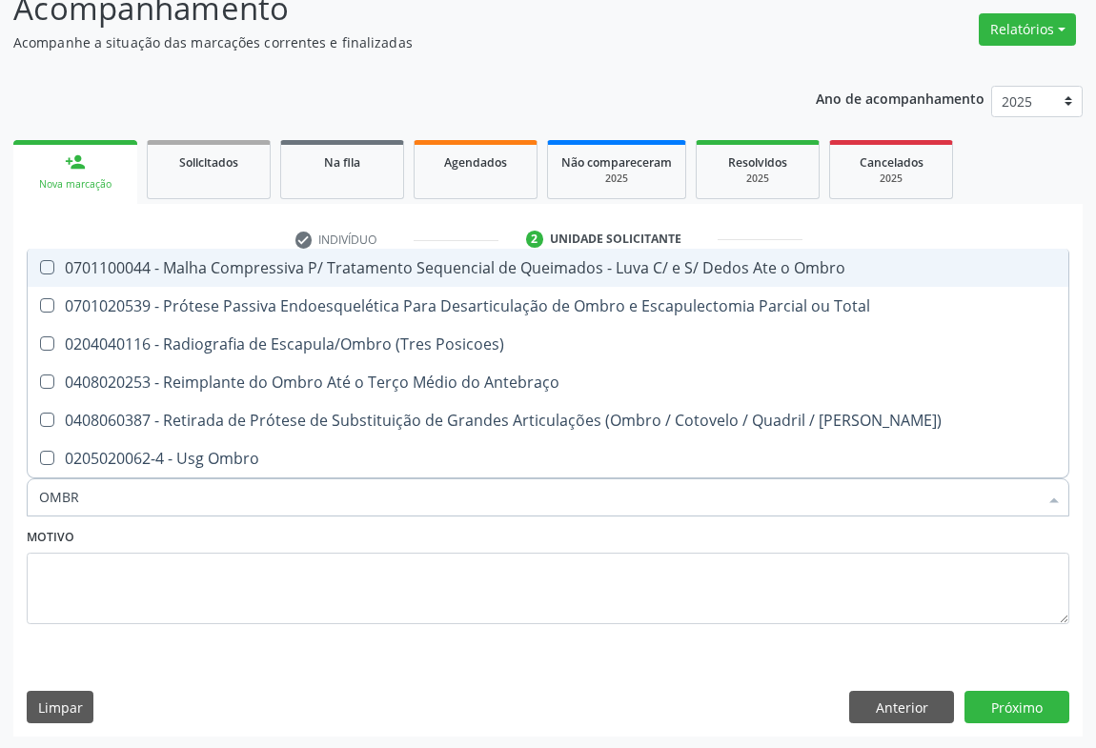
type input "OMBRO"
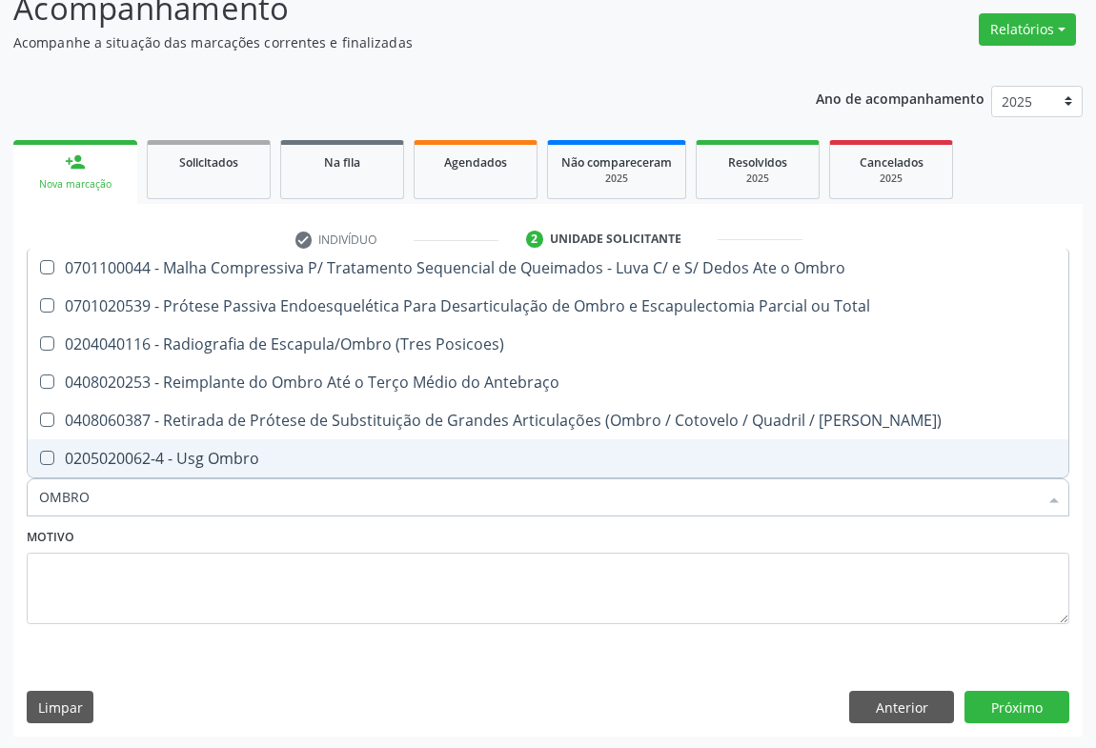
click at [217, 458] on div "0205020062-4 - Usg Ombro" at bounding box center [548, 458] width 1018 height 15
checkbox Ombro "true"
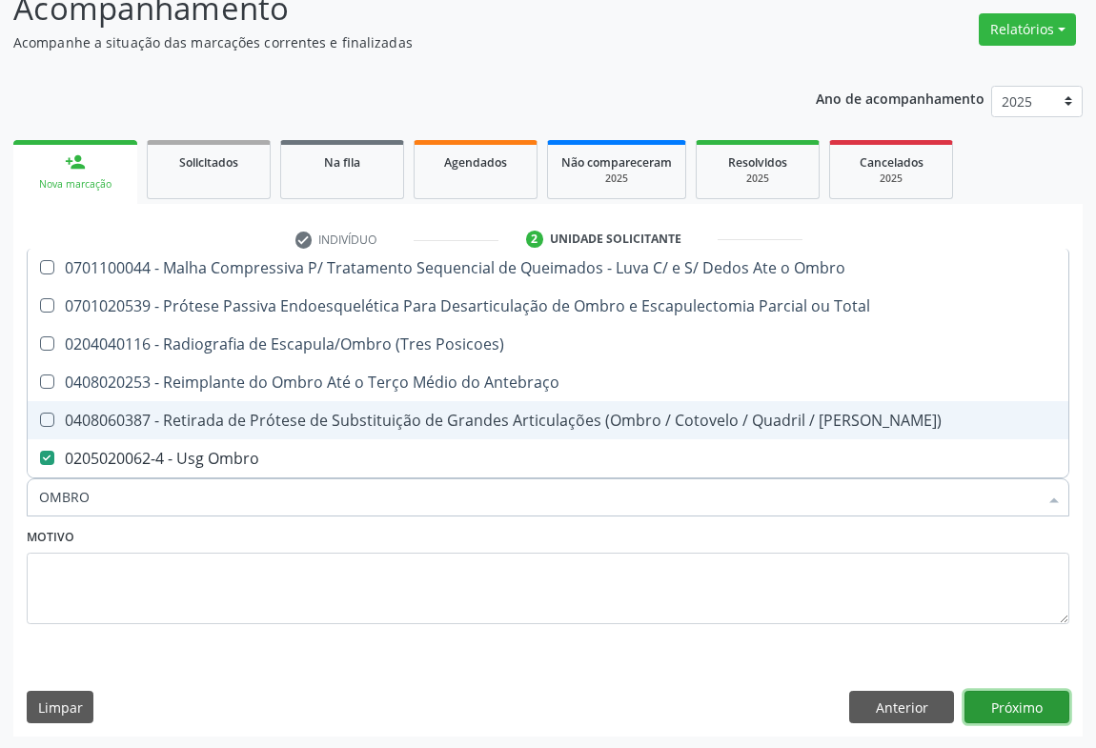
click at [1008, 698] on button "Próximo" at bounding box center [1017, 707] width 105 height 32
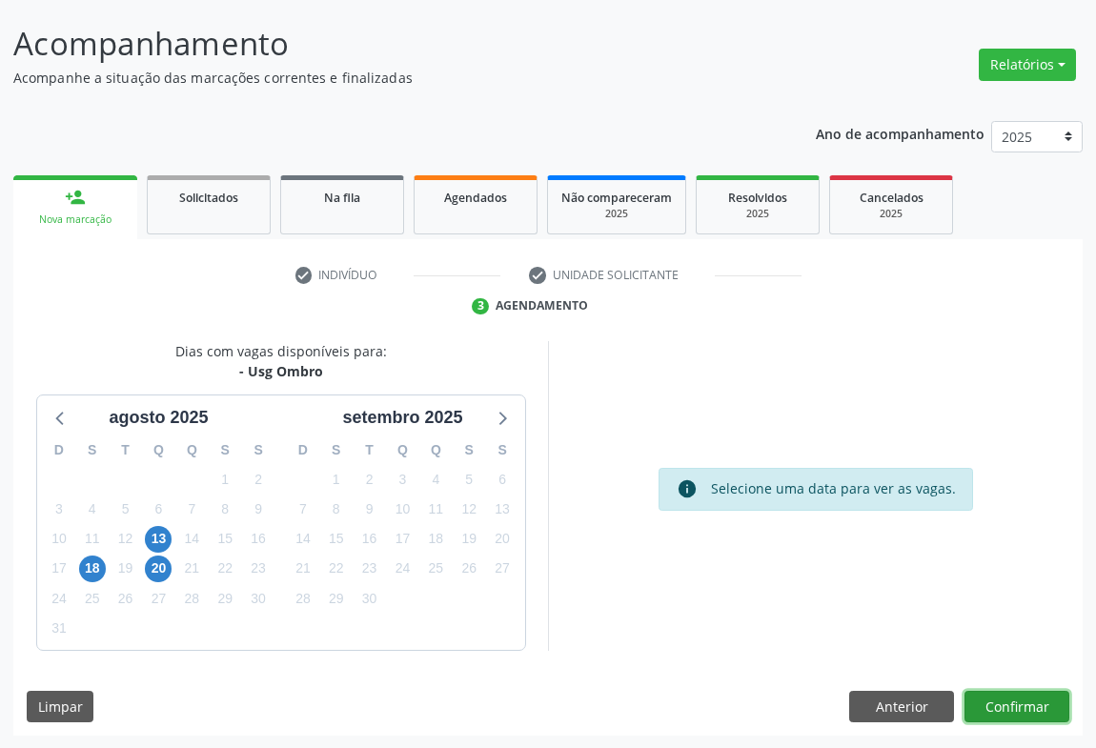
click at [987, 698] on button "Confirmar" at bounding box center [1017, 707] width 105 height 32
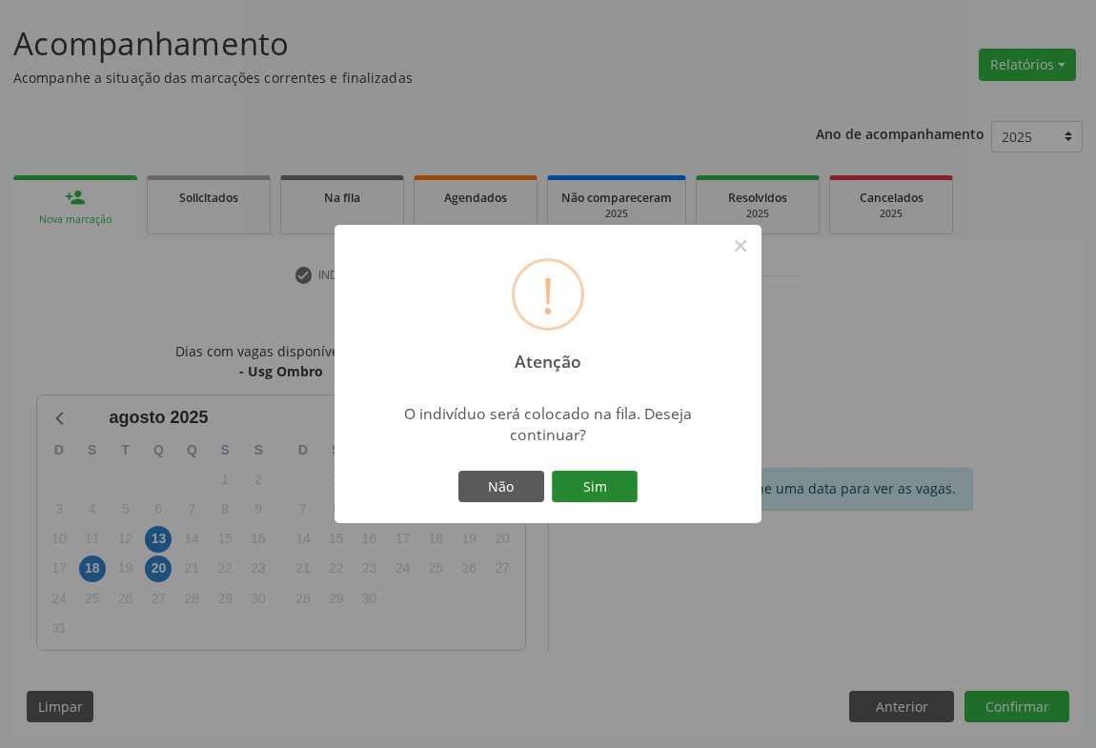
click at [610, 483] on button "Sim" at bounding box center [595, 487] width 86 height 32
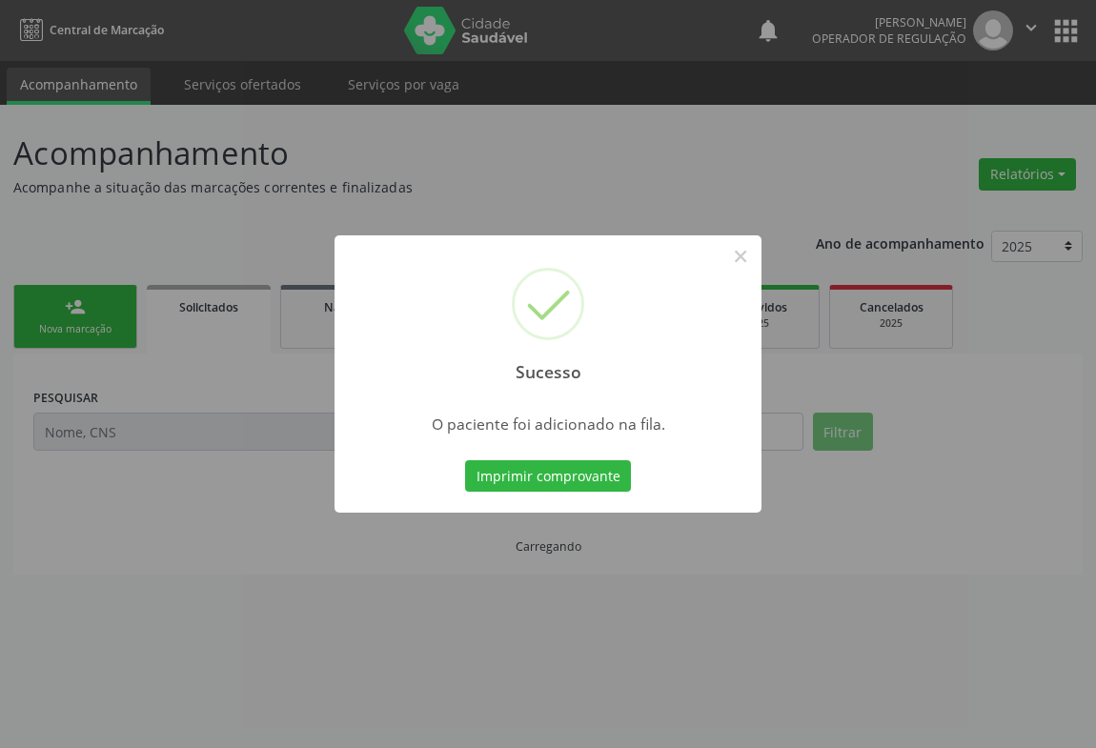
scroll to position [0, 0]
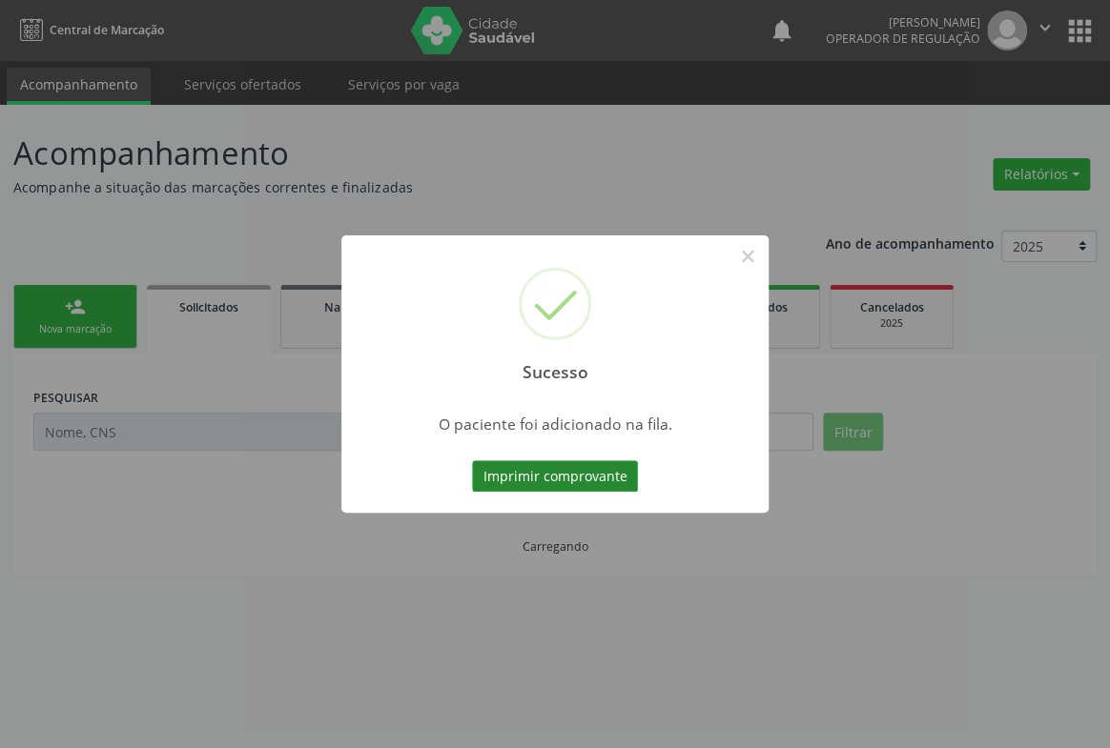
click at [617, 468] on button "Imprimir comprovante" at bounding box center [555, 476] width 166 height 32
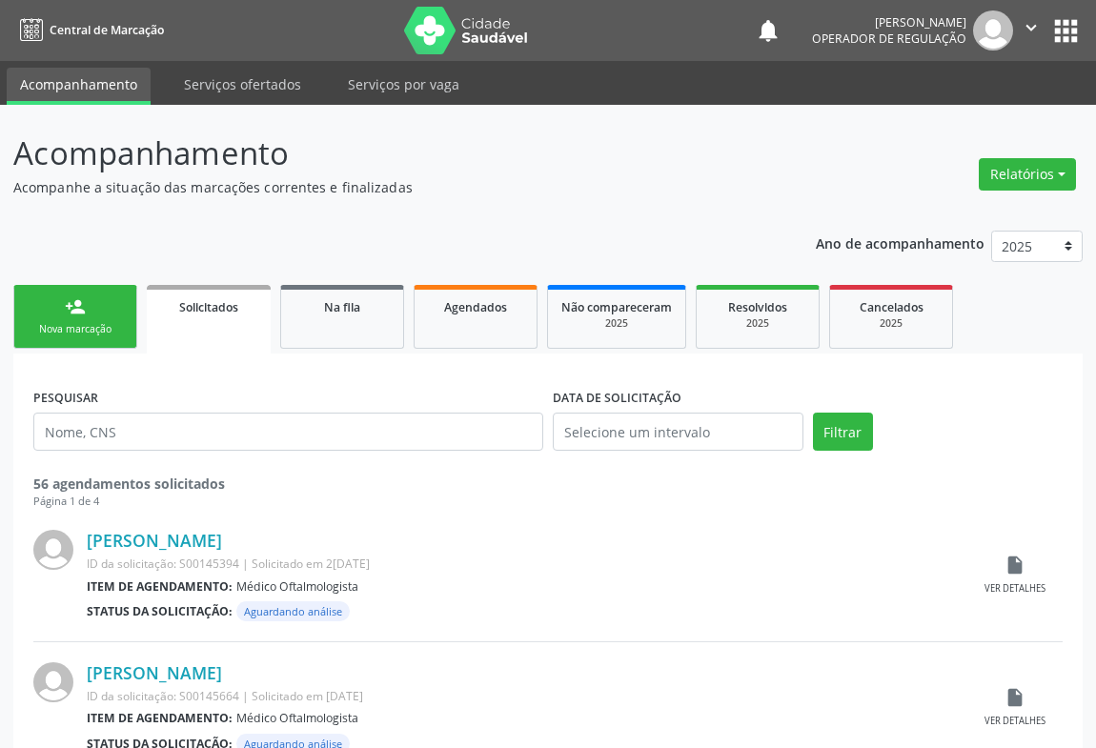
click at [95, 323] on div "Nova marcação" at bounding box center [75, 329] width 95 height 14
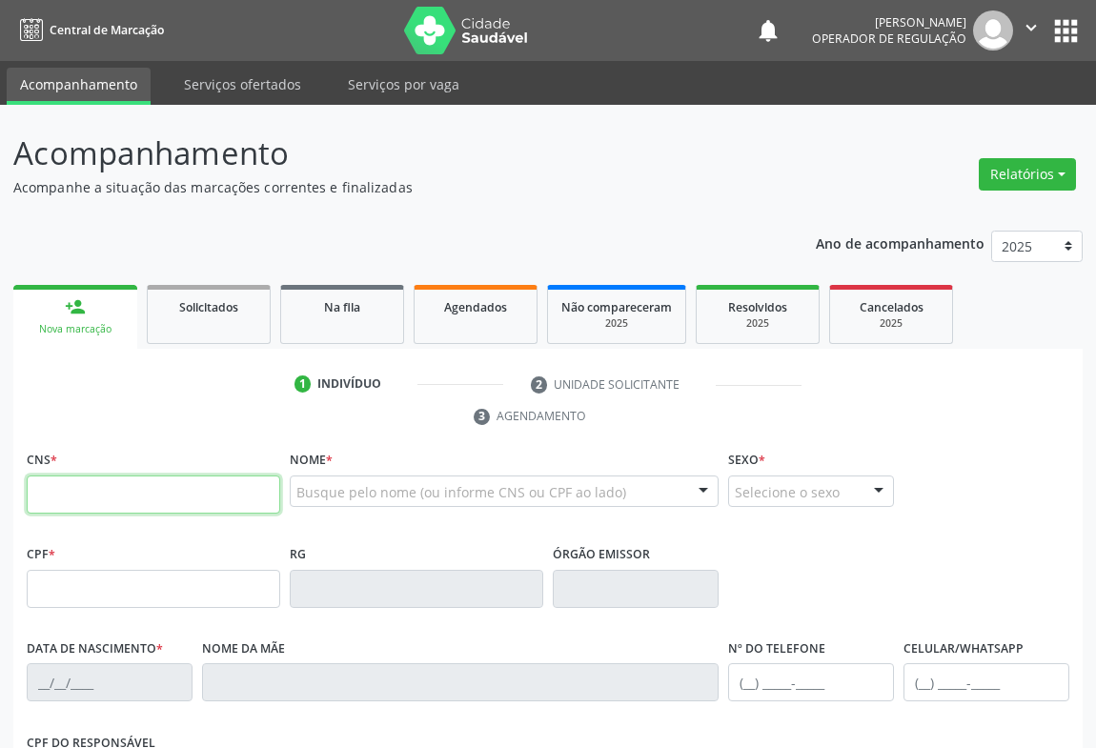
click at [89, 494] on input "text" at bounding box center [154, 495] width 254 height 38
type input "706 4056 3801 3083"
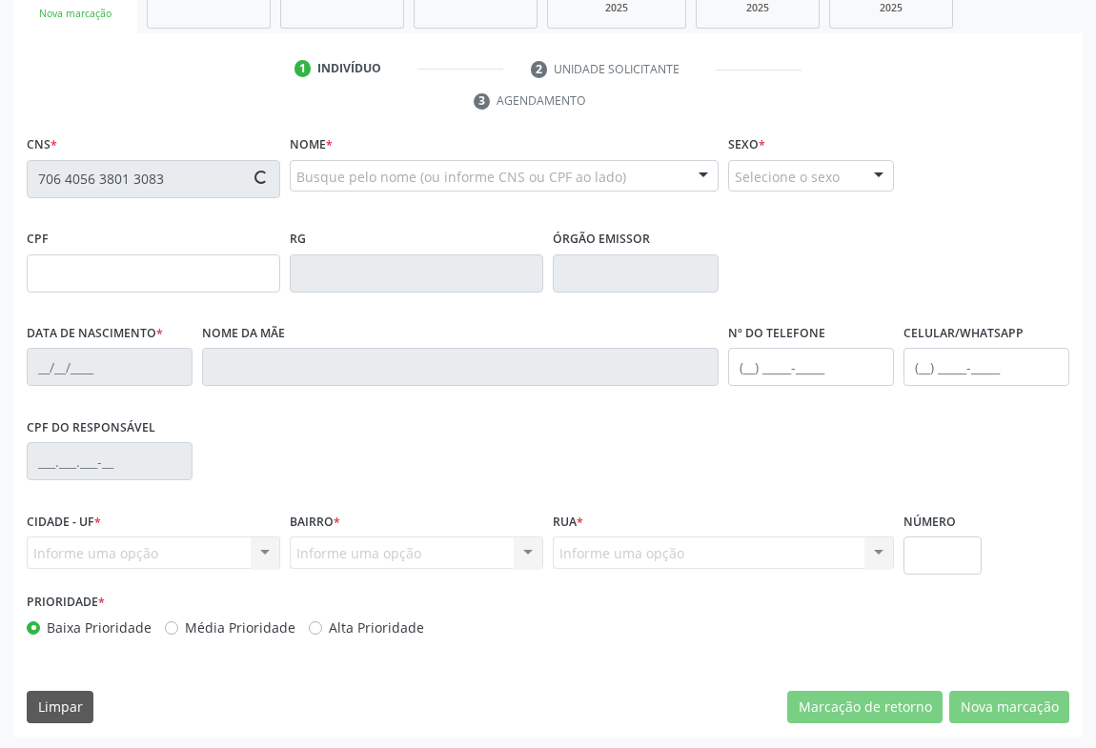
type input "2165451370"
type input "20/07/2005"
type input "(74) 99108-2558"
type input "(74) 99122-9043"
type input "097.119.425-42"
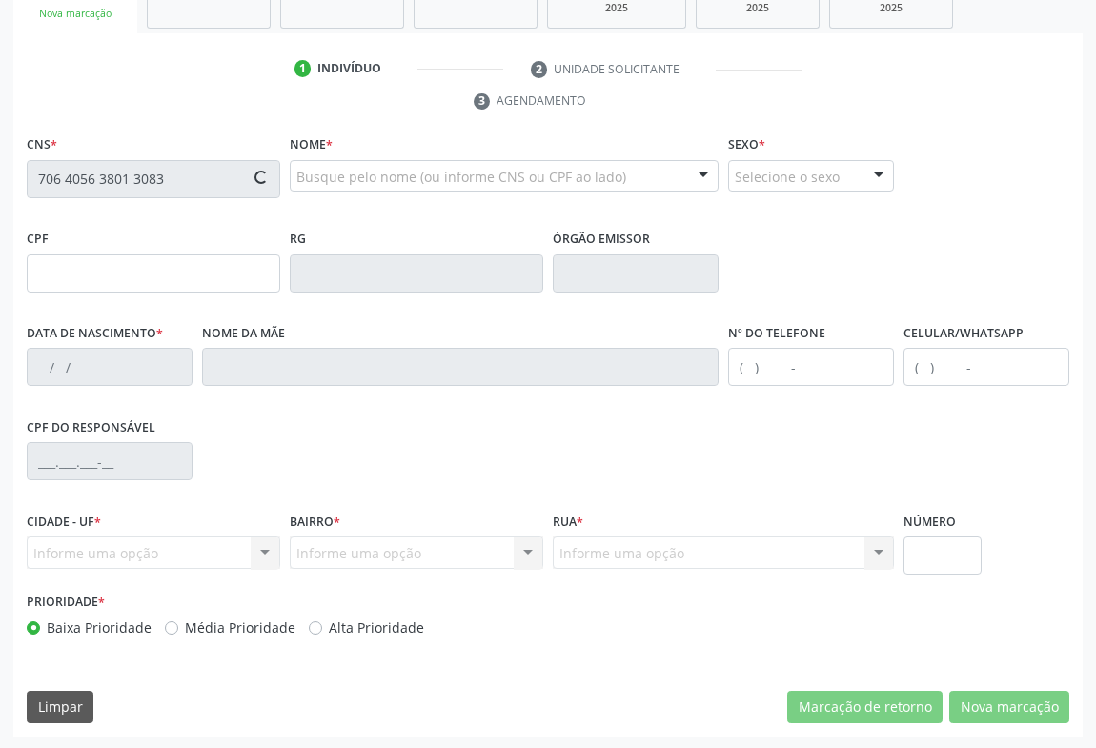
type input "SN"
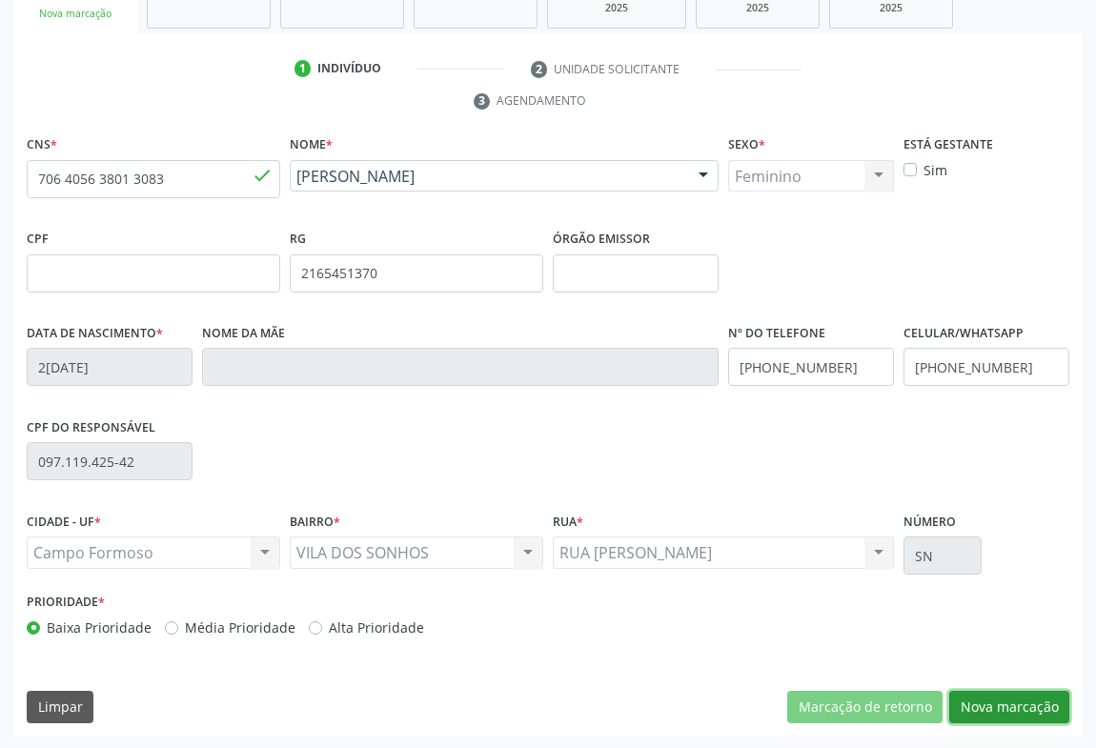
click at [1001, 702] on button "Nova marcação" at bounding box center [1009, 707] width 120 height 32
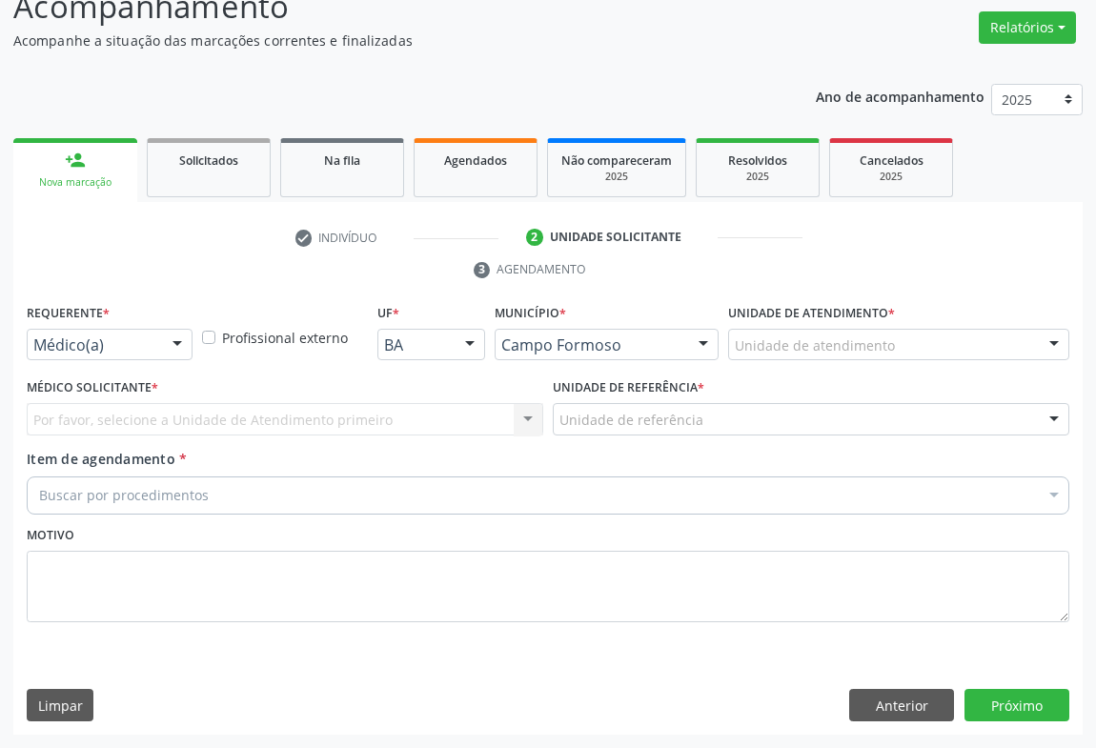
scroll to position [145, 0]
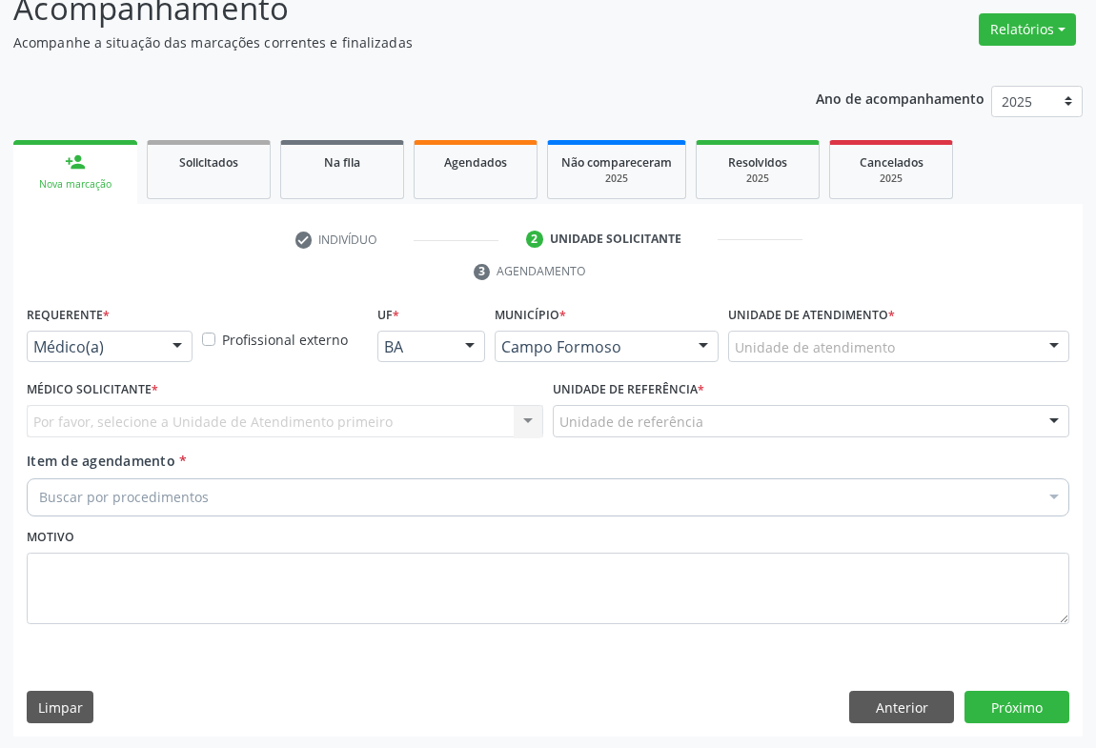
click at [170, 342] on div at bounding box center [177, 348] width 29 height 32
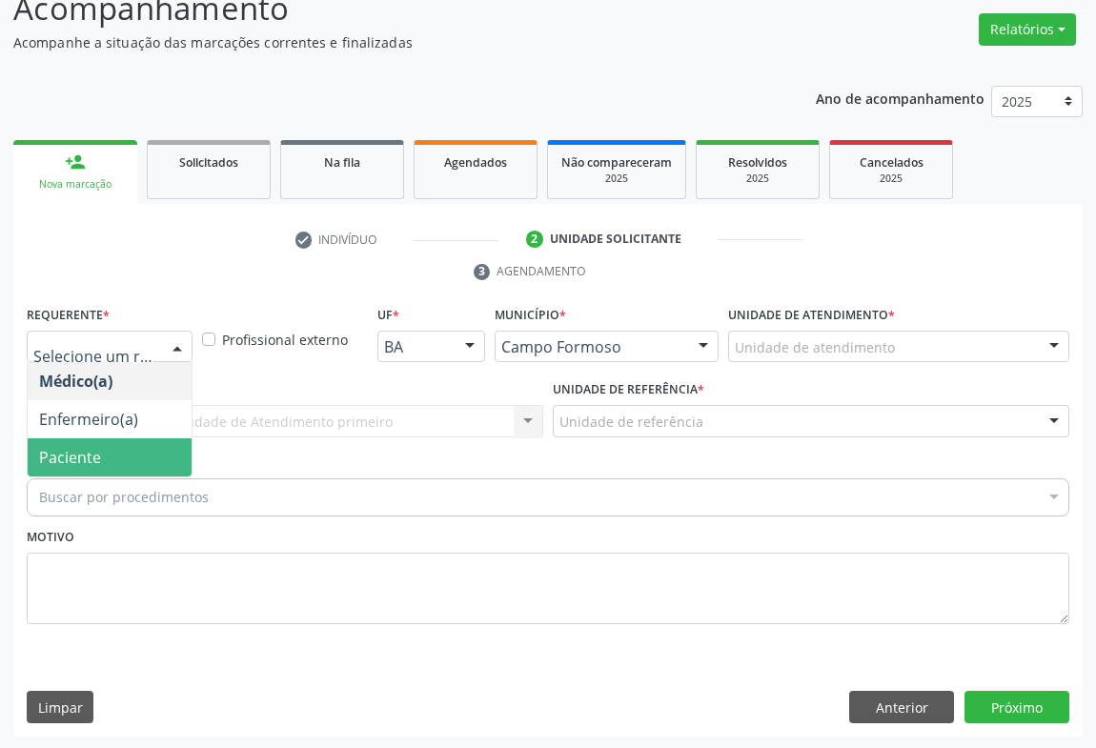
click at [157, 444] on span "Paciente" at bounding box center [110, 457] width 164 height 38
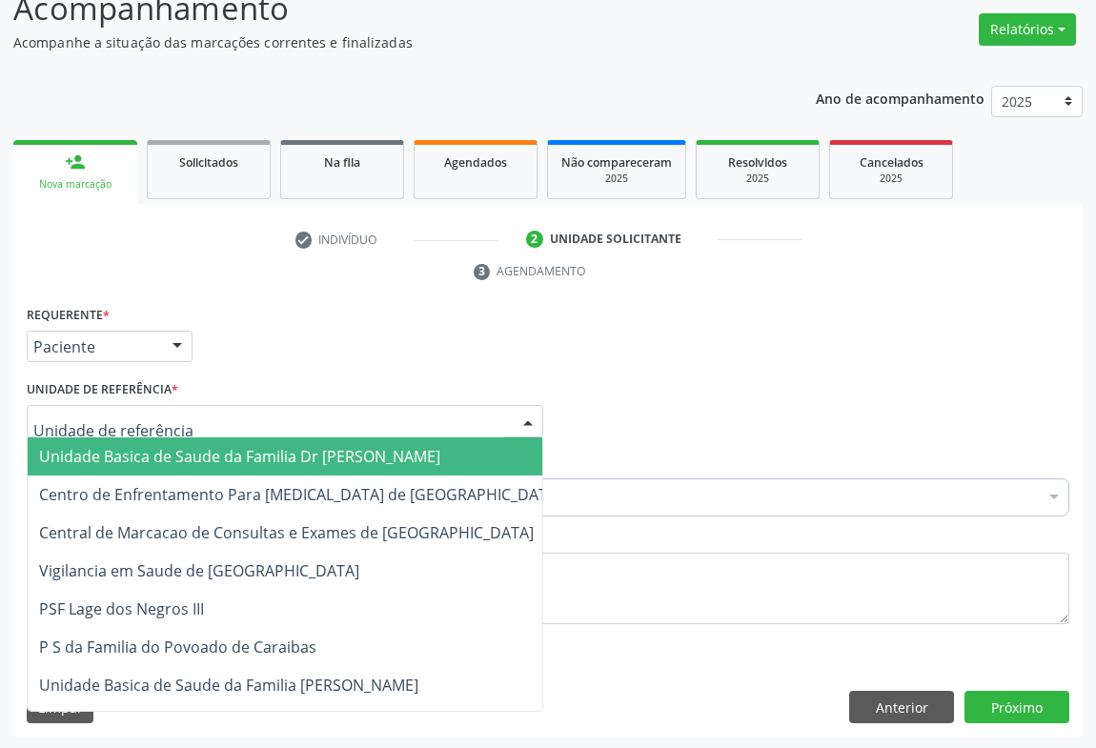
click at [266, 421] on div at bounding box center [285, 421] width 517 height 32
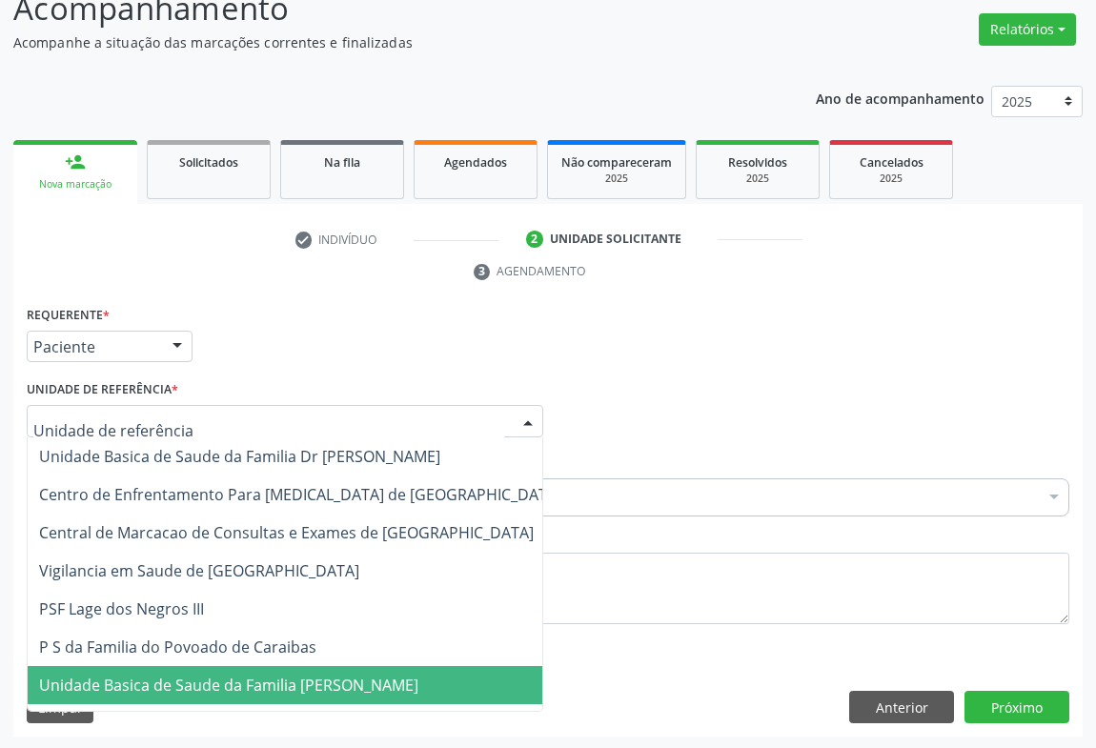
click at [346, 667] on span "Unidade Basica de Saude da Familia [PERSON_NAME]" at bounding box center [300, 685] width 545 height 38
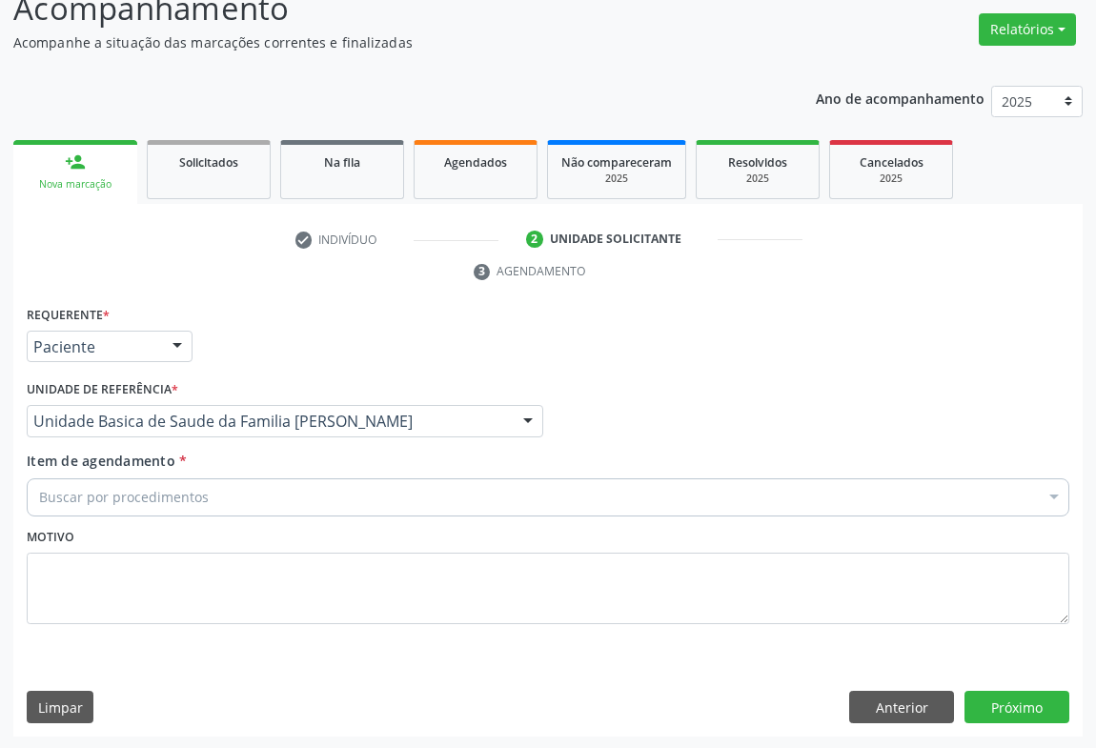
click at [302, 503] on div "Buscar por procedimentos" at bounding box center [548, 497] width 1043 height 38
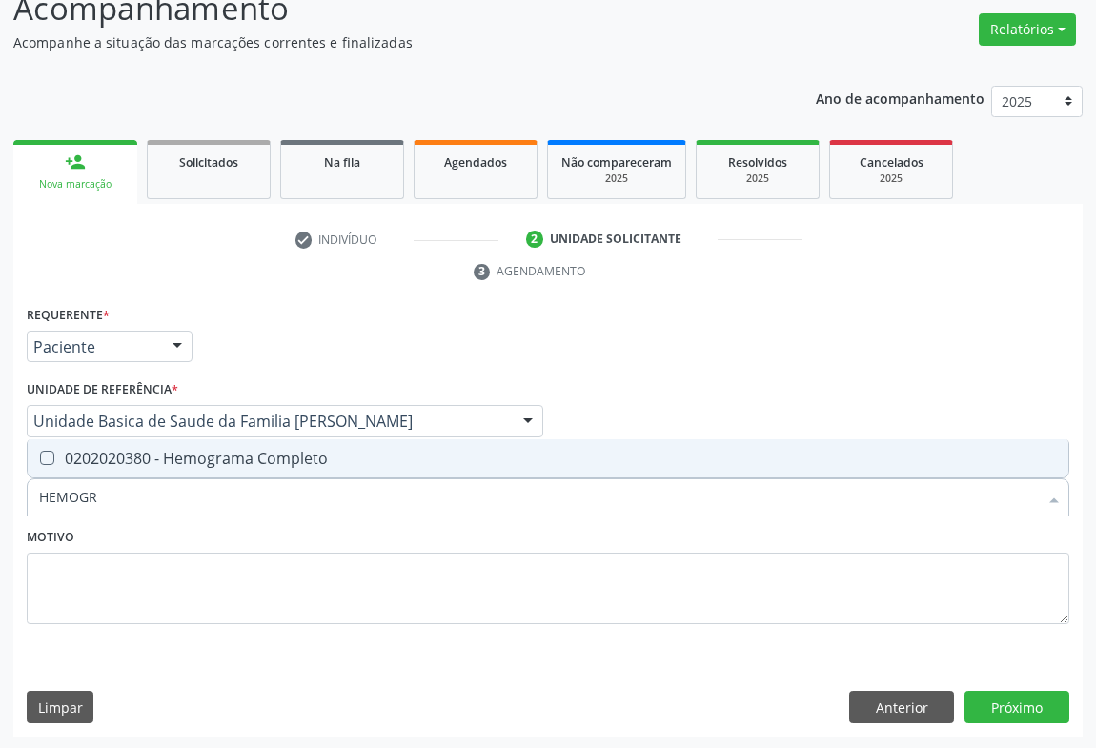
type input "HEMOGRA"
click at [305, 469] on span "0202020380 - Hemograma Completo" at bounding box center [548, 458] width 1041 height 38
checkbox Completo "true"
type input "HEMOGRA"
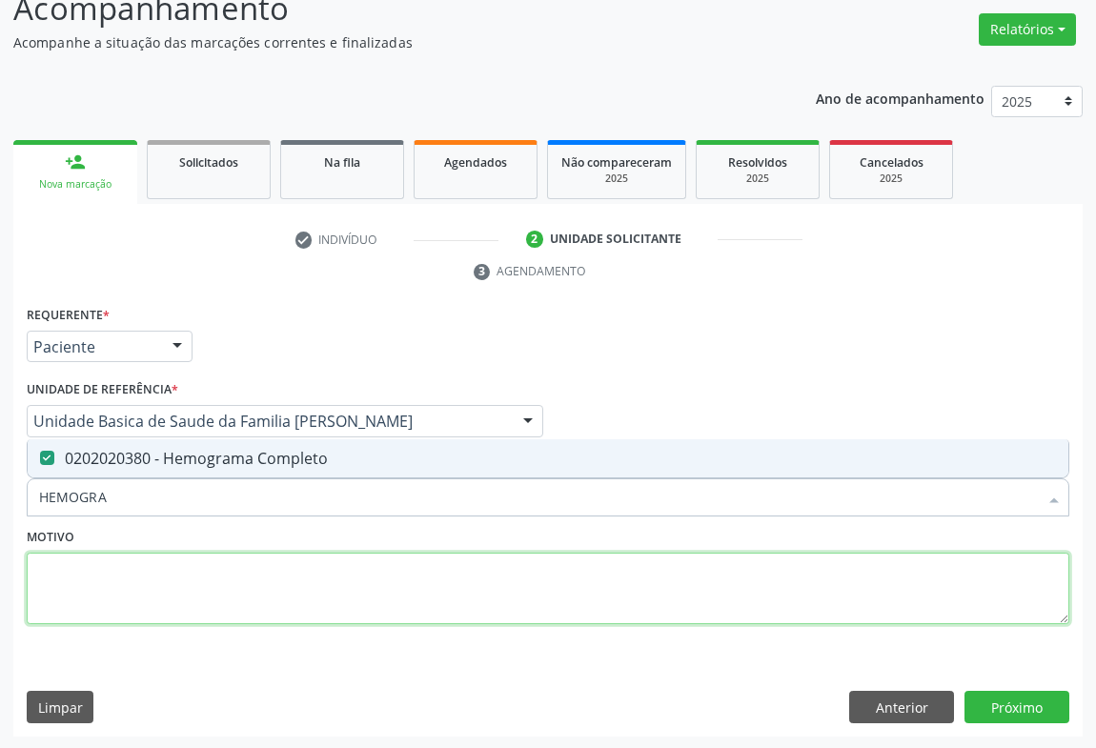
click at [218, 556] on textarea at bounding box center [548, 589] width 1043 height 72
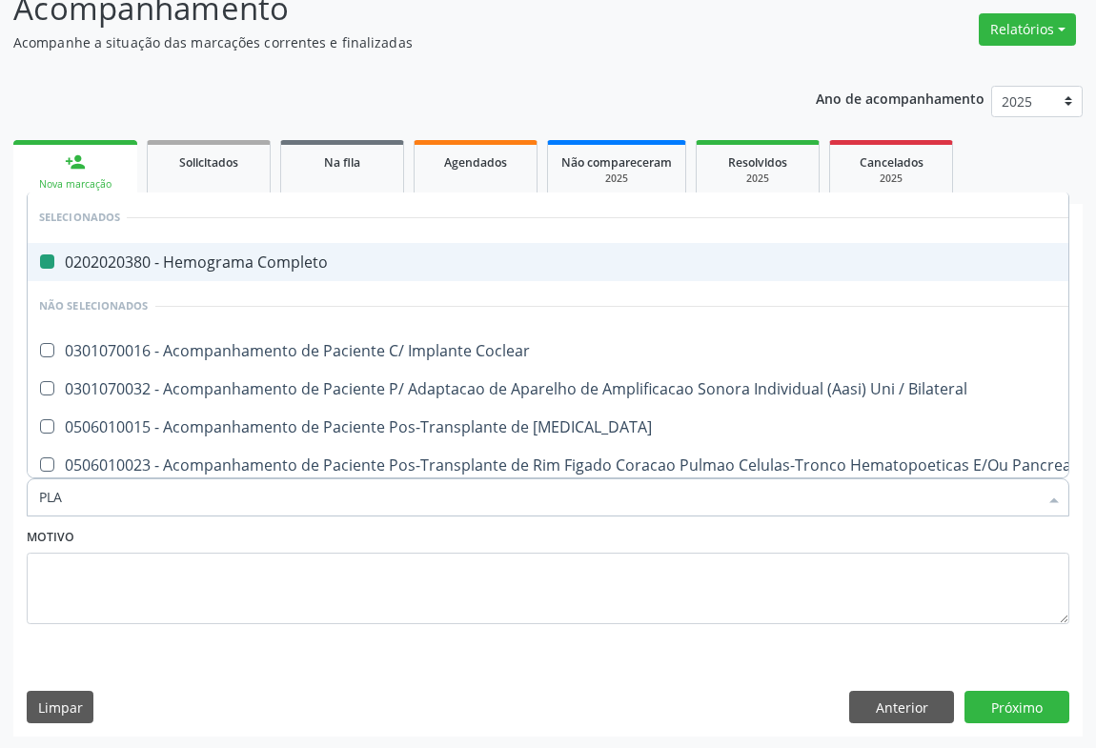
type input "PLAQ"
checkbox Completo "false"
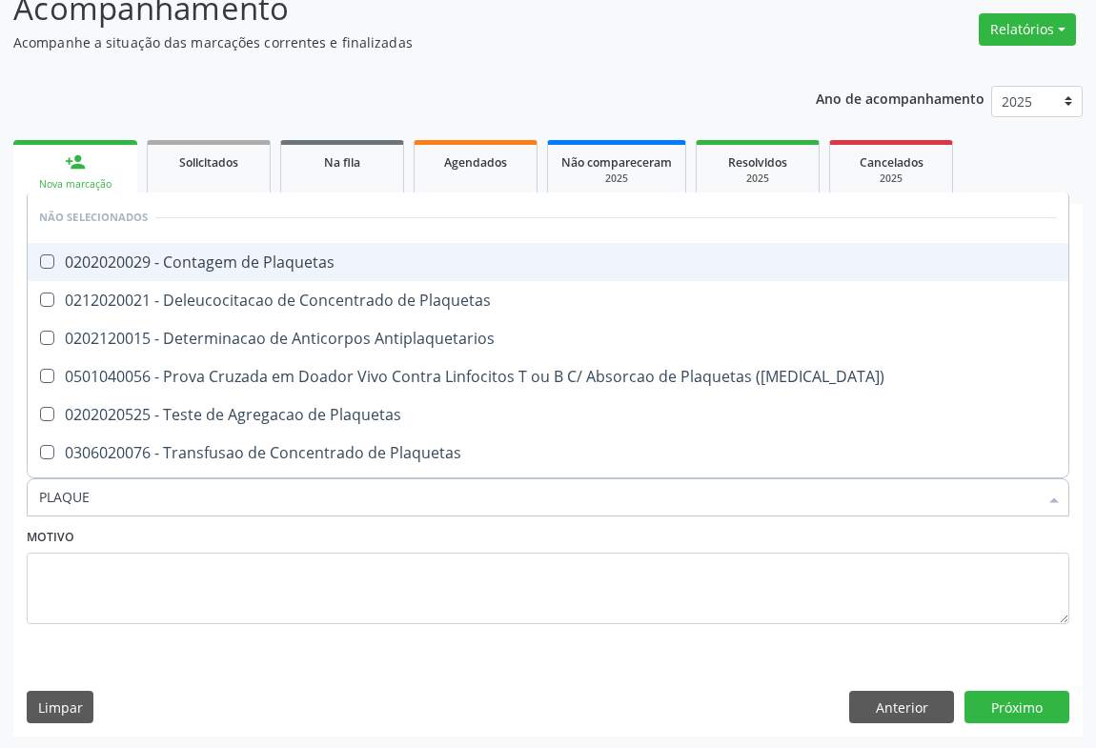
type input "PLAQUET"
click at [245, 248] on span "0202020029 - Contagem de Plaquetas" at bounding box center [548, 262] width 1041 height 38
checkbox Plaquetas "true"
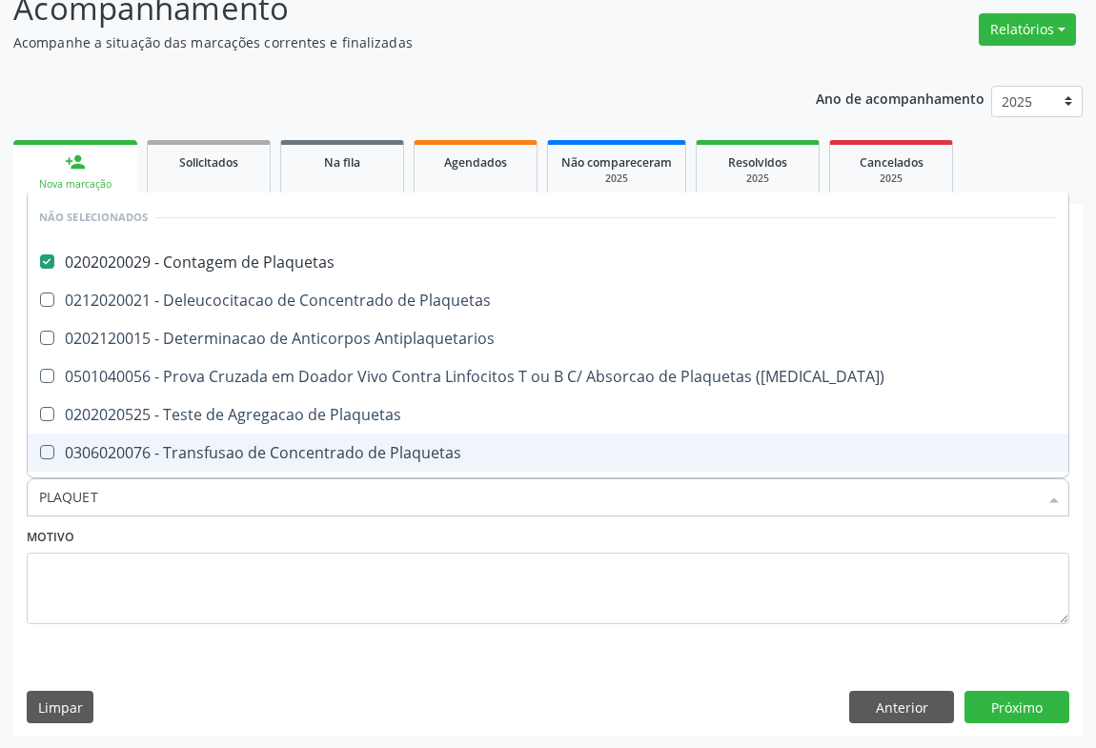
click at [181, 543] on div "Motivo" at bounding box center [548, 573] width 1043 height 101
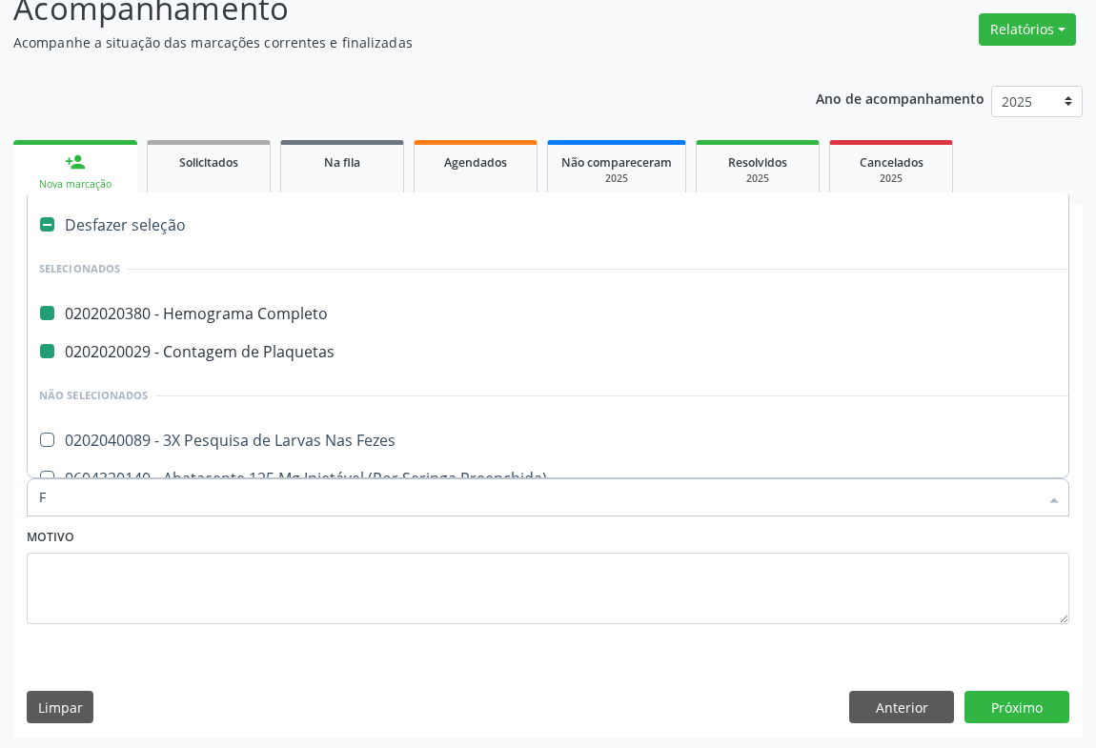
type input "FE"
checkbox Completo "false"
checkbox Plaquetas "false"
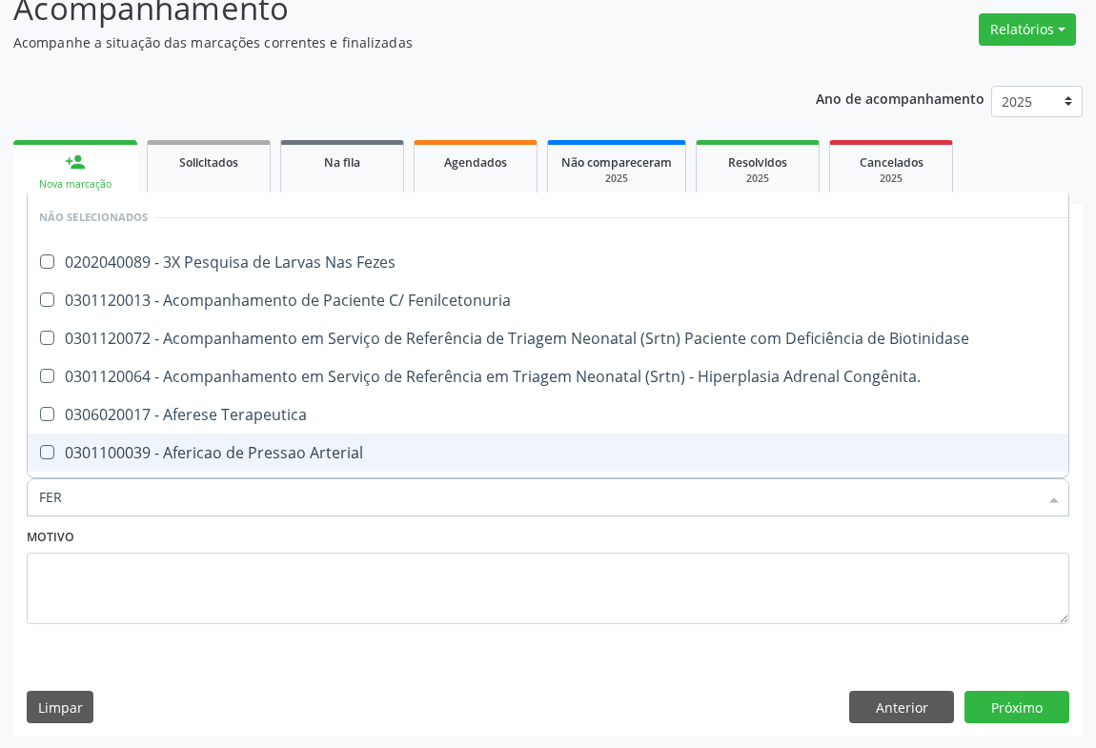
type input "FERR"
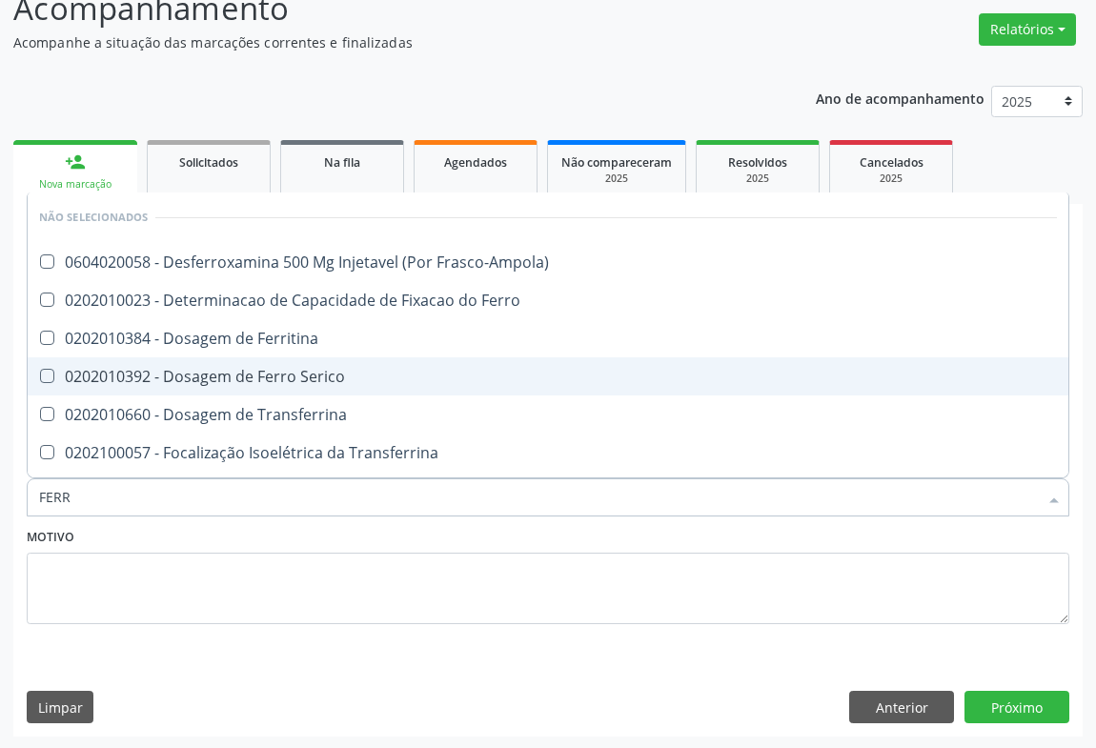
click at [252, 371] on div "0202010392 - Dosagem de Ferro Serico" at bounding box center [548, 376] width 1018 height 15
checkbox Serico "true"
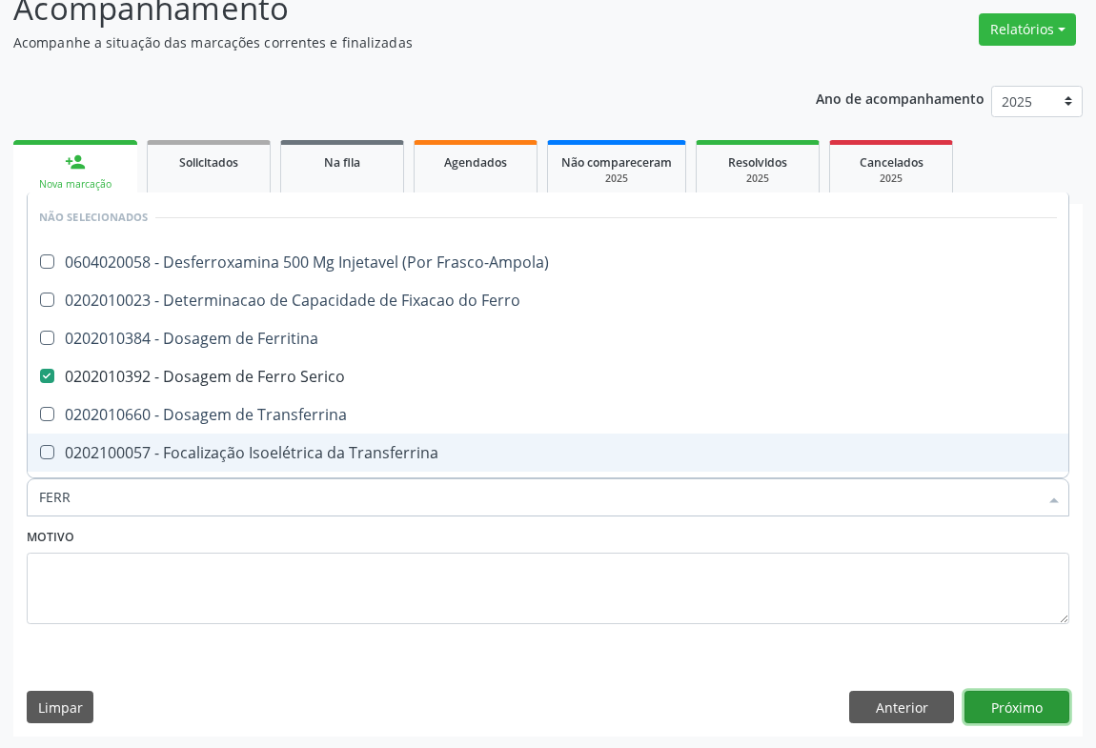
click at [987, 700] on button "Próximo" at bounding box center [1017, 707] width 105 height 32
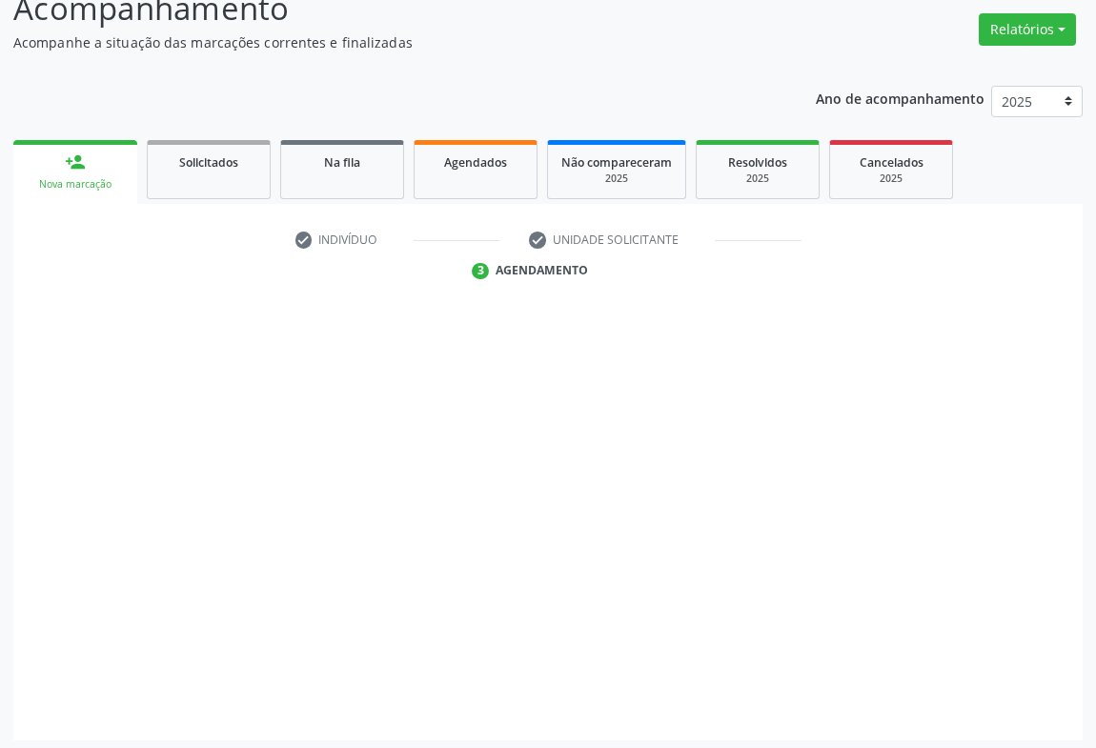
scroll to position [151, 0]
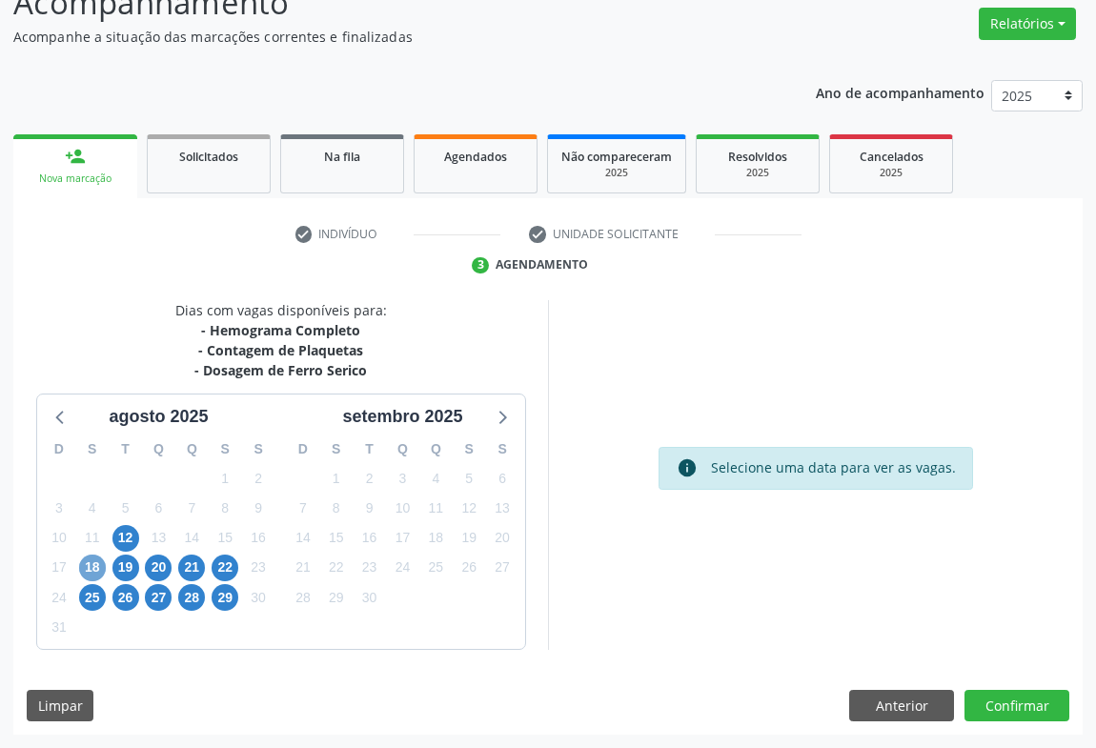
click at [90, 563] on span "18" at bounding box center [92, 568] width 27 height 27
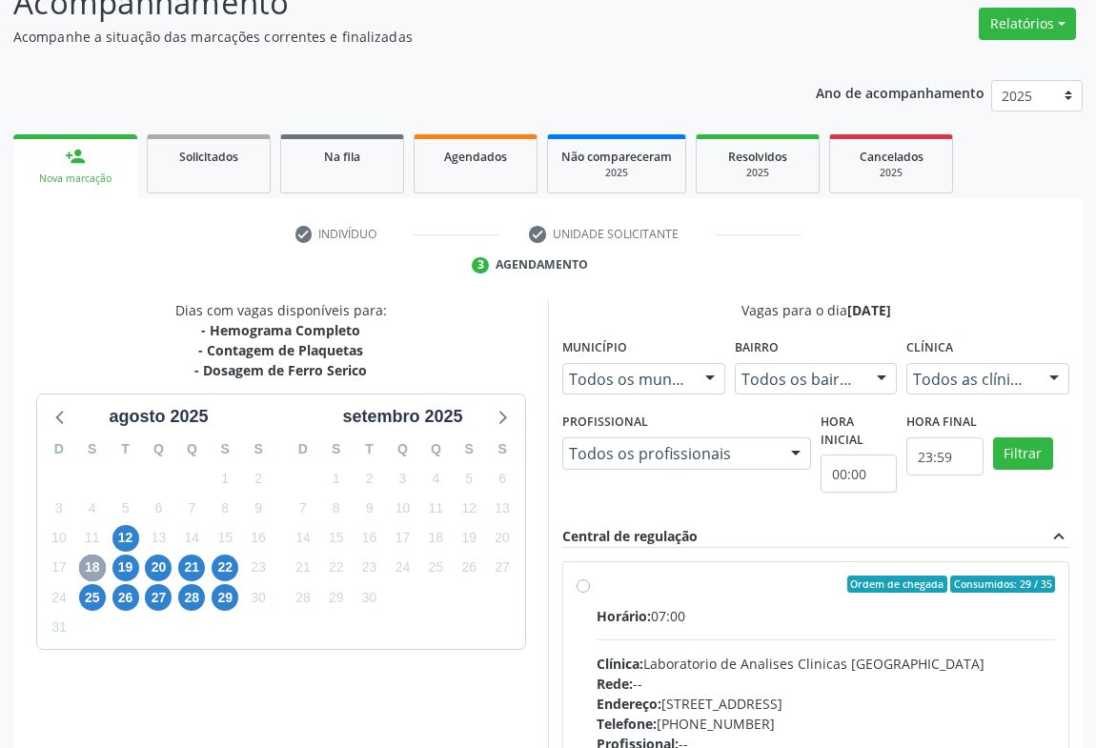
scroll to position [237, 0]
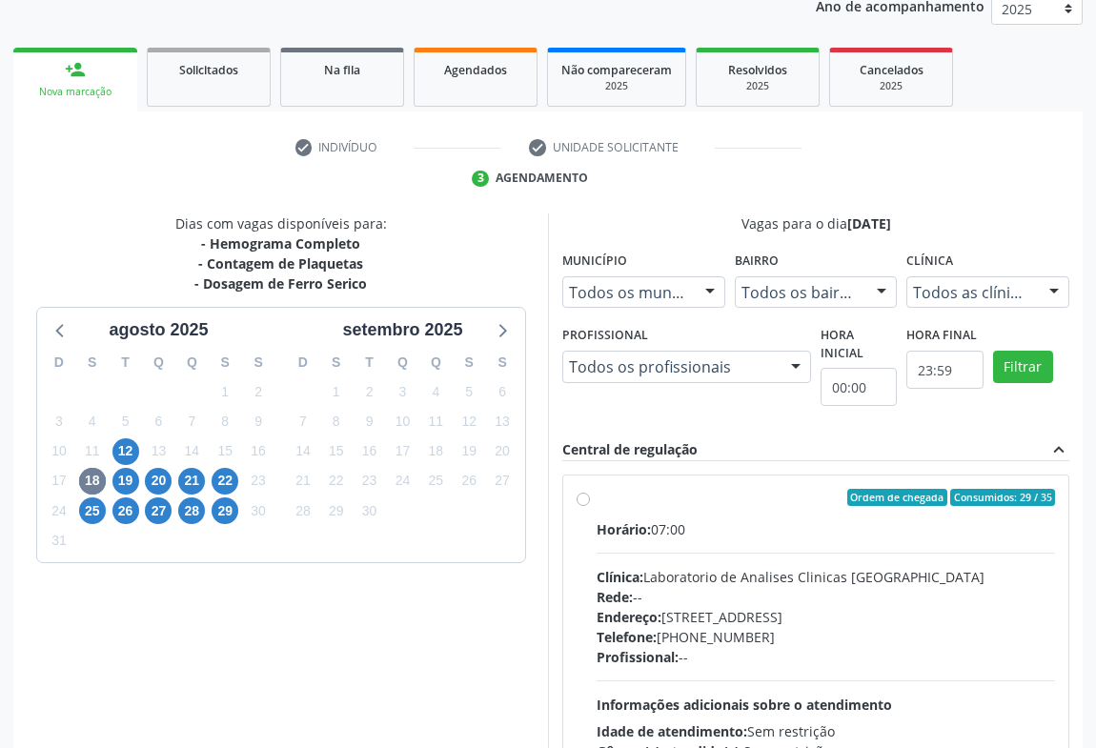
click at [763, 623] on div "Endereço: Terreo, nº 258, Centro, Campo Formoso - BA" at bounding box center [826, 617] width 458 height 20
click at [590, 506] on input "Ordem de chegada Consumidos: 29 / 35 Horário: 07:00 Clínica: Laboratorio de Ana…" at bounding box center [583, 497] width 13 height 17
radio input "true"
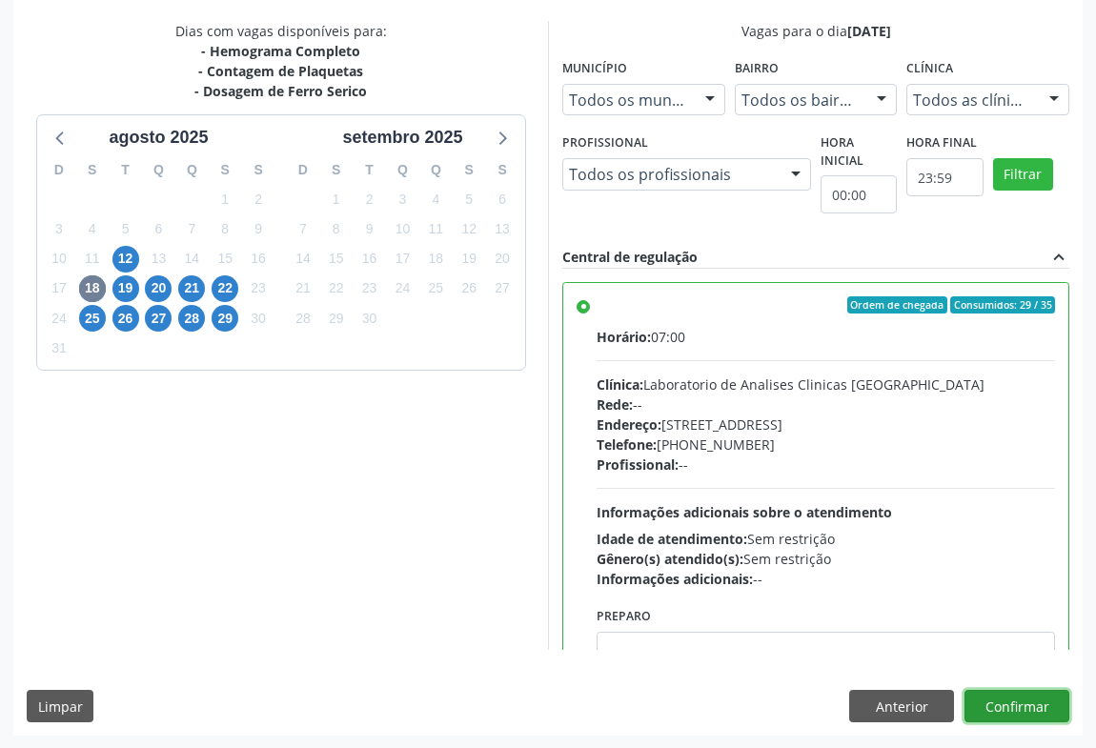
click at [1011, 711] on button "Confirmar" at bounding box center [1017, 706] width 105 height 32
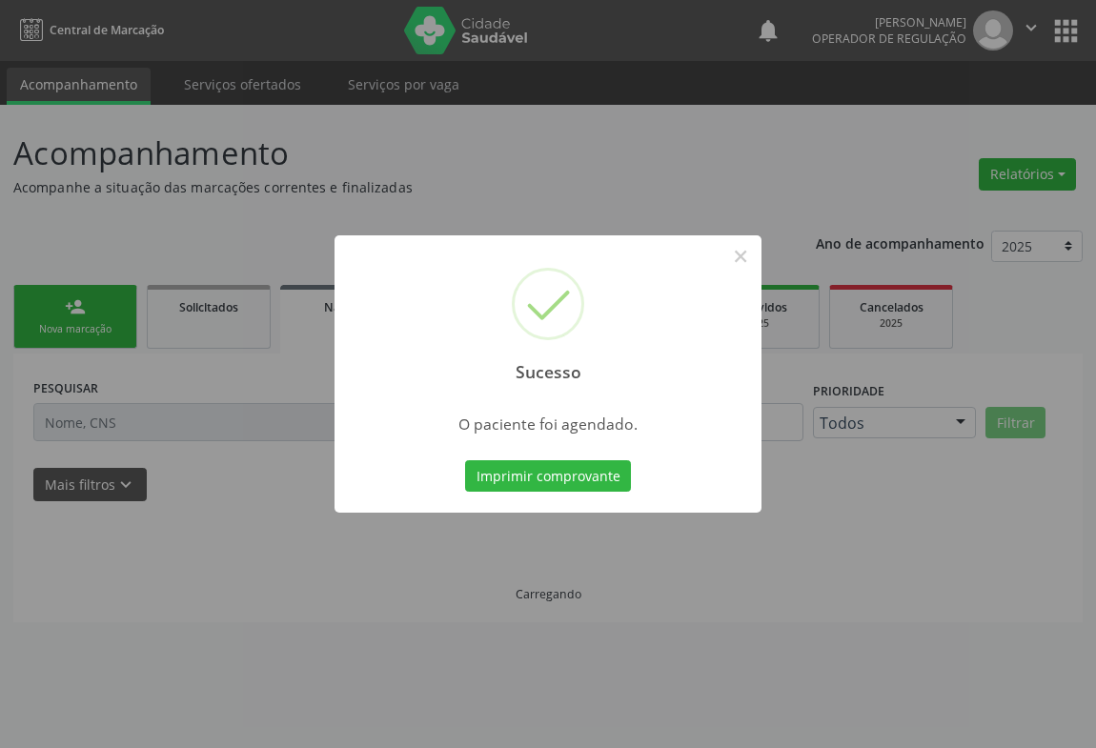
scroll to position [0, 0]
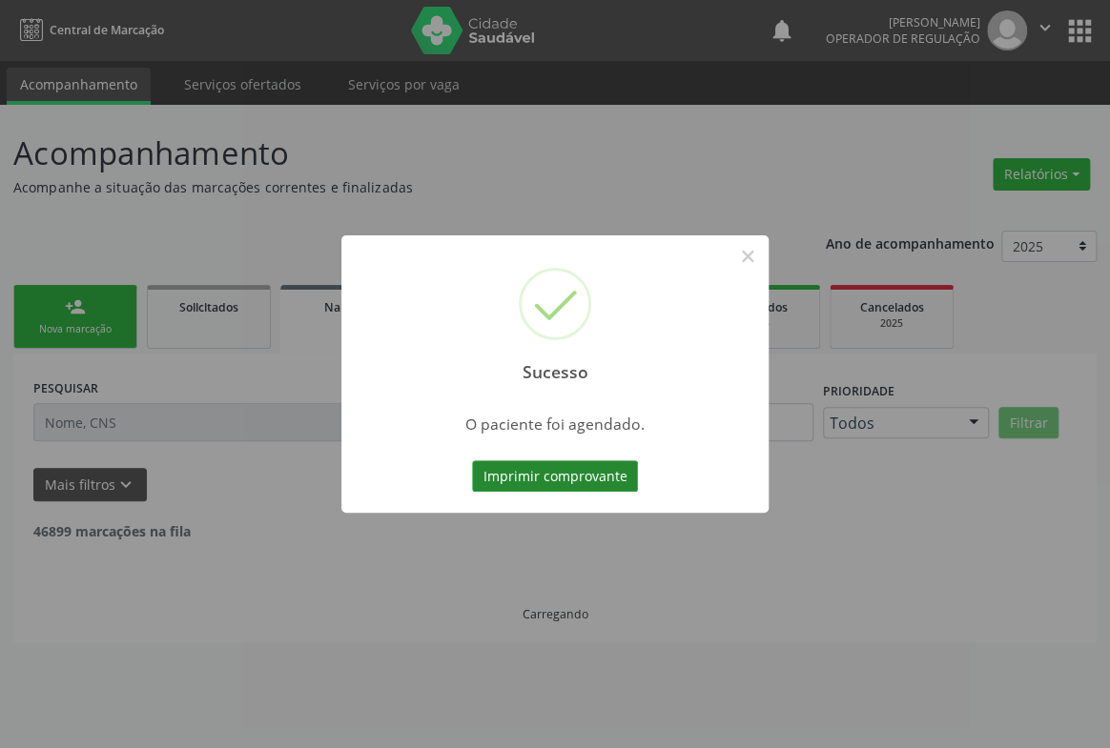
click at [601, 467] on button "Imprimir comprovante" at bounding box center [555, 476] width 166 height 32
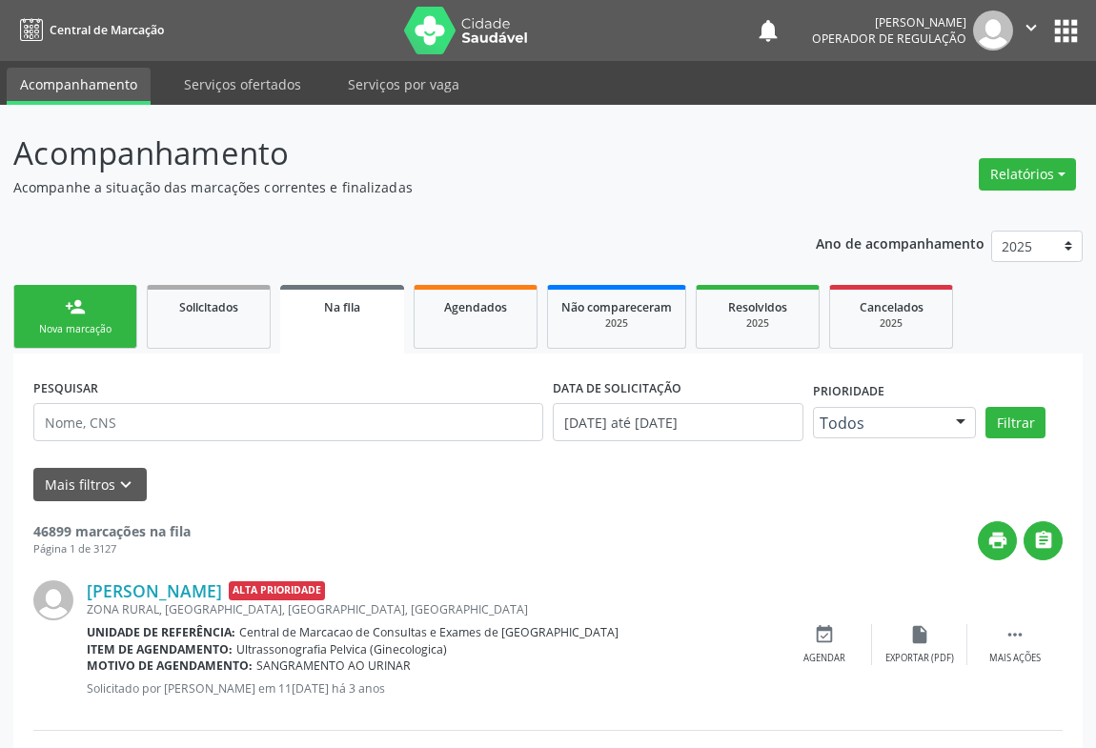
click at [79, 312] on div "person_add" at bounding box center [75, 306] width 21 height 21
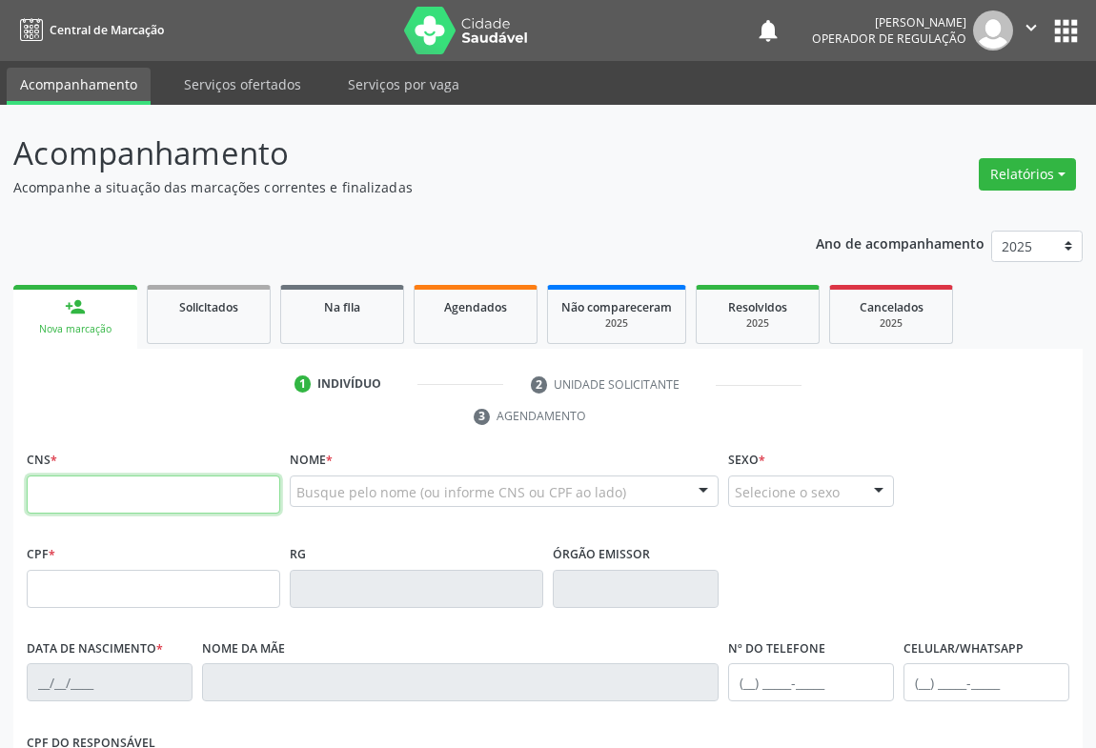
click at [93, 497] on input "text" at bounding box center [154, 495] width 254 height 38
type input "701 4006 1956 4139"
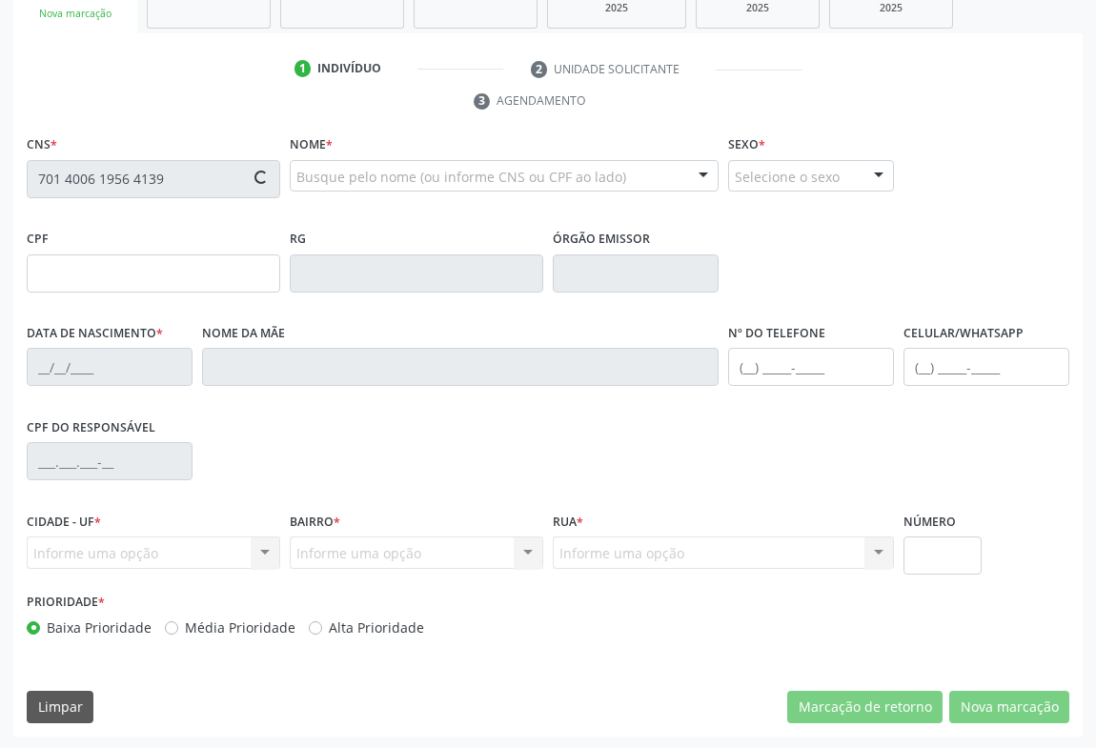
type input "1603270086"
type input "03/08/1991"
type input "(74) 99998-1178"
type input "S/N"
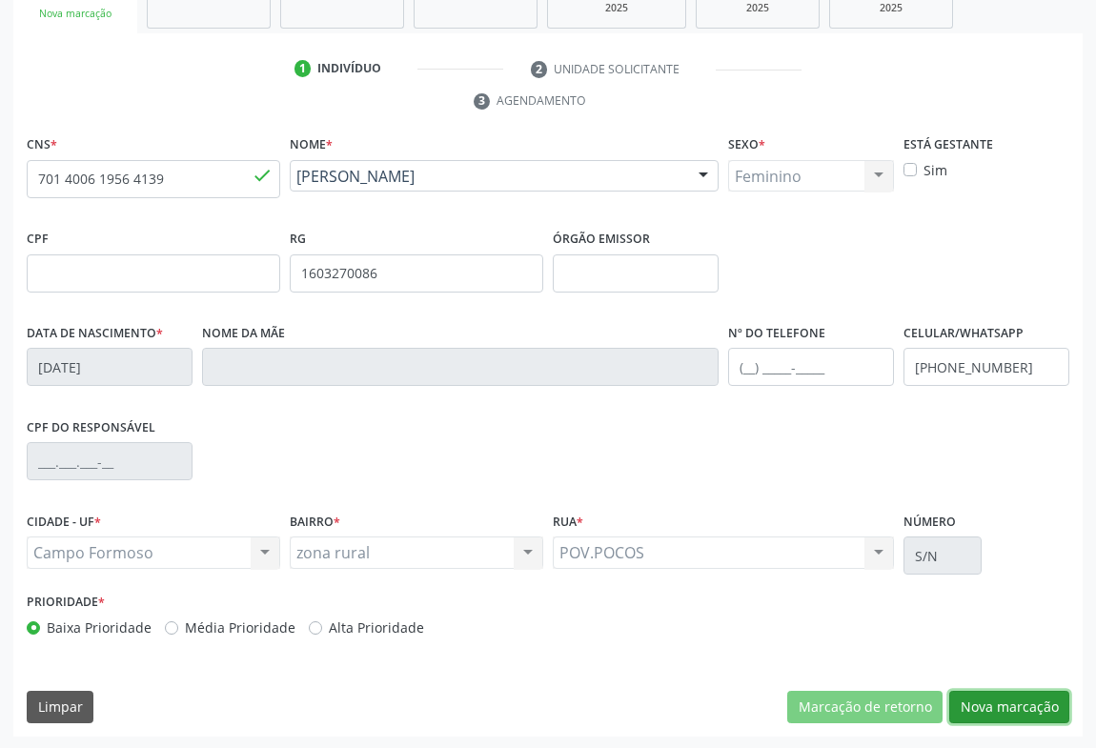
click at [991, 714] on button "Nova marcação" at bounding box center [1009, 707] width 120 height 32
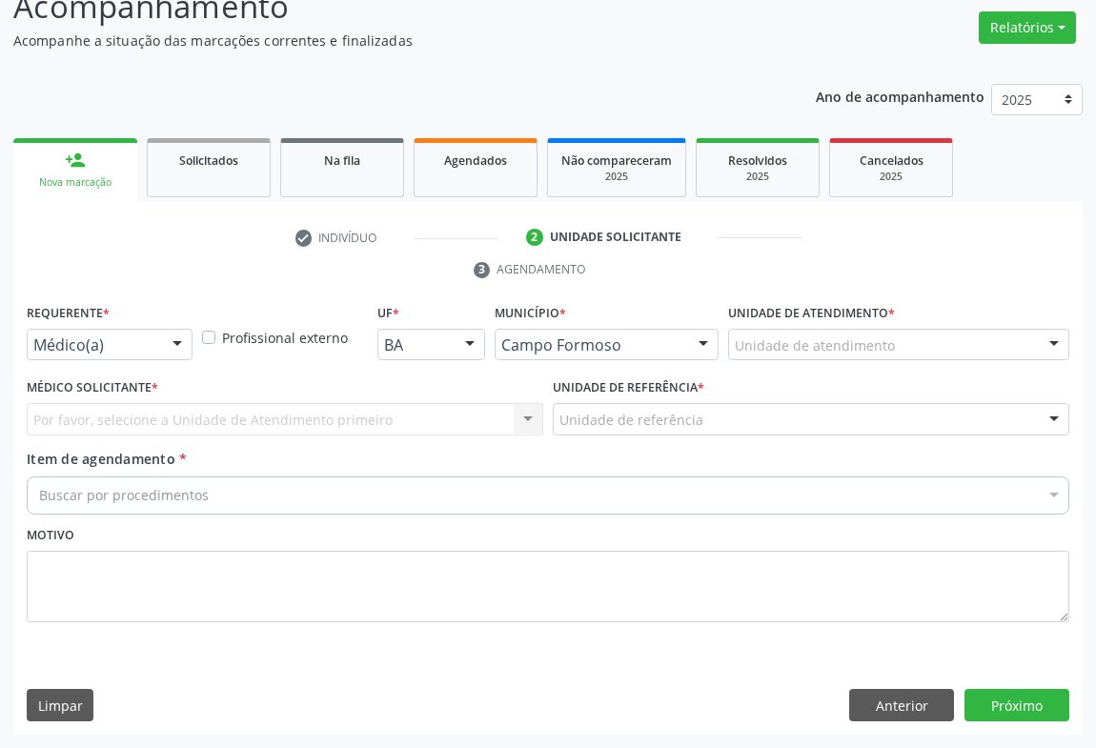
scroll to position [145, 0]
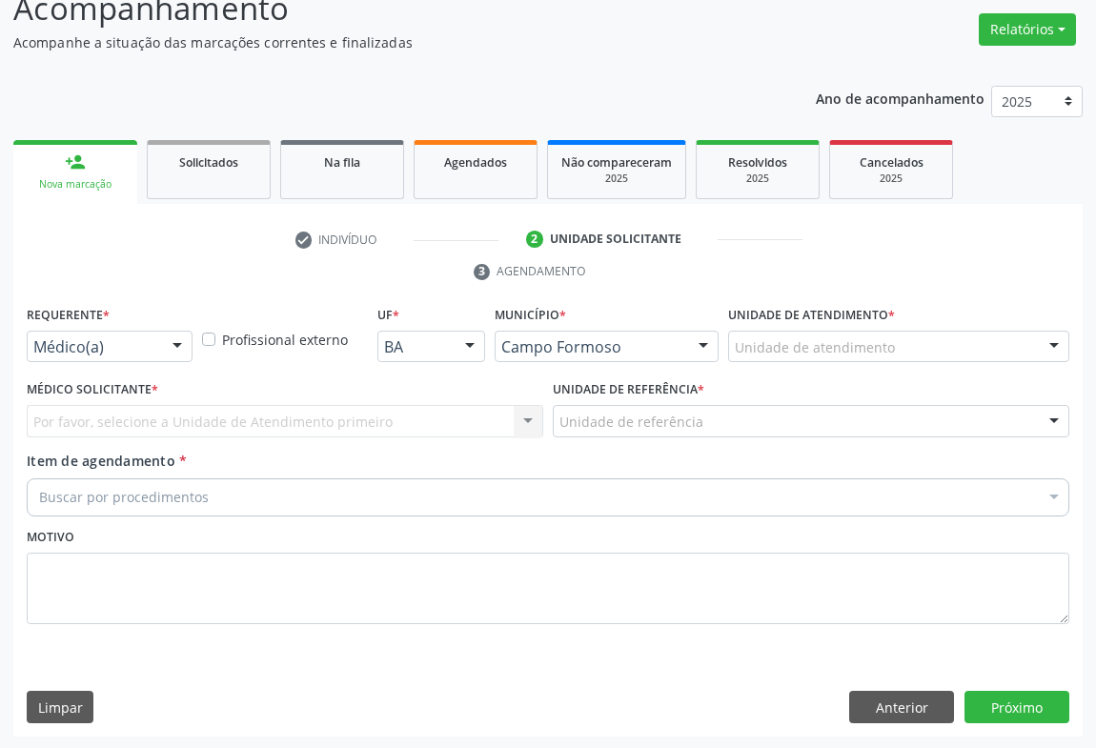
click at [165, 351] on div at bounding box center [177, 348] width 29 height 32
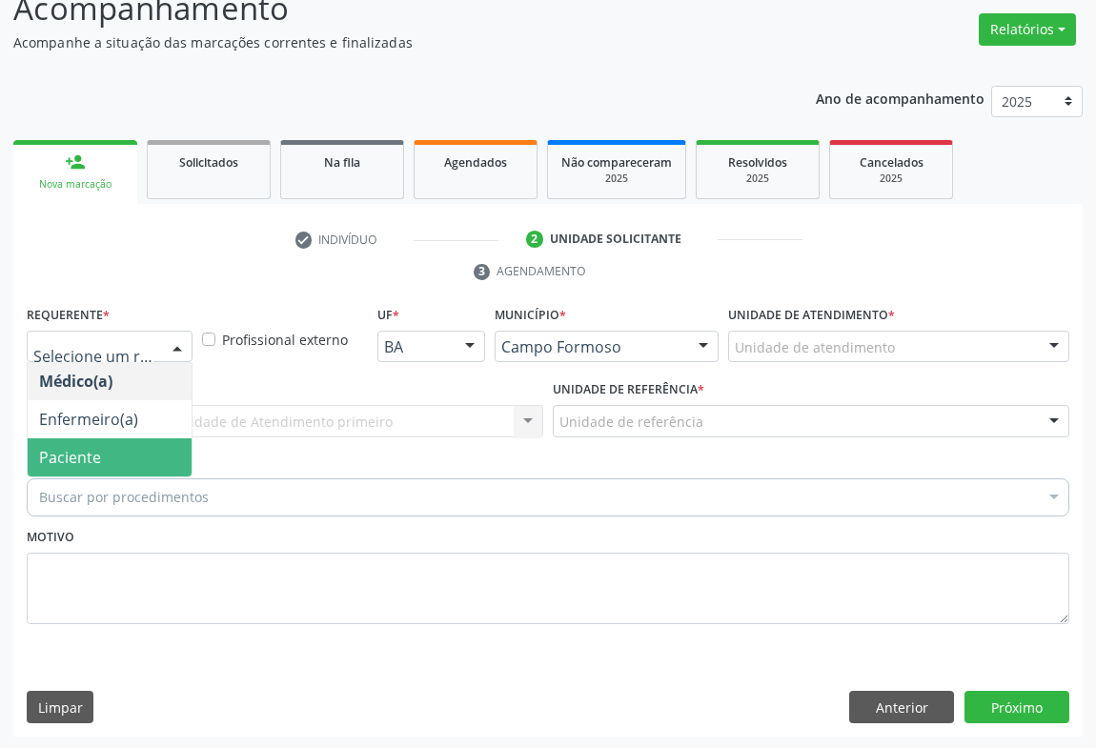
click at [113, 445] on span "Paciente" at bounding box center [110, 457] width 164 height 38
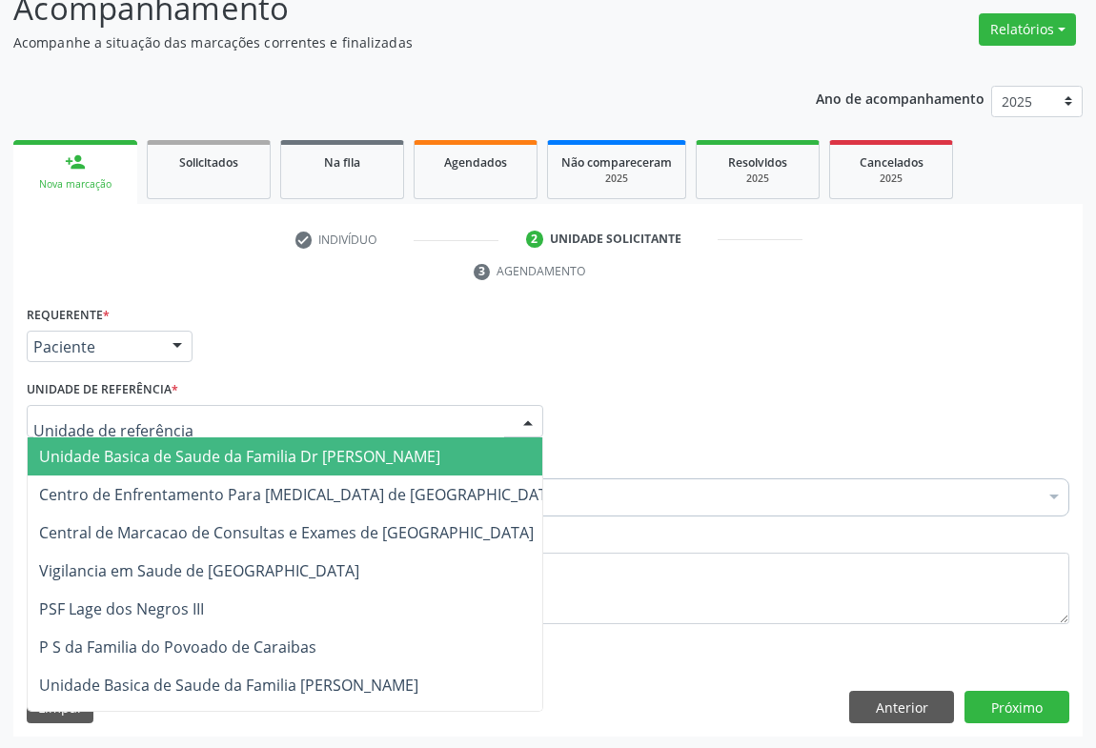
click at [233, 417] on div at bounding box center [285, 421] width 517 height 32
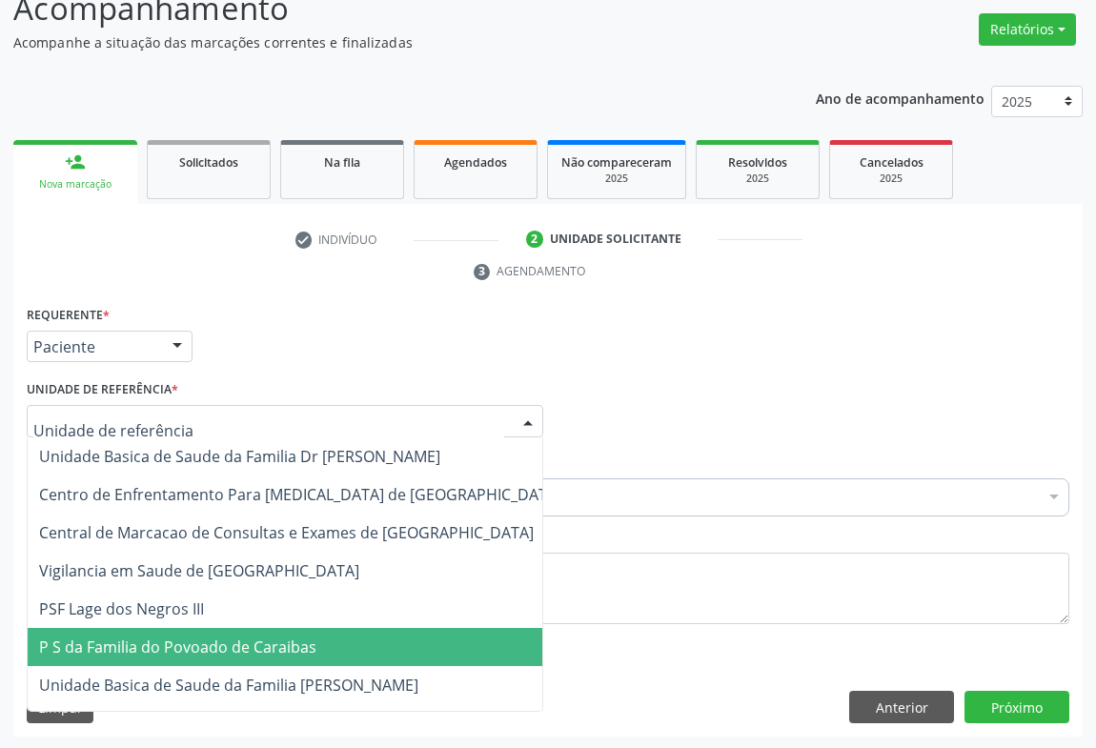
click at [227, 680] on span "Unidade Basica de Saude da Familia [PERSON_NAME]" at bounding box center [228, 685] width 379 height 21
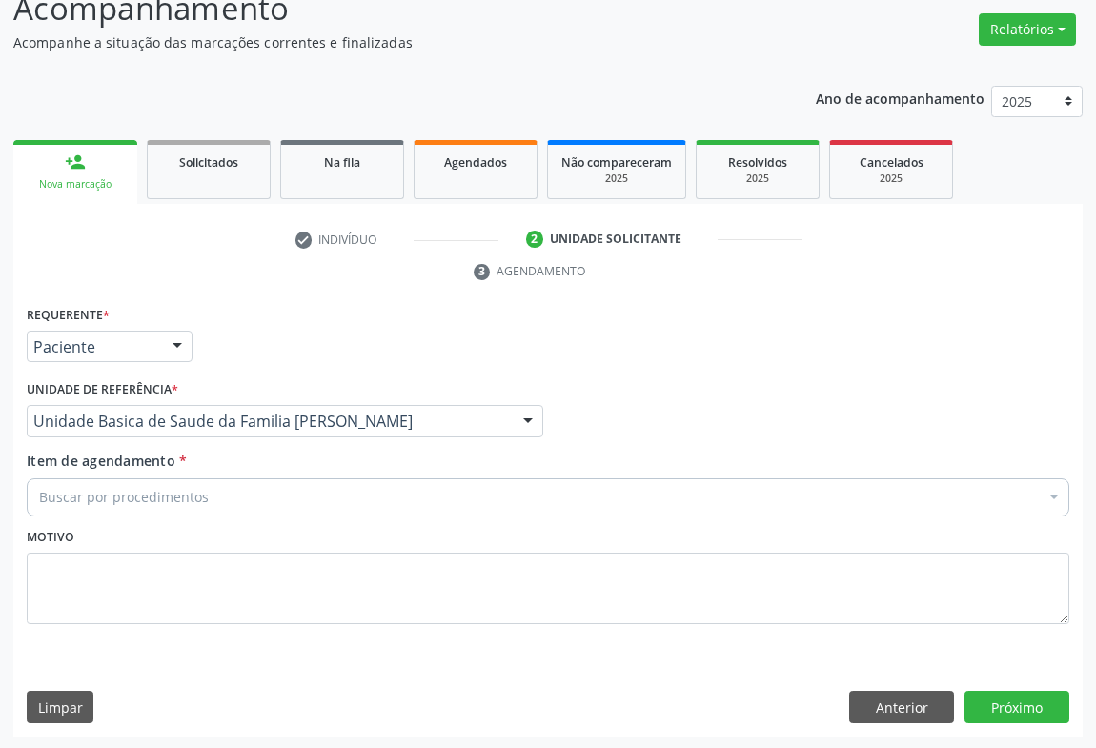
click at [163, 480] on div "Buscar por procedimentos" at bounding box center [548, 497] width 1043 height 38
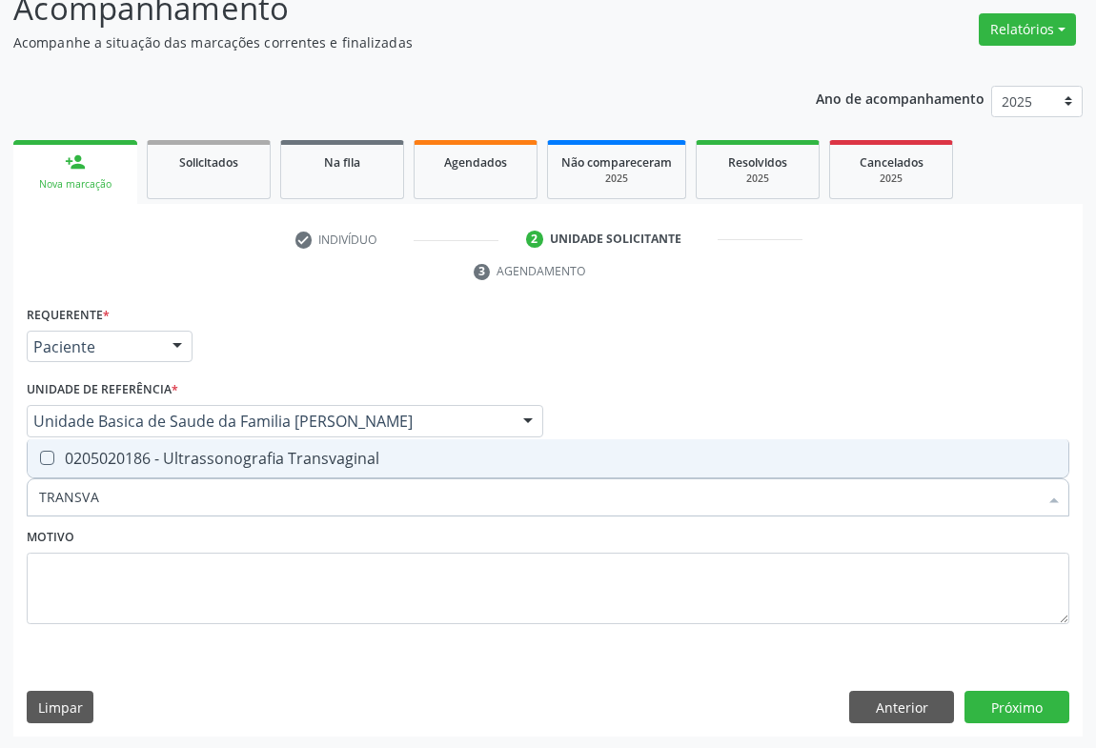
type input "TRANSVAG"
click at [185, 451] on div "0205020186 - Ultrassonografia Transvaginal" at bounding box center [548, 458] width 1018 height 15
checkbox Transvaginal "true"
click at [1017, 705] on button "Próximo" at bounding box center [1017, 707] width 105 height 32
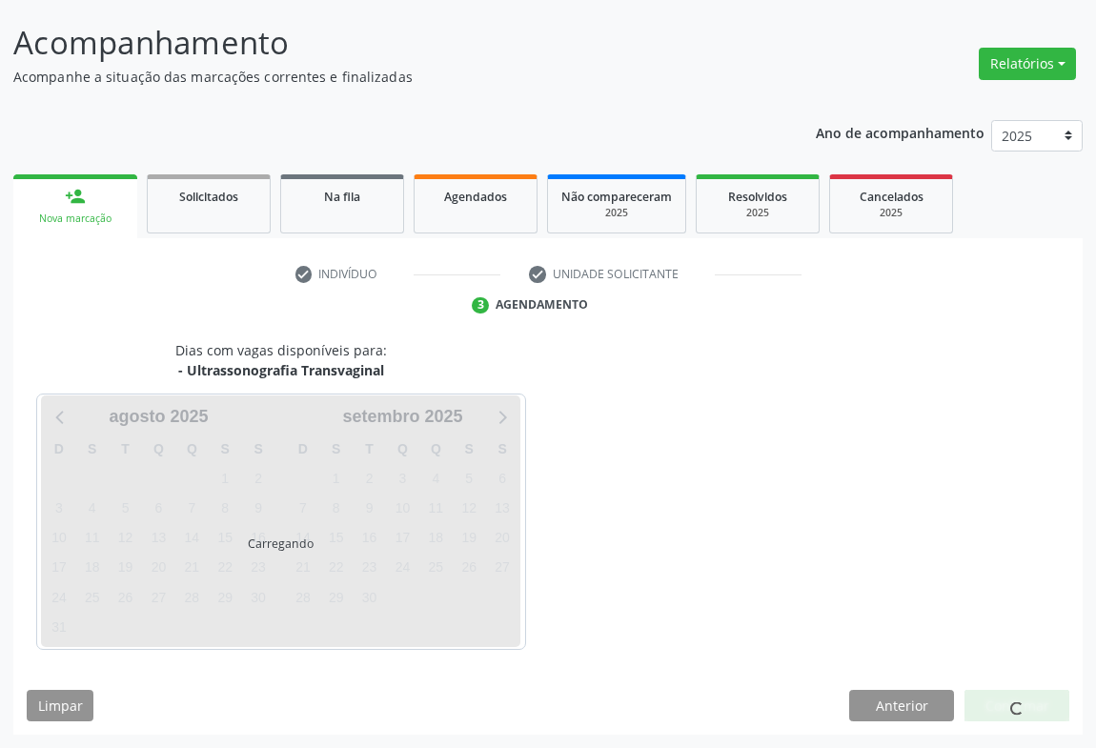
scroll to position [110, 0]
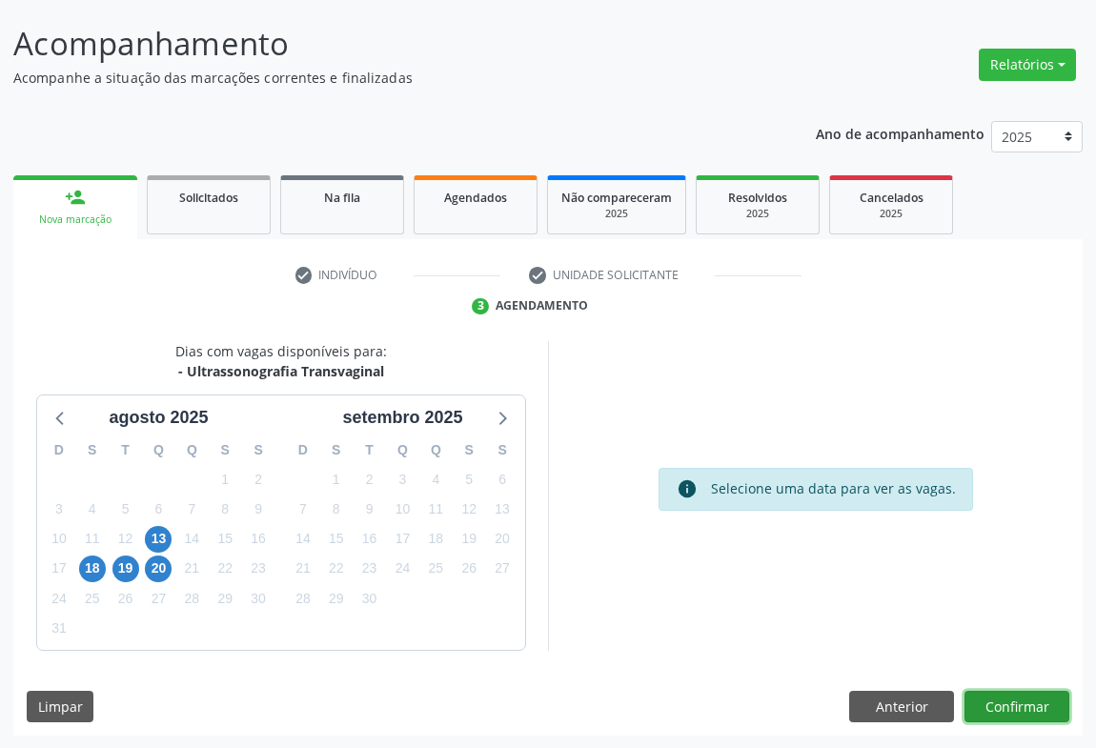
click at [994, 697] on button "Confirmar" at bounding box center [1017, 707] width 105 height 32
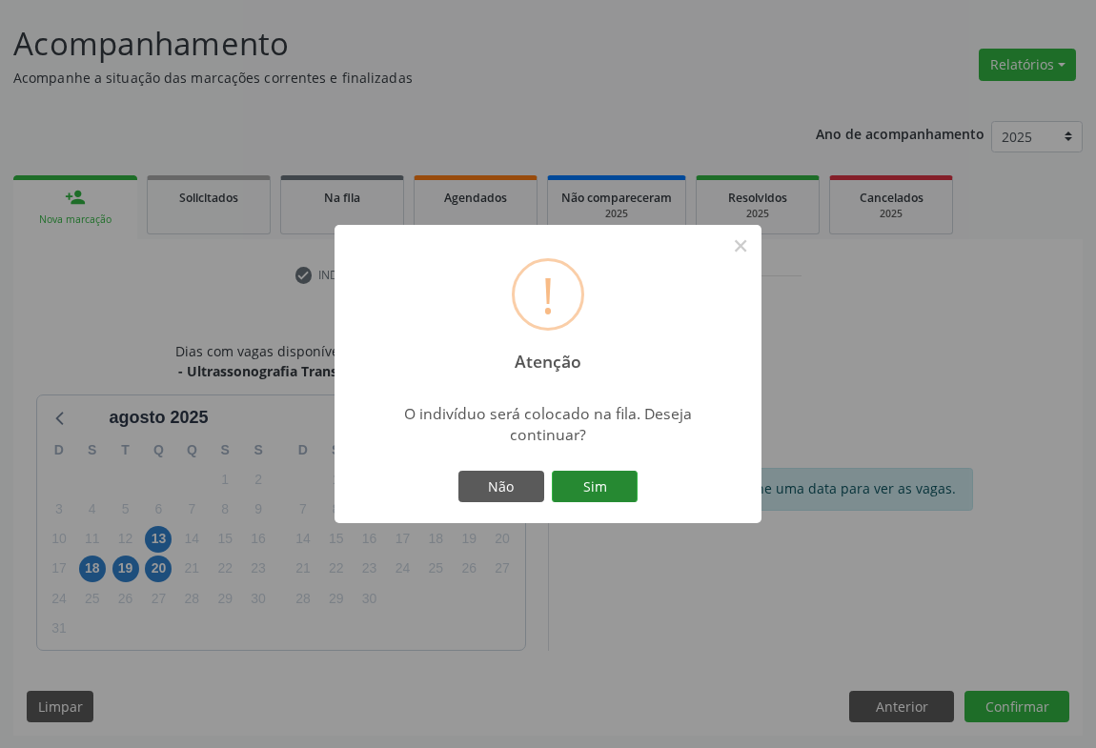
click at [605, 479] on button "Sim" at bounding box center [595, 487] width 86 height 32
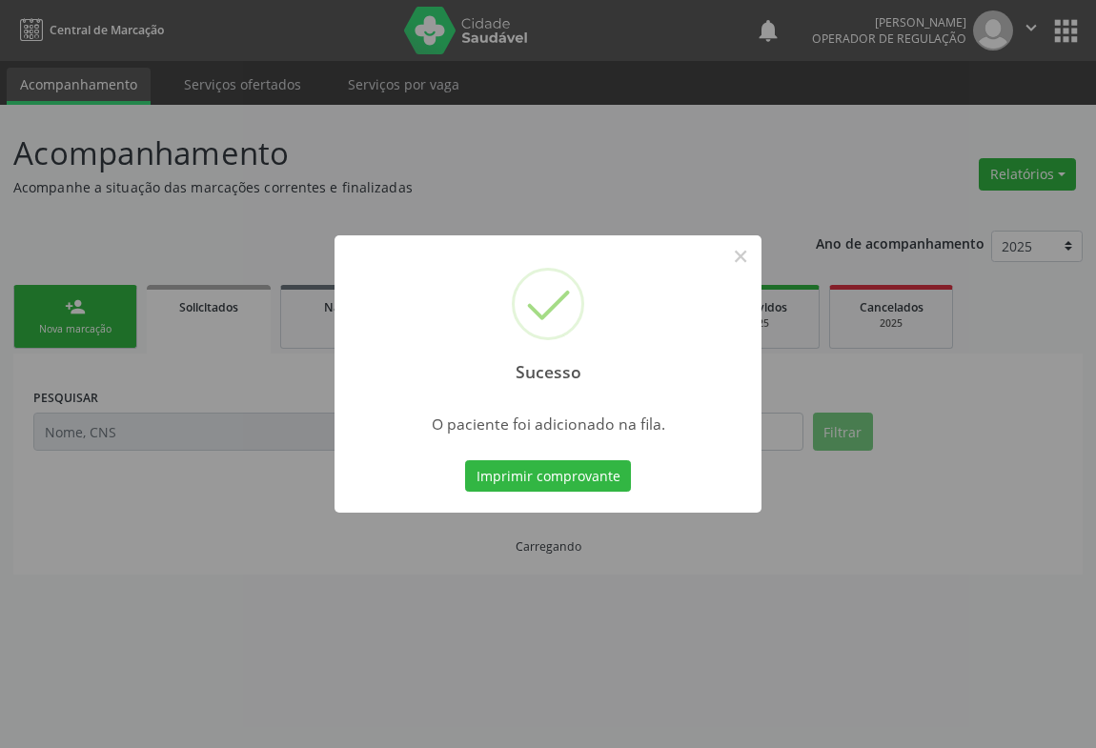
scroll to position [0, 0]
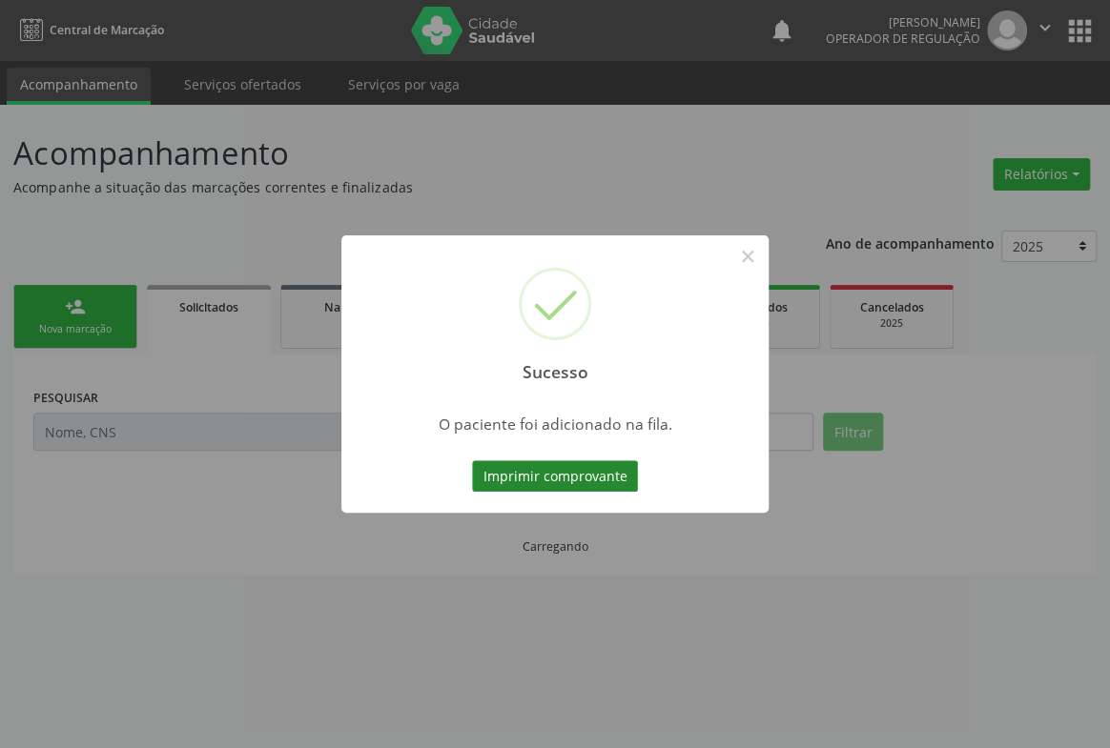
click at [582, 478] on button "Imprimir comprovante" at bounding box center [555, 476] width 166 height 32
